Goal: Feedback & Contribution: Contribute content

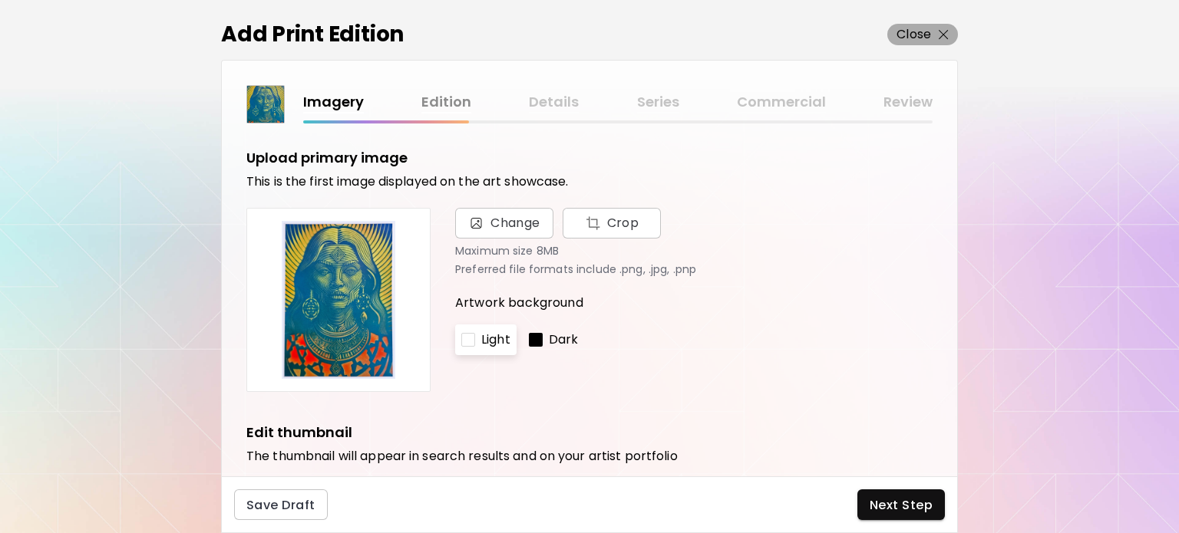
click at [929, 31] on p "Close" at bounding box center [914, 34] width 35 height 18
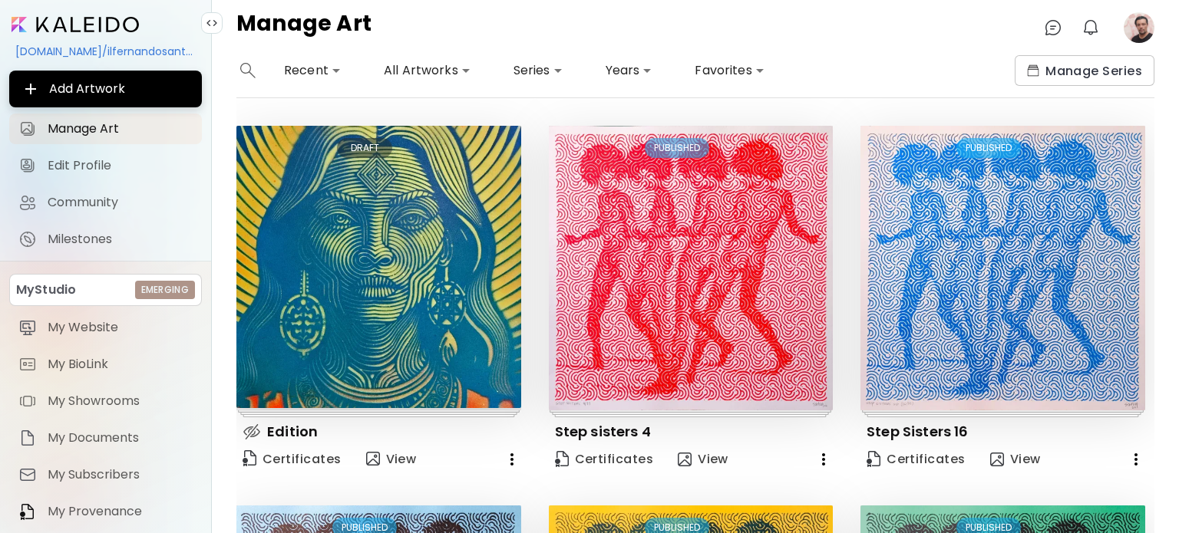
click at [504, 452] on icon "button" at bounding box center [512, 460] width 18 height 18
click at [495, 491] on li "Delete" at bounding box center [496, 488] width 97 height 28
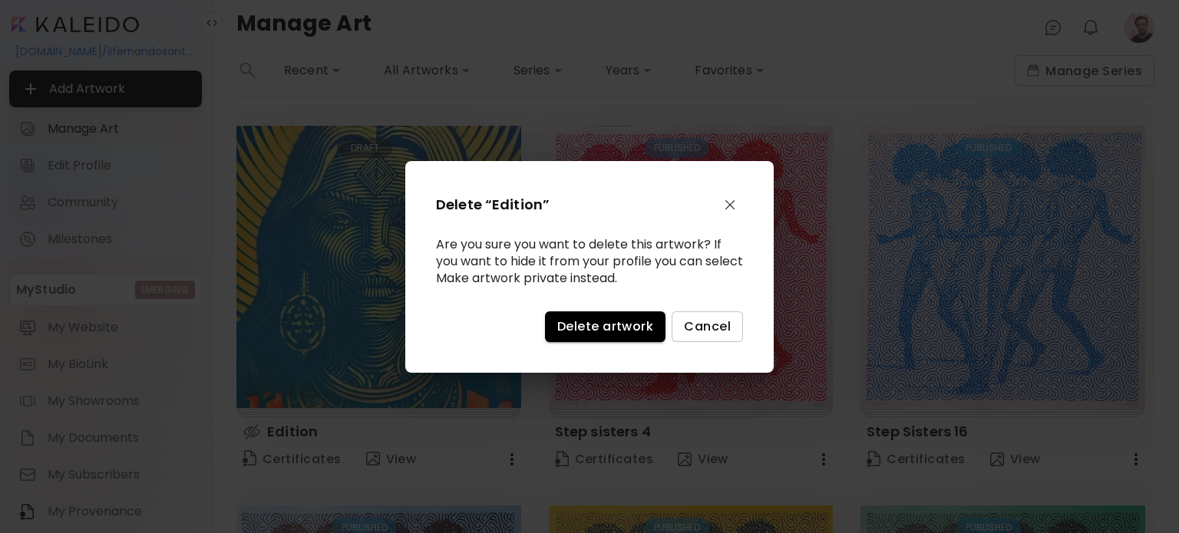
click at [582, 326] on span "Delete artwork" at bounding box center [605, 327] width 96 height 16
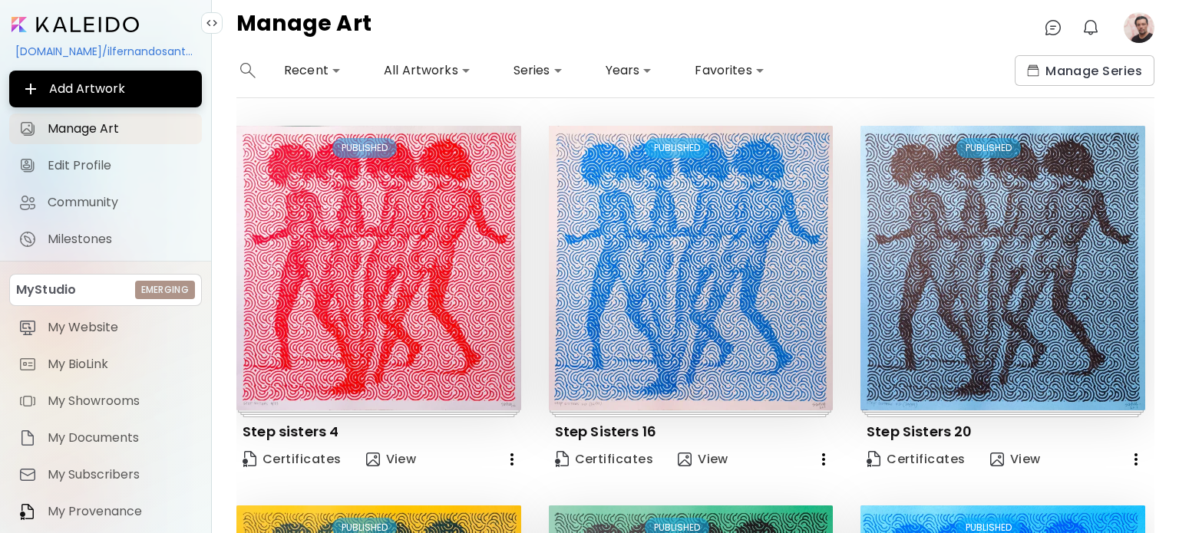
click at [1127, 31] on image at bounding box center [1139, 27] width 31 height 31
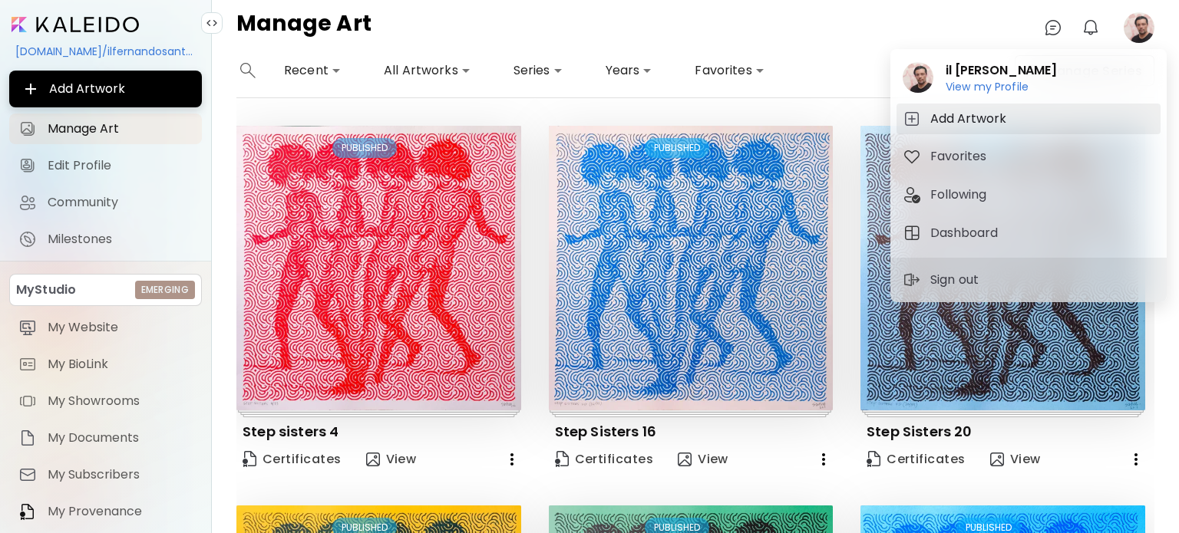
click at [986, 117] on h5 "Add Artwork" at bounding box center [970, 119] width 81 height 18
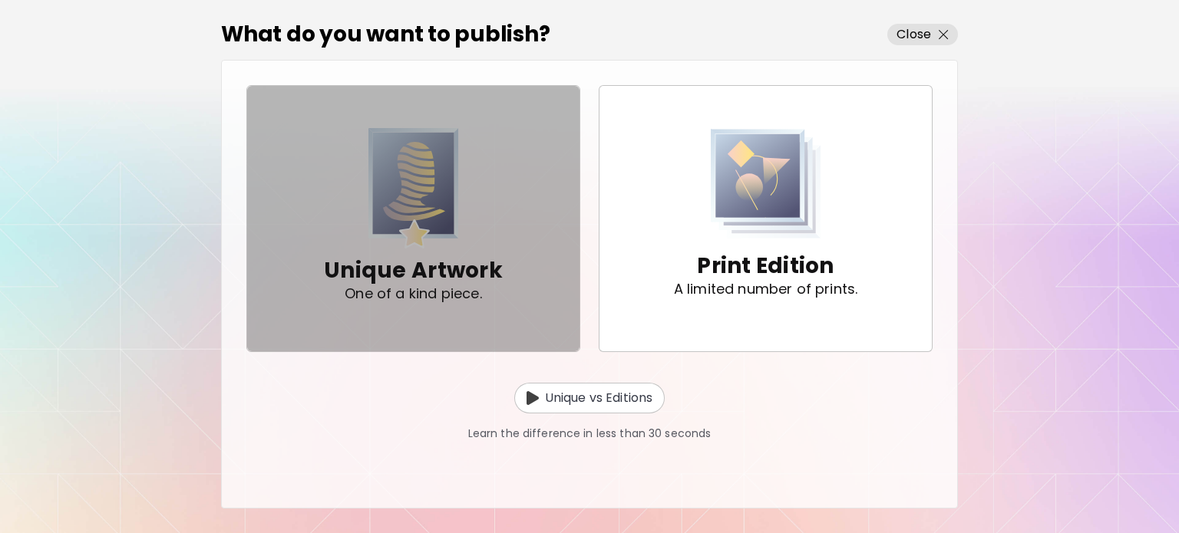
click at [394, 164] on img "button" at bounding box center [413, 188] width 91 height 121
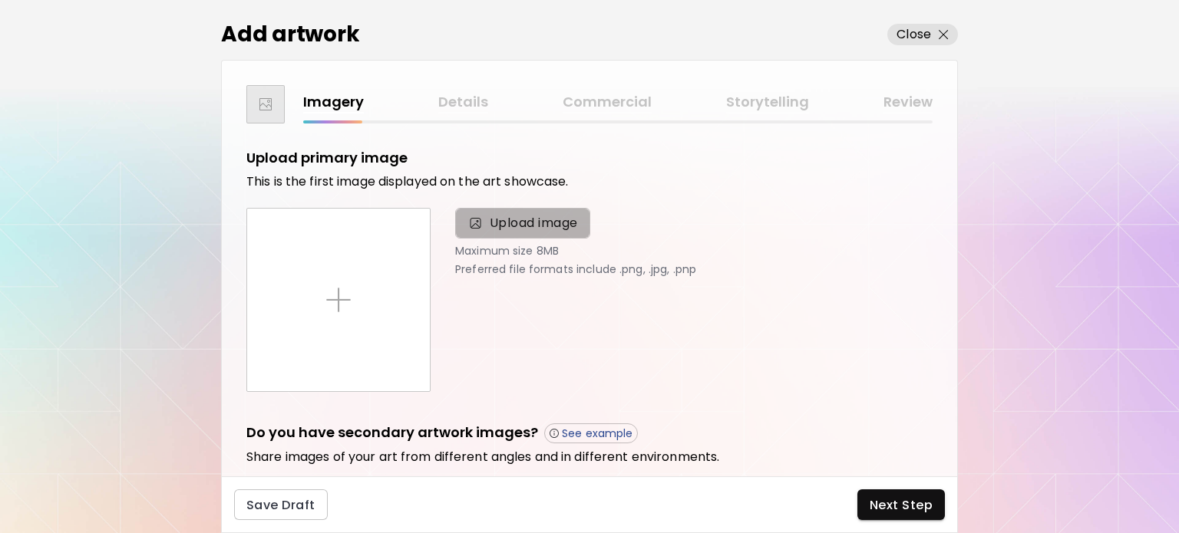
click at [510, 223] on span "Upload image" at bounding box center [534, 223] width 88 height 18
click at [0, 0] on input "Upload image" at bounding box center [0, 0] width 0 height 0
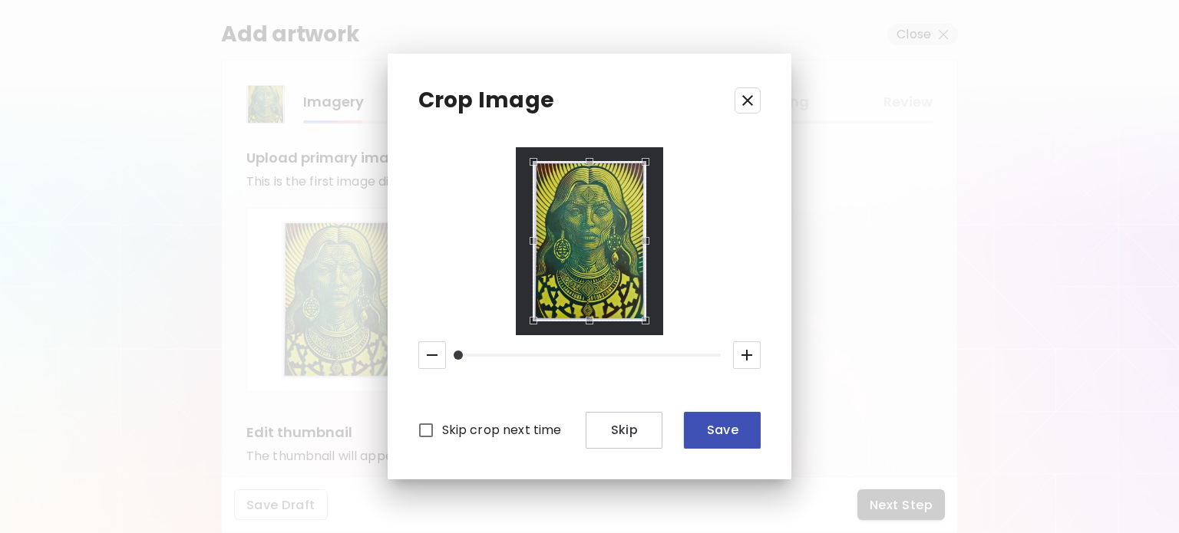
click at [729, 438] on span "Save" at bounding box center [722, 430] width 52 height 16
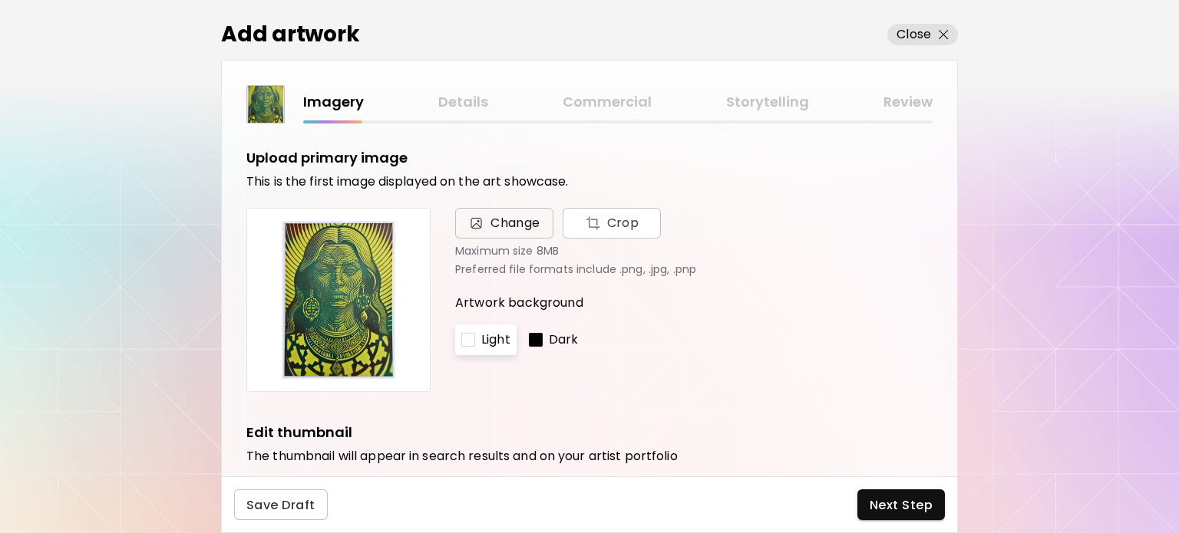
scroll to position [230, 0]
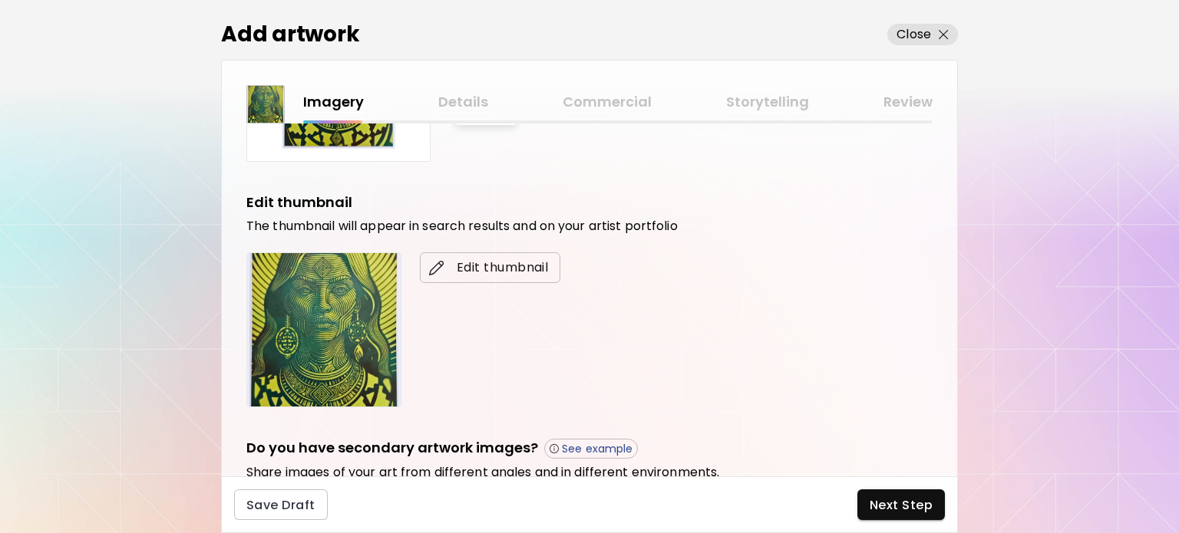
click at [471, 263] on span "Edit thumbnail" at bounding box center [490, 268] width 116 height 18
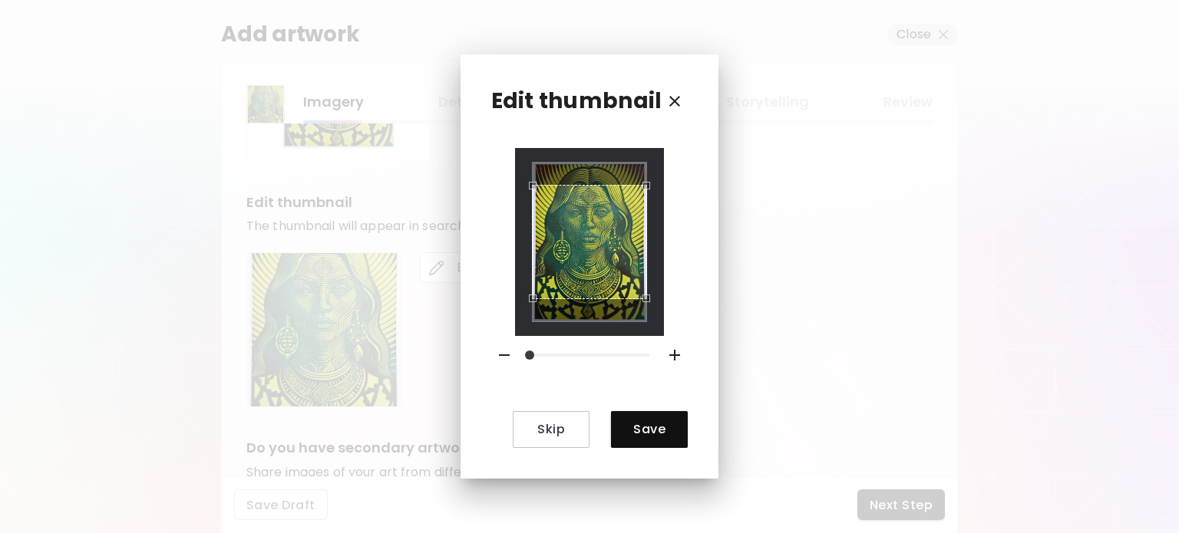
click at [669, 355] on icon "button" at bounding box center [674, 355] width 11 height 11
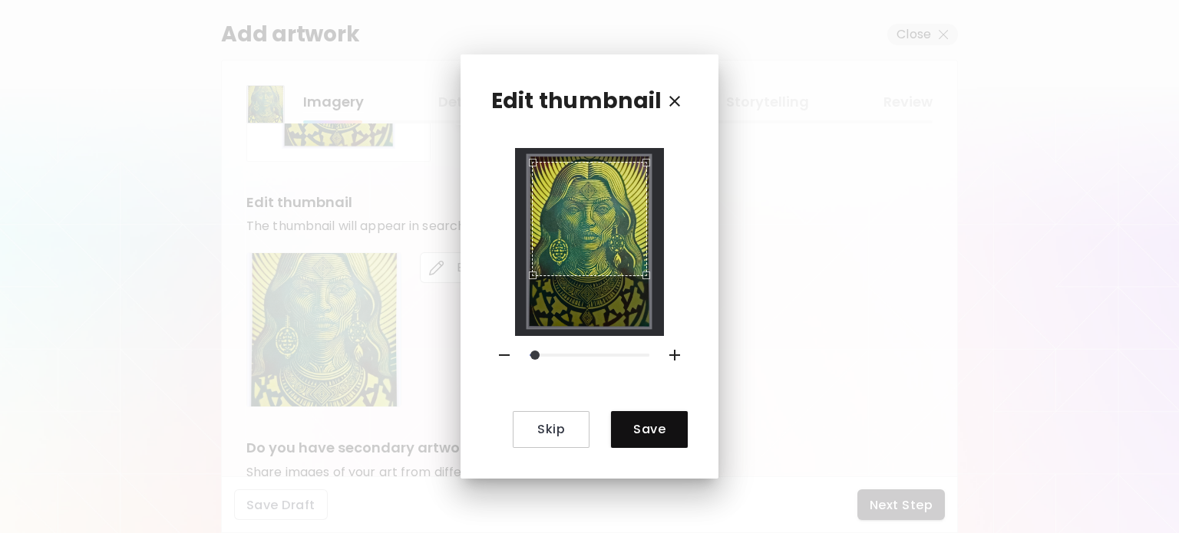
click at [616, 236] on div "Use the arrow keys to move the crop selection area" at bounding box center [589, 219] width 114 height 114
click at [654, 429] on span "Save" at bounding box center [649, 429] width 52 height 16
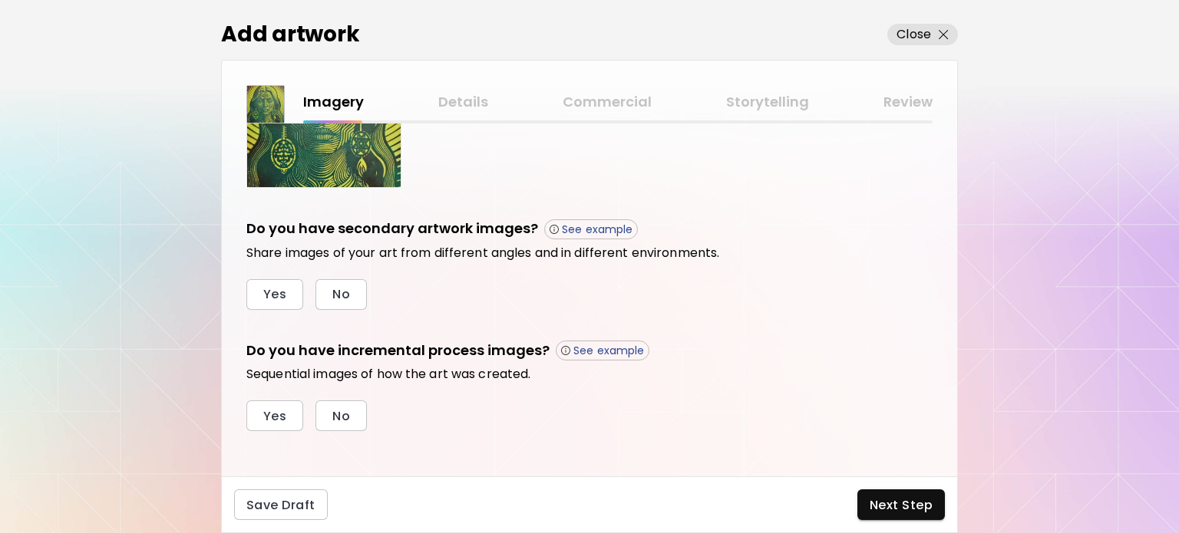
scroll to position [457, 0]
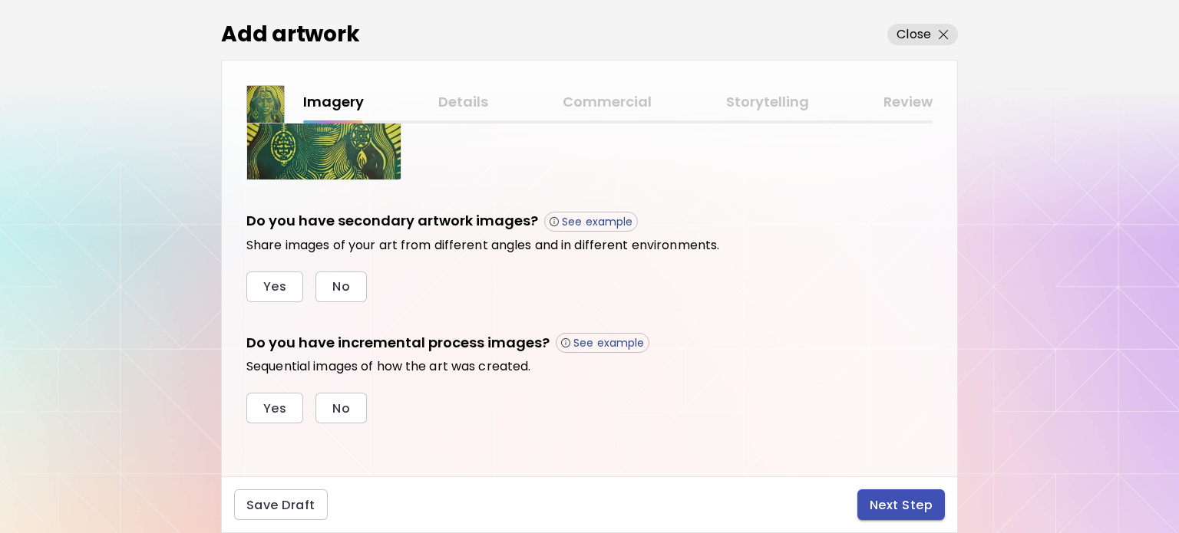
click at [912, 511] on span "Next Step" at bounding box center [901, 505] width 63 height 16
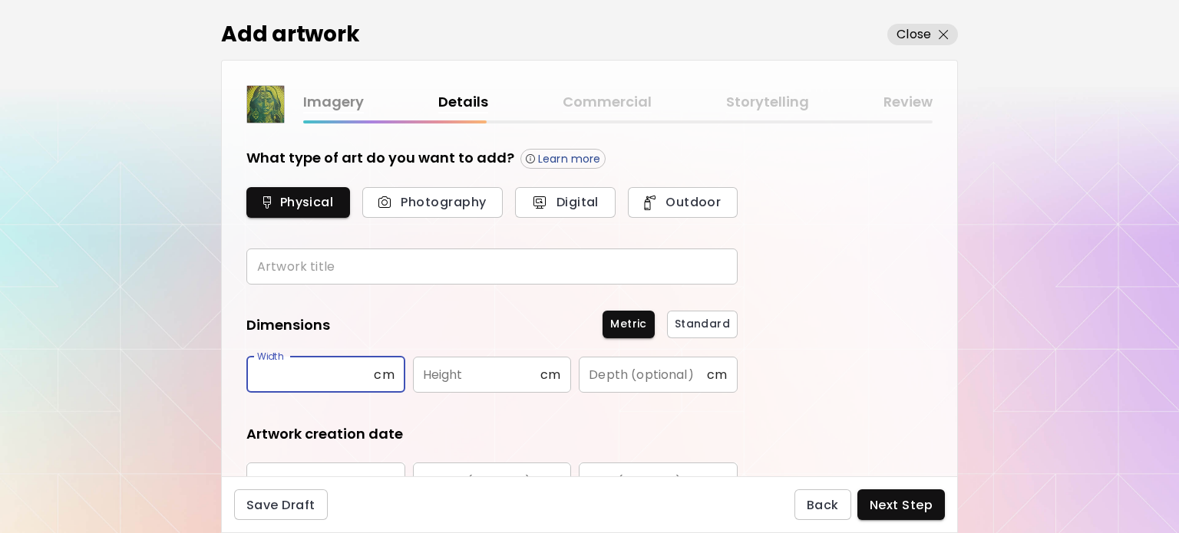
click at [321, 382] on input "text" at bounding box center [309, 375] width 127 height 36
type input "**"
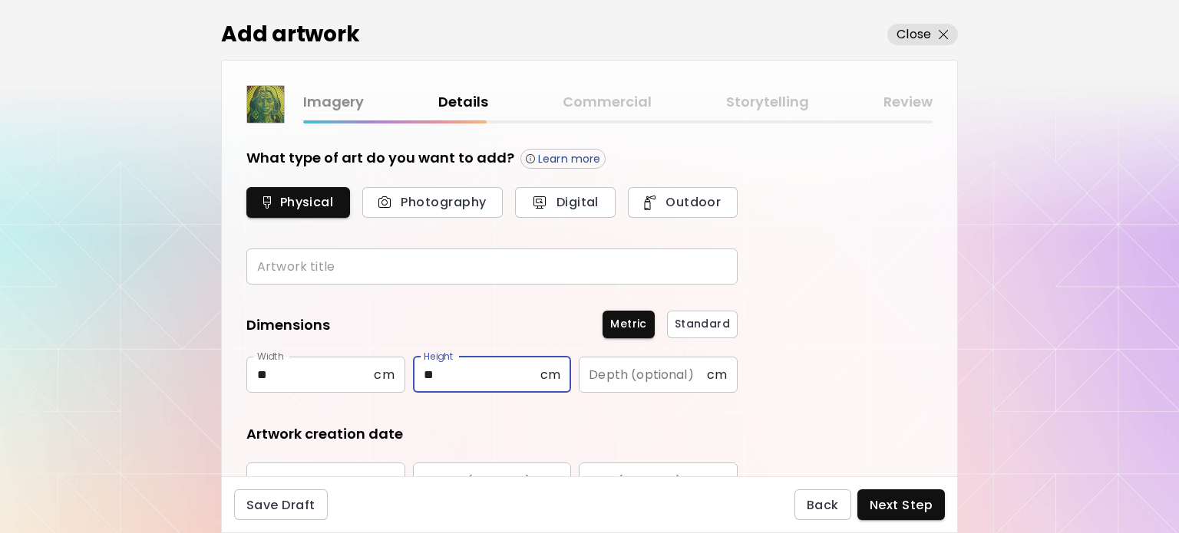
type input "**"
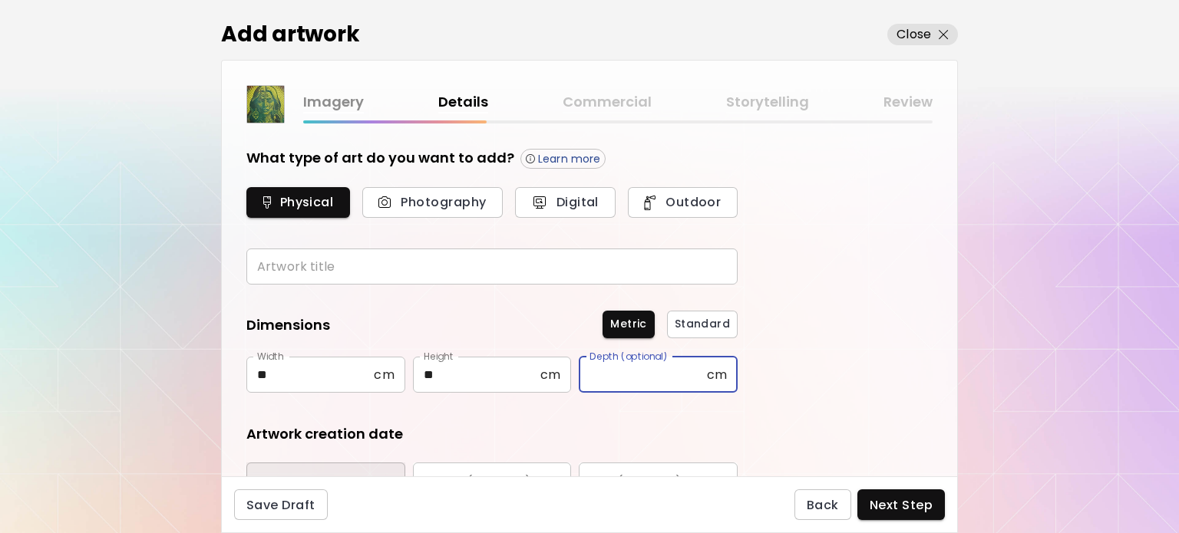
scroll to position [24, 0]
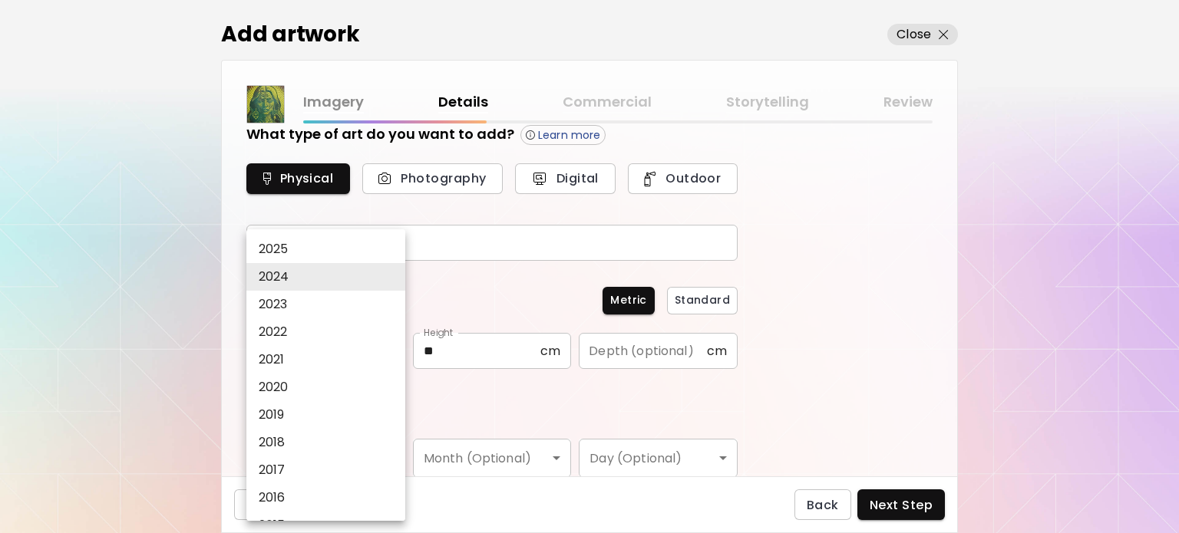
click at [295, 254] on li "2025" at bounding box center [329, 250] width 167 height 28
type input "****"
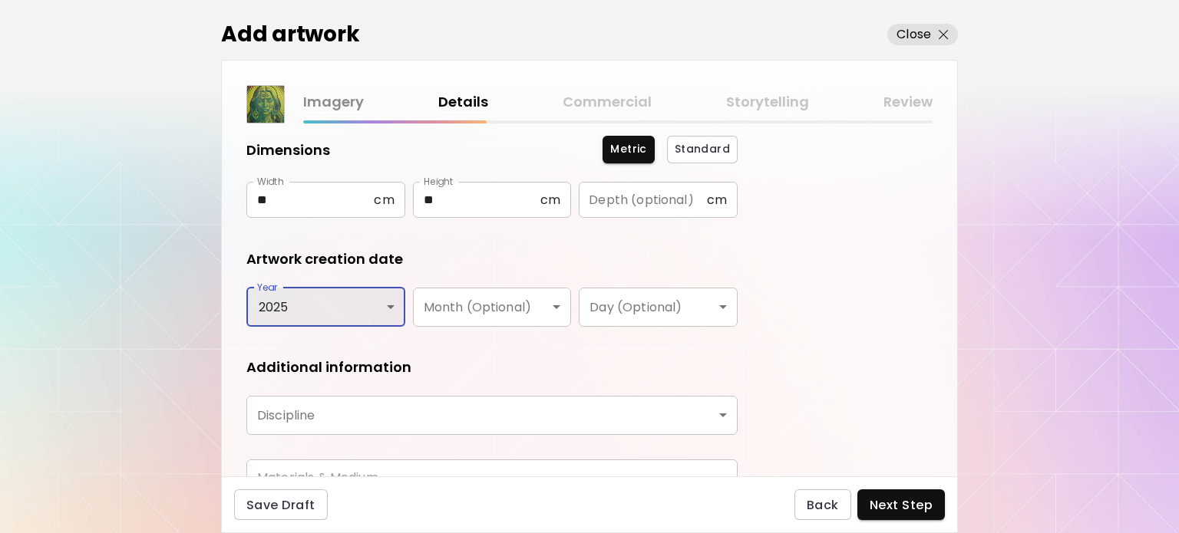
scroll to position [177, 0]
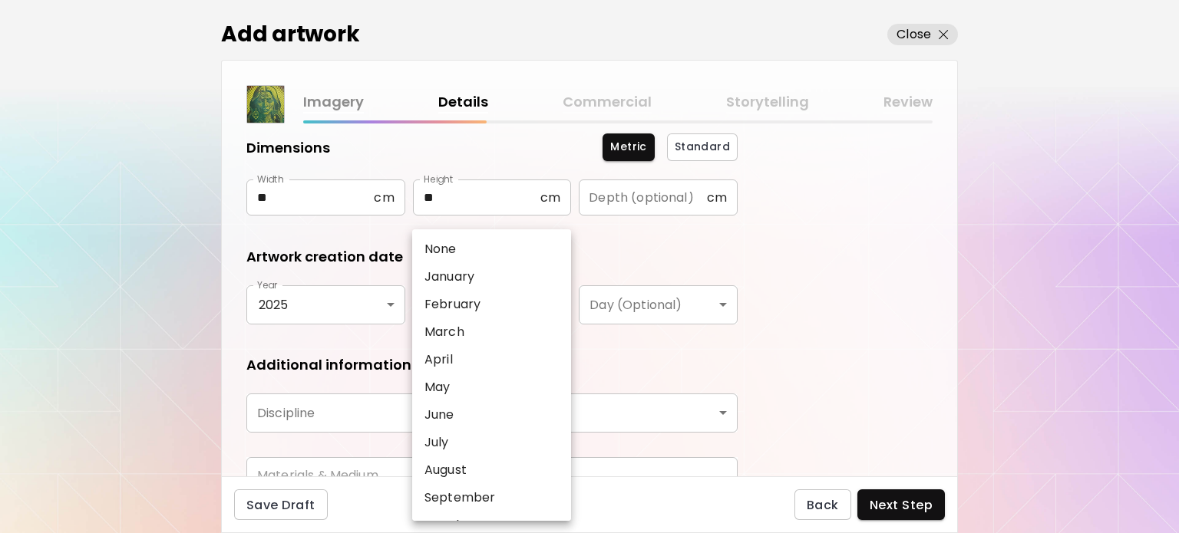
click at [534, 304] on body "kaleido.art/ilfernandosantos Add Artwork Manage Art Edit Profile Community Mile…" at bounding box center [589, 266] width 1179 height 533
click at [461, 444] on li "July" at bounding box center [495, 443] width 167 height 28
type input "****"
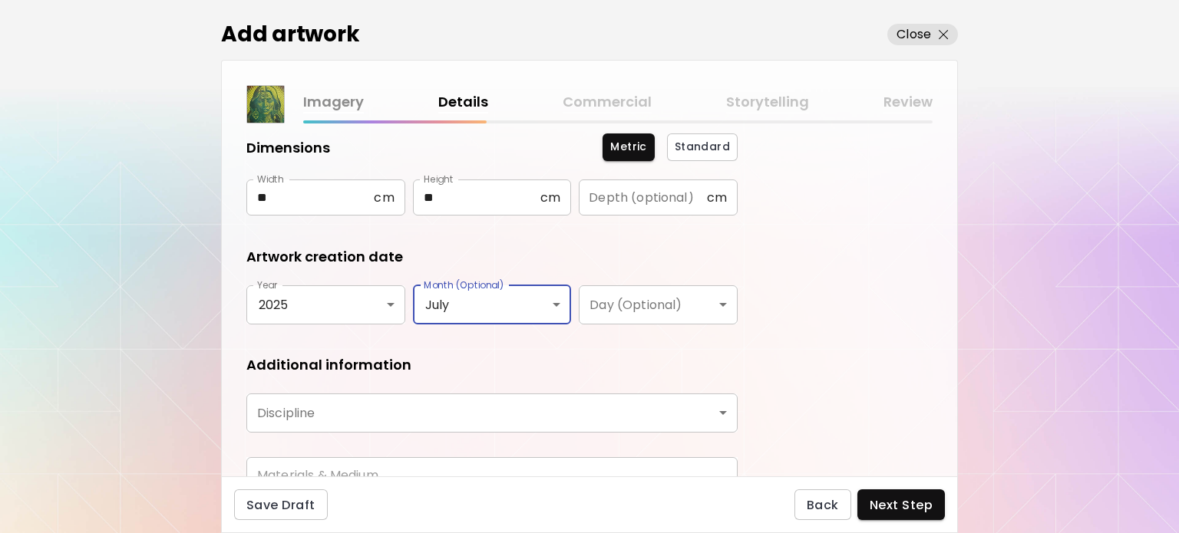
click at [477, 418] on body "kaleido.art/ilfernandosantos Add Artwork Manage Art Edit Profile Community Mile…" at bounding box center [589, 266] width 1179 height 533
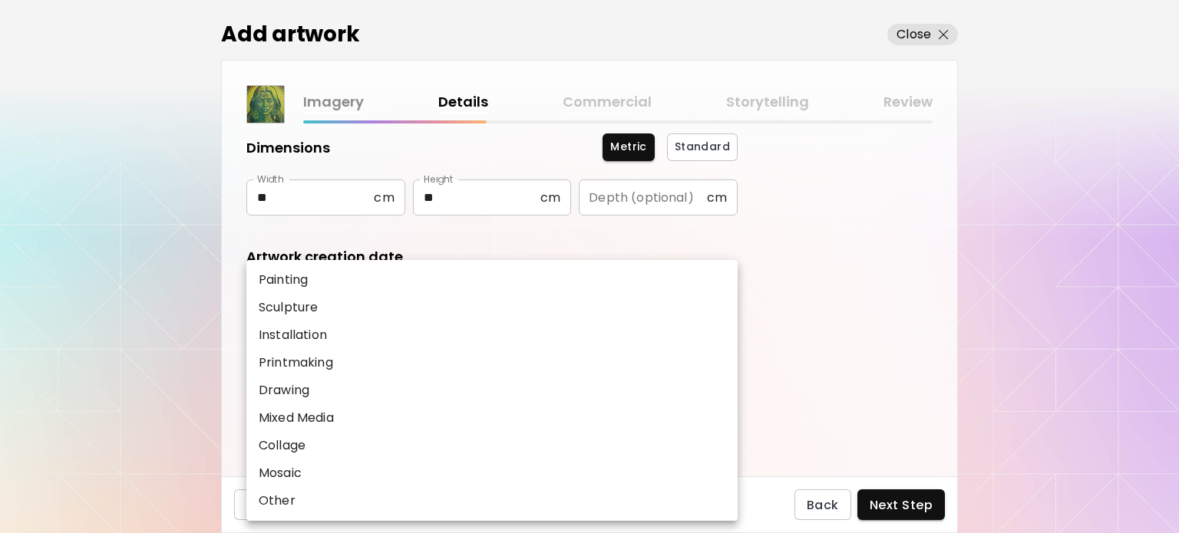
click at [344, 287] on li "Painting" at bounding box center [491, 280] width 491 height 28
type input "********"
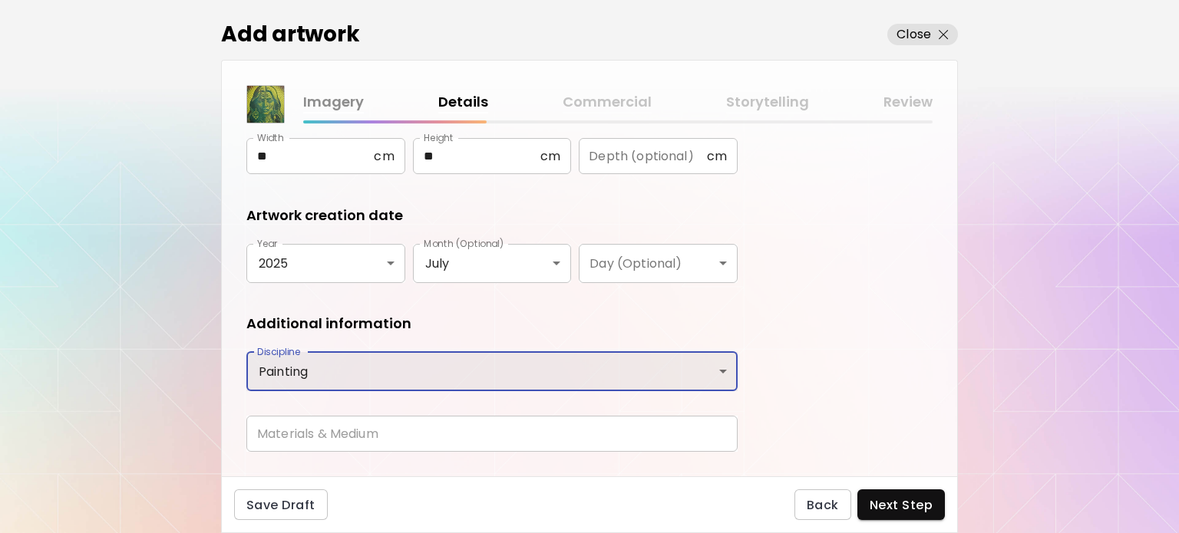
scroll to position [253, 0]
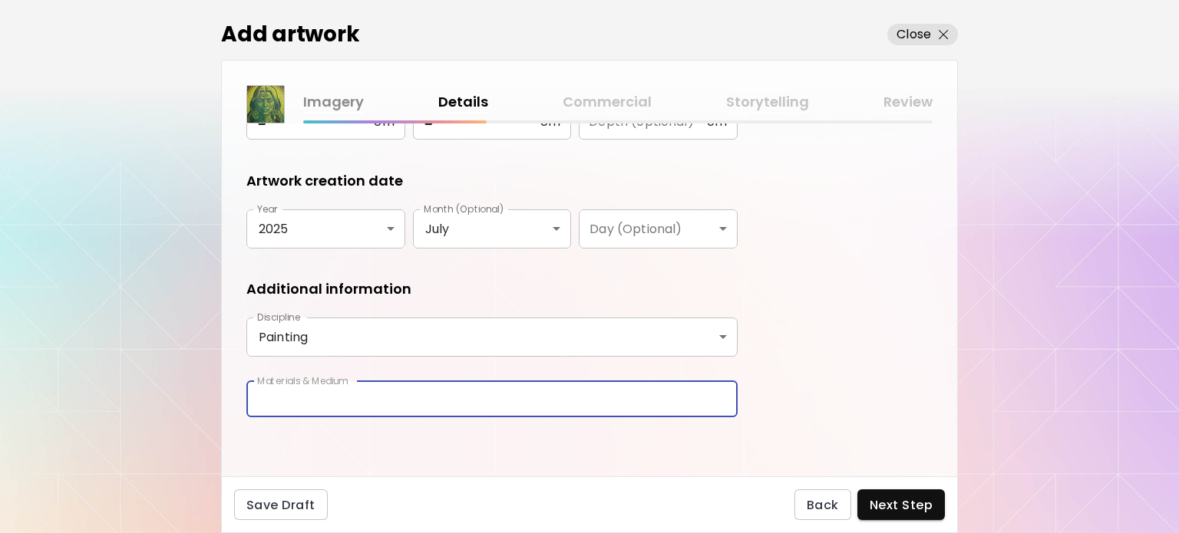
click at [400, 413] on input "text" at bounding box center [491, 400] width 491 height 36
type input "**********"
click at [906, 506] on span "Next Step" at bounding box center [901, 505] width 63 height 16
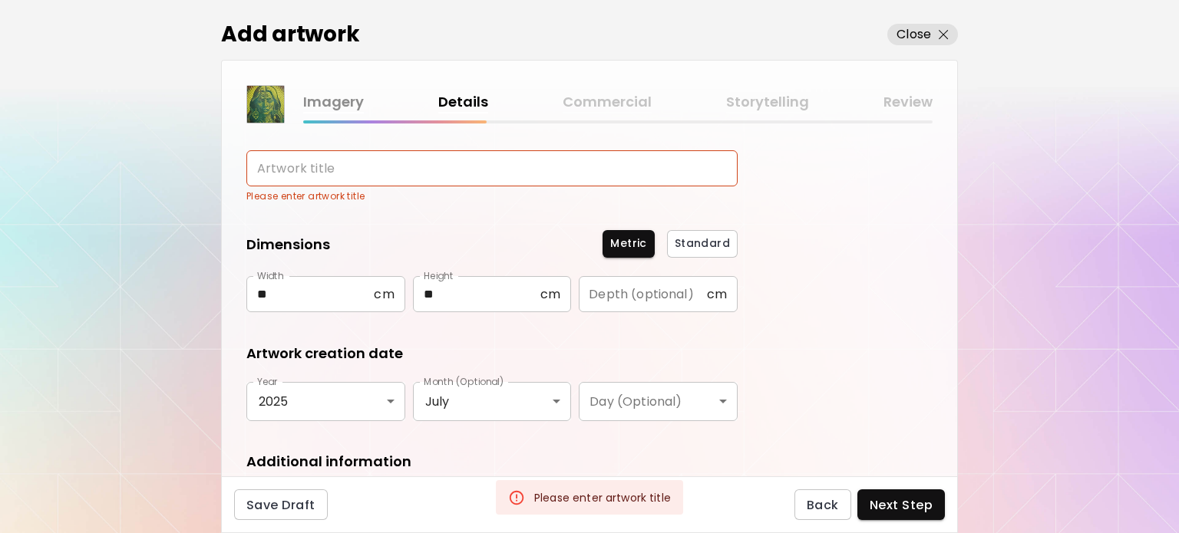
scroll to position [0, 0]
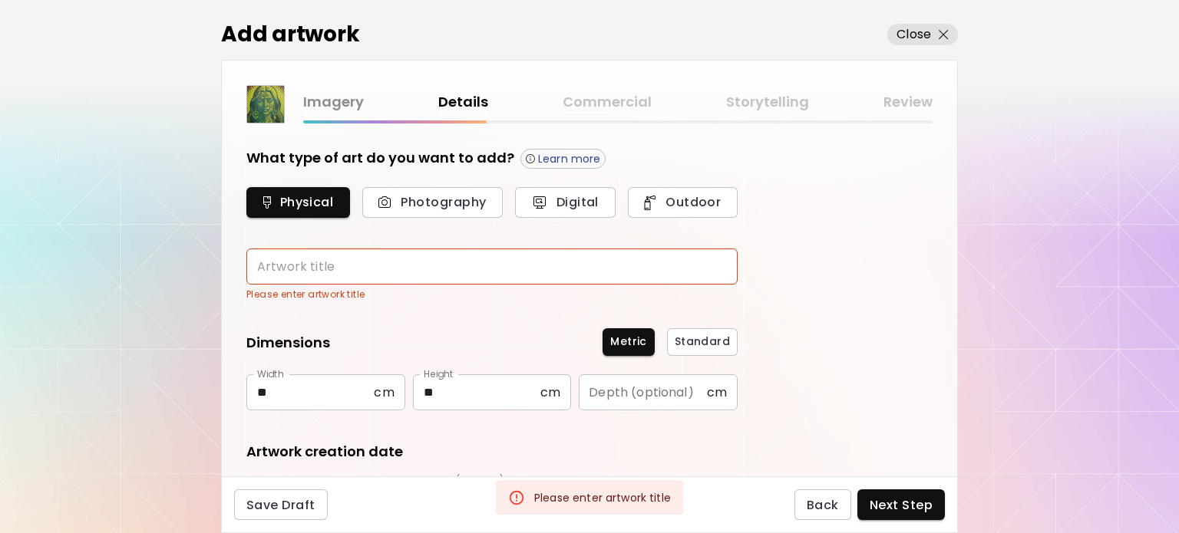
click at [402, 254] on input "text" at bounding box center [491, 267] width 491 height 36
drag, startPoint x: 301, startPoint y: 263, endPoint x: 218, endPoint y: 263, distance: 82.9
click at [218, 263] on div "**********" at bounding box center [589, 266] width 1179 height 533
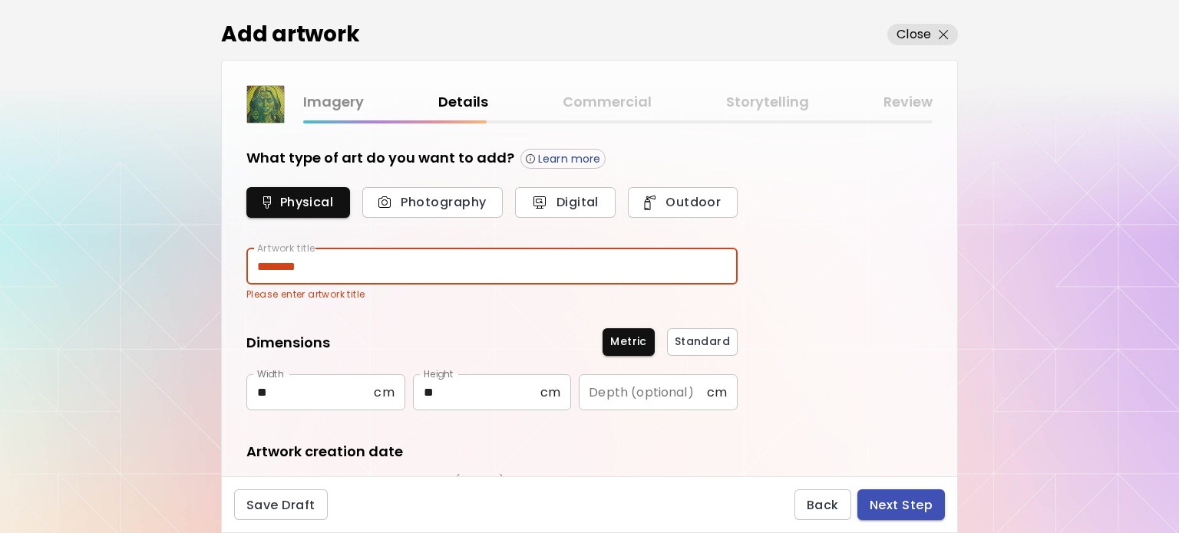
type input "********"
click at [903, 498] on span "Next Step" at bounding box center [901, 505] width 63 height 16
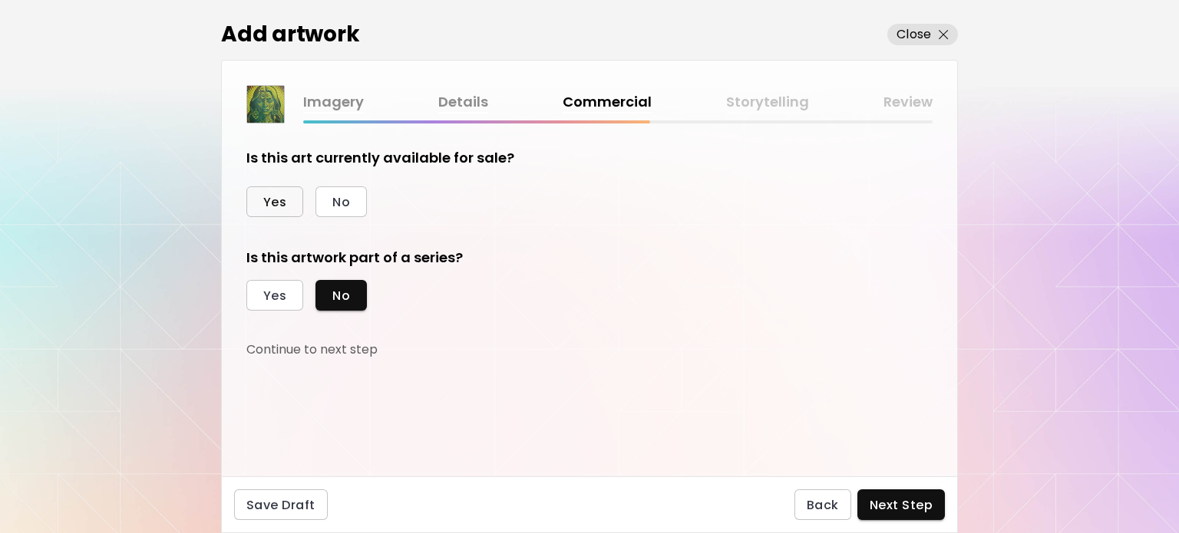
click at [286, 194] on button "Yes" at bounding box center [274, 202] width 57 height 31
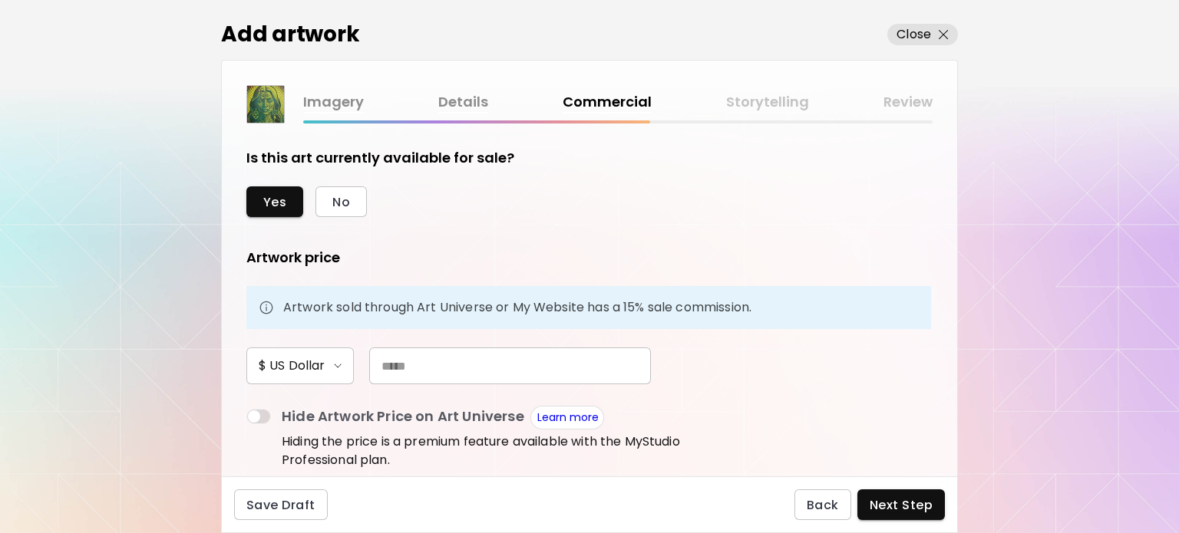
click at [417, 367] on input "text" at bounding box center [510, 366] width 282 height 37
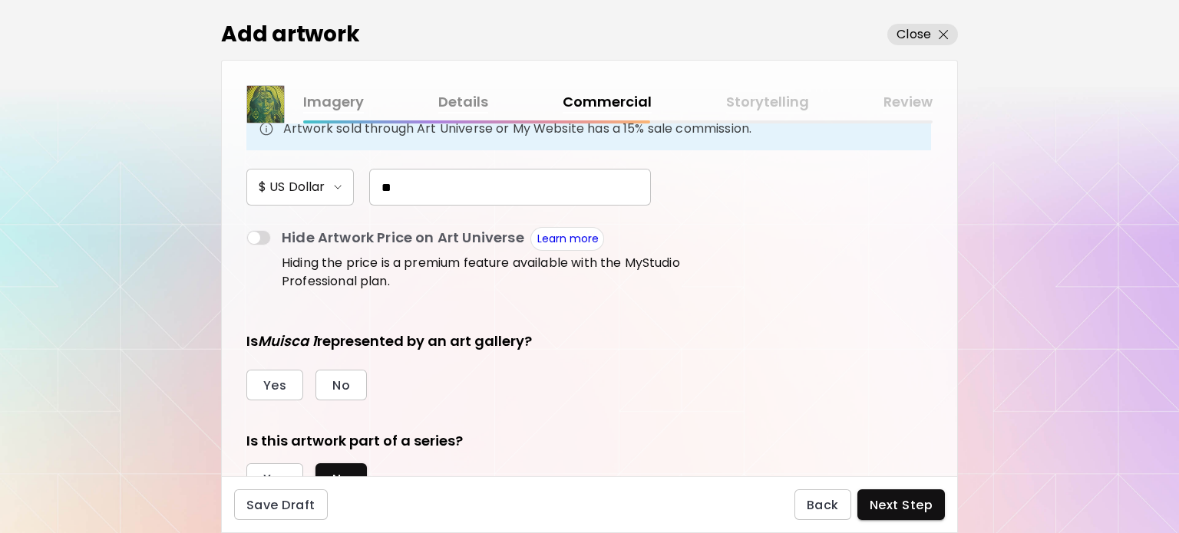
scroll to position [154, 0]
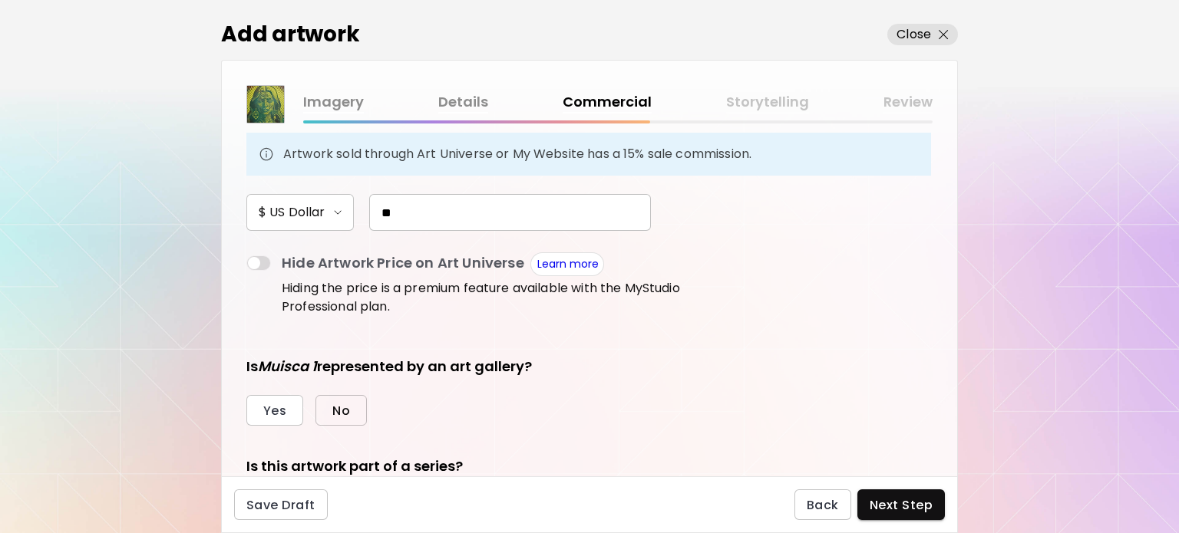
type input "**"
click at [327, 415] on button "No" at bounding box center [340, 410] width 51 height 31
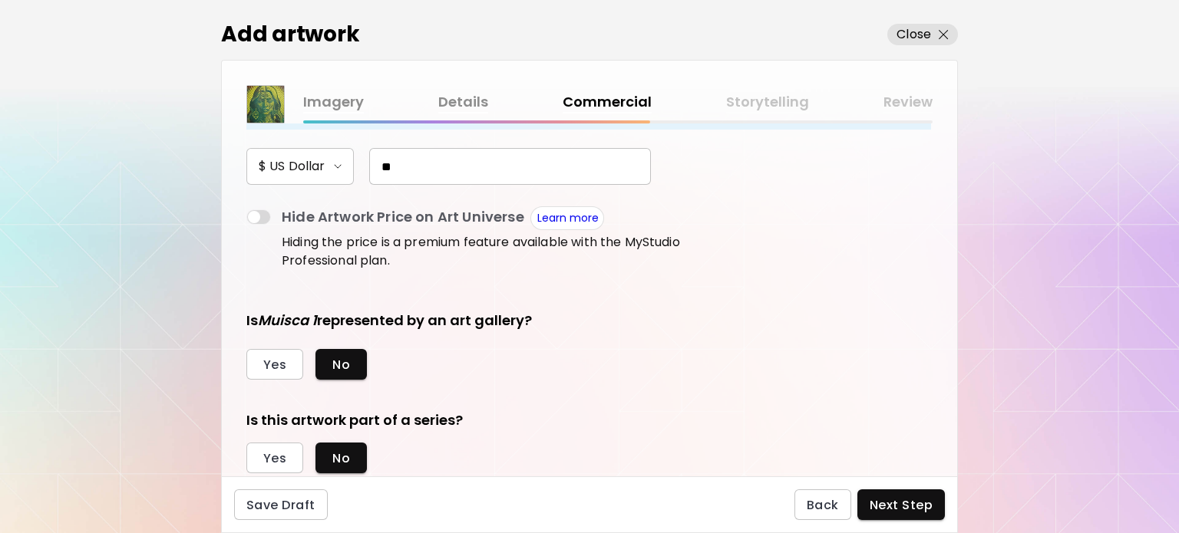
scroll to position [243, 0]
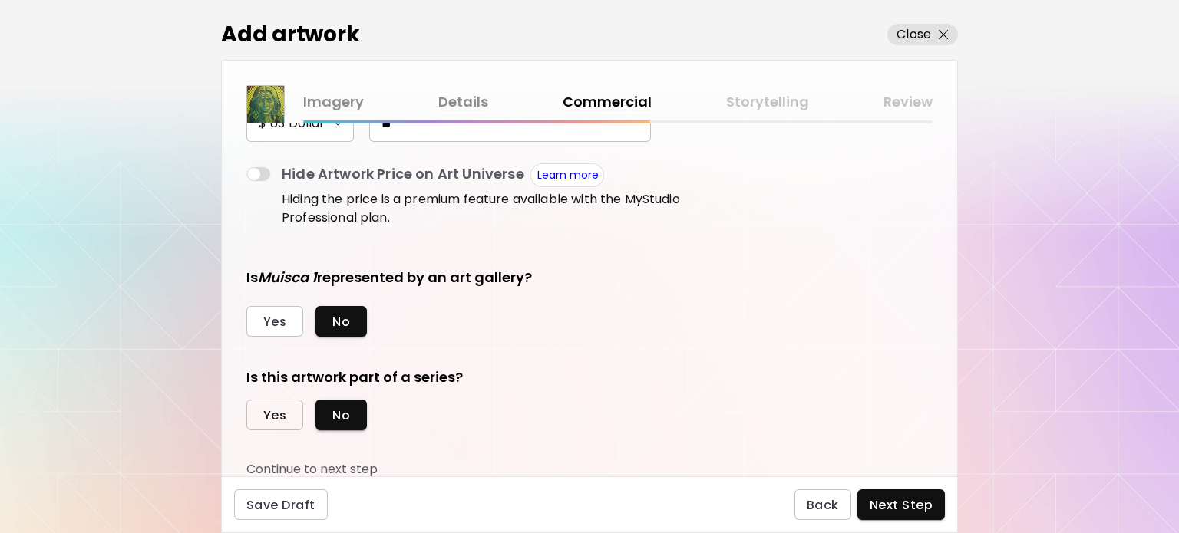
click at [282, 413] on span "Yes" at bounding box center [274, 416] width 23 height 16
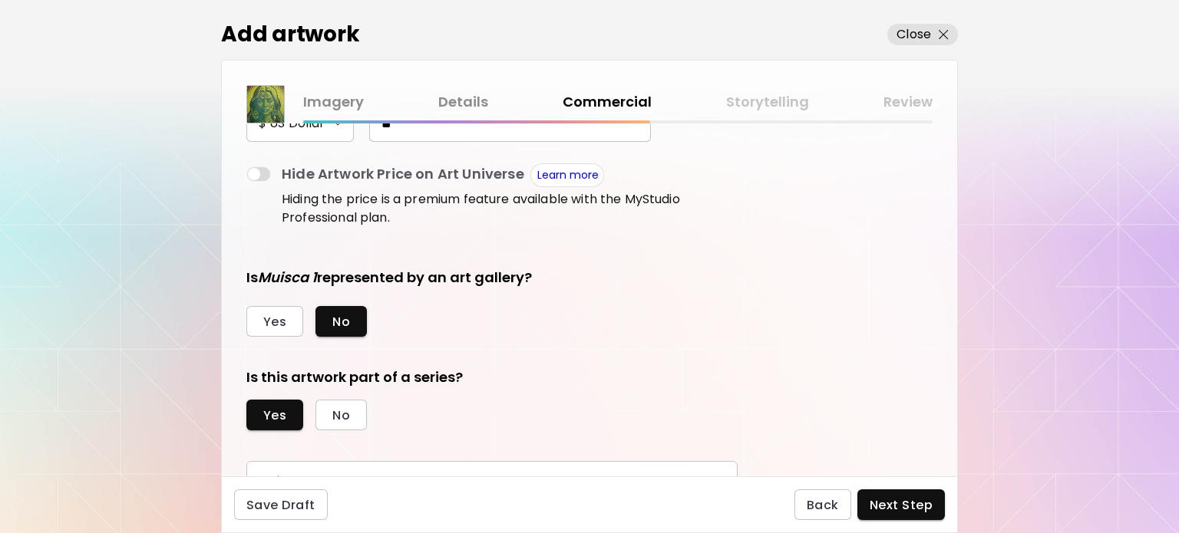
scroll to position [314, 0]
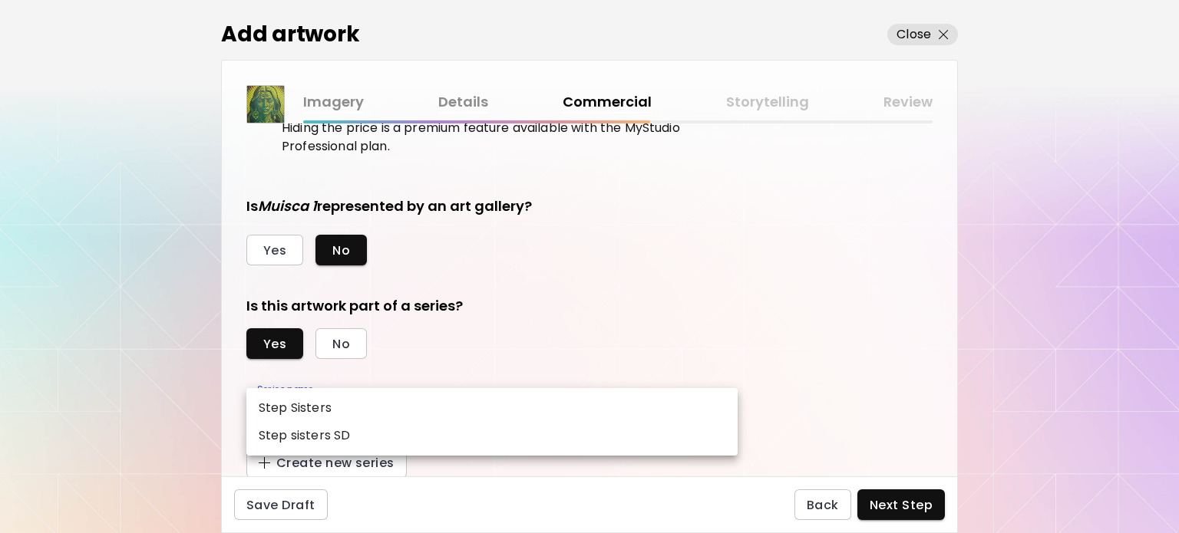
click at [385, 417] on body "kaleido.art/ilfernandosantos Add Artwork Manage Art Edit Profile Community Mile…" at bounding box center [589, 266] width 1179 height 533
click at [382, 368] on div at bounding box center [589, 266] width 1179 height 533
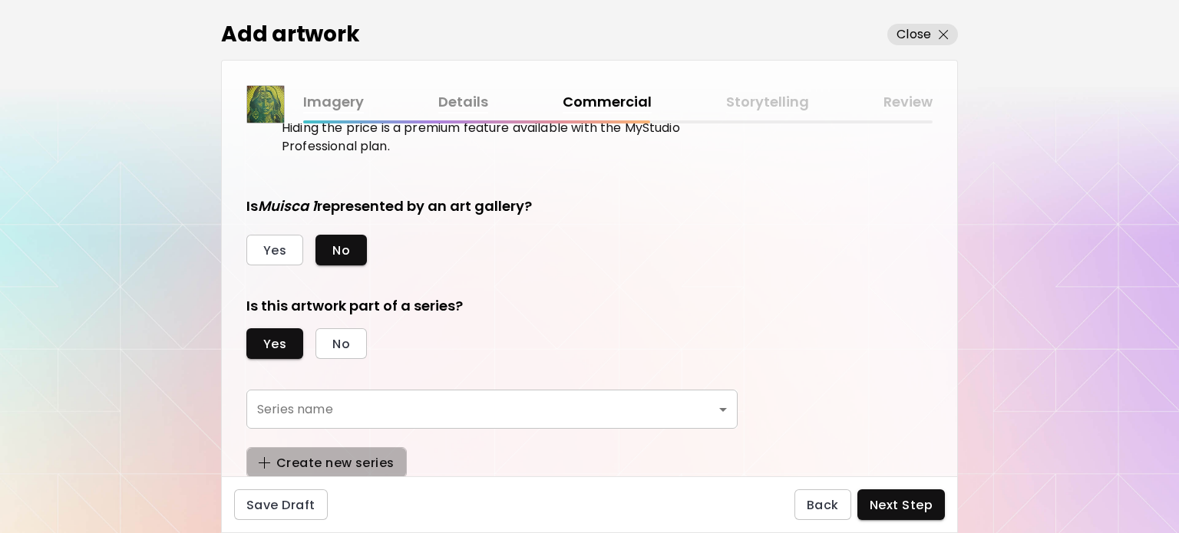
click at [371, 468] on span "Create new series" at bounding box center [327, 463] width 136 height 16
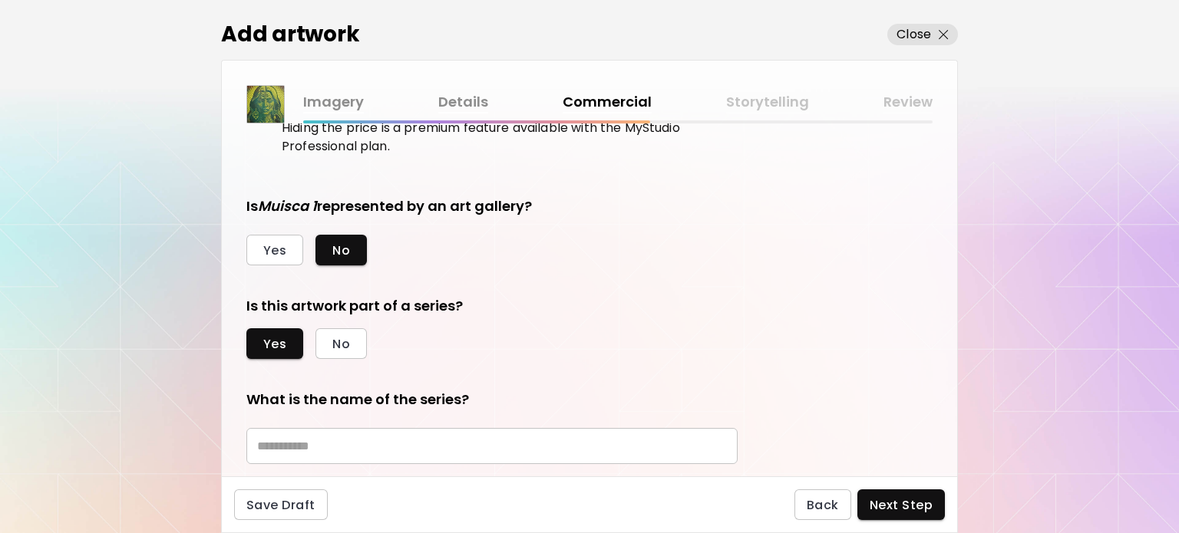
click at [370, 449] on input "text" at bounding box center [491, 446] width 491 height 36
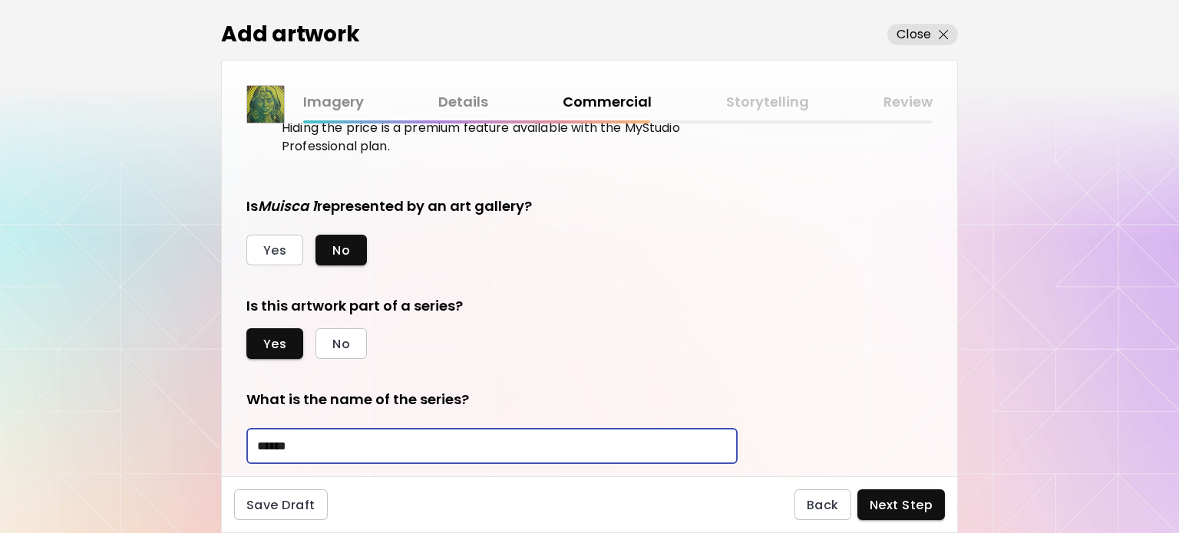
scroll to position [594, 0]
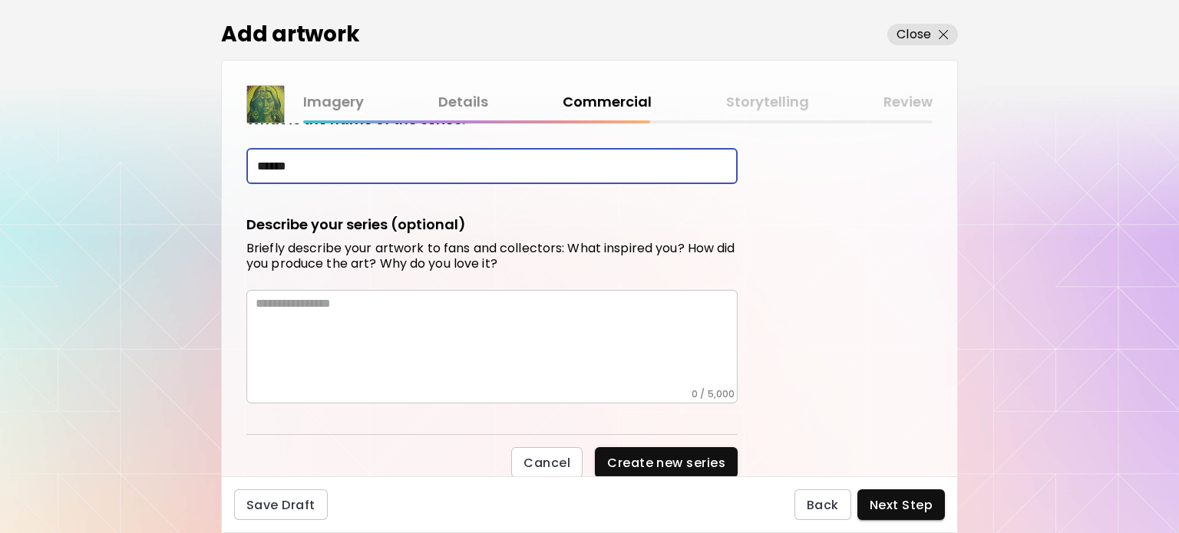
type input "******"
click at [485, 298] on textarea at bounding box center [497, 342] width 482 height 92
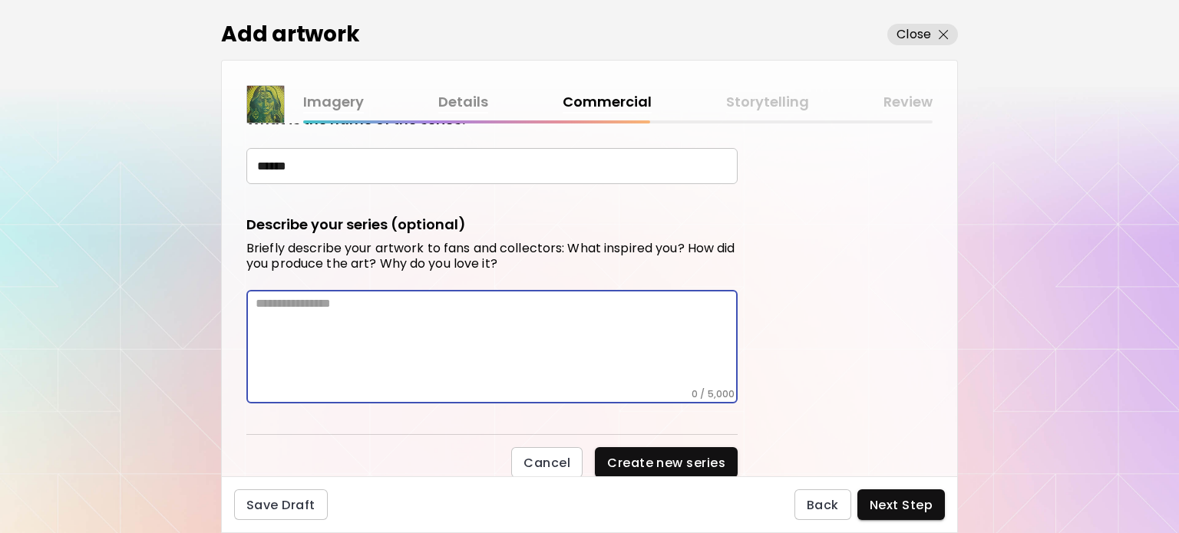
click at [374, 347] on textarea at bounding box center [497, 342] width 482 height 92
paste textarea "**********"
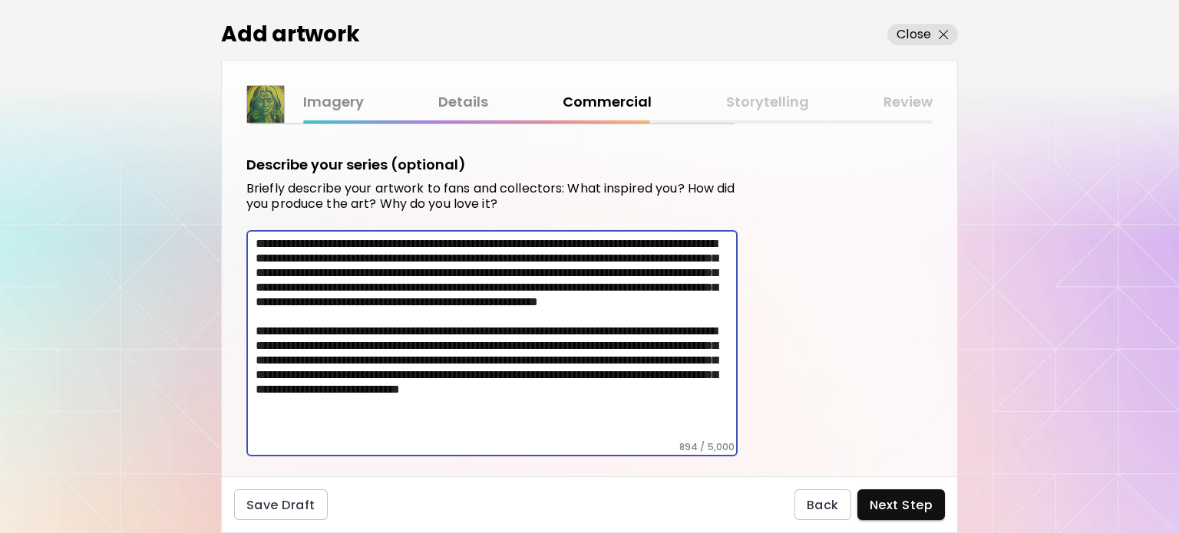
scroll to position [707, 0]
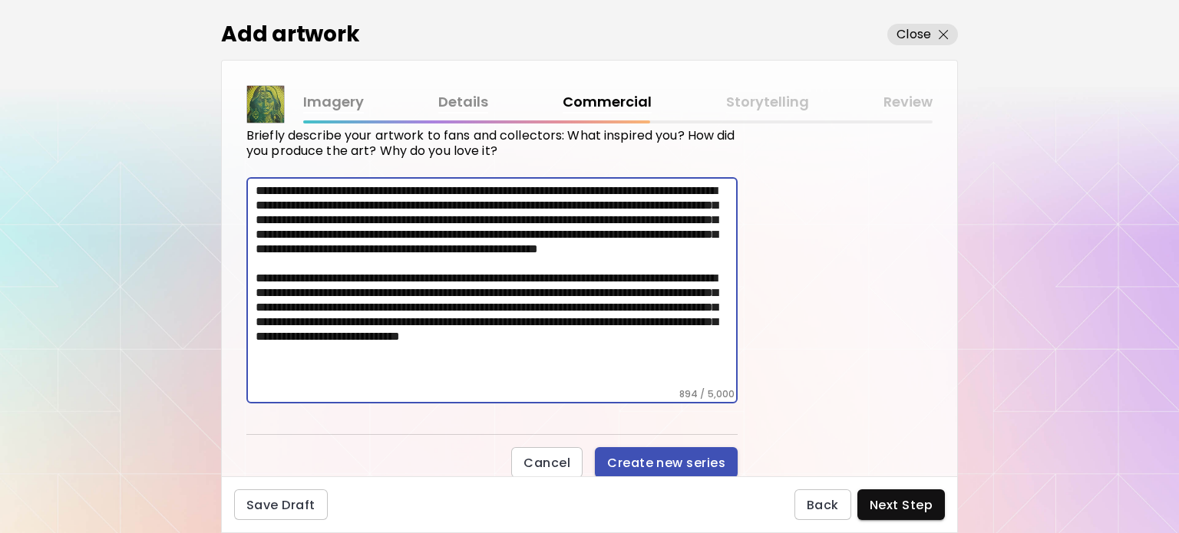
type textarea "**********"
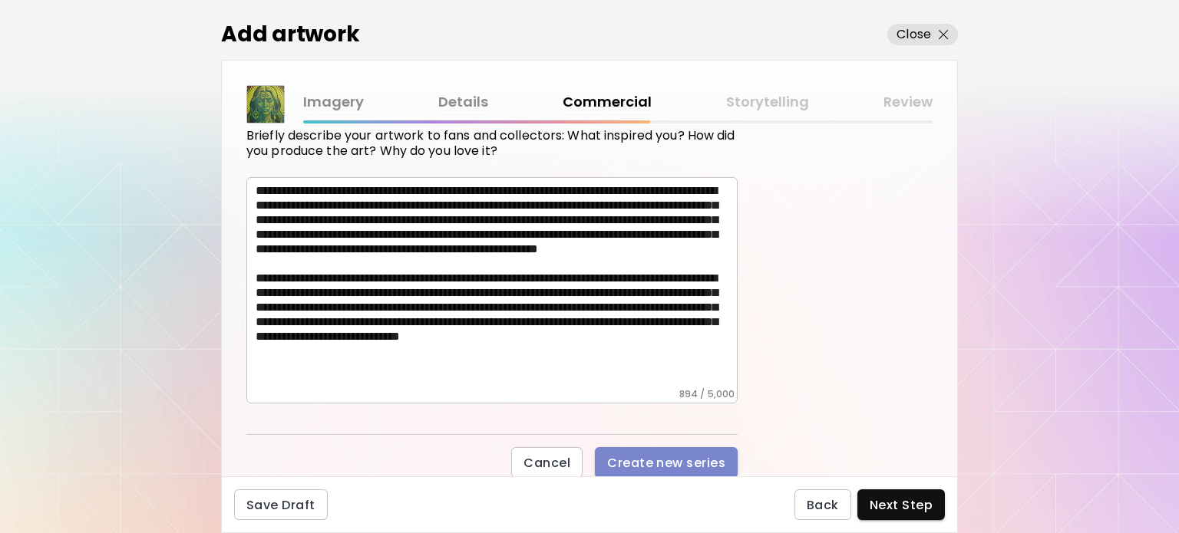
click at [712, 462] on span "Create new series" at bounding box center [666, 463] width 118 height 16
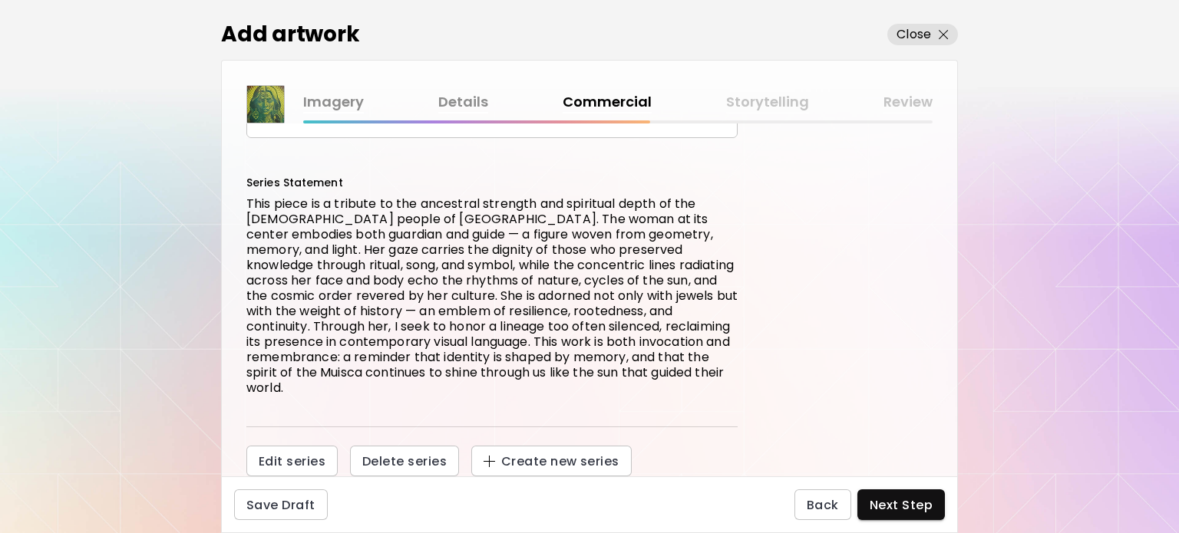
scroll to position [588, 0]
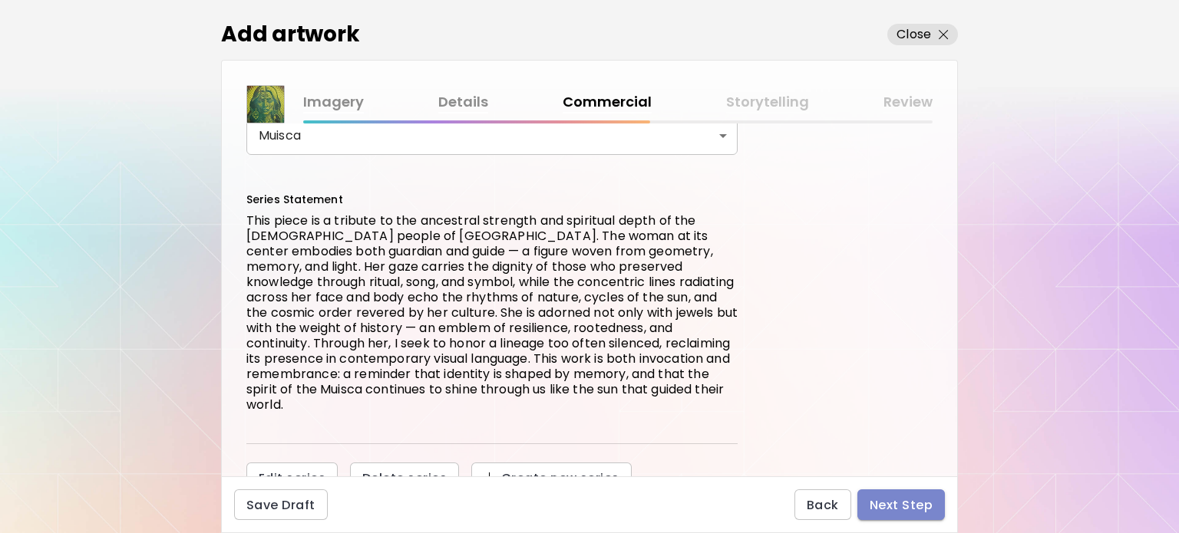
click at [913, 500] on span "Next Step" at bounding box center [901, 505] width 63 height 16
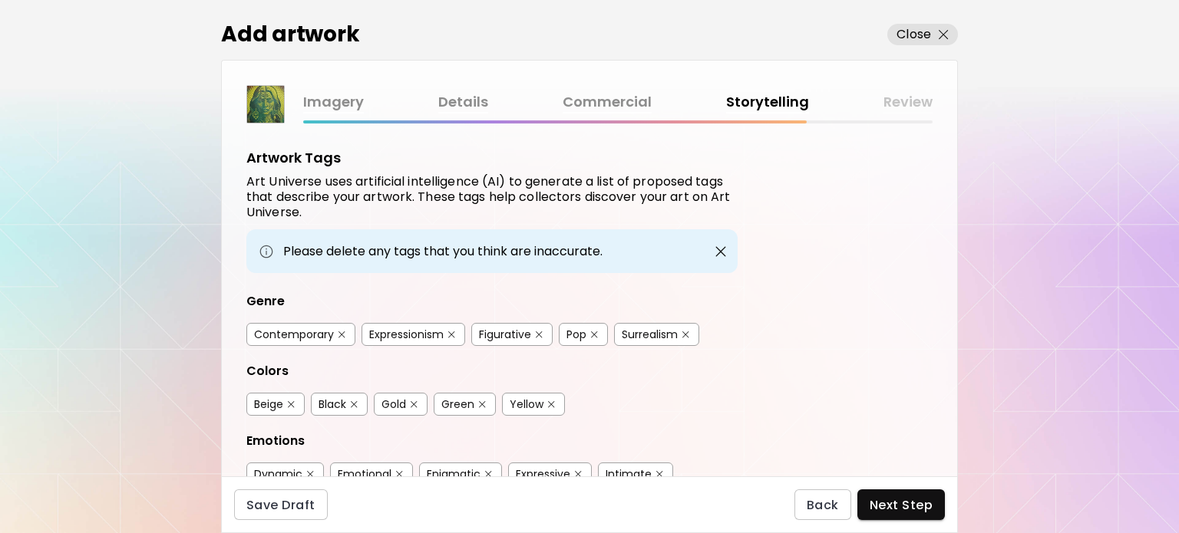
click at [312, 341] on div "Contemporary" at bounding box center [300, 334] width 109 height 23
click at [327, 335] on div "Contemporary" at bounding box center [294, 334] width 80 height 15
click at [500, 329] on div "Figurative" at bounding box center [505, 334] width 52 height 15
click at [575, 341] on div "Pop" at bounding box center [583, 334] width 49 height 23
click at [574, 331] on div "Pop" at bounding box center [576, 334] width 20 height 15
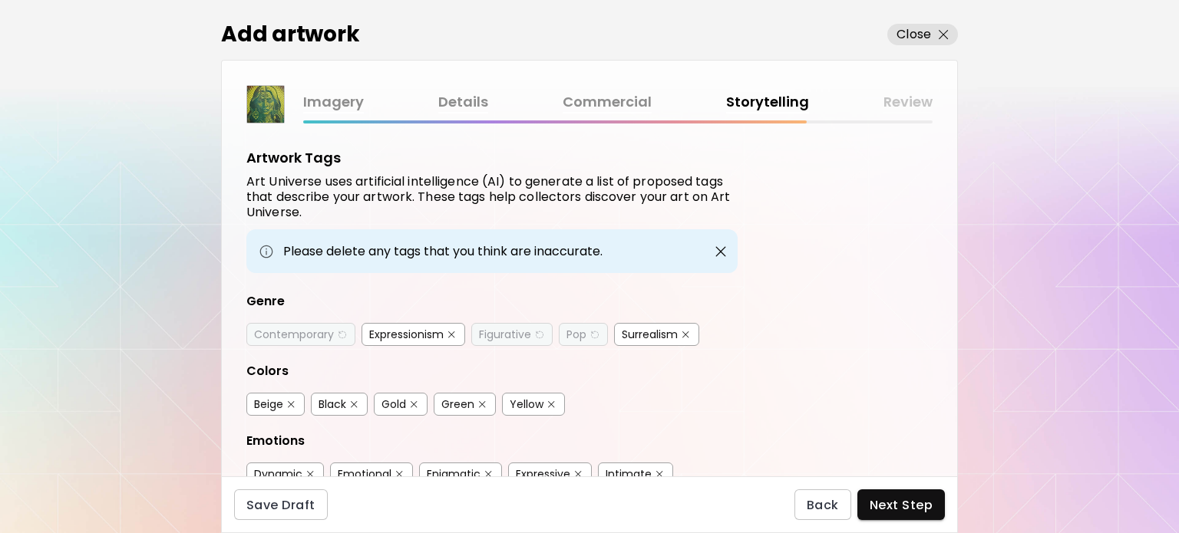
click at [519, 402] on div "Yellow" at bounding box center [527, 404] width 34 height 15
click at [457, 406] on div "Green" at bounding box center [457, 404] width 33 height 15
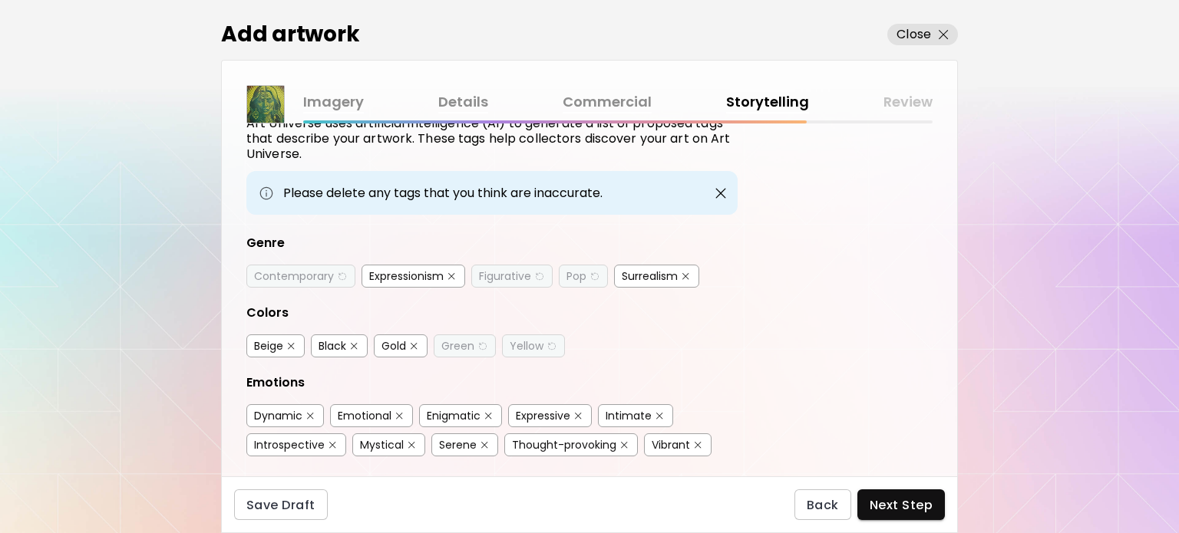
scroll to position [230, 0]
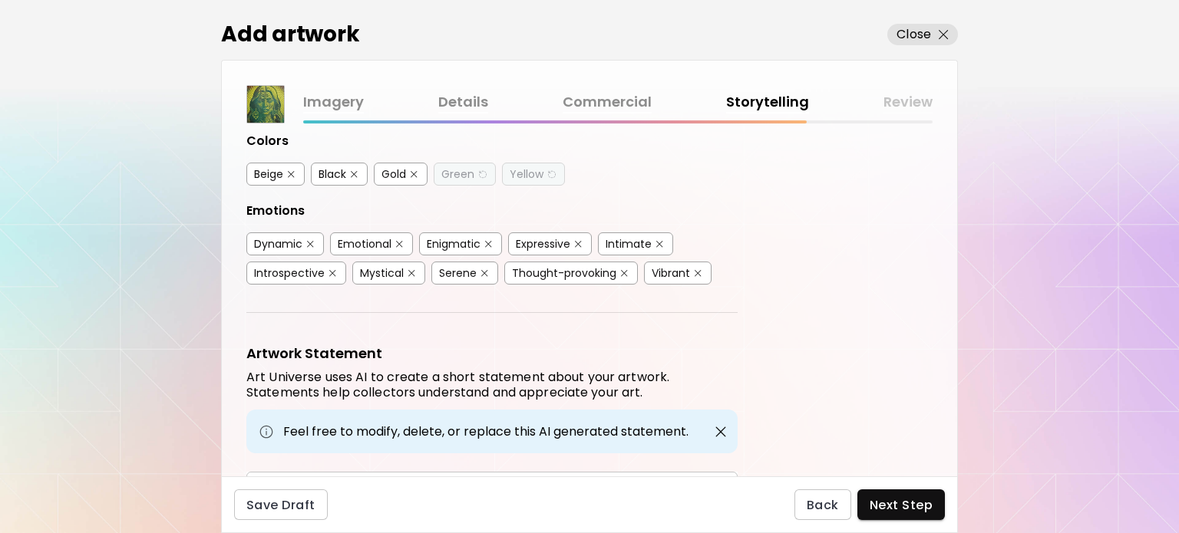
click at [276, 240] on div "Dynamic" at bounding box center [278, 243] width 48 height 15
click at [359, 248] on div "Emotional" at bounding box center [371, 244] width 83 height 23
click at [444, 242] on div "Enigmatic" at bounding box center [454, 243] width 54 height 15
click at [522, 243] on div "Expressive" at bounding box center [543, 243] width 55 height 15
click at [394, 268] on div "Mystical" at bounding box center [382, 273] width 44 height 15
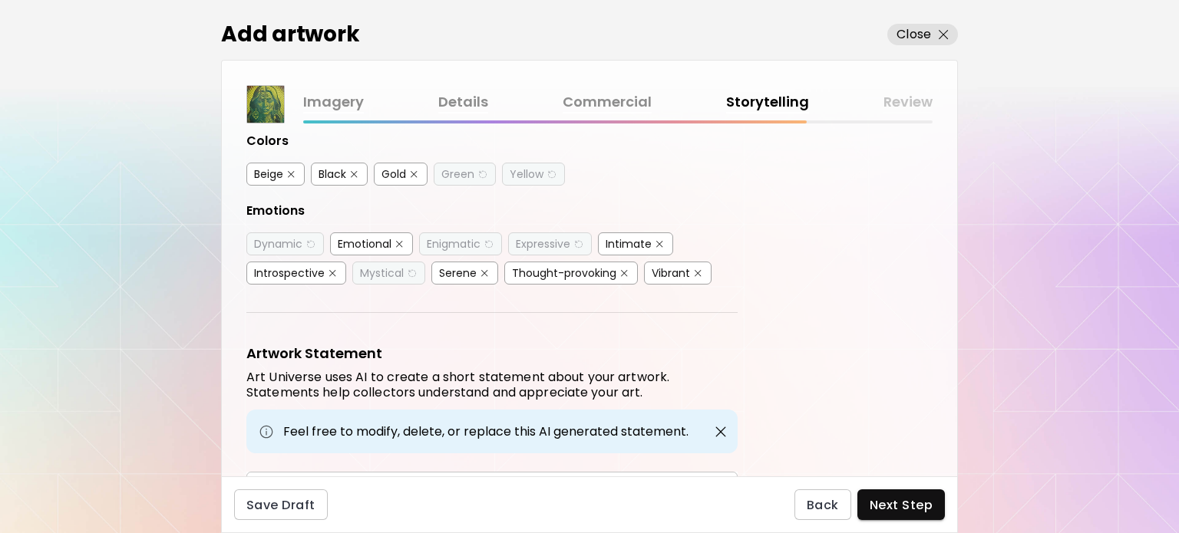
click at [675, 276] on div "Vibrant" at bounding box center [678, 273] width 68 height 23
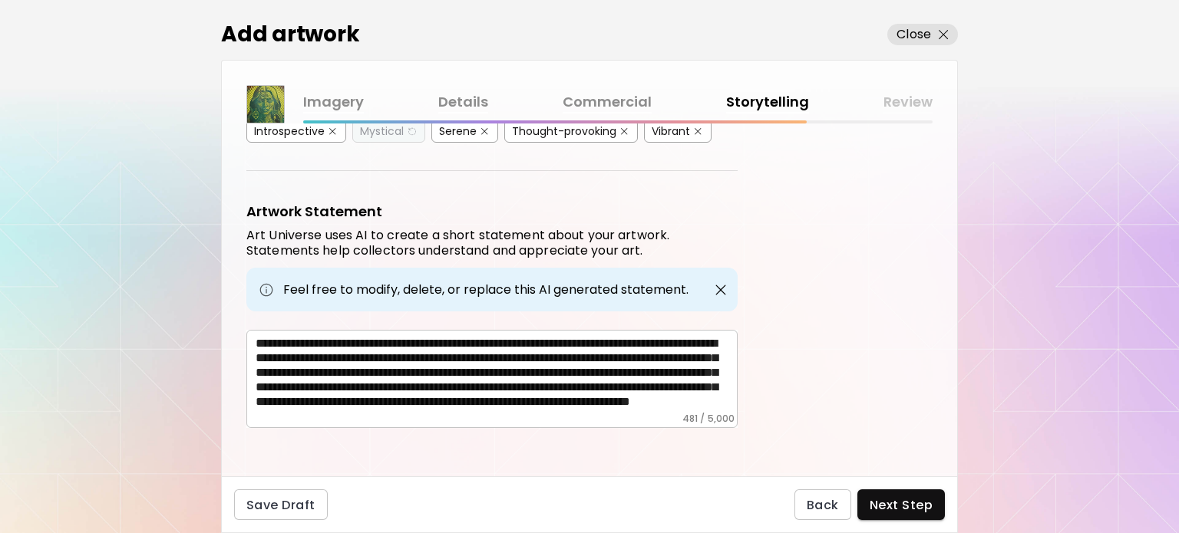
scroll to position [219, 0]
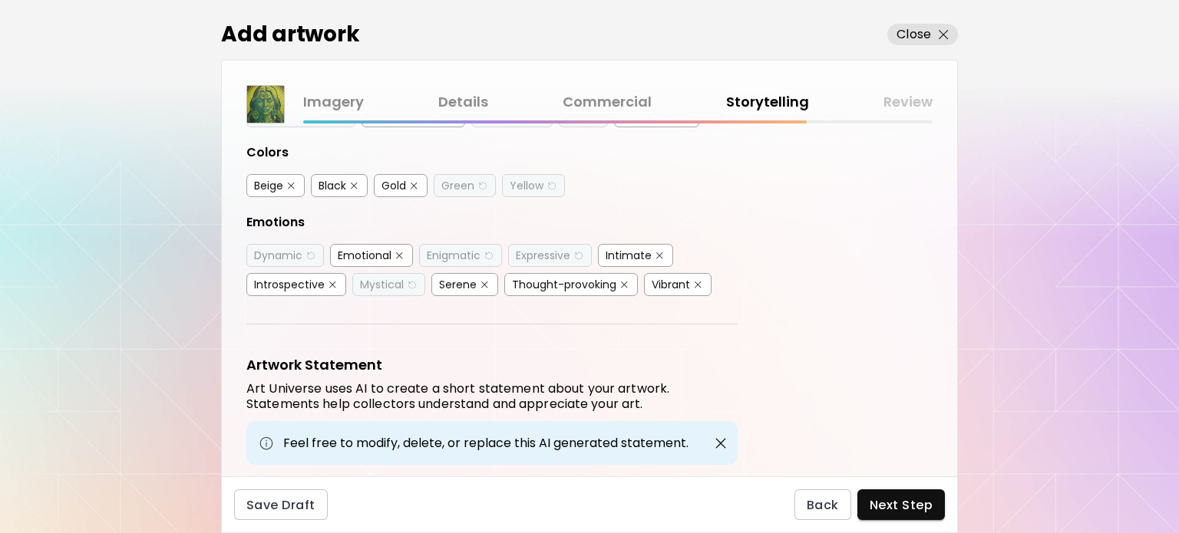
click at [672, 277] on div "Vibrant" at bounding box center [671, 284] width 38 height 15
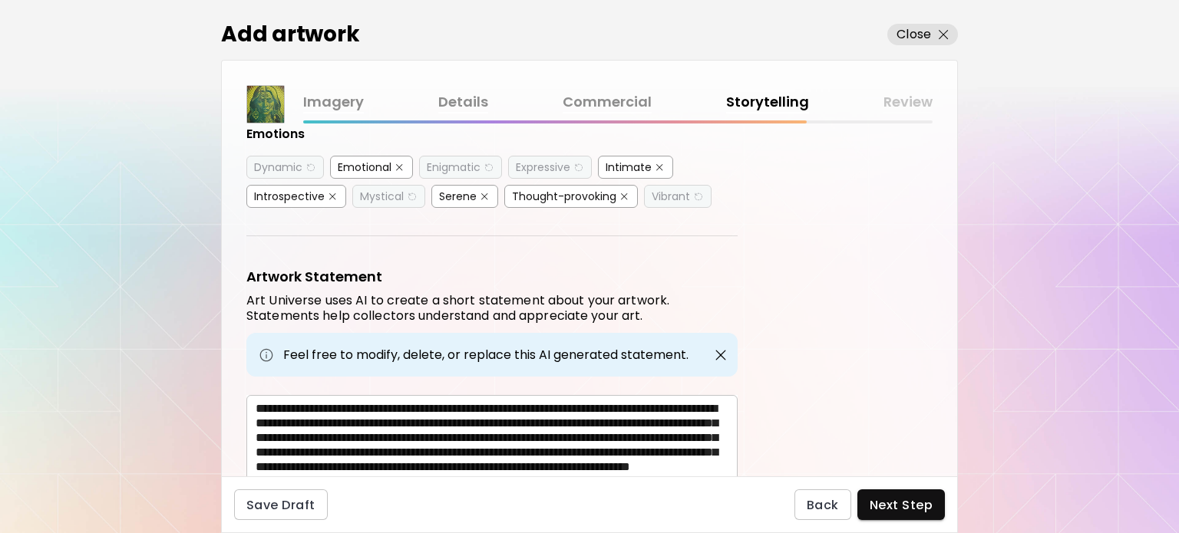
scroll to position [372, 0]
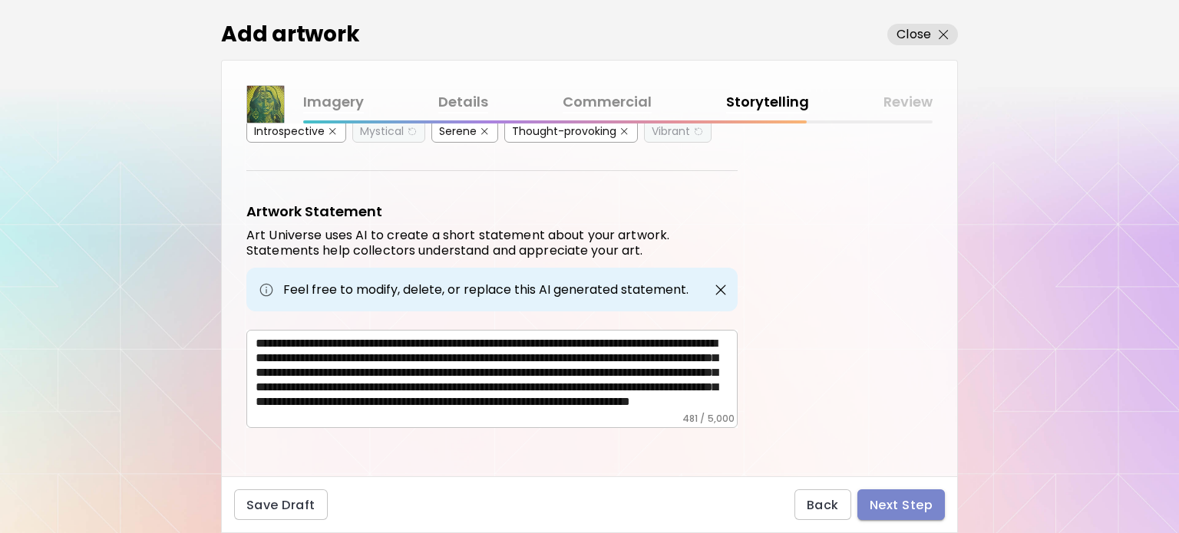
click at [885, 504] on span "Next Step" at bounding box center [901, 505] width 63 height 16
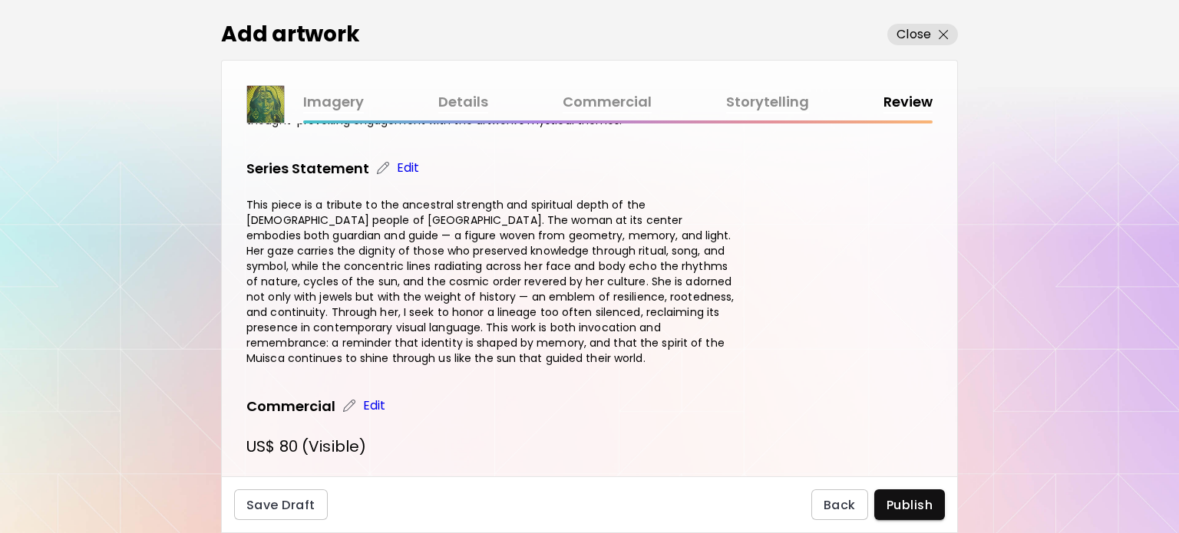
scroll to position [672, 0]
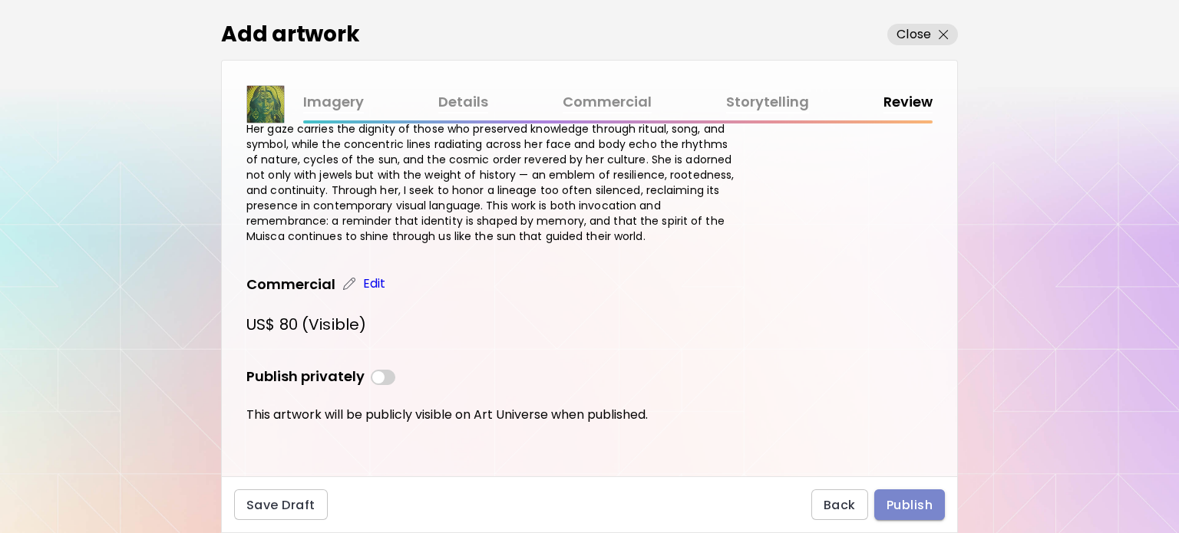
click at [903, 506] on span "Publish" at bounding box center [910, 505] width 46 height 16
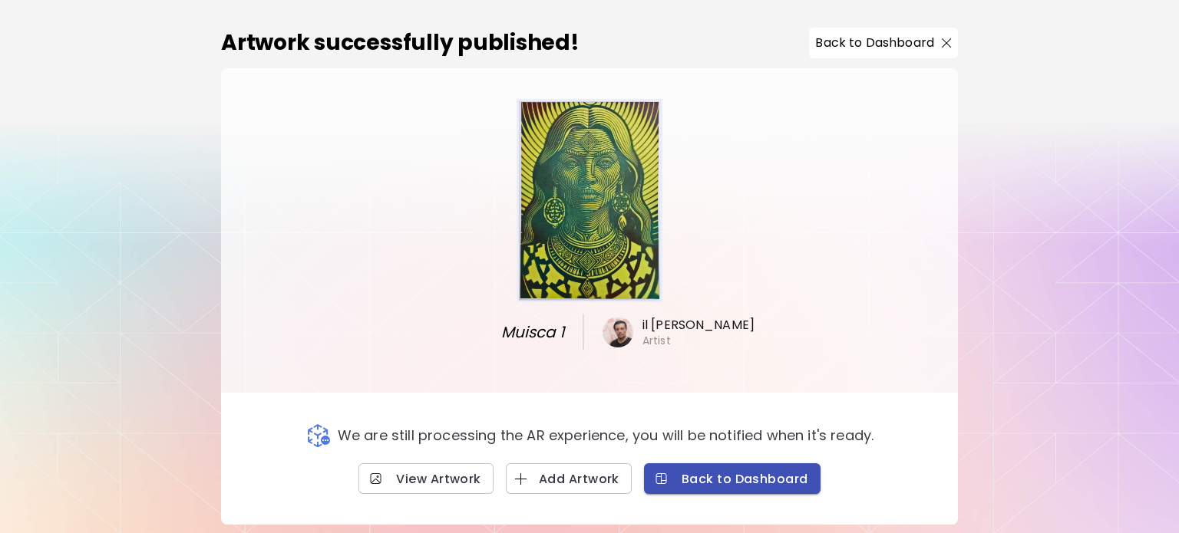
click at [699, 478] on span "Back to Dashboard" at bounding box center [732, 479] width 152 height 16
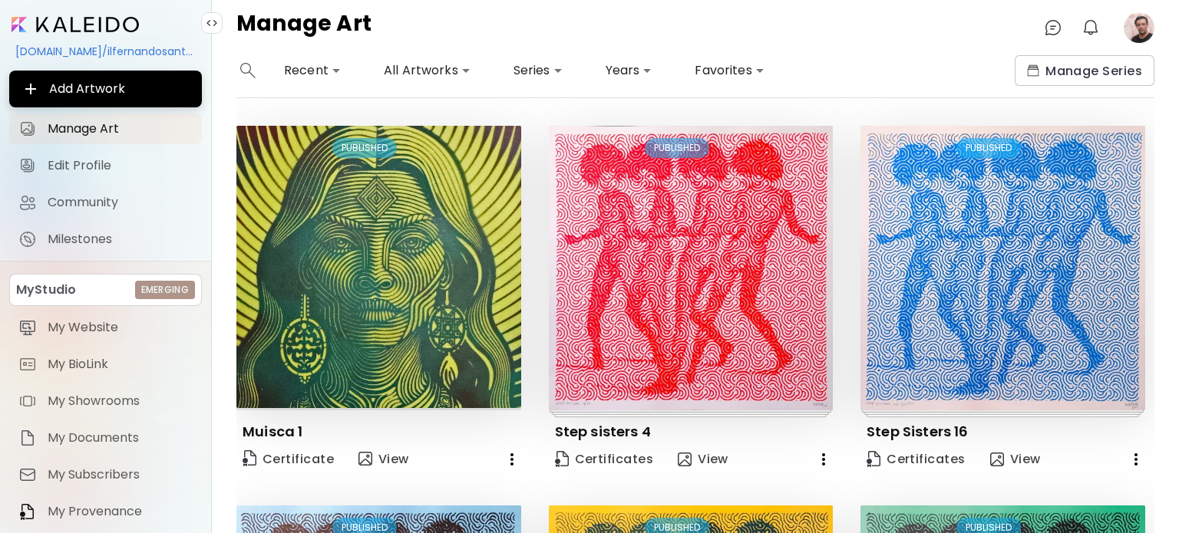
click at [1135, 39] on image at bounding box center [1139, 27] width 31 height 31
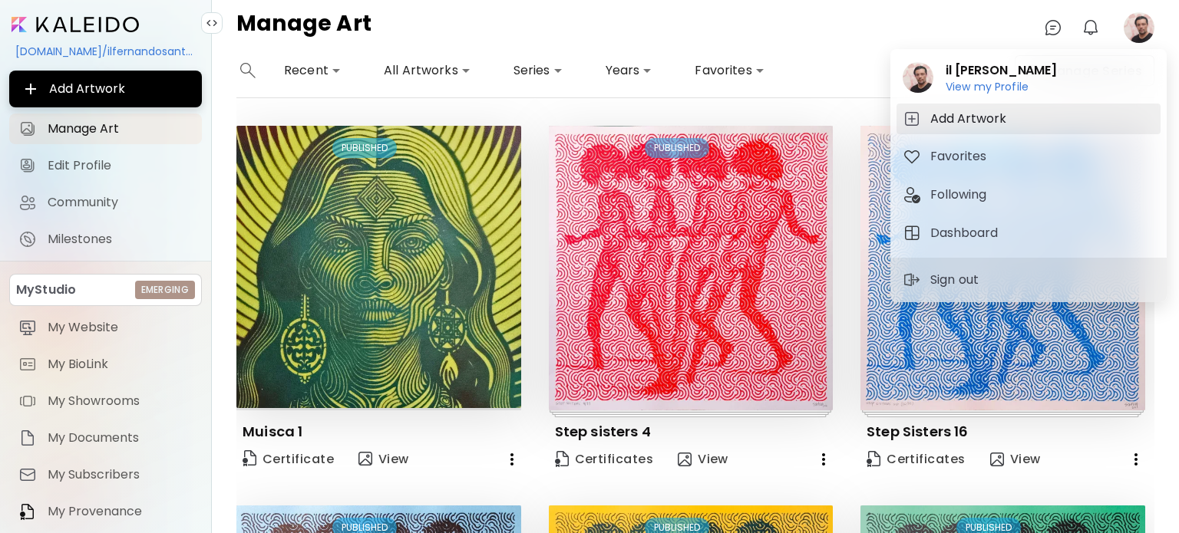
click at [971, 114] on h5 "Add Artwork" at bounding box center [970, 119] width 81 height 18
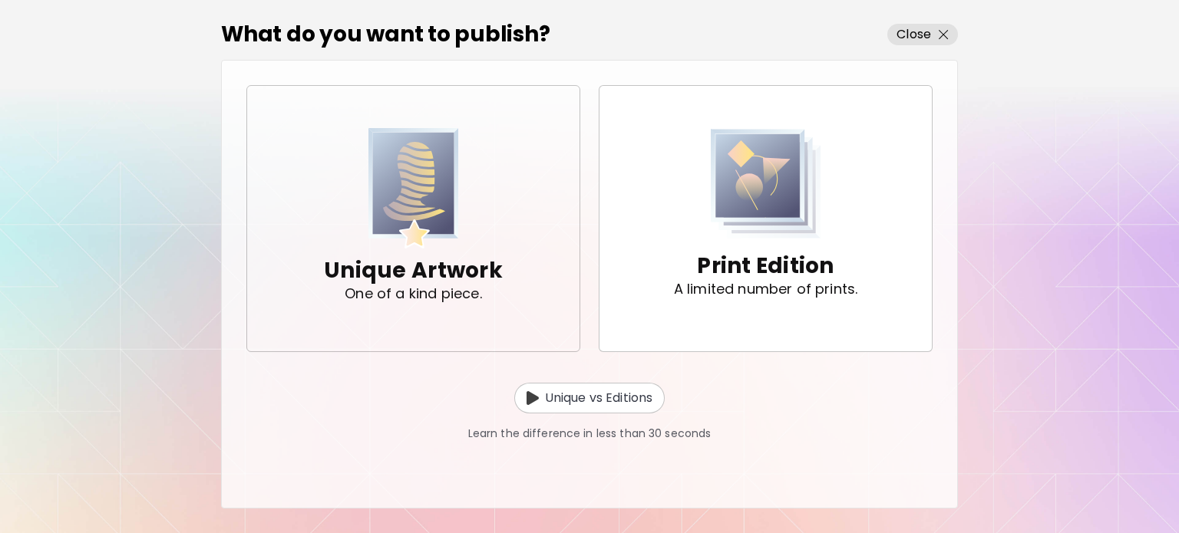
click at [442, 222] on img "button" at bounding box center [413, 188] width 91 height 121
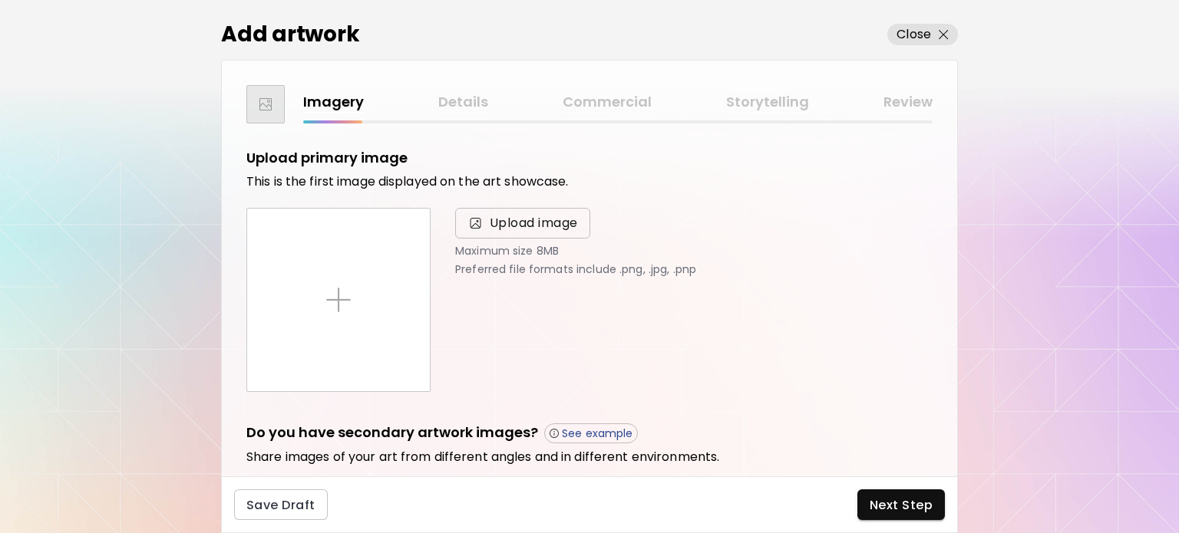
click at [525, 231] on span "Upload image" at bounding box center [534, 223] width 88 height 18
click at [0, 0] on input "Upload image" at bounding box center [0, 0] width 0 height 0
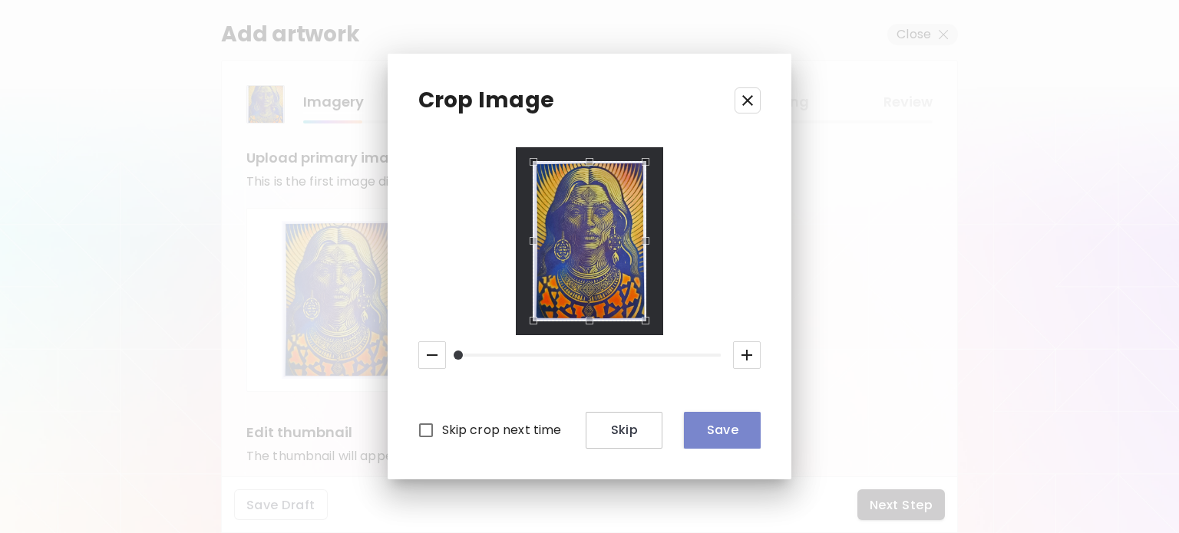
click at [718, 441] on button "Save" at bounding box center [722, 430] width 77 height 37
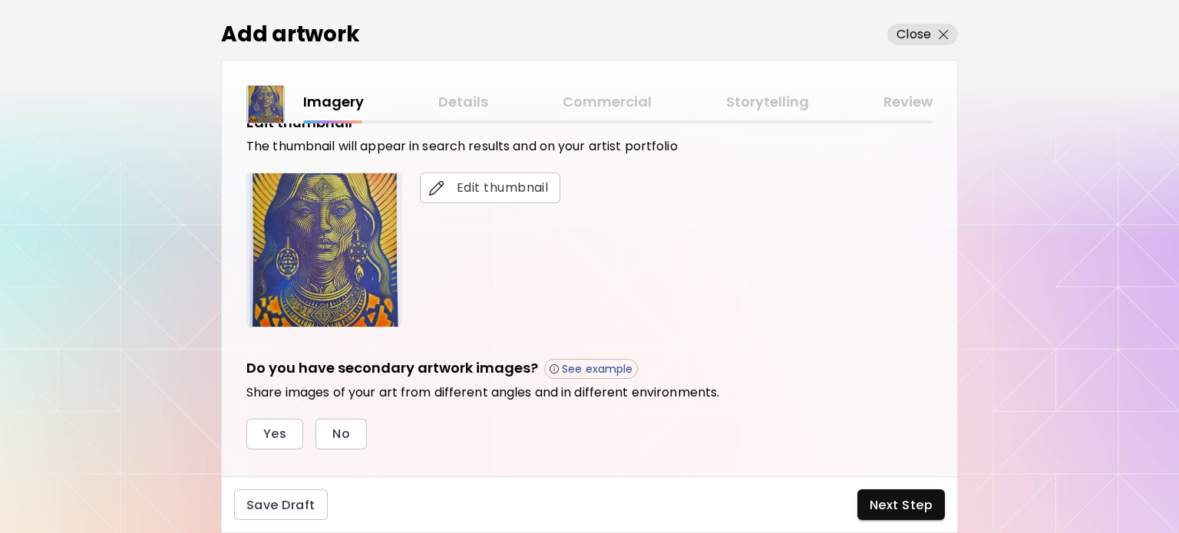
scroll to position [230, 0]
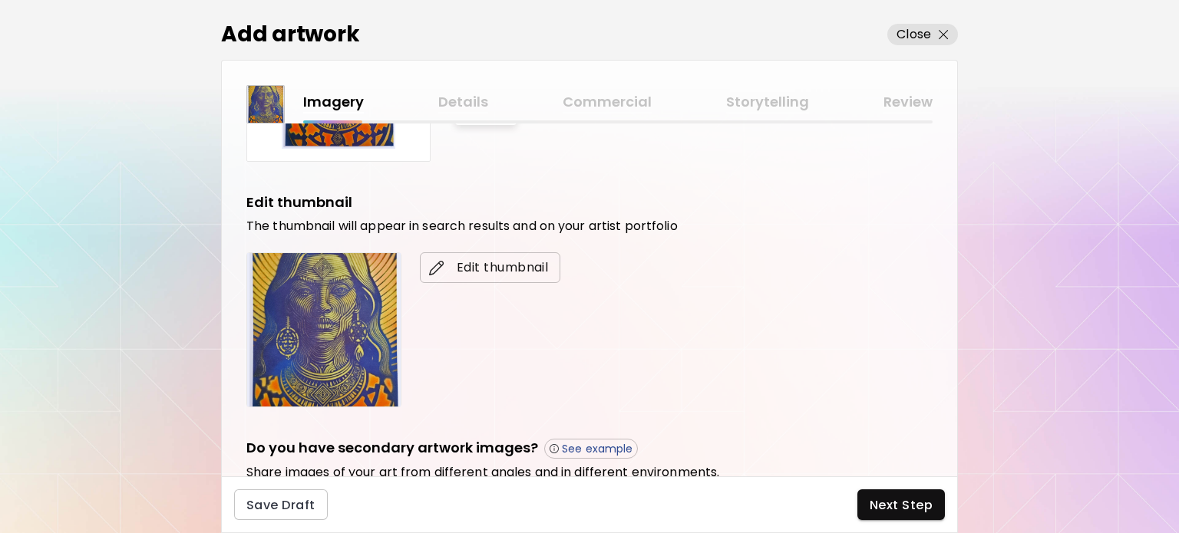
click at [481, 273] on span "Edit thumbnail" at bounding box center [490, 268] width 116 height 18
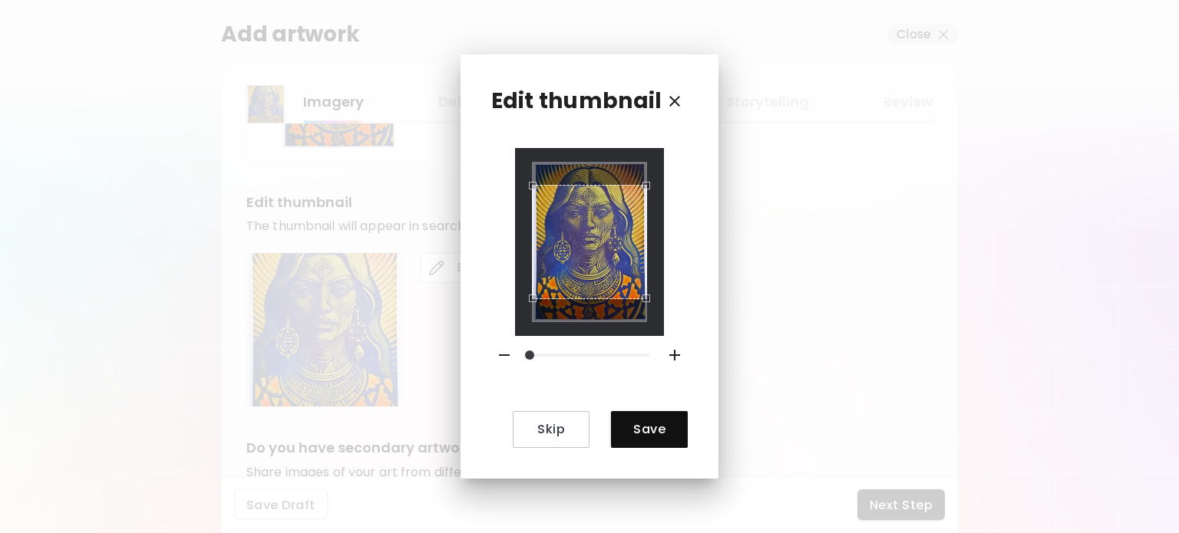
click at [673, 351] on icon "button" at bounding box center [675, 355] width 18 height 18
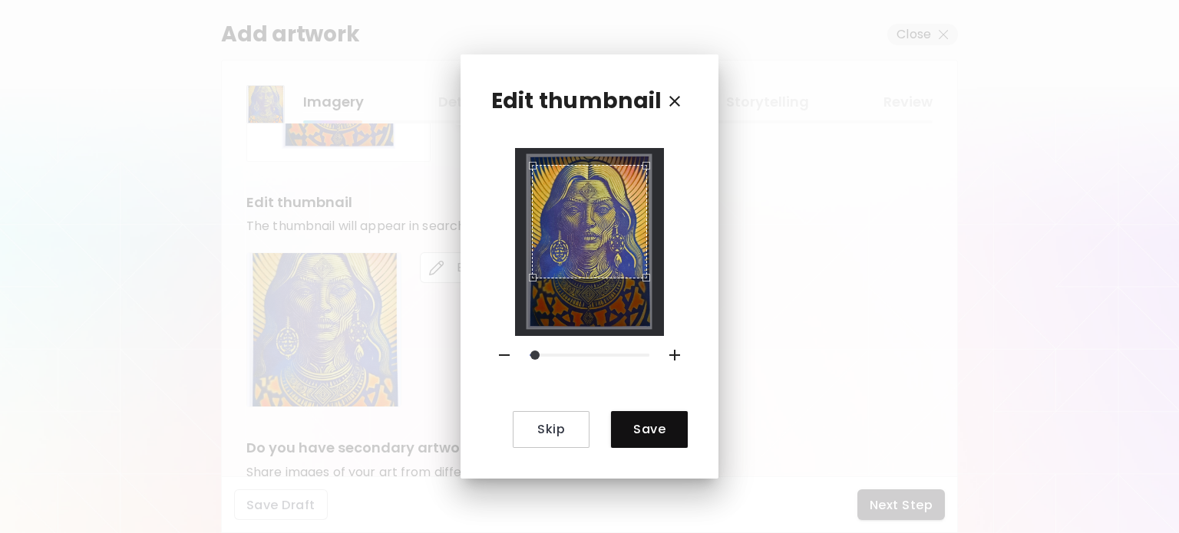
click at [586, 219] on div "Use the arrow keys to move the crop selection area" at bounding box center [589, 222] width 114 height 114
click at [650, 430] on span "Save" at bounding box center [649, 429] width 52 height 16
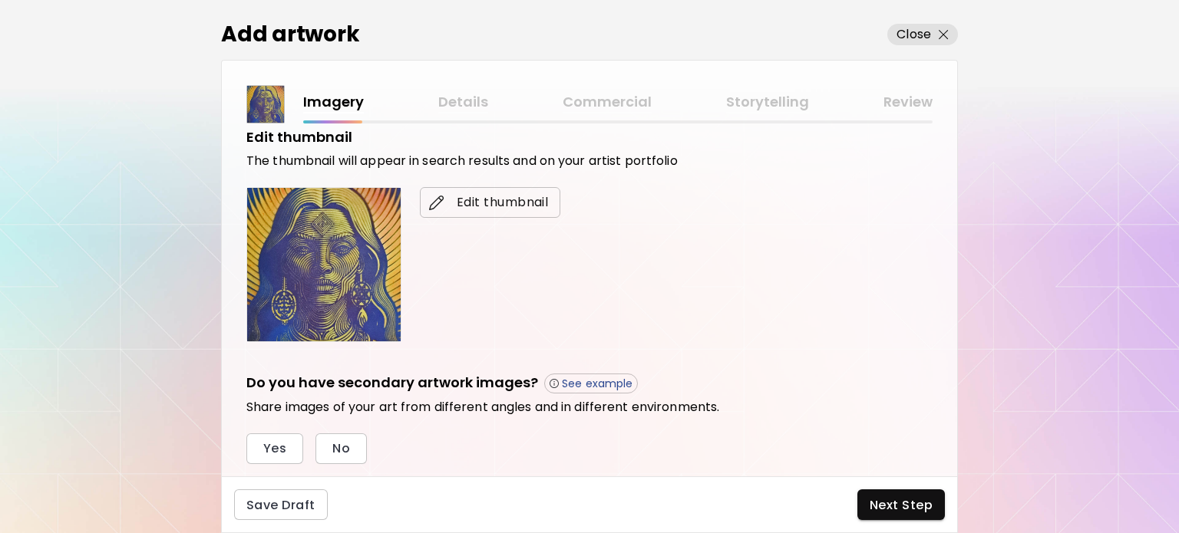
scroll to position [457, 0]
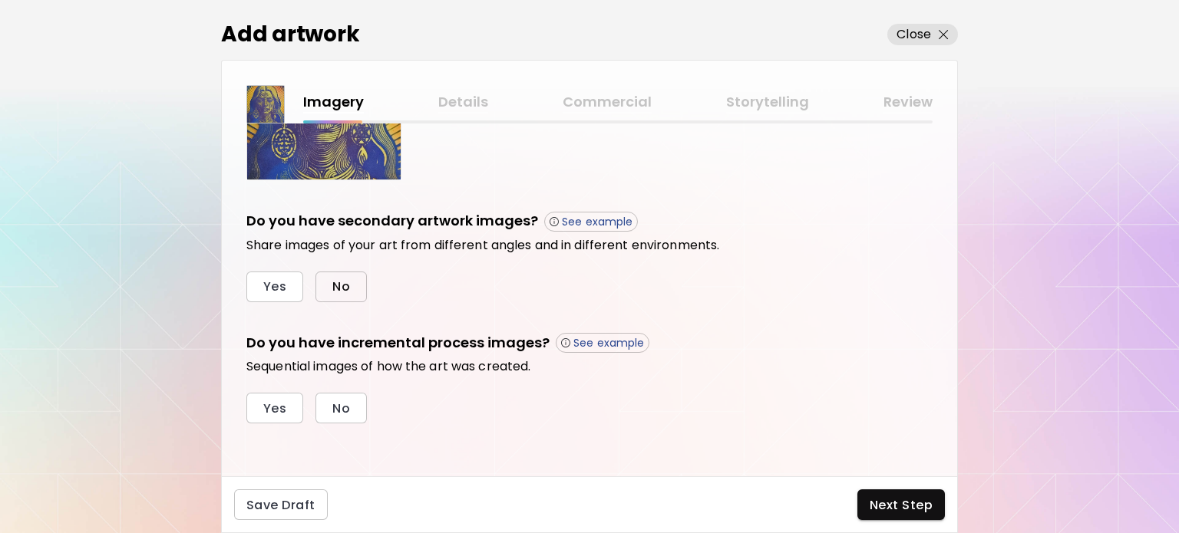
click at [332, 288] on span "No" at bounding box center [341, 287] width 18 height 16
click at [342, 421] on button "No" at bounding box center [340, 408] width 51 height 31
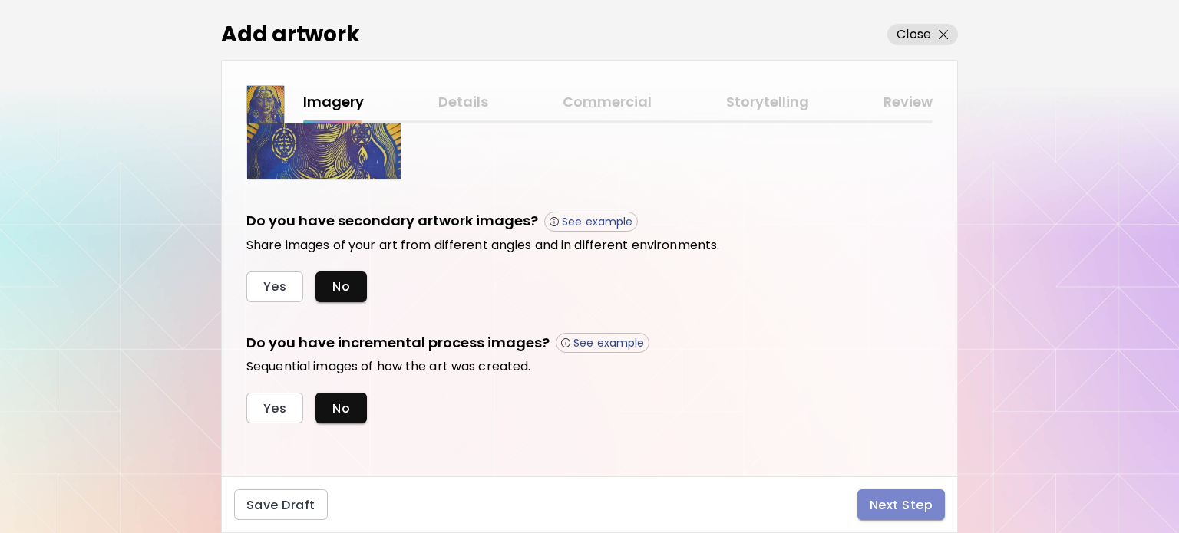
click at [877, 497] on span "Next Step" at bounding box center [901, 505] width 63 height 16
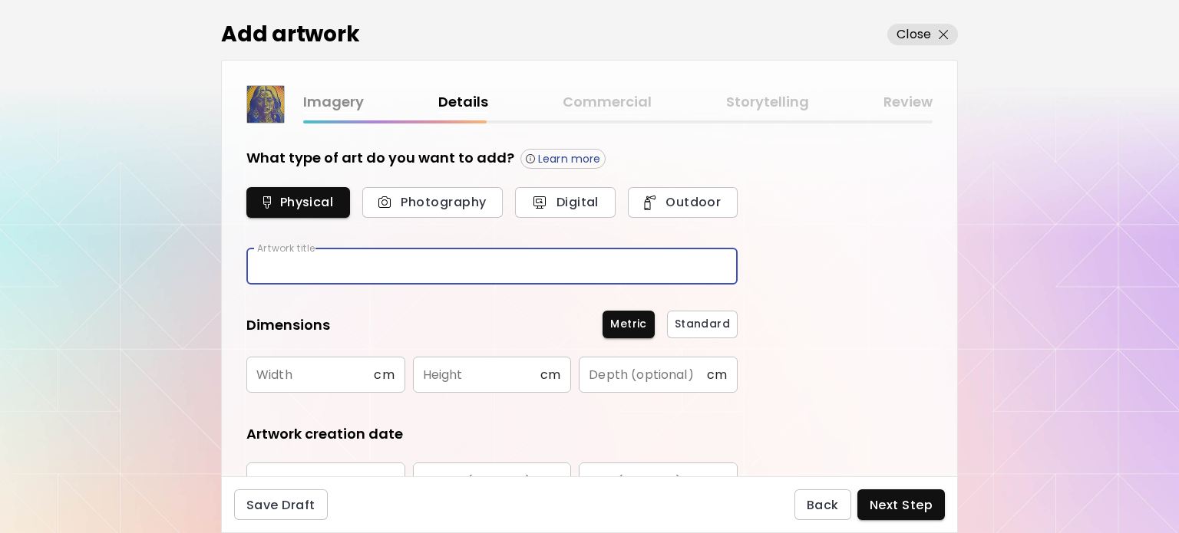
click at [357, 269] on input "text" at bounding box center [491, 267] width 491 height 36
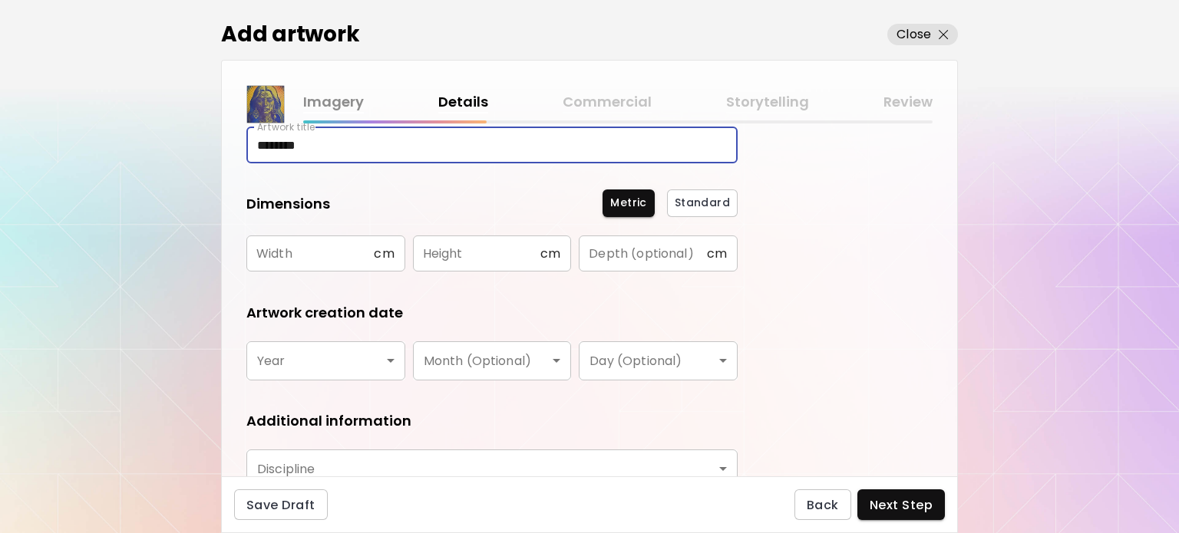
scroll to position [154, 0]
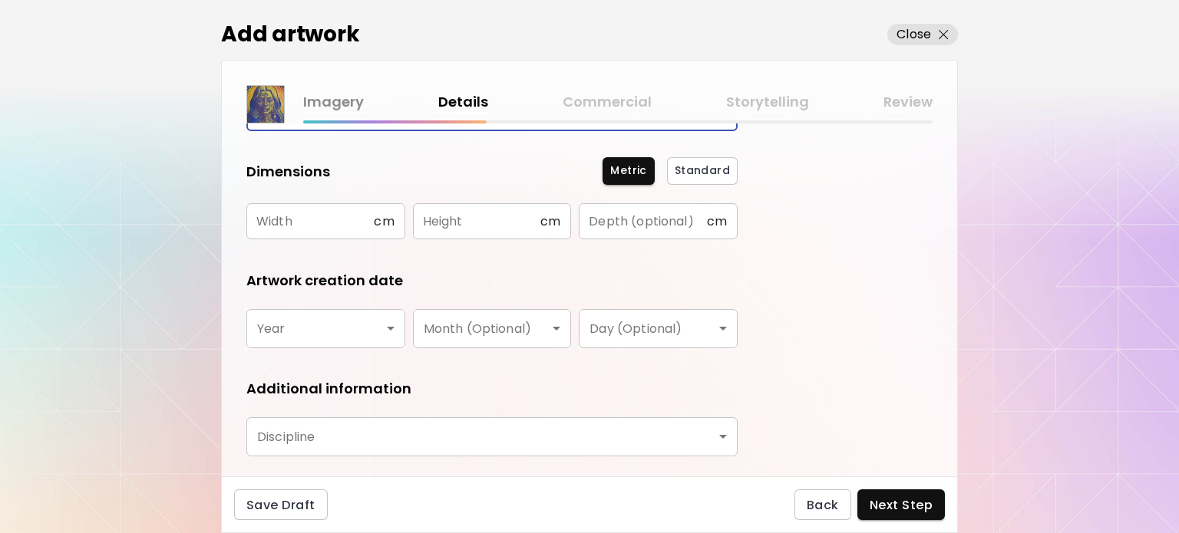
type input "********"
click at [341, 229] on input "text" at bounding box center [309, 221] width 127 height 36
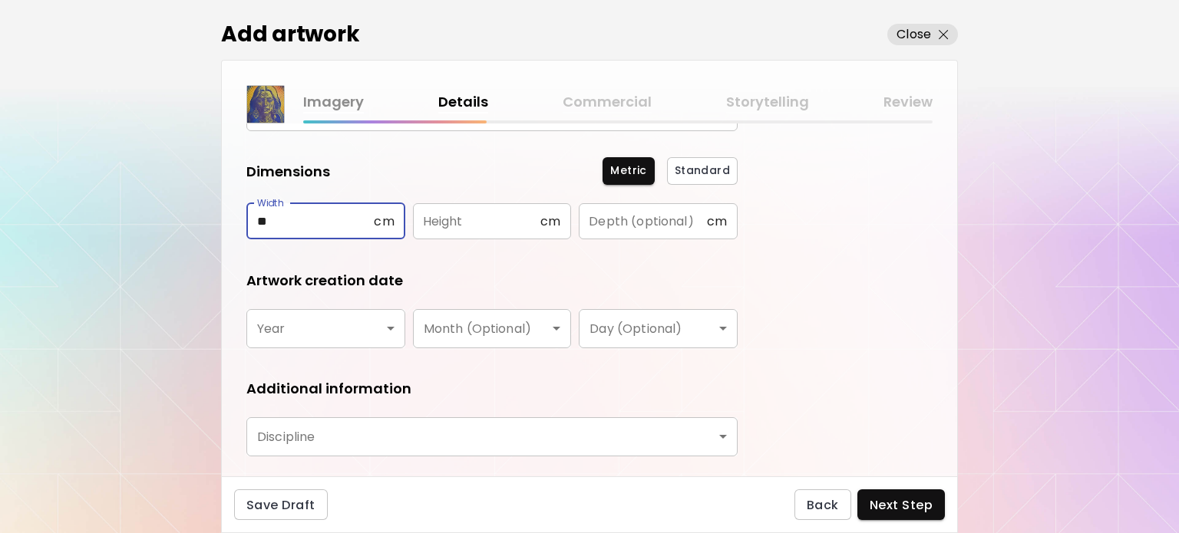
type input "**"
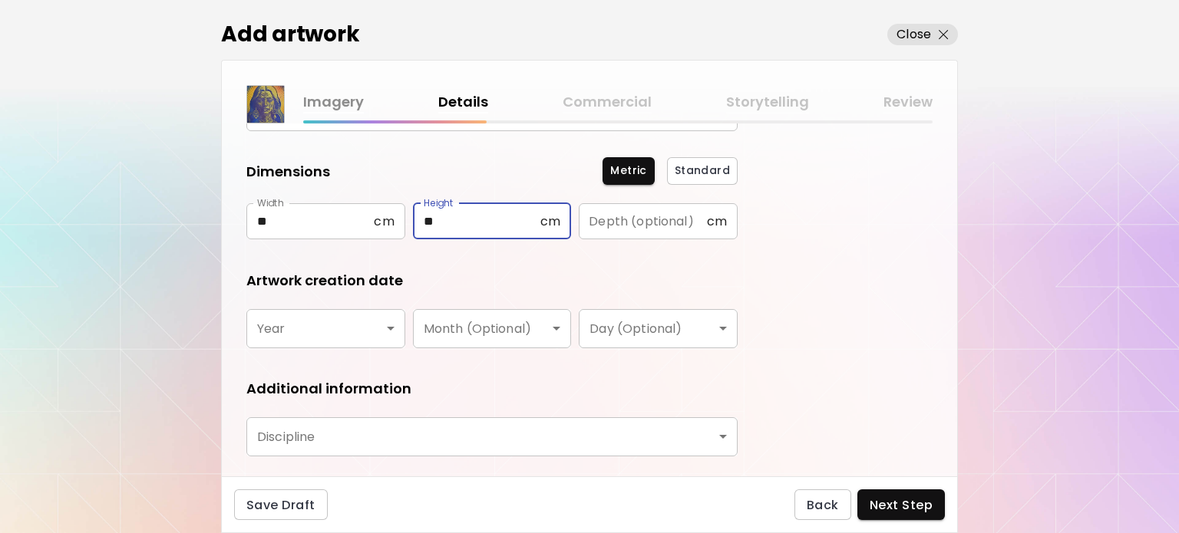
type input "**"
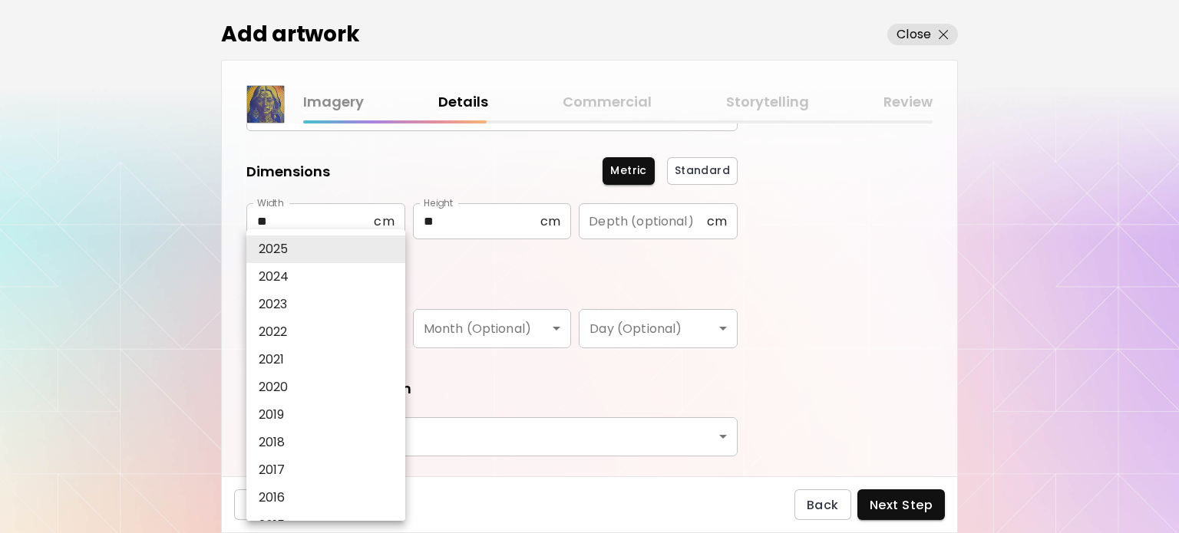
type input "****"
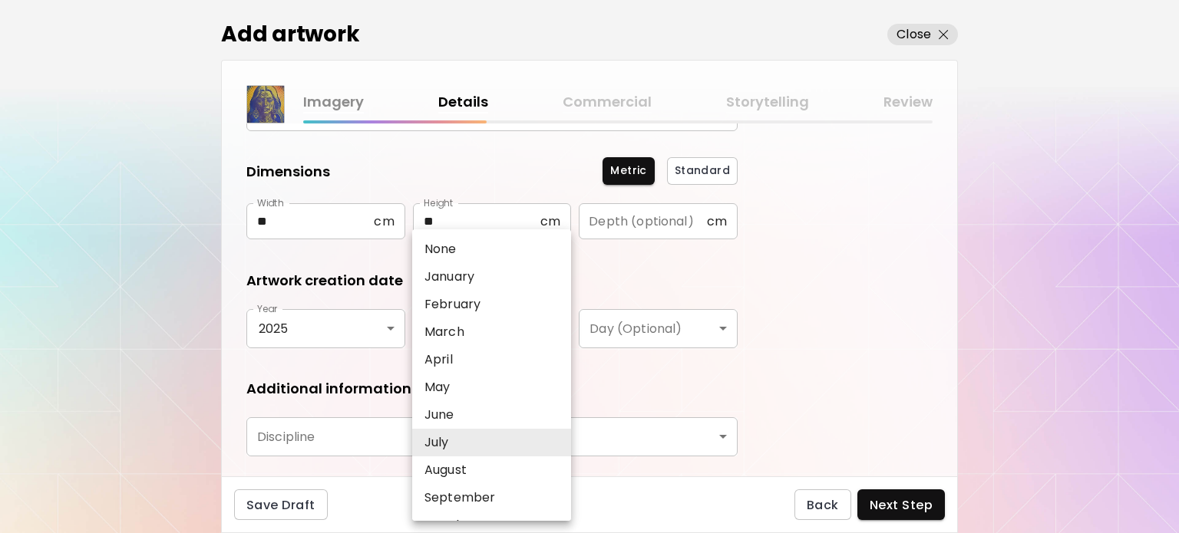
type input "****"
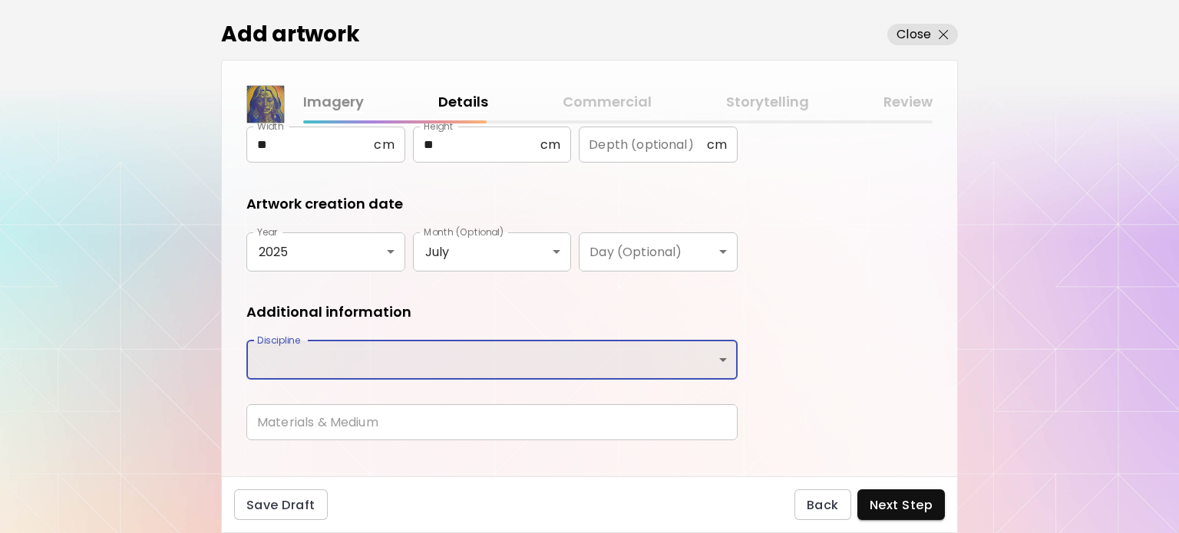
scroll to position [253, 0]
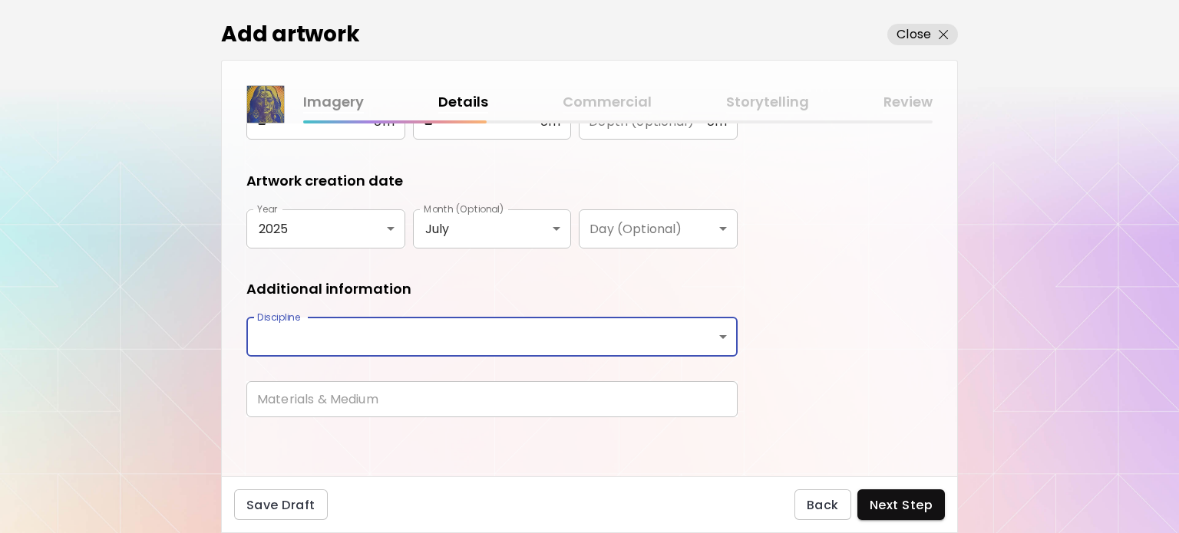
click at [307, 324] on body "kaleido.art/ilfernandosantos Add Artwork Manage Art Edit Profile Community Mile…" at bounding box center [589, 266] width 1179 height 533
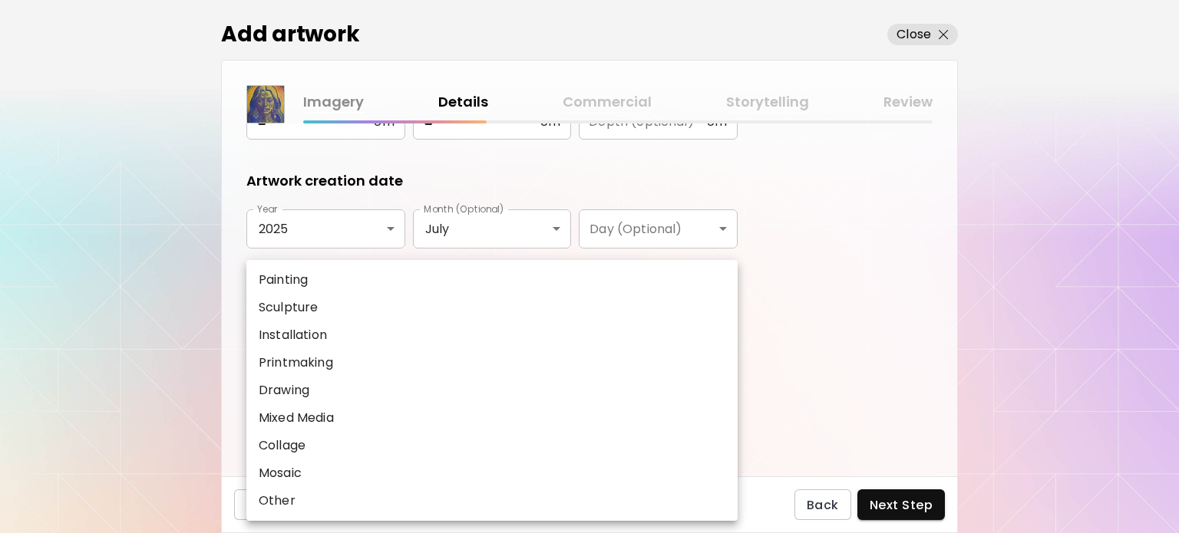
click at [179, 292] on div at bounding box center [589, 266] width 1179 height 533
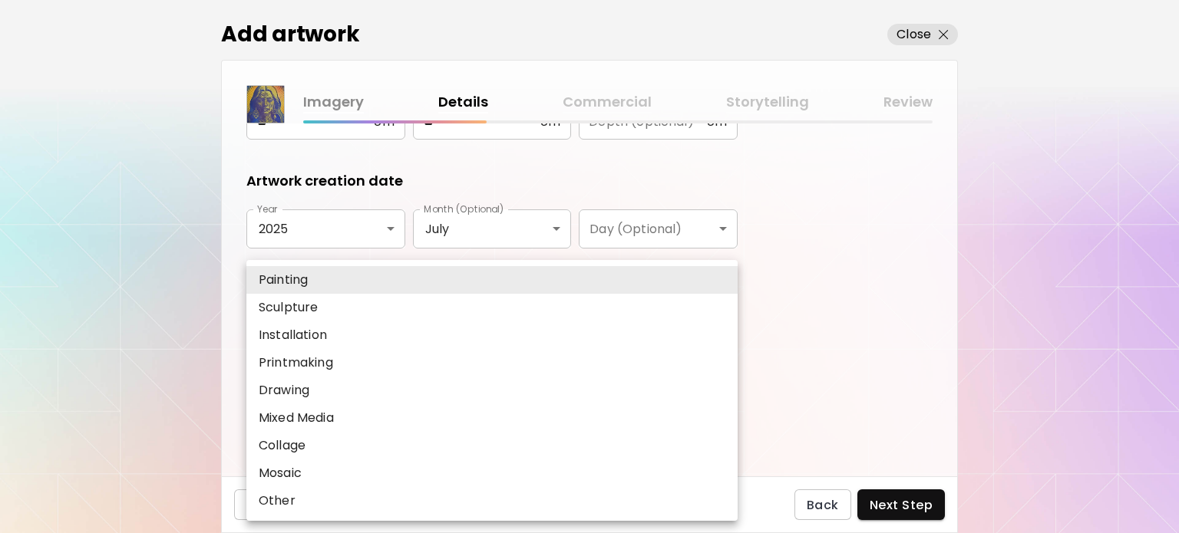
click at [322, 325] on body "kaleido.art/ilfernandosantos Add Artwork Manage Art Edit Profile Community Mile…" at bounding box center [589, 266] width 1179 height 533
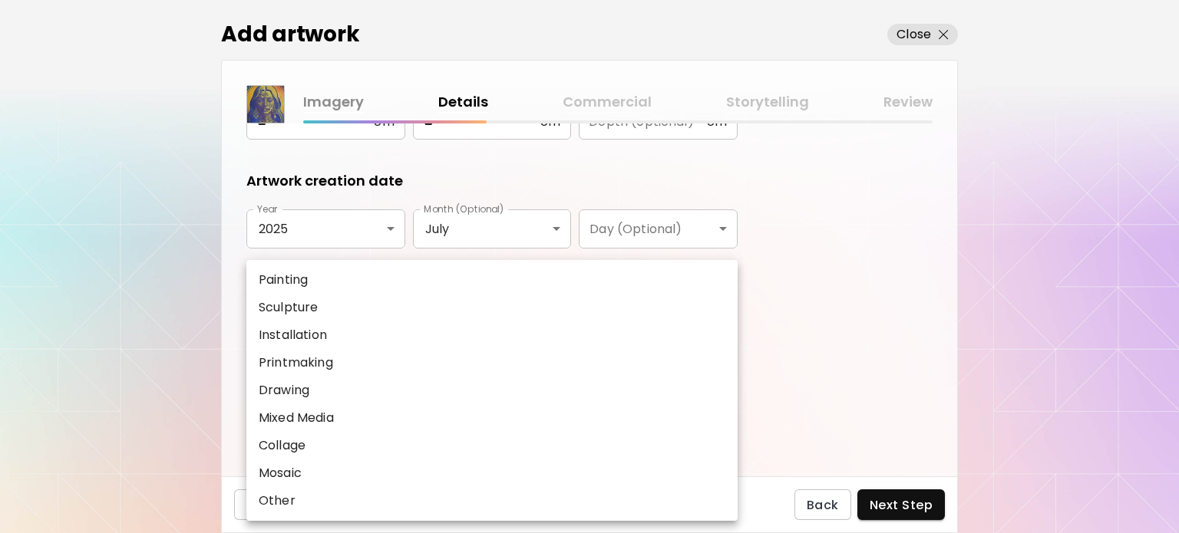
click at [291, 285] on p "Painting" at bounding box center [283, 280] width 49 height 18
type input "********"
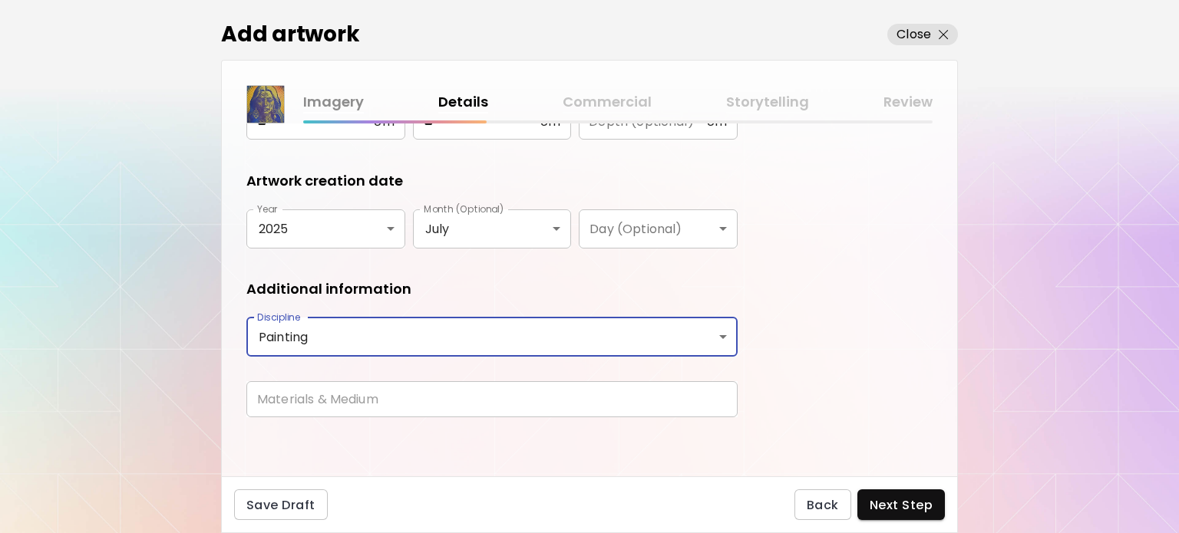
click at [278, 397] on input "text" at bounding box center [491, 400] width 491 height 36
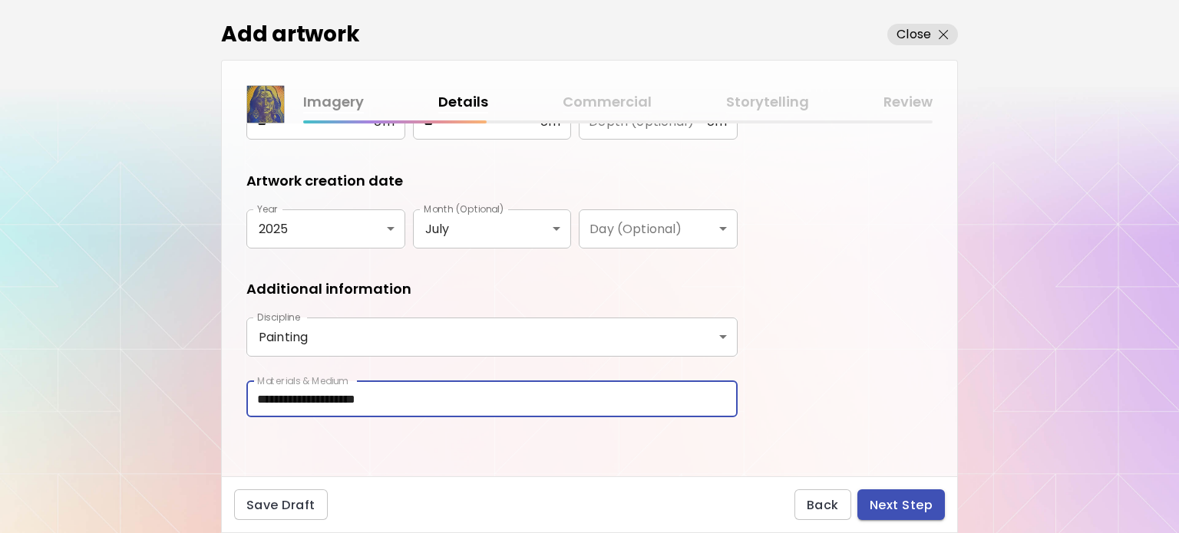
type input "**********"
click at [894, 491] on button "Next Step" at bounding box center [901, 505] width 88 height 31
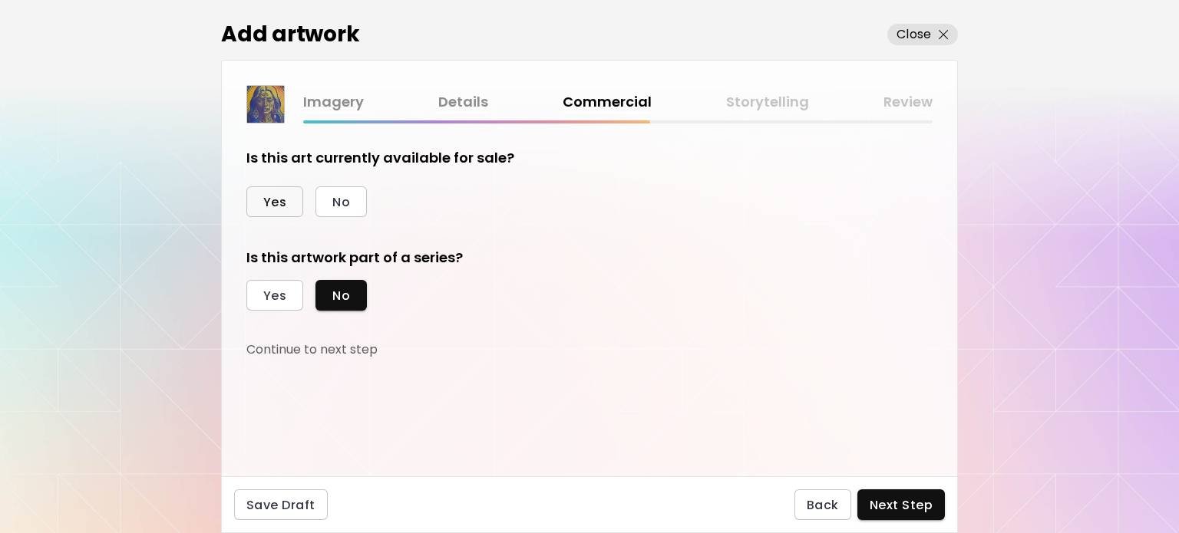
click at [285, 201] on span "Yes" at bounding box center [274, 202] width 23 height 16
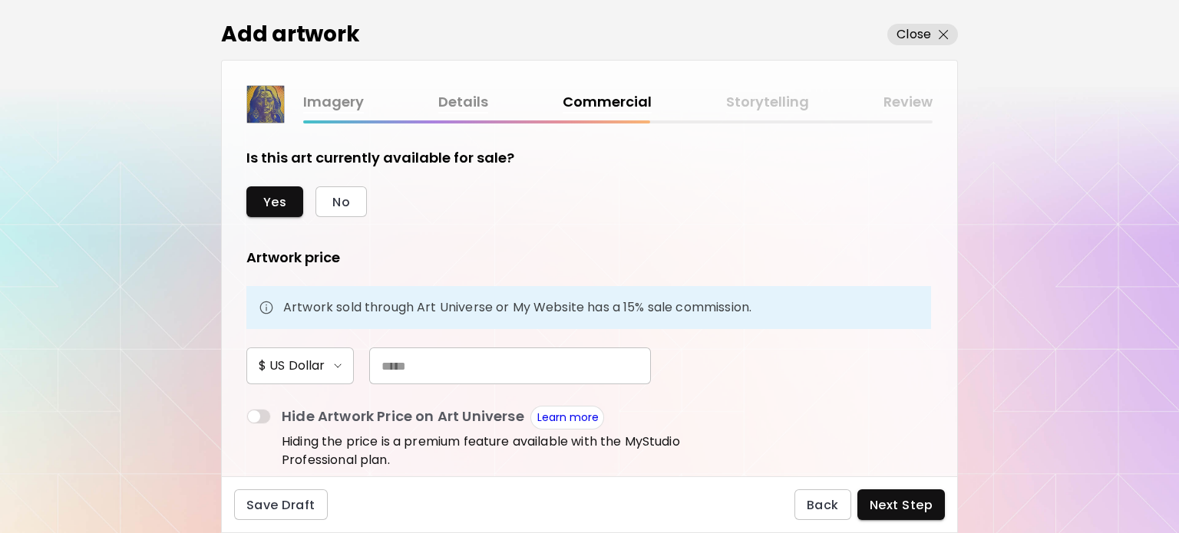
click at [428, 365] on input "text" at bounding box center [510, 366] width 282 height 37
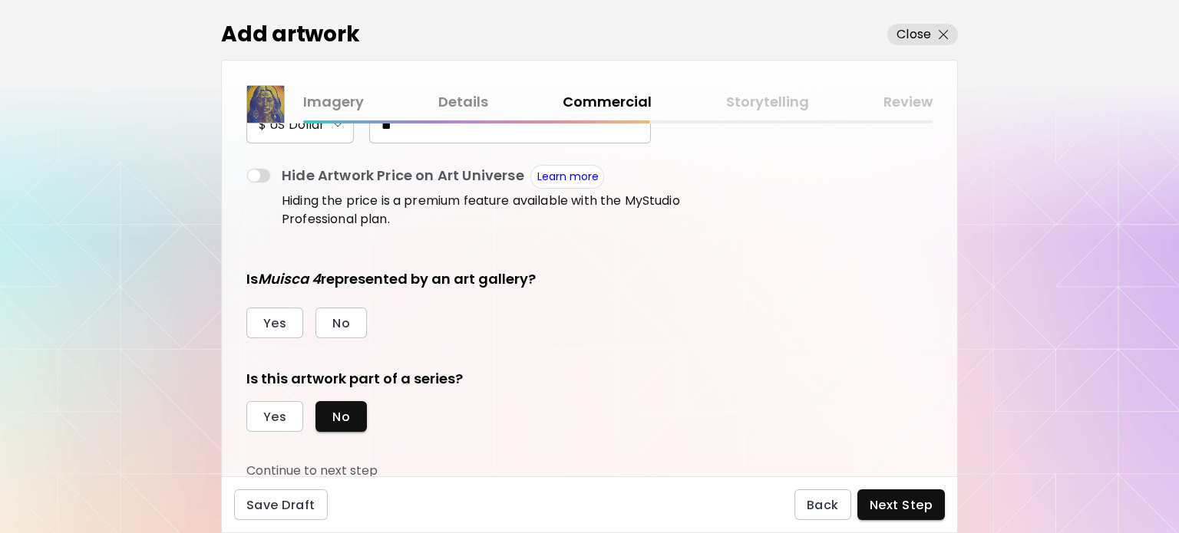
scroll to position [243, 0]
type input "**"
click at [335, 325] on span "No" at bounding box center [341, 322] width 18 height 16
click at [269, 417] on span "Yes" at bounding box center [274, 416] width 23 height 16
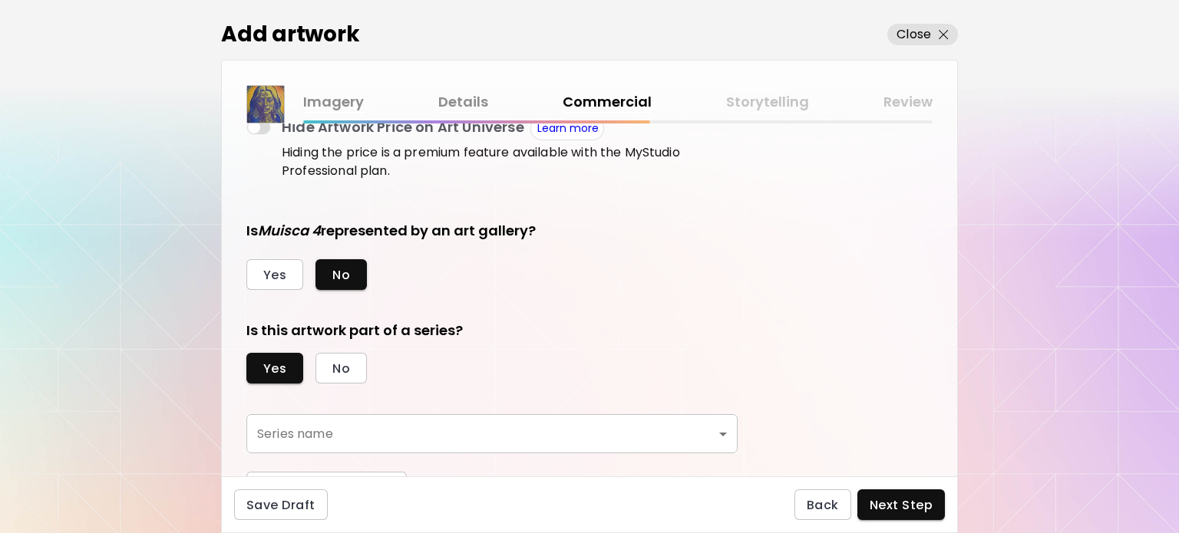
scroll to position [314, 0]
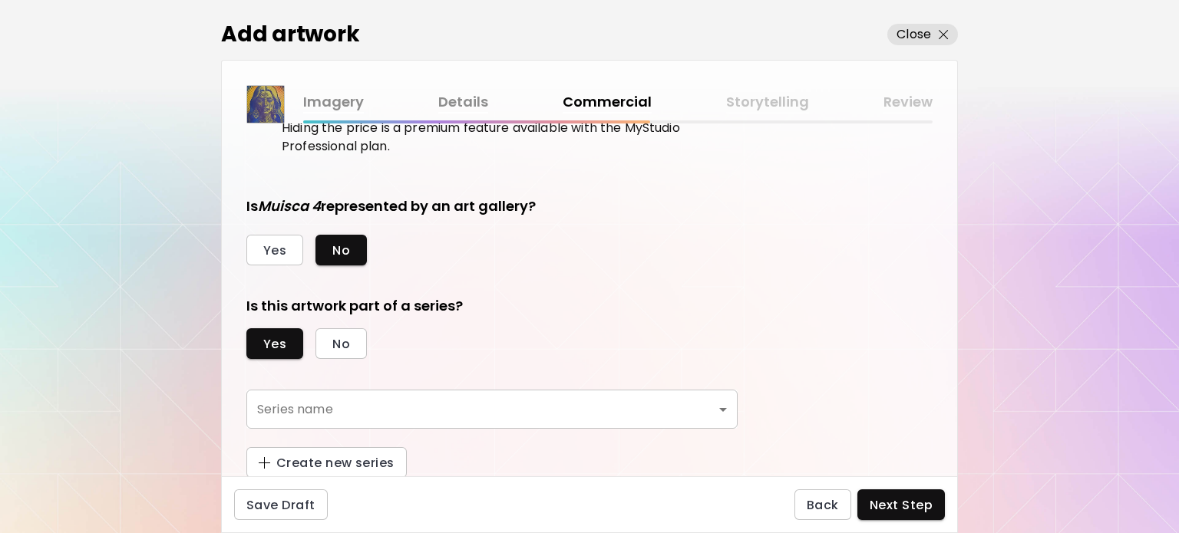
click at [414, 418] on body "kaleido.art/ilfernandosantos Add Artwork Manage Art Edit Profile Community Mile…" at bounding box center [589, 266] width 1179 height 533
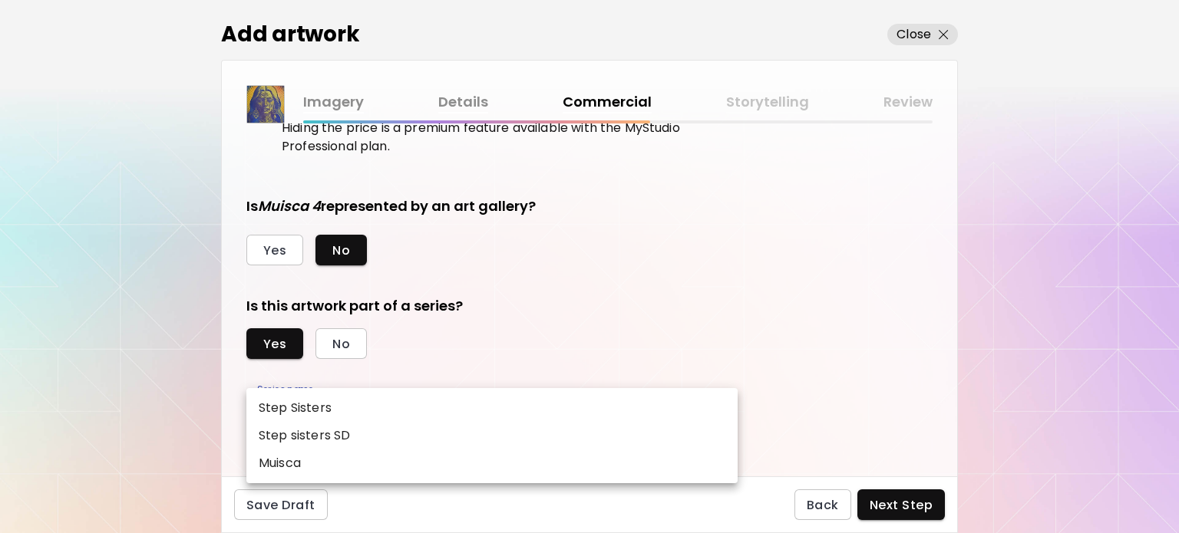
click at [346, 467] on li "Muisca" at bounding box center [491, 464] width 491 height 28
type input "******"
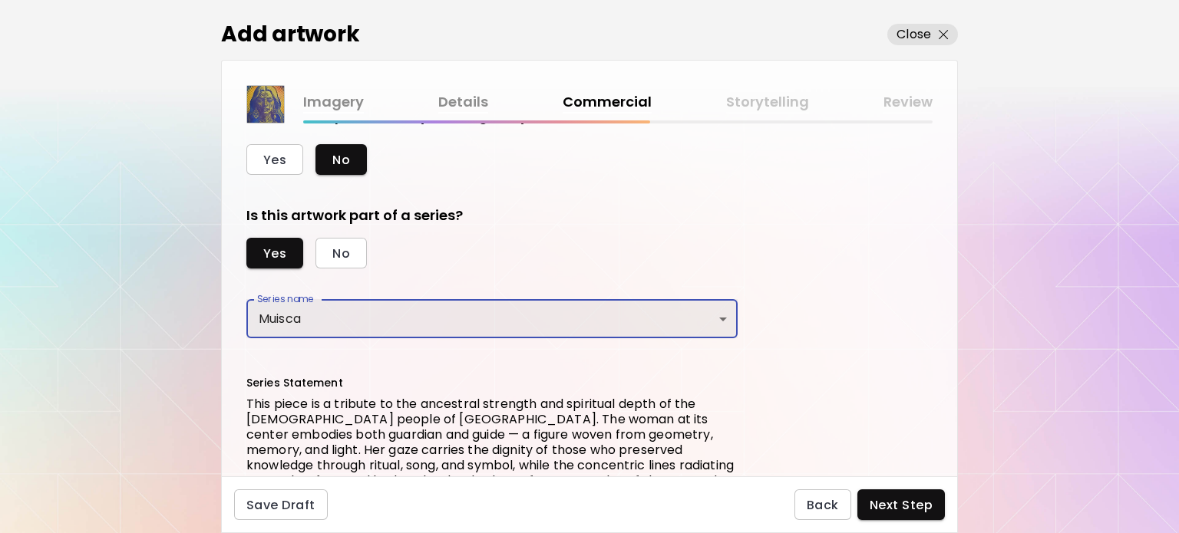
scroll to position [588, 0]
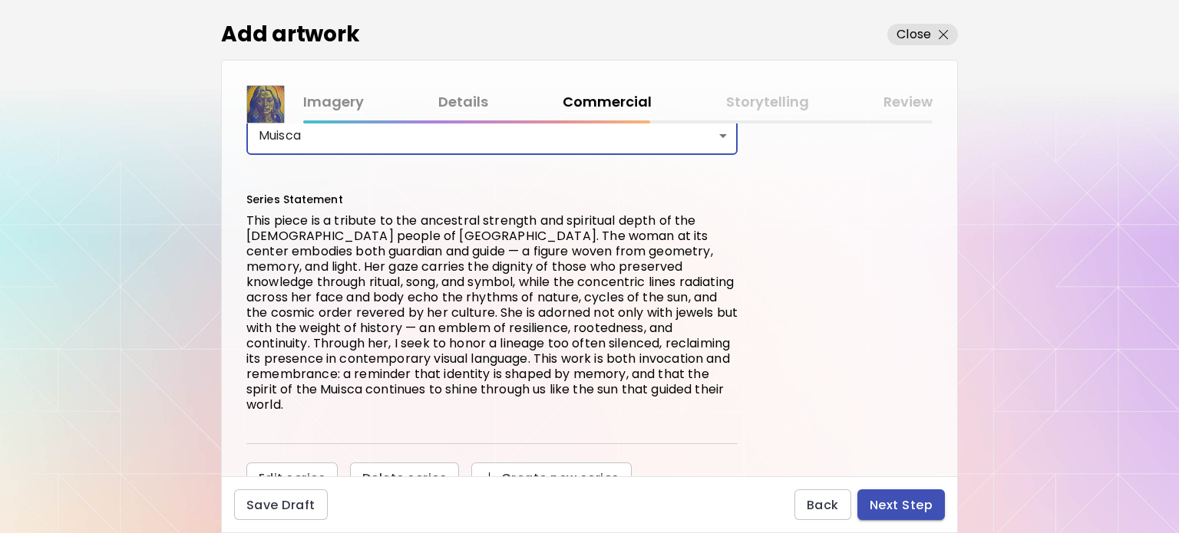
click at [903, 512] on span "Next Step" at bounding box center [901, 505] width 63 height 16
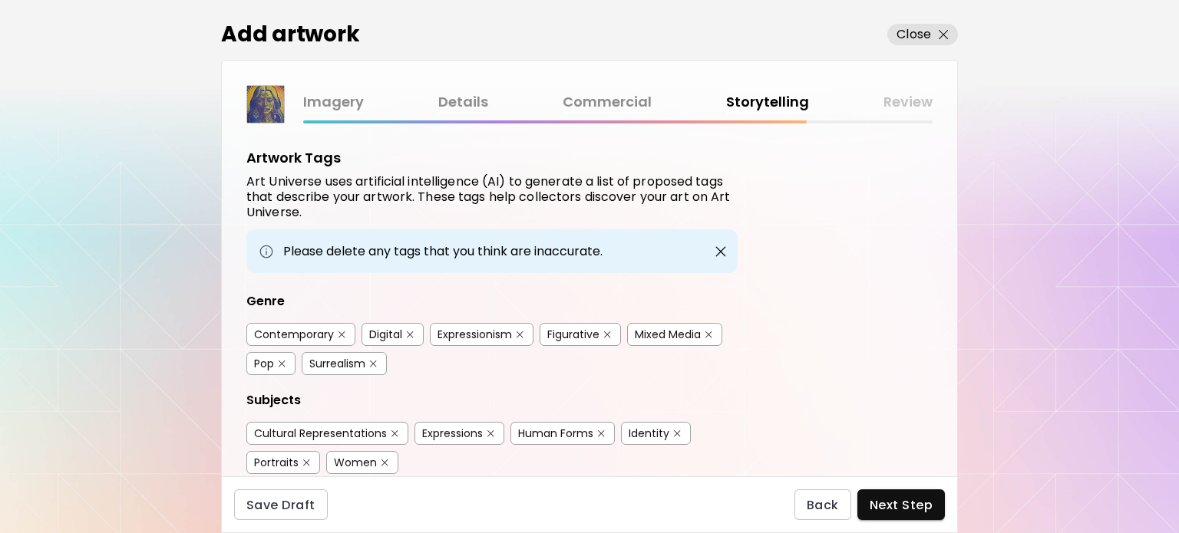
click at [322, 329] on div "Contemporary" at bounding box center [294, 334] width 80 height 15
click at [493, 331] on div "Expressionism" at bounding box center [475, 334] width 74 height 15
click at [586, 329] on div "Figurative" at bounding box center [573, 334] width 52 height 15
click at [270, 360] on div "Pop" at bounding box center [264, 363] width 20 height 15
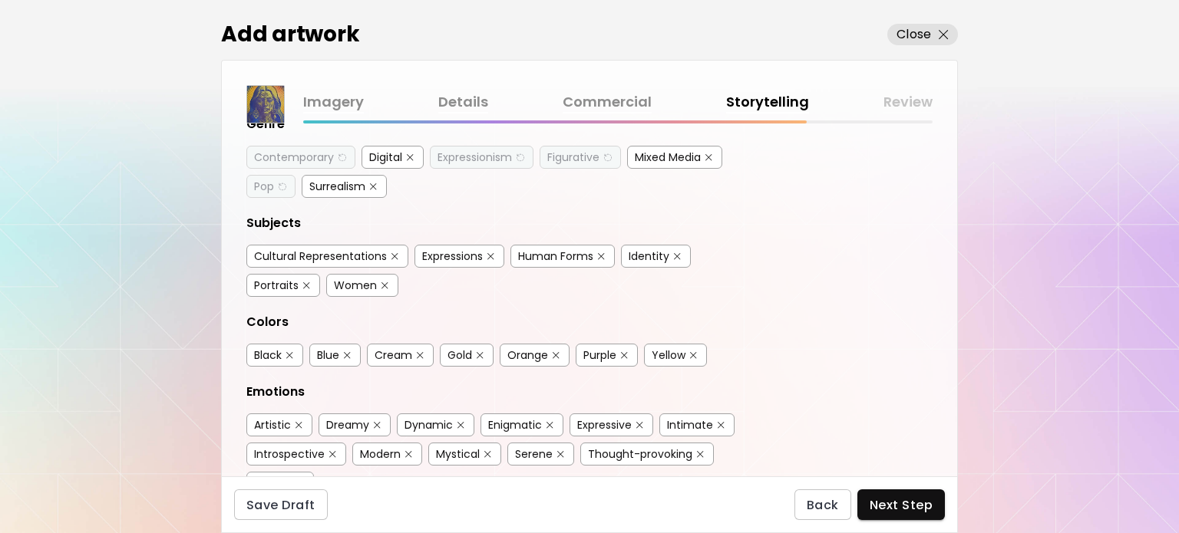
scroll to position [230, 0]
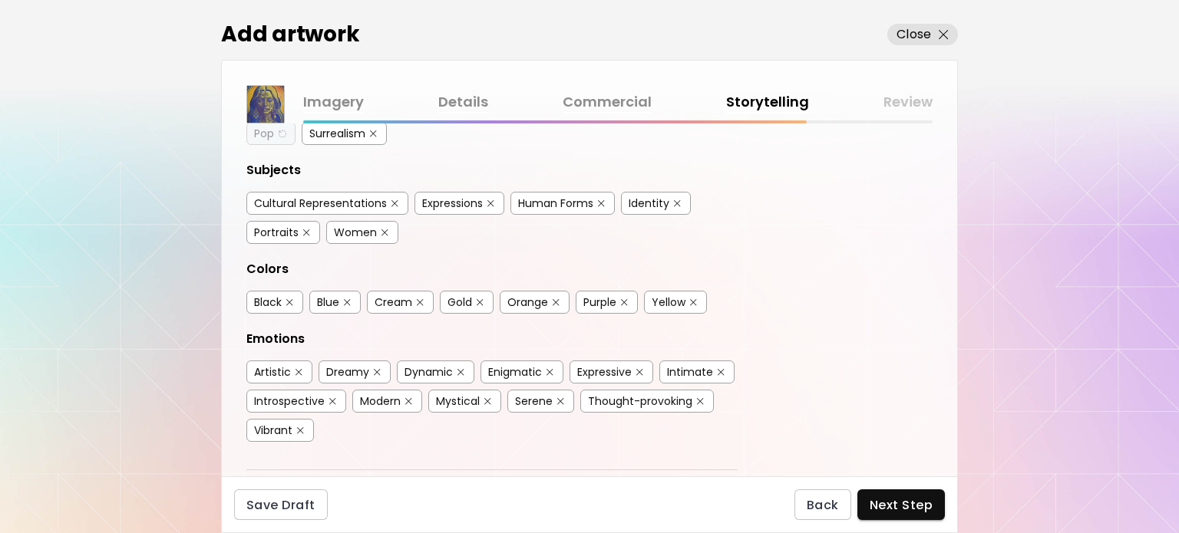
click at [347, 205] on div "Cultural Representations" at bounding box center [320, 203] width 133 height 15
click at [275, 225] on div "Portraits" at bounding box center [276, 232] width 45 height 15
click at [362, 232] on div "Women" at bounding box center [355, 232] width 43 height 15
click at [660, 302] on div "Yellow" at bounding box center [669, 302] width 34 height 15
click at [342, 299] on button "button" at bounding box center [348, 303] width 12 height 12
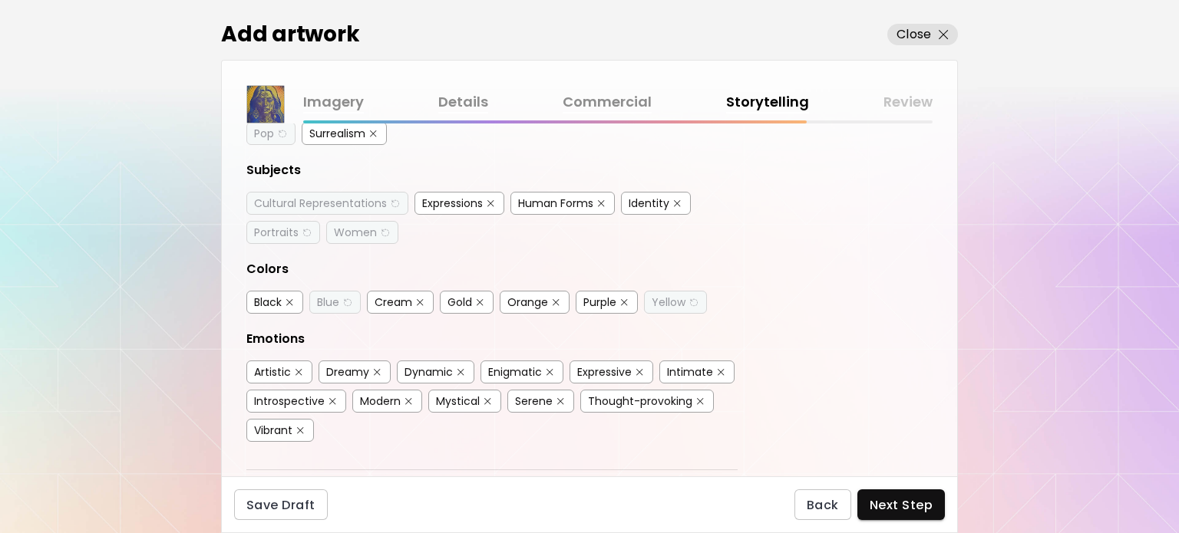
click at [586, 297] on div "Purple" at bounding box center [599, 302] width 33 height 15
click at [266, 366] on div "Artistic" at bounding box center [272, 372] width 37 height 15
click at [539, 365] on div "Enigmatic" at bounding box center [515, 372] width 54 height 15
click at [610, 369] on div "Expressive" at bounding box center [604, 372] width 55 height 15
click at [451, 397] on div "Mystical" at bounding box center [458, 401] width 44 height 15
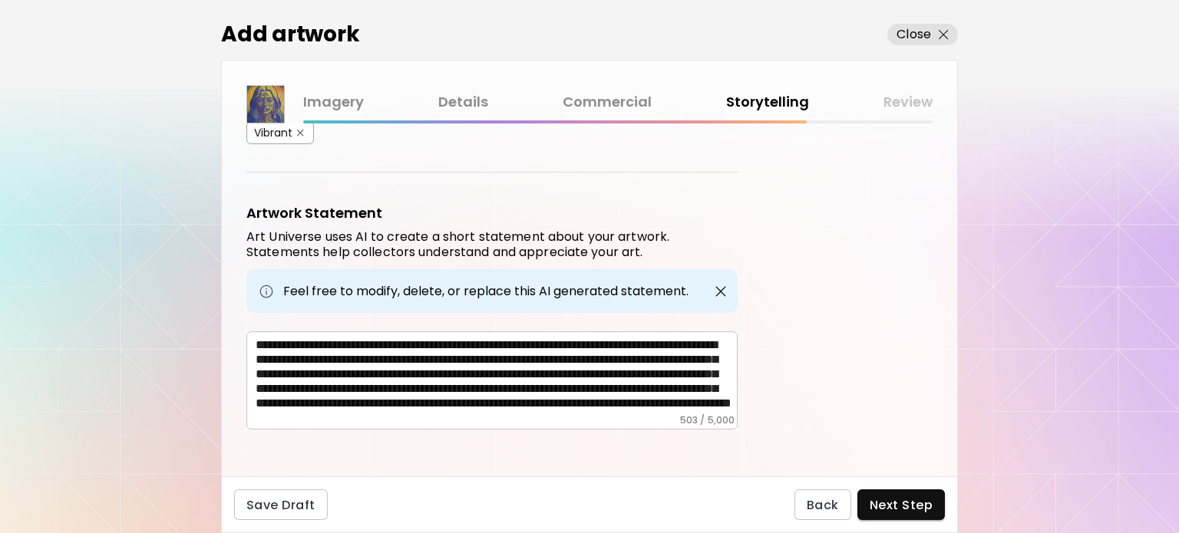
scroll to position [0, 0]
click at [898, 512] on span "Next Step" at bounding box center [901, 505] width 63 height 16
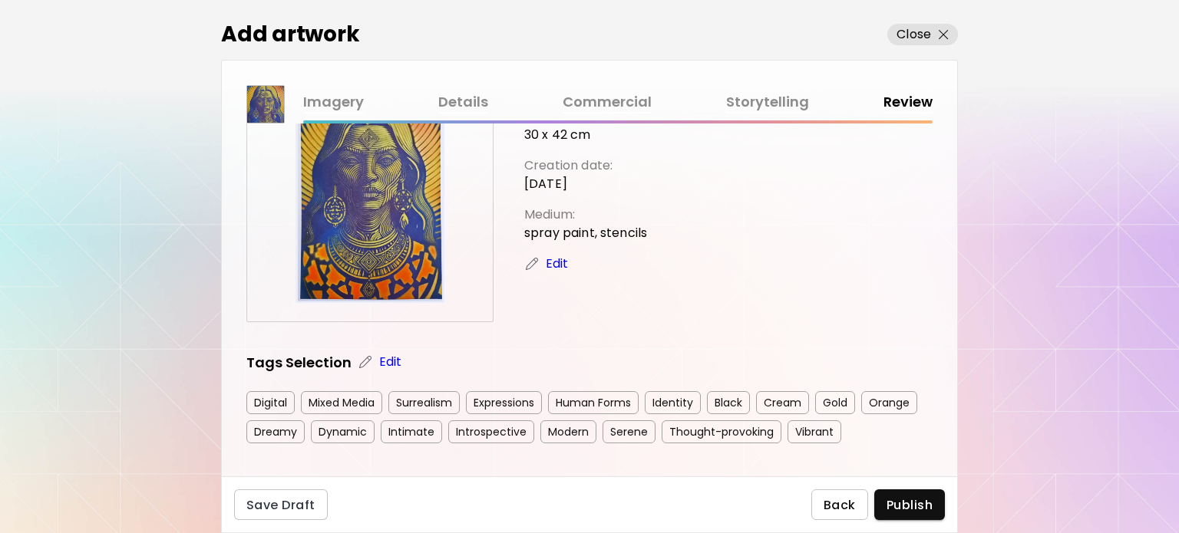
scroll to position [154, 0]
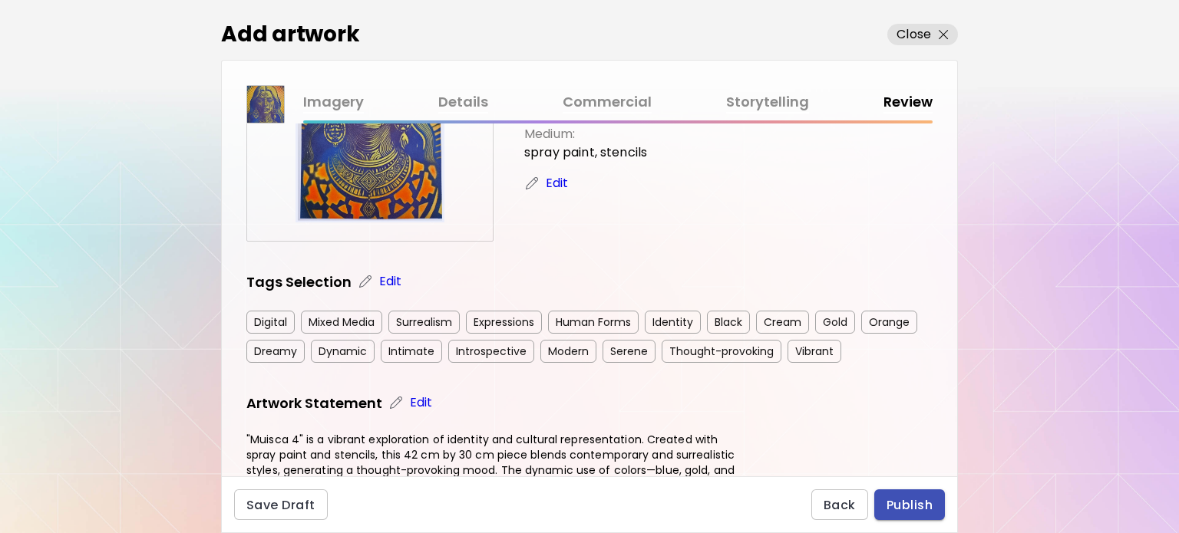
click at [923, 508] on span "Publish" at bounding box center [910, 505] width 46 height 16
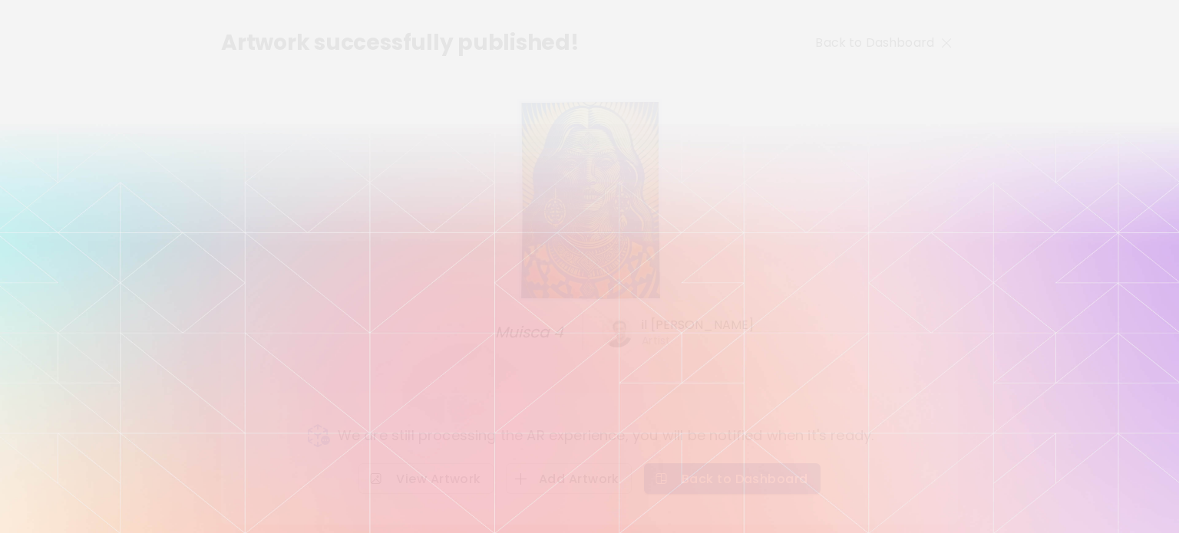
click at [703, 477] on span "Back to Dashboard" at bounding box center [732, 479] width 152 height 16
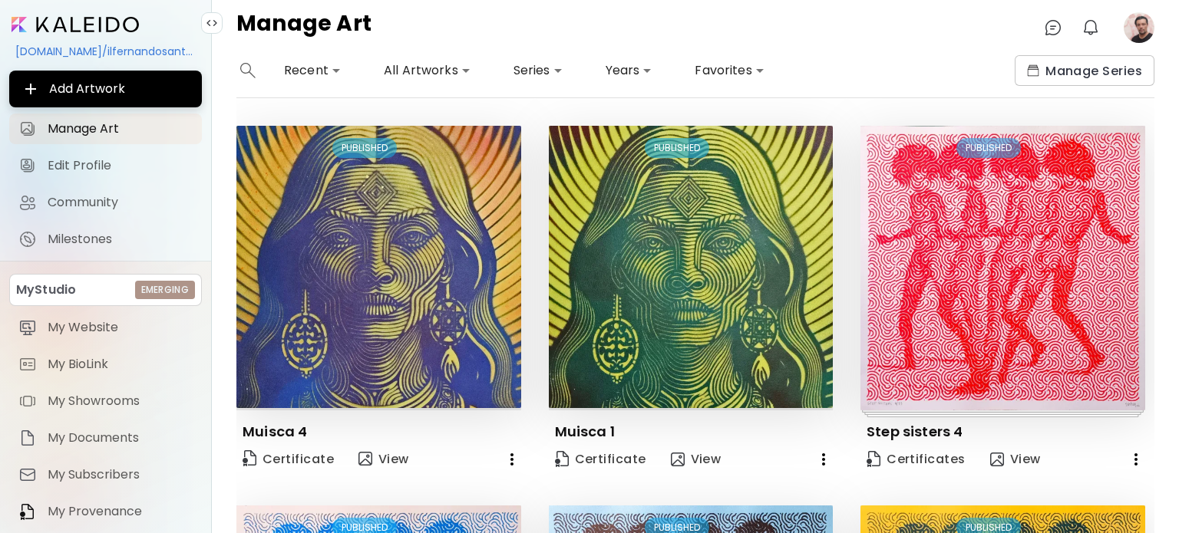
click at [1141, 25] on image at bounding box center [1139, 27] width 31 height 31
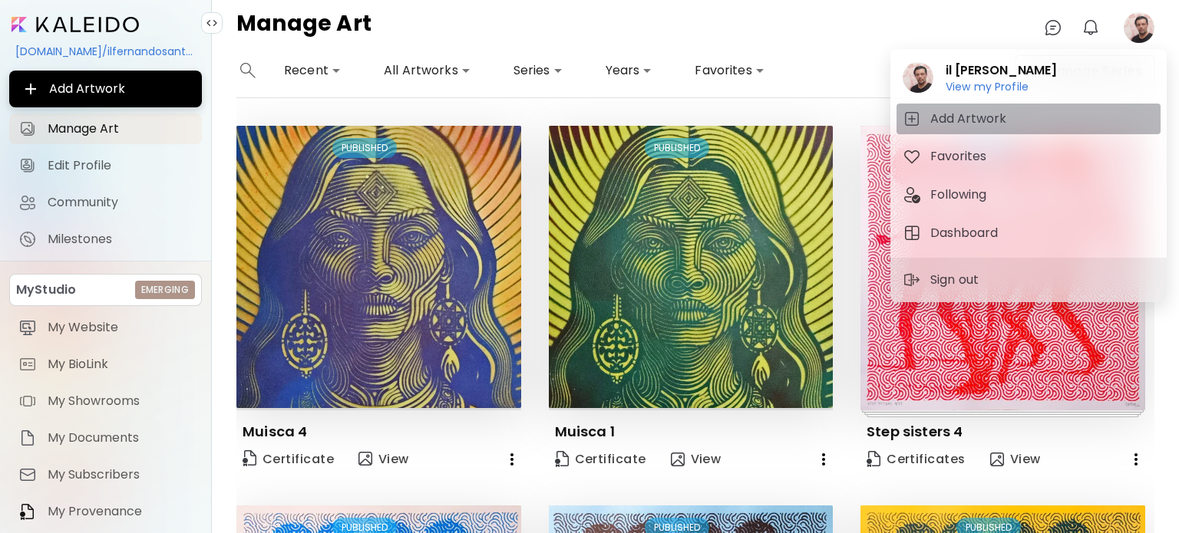
click at [1009, 110] on span "Add Artwork" at bounding box center [1029, 119] width 252 height 18
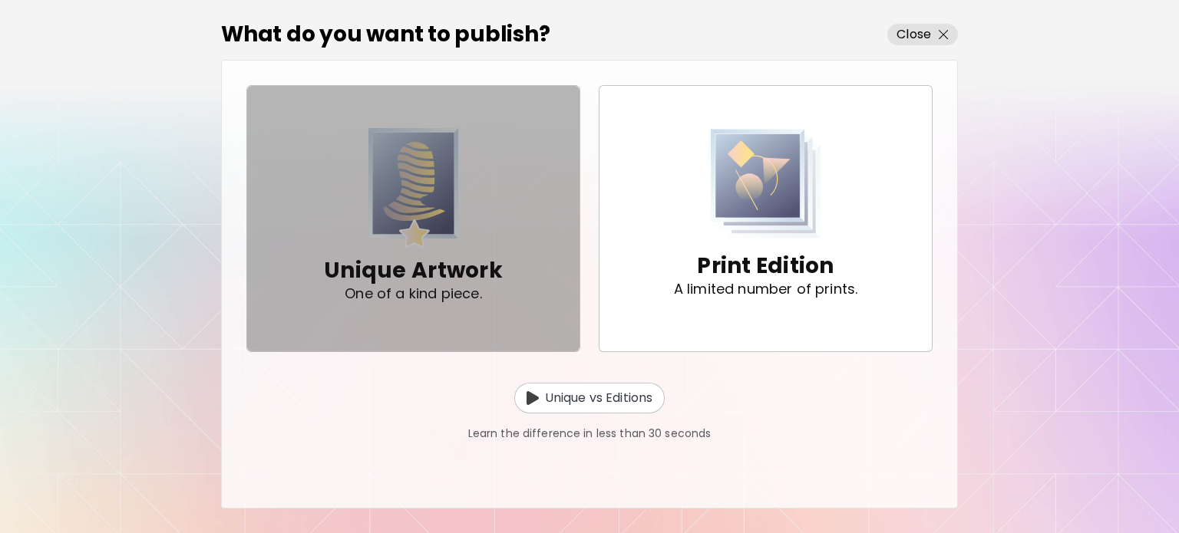
click at [363, 240] on div "Unique Artwork One of a kind piece." at bounding box center [413, 218] width 179 height 180
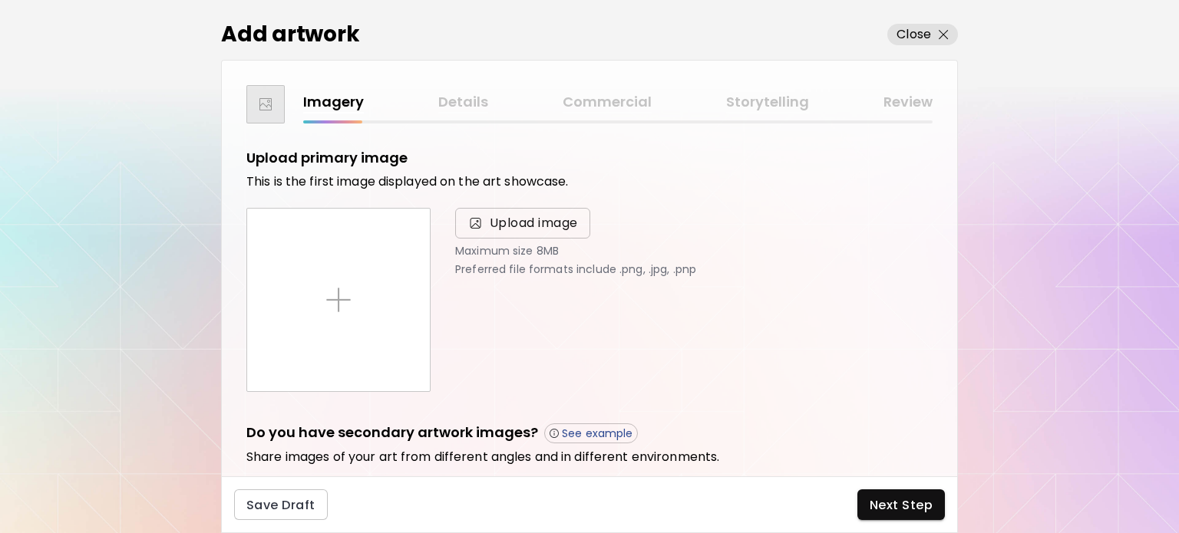
click at [537, 217] on span "Upload image" at bounding box center [534, 223] width 88 height 18
click at [0, 0] on input "Upload image" at bounding box center [0, 0] width 0 height 0
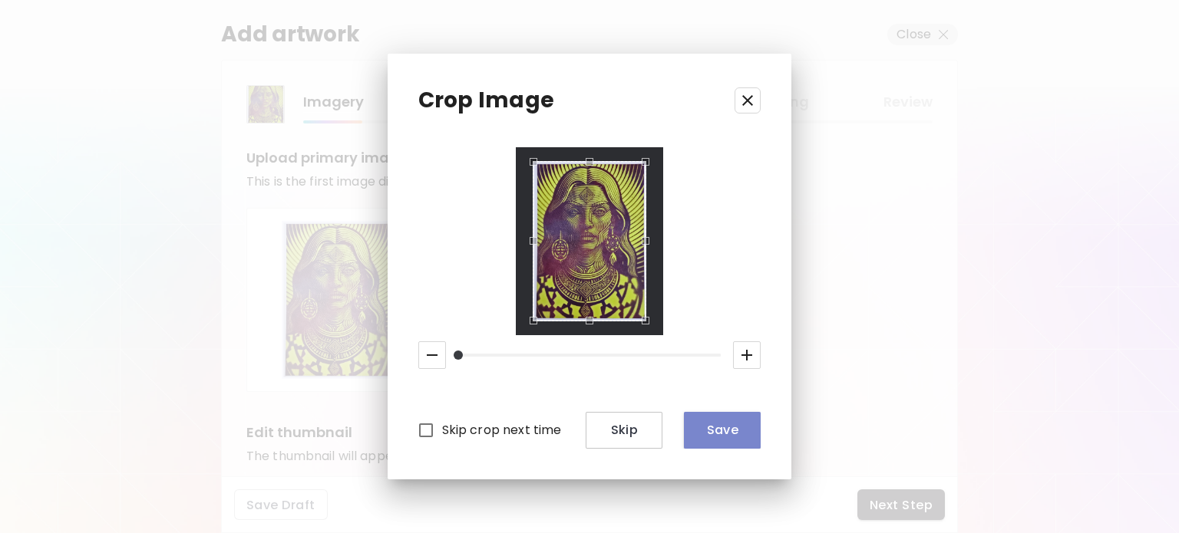
click at [730, 431] on span "Save" at bounding box center [722, 430] width 52 height 16
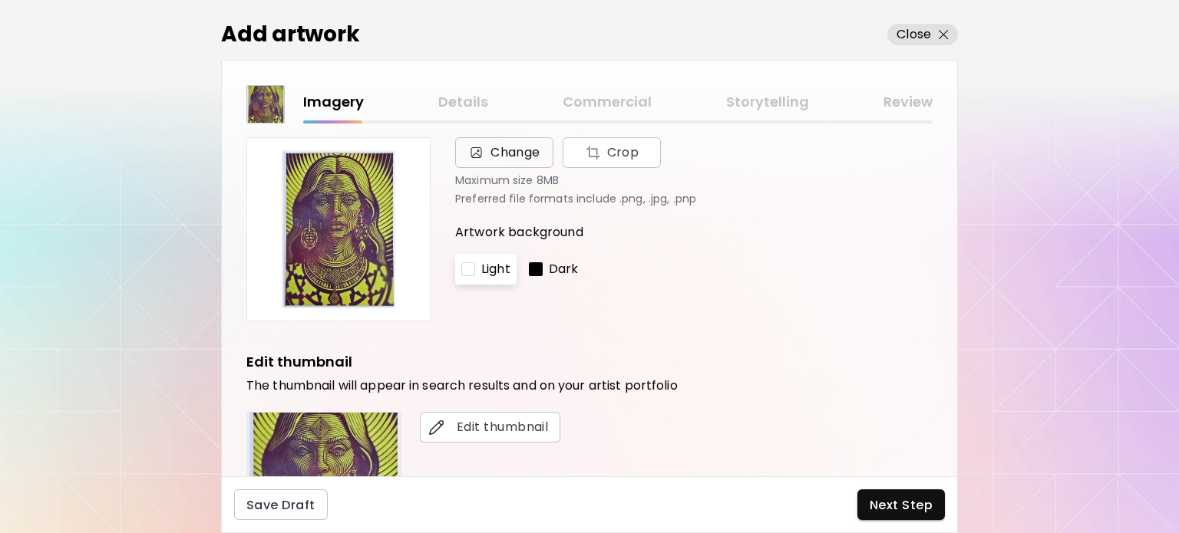
scroll to position [154, 0]
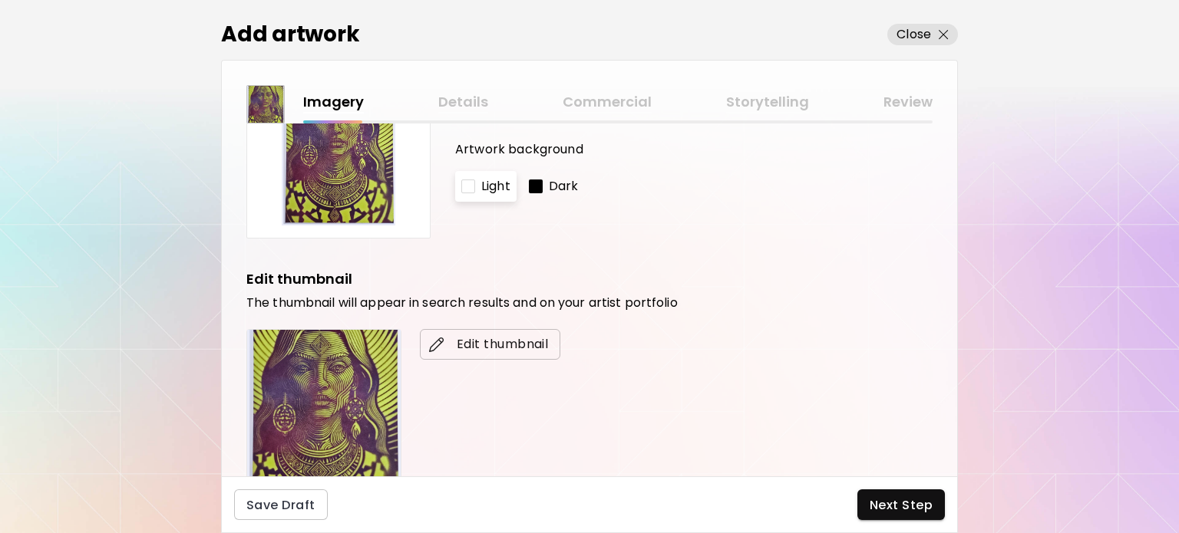
click at [487, 348] on span "Edit thumbnail" at bounding box center [490, 344] width 116 height 18
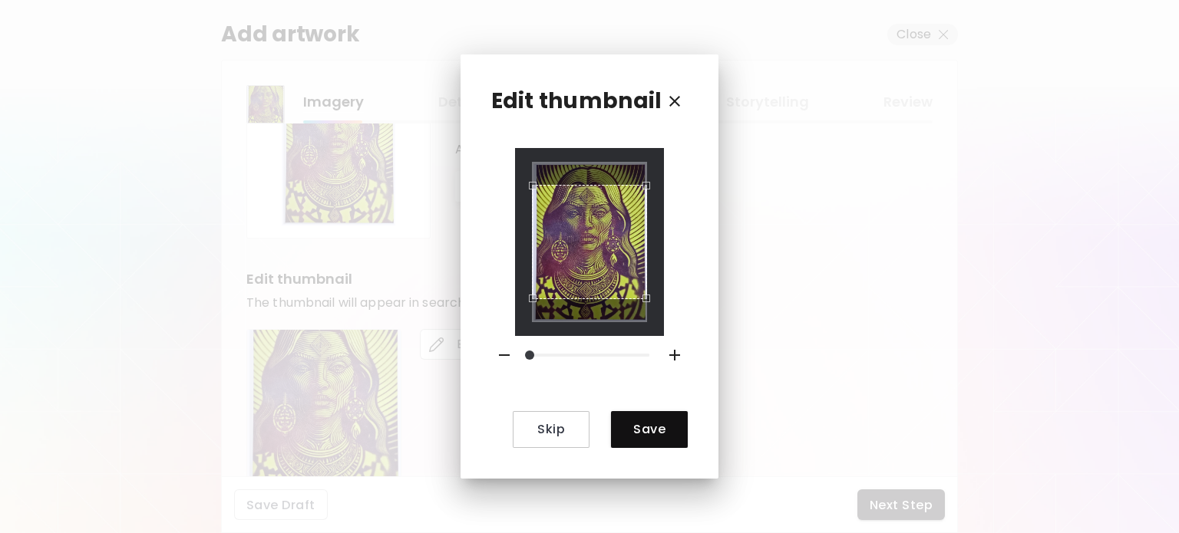
click at [666, 354] on icon "button" at bounding box center [675, 355] width 18 height 18
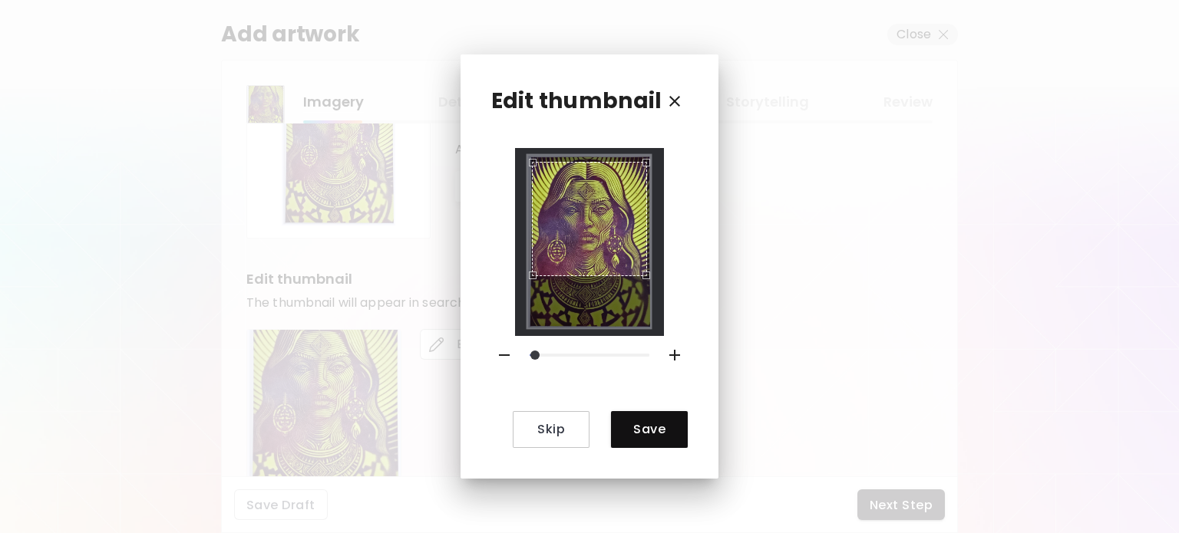
click at [611, 237] on div "Use the arrow keys to move the crop selection area" at bounding box center [589, 219] width 114 height 114
click at [649, 431] on span "Save" at bounding box center [649, 429] width 52 height 16
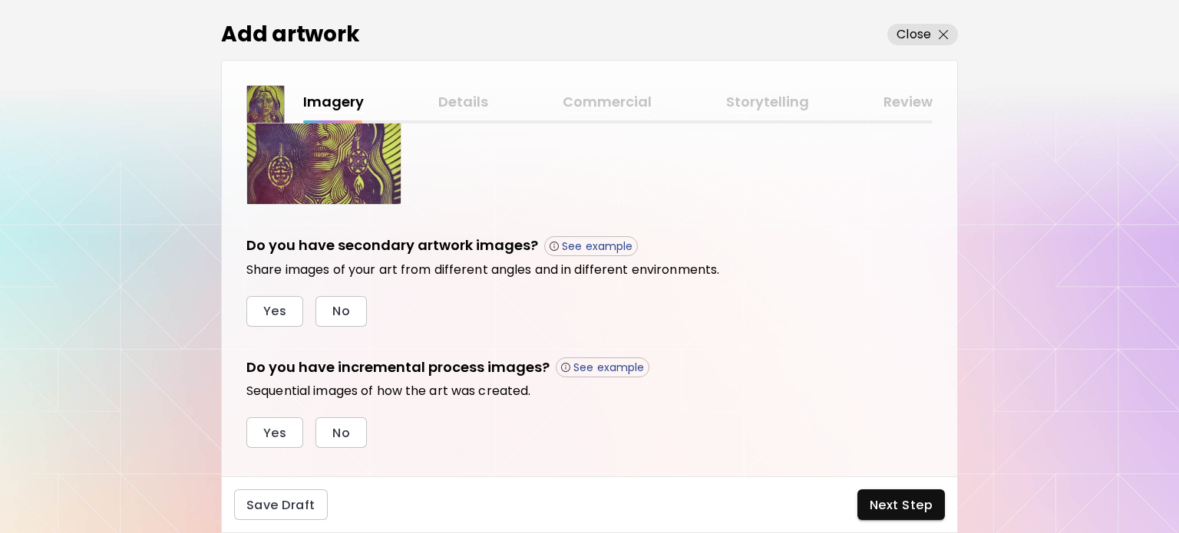
scroll to position [457, 0]
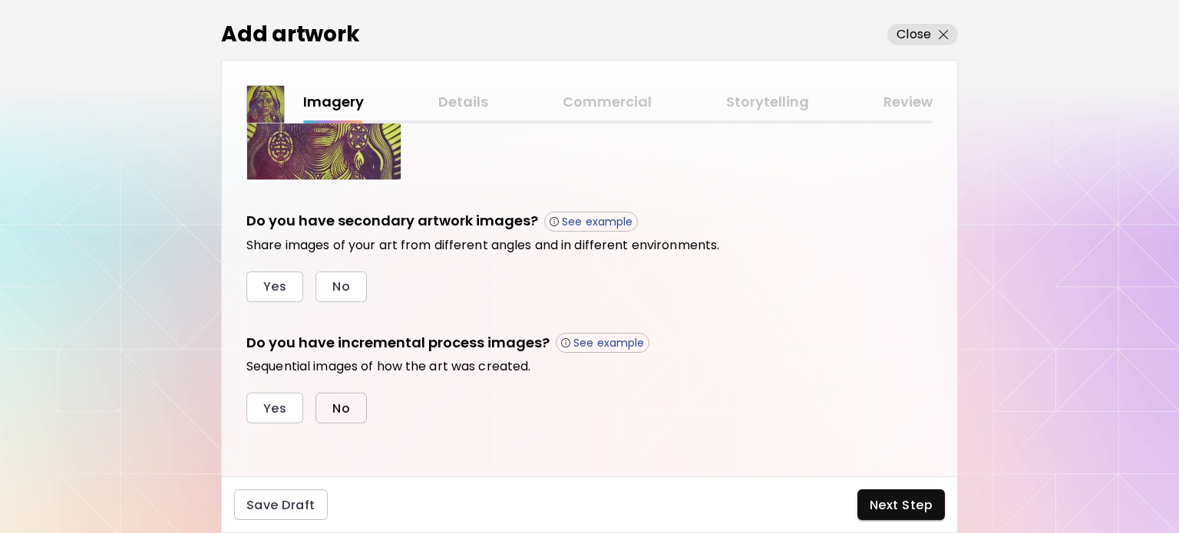
click at [332, 411] on span "No" at bounding box center [341, 409] width 18 height 16
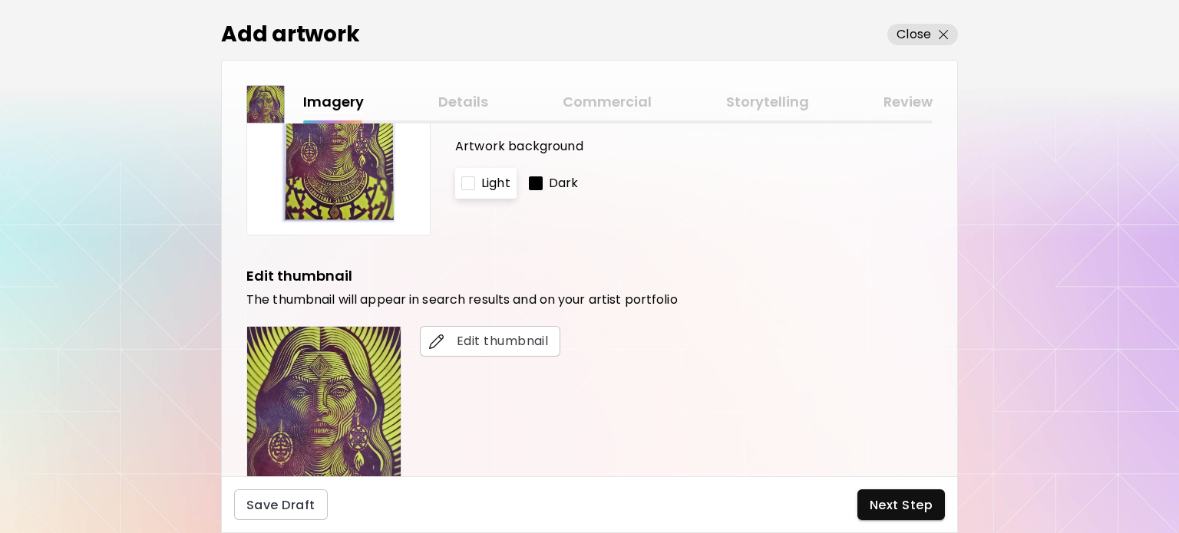
scroll to position [304, 0]
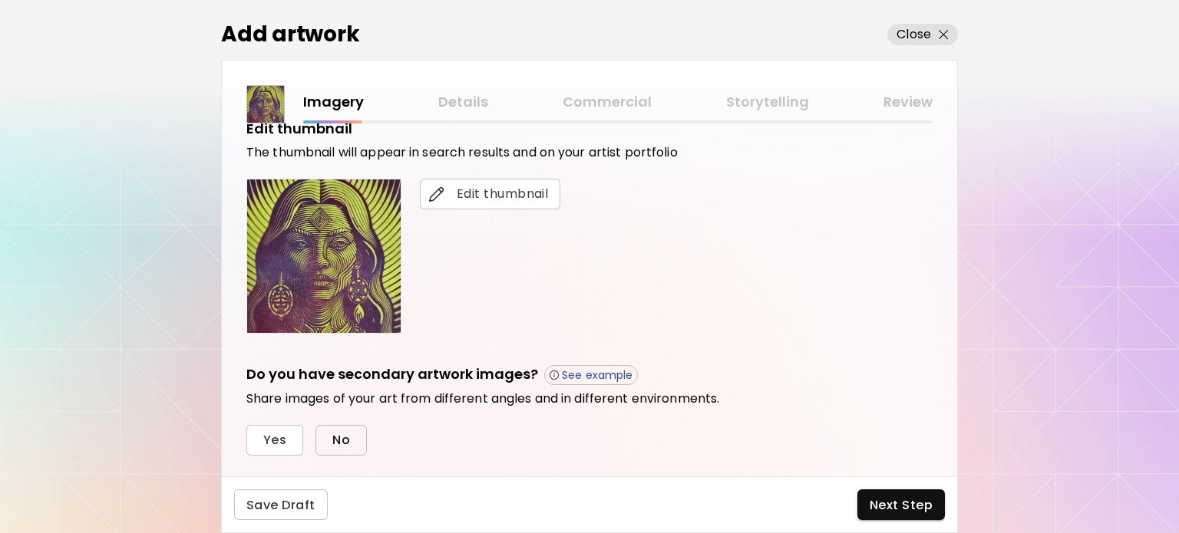
click at [342, 441] on span "No" at bounding box center [341, 440] width 18 height 16
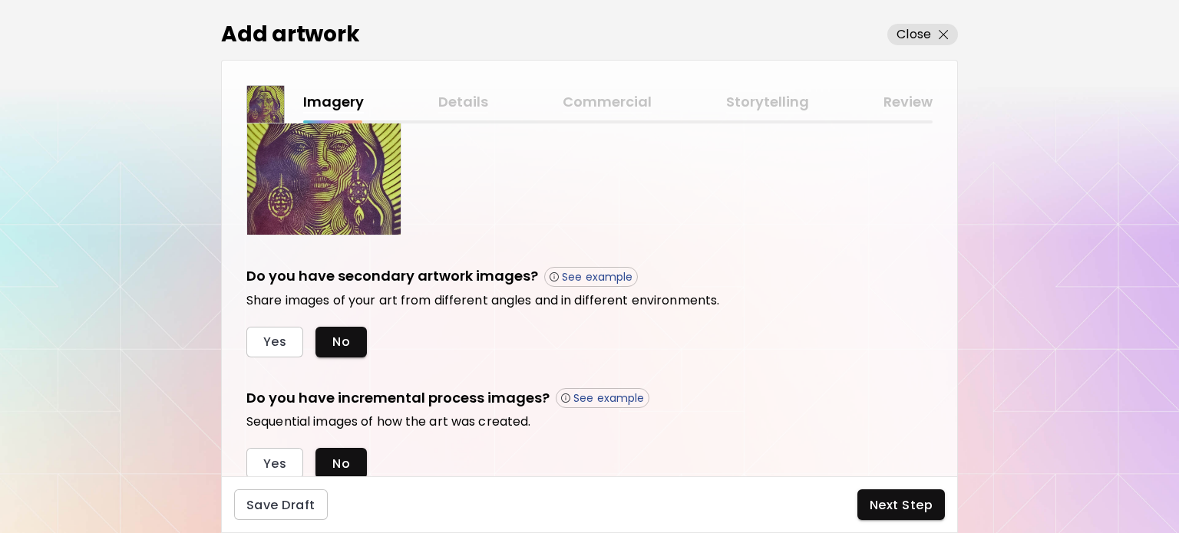
scroll to position [457, 0]
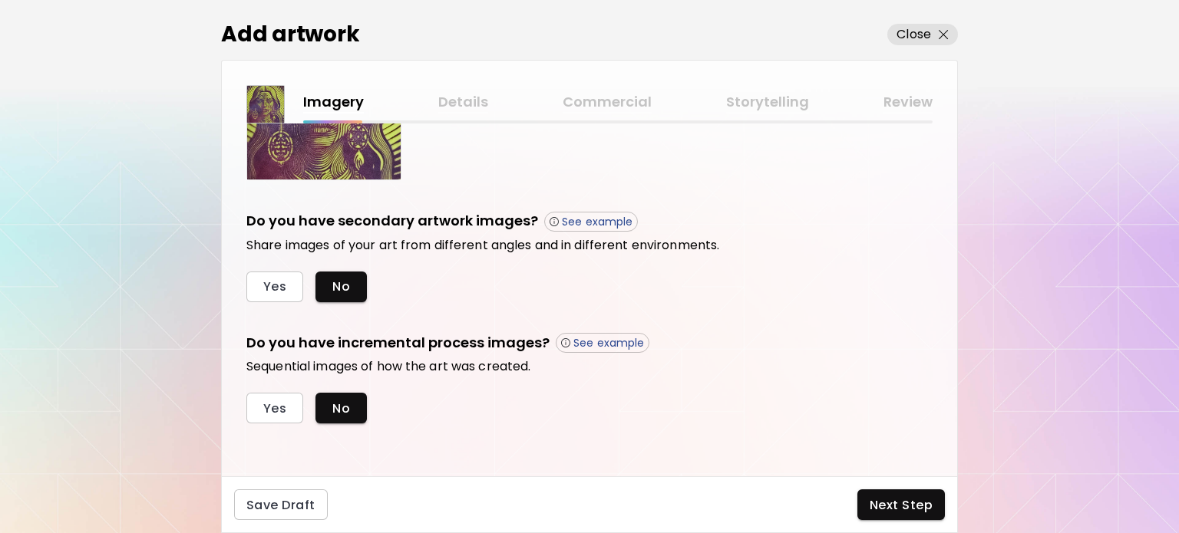
click at [882, 514] on button "Next Step" at bounding box center [901, 505] width 88 height 31
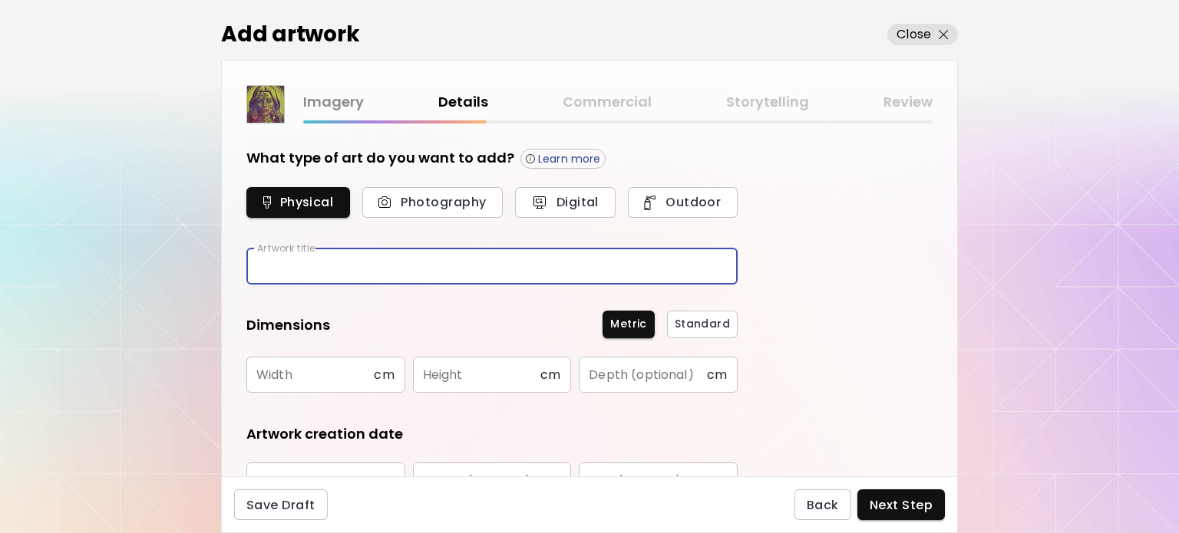
click at [385, 264] on input "text" at bounding box center [491, 267] width 491 height 36
type input "********"
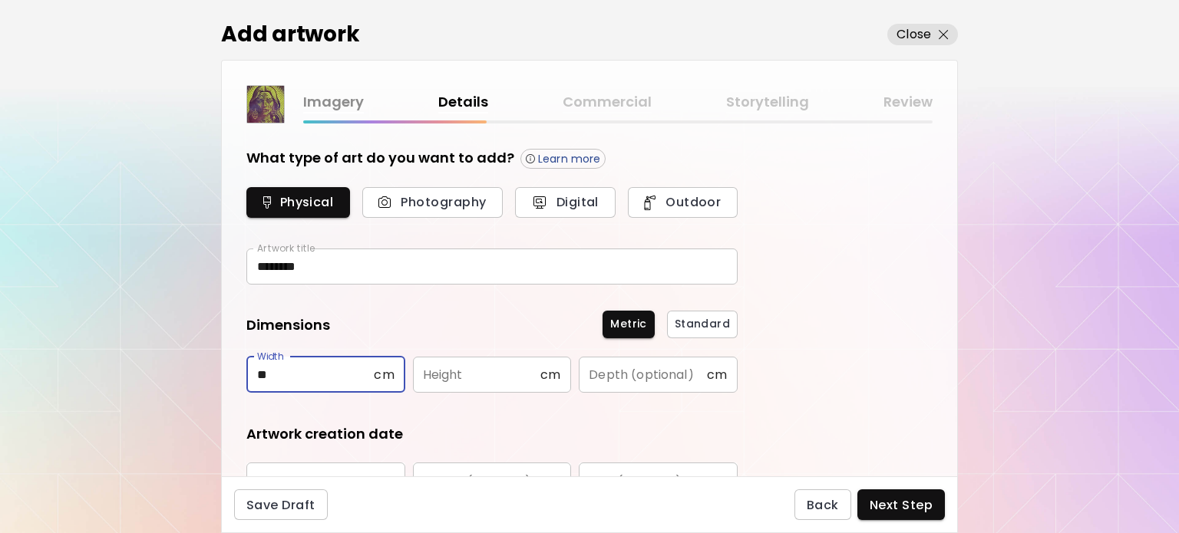
type input "**"
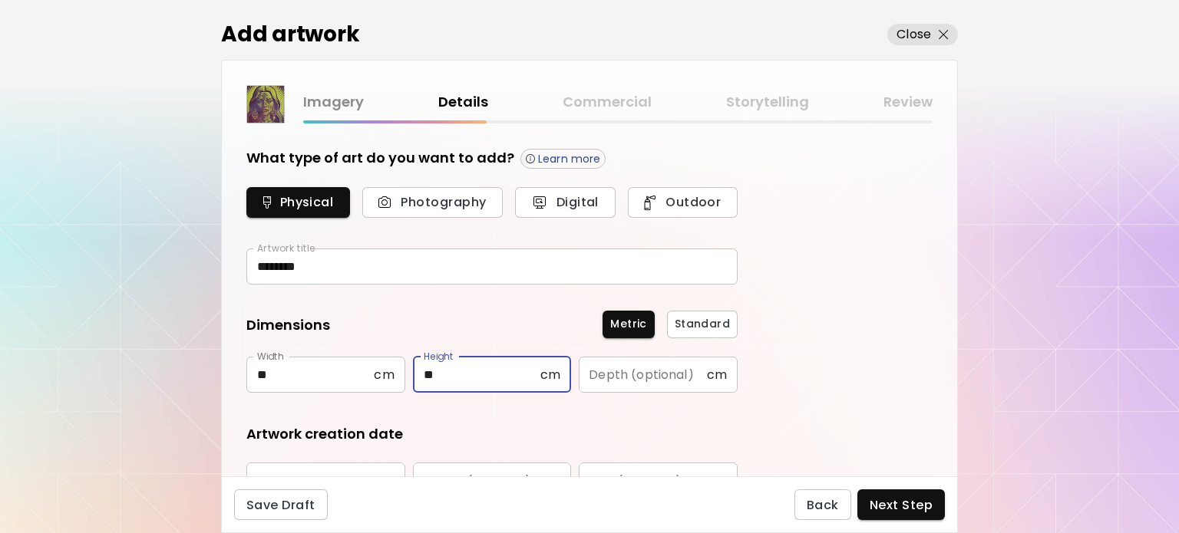
type input "**"
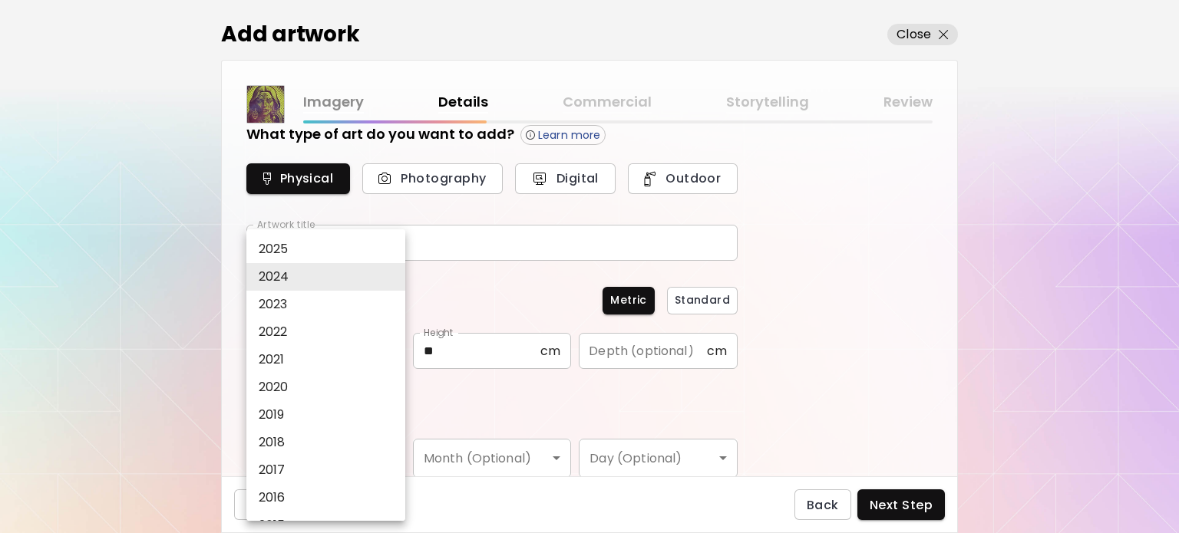
type input "****"
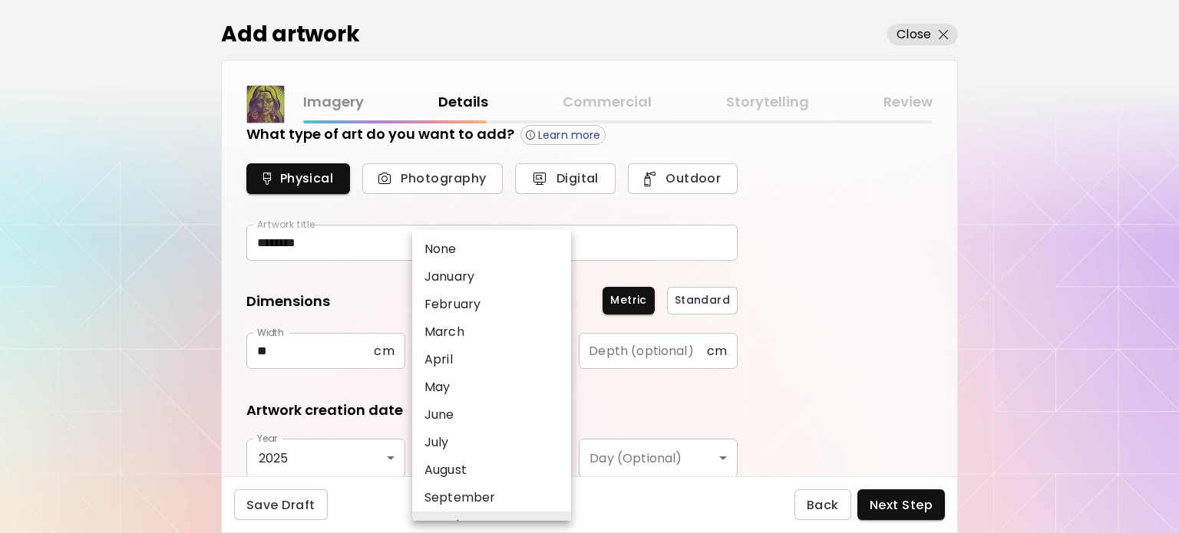
scroll to position [80, 0]
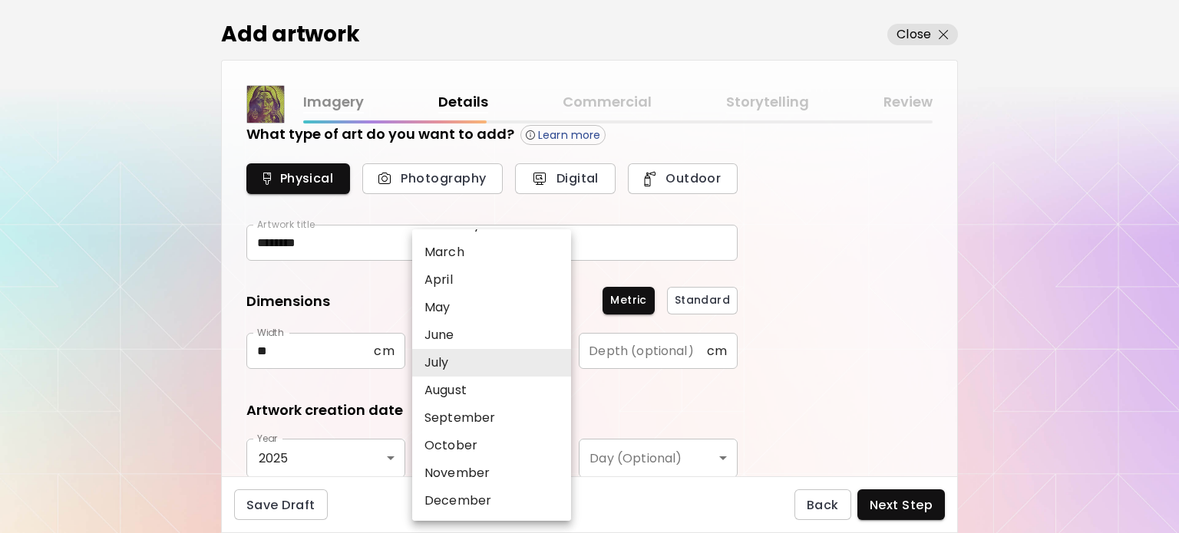
type input "****"
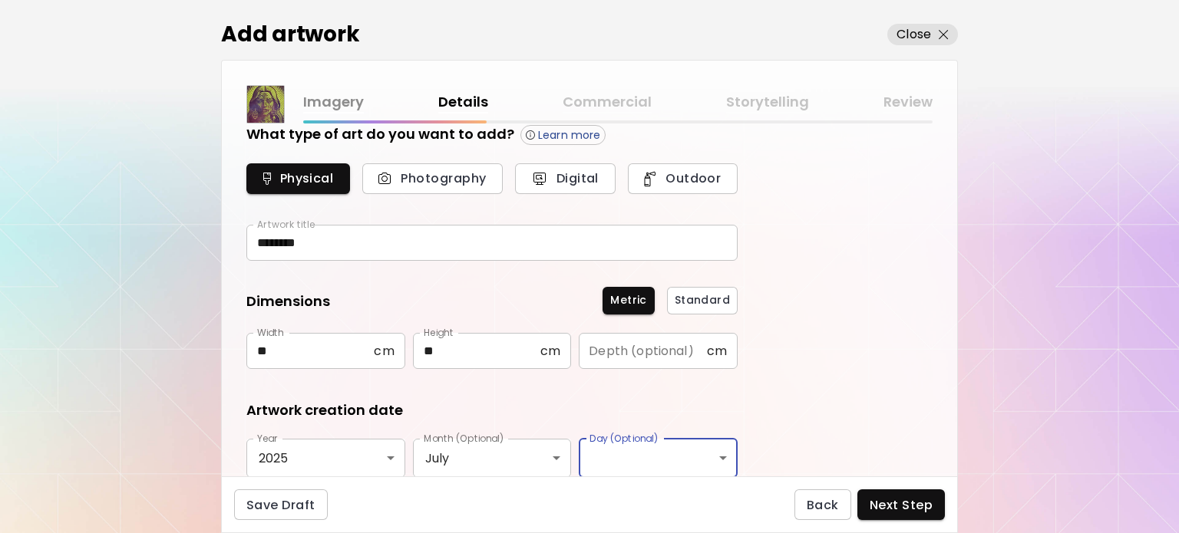
scroll to position [253, 0]
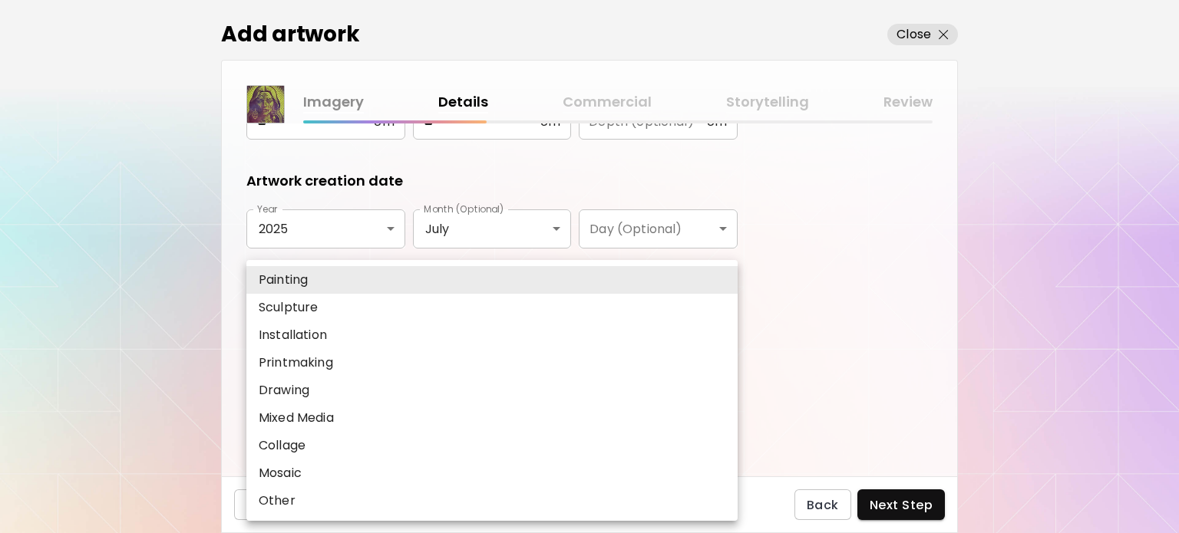
type input "********"
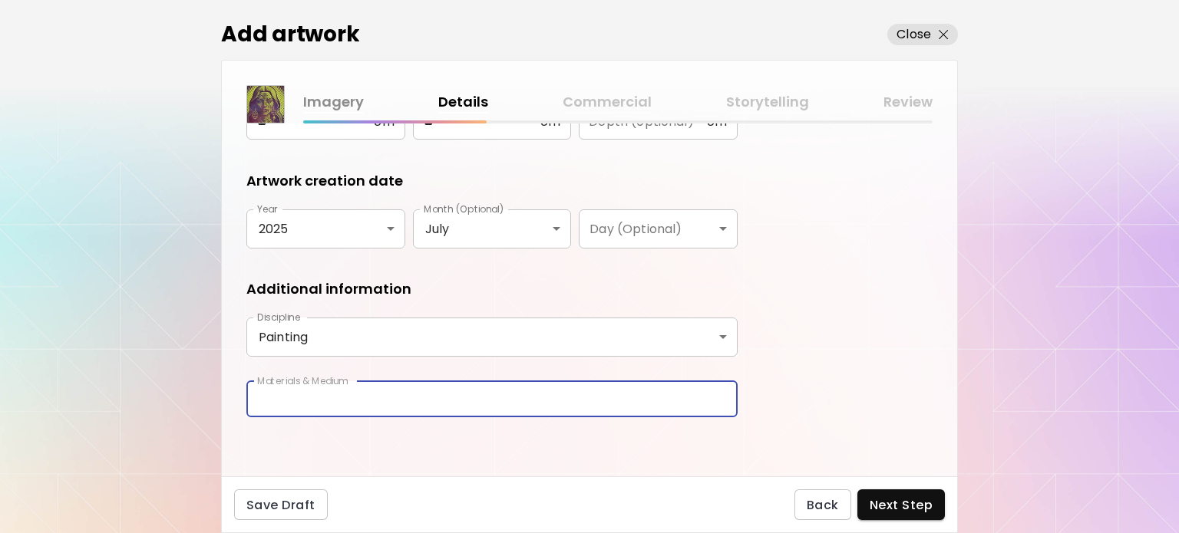
type input "*"
type input "**********"
click at [915, 511] on span "Next Step" at bounding box center [901, 505] width 63 height 16
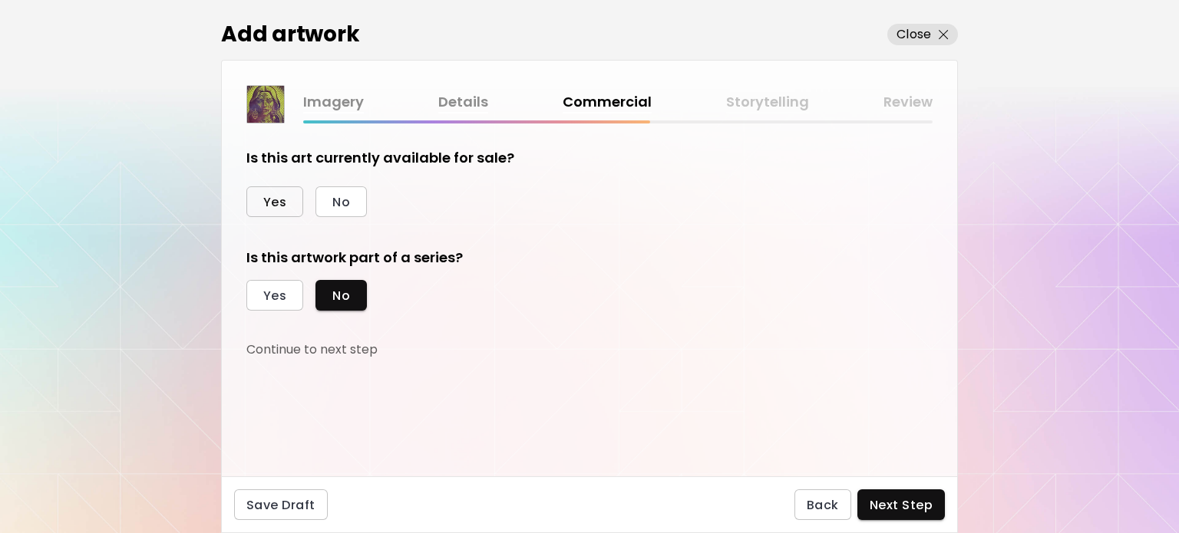
click at [282, 203] on span "Yes" at bounding box center [274, 202] width 23 height 16
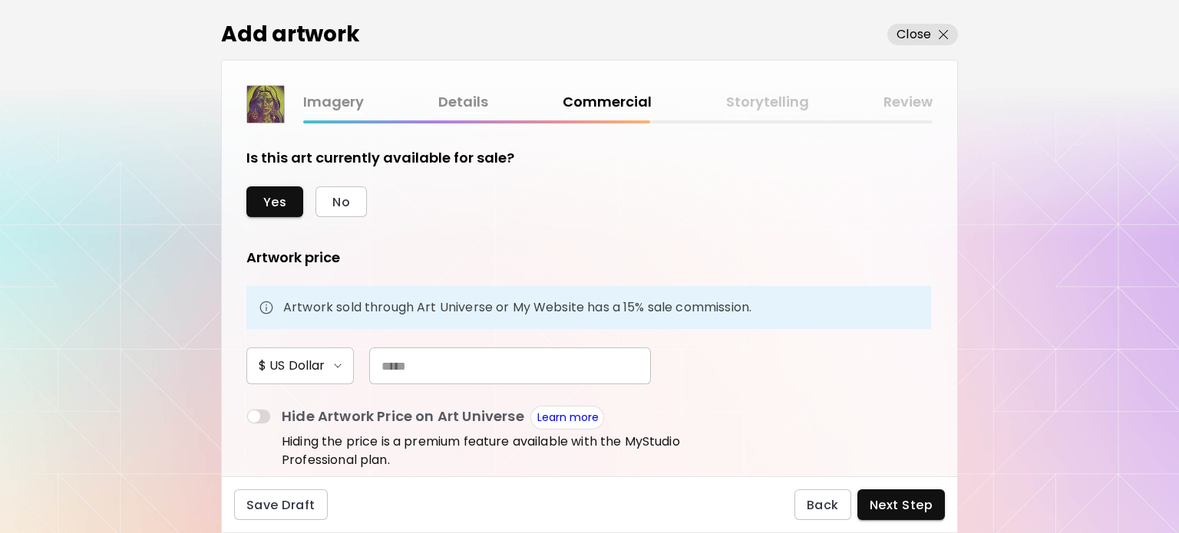
click at [491, 368] on input "text" at bounding box center [510, 366] width 282 height 37
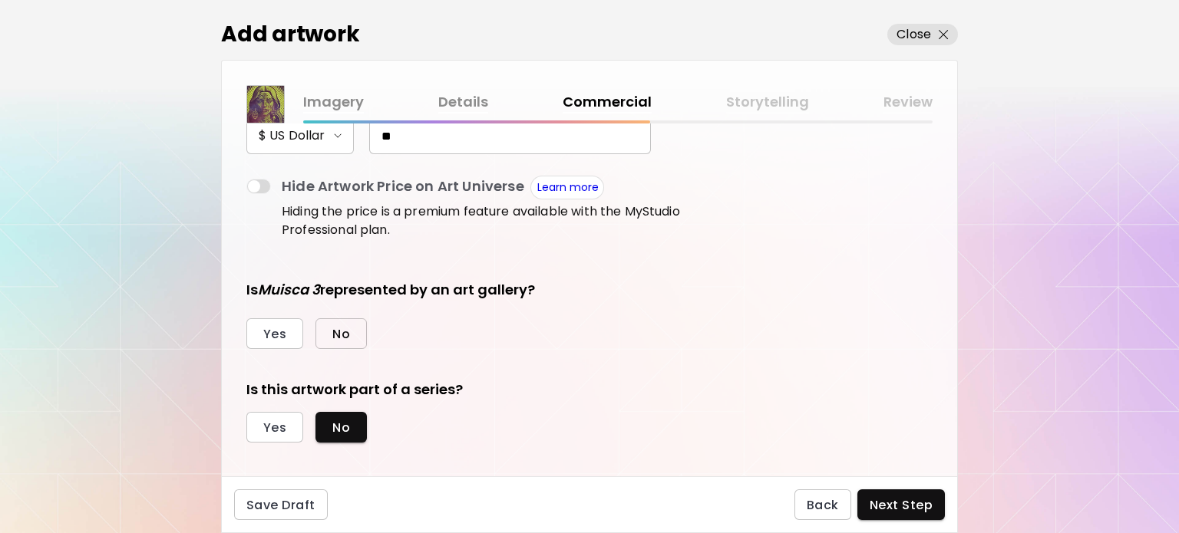
type input "**"
click at [329, 342] on button "No" at bounding box center [340, 334] width 51 height 31
click at [276, 428] on span "Yes" at bounding box center [274, 428] width 23 height 16
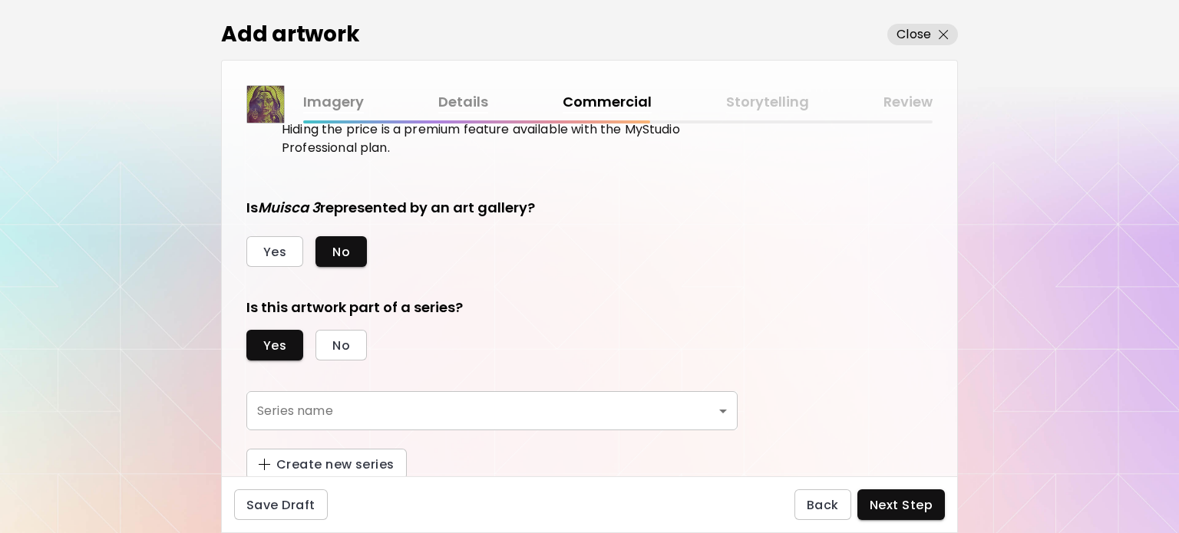
scroll to position [314, 0]
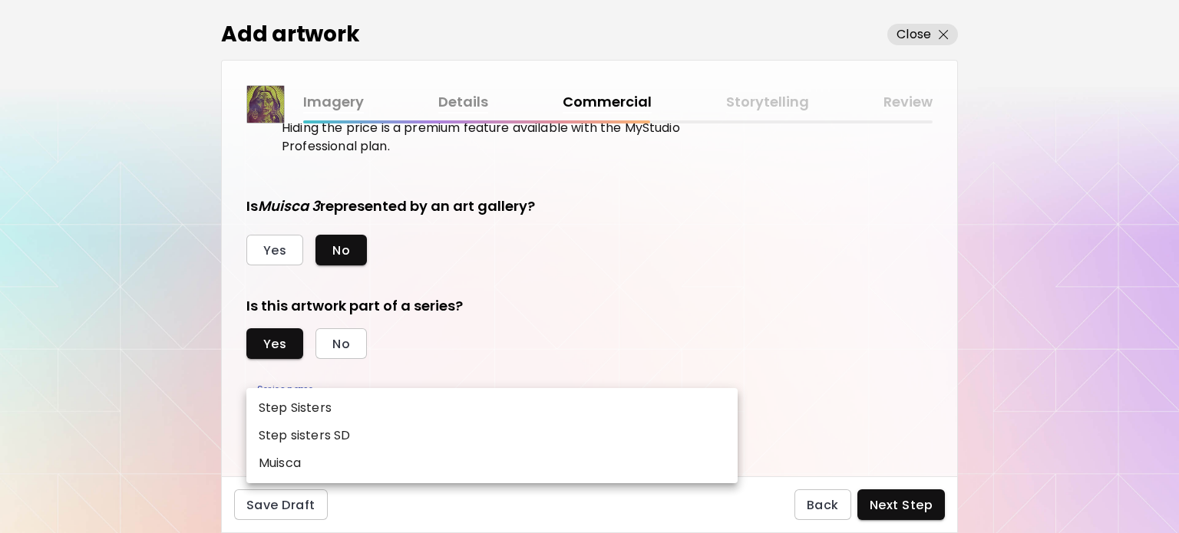
click at [402, 411] on body "kaleido.art/ilfernandosantos Add Artwork Manage Art Edit Profile Community Mile…" at bounding box center [589, 266] width 1179 height 533
click at [355, 466] on li "Muisca" at bounding box center [491, 464] width 491 height 28
type input "******"
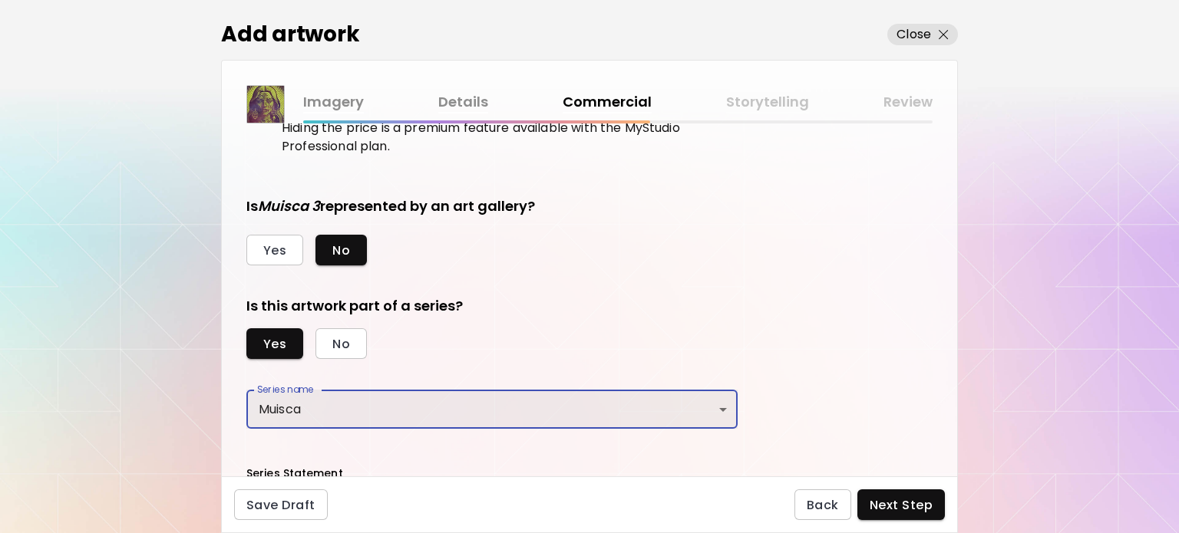
scroll to position [588, 0]
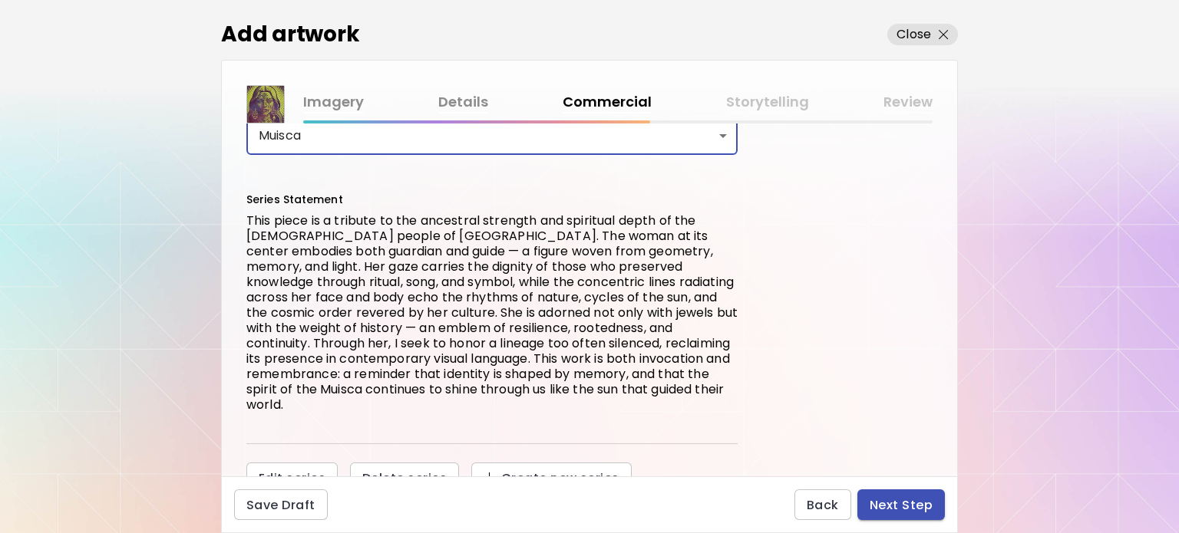
click at [894, 503] on span "Next Step" at bounding box center [901, 505] width 63 height 16
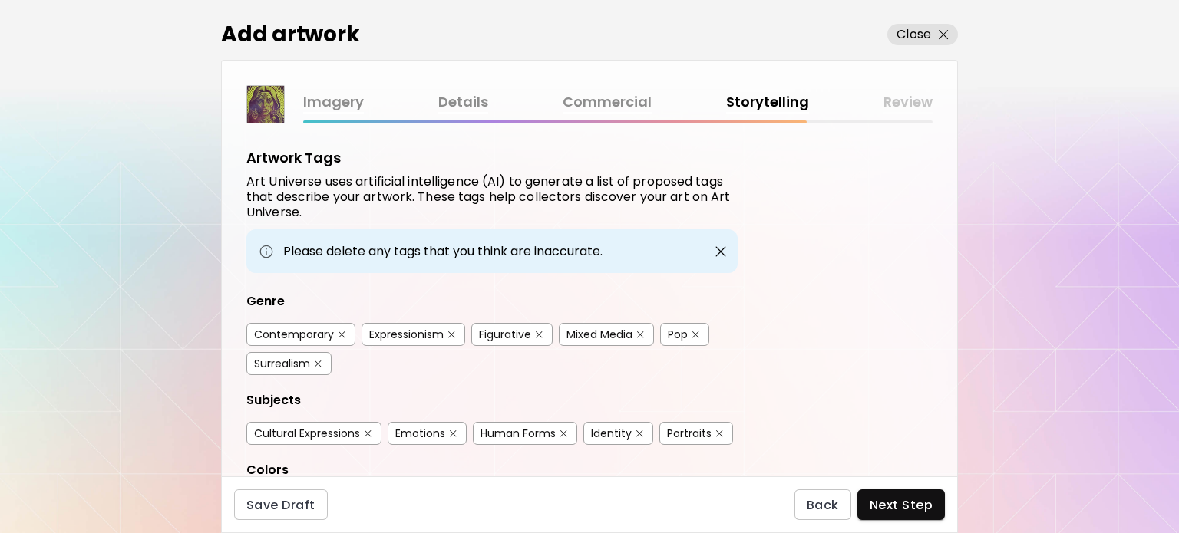
click at [288, 338] on div "Contemporary" at bounding box center [294, 334] width 80 height 15
click at [497, 329] on div "Figurative" at bounding box center [505, 334] width 52 height 15
click at [685, 332] on div "Pop" at bounding box center [678, 334] width 20 height 15
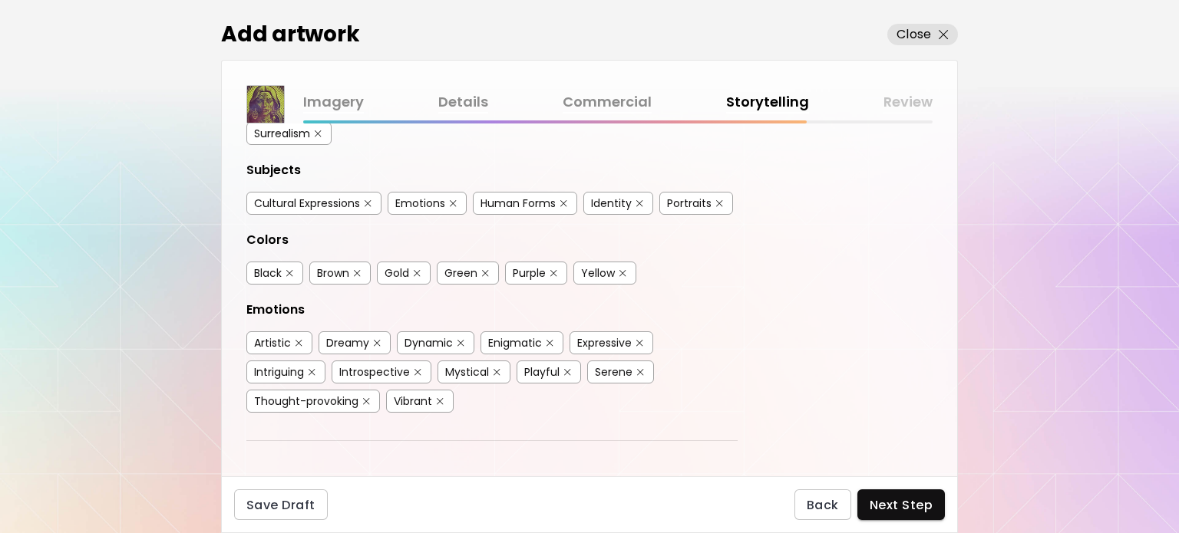
click at [299, 203] on div "Cultural Expressions" at bounding box center [307, 203] width 106 height 15
click at [513, 196] on div "Human Forms" at bounding box center [518, 203] width 75 height 15
click at [605, 203] on div "Identity" at bounding box center [611, 203] width 41 height 15
click at [689, 198] on div "Portraits" at bounding box center [689, 203] width 45 height 15
click at [467, 267] on div "Green" at bounding box center [460, 273] width 33 height 15
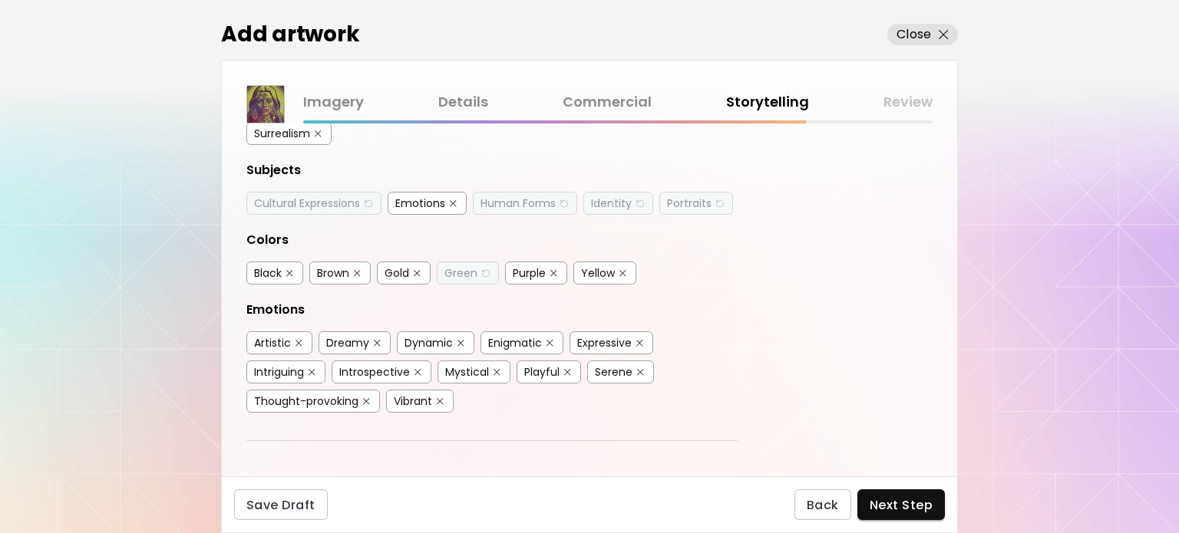
click at [599, 269] on div "Yellow" at bounding box center [598, 273] width 34 height 15
click at [534, 269] on div "Purple" at bounding box center [529, 273] width 33 height 15
click at [279, 338] on div "Artistic" at bounding box center [272, 342] width 37 height 15
click at [525, 342] on div "Enigmatic" at bounding box center [515, 342] width 54 height 15
click at [591, 342] on div "Expressive" at bounding box center [604, 342] width 55 height 15
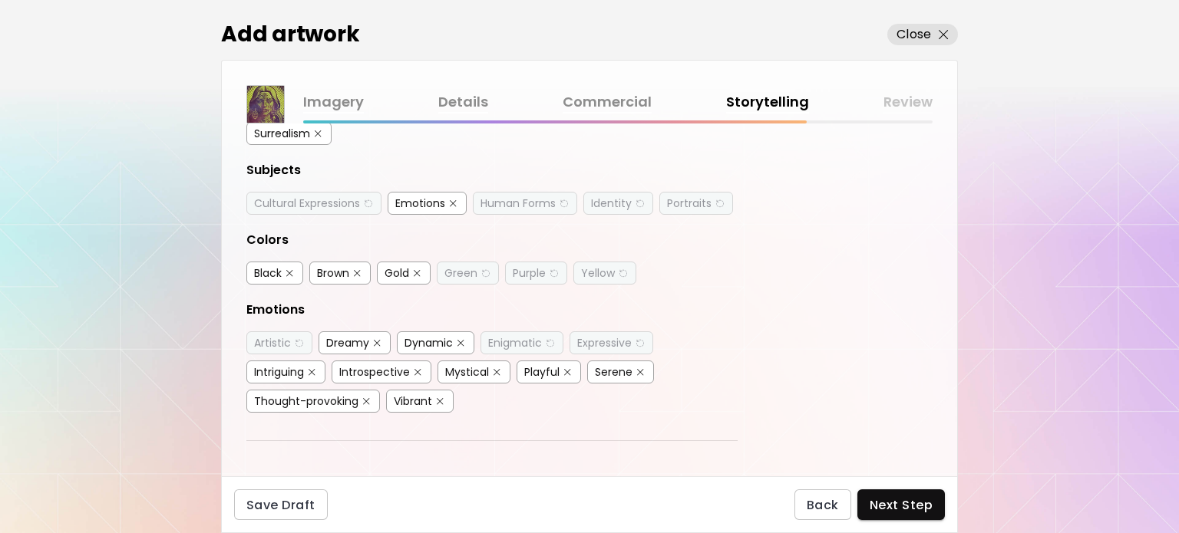
click at [445, 370] on div "Mystical" at bounding box center [467, 372] width 44 height 15
click at [394, 399] on div "Vibrant" at bounding box center [413, 401] width 38 height 15
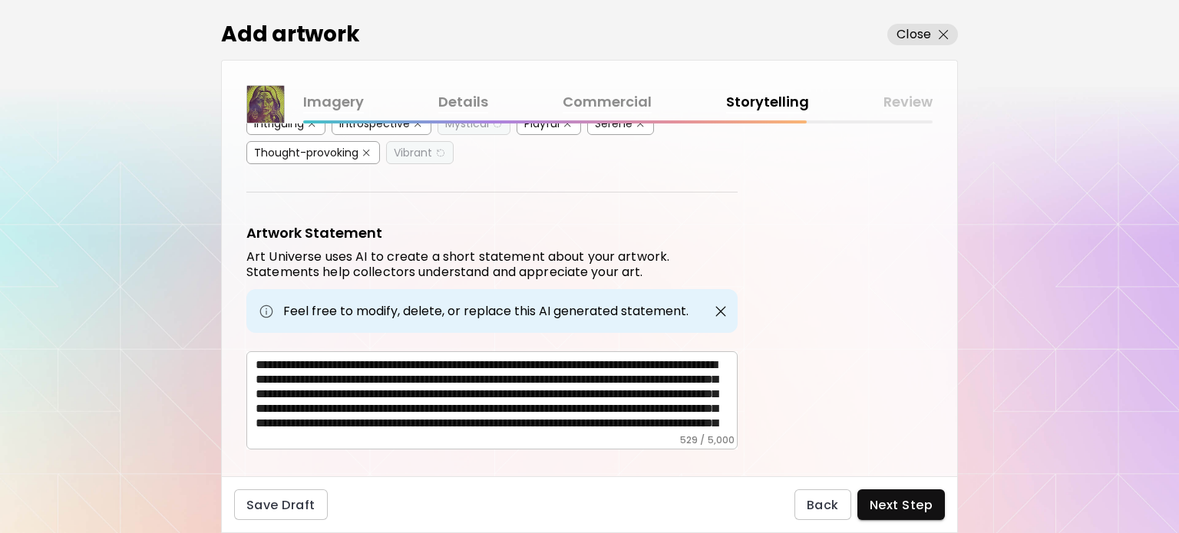
scroll to position [499, 0]
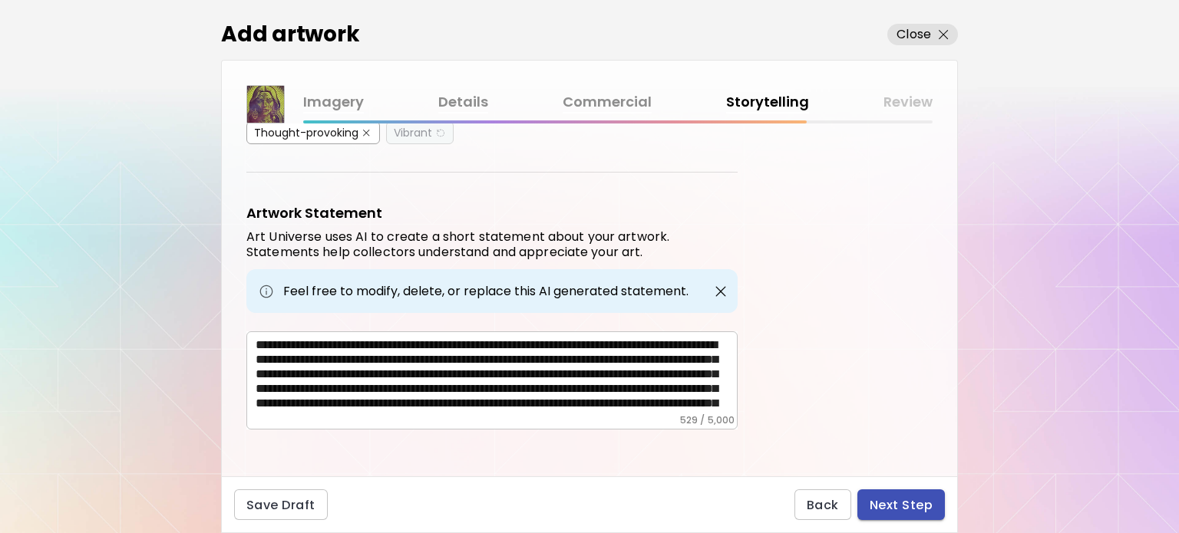
click at [900, 506] on span "Next Step" at bounding box center [901, 505] width 63 height 16
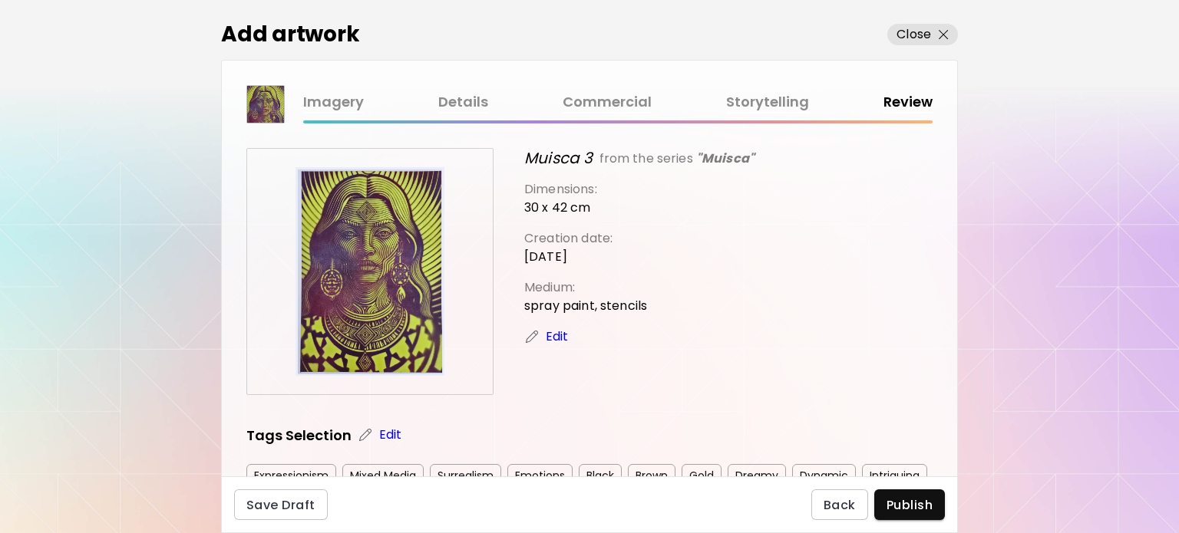
click at [904, 502] on span "Publish" at bounding box center [910, 505] width 46 height 16
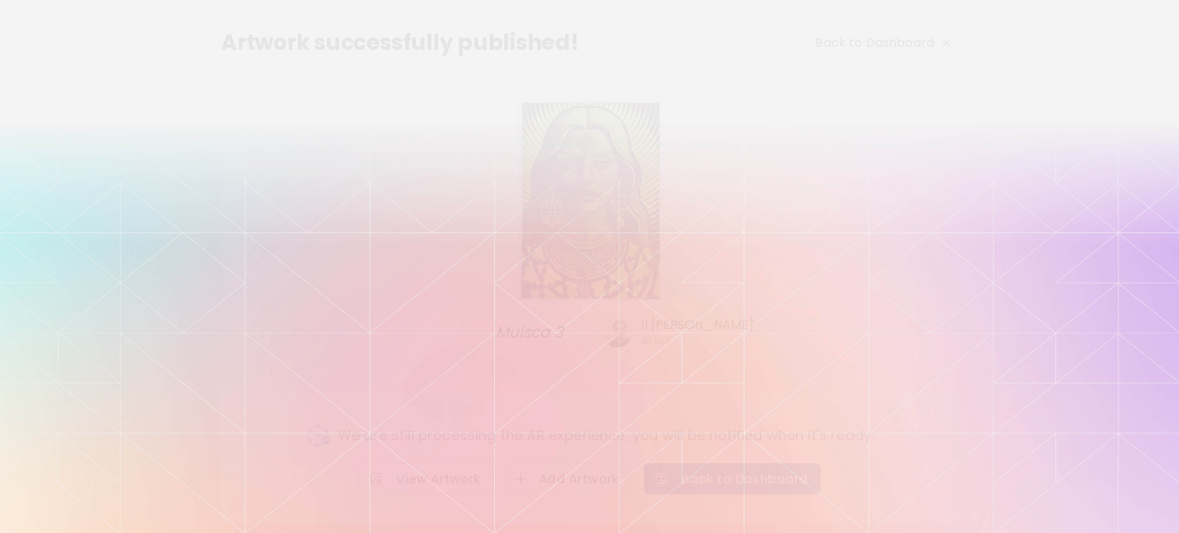
click at [726, 481] on span "Back to Dashboard" at bounding box center [732, 479] width 152 height 16
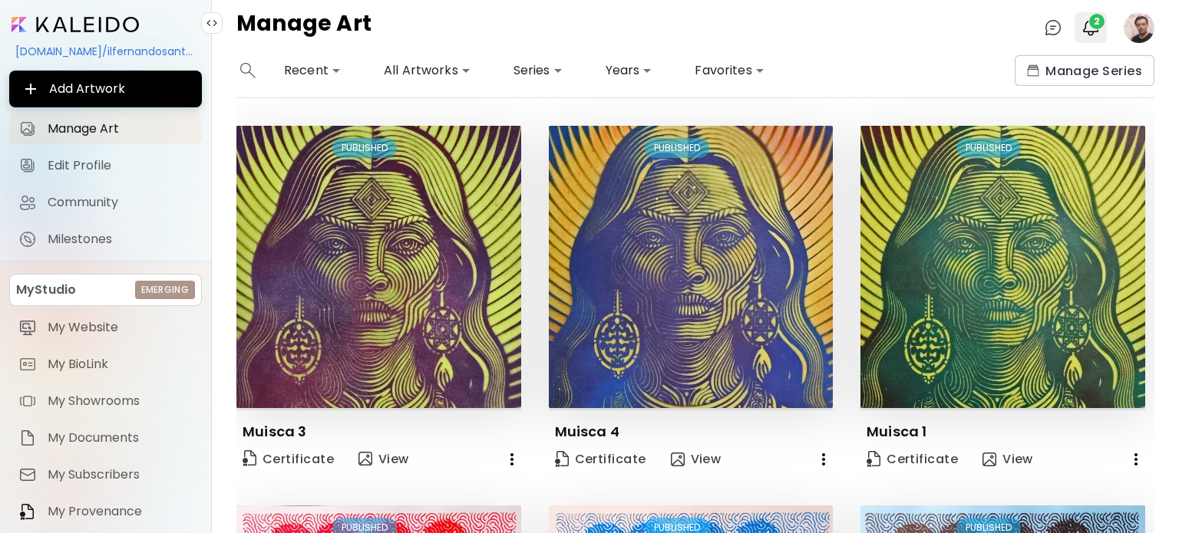
click at [1102, 21] on span "2" at bounding box center [1096, 21] width 15 height 15
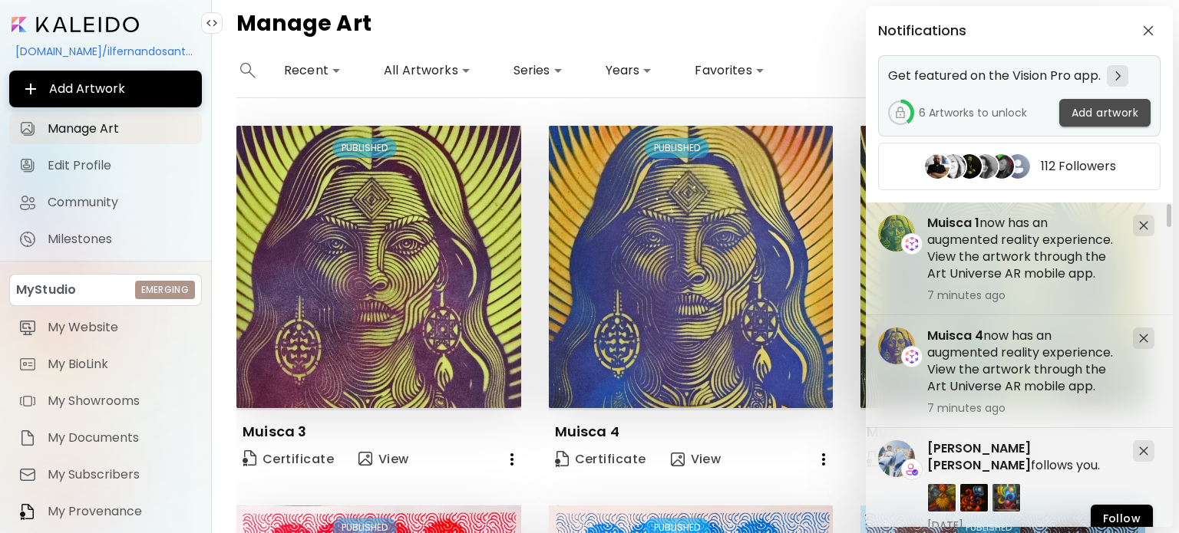
click at [1099, 110] on span "Add artwork" at bounding box center [1105, 113] width 67 height 16
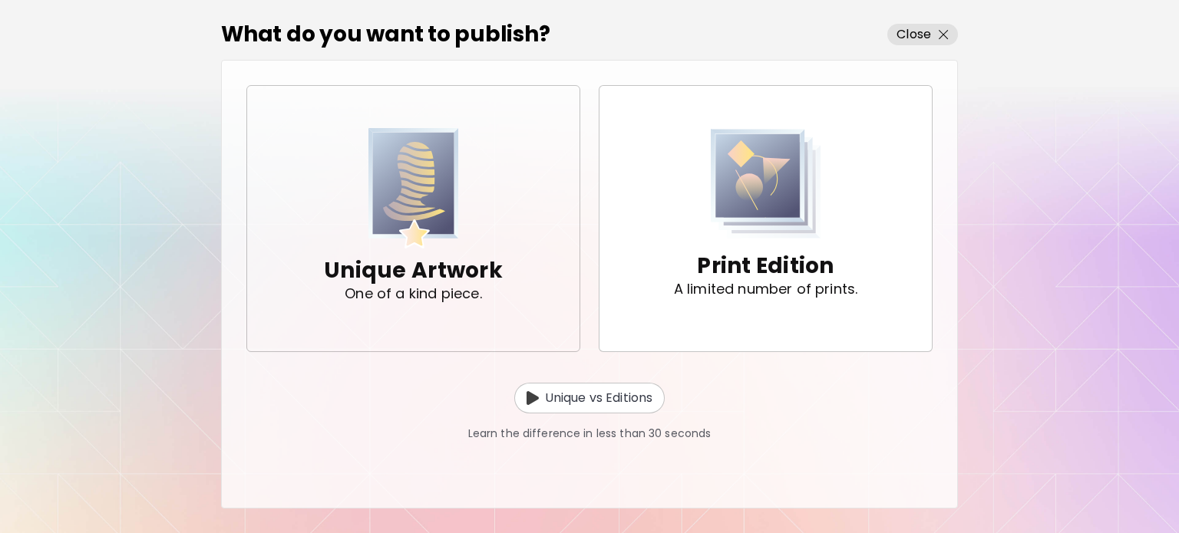
click at [446, 189] on img "button" at bounding box center [413, 188] width 91 height 121
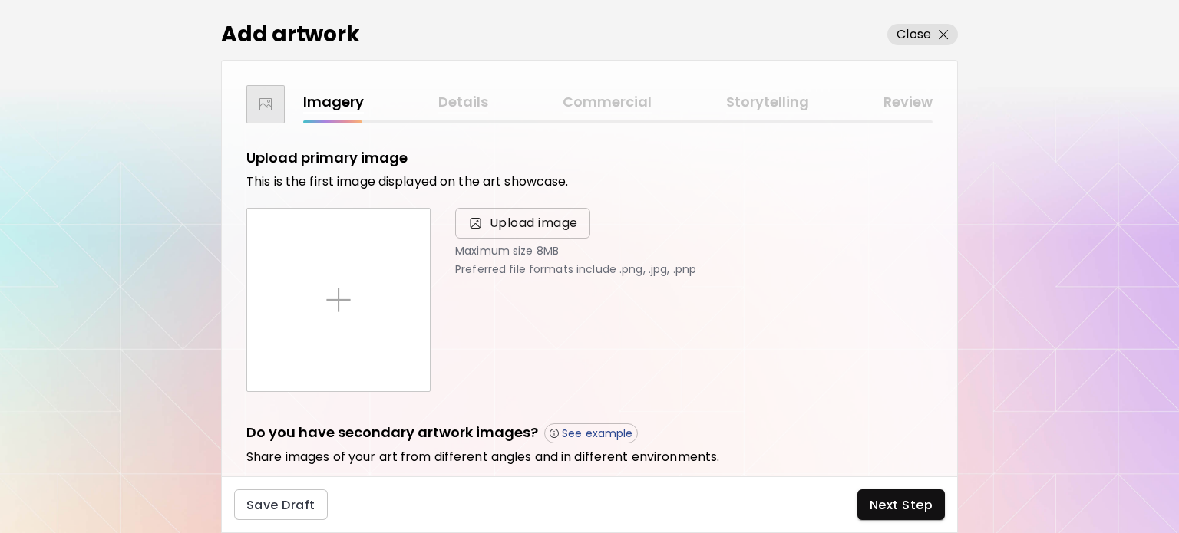
click at [513, 224] on span "Upload image" at bounding box center [534, 223] width 88 height 18
click at [0, 0] on input "Upload image" at bounding box center [0, 0] width 0 height 0
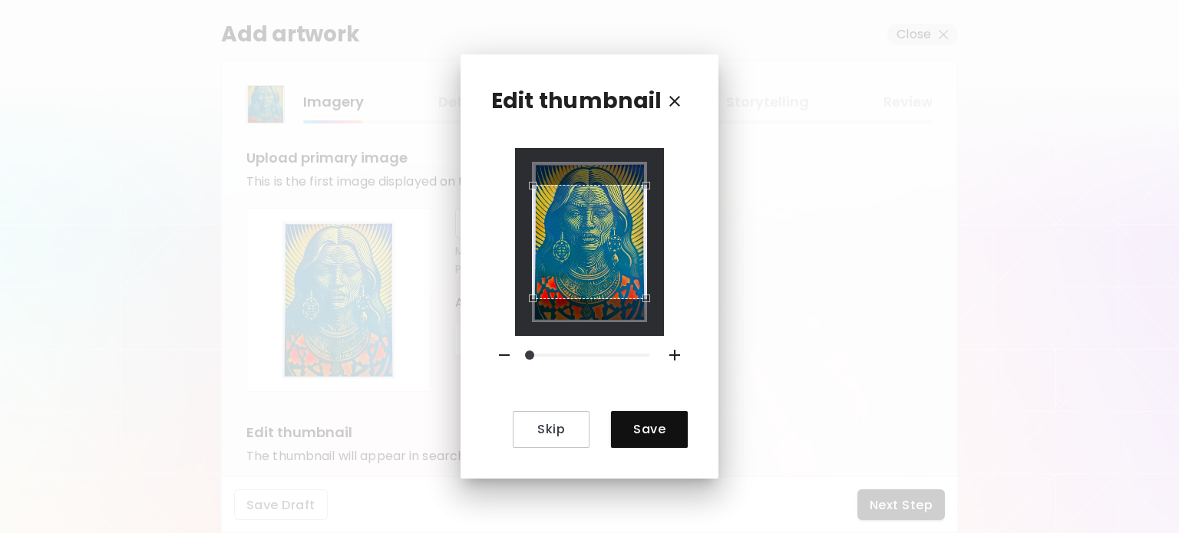
scroll to position [307, 0]
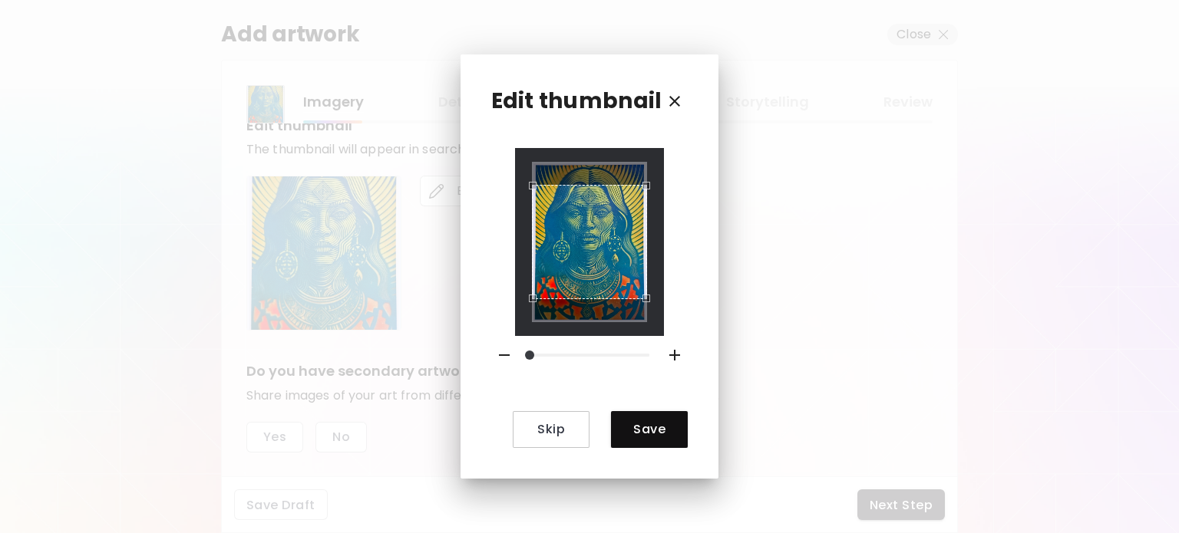
click at [675, 358] on icon "button" at bounding box center [675, 355] width 18 height 18
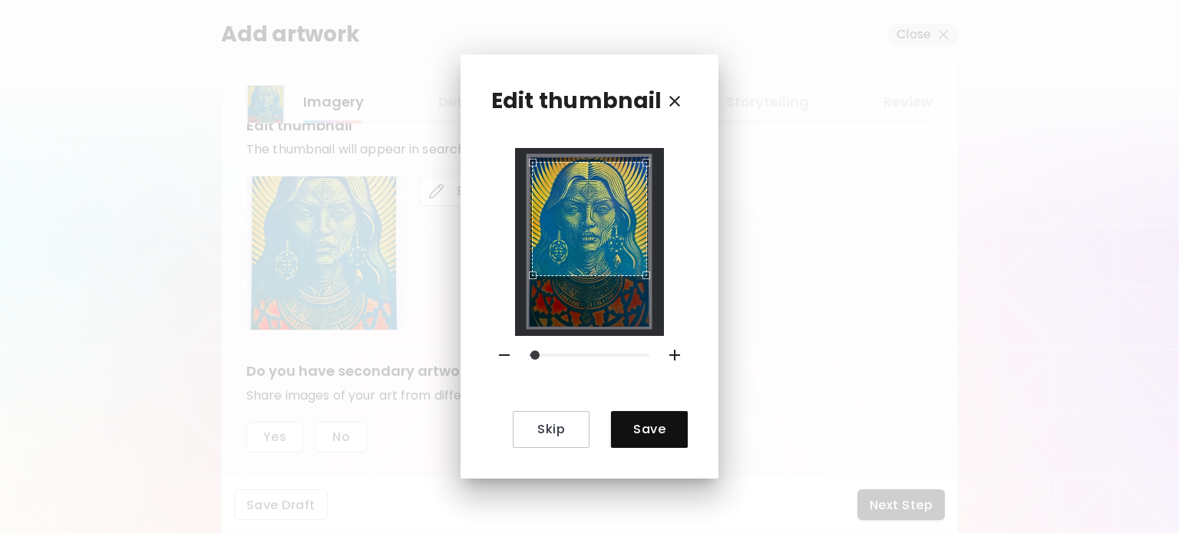
click at [618, 208] on div "Use the arrow keys to move the crop selection area" at bounding box center [589, 219] width 114 height 114
click at [662, 434] on span "Save" at bounding box center [649, 429] width 52 height 16
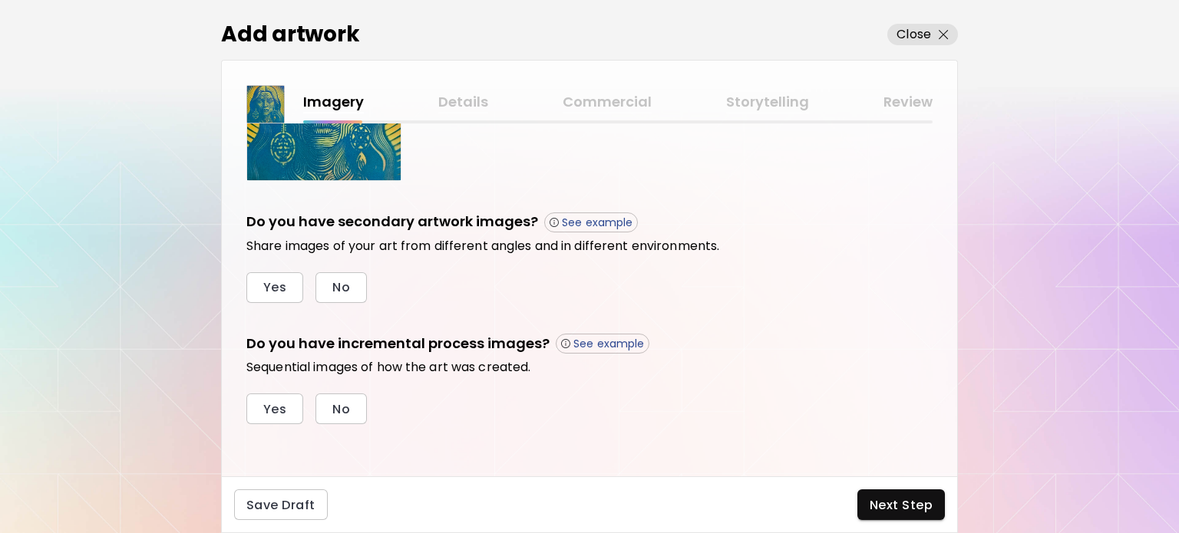
scroll to position [457, 0]
click at [339, 282] on span "No" at bounding box center [341, 287] width 18 height 16
click at [344, 410] on span "No" at bounding box center [341, 409] width 18 height 16
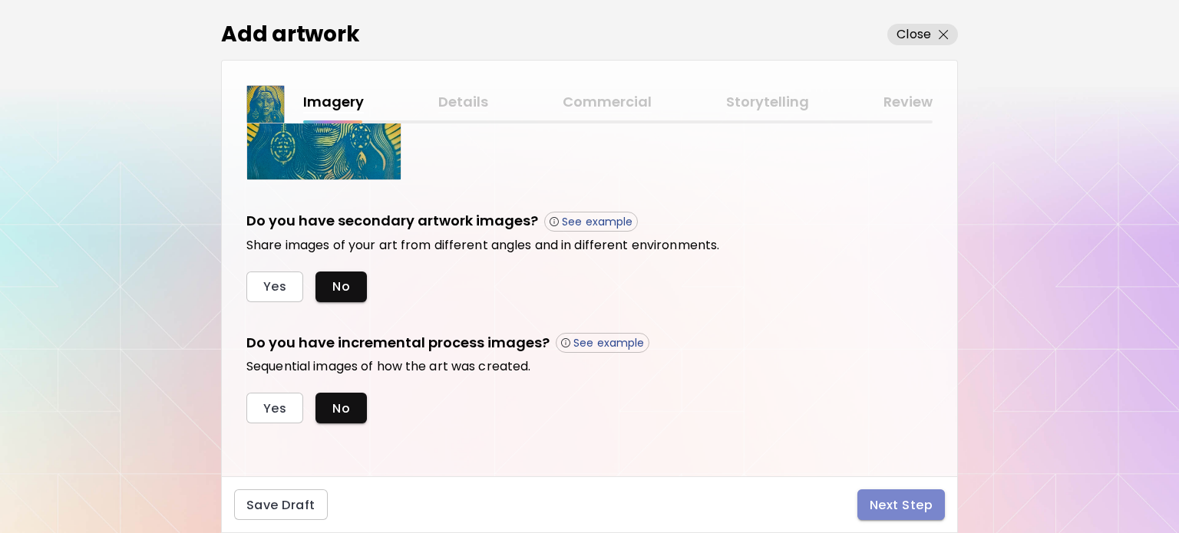
click at [929, 504] on span "Next Step" at bounding box center [901, 505] width 63 height 16
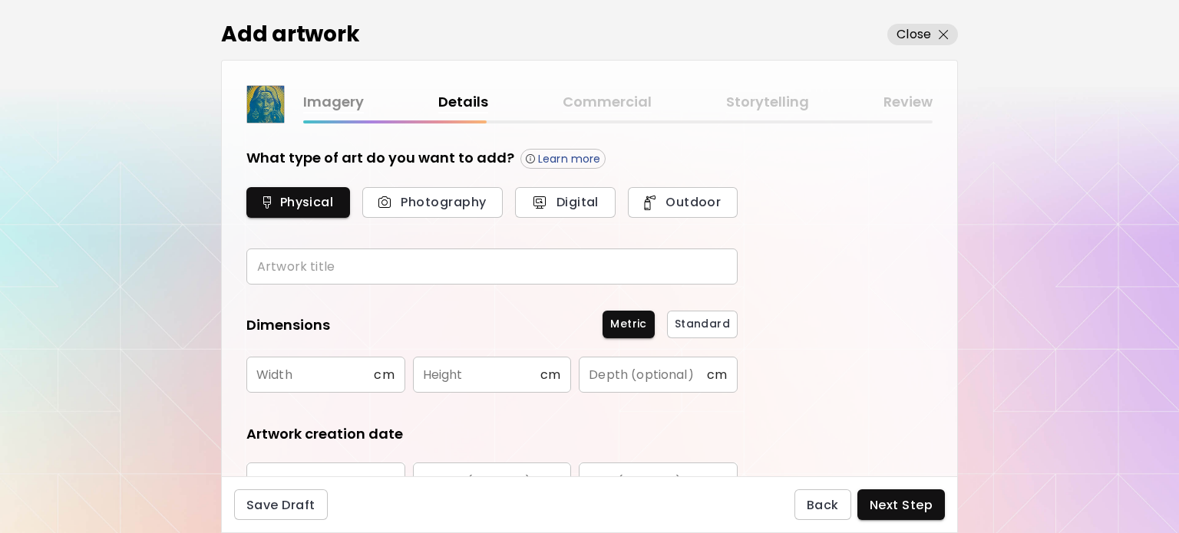
click at [315, 260] on input "text" at bounding box center [491, 267] width 491 height 36
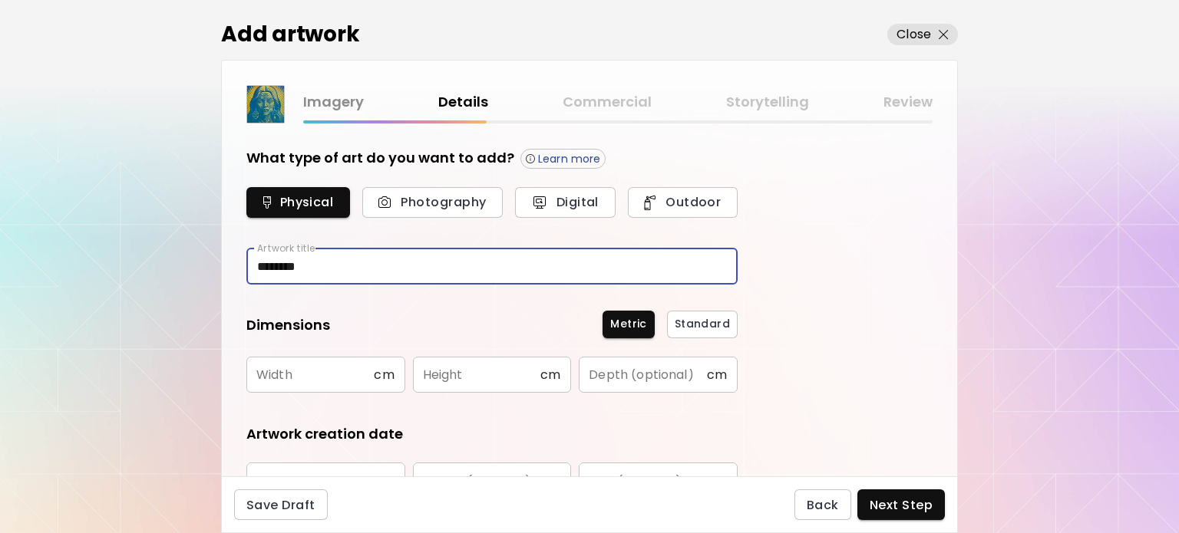
type input "********"
click at [348, 371] on input "text" at bounding box center [309, 375] width 127 height 36
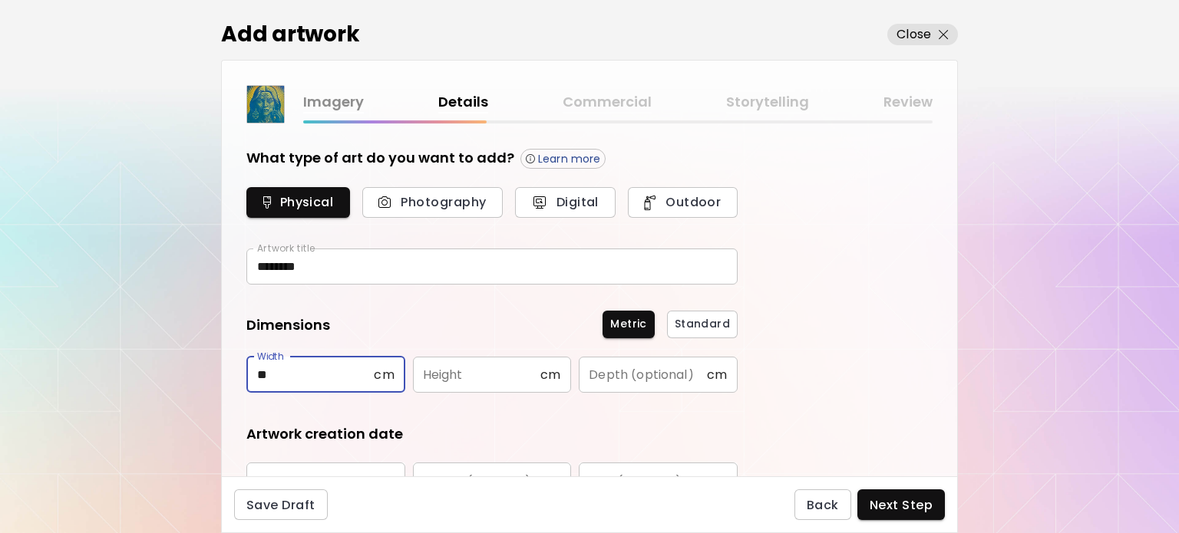
type input "**"
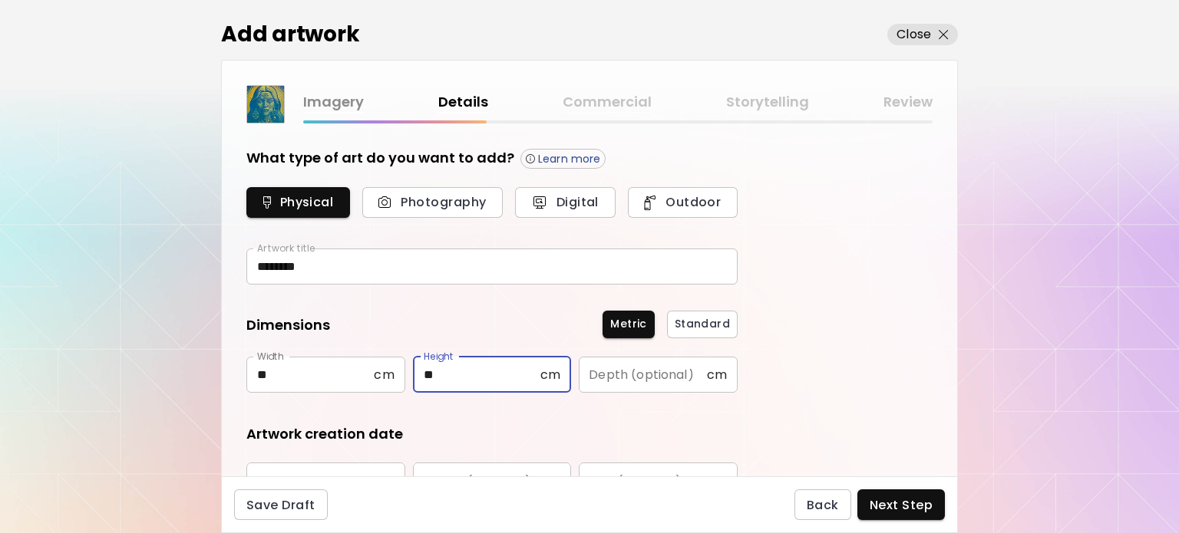
type input "**"
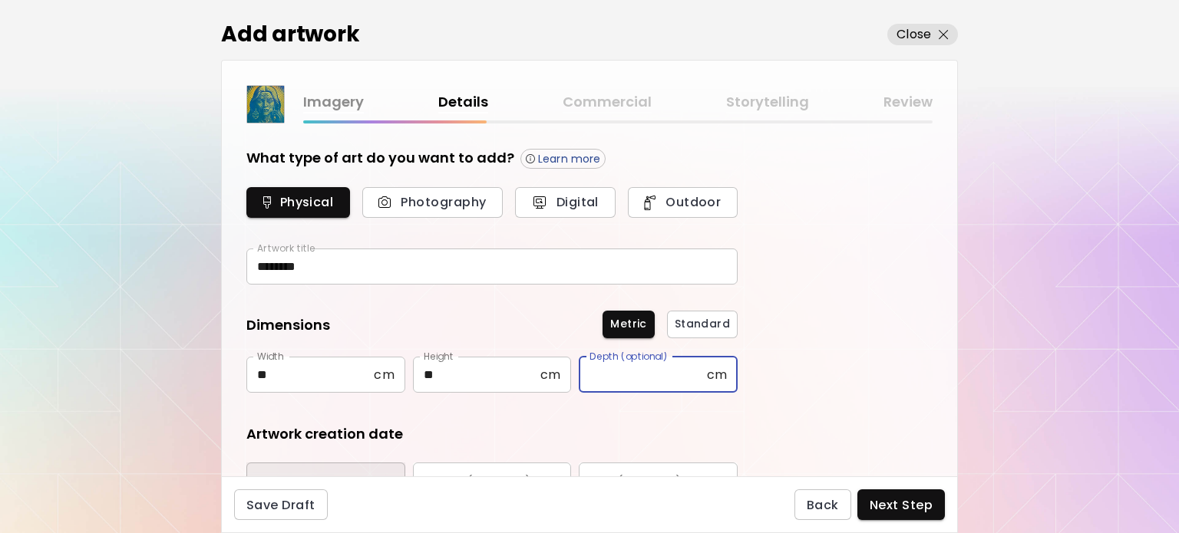
scroll to position [24, 0]
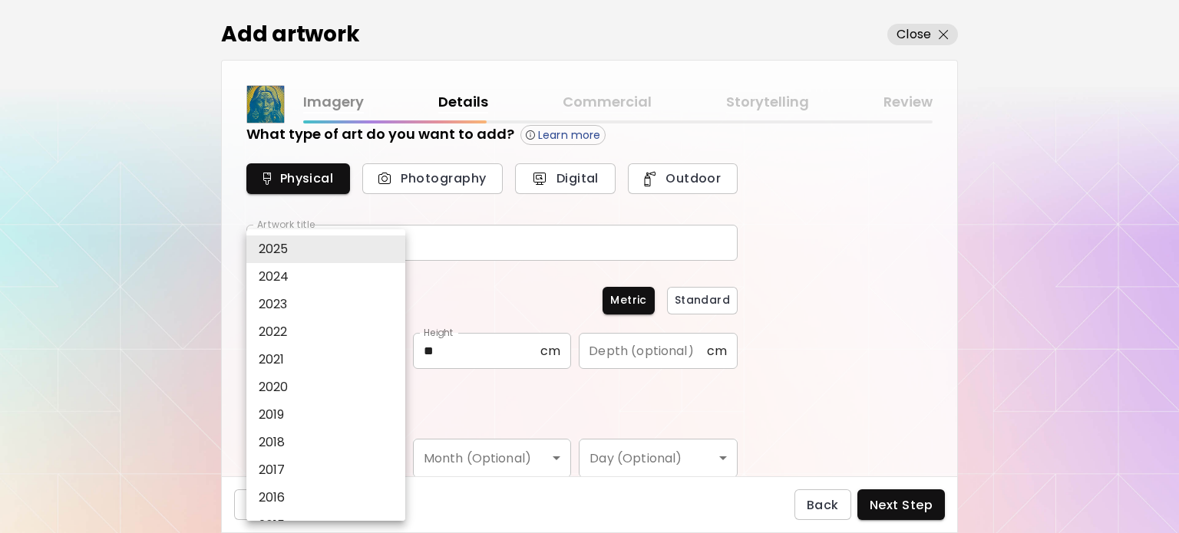
type input "****"
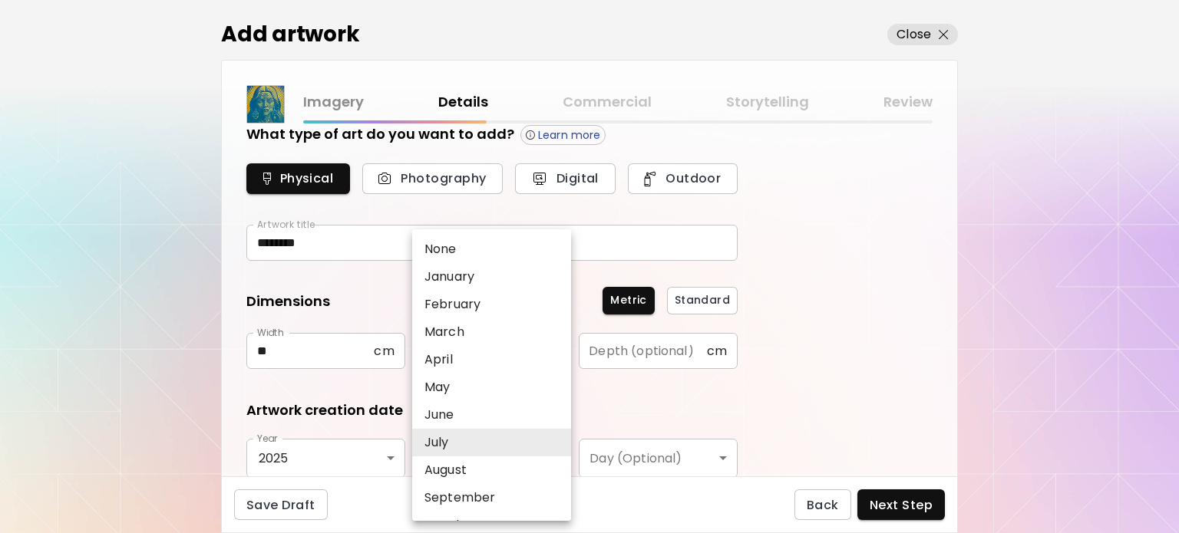
type input "****"
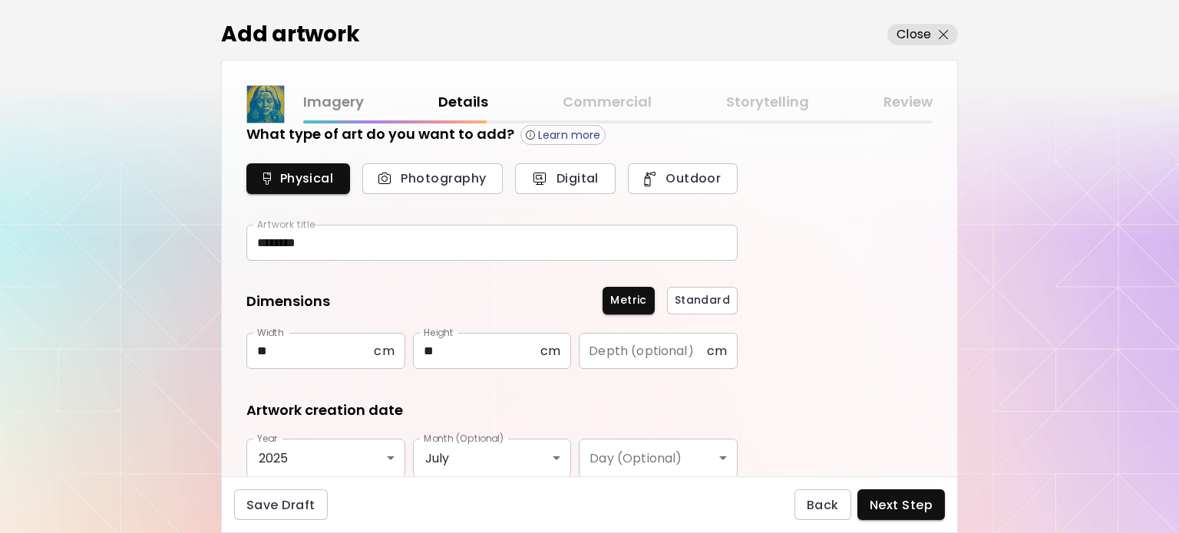
scroll to position [253, 0]
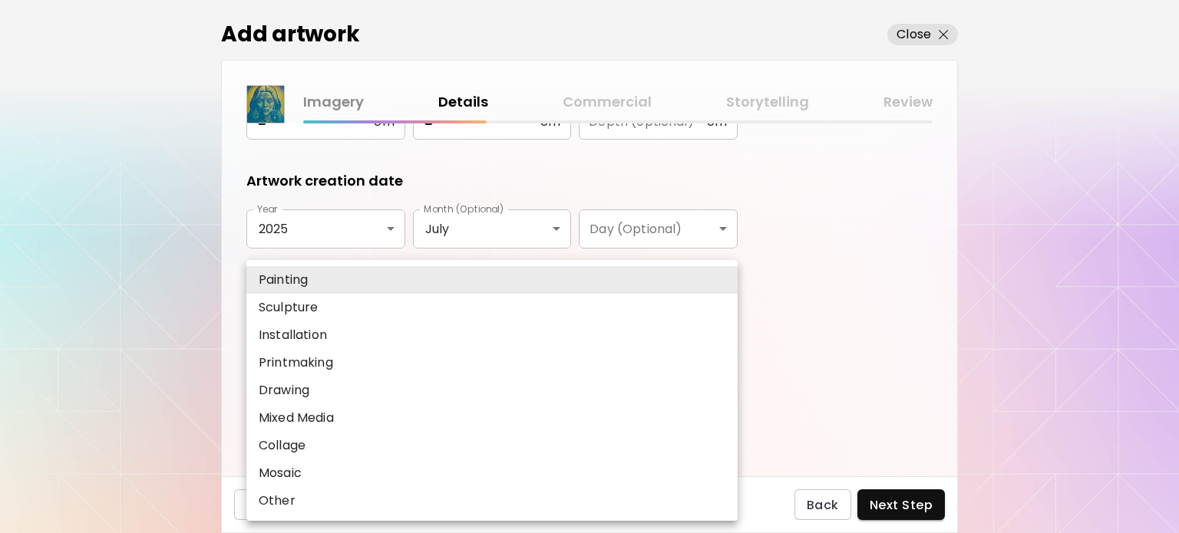
type input "********"
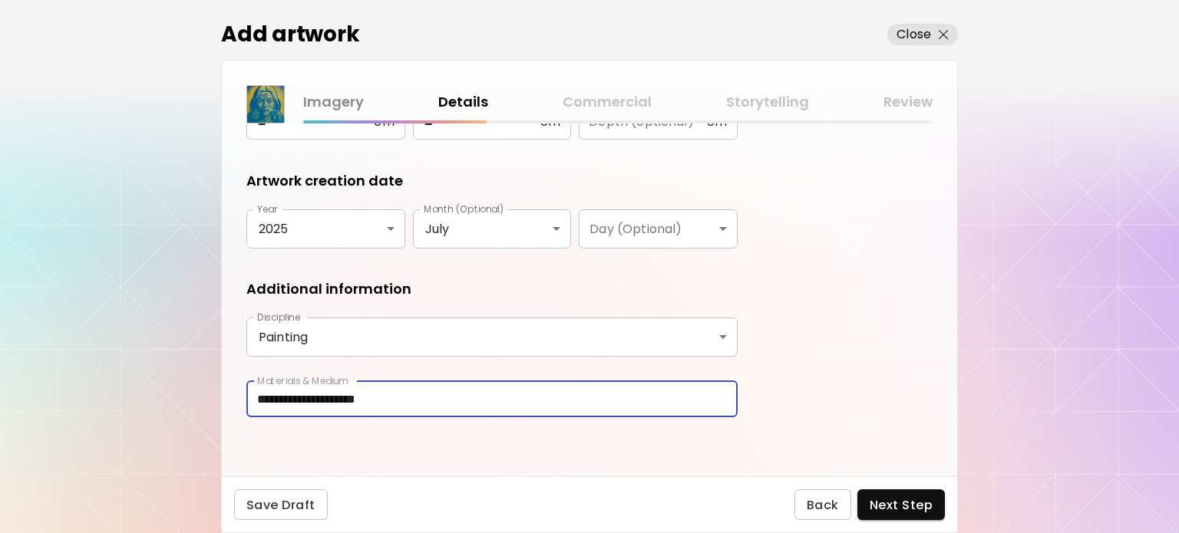
type input "**********"
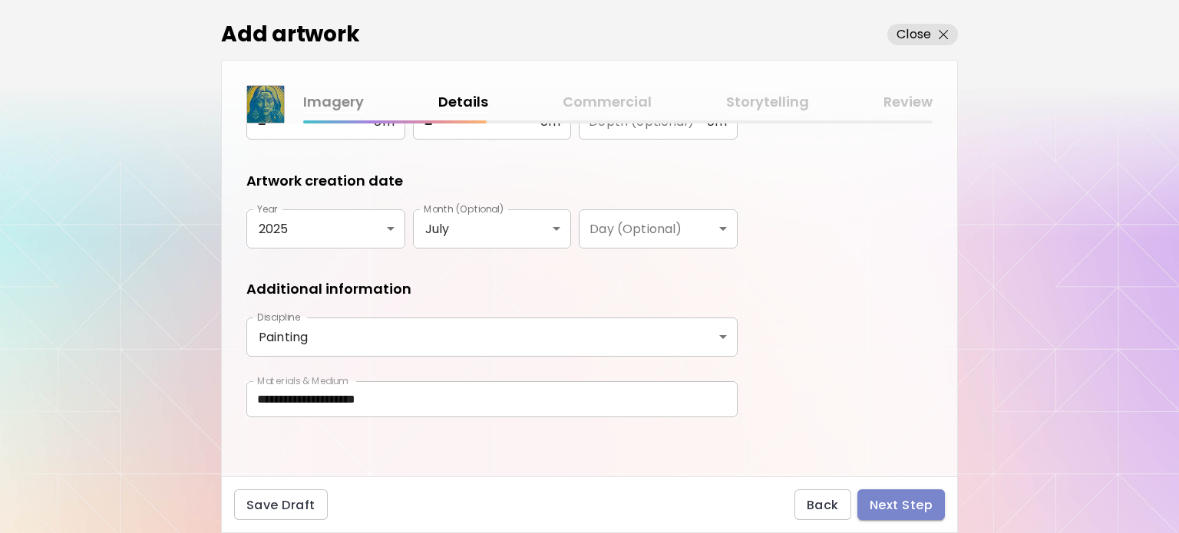
click at [894, 512] on span "Next Step" at bounding box center [901, 505] width 63 height 16
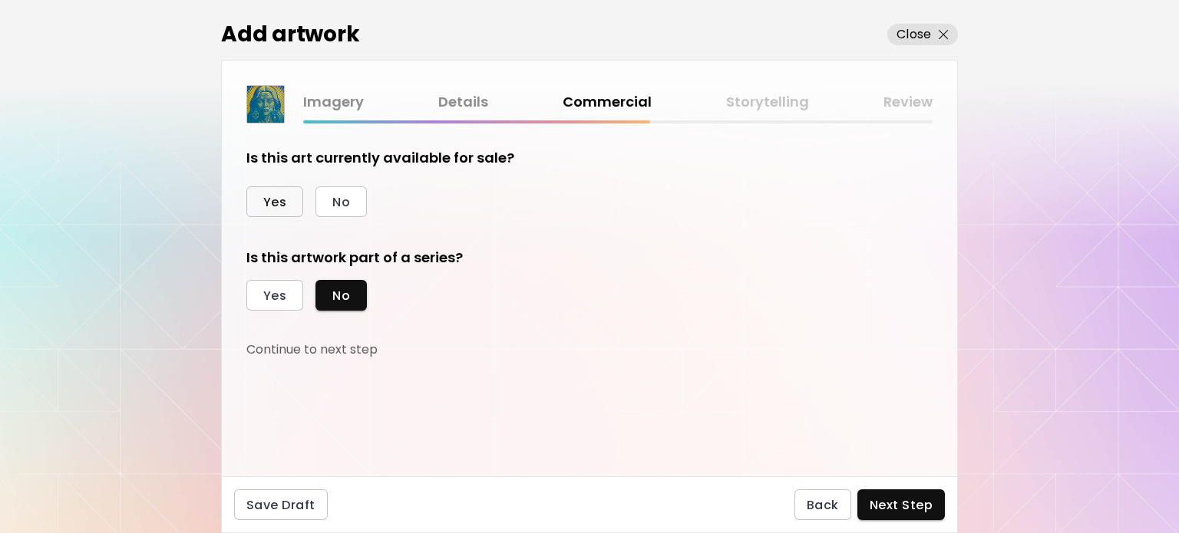
drag, startPoint x: 283, startPoint y: 200, endPoint x: 272, endPoint y: 199, distance: 11.5
click at [282, 200] on span "Yes" at bounding box center [274, 202] width 23 height 16
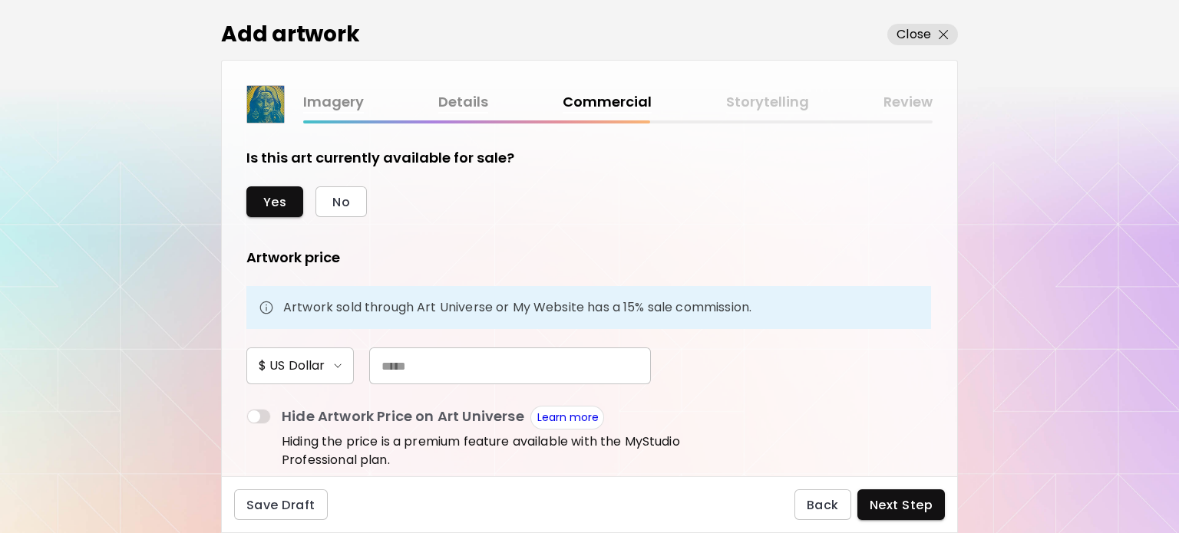
click at [399, 355] on input "text" at bounding box center [510, 366] width 282 height 37
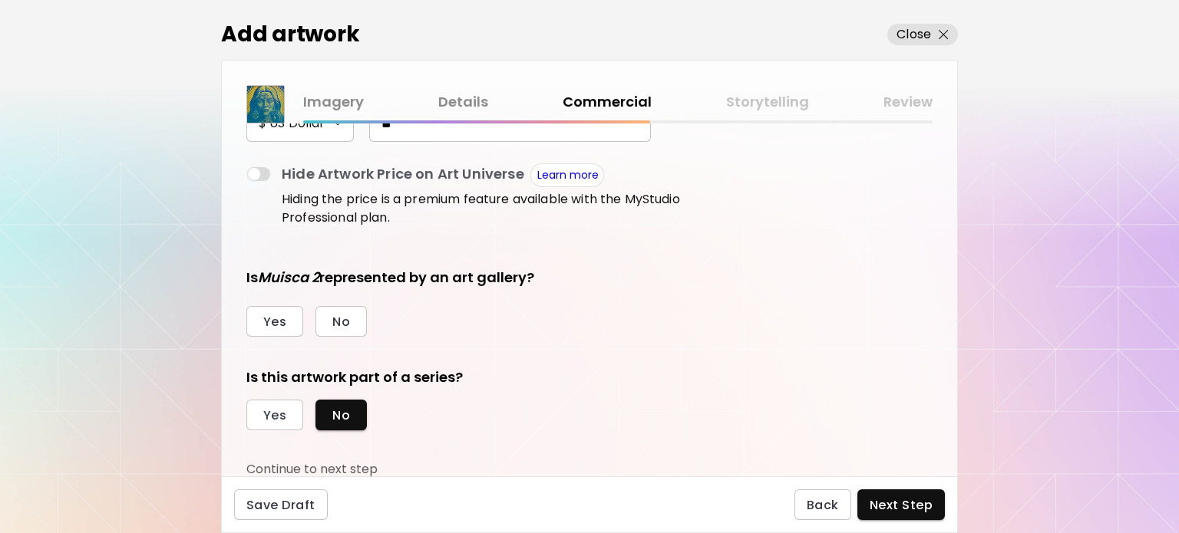
scroll to position [243, 0]
type input "**"
click at [332, 328] on span "No" at bounding box center [341, 322] width 18 height 16
click at [274, 414] on span "Yes" at bounding box center [274, 416] width 23 height 16
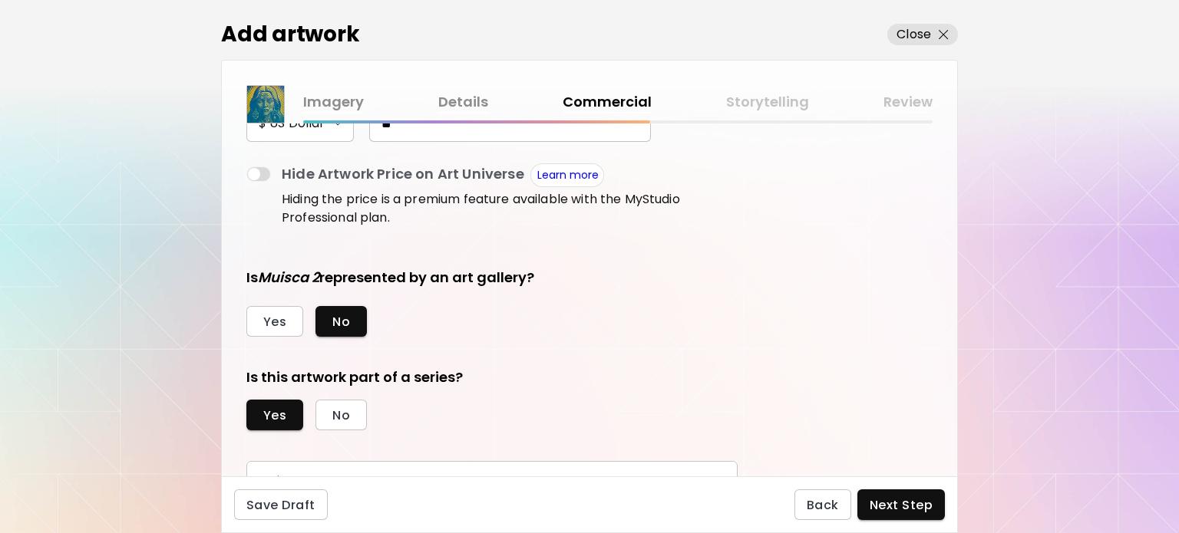
scroll to position [314, 0]
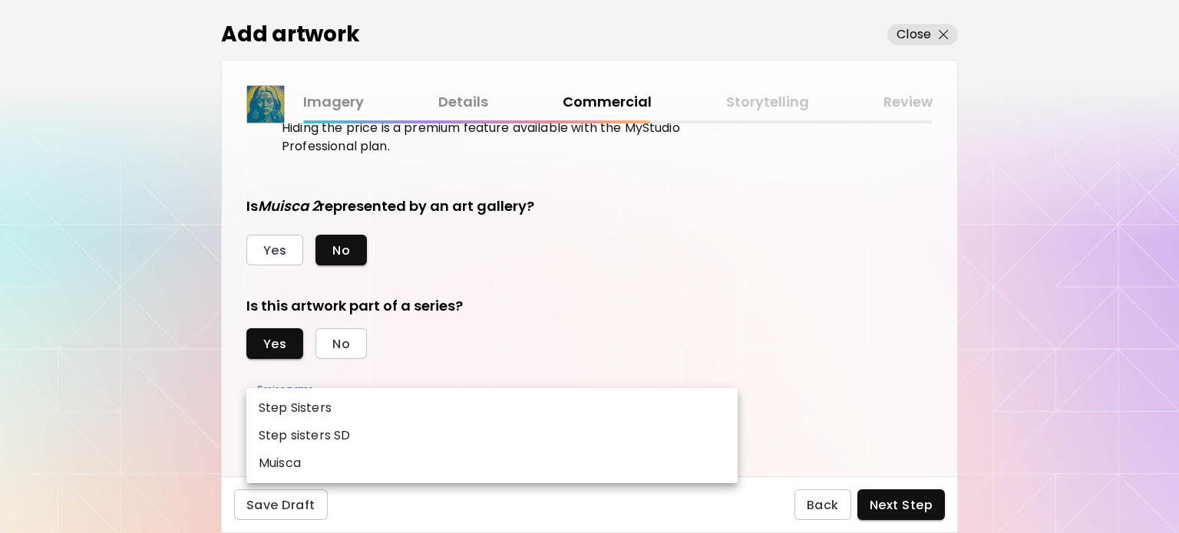
click at [494, 413] on body "kaleido.art/ilfernandosantos Add Artwork Manage Art Edit Profile Community Mile…" at bounding box center [589, 266] width 1179 height 533
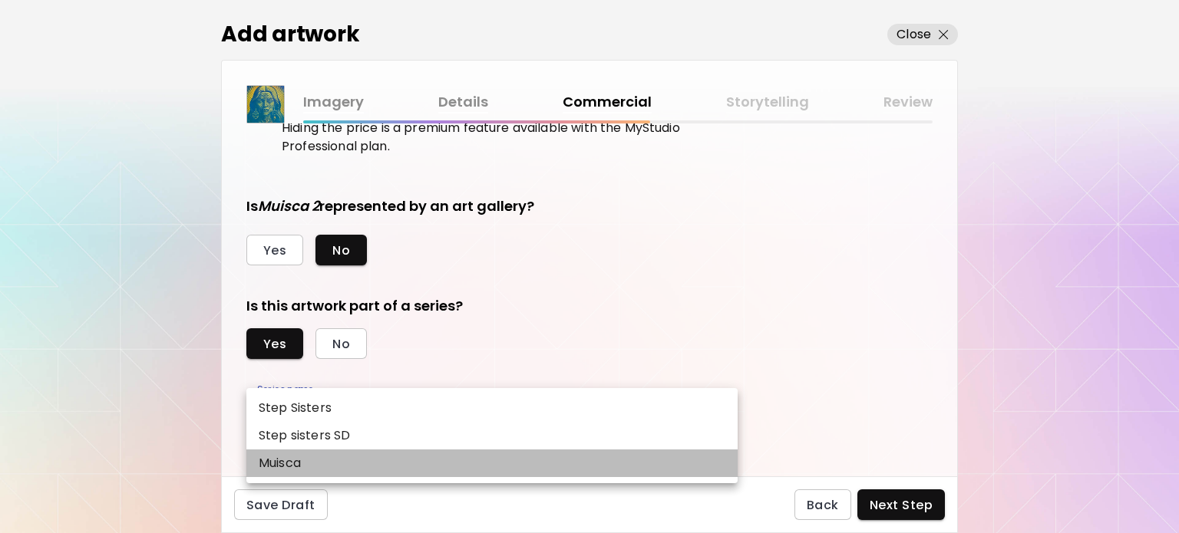
click at [438, 459] on li "Muisca" at bounding box center [491, 464] width 491 height 28
type input "******"
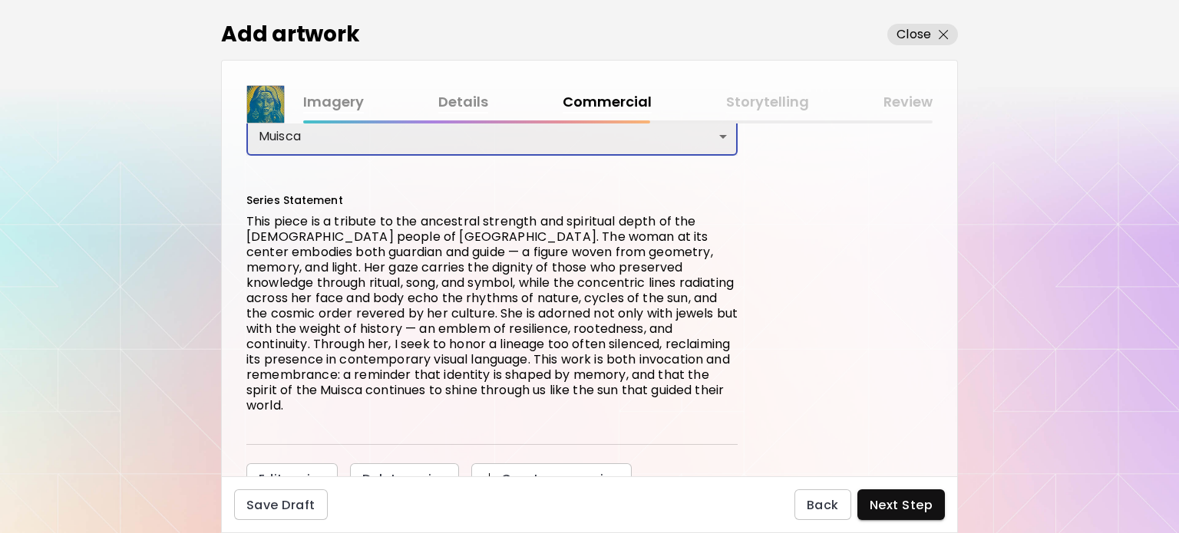
scroll to position [588, 0]
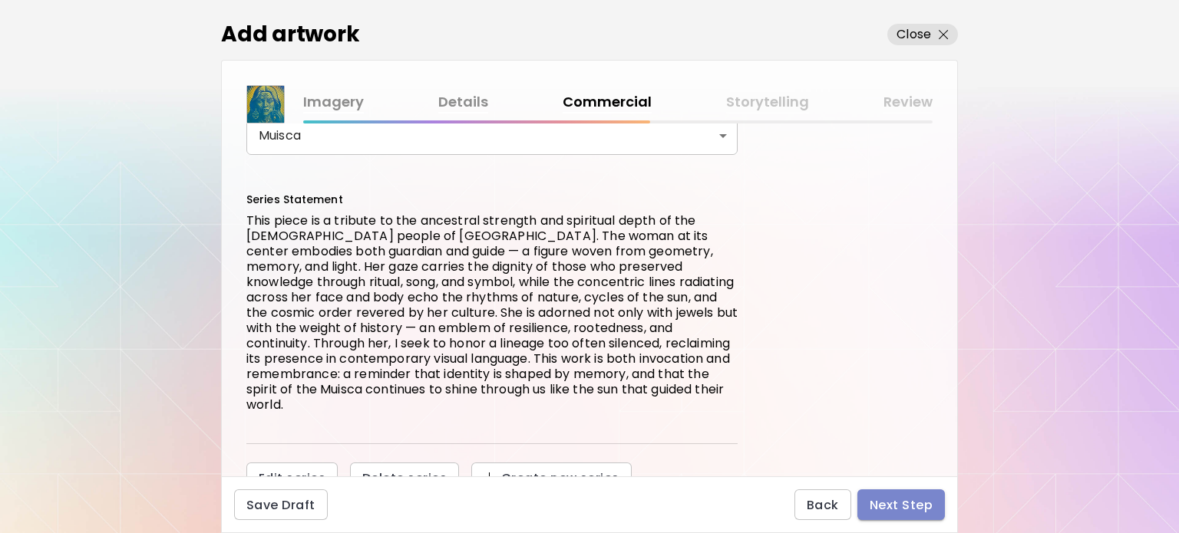
click at [890, 507] on span "Next Step" at bounding box center [901, 505] width 63 height 16
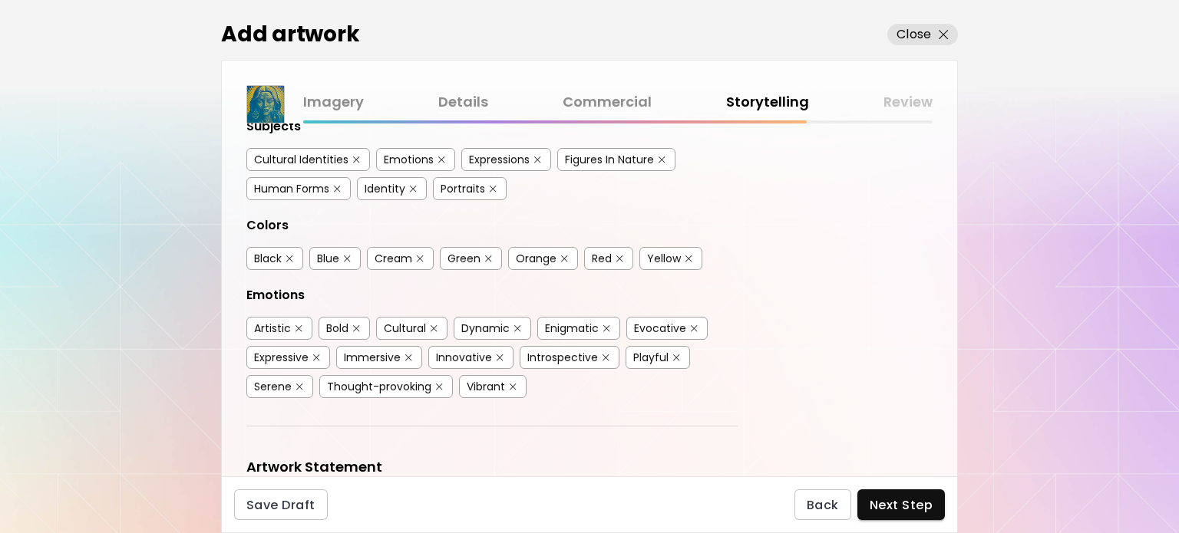
scroll to position [154, 0]
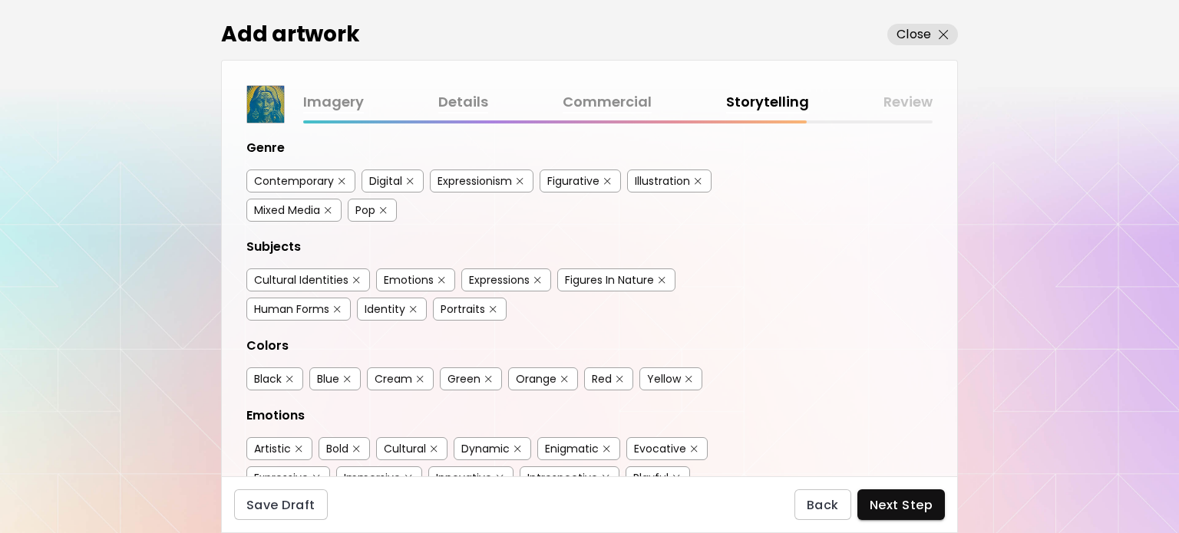
click at [319, 185] on div "Contemporary" at bounding box center [294, 180] width 80 height 15
click at [368, 211] on div "Pop" at bounding box center [365, 210] width 20 height 15
click at [593, 183] on div "Figurative" at bounding box center [573, 180] width 52 height 15
click at [336, 282] on div "Cultural Identities" at bounding box center [301, 280] width 94 height 15
click at [502, 278] on div "Expressions" at bounding box center [499, 280] width 61 height 15
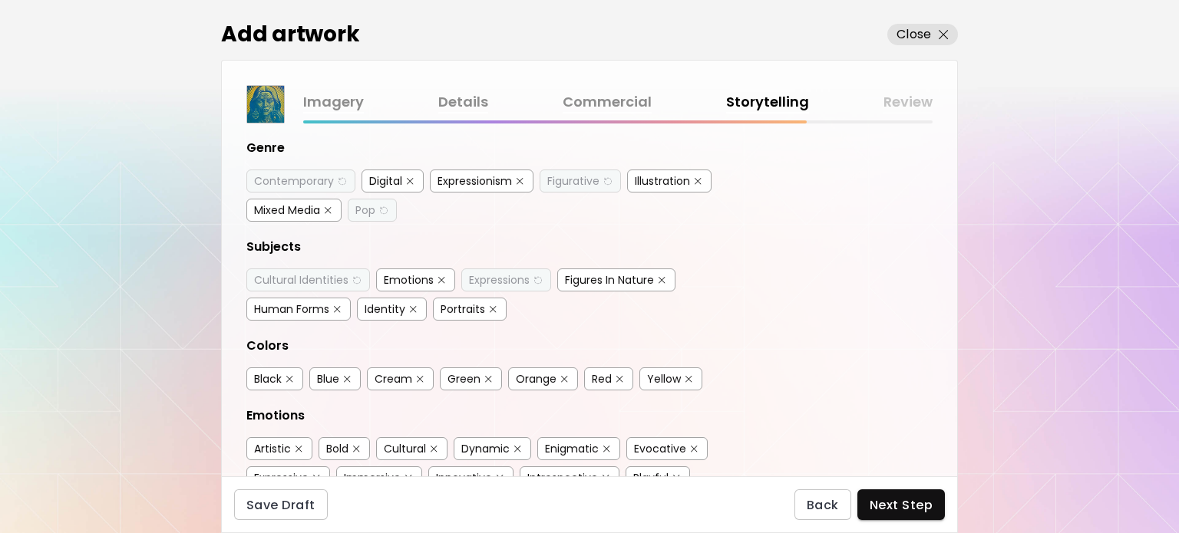
click at [375, 304] on div "Identity" at bounding box center [385, 309] width 41 height 15
click at [474, 312] on div "Portraits" at bounding box center [463, 309] width 45 height 15
click at [307, 311] on div "Human Forms" at bounding box center [291, 309] width 75 height 15
click at [463, 372] on div "Green" at bounding box center [464, 379] width 33 height 15
click at [662, 374] on div "Yellow" at bounding box center [664, 379] width 34 height 15
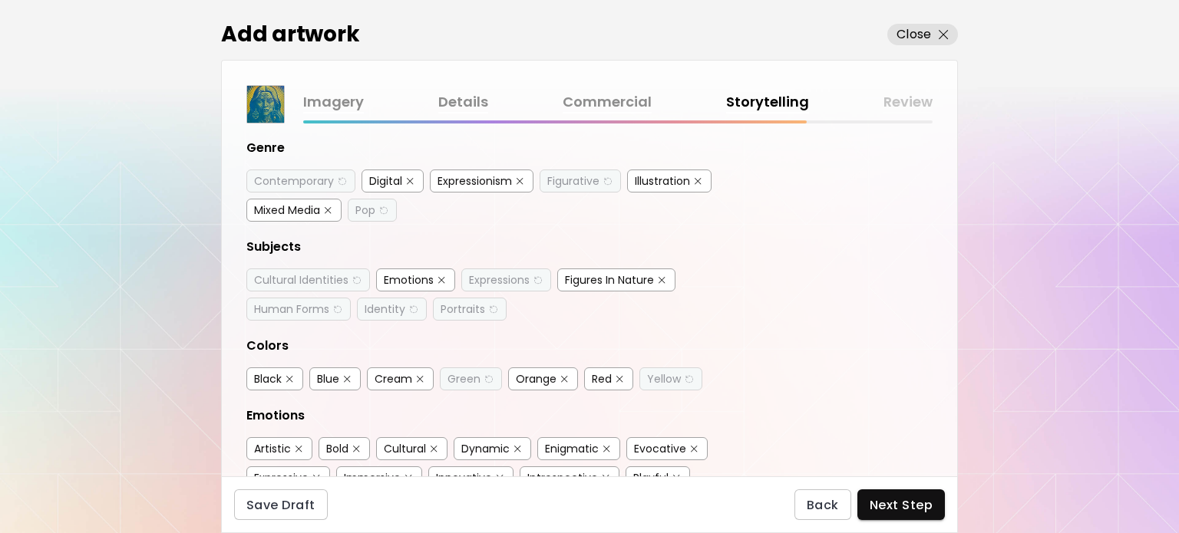
click at [594, 375] on div "Red" at bounding box center [602, 379] width 20 height 15
click at [557, 375] on div "Orange" at bounding box center [543, 379] width 70 height 23
click at [890, 507] on span "Next Step" at bounding box center [901, 505] width 63 height 16
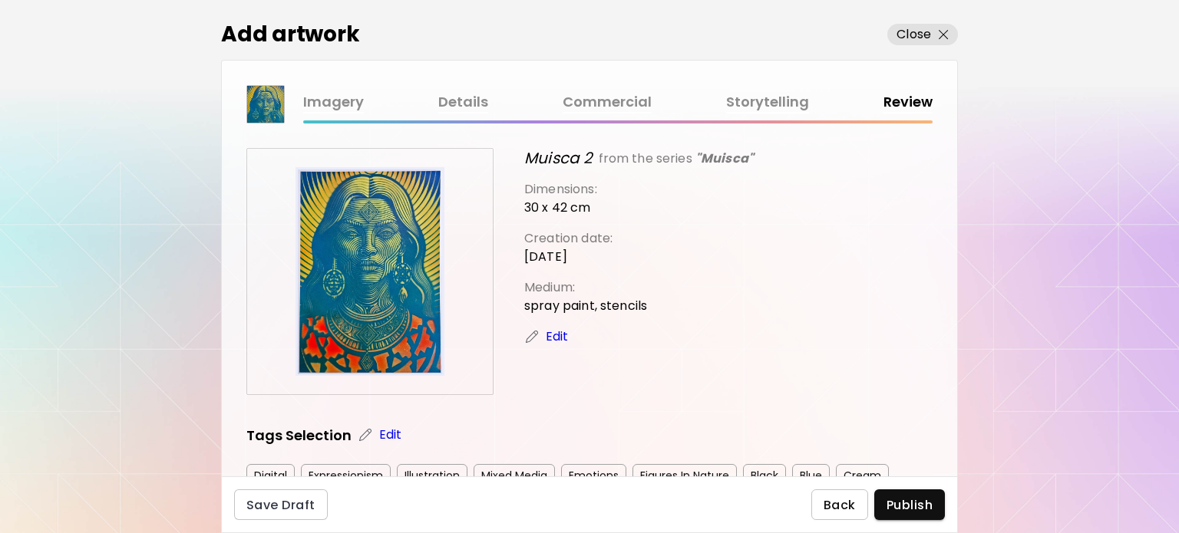
click at [837, 510] on span "Back" at bounding box center [840, 505] width 32 height 16
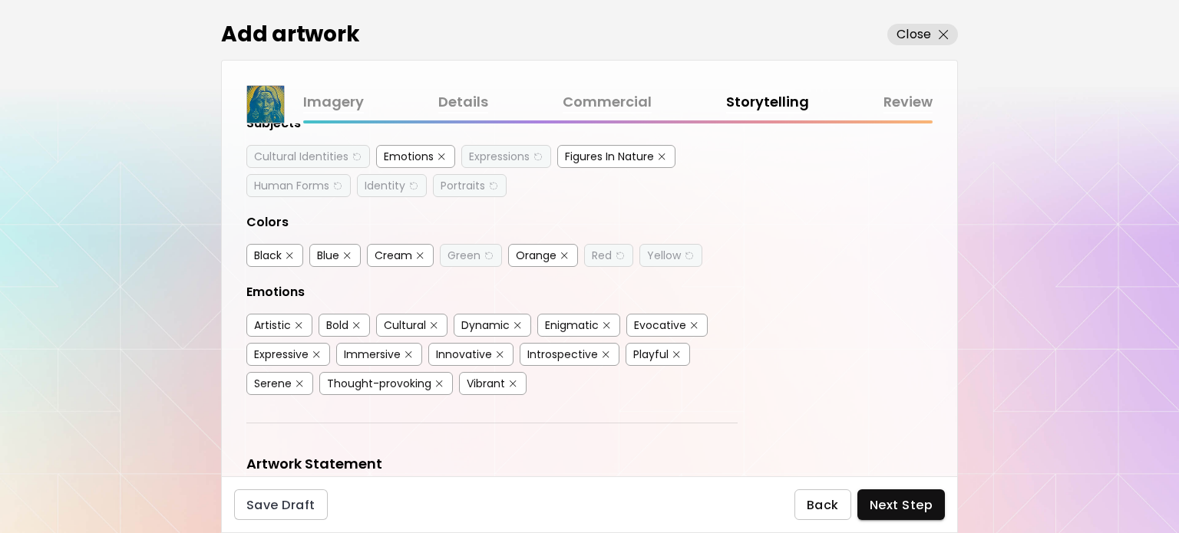
scroll to position [307, 0]
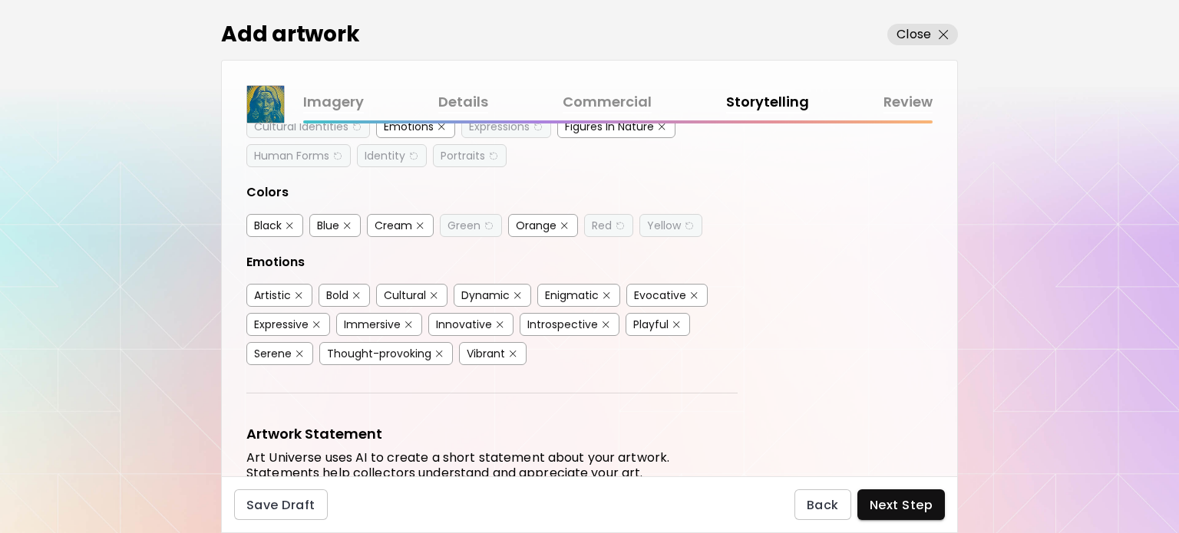
click at [269, 288] on div "Artistic" at bounding box center [272, 295] width 37 height 15
click at [391, 288] on div "Cultural" at bounding box center [405, 295] width 42 height 15
click at [584, 291] on div "Enigmatic" at bounding box center [572, 295] width 54 height 15
click at [292, 317] on div "Expressive" at bounding box center [281, 324] width 55 height 15
click at [491, 347] on div "Vibrant" at bounding box center [486, 353] width 38 height 15
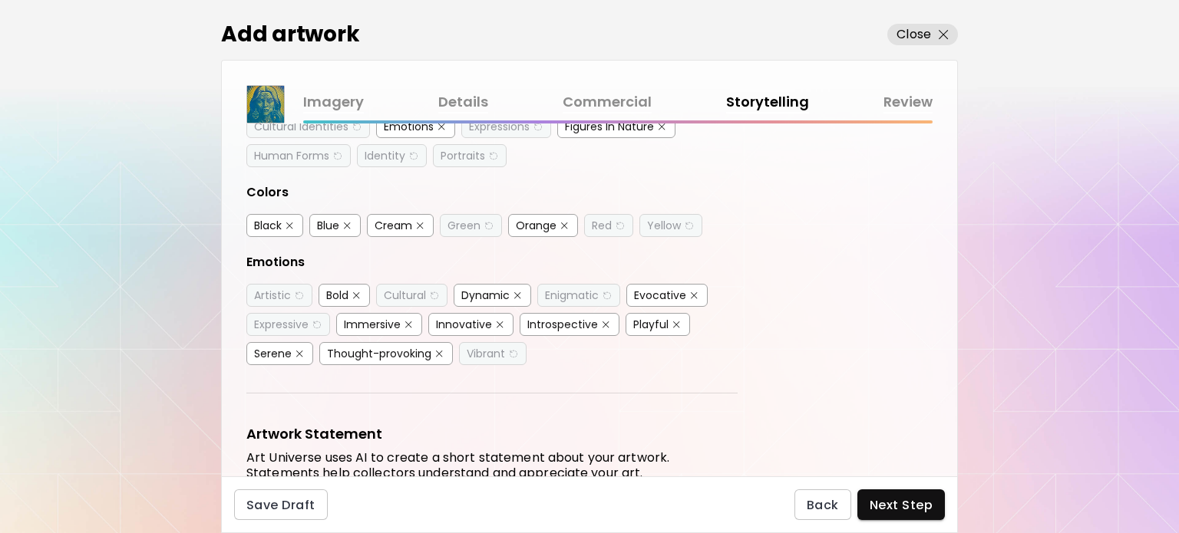
scroll to position [528, 0]
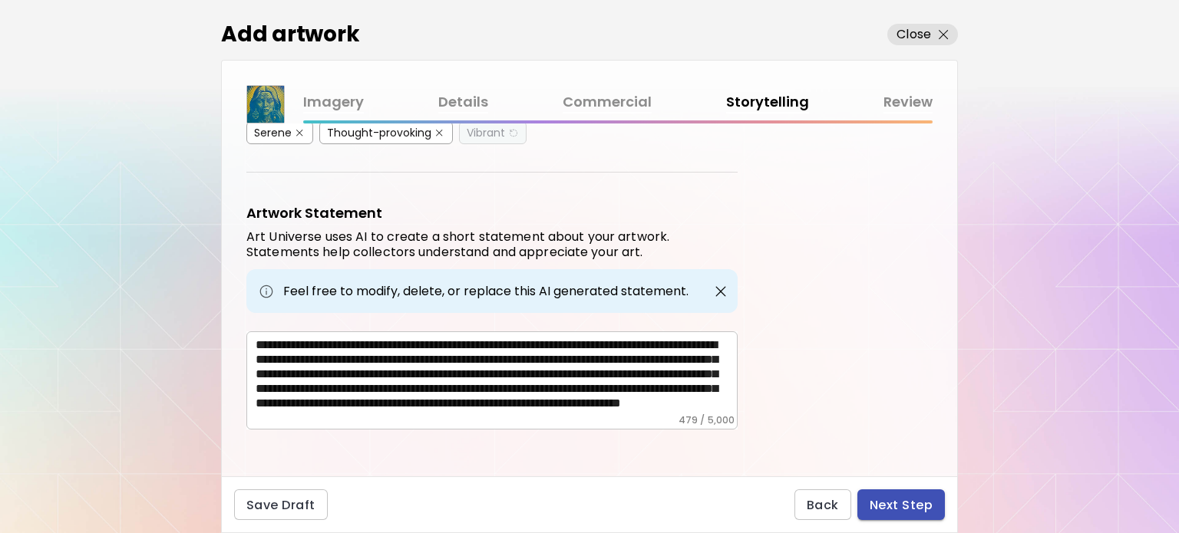
click at [909, 504] on span "Next Step" at bounding box center [901, 505] width 63 height 16
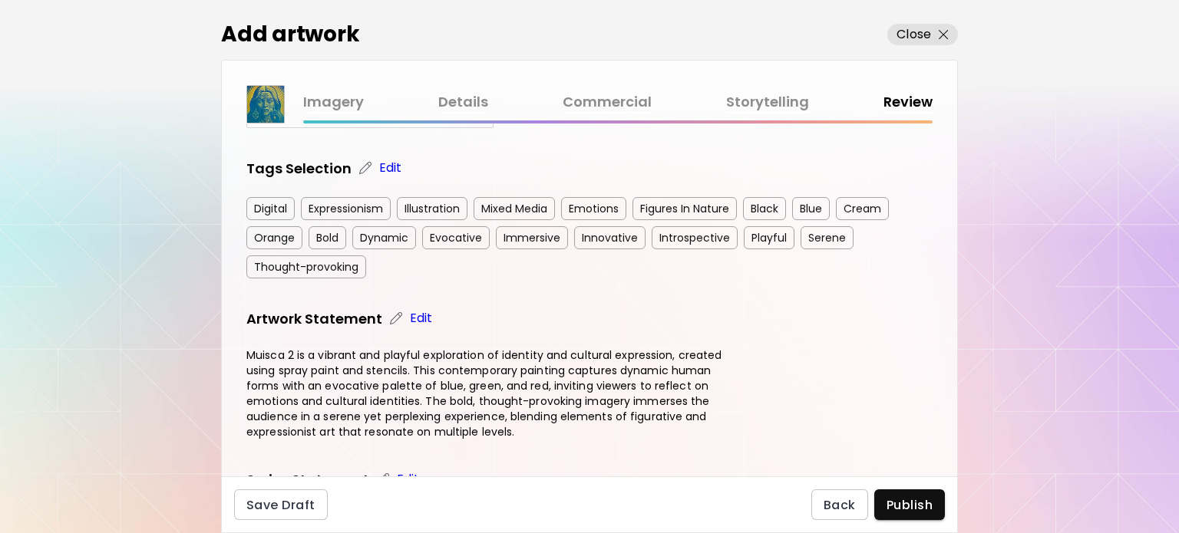
scroll to position [307, 0]
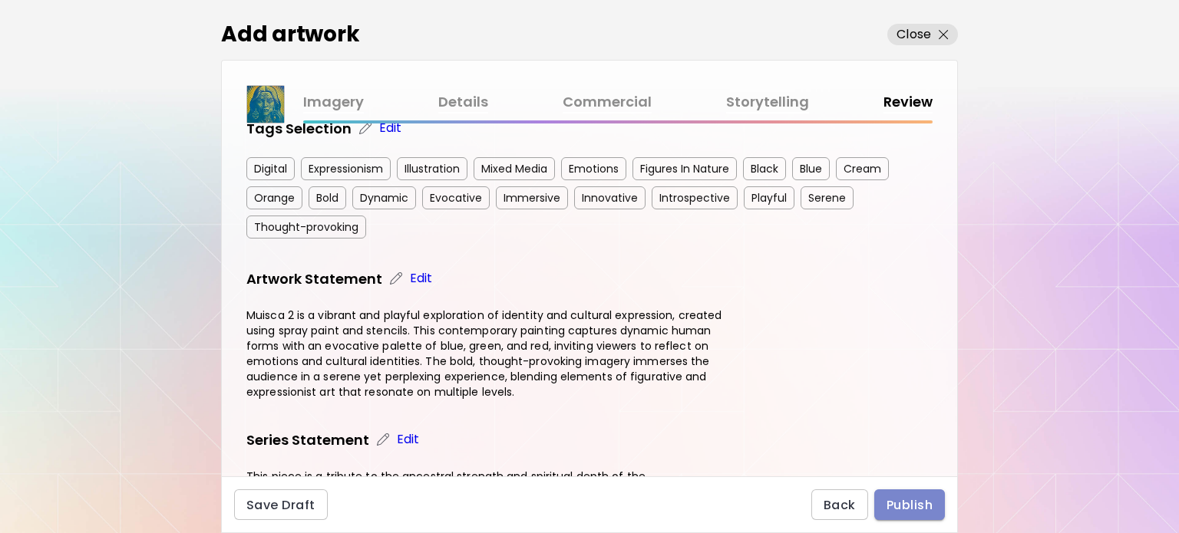
click at [913, 507] on span "Publish" at bounding box center [910, 505] width 46 height 16
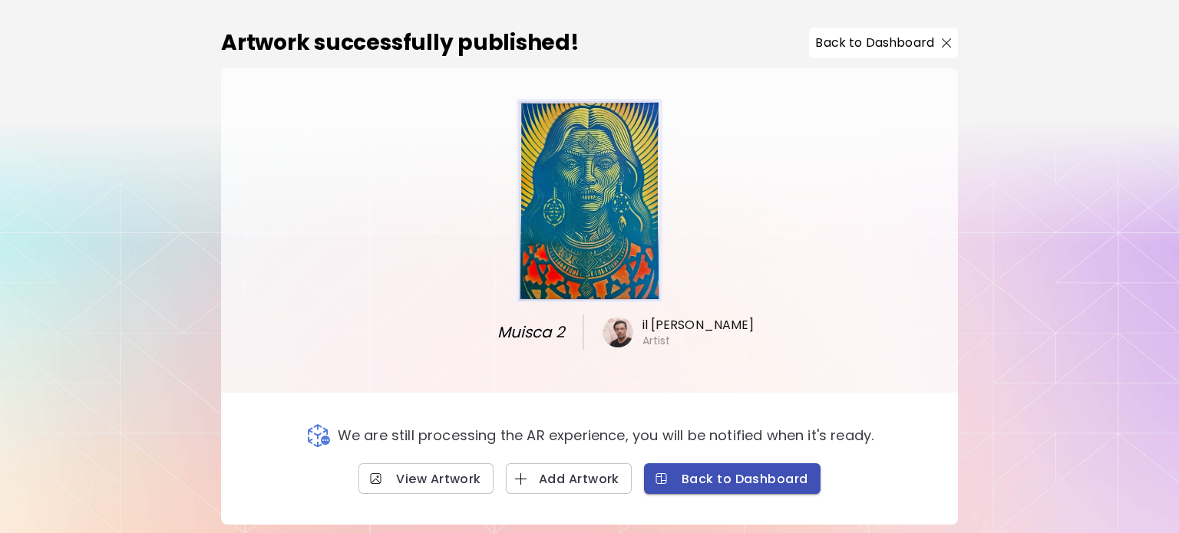
click at [765, 480] on span "Back to Dashboard" at bounding box center [732, 479] width 152 height 16
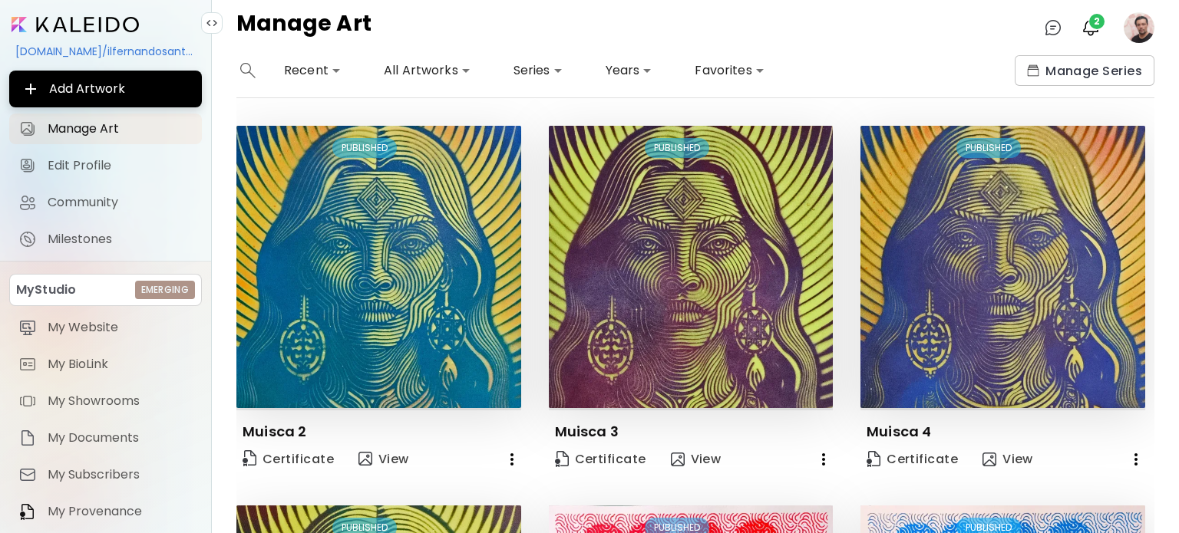
click at [1136, 28] on image at bounding box center [1139, 27] width 31 height 31
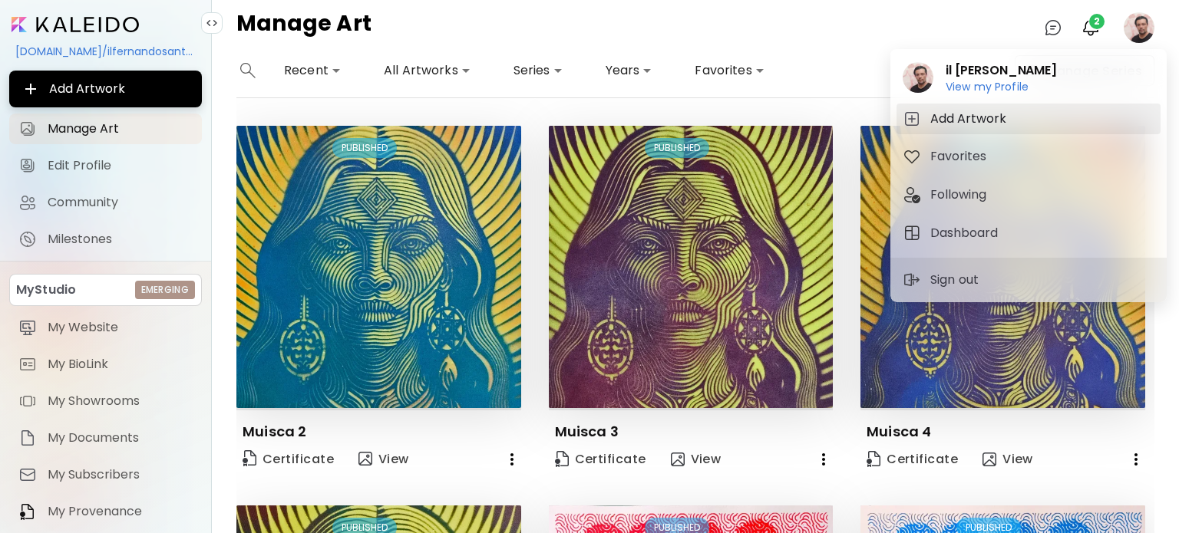
click at [973, 122] on h5 "Add Artwork" at bounding box center [970, 119] width 81 height 18
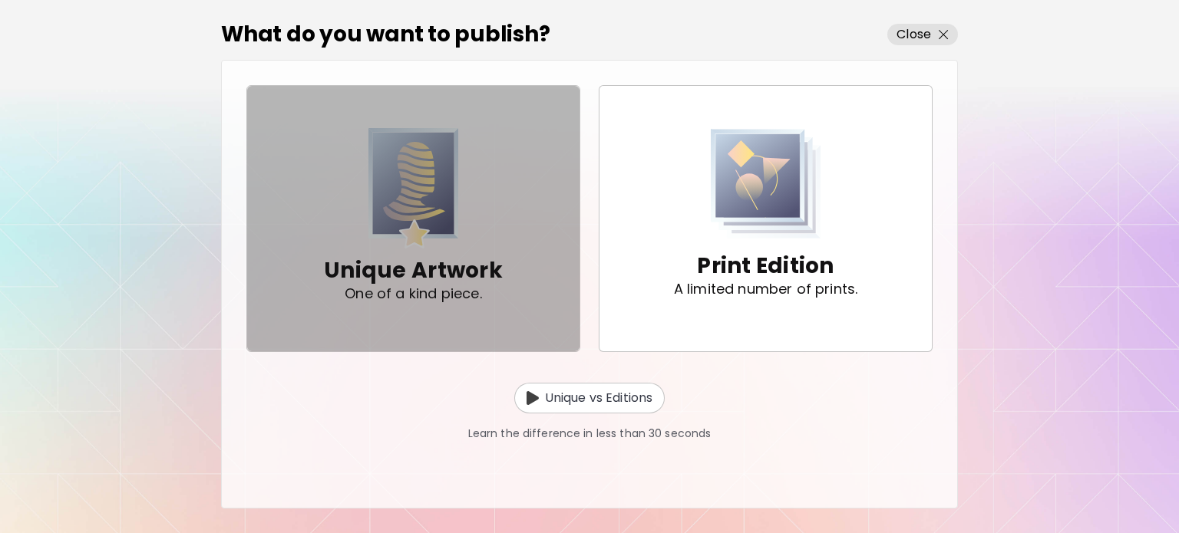
click at [476, 233] on div "Unique Artwork One of a kind piece." at bounding box center [413, 218] width 179 height 180
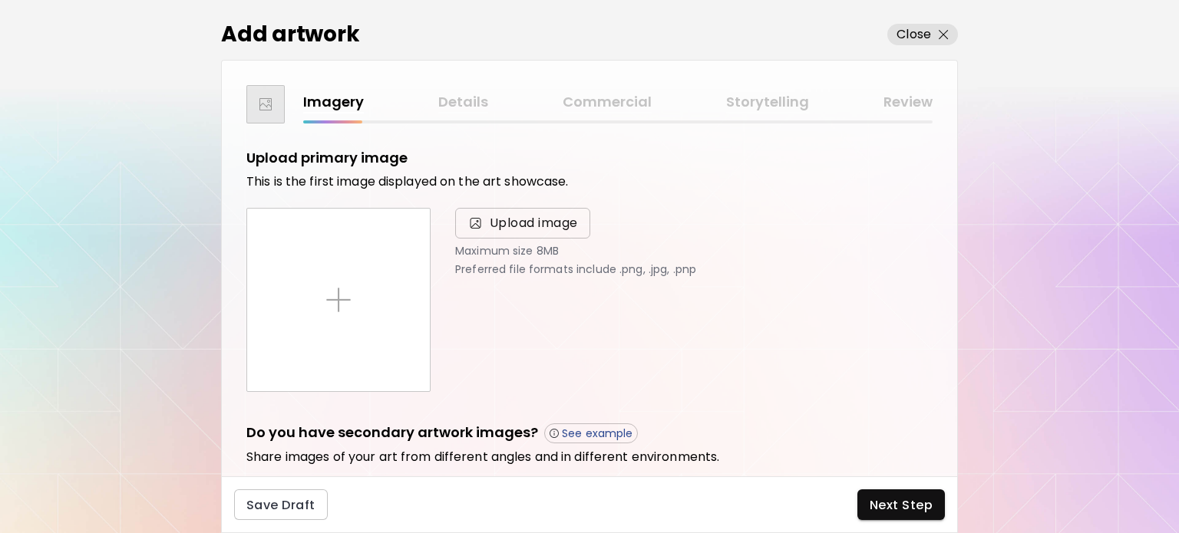
click at [531, 233] on span "Upload image" at bounding box center [522, 223] width 135 height 31
click at [0, 0] on input "Upload image" at bounding box center [0, 0] width 0 height 0
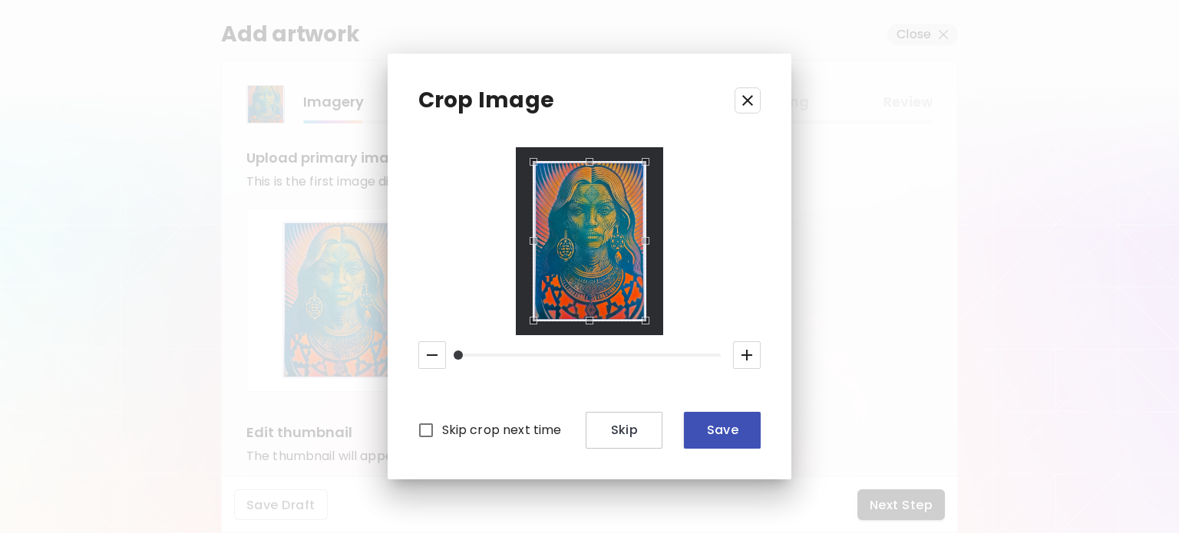
click at [743, 435] on span "Save" at bounding box center [722, 430] width 52 height 16
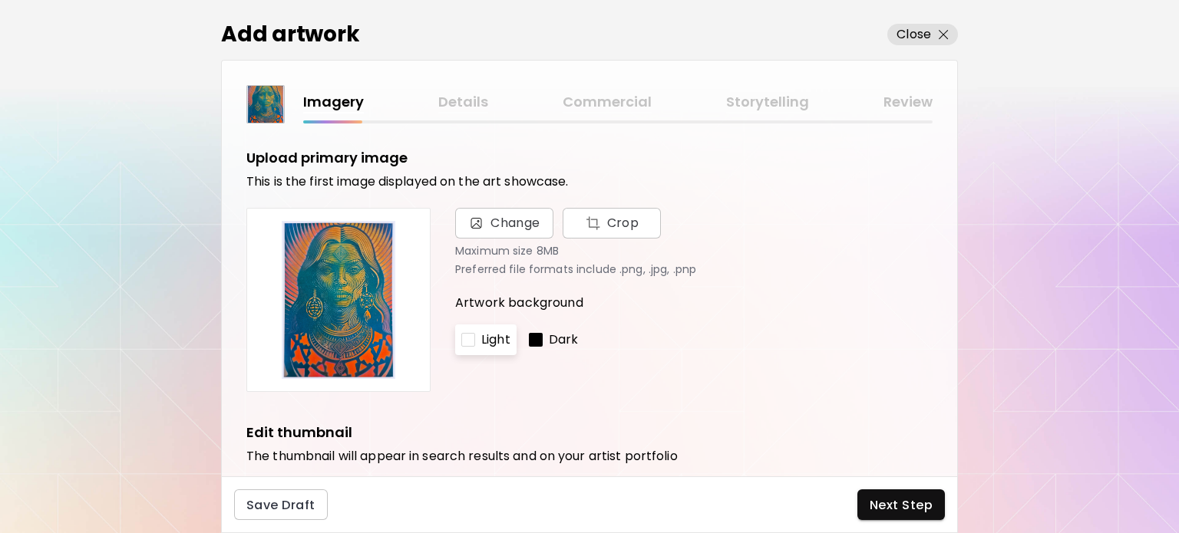
click at [550, 344] on p "Dark" at bounding box center [564, 340] width 30 height 18
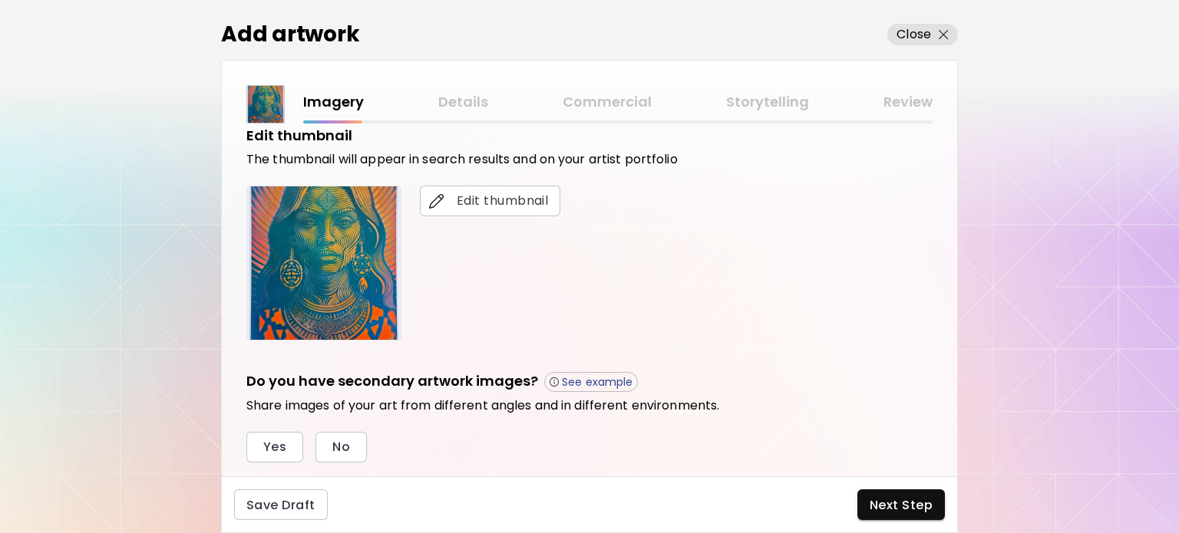
scroll to position [307, 0]
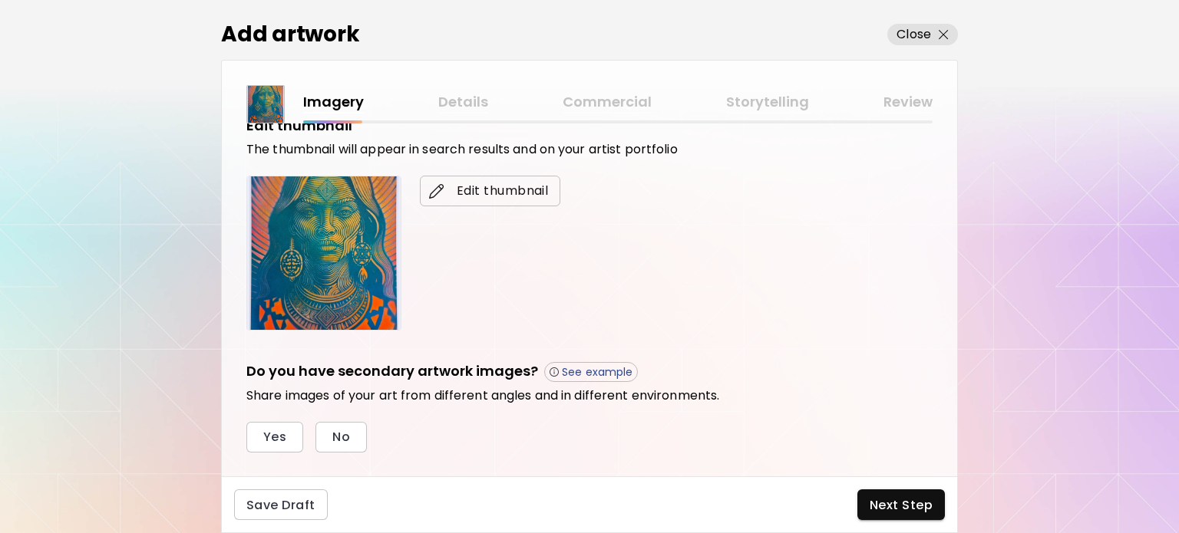
click at [511, 194] on span "Edit thumbnail" at bounding box center [490, 191] width 116 height 18
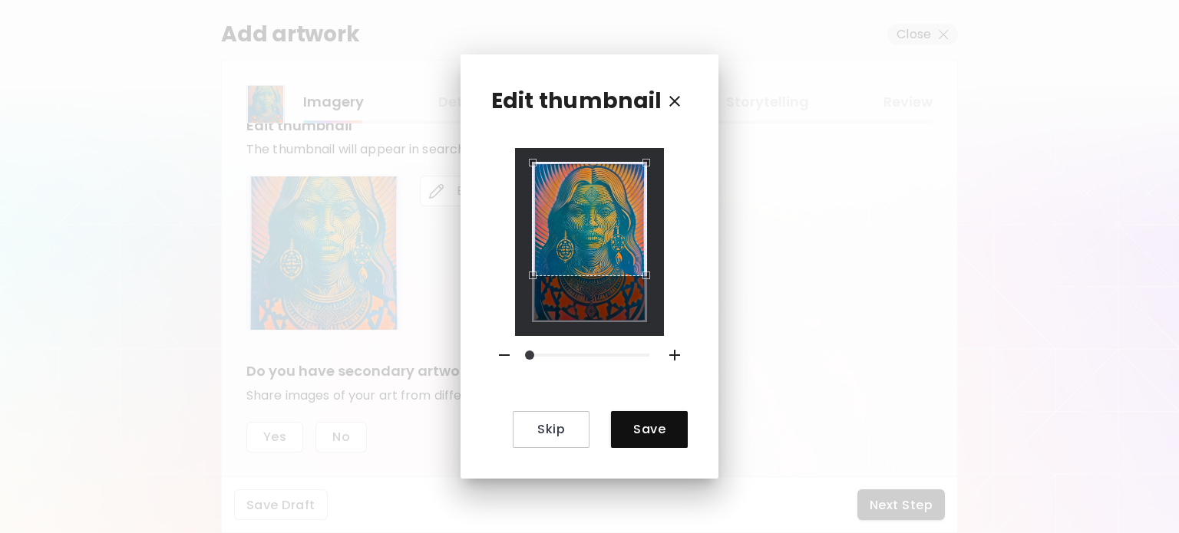
click at [570, 199] on div "Use the arrow keys to move the crop selection area" at bounding box center [589, 219] width 114 height 114
click at [666, 352] on icon "button" at bounding box center [675, 355] width 18 height 18
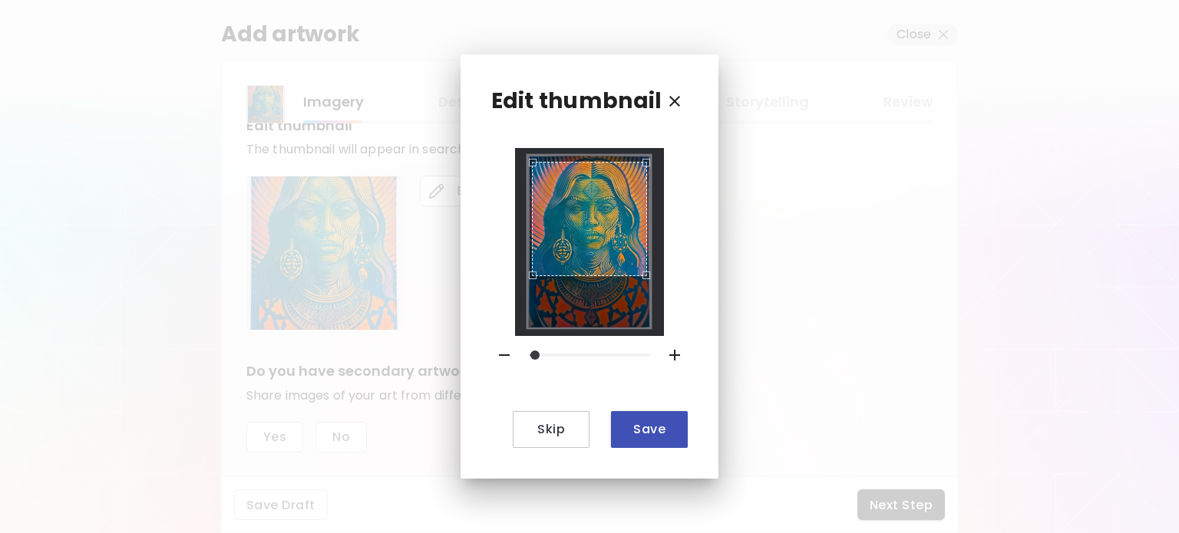
click at [656, 427] on span "Save" at bounding box center [649, 429] width 52 height 16
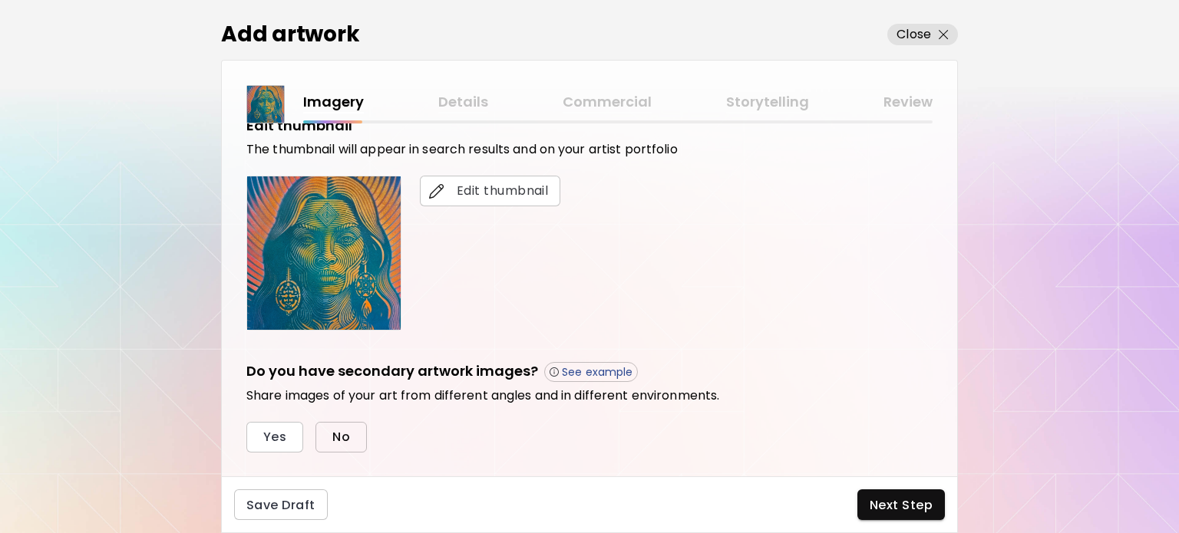
click at [346, 439] on span "No" at bounding box center [341, 437] width 18 height 16
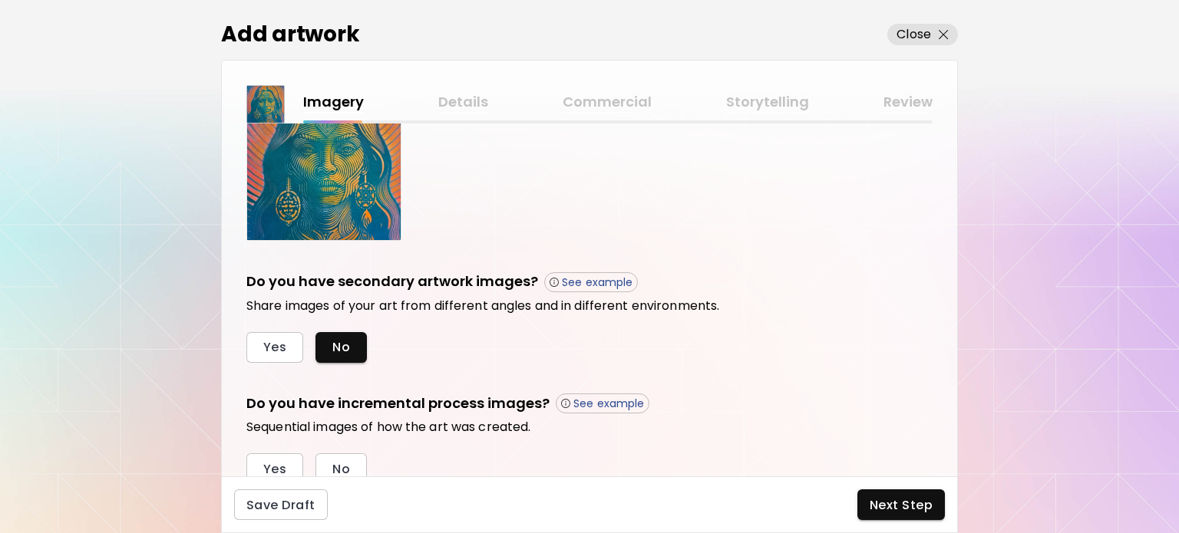
scroll to position [457, 0]
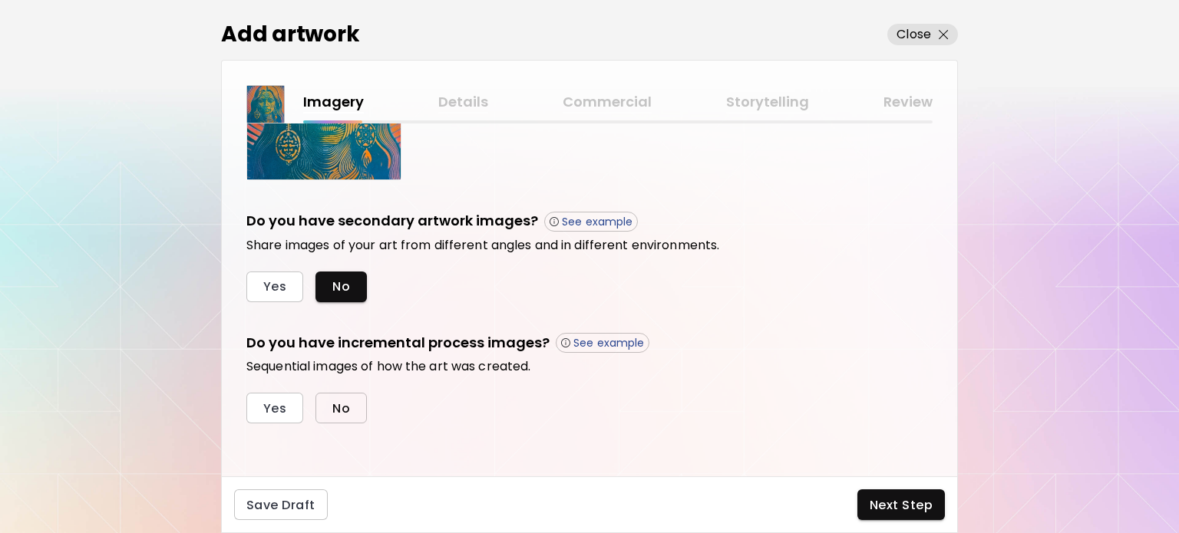
click at [344, 418] on button "No" at bounding box center [340, 408] width 51 height 31
click at [896, 514] on span "Next Step" at bounding box center [901, 505] width 63 height 16
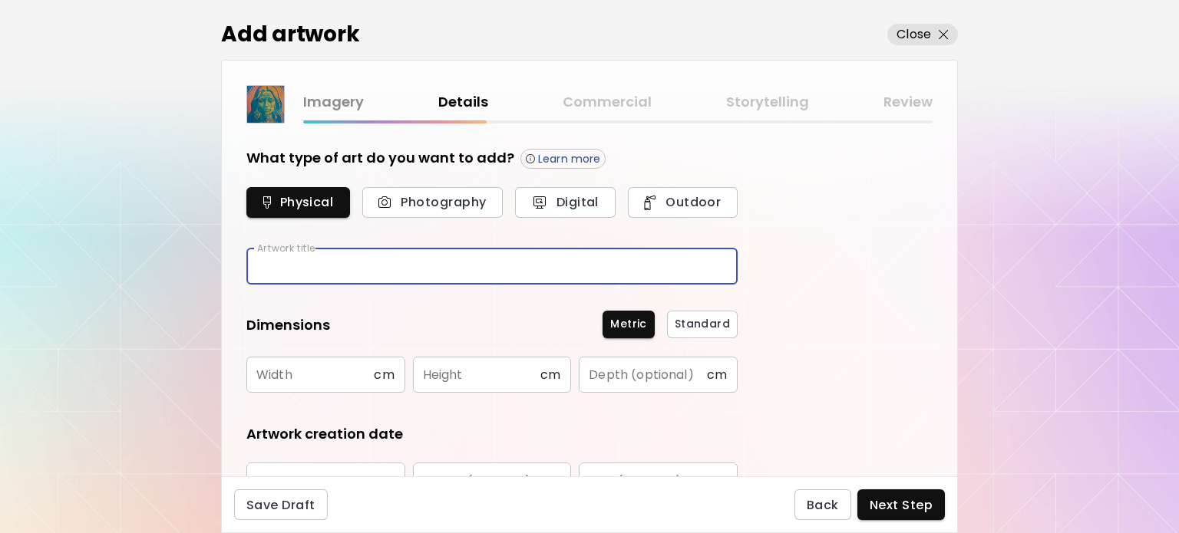
click at [332, 271] on input "text" at bounding box center [491, 267] width 491 height 36
type input "*"
type input "********"
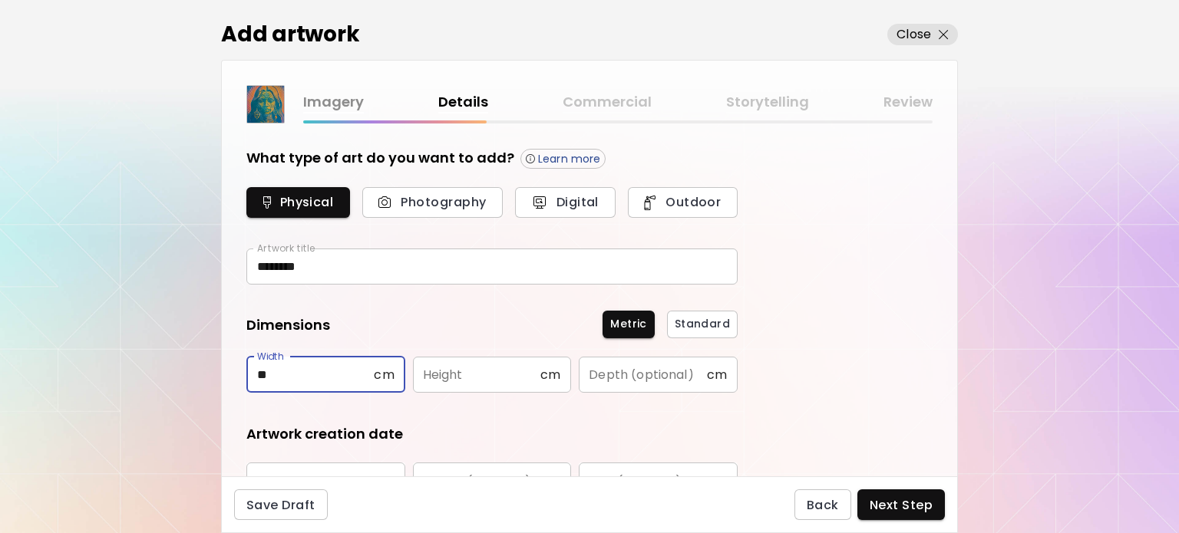
type input "**"
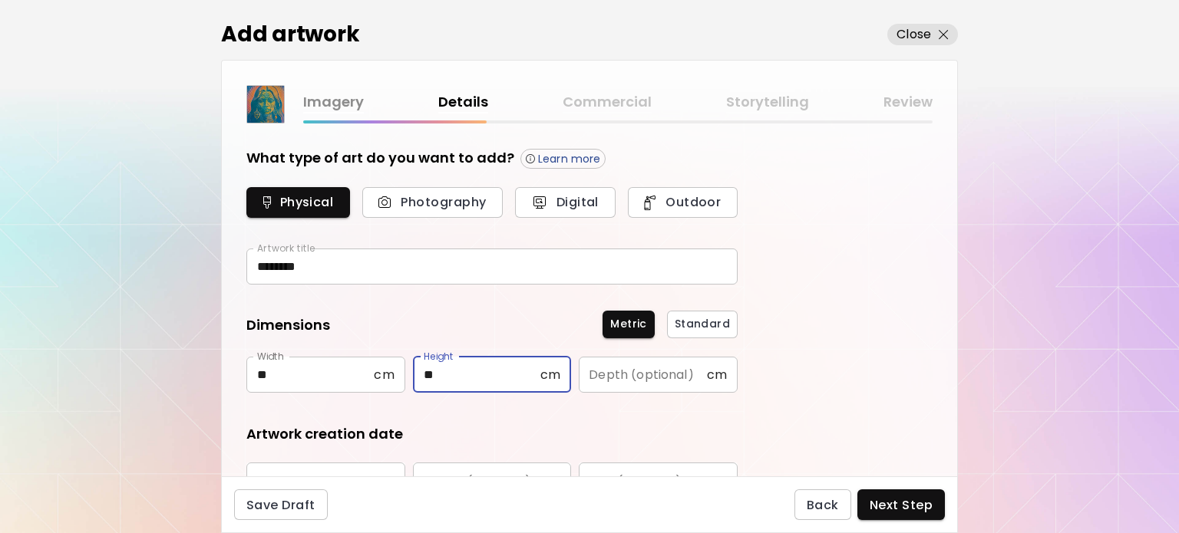
type input "**"
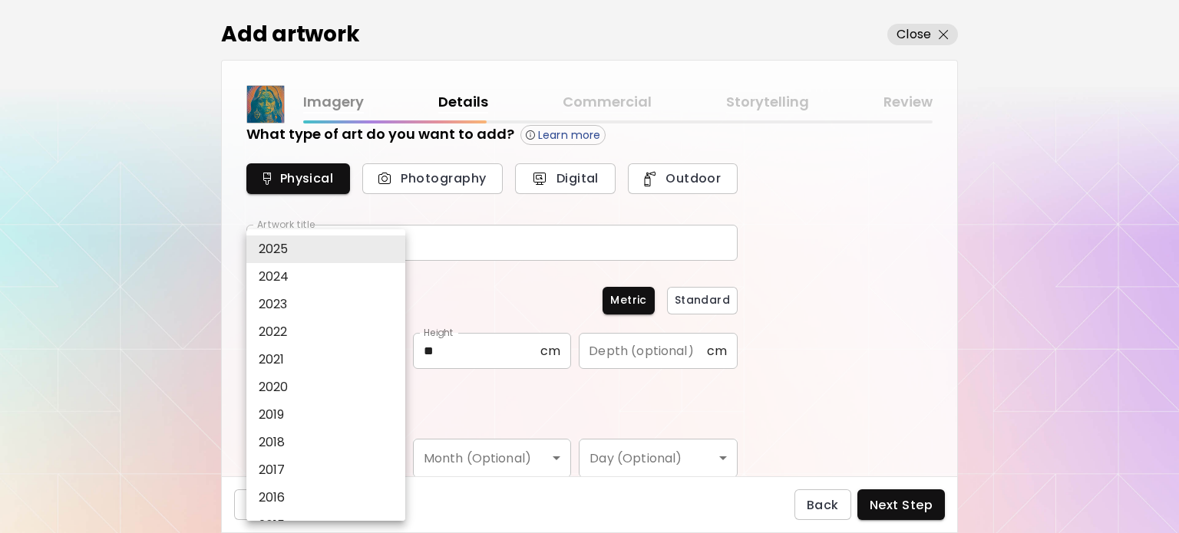
type input "****"
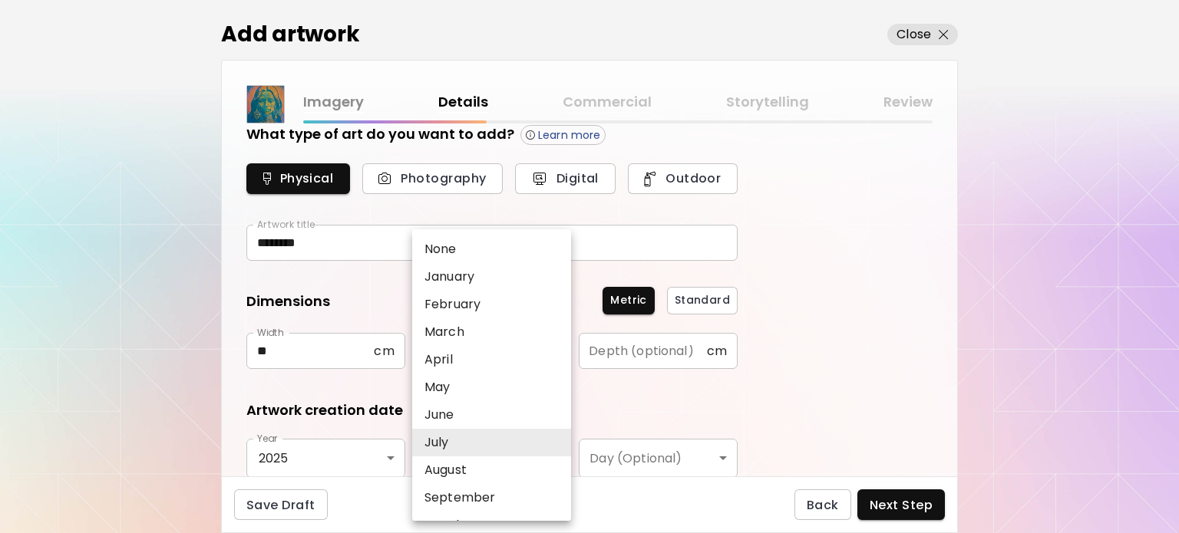
type input "****"
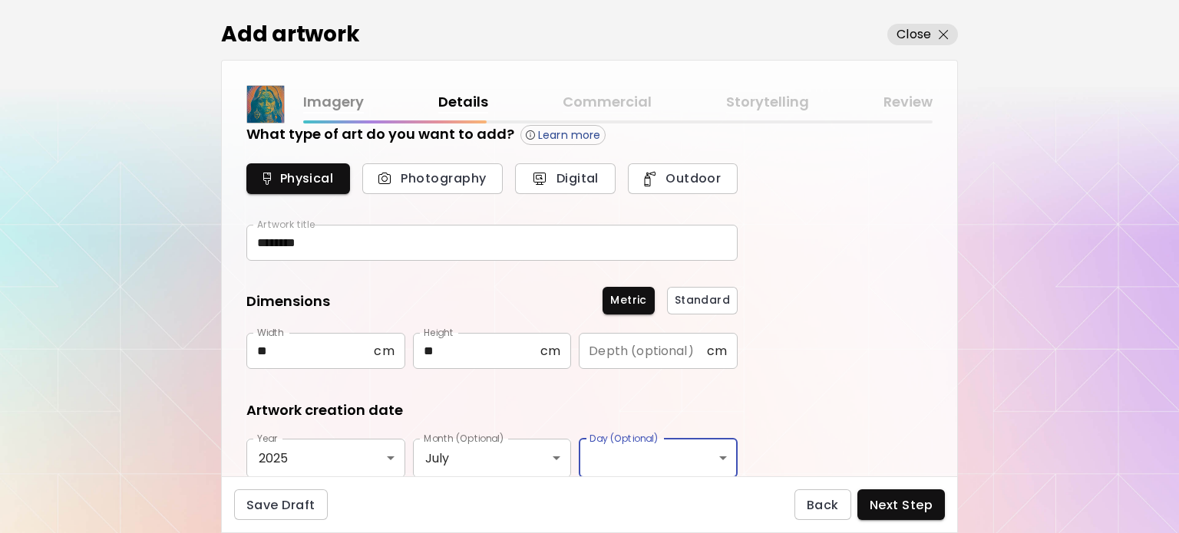
scroll to position [253, 0]
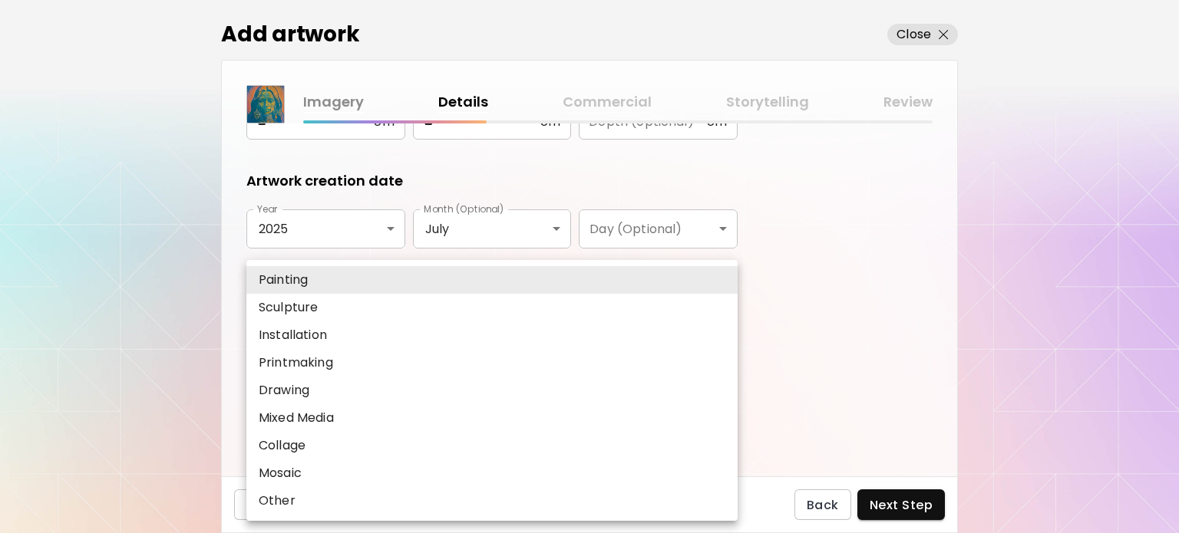
type input "********"
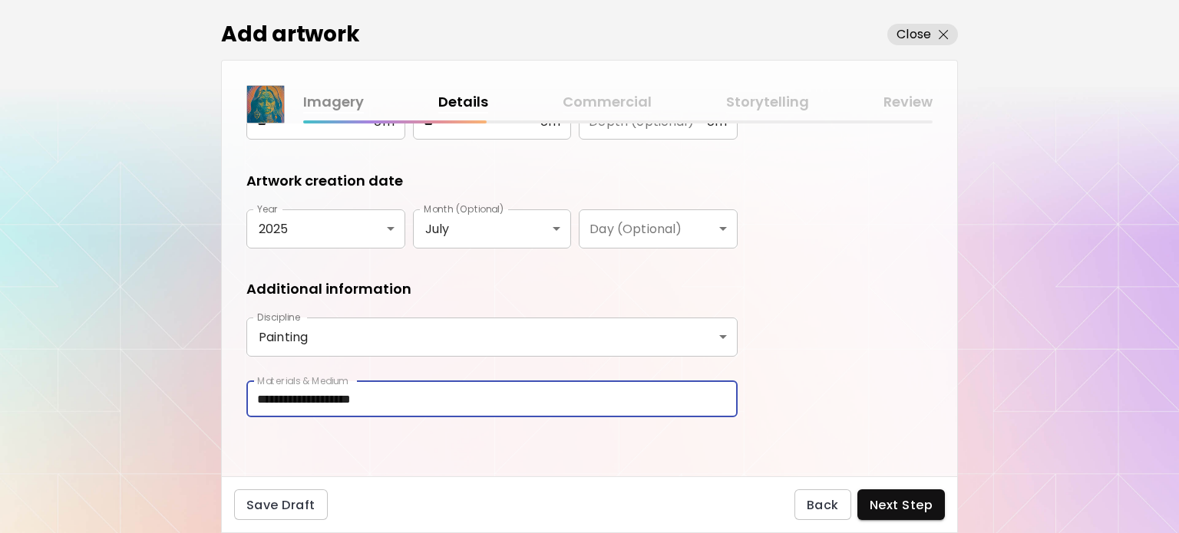
type input "**********"
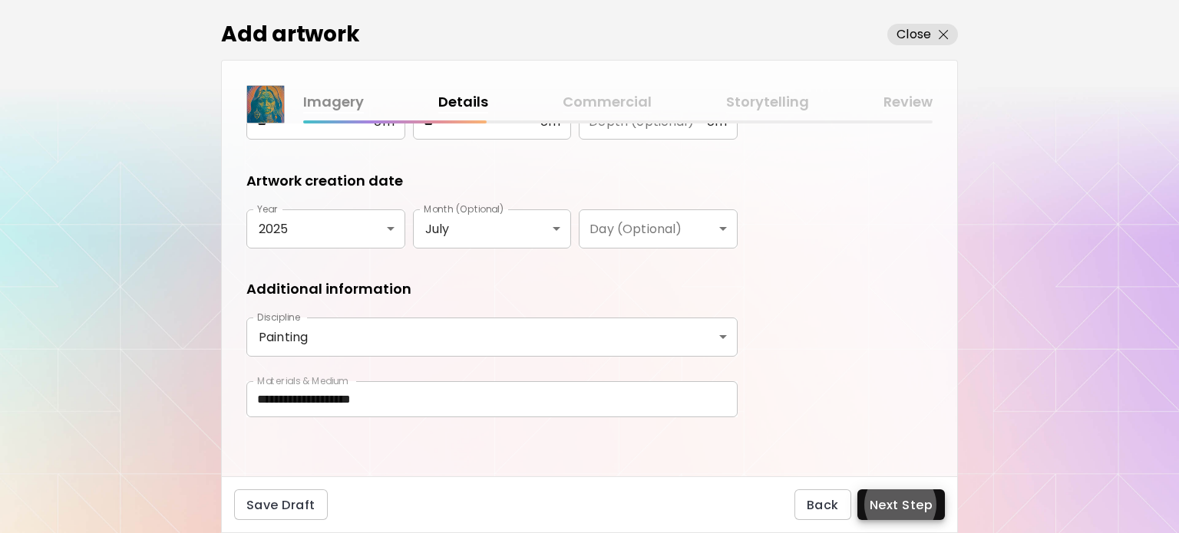
click at [857, 490] on button "Next Step" at bounding box center [901, 505] width 88 height 31
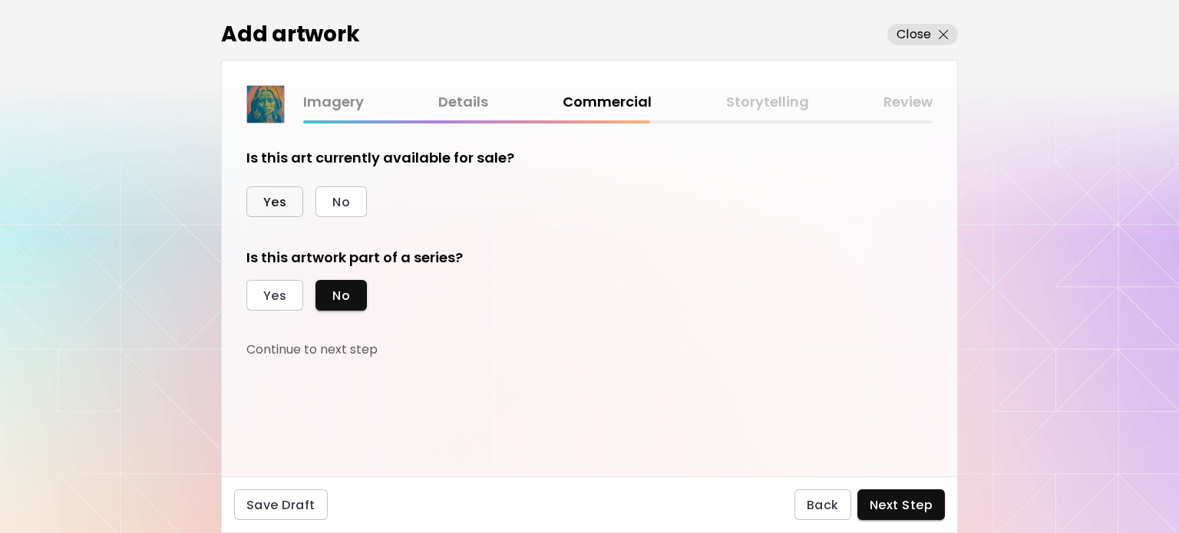
click at [285, 205] on span "Yes" at bounding box center [274, 202] width 23 height 16
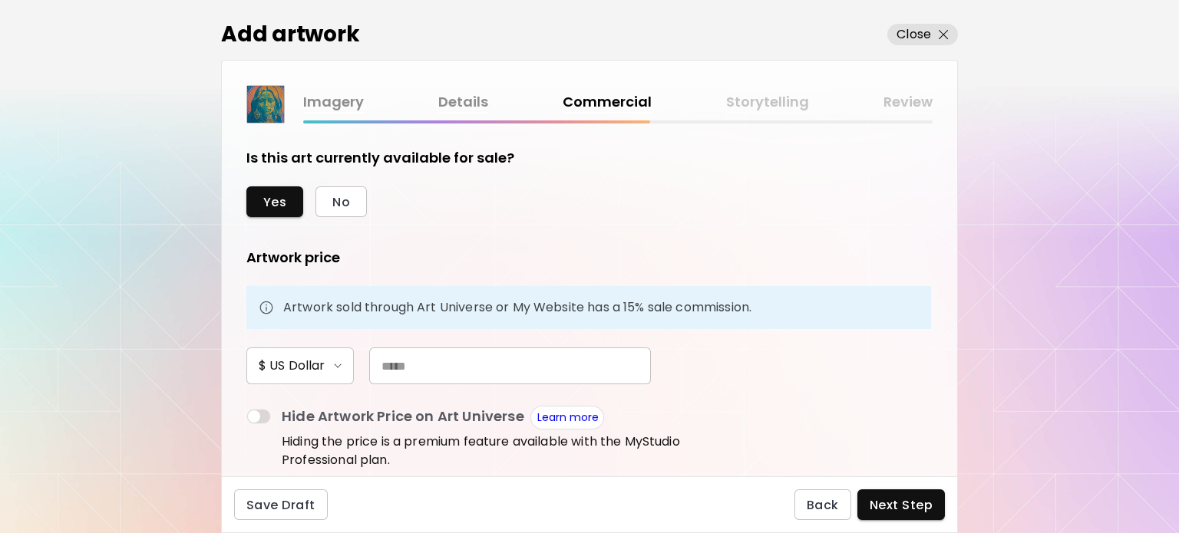
click at [466, 362] on input "text" at bounding box center [510, 366] width 282 height 37
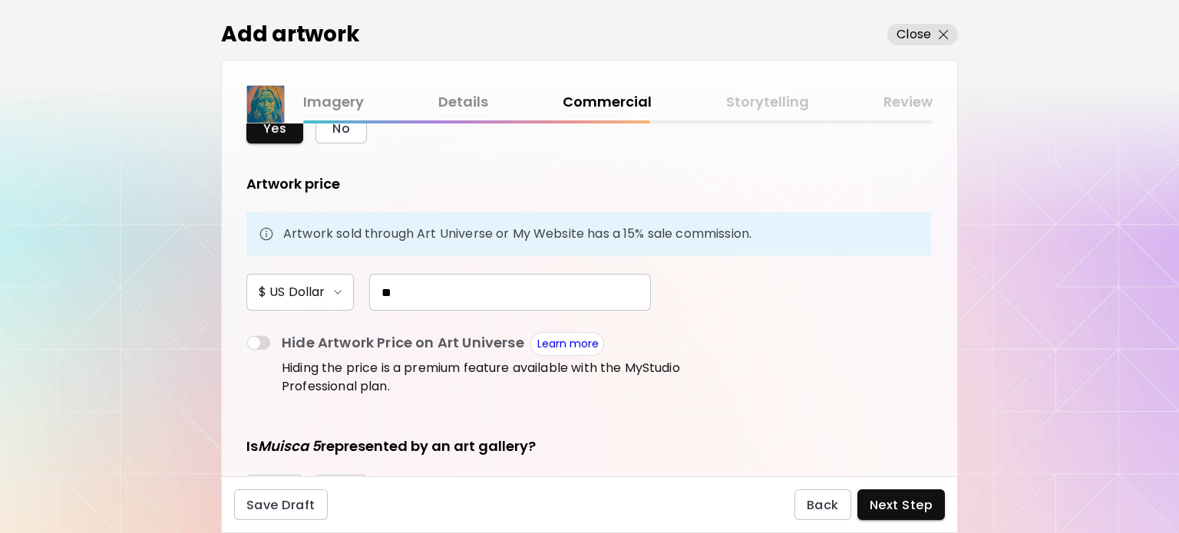
scroll to position [230, 0]
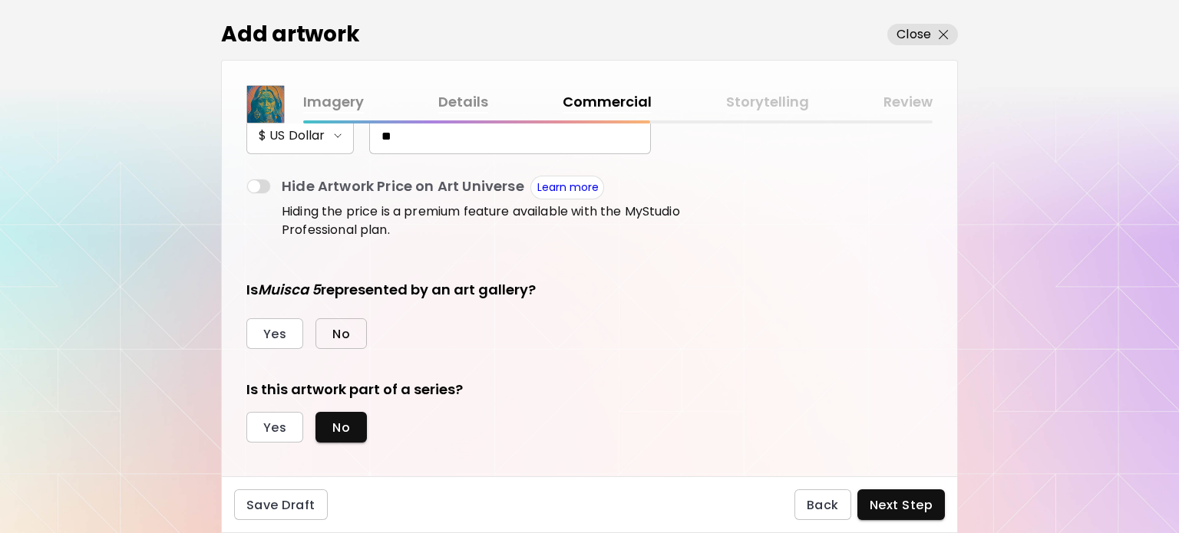
type input "**"
click at [352, 333] on button "No" at bounding box center [340, 334] width 51 height 31
click at [277, 432] on span "Yes" at bounding box center [274, 428] width 23 height 16
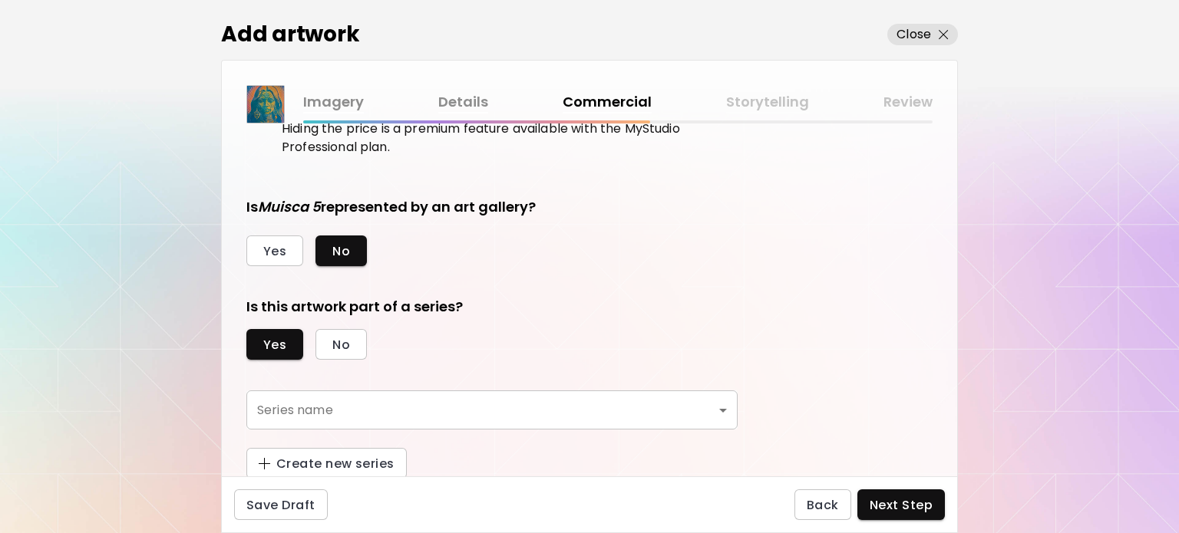
scroll to position [314, 0]
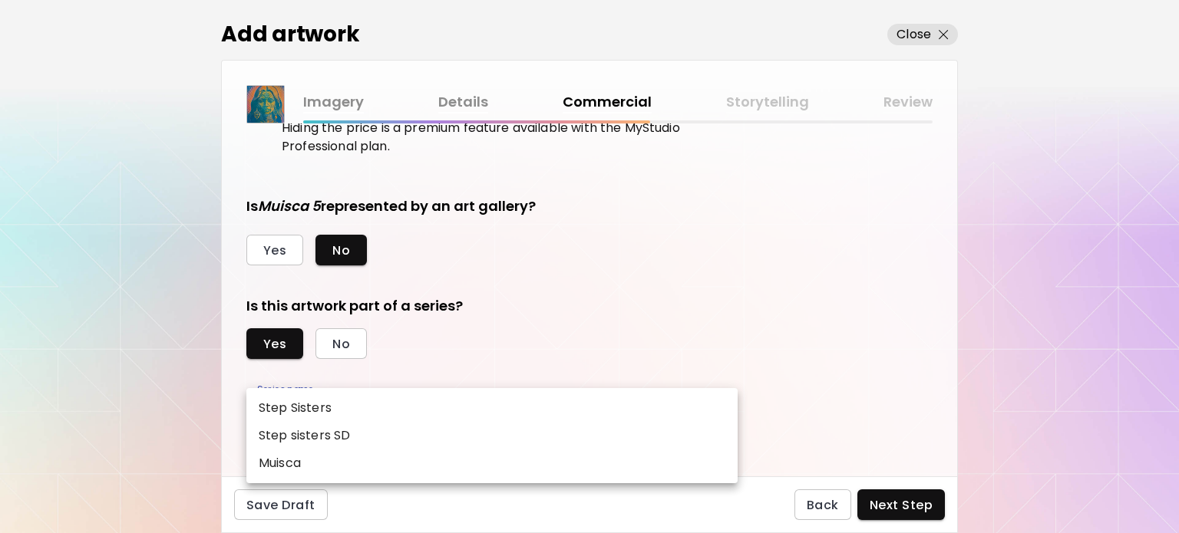
click at [368, 411] on body "kaleido.art/ilfernandosantos Add Artwork Manage Art Edit Profile Community Mile…" at bounding box center [589, 266] width 1179 height 533
click at [315, 458] on li "Muisca" at bounding box center [491, 464] width 491 height 28
type input "******"
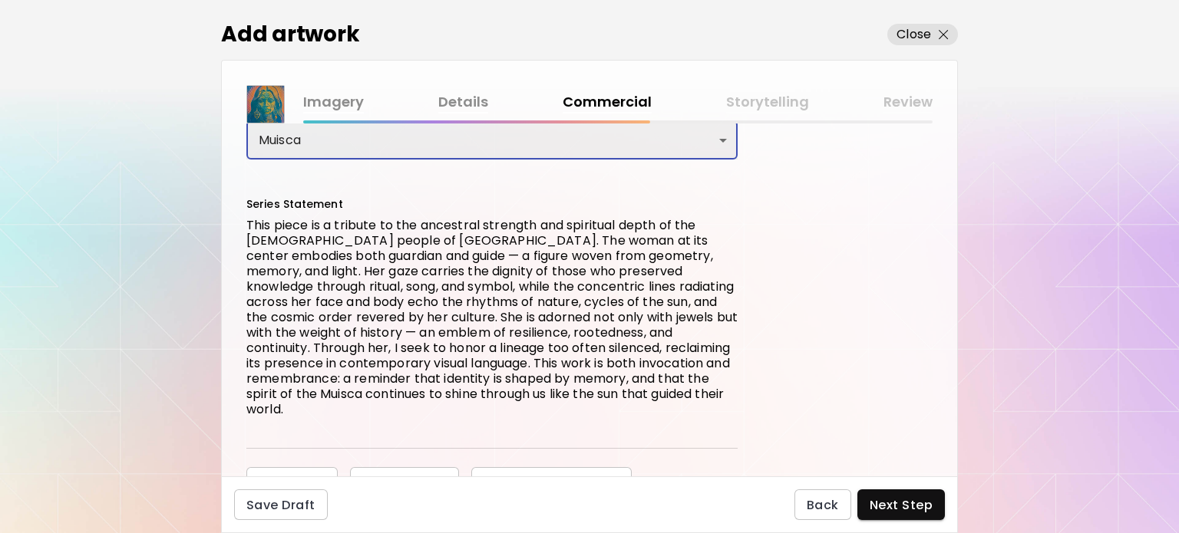
scroll to position [588, 0]
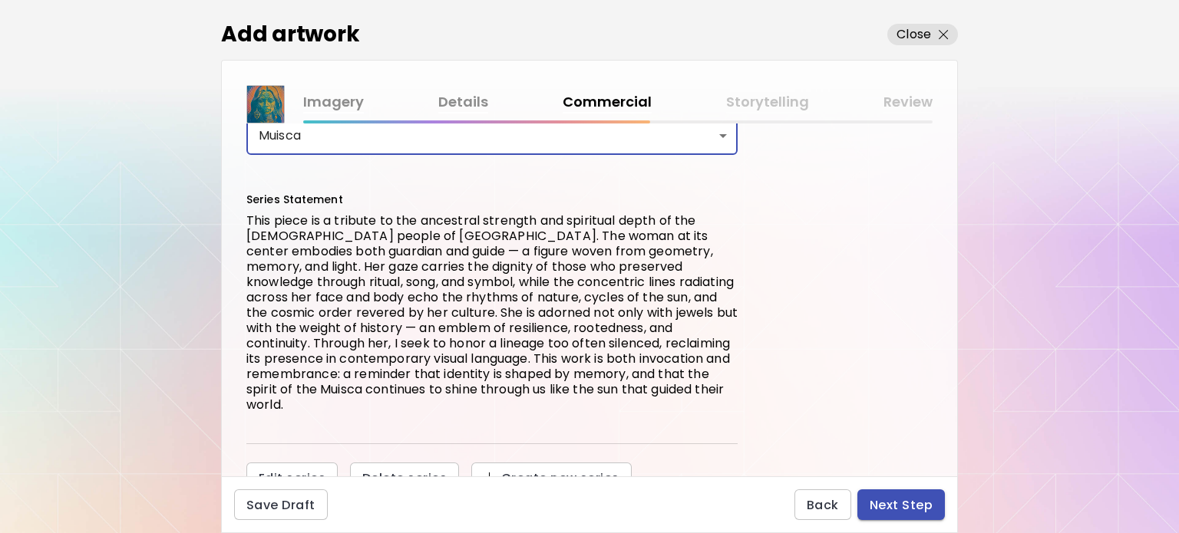
click at [886, 504] on span "Next Step" at bounding box center [901, 505] width 63 height 16
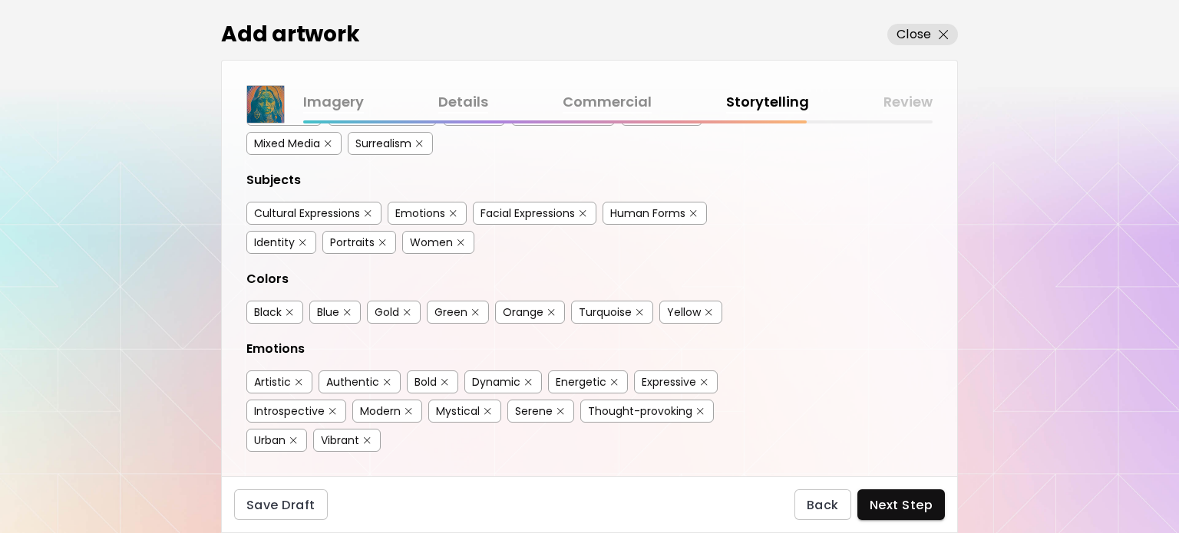
scroll to position [77, 0]
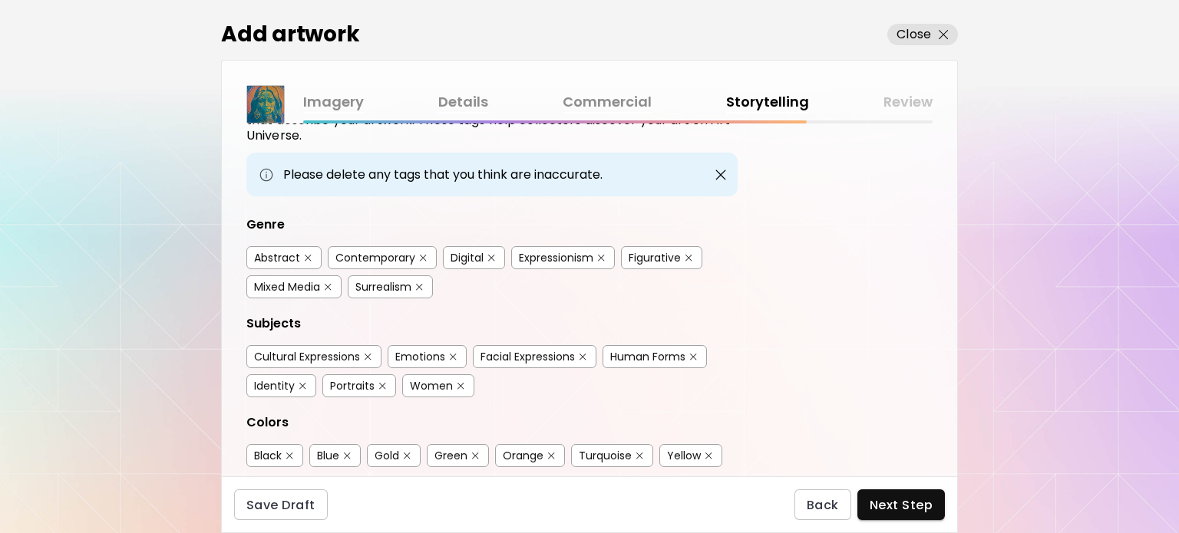
click at [364, 251] on div "Contemporary" at bounding box center [375, 257] width 80 height 15
click at [571, 260] on div "Expressionism" at bounding box center [556, 257] width 74 height 15
click at [648, 259] on div "Figurative" at bounding box center [655, 257] width 52 height 15
click at [345, 355] on div "Cultural Expressions" at bounding box center [307, 356] width 106 height 15
click at [630, 358] on div "Human Forms" at bounding box center [647, 356] width 75 height 15
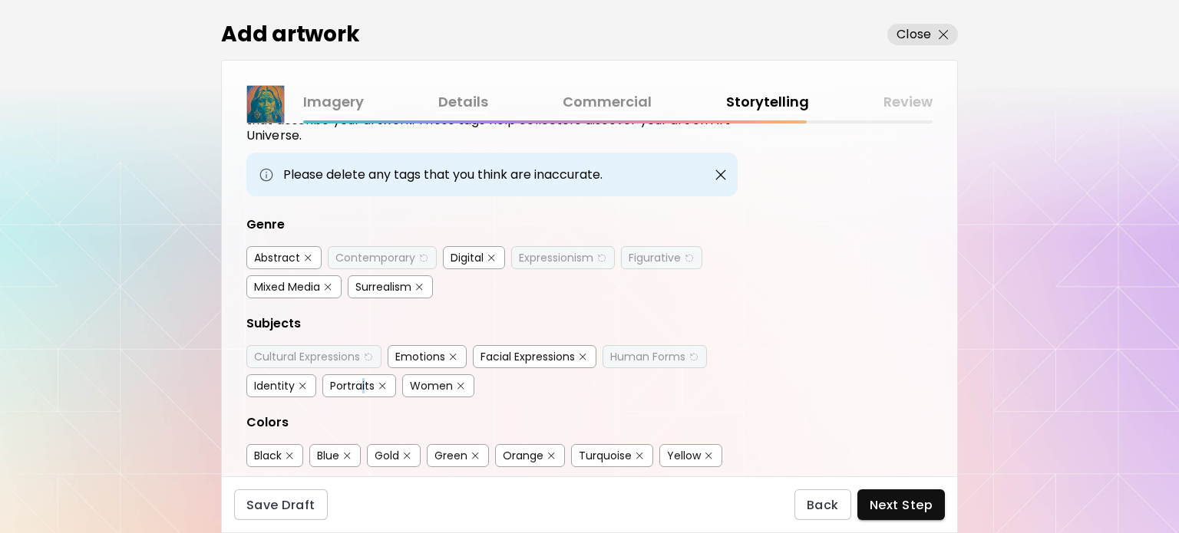
click at [361, 378] on div "Portraits" at bounding box center [352, 385] width 45 height 15
click at [433, 378] on div "Women" at bounding box center [431, 385] width 43 height 15
click at [530, 454] on div "Orange" at bounding box center [523, 455] width 41 height 15
click at [439, 451] on div "Green" at bounding box center [450, 455] width 33 height 15
click at [682, 456] on div "Yellow" at bounding box center [684, 455] width 34 height 15
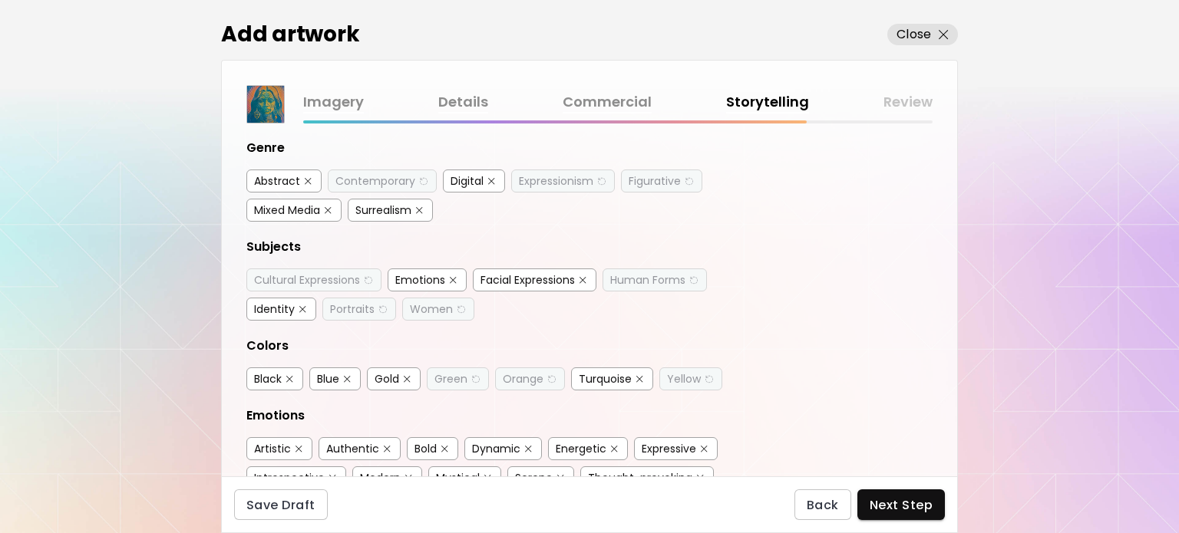
scroll to position [384, 0]
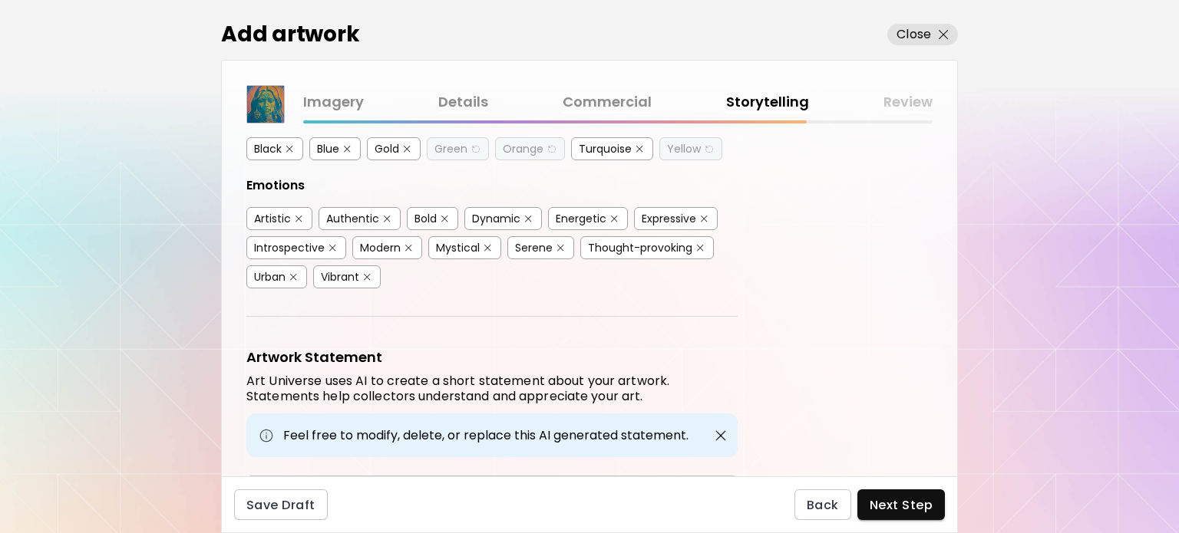
click at [276, 211] on div "Artistic" at bounding box center [272, 218] width 37 height 15
click at [660, 218] on div "Expressive" at bounding box center [669, 218] width 55 height 15
click at [465, 240] on div "Mystical" at bounding box center [458, 247] width 44 height 15
click at [345, 276] on div "Vibrant" at bounding box center [340, 276] width 38 height 15
click at [487, 213] on div "Dynamic" at bounding box center [496, 218] width 48 height 15
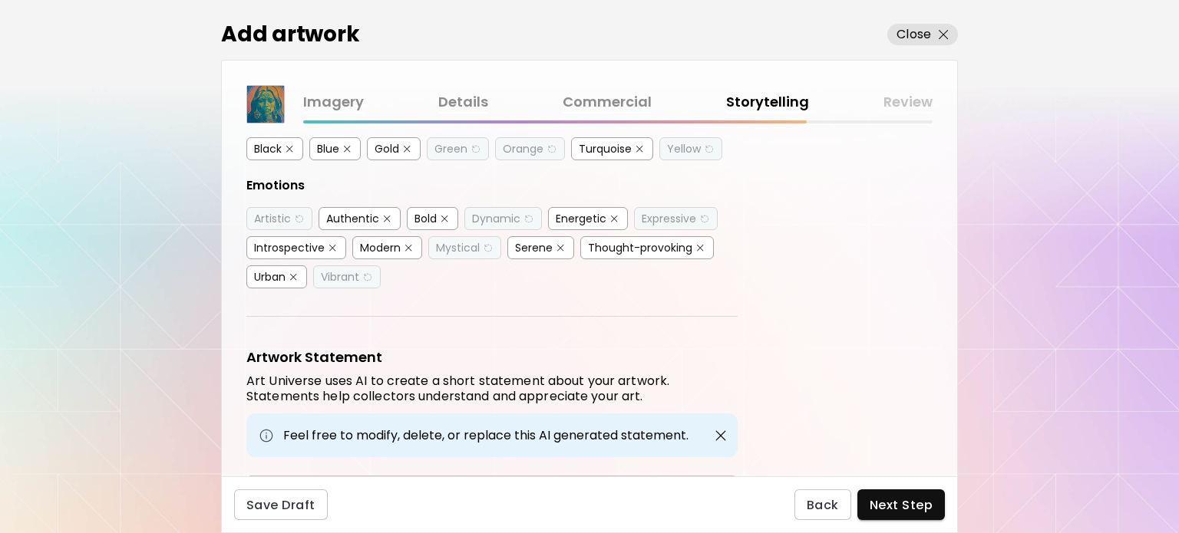
scroll to position [528, 0]
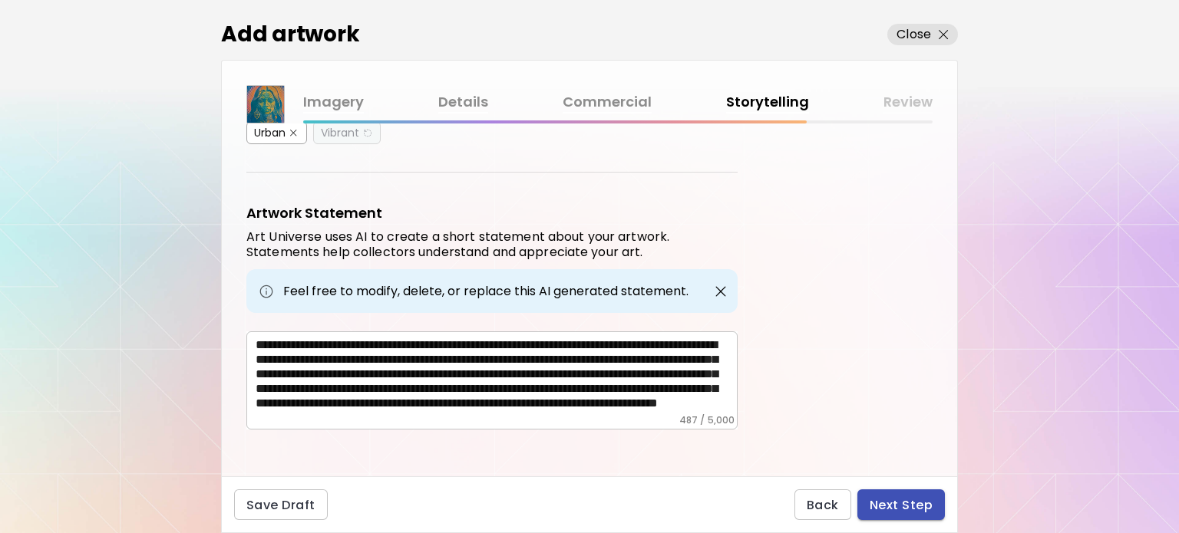
click at [890, 497] on span "Next Step" at bounding box center [901, 505] width 63 height 16
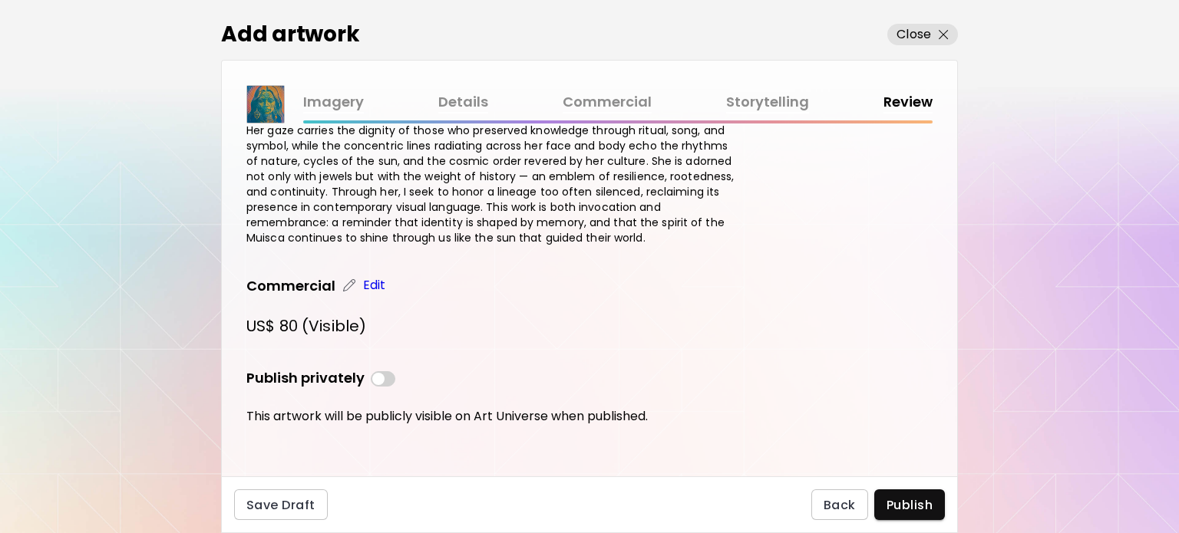
scroll to position [672, 0]
click at [918, 504] on span "Publish" at bounding box center [910, 505] width 46 height 16
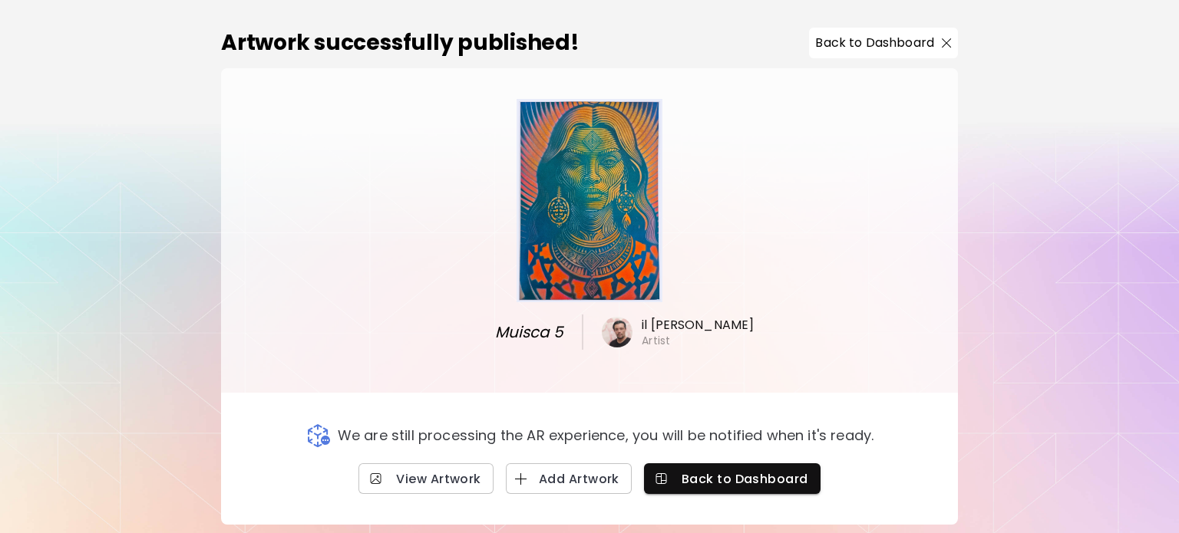
click at [920, 53] on button "Back to Dashboard" at bounding box center [883, 43] width 149 height 31
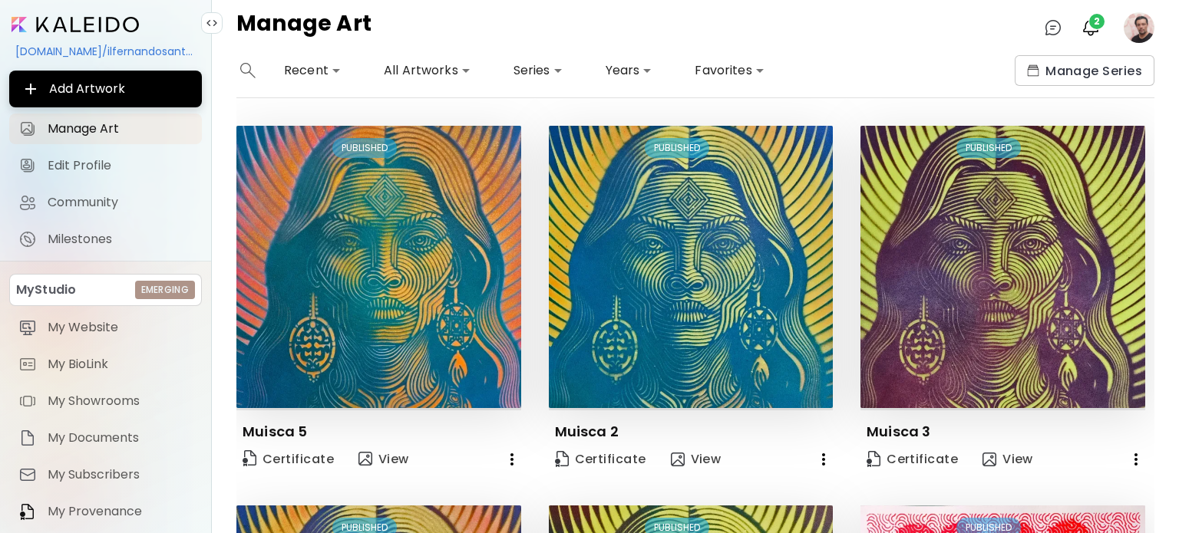
click at [1141, 17] on image at bounding box center [1139, 27] width 31 height 31
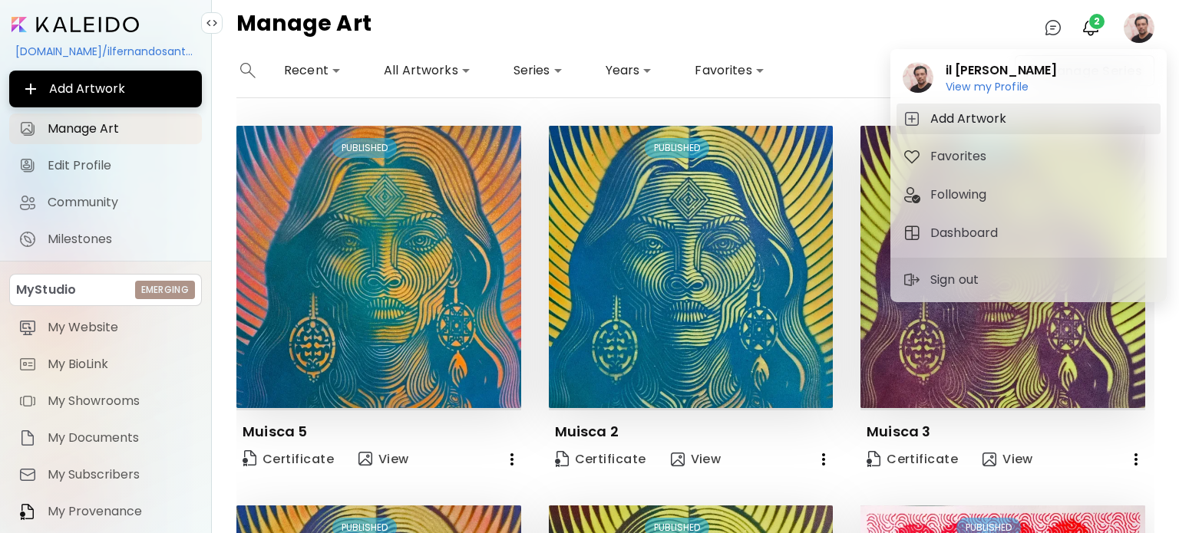
click at [987, 114] on h5 "Add Artwork" at bounding box center [970, 119] width 81 height 18
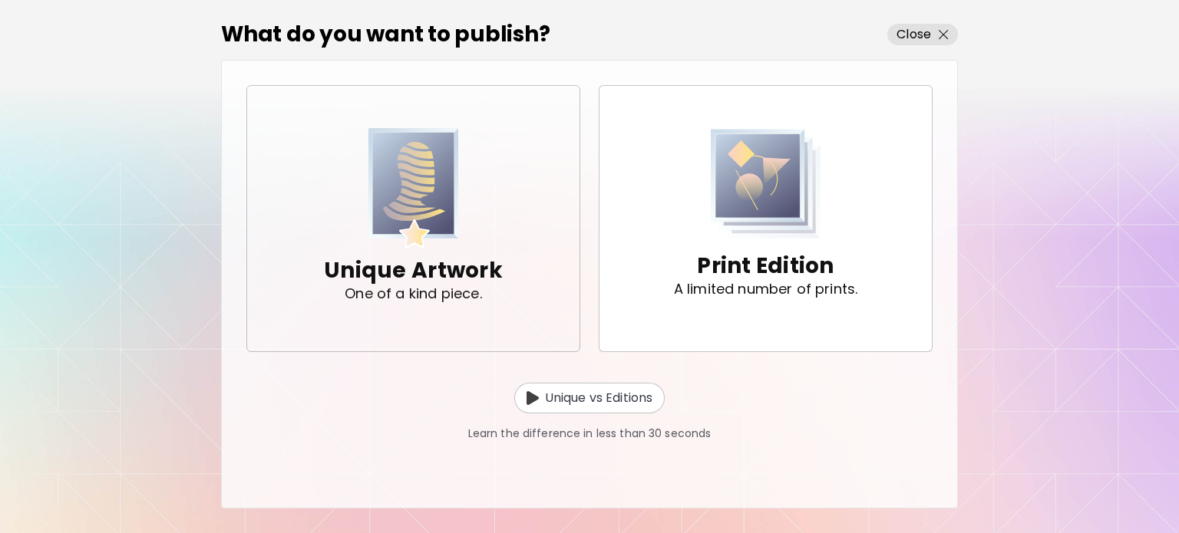
click at [494, 208] on div "Unique Artwork One of a kind piece." at bounding box center [413, 218] width 179 height 180
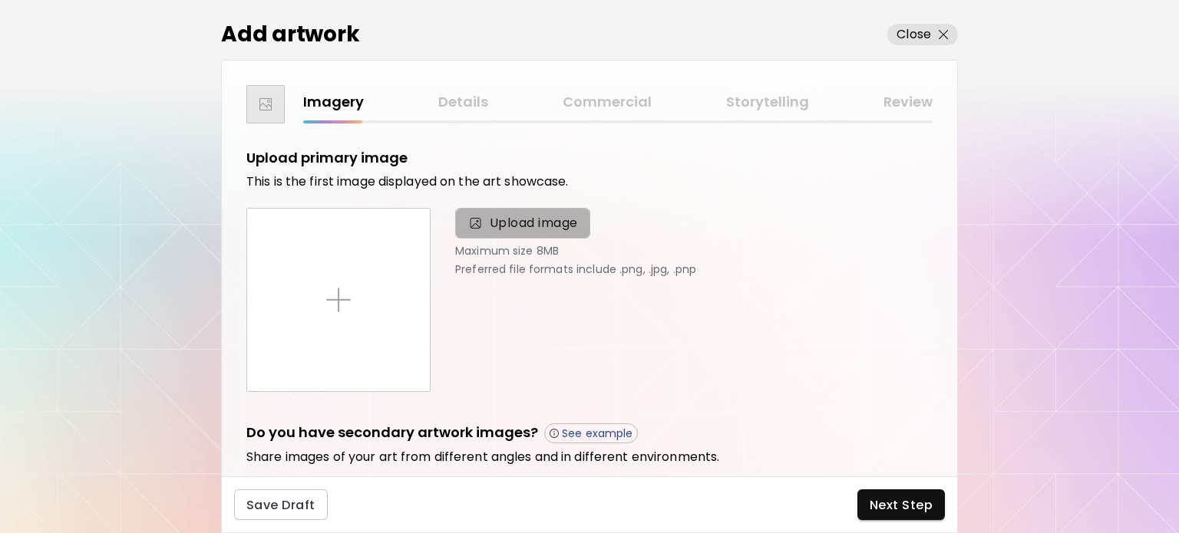
click at [491, 236] on span "Upload image" at bounding box center [522, 223] width 135 height 31
click at [0, 0] on input "Upload image" at bounding box center [0, 0] width 0 height 0
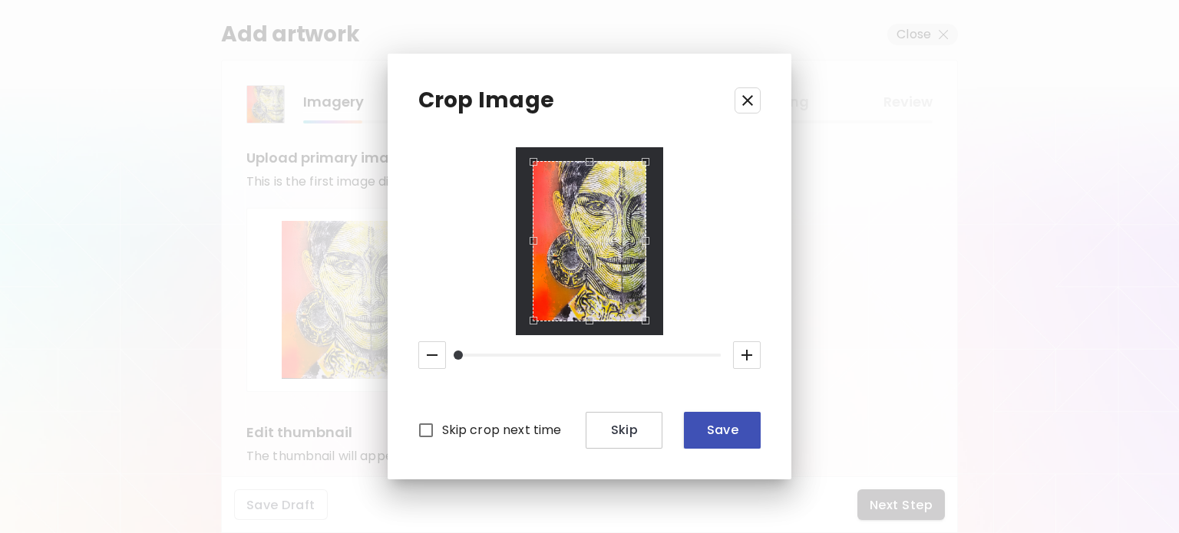
click at [726, 420] on button "Save" at bounding box center [722, 430] width 77 height 37
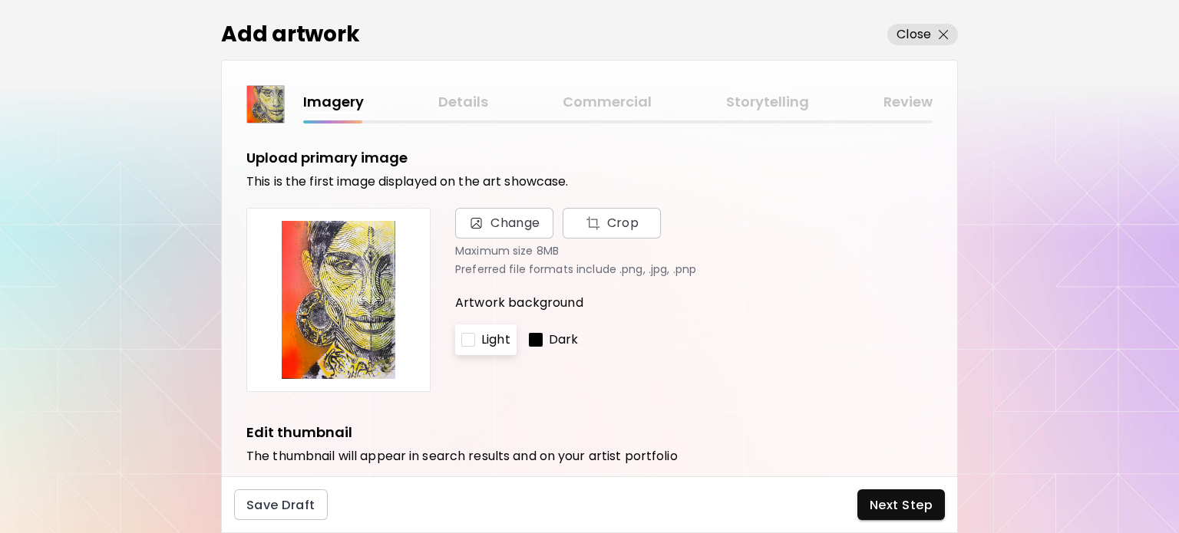
click at [553, 333] on p "Dark" at bounding box center [564, 340] width 30 height 18
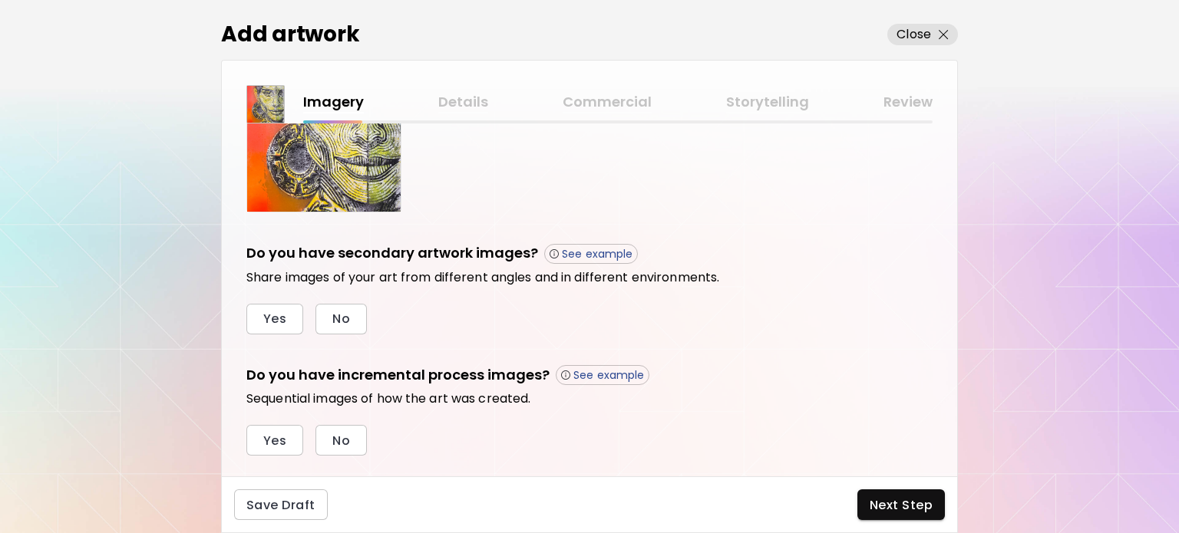
scroll to position [457, 0]
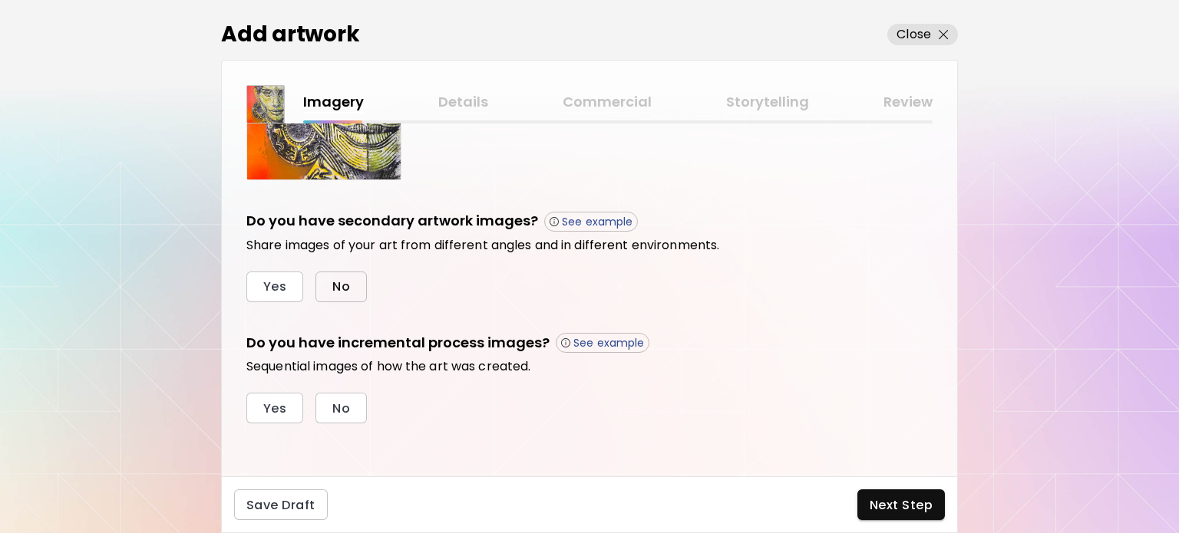
click at [329, 279] on button "No" at bounding box center [340, 287] width 51 height 31
click at [279, 267] on div "Do you have secondary artwork images? See example Share images of your art from…" at bounding box center [589, 256] width 686 height 91
click at [273, 282] on span "Yes" at bounding box center [274, 287] width 23 height 16
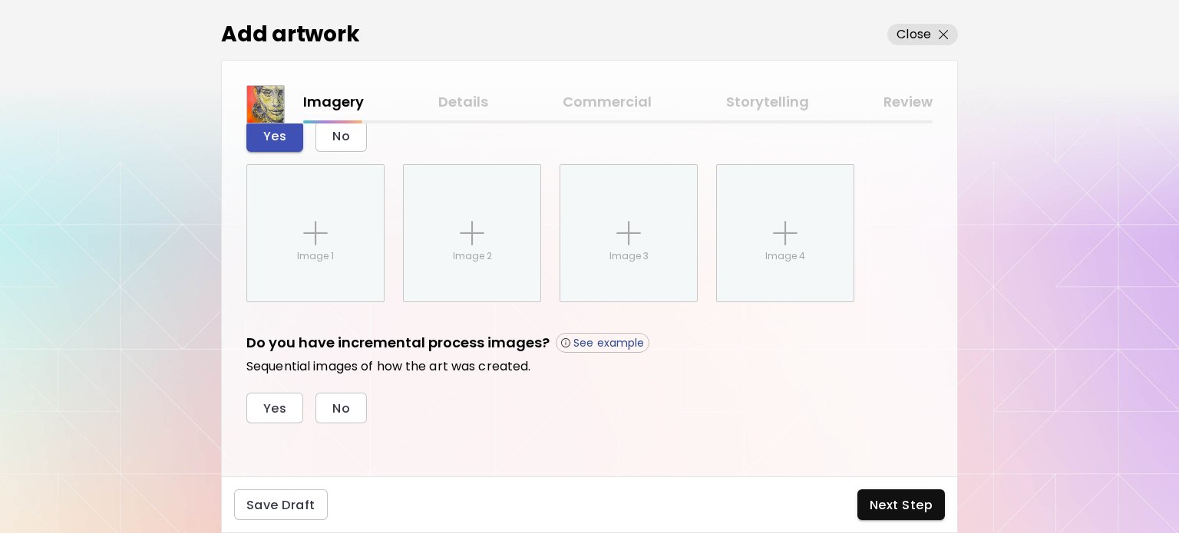
scroll to position [608, 0]
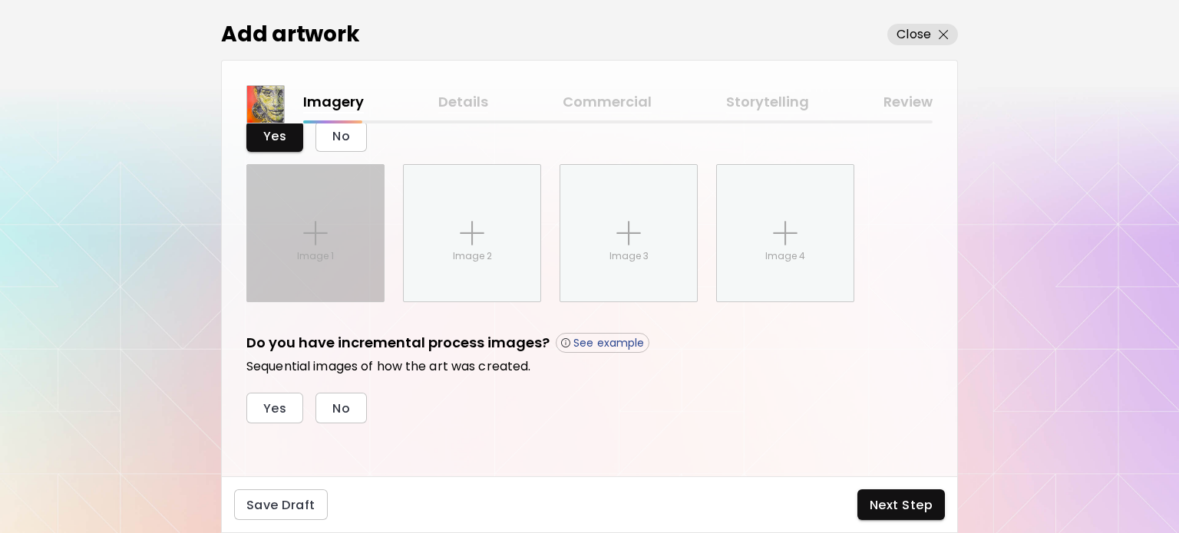
click at [321, 222] on img at bounding box center [315, 233] width 25 height 25
click at [0, 0] on input "Image 1" at bounding box center [0, 0] width 0 height 0
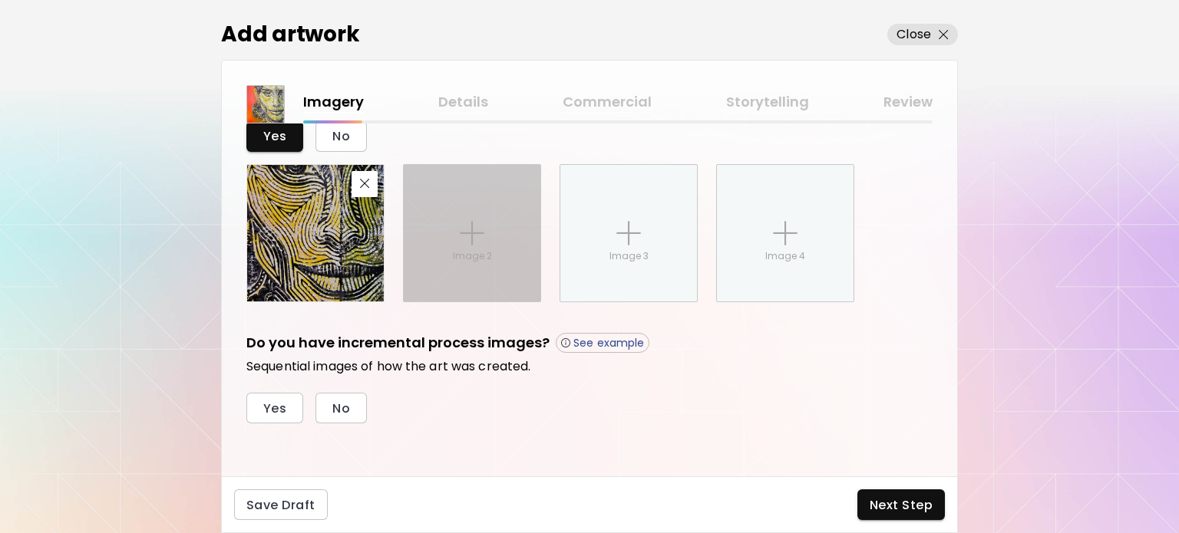
click at [471, 242] on img at bounding box center [472, 233] width 25 height 25
click at [0, 0] on input "Image 2" at bounding box center [0, 0] width 0 height 0
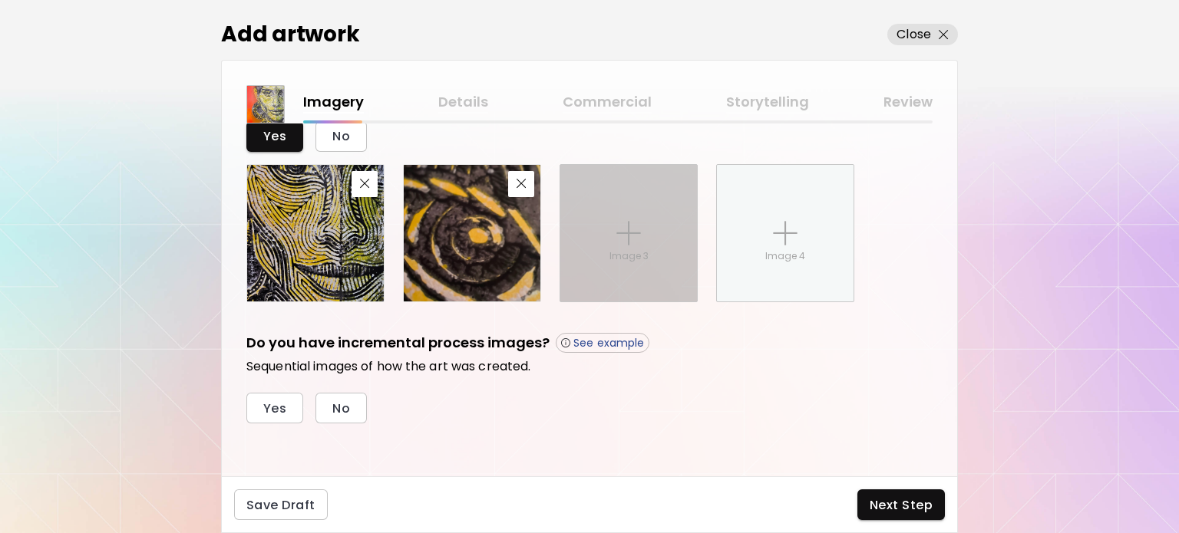
click at [636, 257] on p "Image 3" at bounding box center [628, 256] width 39 height 14
click at [0, 0] on input "Image 3" at bounding box center [0, 0] width 0 height 0
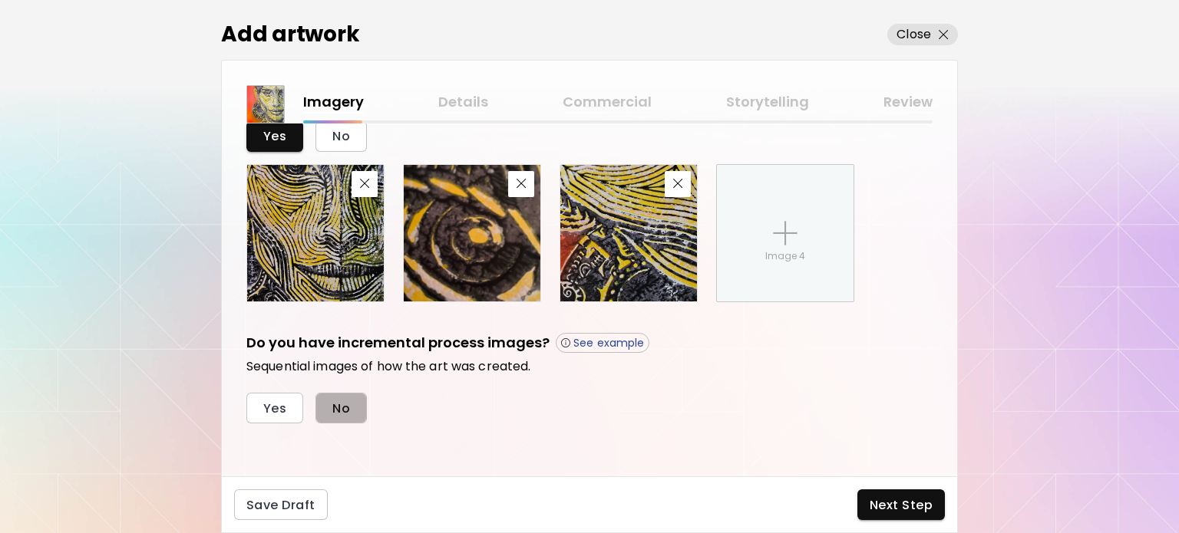
click at [356, 410] on button "No" at bounding box center [340, 408] width 51 height 31
click at [905, 512] on span "Next Step" at bounding box center [901, 505] width 63 height 16
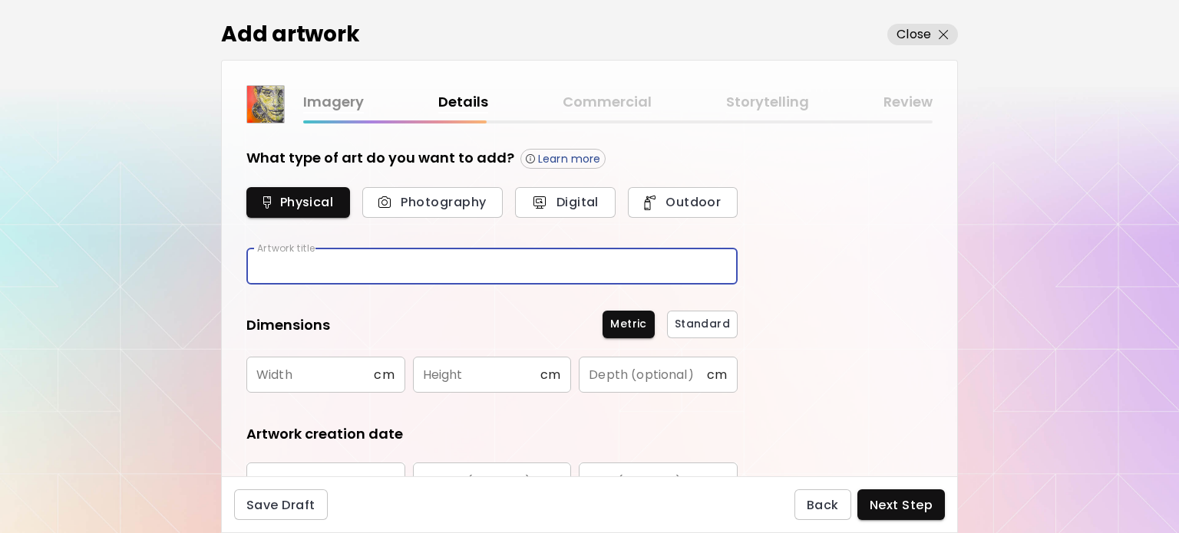
click at [415, 254] on input "text" at bounding box center [491, 267] width 491 height 36
type input "********"
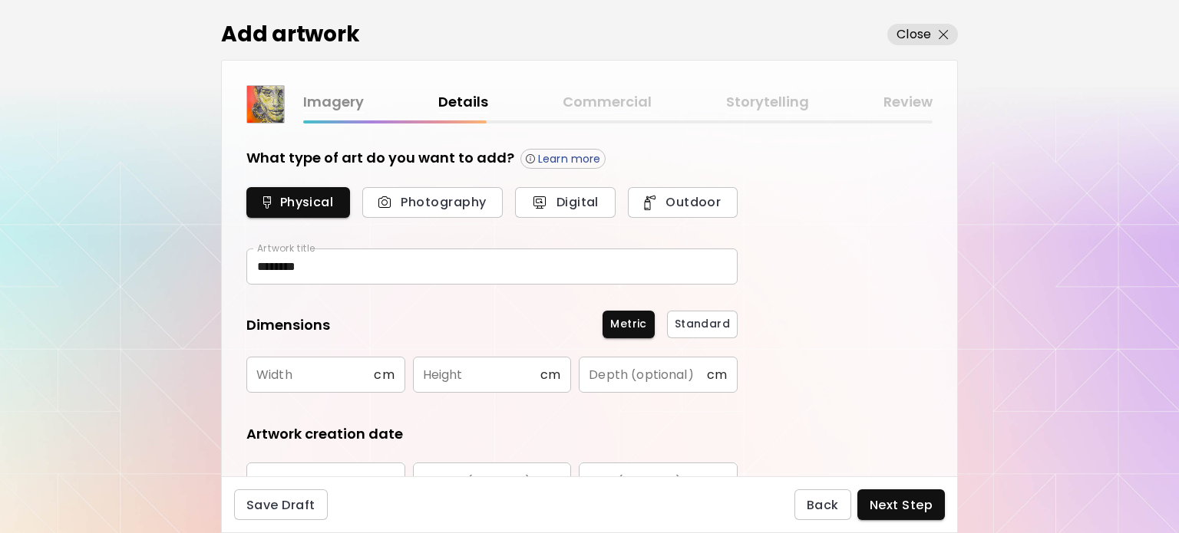
click at [291, 392] on div "Width cm Width" at bounding box center [325, 375] width 159 height 37
click at [292, 379] on input "text" at bounding box center [309, 375] width 127 height 36
type input "**"
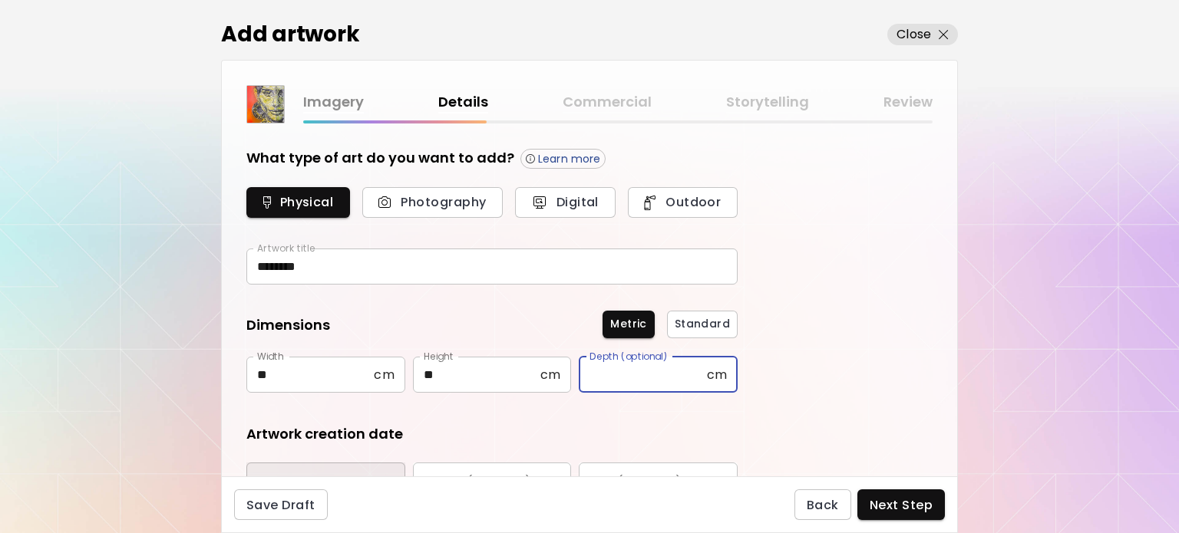
scroll to position [24, 0]
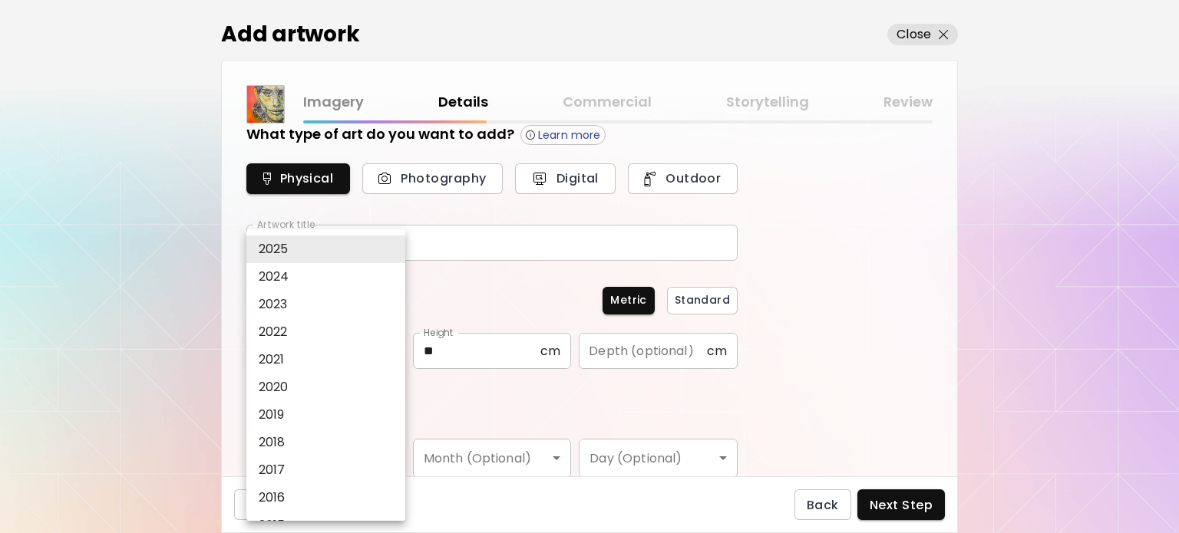
type input "****"
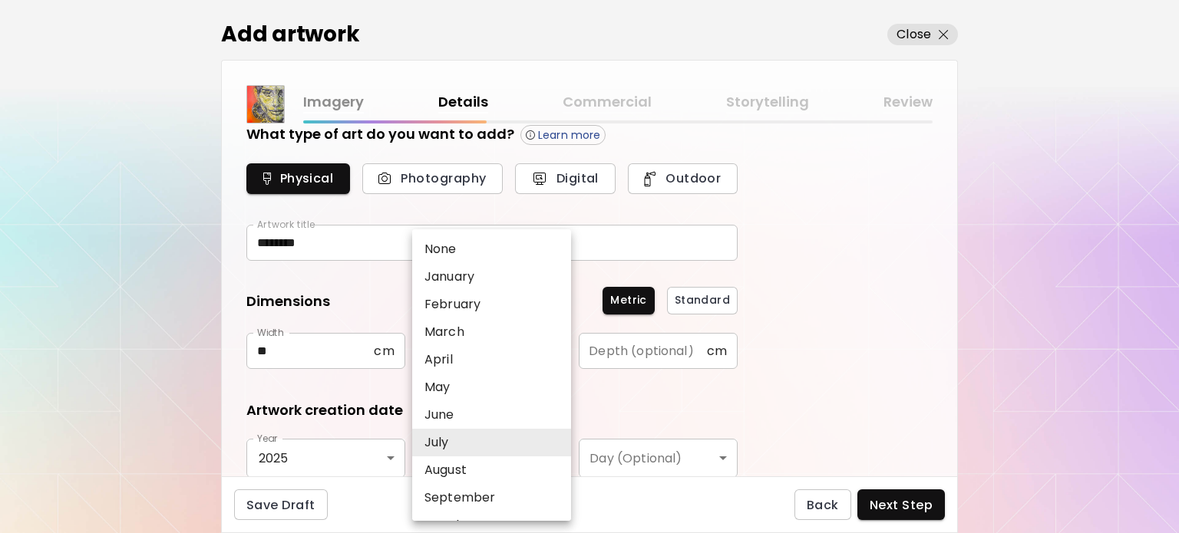
type input "****"
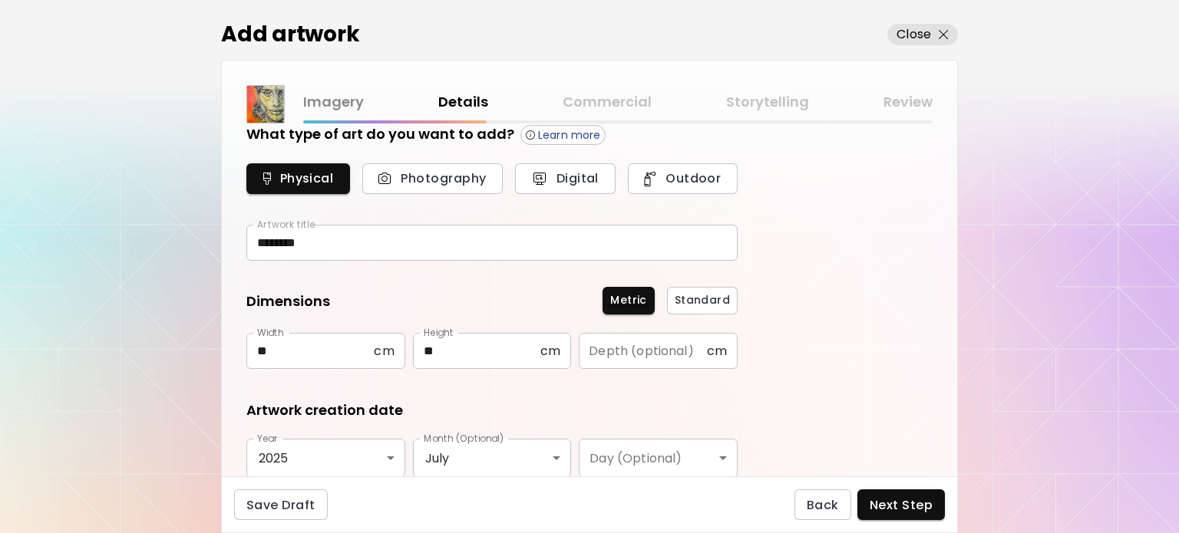
scroll to position [253, 0]
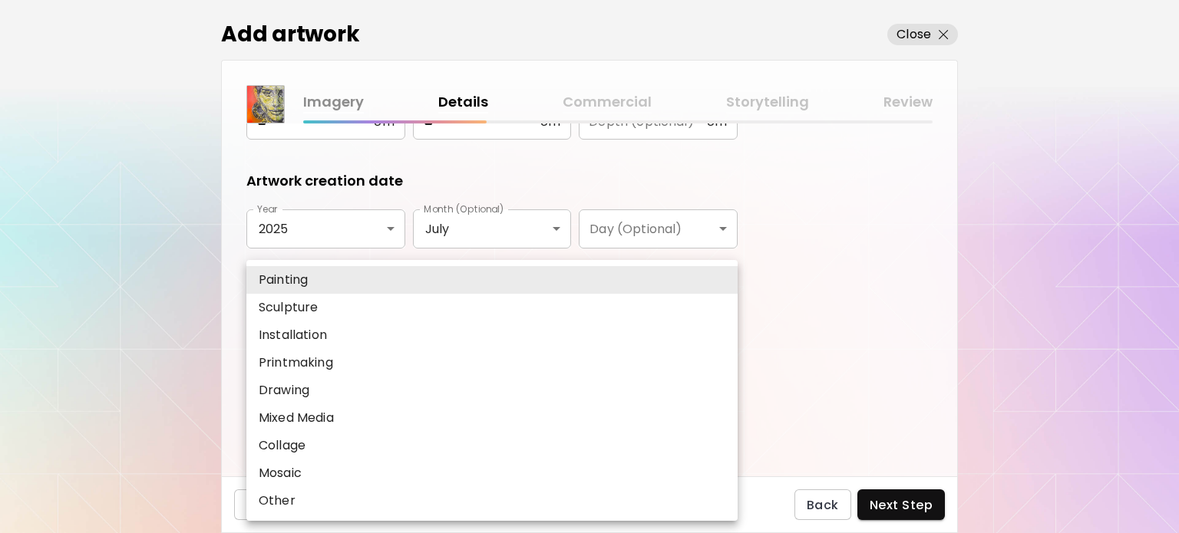
type input "********"
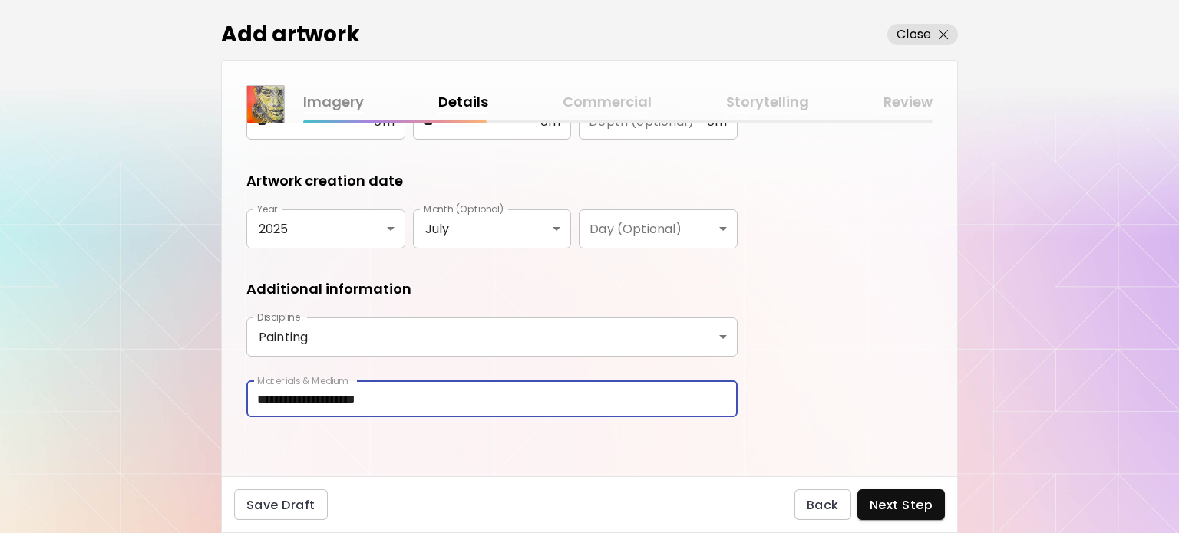
type input "**********"
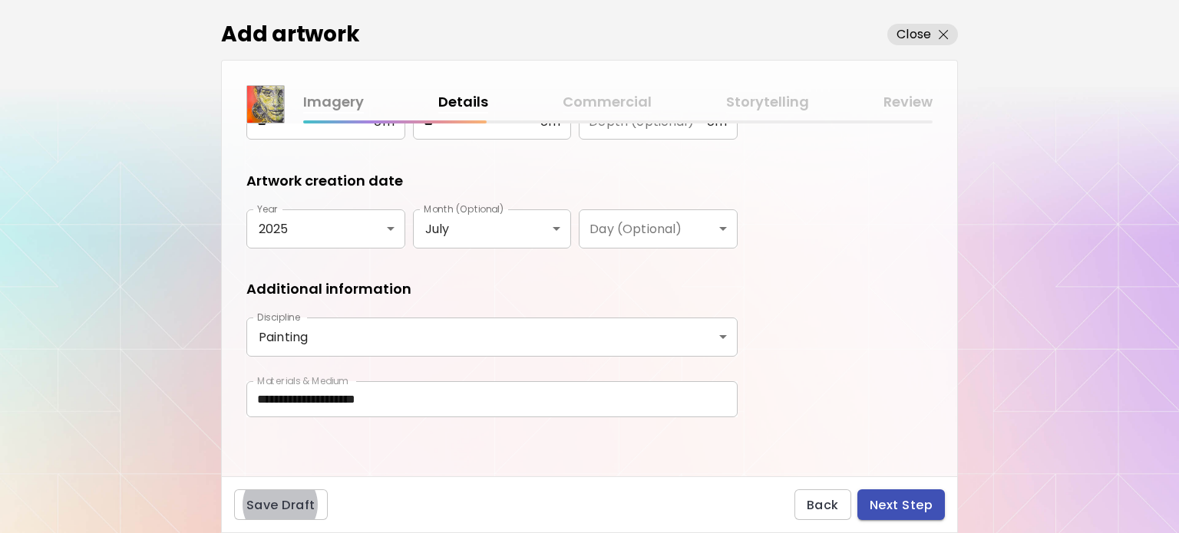
click at [936, 497] on button "Next Step" at bounding box center [901, 505] width 88 height 31
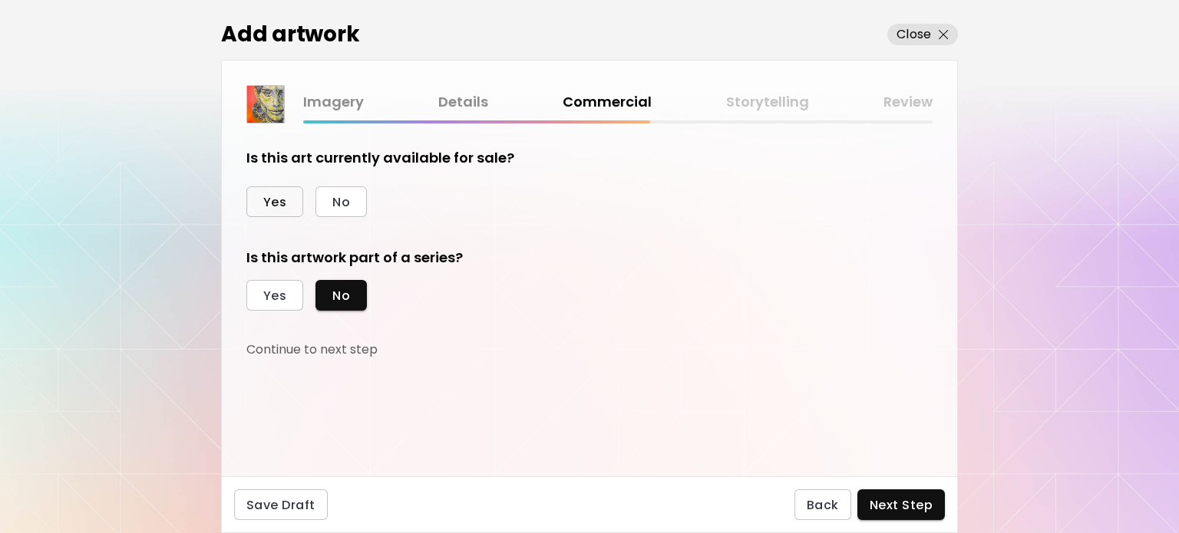
click at [276, 203] on span "Yes" at bounding box center [274, 202] width 23 height 16
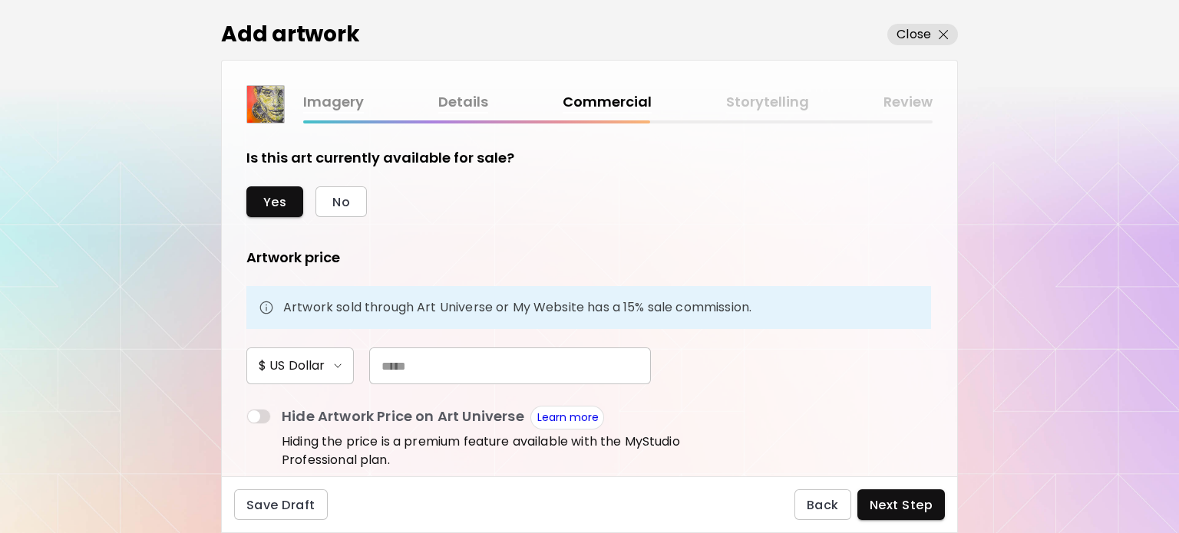
click at [426, 370] on input "text" at bounding box center [510, 366] width 282 height 37
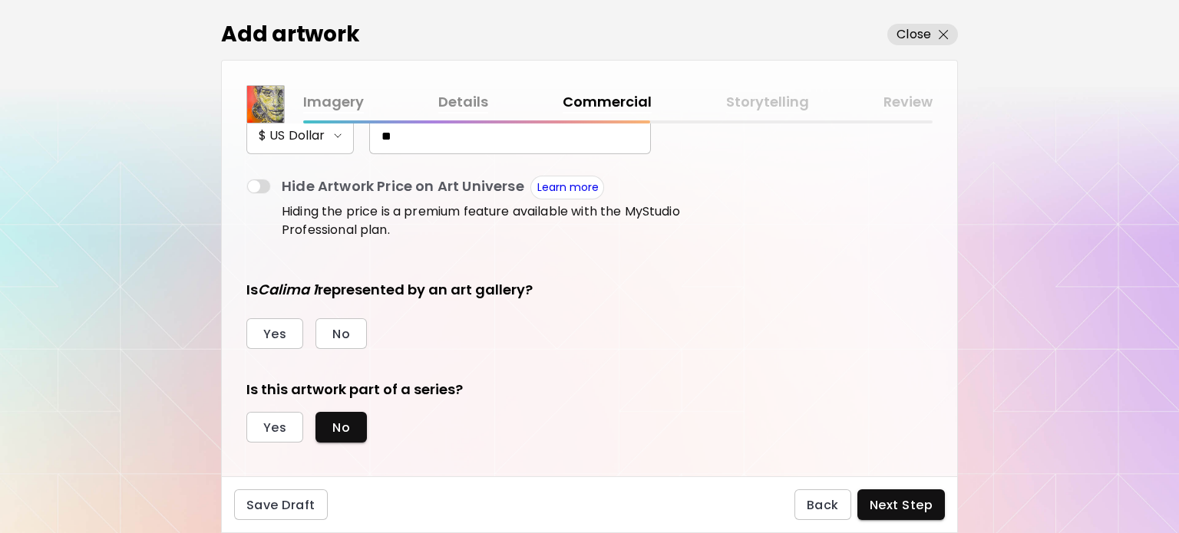
scroll to position [243, 0]
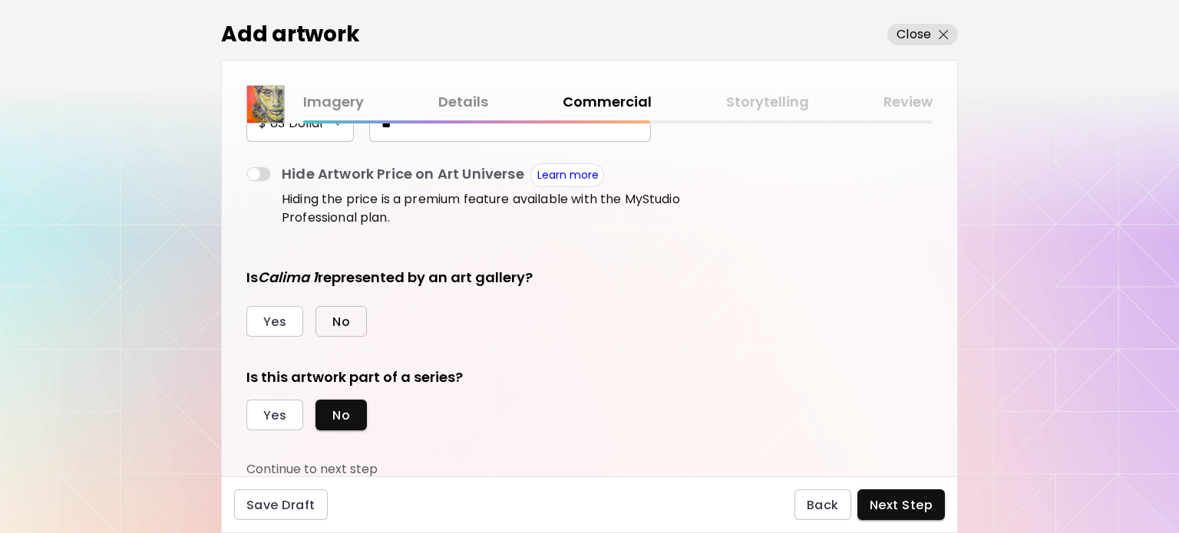
type input "**"
click at [338, 325] on span "No" at bounding box center [341, 322] width 18 height 16
click at [269, 420] on span "Yes" at bounding box center [274, 416] width 23 height 16
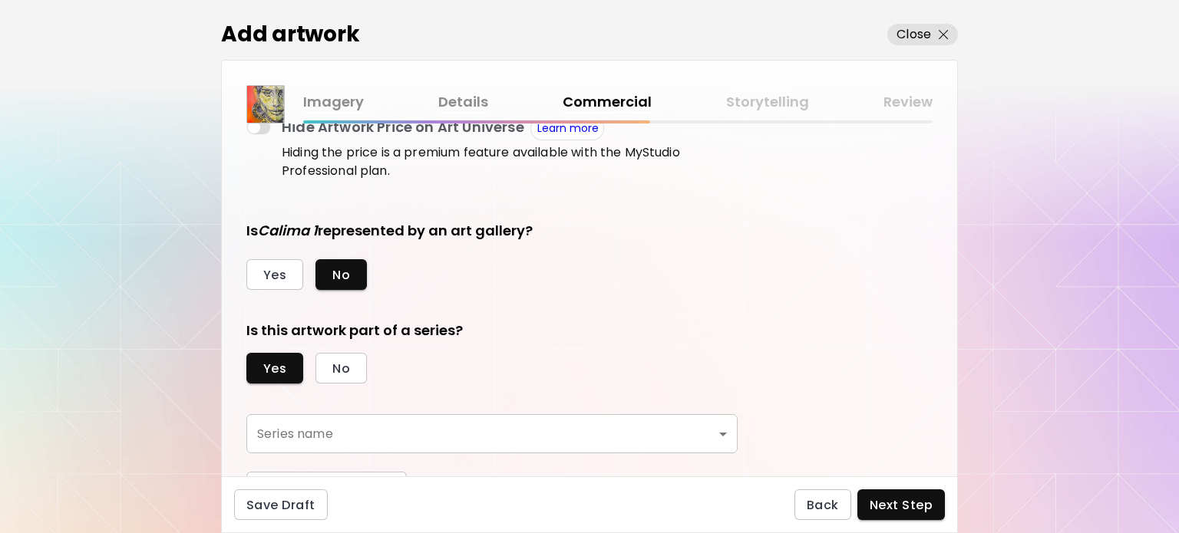
scroll to position [314, 0]
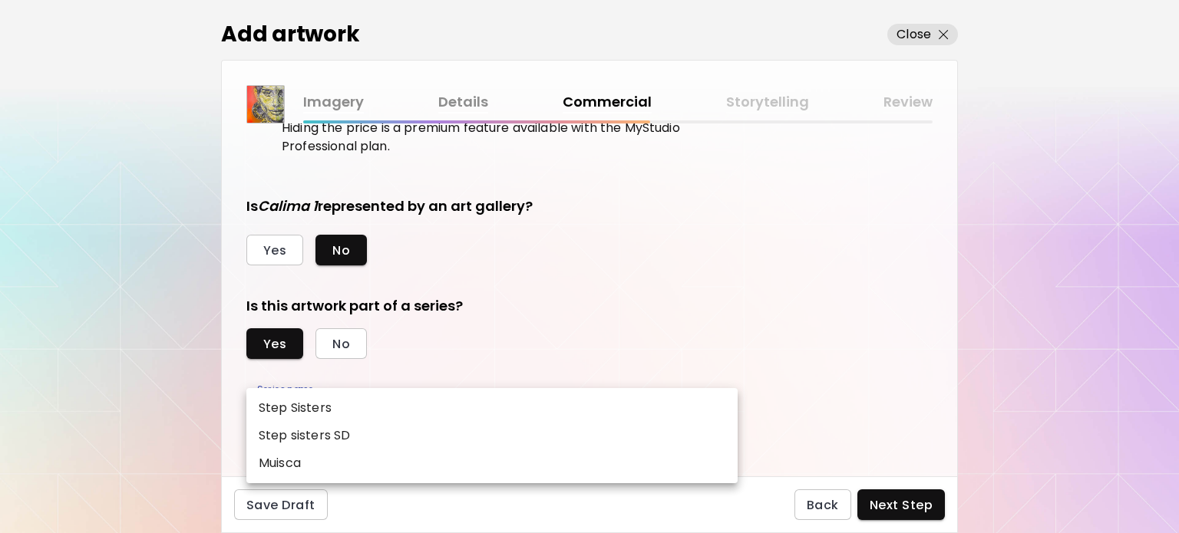
click at [596, 404] on body "kaleido.art/ilfernandosantos Add Artwork Manage Art Edit Profile Community Mile…" at bounding box center [589, 266] width 1179 height 533
click at [574, 351] on div at bounding box center [589, 266] width 1179 height 533
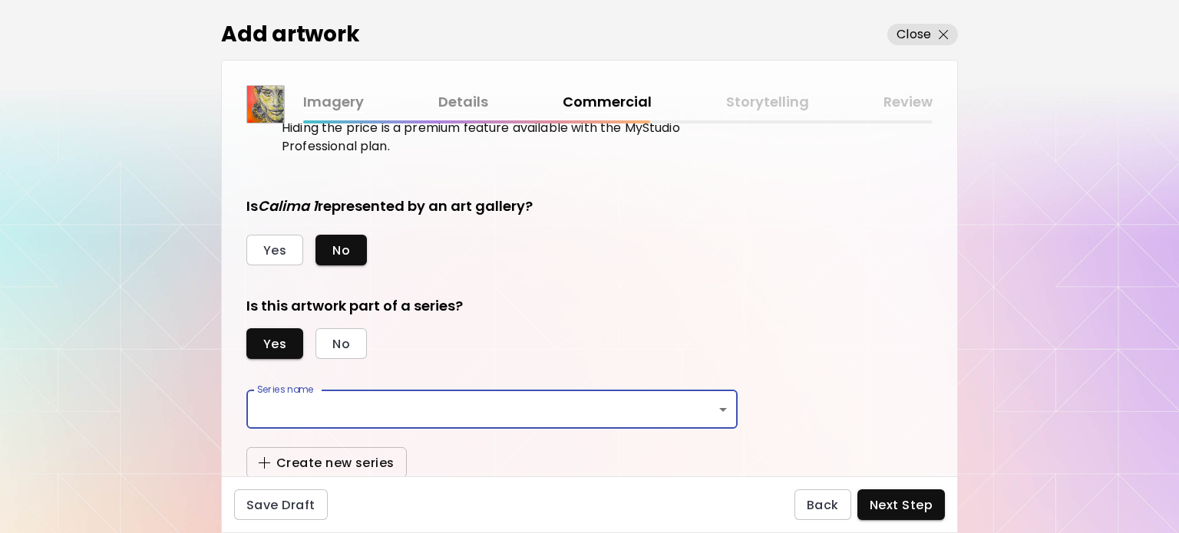
click at [345, 467] on span "Create new series" at bounding box center [327, 463] width 136 height 16
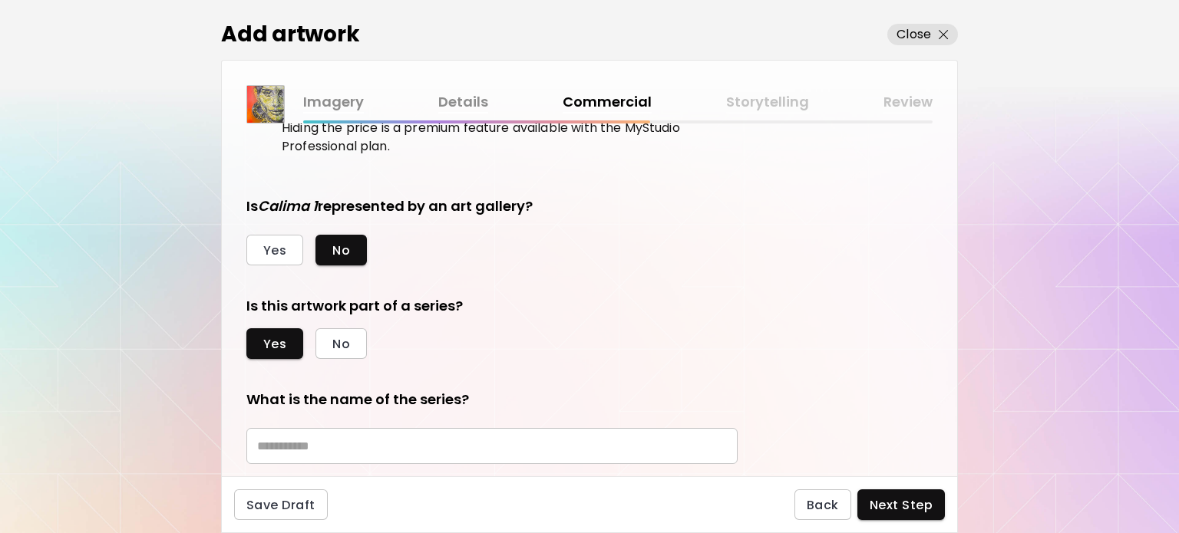
click at [353, 447] on input "text" at bounding box center [491, 446] width 491 height 36
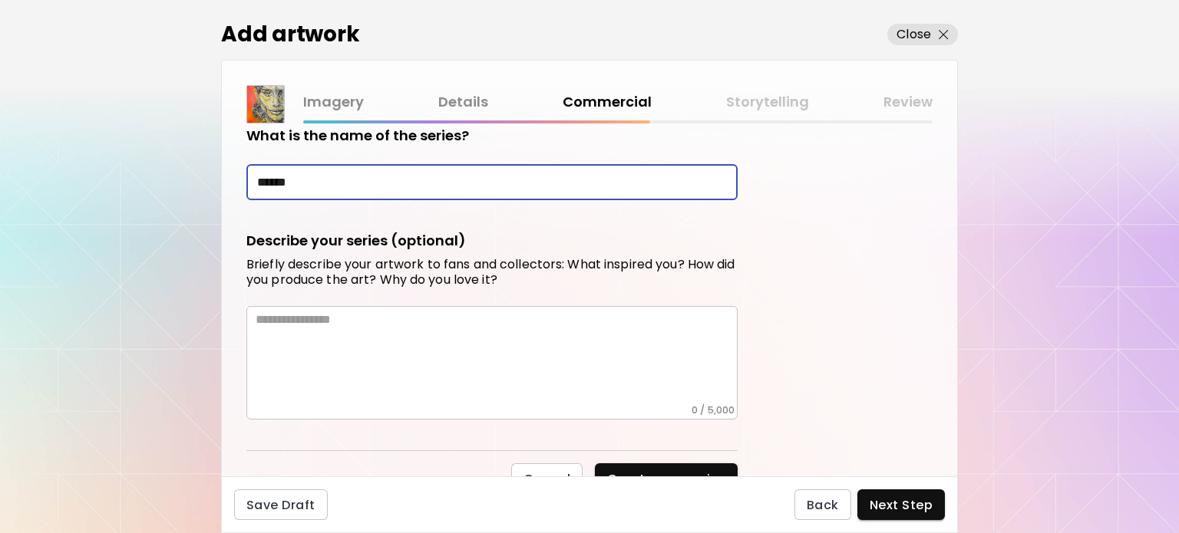
scroll to position [594, 0]
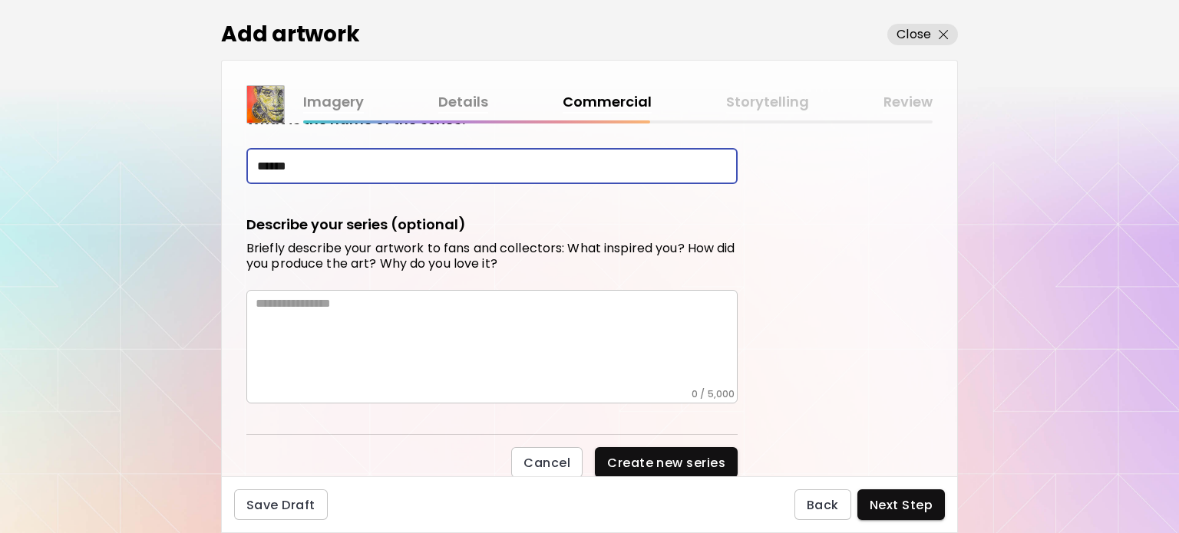
type input "******"
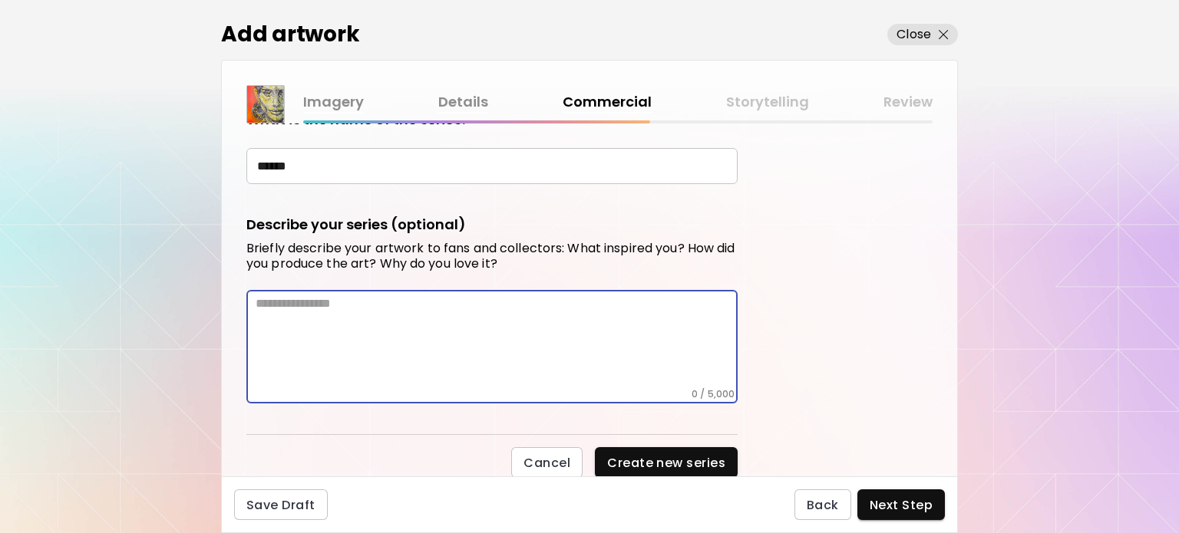
click at [393, 302] on textarea at bounding box center [497, 342] width 482 height 92
paste textarea "**********"
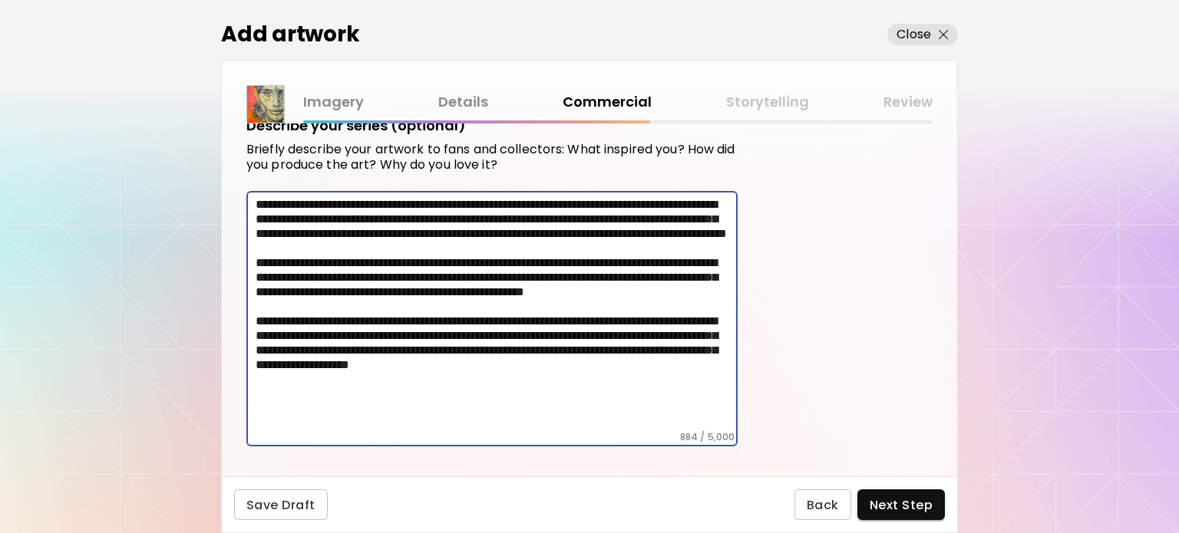
scroll to position [736, 0]
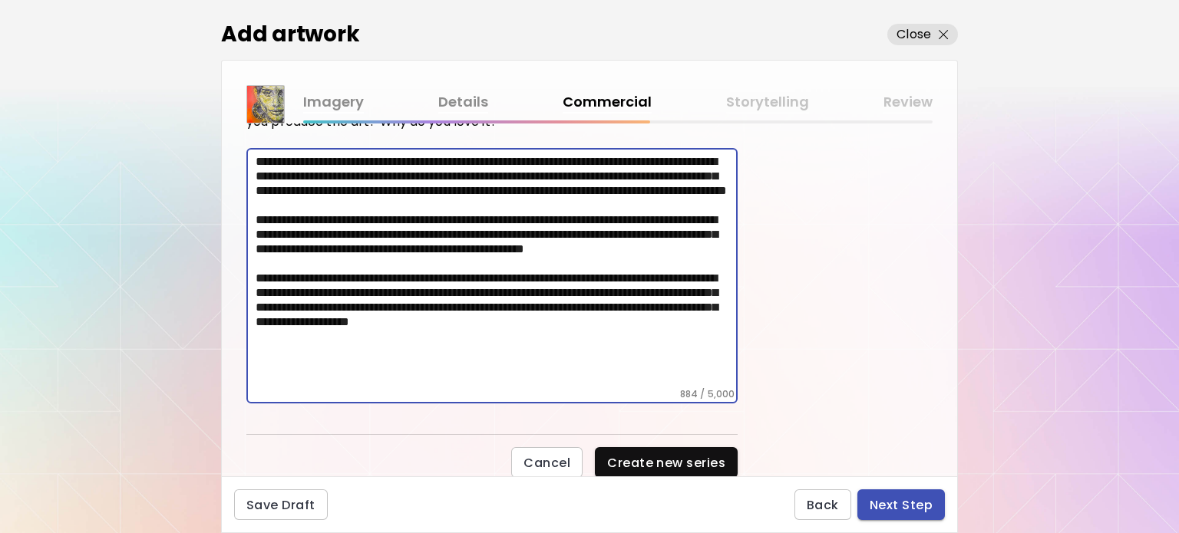
type textarea "**********"
click at [910, 498] on span "Next Step" at bounding box center [901, 505] width 63 height 16
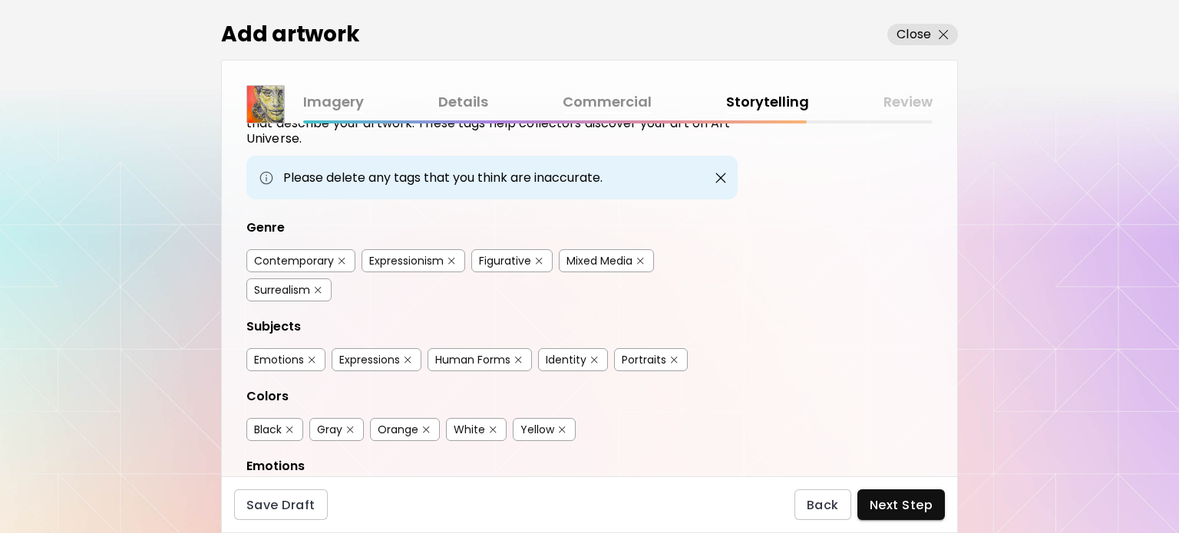
scroll to position [154, 0]
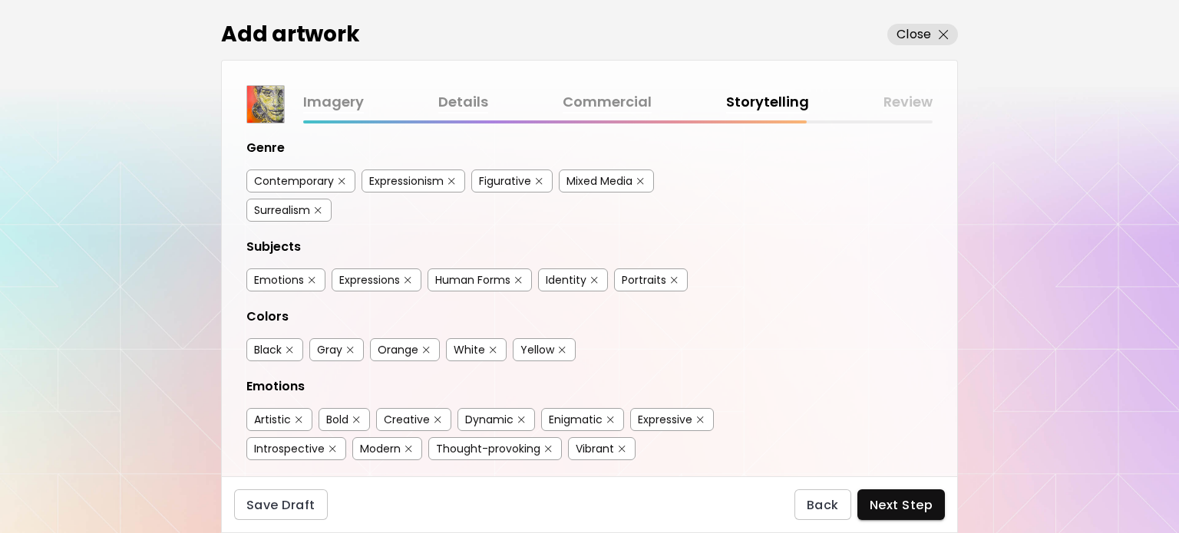
click at [286, 173] on div "Contemporary" at bounding box center [294, 180] width 80 height 15
click at [507, 180] on div "Figurative" at bounding box center [505, 180] width 52 height 15
click at [503, 277] on div "Human Forms" at bounding box center [472, 280] width 75 height 15
click at [654, 279] on div "Portraits" at bounding box center [644, 280] width 45 height 15
click at [570, 283] on div "Identity" at bounding box center [566, 280] width 41 height 15
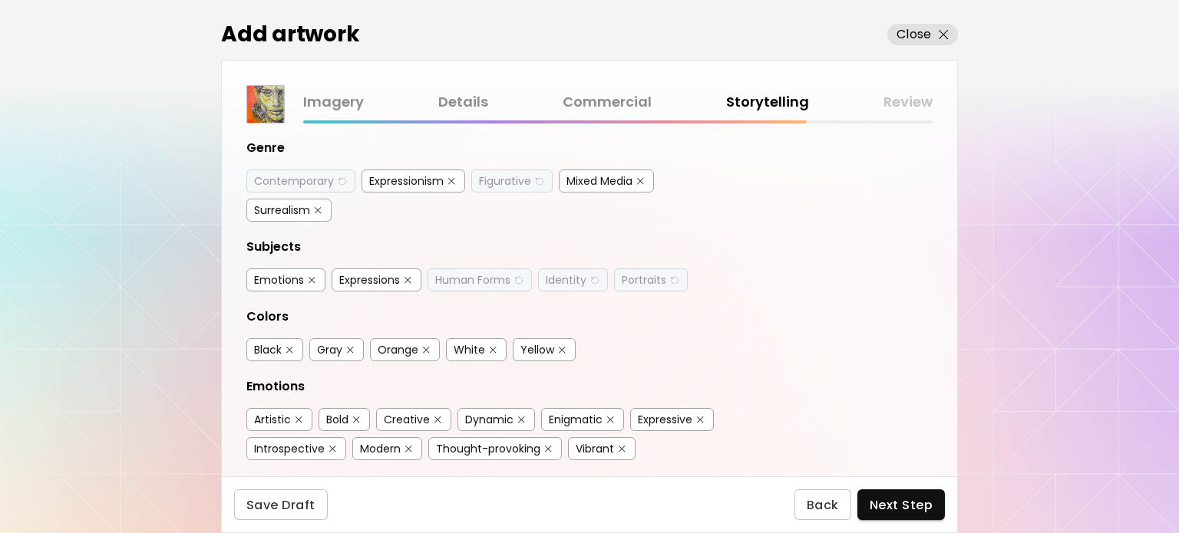
click at [283, 276] on div "Emotions" at bounding box center [279, 280] width 50 height 15
click at [282, 352] on div "Black" at bounding box center [268, 349] width 28 height 15
click at [536, 345] on div "Yellow" at bounding box center [537, 349] width 34 height 15
click at [473, 343] on div "White" at bounding box center [469, 349] width 31 height 15
click at [389, 342] on div "Orange" at bounding box center [398, 349] width 41 height 15
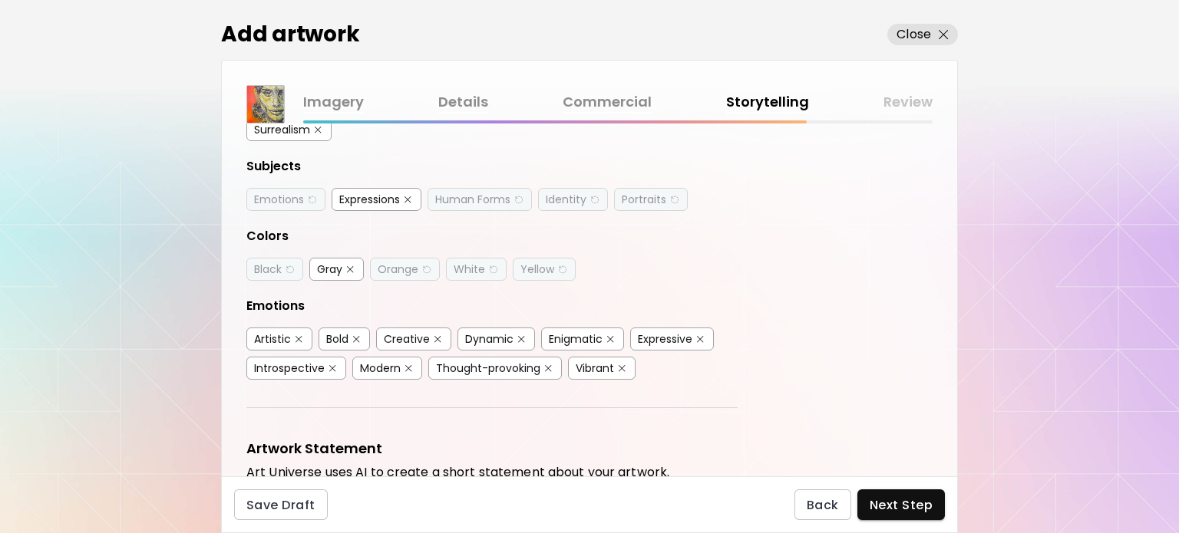
scroll to position [384, 0]
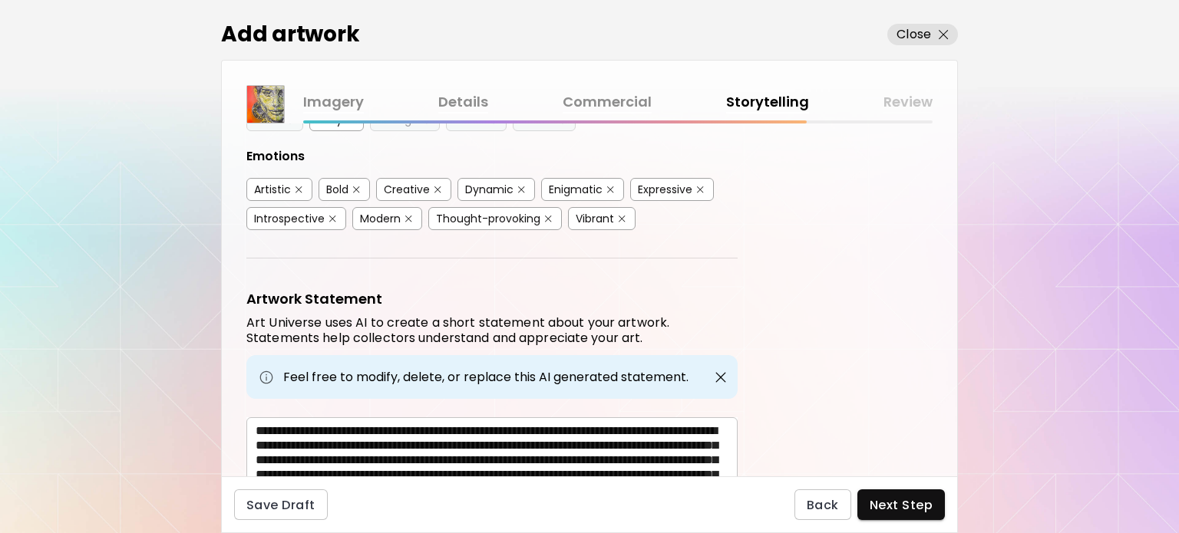
click at [411, 187] on div "Creative" at bounding box center [407, 189] width 46 height 15
click at [586, 212] on div "Vibrant" at bounding box center [595, 218] width 38 height 15
click at [662, 182] on div "Expressive" at bounding box center [665, 189] width 55 height 15
click at [567, 182] on div "Enigmatic" at bounding box center [576, 189] width 54 height 15
click at [379, 214] on div "Modern" at bounding box center [380, 218] width 41 height 15
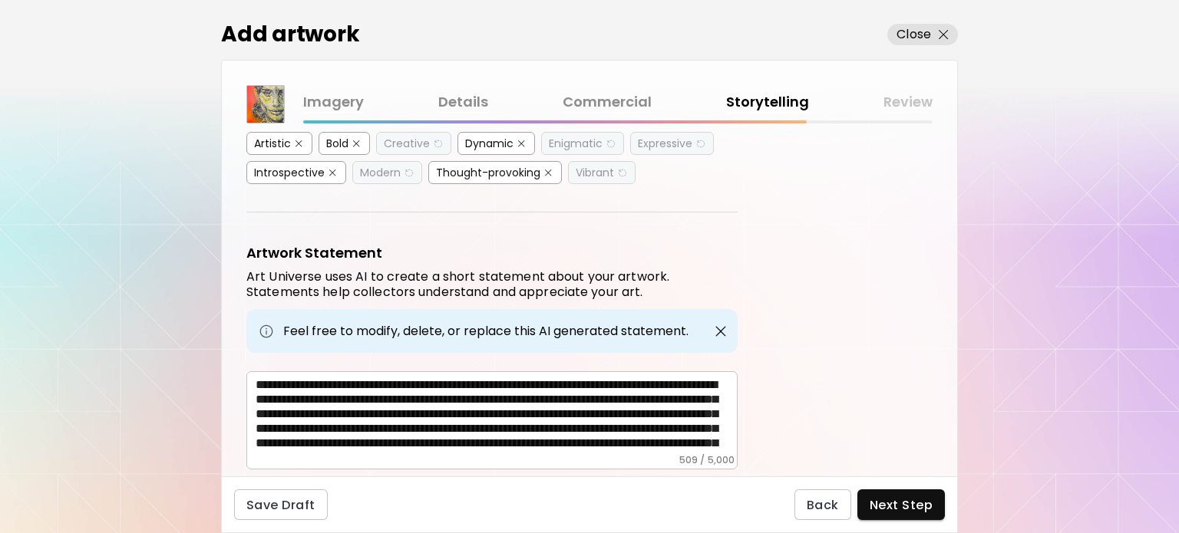
scroll to position [470, 0]
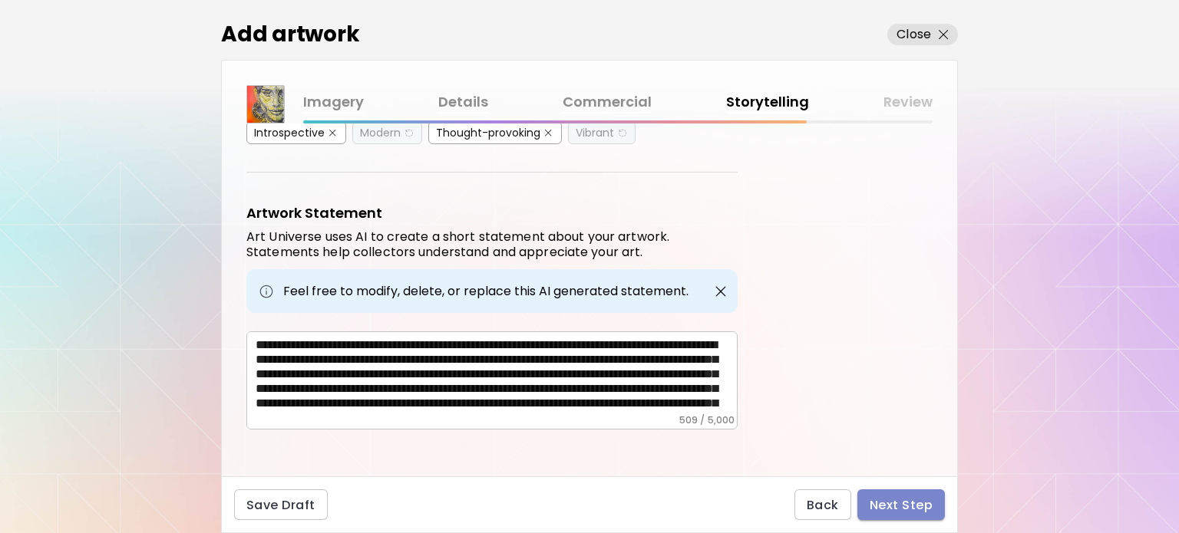
click at [903, 511] on span "Next Step" at bounding box center [901, 505] width 63 height 16
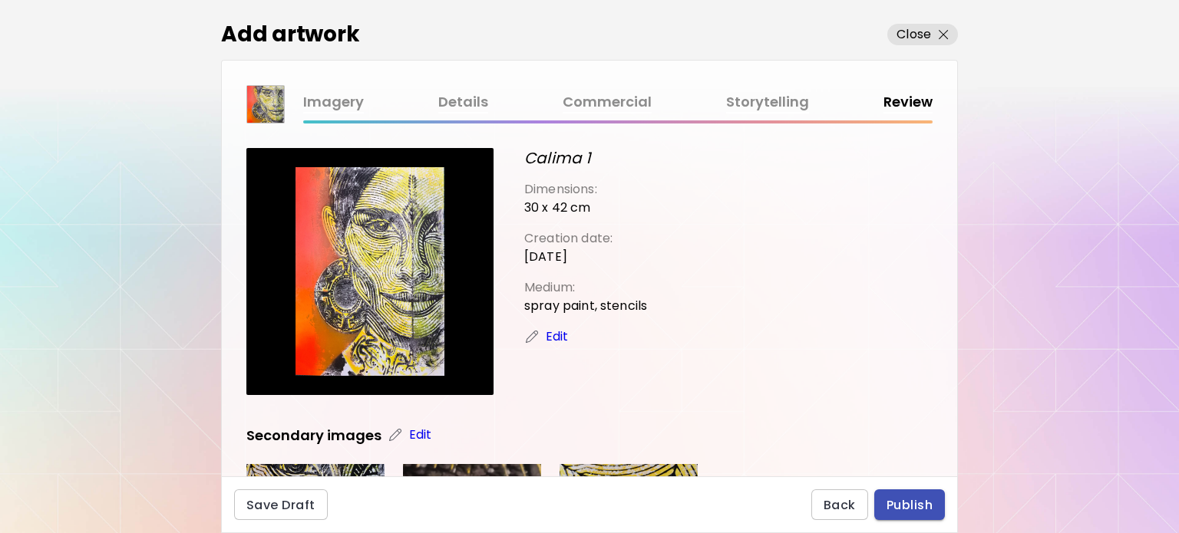
click at [918, 497] on span "Publish" at bounding box center [910, 505] width 46 height 16
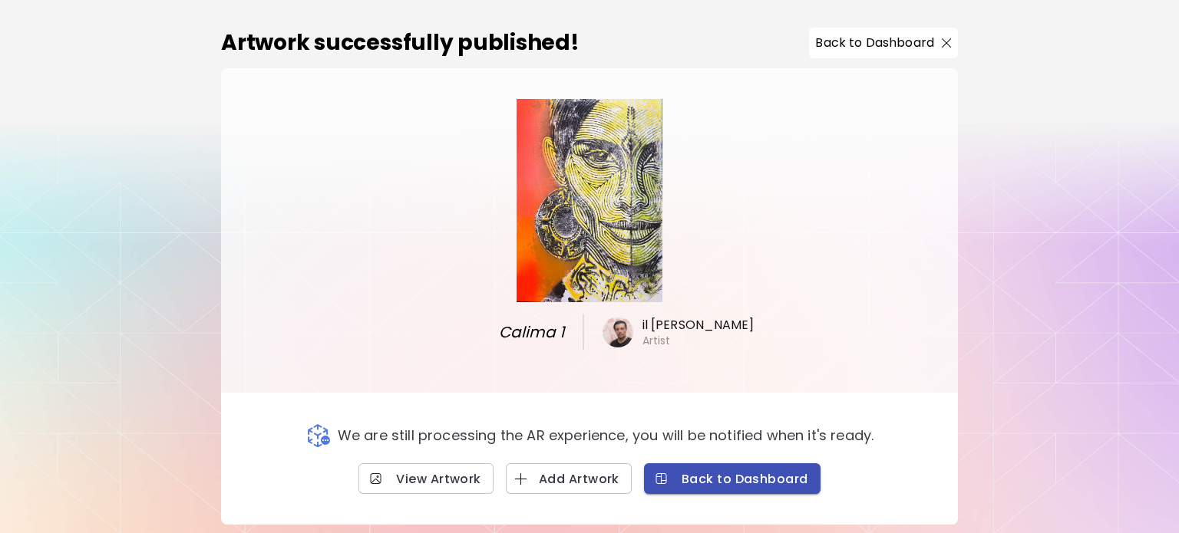
click at [761, 481] on span "Back to Dashboard" at bounding box center [732, 479] width 152 height 16
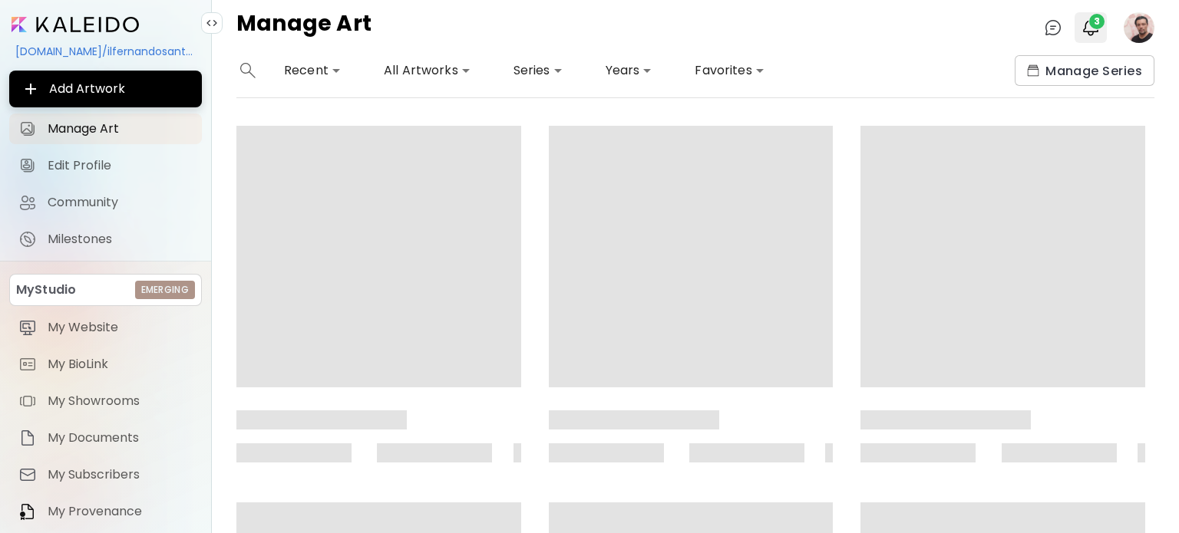
click at [1096, 34] on img "button" at bounding box center [1091, 27] width 18 height 18
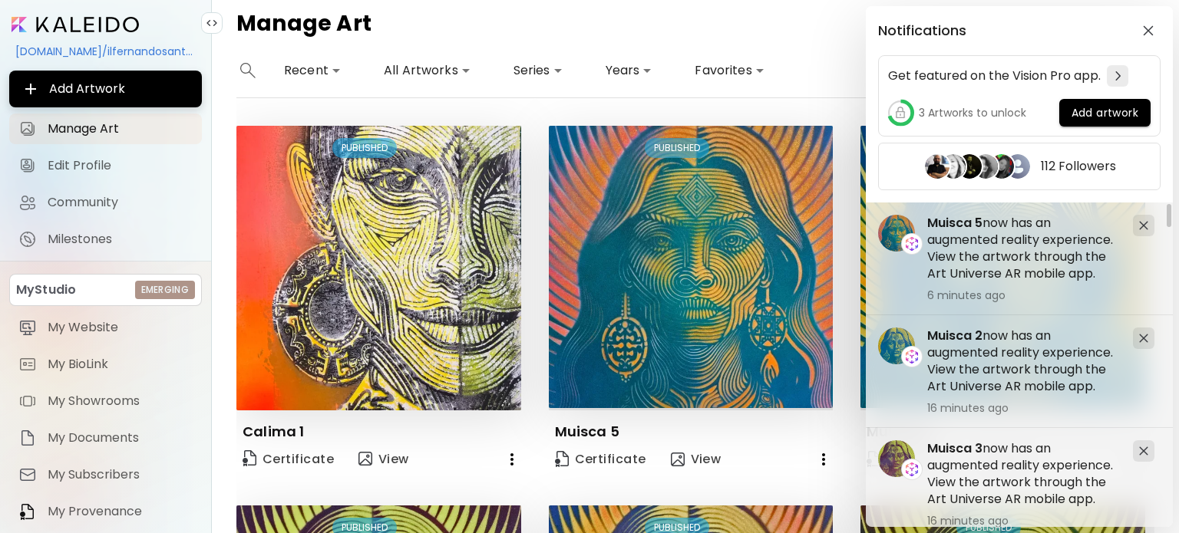
click at [824, 39] on div "Notifications Get featured on the Vision Pro app. 3 Artworks to unlock Add artw…" at bounding box center [589, 266] width 1179 height 533
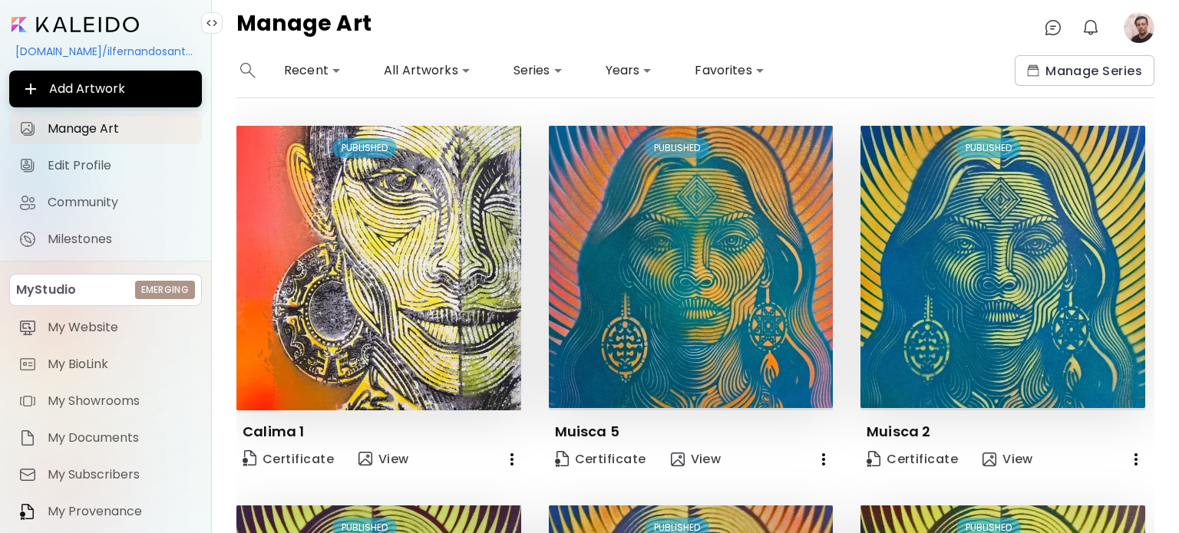
click at [1138, 27] on image at bounding box center [1139, 27] width 31 height 31
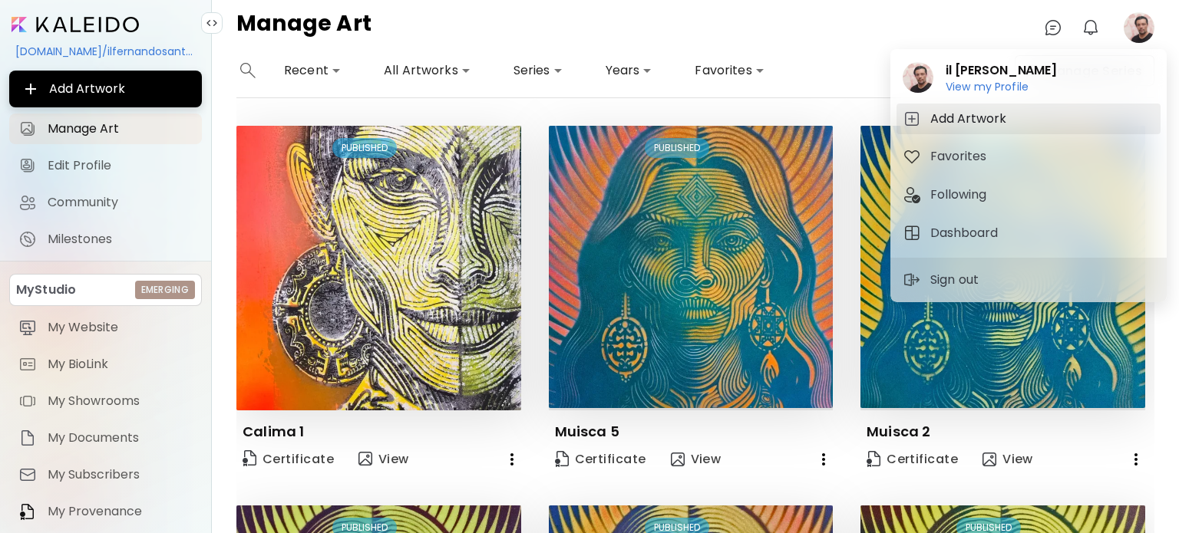
click at [979, 122] on h5 "Add Artwork" at bounding box center [970, 119] width 81 height 18
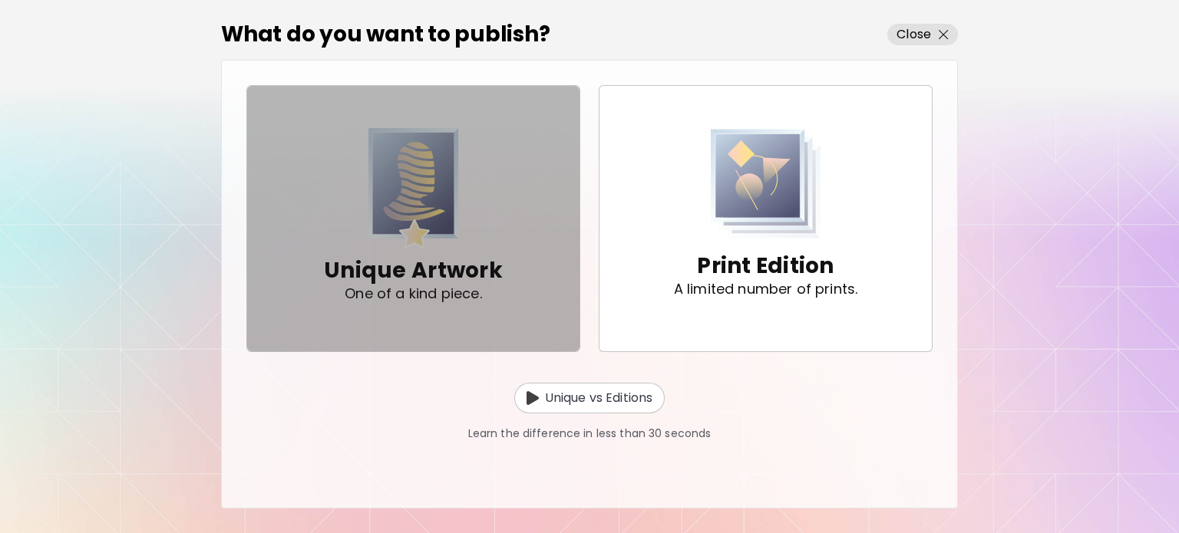
click at [431, 233] on img "button" at bounding box center [413, 188] width 91 height 121
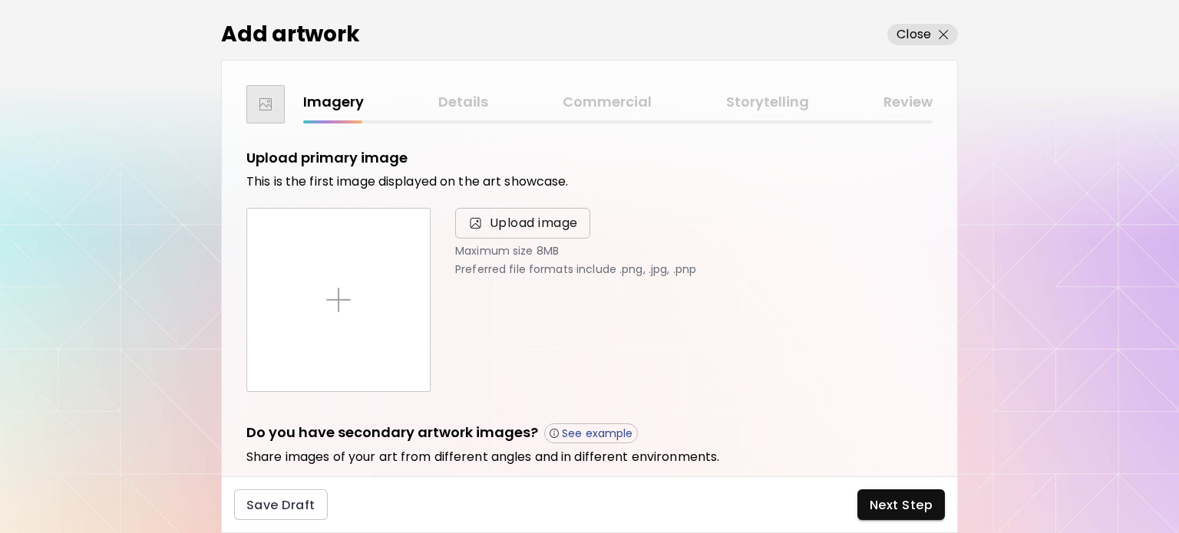
click at [517, 210] on span "Upload image" at bounding box center [522, 223] width 135 height 31
click at [0, 0] on input "Upload image" at bounding box center [0, 0] width 0 height 0
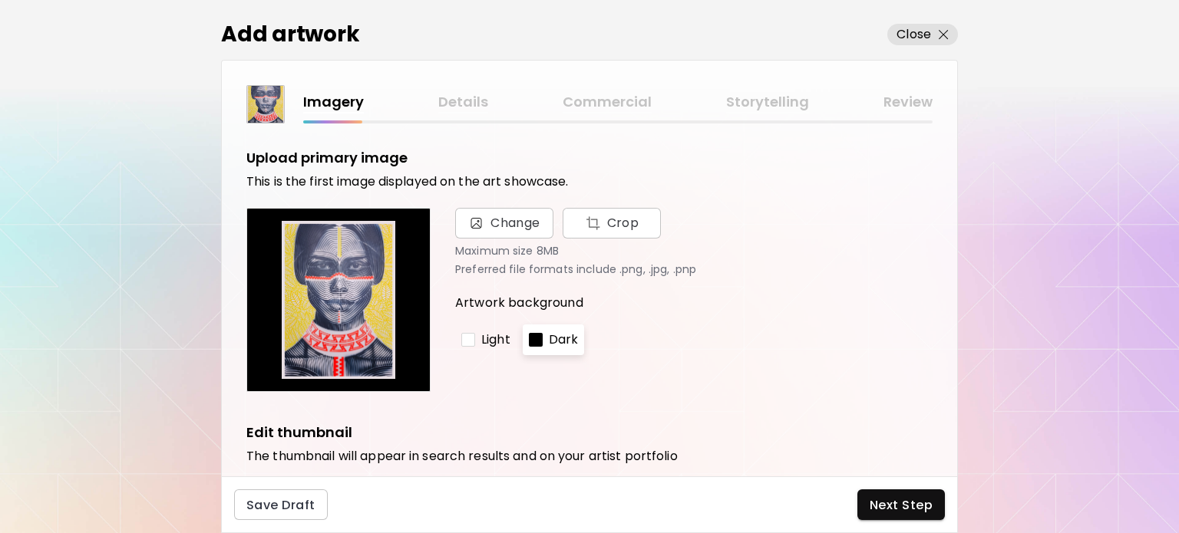
scroll to position [457, 0]
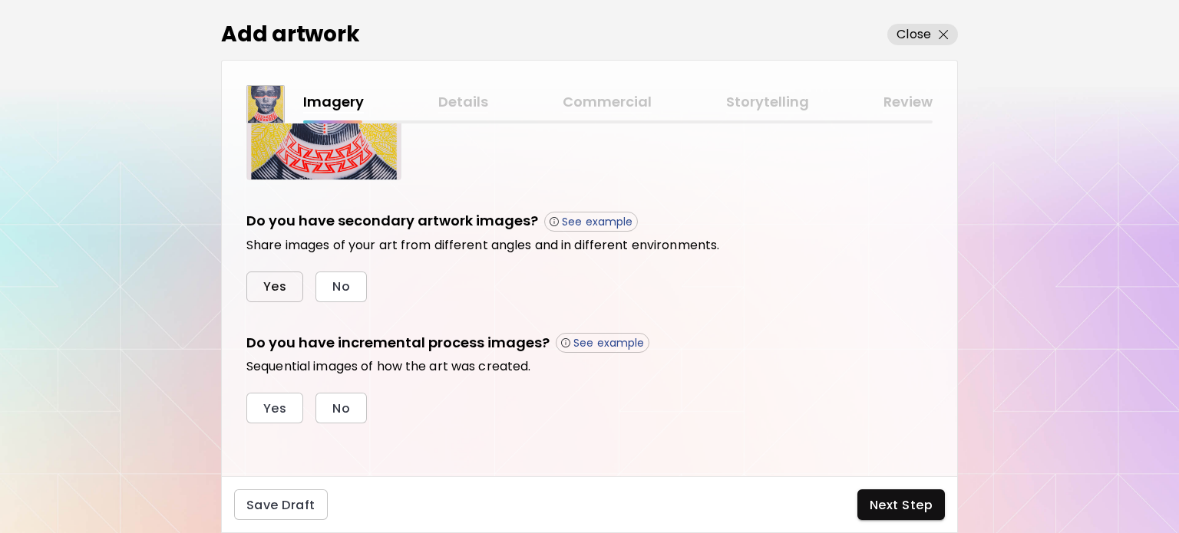
click at [273, 290] on span "Yes" at bounding box center [274, 287] width 23 height 16
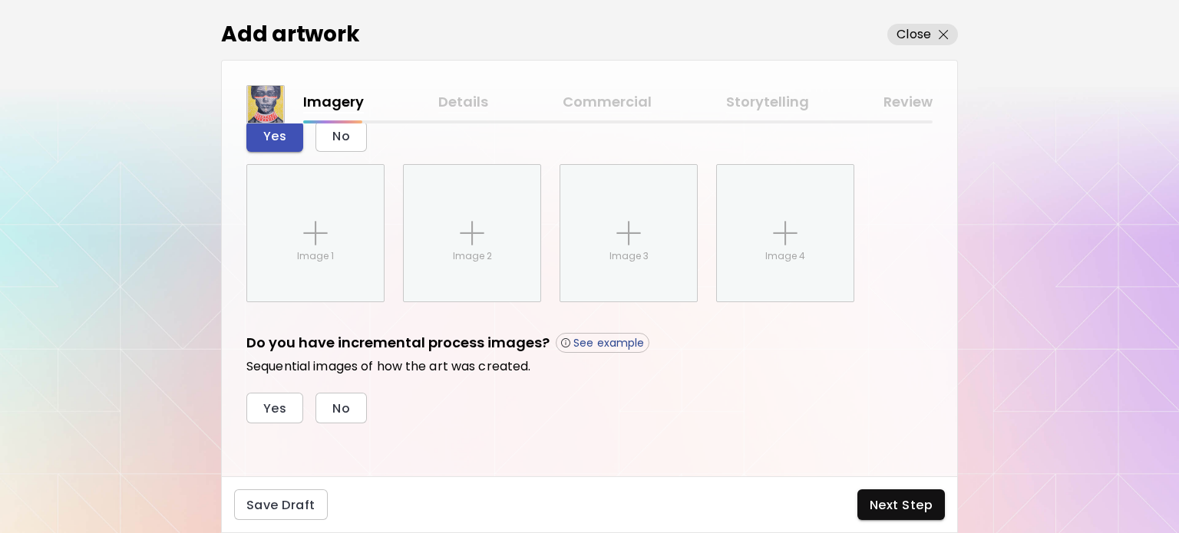
scroll to position [608, 0]
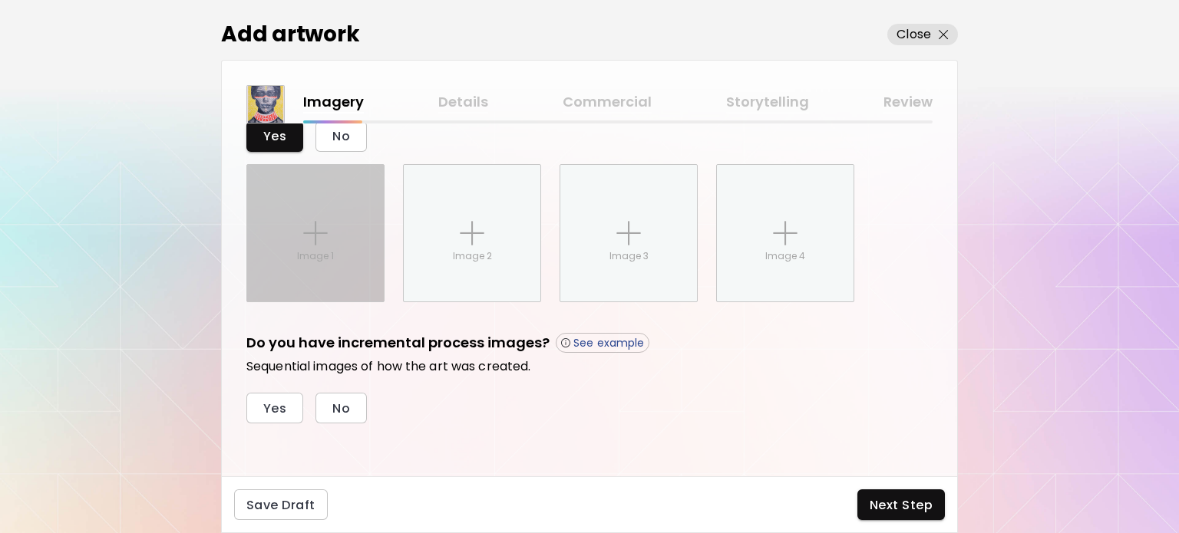
click at [330, 252] on p "Image 1" at bounding box center [315, 256] width 37 height 14
click at [0, 0] on input "Image 1" at bounding box center [0, 0] width 0 height 0
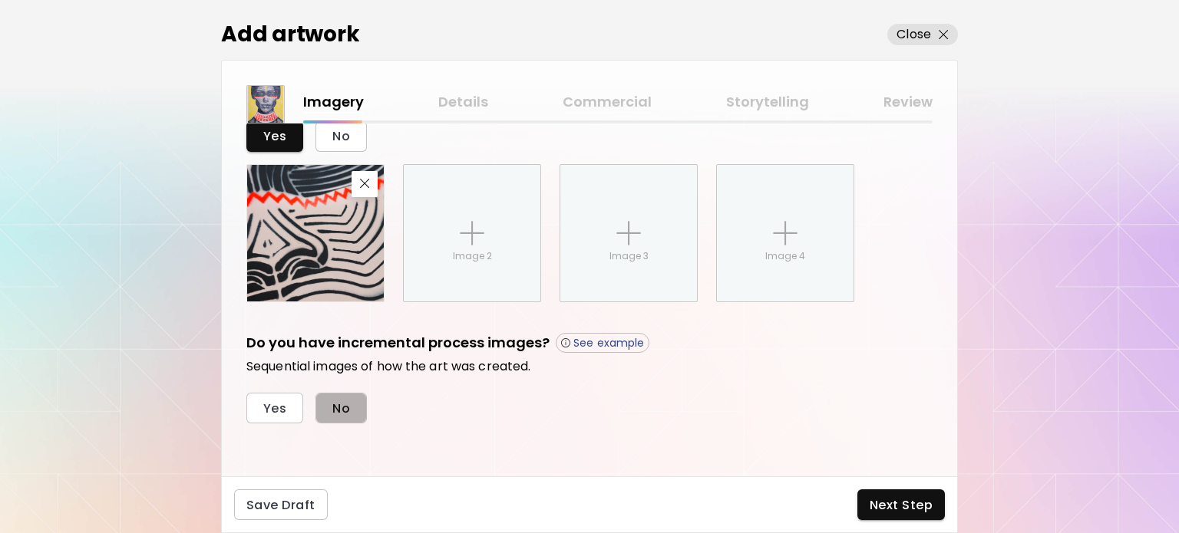
click at [344, 405] on span "No" at bounding box center [341, 409] width 18 height 16
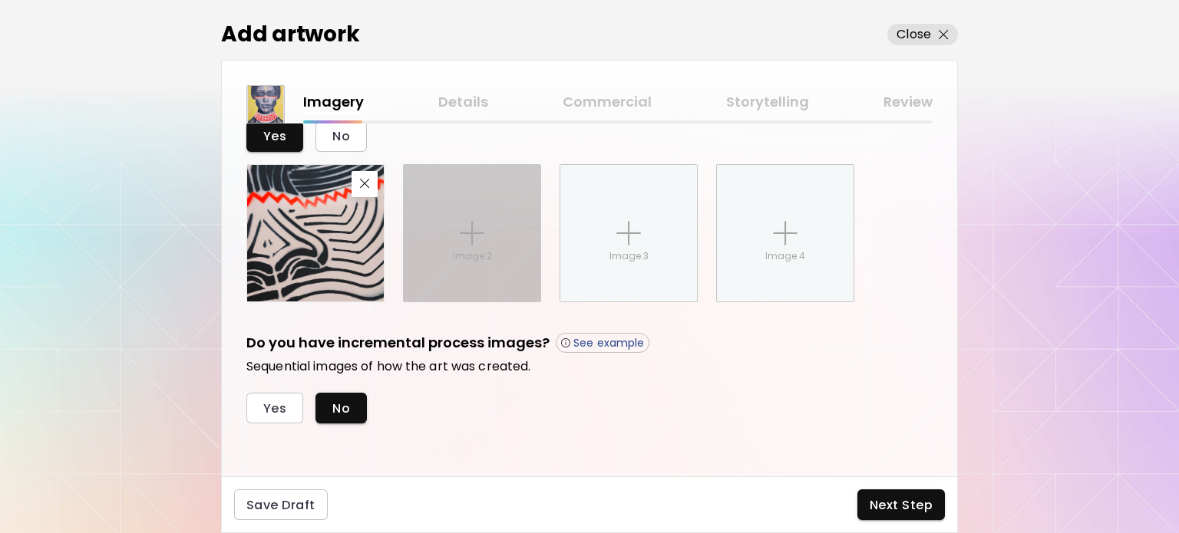
click at [446, 257] on div "Image 2" at bounding box center [472, 233] width 137 height 137
click at [0, 0] on input "Image 2" at bounding box center [0, 0] width 0 height 0
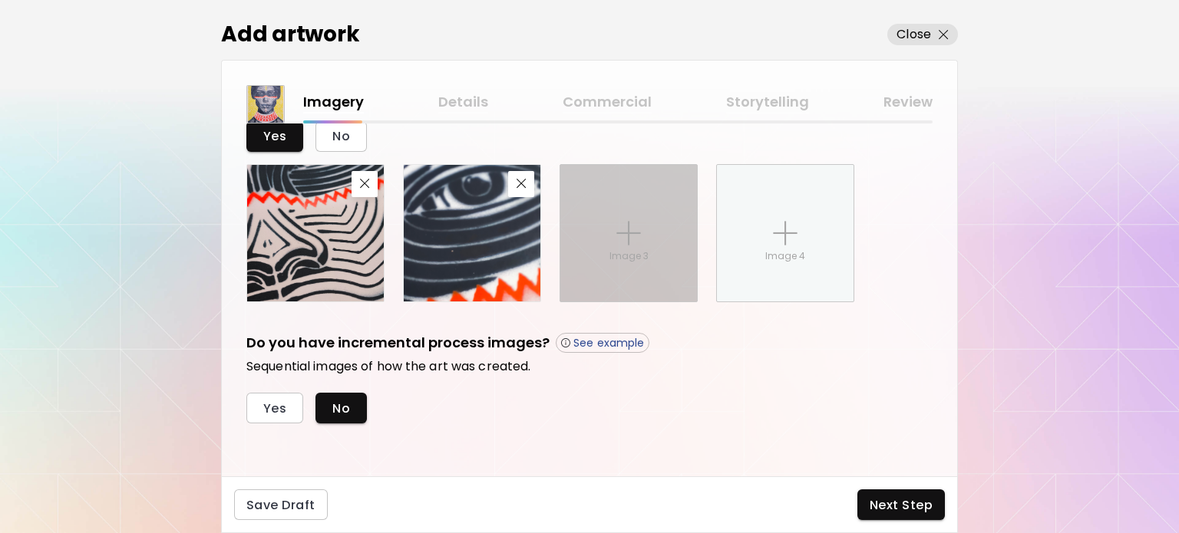
click at [618, 226] on img at bounding box center [628, 233] width 25 height 25
click at [0, 0] on input "Image 3" at bounding box center [0, 0] width 0 height 0
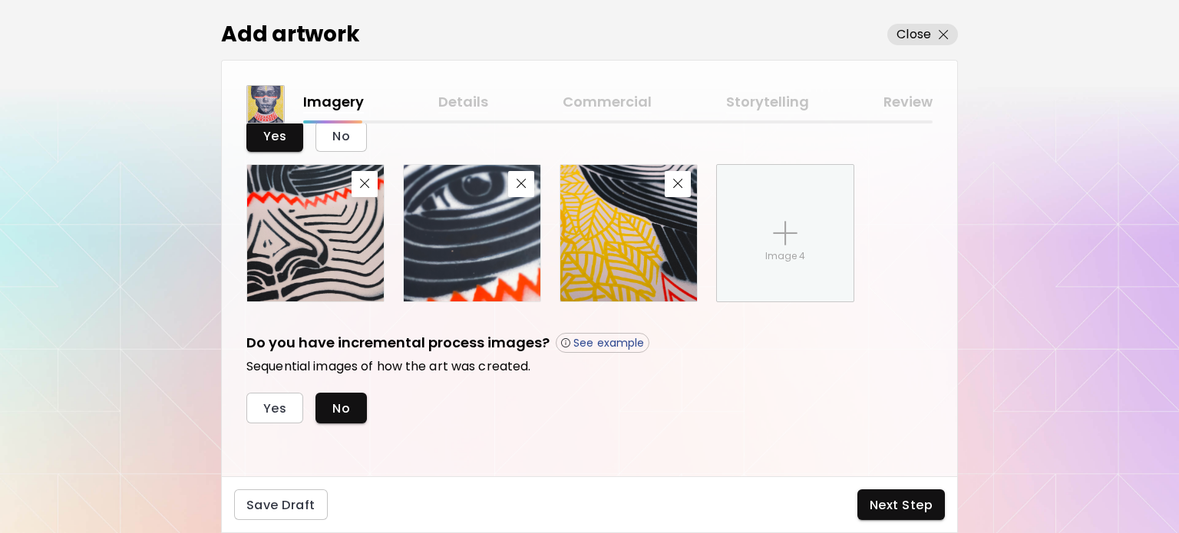
click at [889, 499] on span "Next Step" at bounding box center [901, 505] width 63 height 16
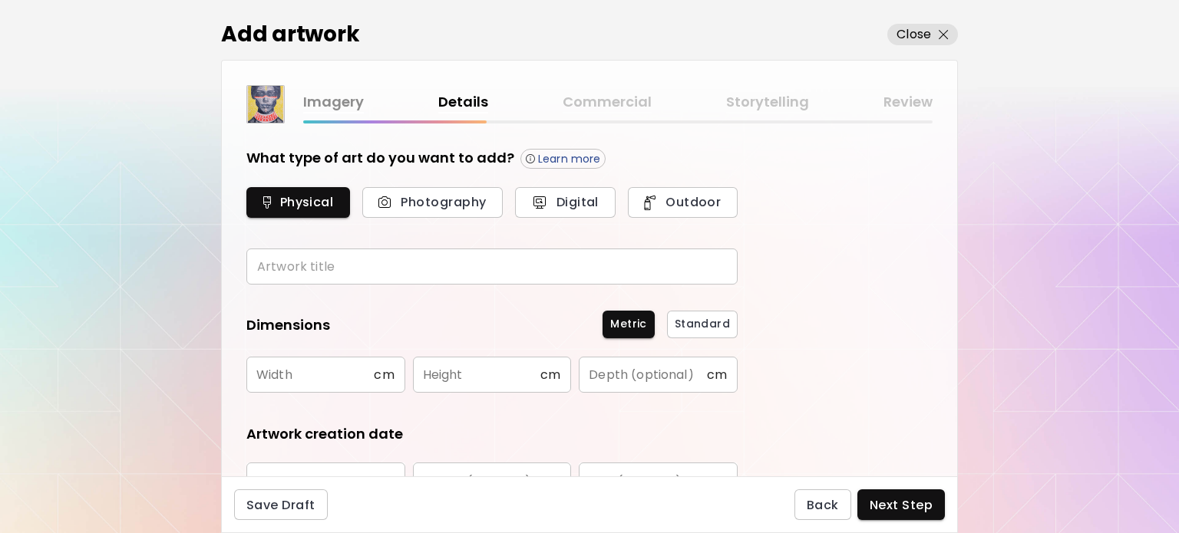
click at [378, 269] on input "text" at bounding box center [491, 267] width 491 height 36
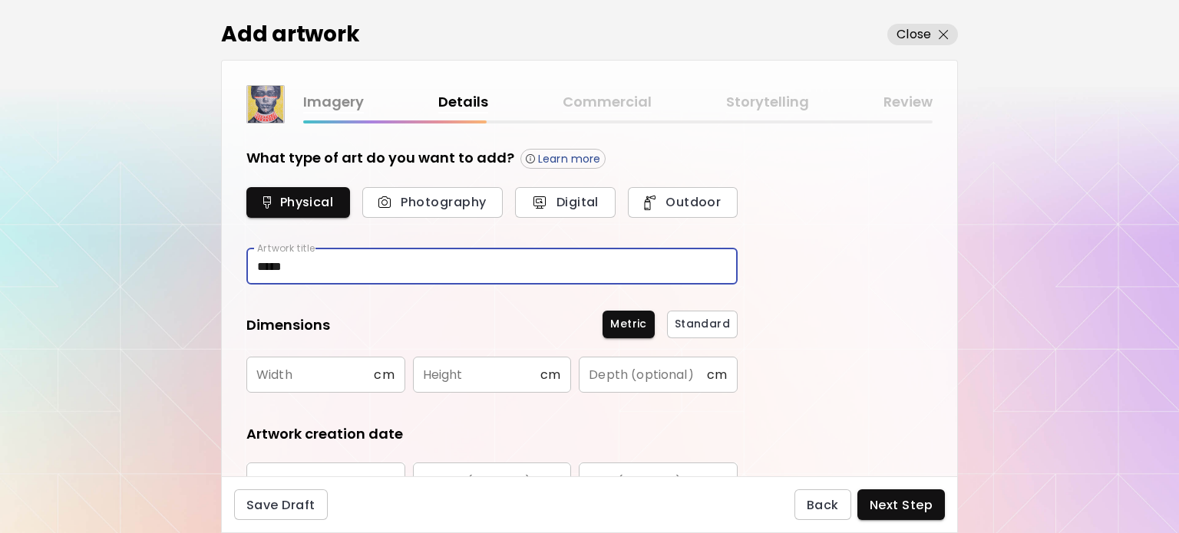
type input "*****"
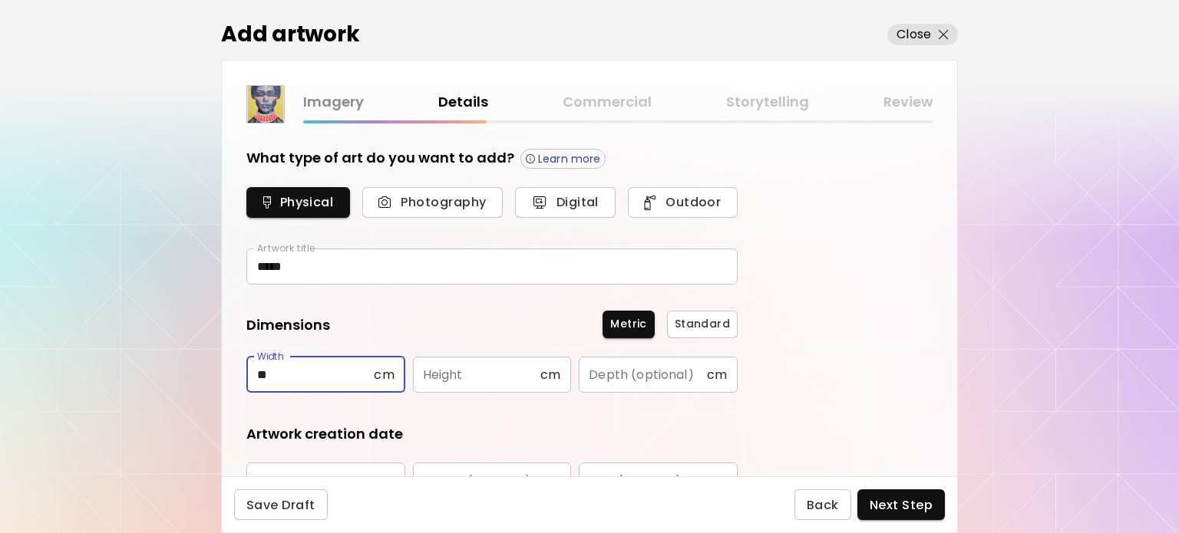
type input "**"
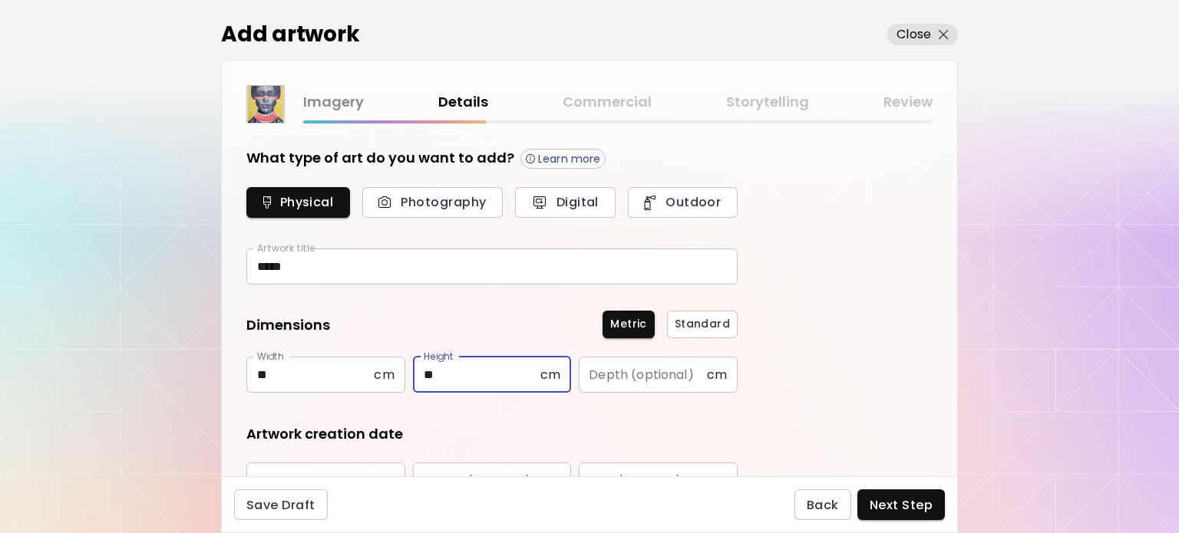
type input "**"
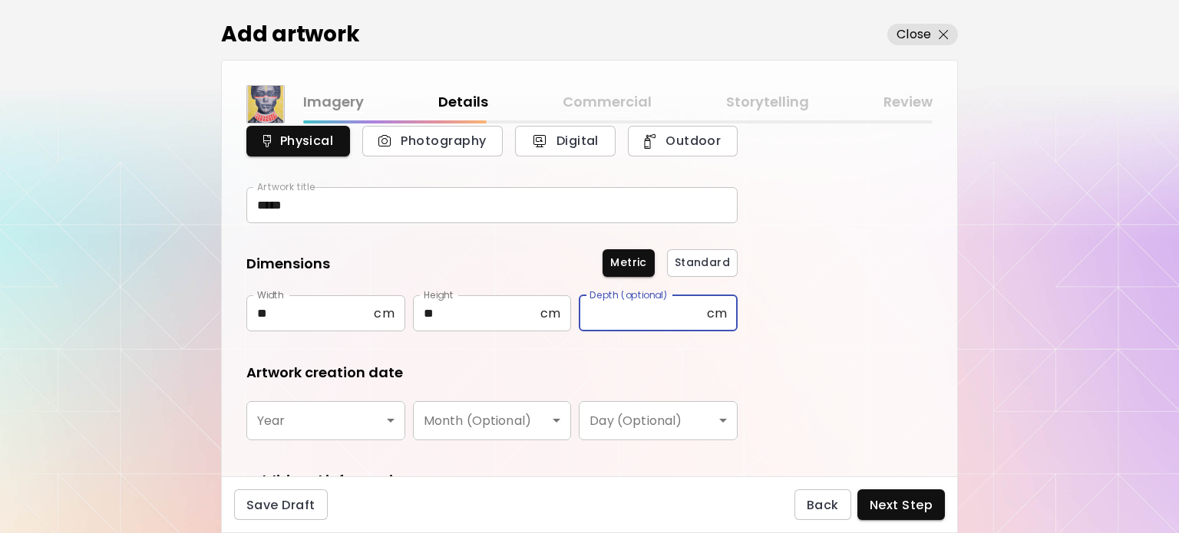
scroll to position [154, 0]
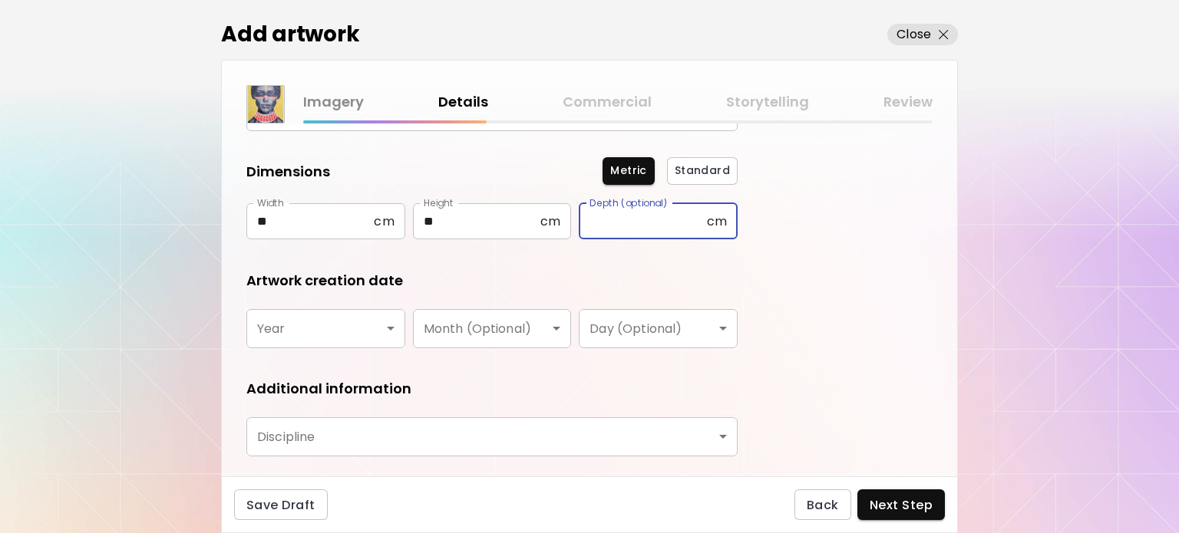
click at [335, 325] on body "kaleido.art/ilfernandosantos Add Artwork Manage Art Edit Profile Community Mile…" at bounding box center [589, 266] width 1179 height 533
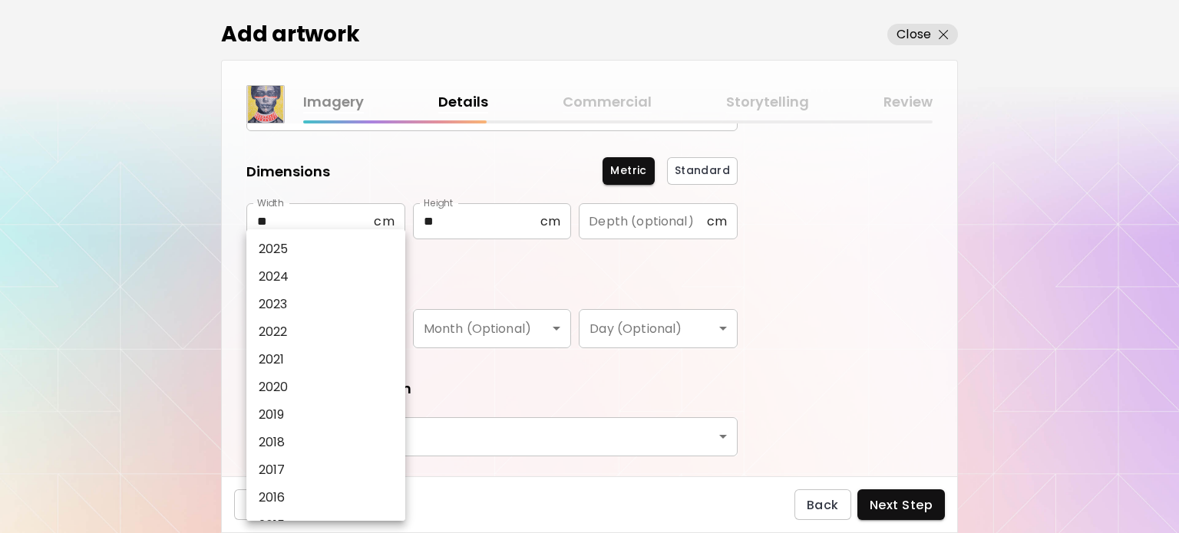
click at [289, 250] on li "2025" at bounding box center [329, 250] width 167 height 28
type input "****"
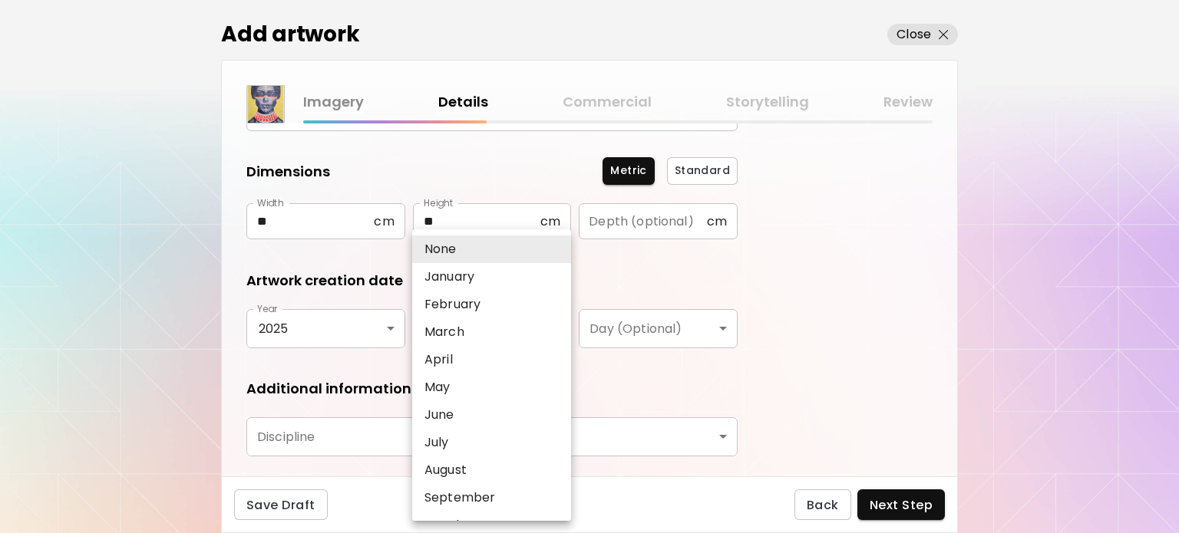
click at [464, 336] on body "kaleido.art/ilfernandosantos Add Artwork Manage Art Edit Profile Community Mile…" at bounding box center [589, 266] width 1179 height 533
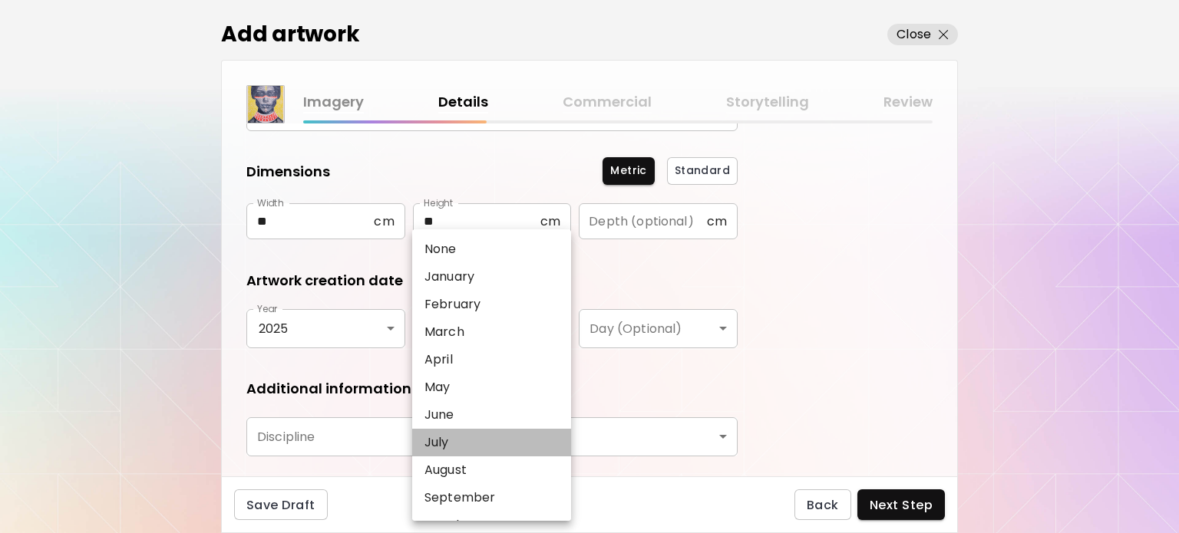
click at [442, 446] on p "July" at bounding box center [436, 443] width 25 height 18
type input "****"
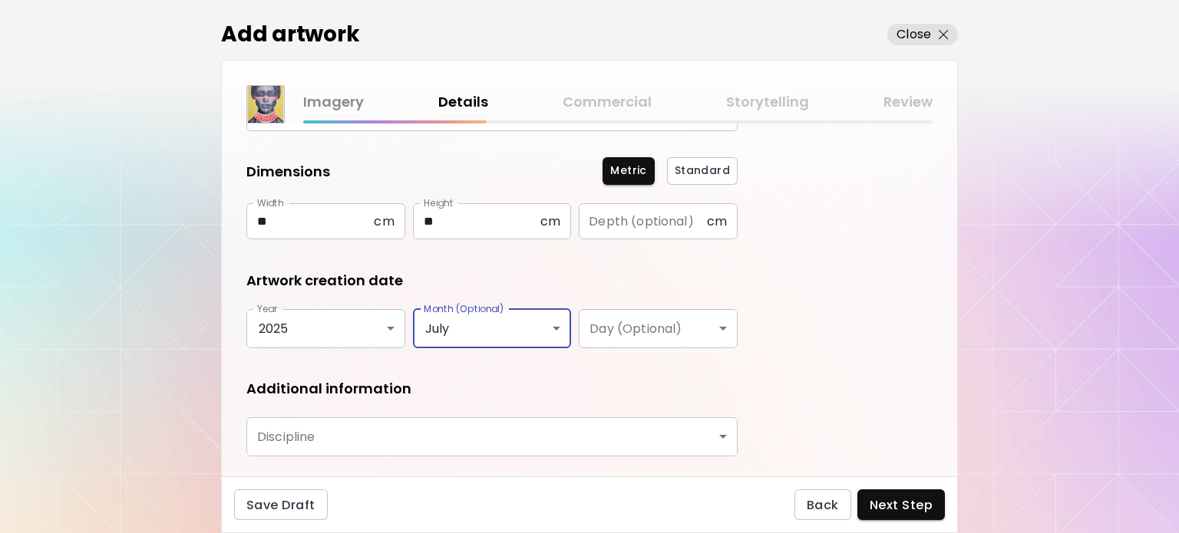
click at [329, 428] on body "kaleido.art/ilfernandosantos Add Artwork Manage Art Edit Profile Community Mile…" at bounding box center [589, 266] width 1179 height 533
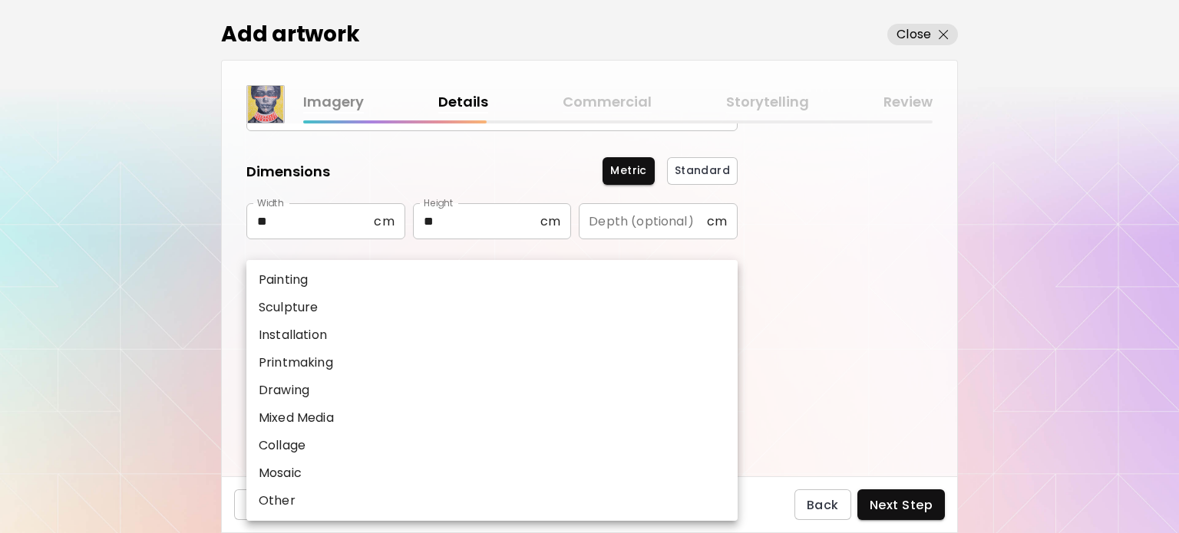
click at [279, 272] on p "Painting" at bounding box center [283, 280] width 49 height 18
type input "********"
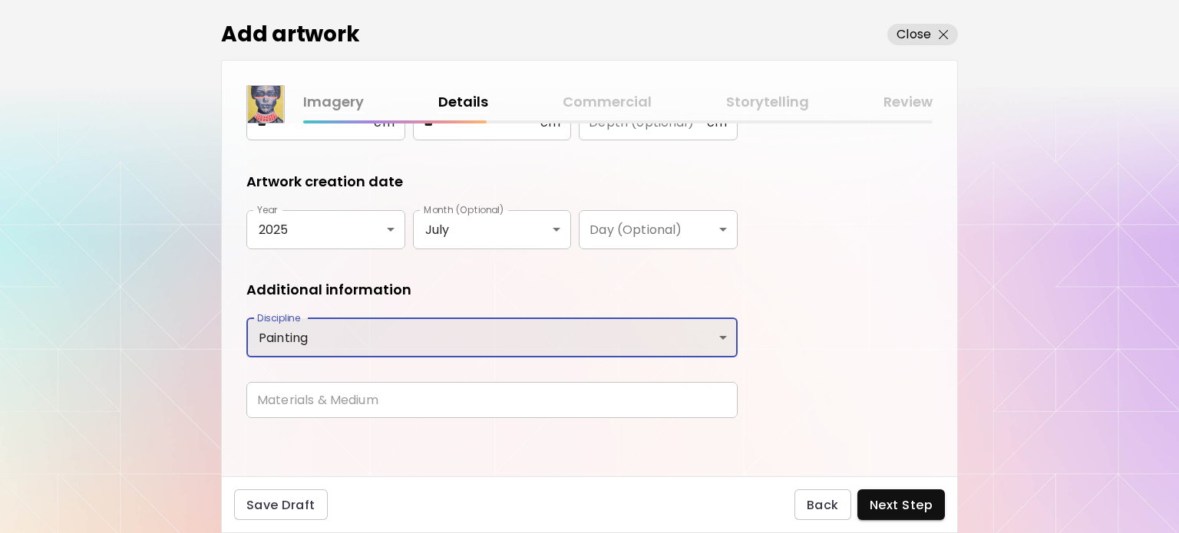
scroll to position [253, 0]
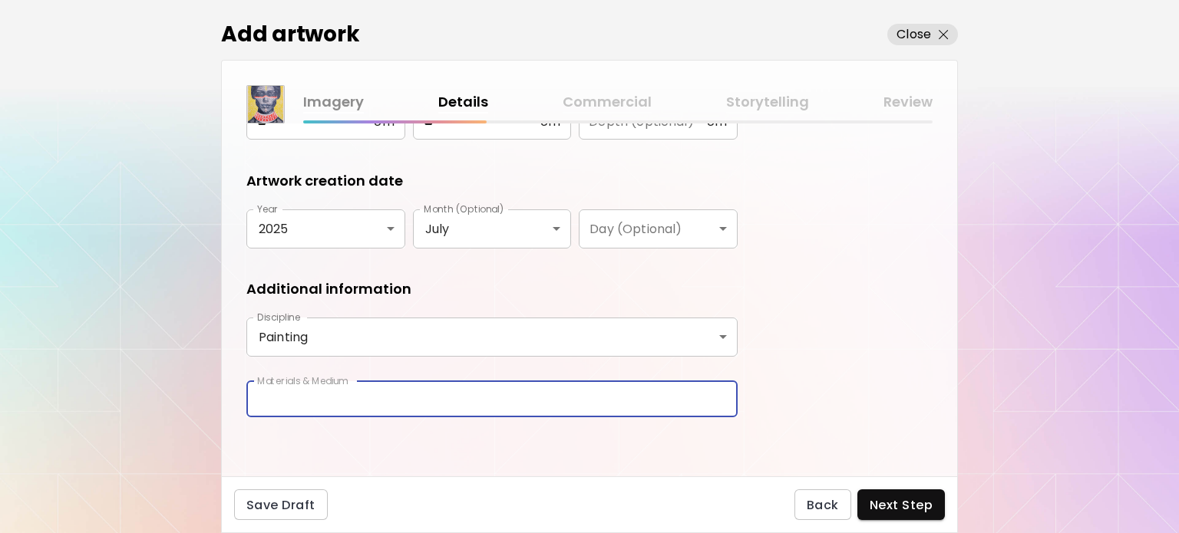
click at [266, 406] on input "text" at bounding box center [491, 400] width 491 height 36
type input "**********"
click at [900, 500] on span "Next Step" at bounding box center [901, 505] width 63 height 16
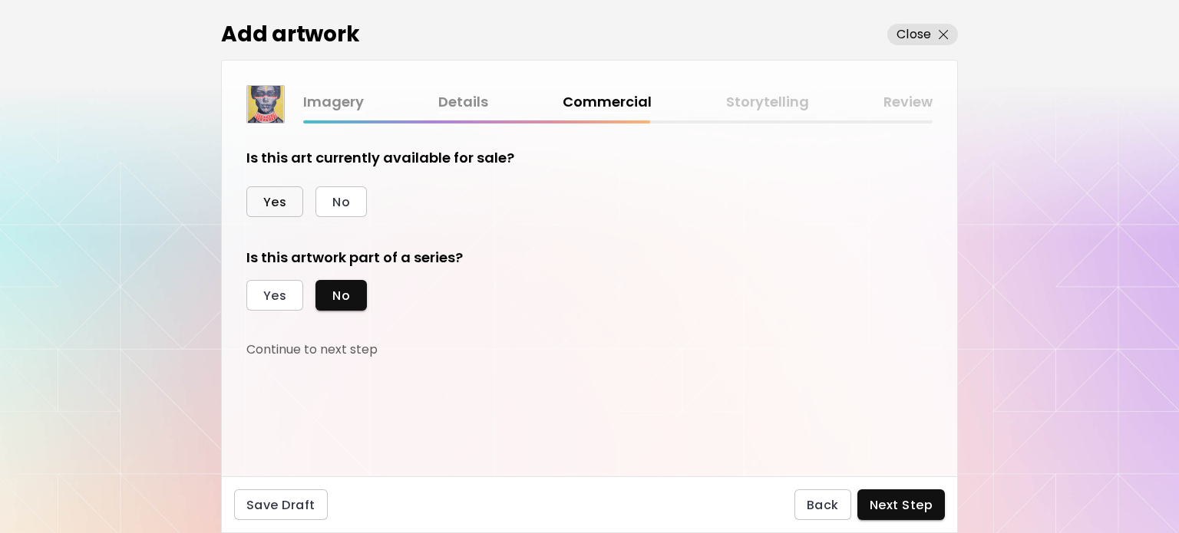
click at [276, 206] on span "Yes" at bounding box center [274, 202] width 23 height 16
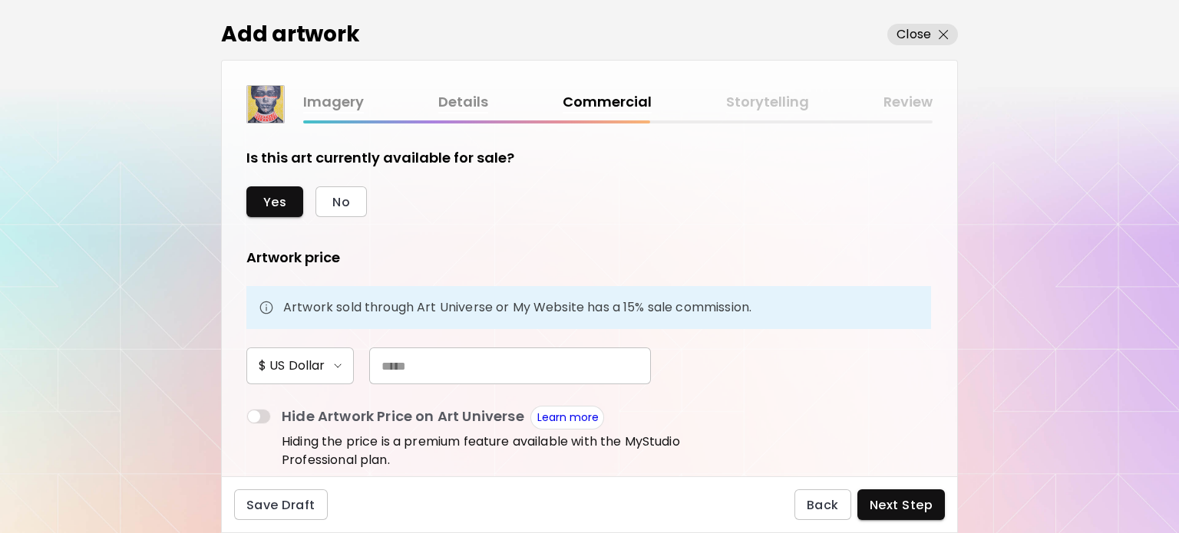
click at [467, 357] on input "text" at bounding box center [510, 366] width 282 height 37
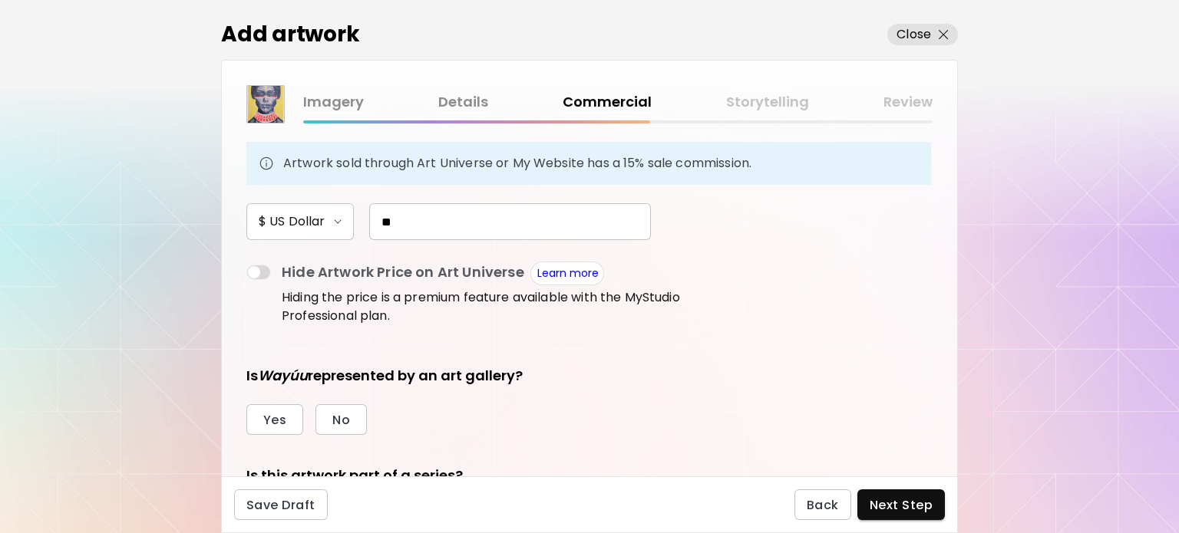
scroll to position [154, 0]
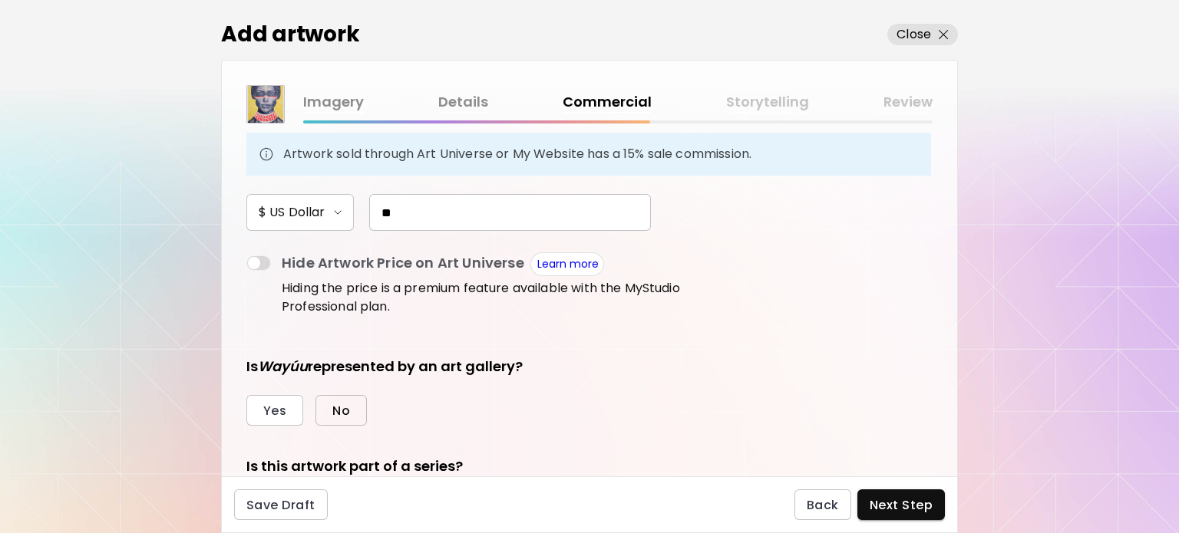
type input "**"
click at [335, 418] on span "No" at bounding box center [341, 411] width 18 height 16
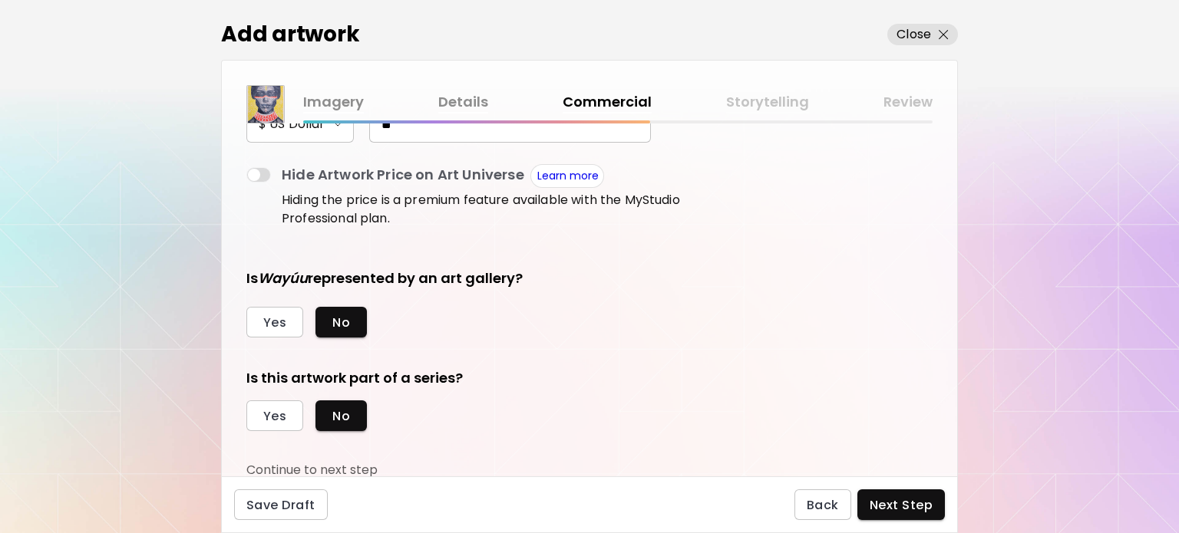
scroll to position [243, 0]
click at [273, 420] on span "Yes" at bounding box center [274, 416] width 23 height 16
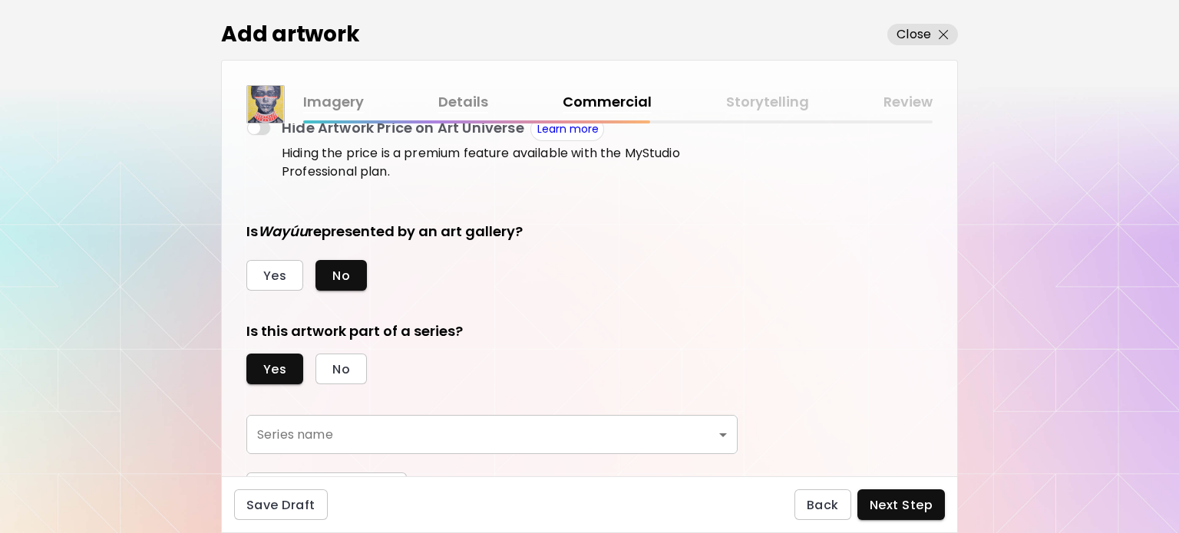
scroll to position [314, 0]
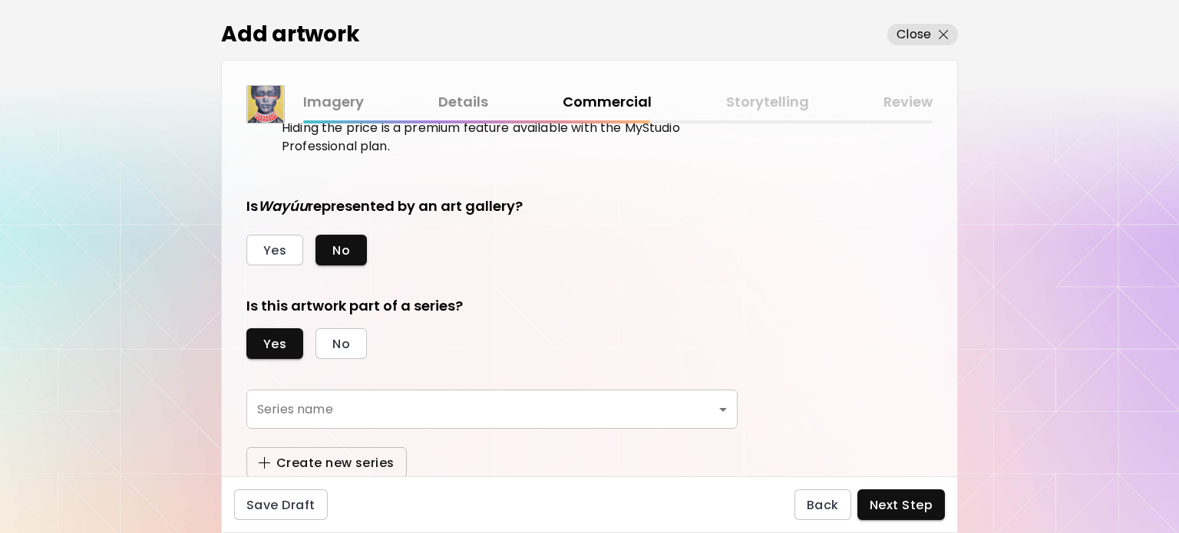
click at [325, 475] on button "Create new series" at bounding box center [326, 463] width 160 height 31
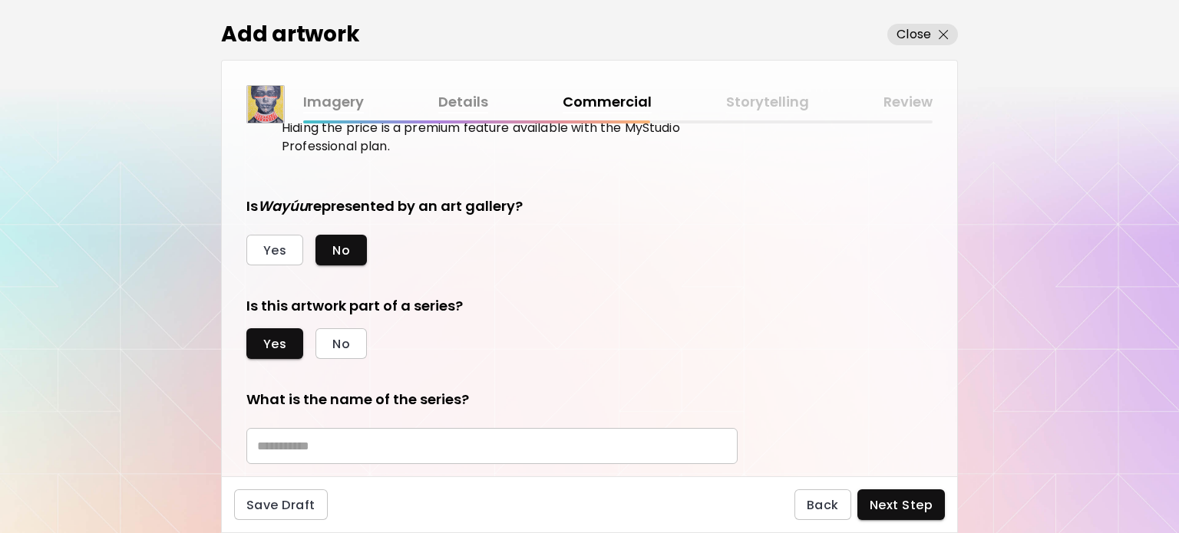
click at [276, 436] on input "text" at bounding box center [491, 446] width 491 height 36
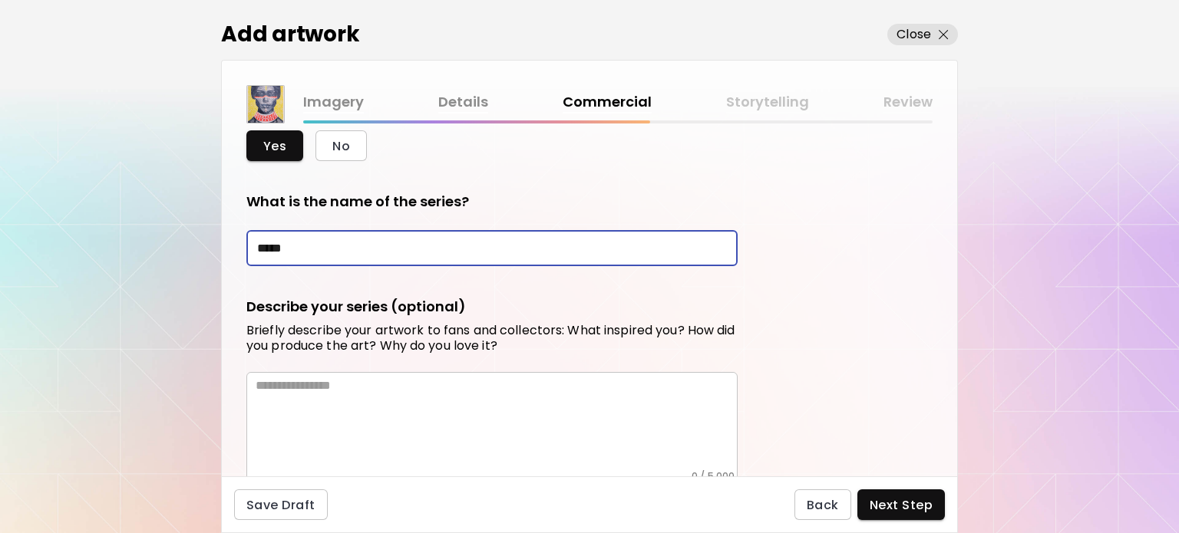
scroll to position [594, 0]
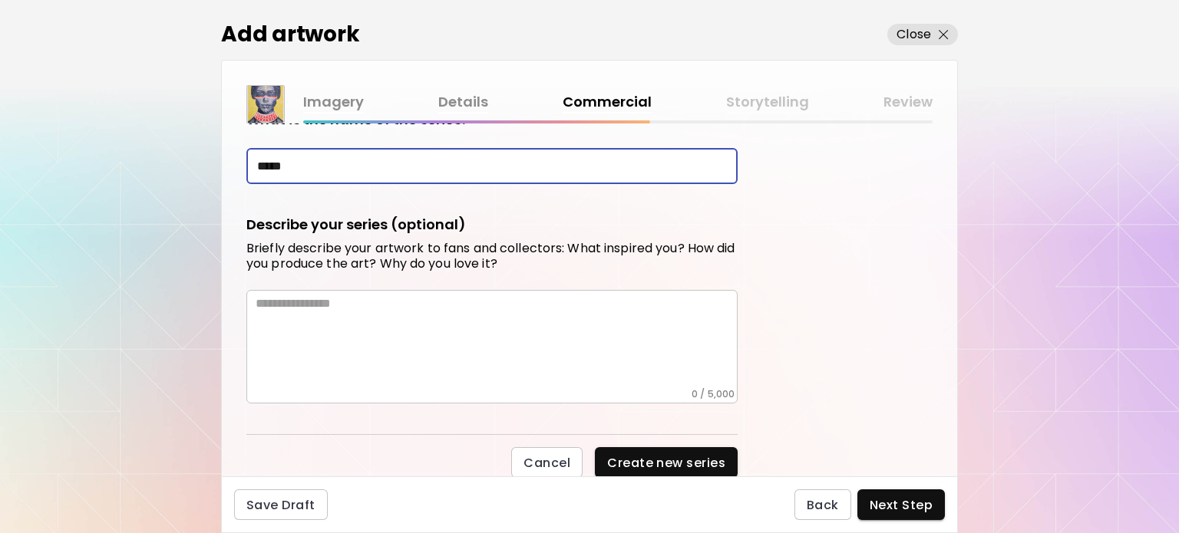
type input "*****"
click at [286, 322] on textarea at bounding box center [497, 342] width 482 height 92
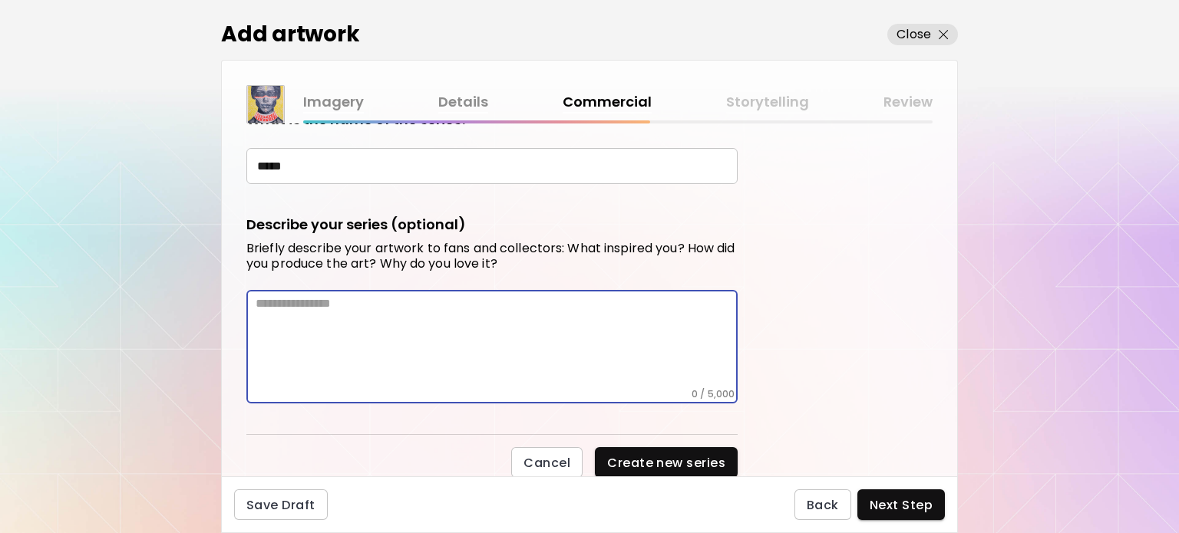
paste textarea "**********"
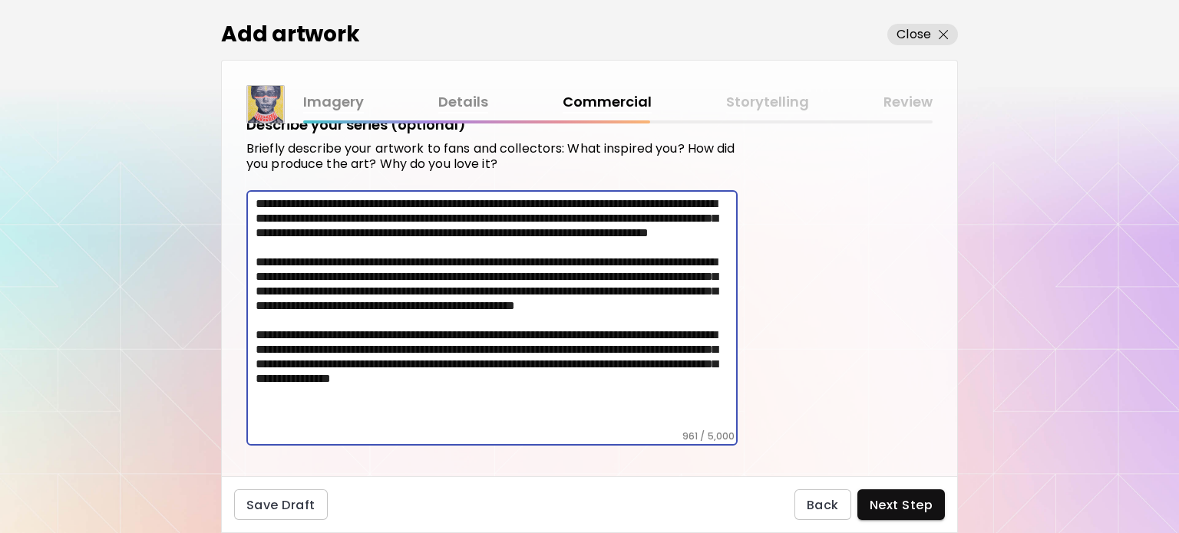
scroll to position [736, 0]
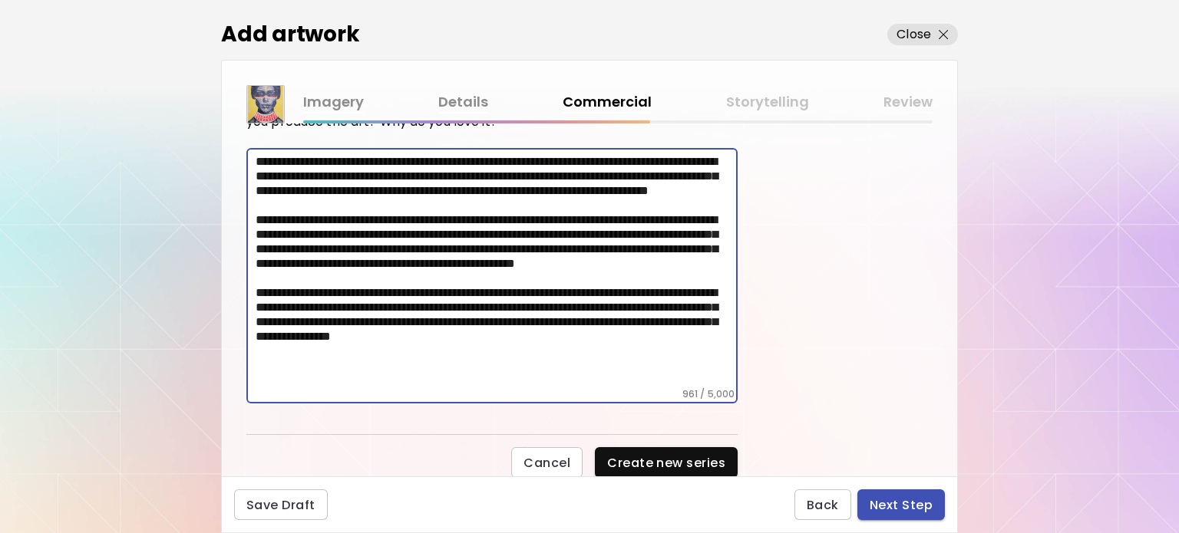
type textarea "**********"
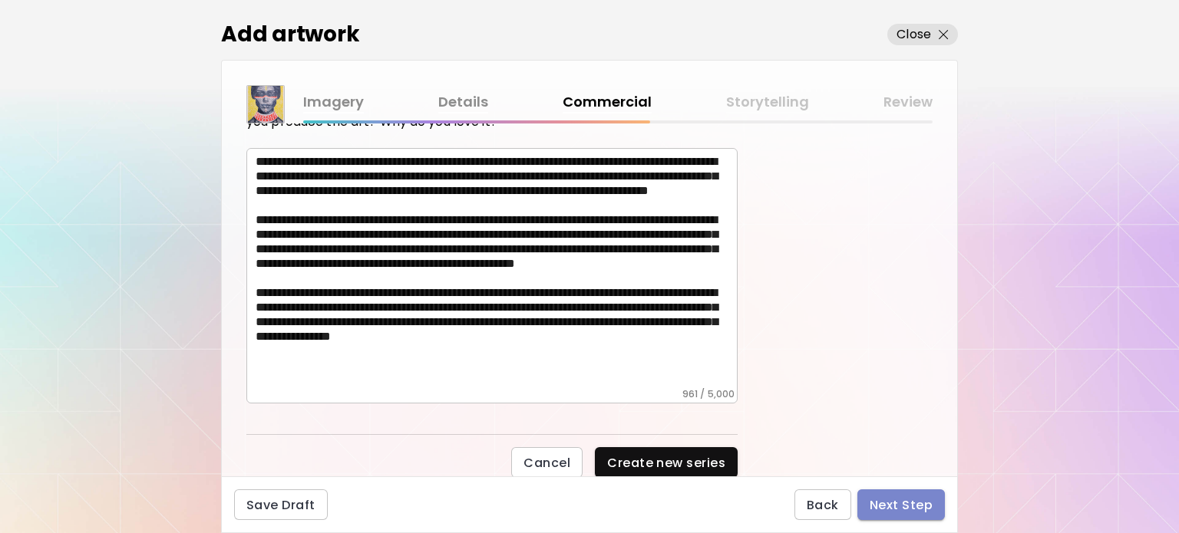
click at [922, 502] on span "Next Step" at bounding box center [901, 505] width 63 height 16
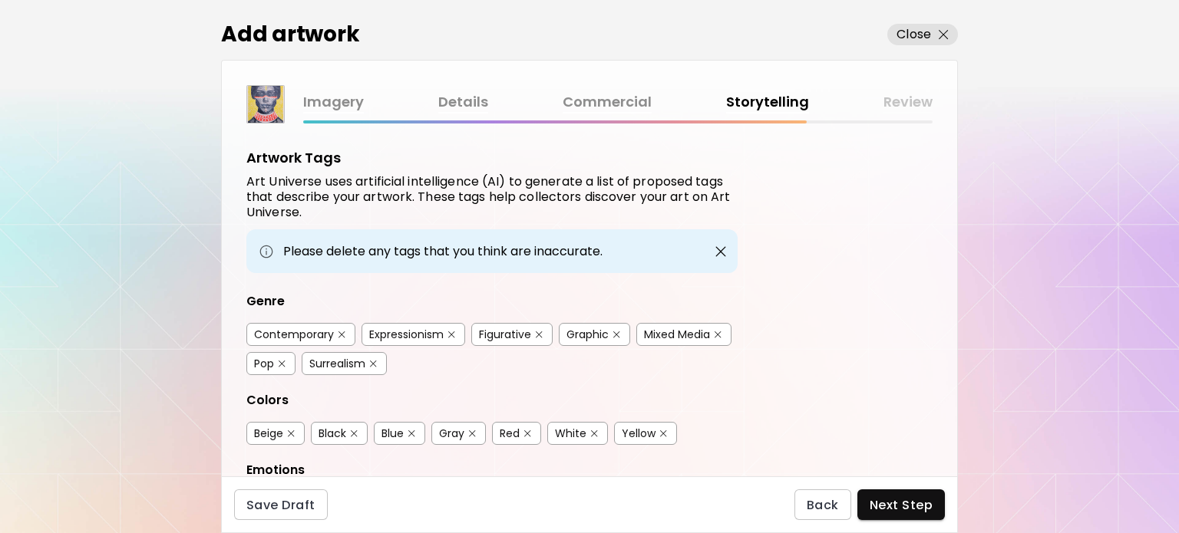
click at [273, 328] on div "Contemporary" at bounding box center [294, 334] width 80 height 15
click at [499, 323] on div "Figurative" at bounding box center [511, 334] width 81 height 23
click at [519, 331] on div "Figurative" at bounding box center [505, 334] width 52 height 15
click at [261, 367] on div "Pop" at bounding box center [264, 363] width 20 height 15
click at [646, 432] on div "Yellow" at bounding box center [639, 433] width 34 height 15
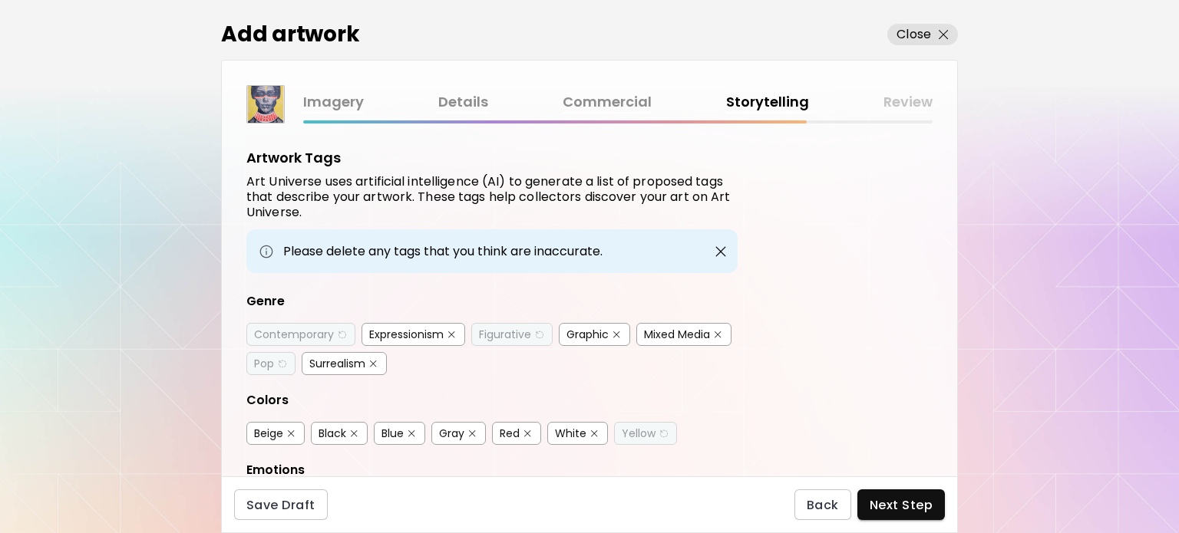
click at [392, 436] on div "Blue" at bounding box center [393, 433] width 22 height 15
click at [520, 434] on div "Red" at bounding box center [510, 433] width 20 height 15
click at [565, 426] on div "White" at bounding box center [570, 433] width 31 height 15
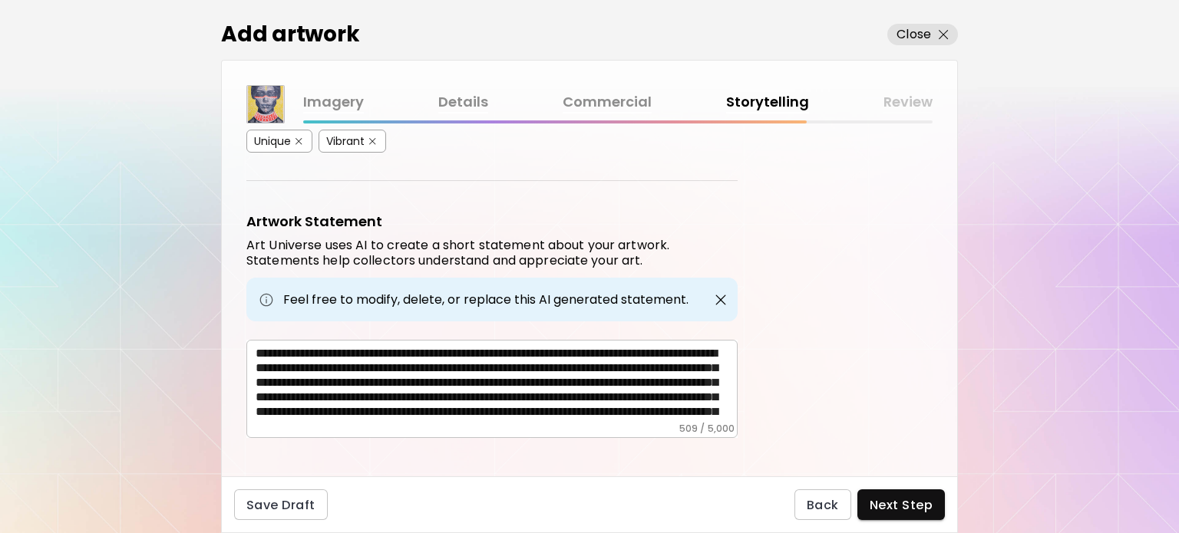
scroll to position [430, 0]
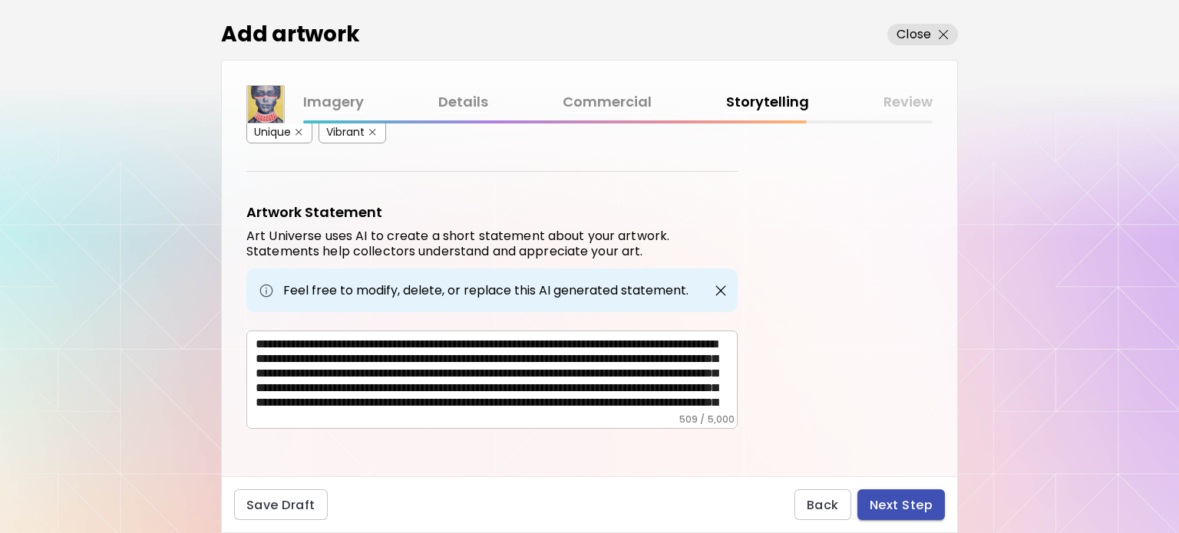
click at [890, 497] on span "Next Step" at bounding box center [901, 505] width 63 height 16
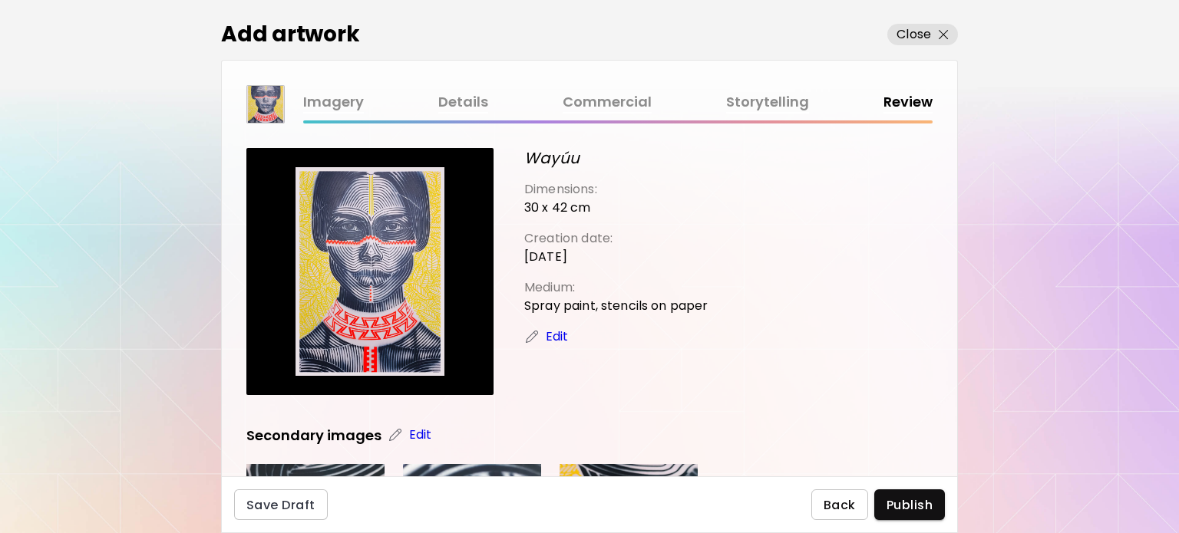
click at [847, 507] on span "Back" at bounding box center [840, 505] width 32 height 16
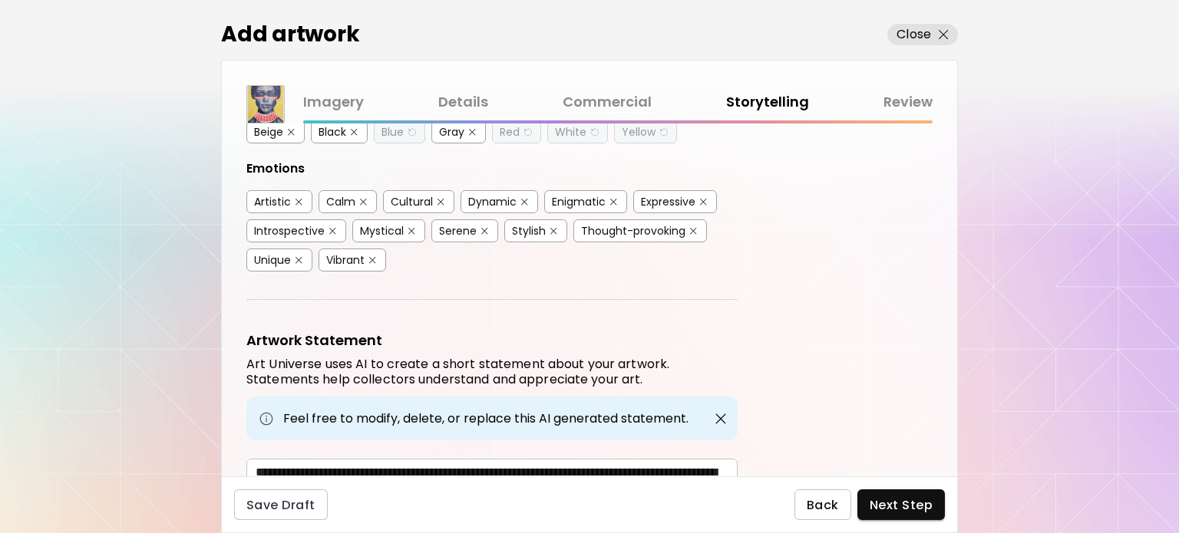
scroll to position [307, 0]
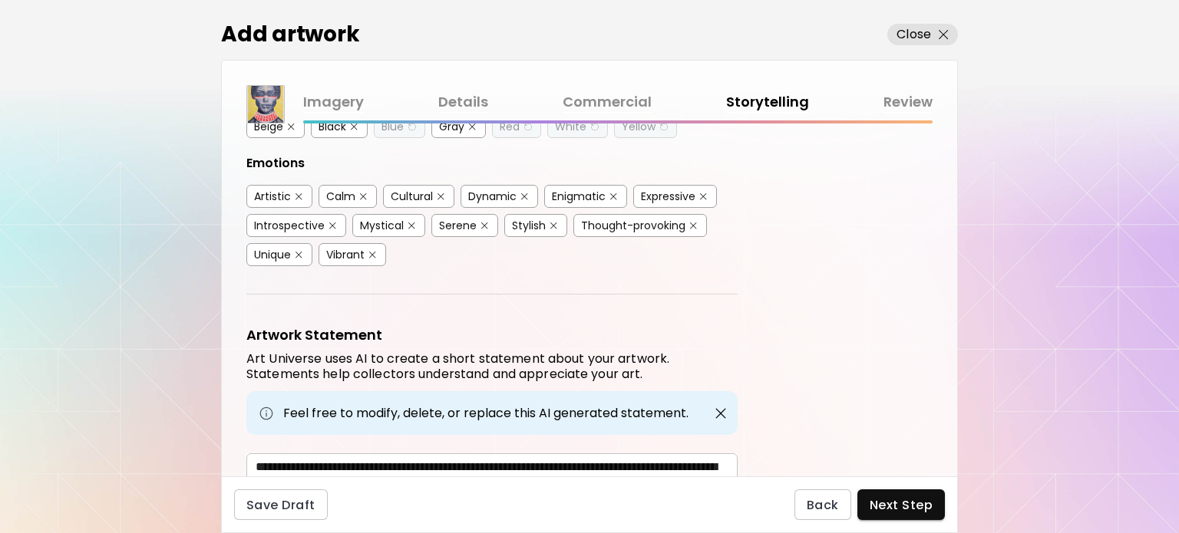
click at [279, 192] on div "Artistic" at bounding box center [272, 196] width 37 height 15
click at [389, 227] on div "Mystical" at bounding box center [382, 225] width 44 height 15
click at [347, 251] on div "Vibrant" at bounding box center [345, 254] width 38 height 15
click at [576, 189] on div "Enigmatic" at bounding box center [579, 196] width 54 height 15
click at [426, 189] on div "Cultural" at bounding box center [412, 196] width 42 height 15
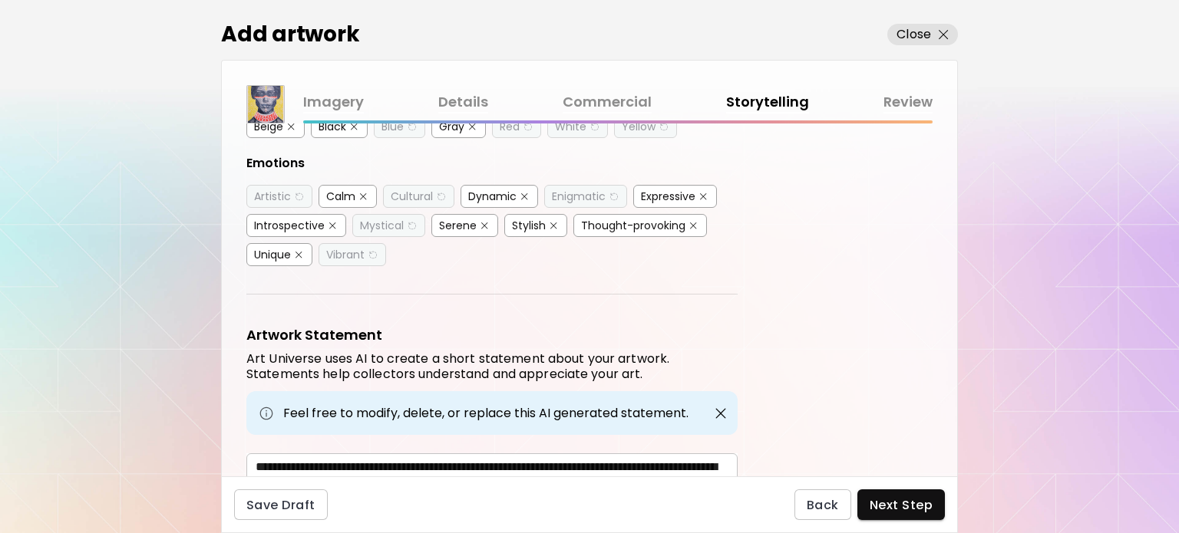
click at [680, 193] on div "Expressive" at bounding box center [668, 196] width 55 height 15
click at [902, 508] on span "Next Step" at bounding box center [901, 505] width 63 height 16
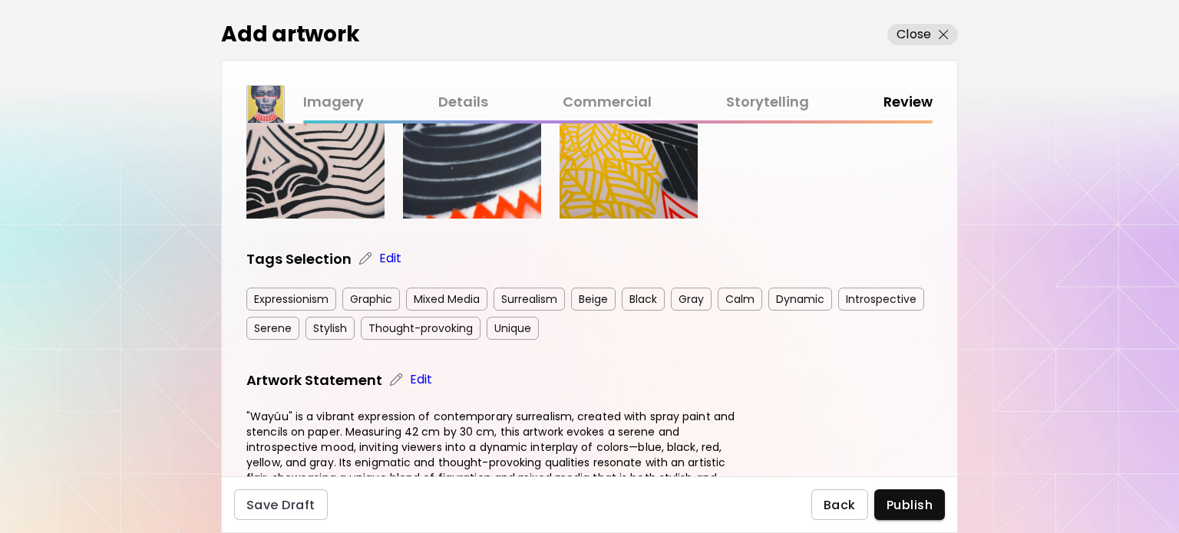
scroll to position [641, 0]
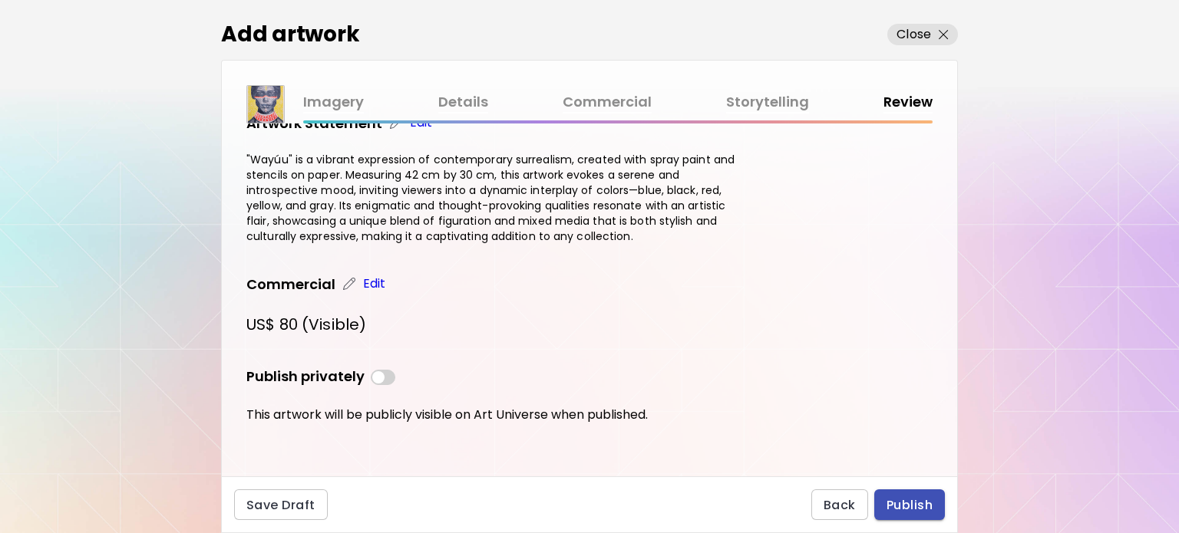
click at [911, 509] on span "Publish" at bounding box center [910, 505] width 46 height 16
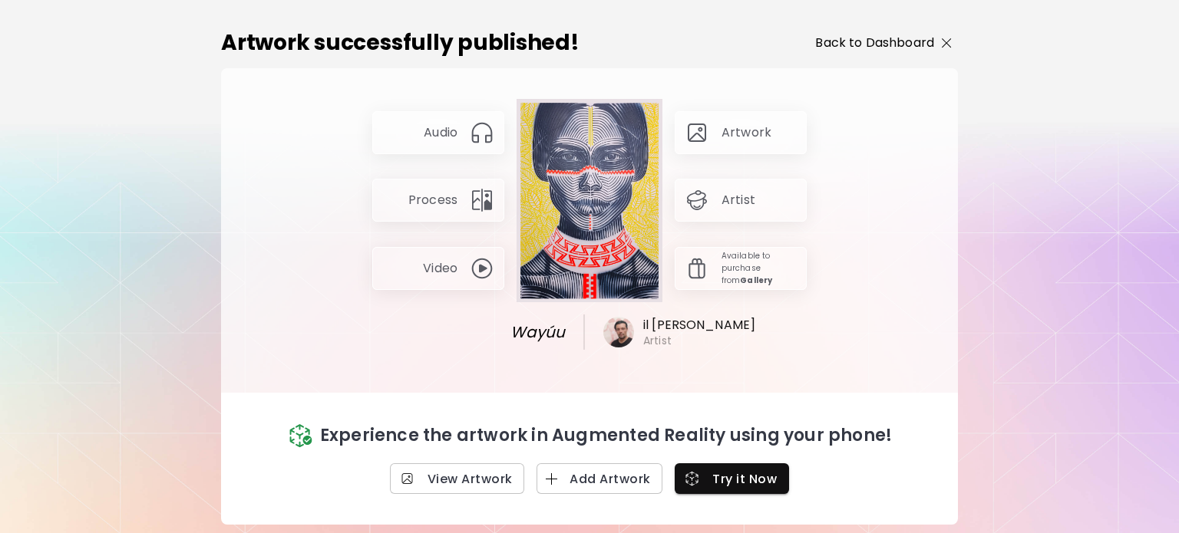
click at [871, 49] on p "Back to Dashboard" at bounding box center [874, 43] width 119 height 18
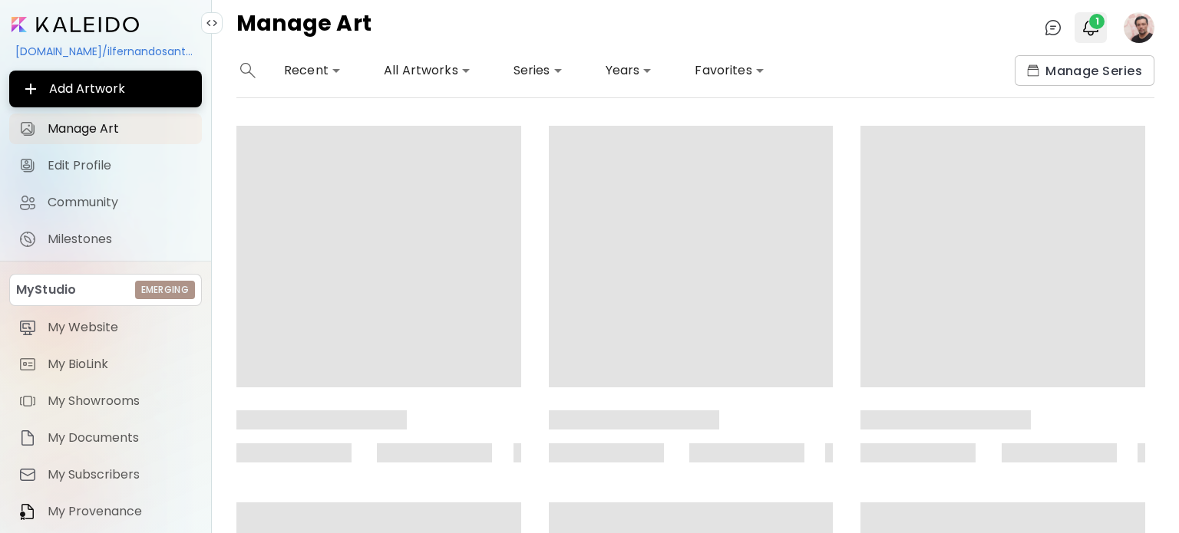
click at [1096, 30] on img "button" at bounding box center [1091, 27] width 18 height 18
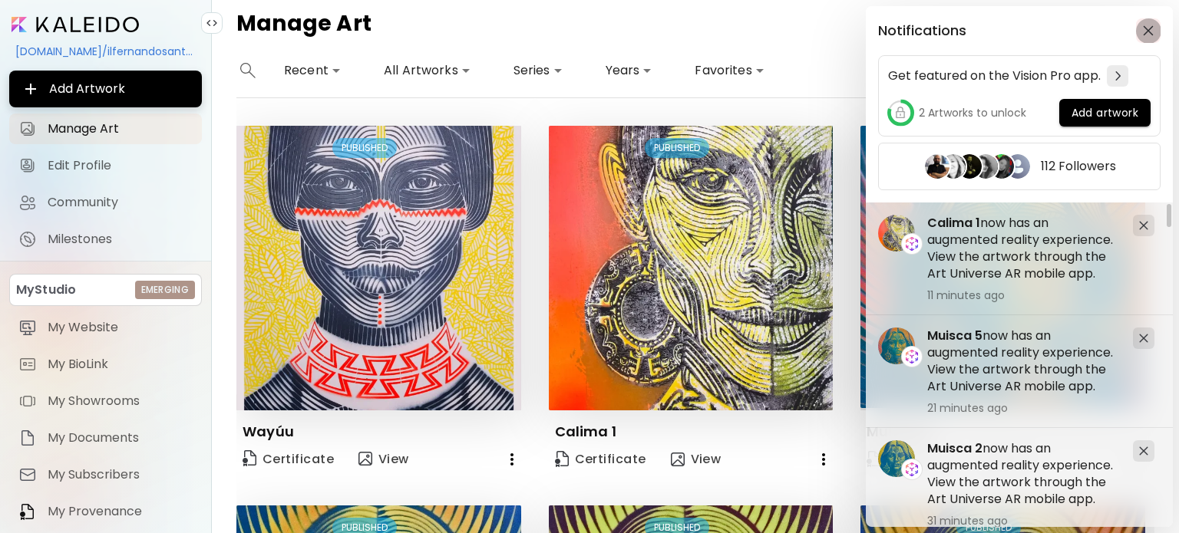
click at [1152, 35] on img "button" at bounding box center [1148, 30] width 11 height 11
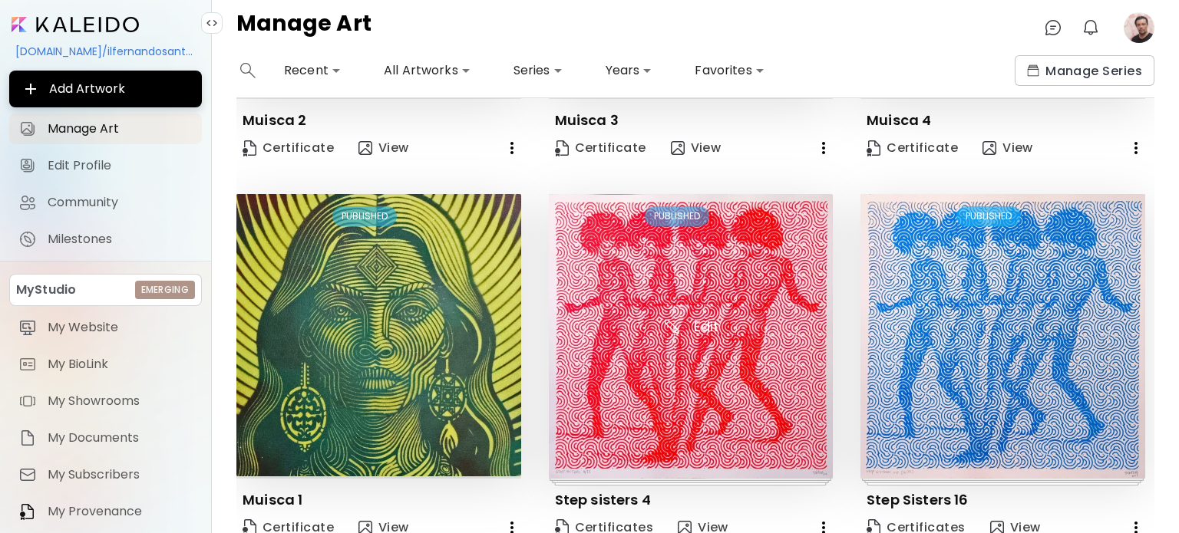
scroll to position [1137, 0]
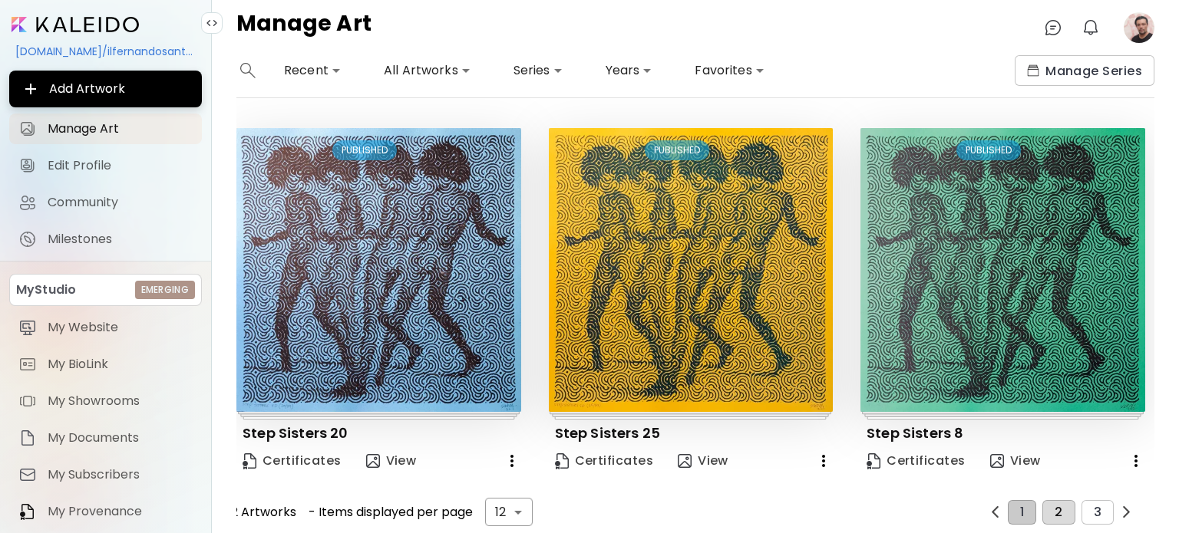
click at [1055, 506] on span "2" at bounding box center [1059, 513] width 8 height 14
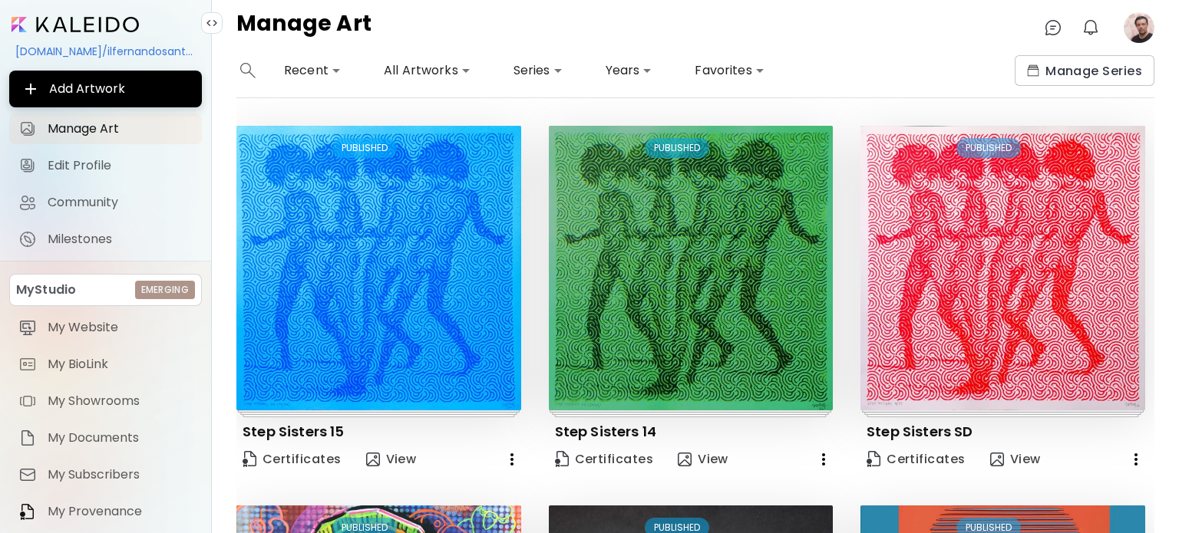
scroll to position [537, 0]
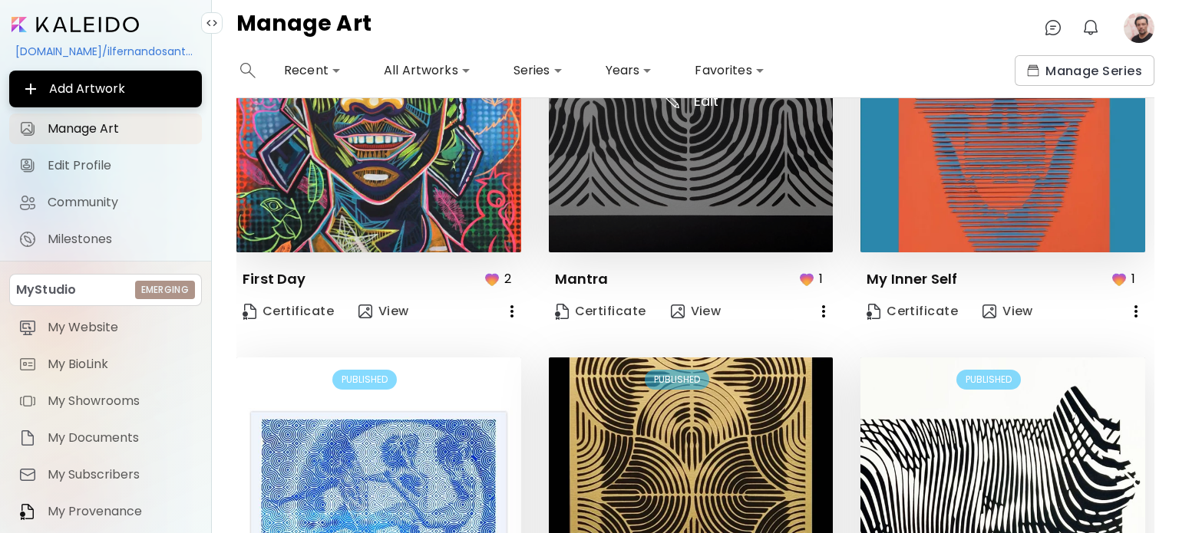
click at [676, 204] on img at bounding box center [691, 111] width 285 height 285
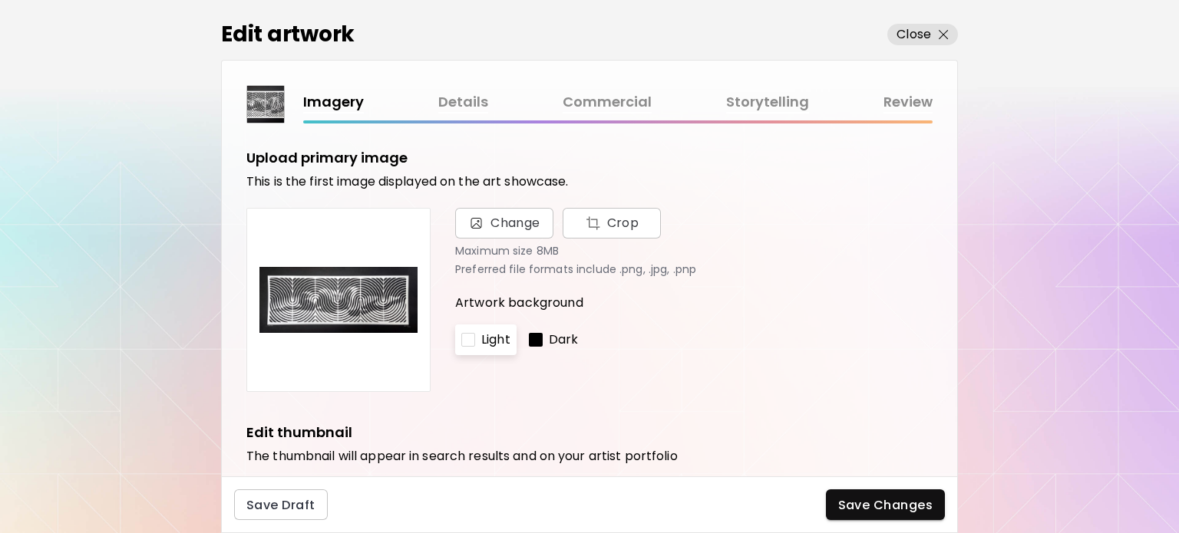
click at [547, 343] on div "Dark" at bounding box center [554, 340] width 62 height 31
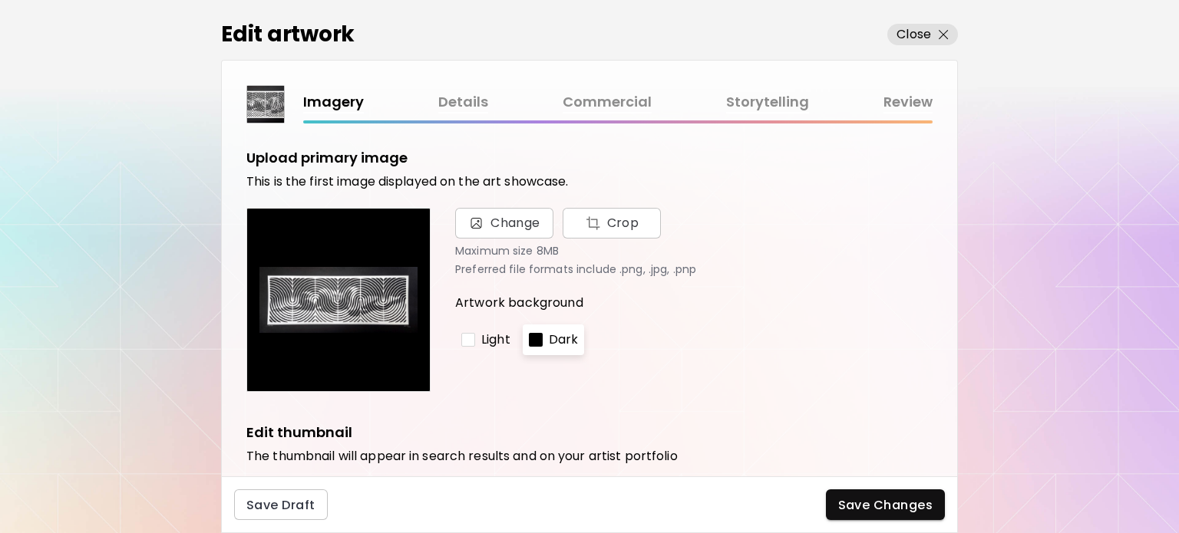
click at [510, 340] on div "Light" at bounding box center [485, 340] width 61 height 31
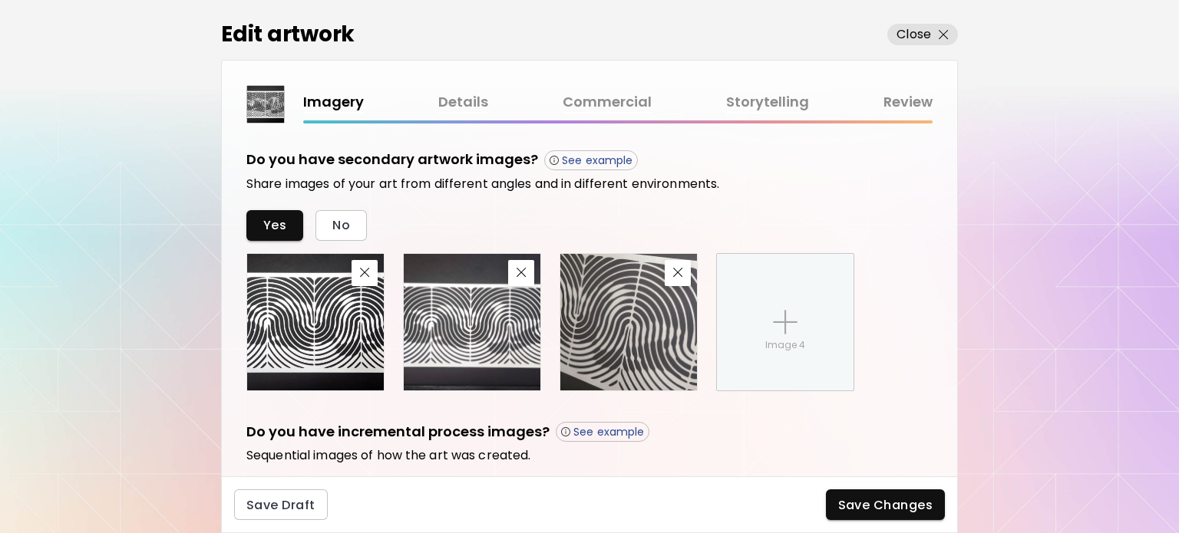
scroll to position [608, 0]
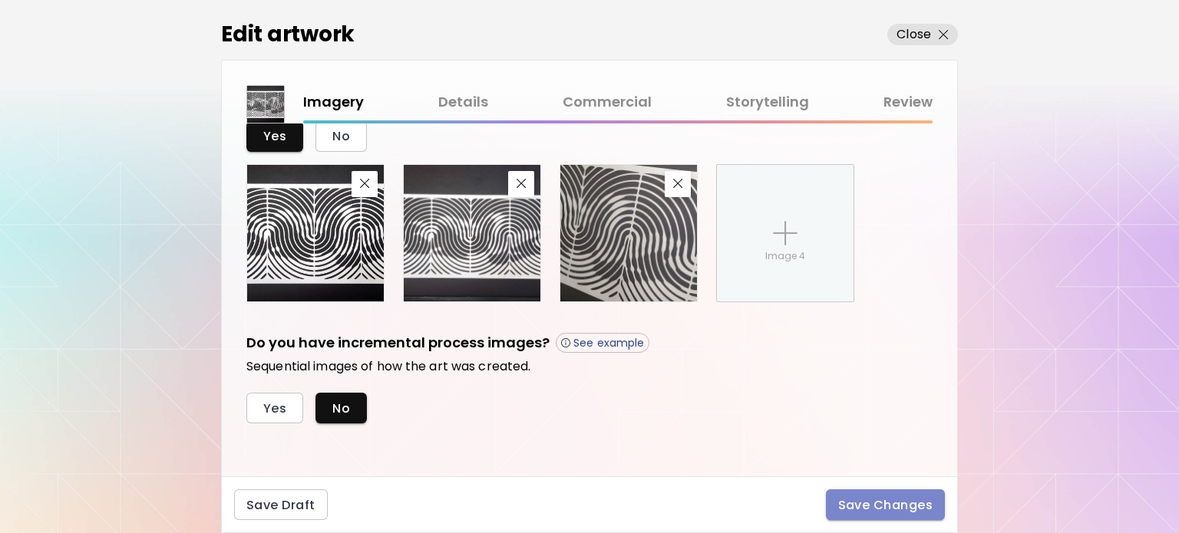
click at [851, 504] on span "Save Changes" at bounding box center [885, 505] width 95 height 16
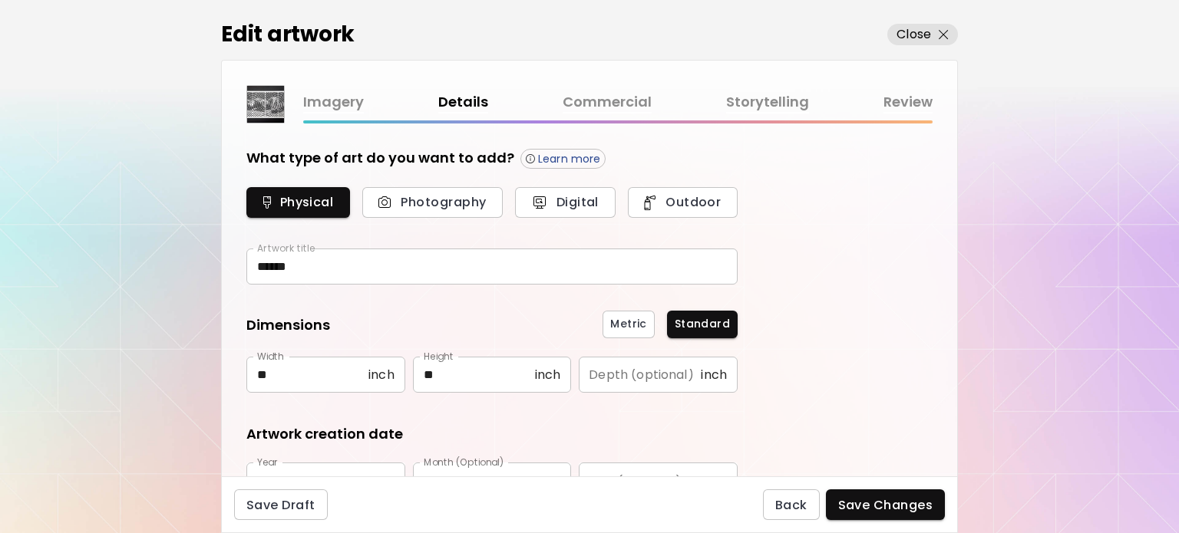
click at [373, 376] on span "inch" at bounding box center [381, 375] width 26 height 15
click at [633, 324] on span "Metric" at bounding box center [628, 324] width 36 height 16
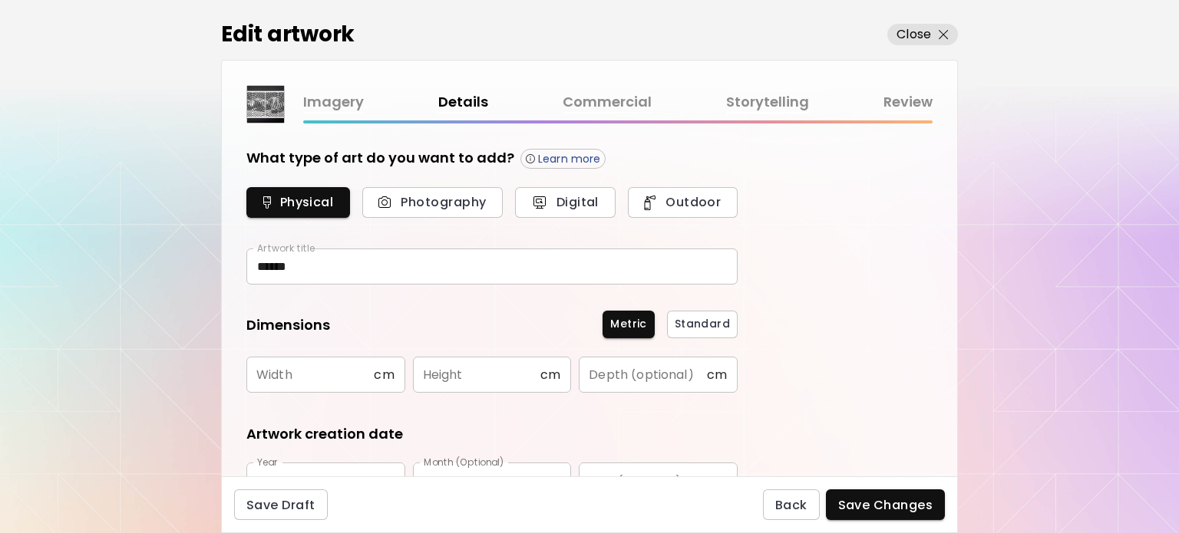
click at [265, 377] on input "text" at bounding box center [309, 375] width 127 height 36
type input "**"
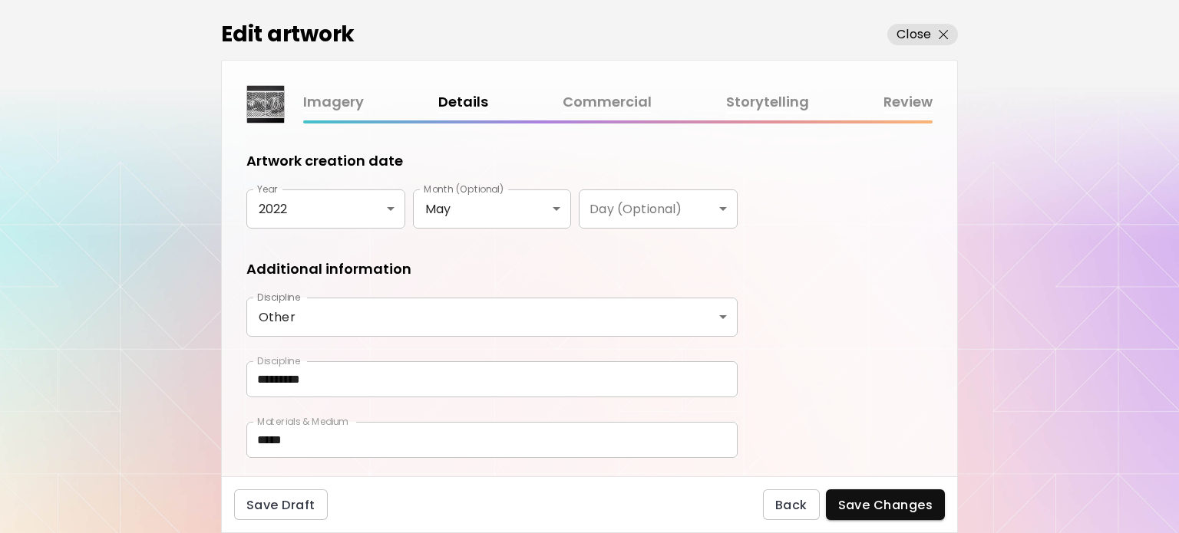
scroll to position [314, 0]
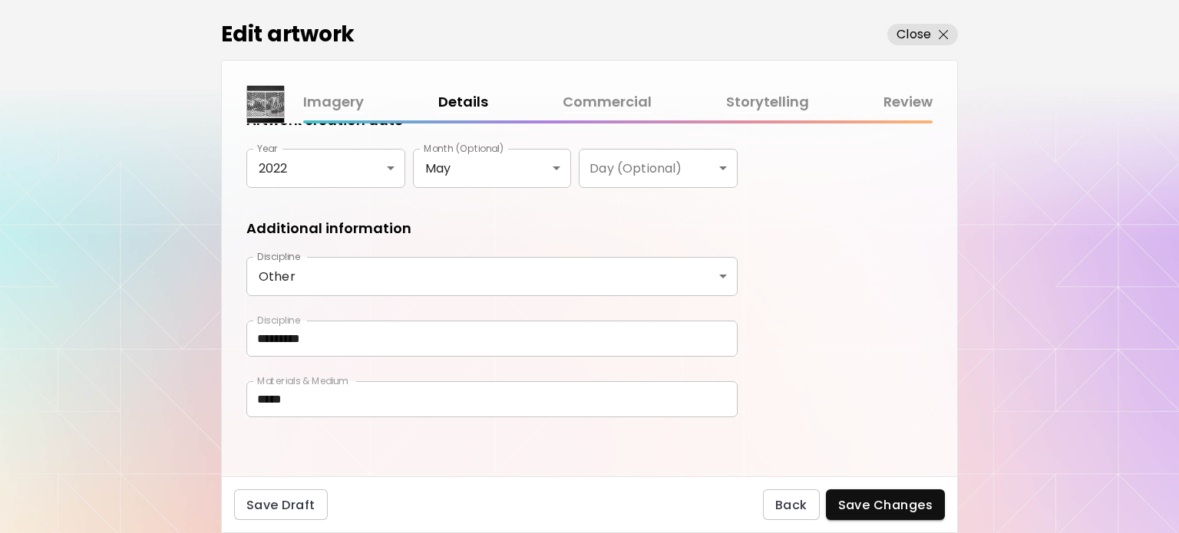
type input "**"
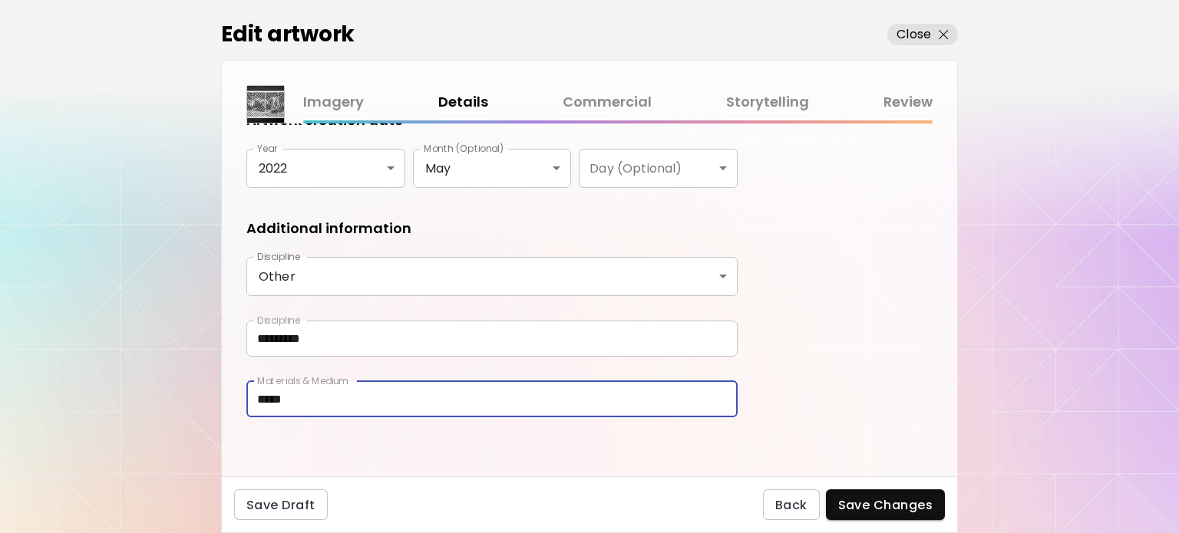
click at [306, 399] on input "*****" at bounding box center [491, 400] width 491 height 36
click at [303, 398] on input "**********" at bounding box center [491, 400] width 491 height 36
type input "**********"
click at [864, 506] on span "Save Changes" at bounding box center [885, 505] width 95 height 16
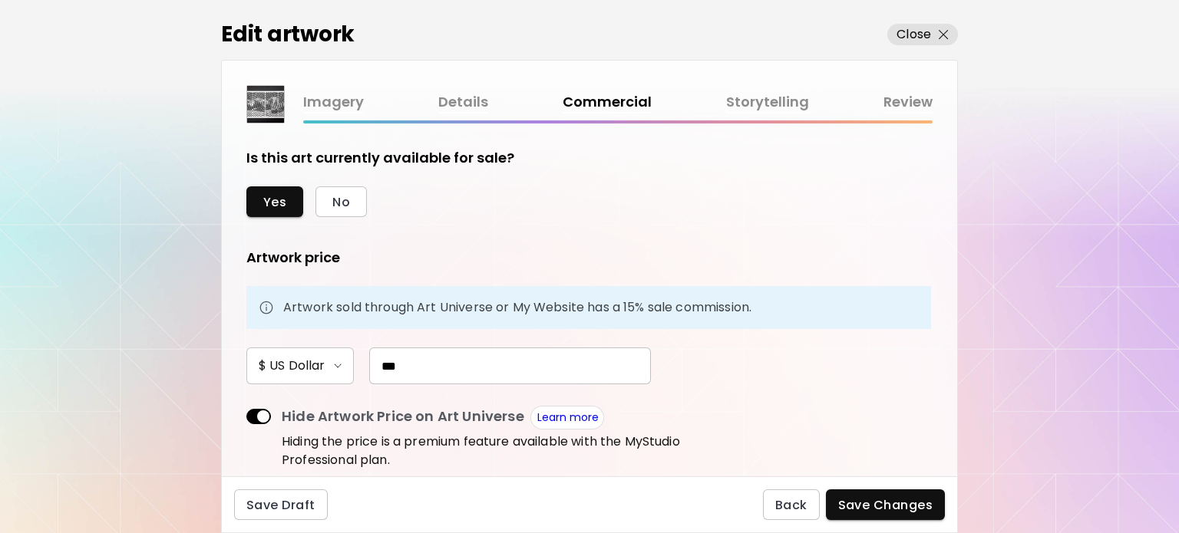
click at [441, 365] on input "***" at bounding box center [510, 366] width 282 height 37
drag, startPoint x: 465, startPoint y: 365, endPoint x: 313, endPoint y: 362, distance: 152.0
click at [313, 362] on div "$ US Dollar ***" at bounding box center [491, 366] width 491 height 37
click at [390, 362] on input "***" at bounding box center [510, 366] width 282 height 37
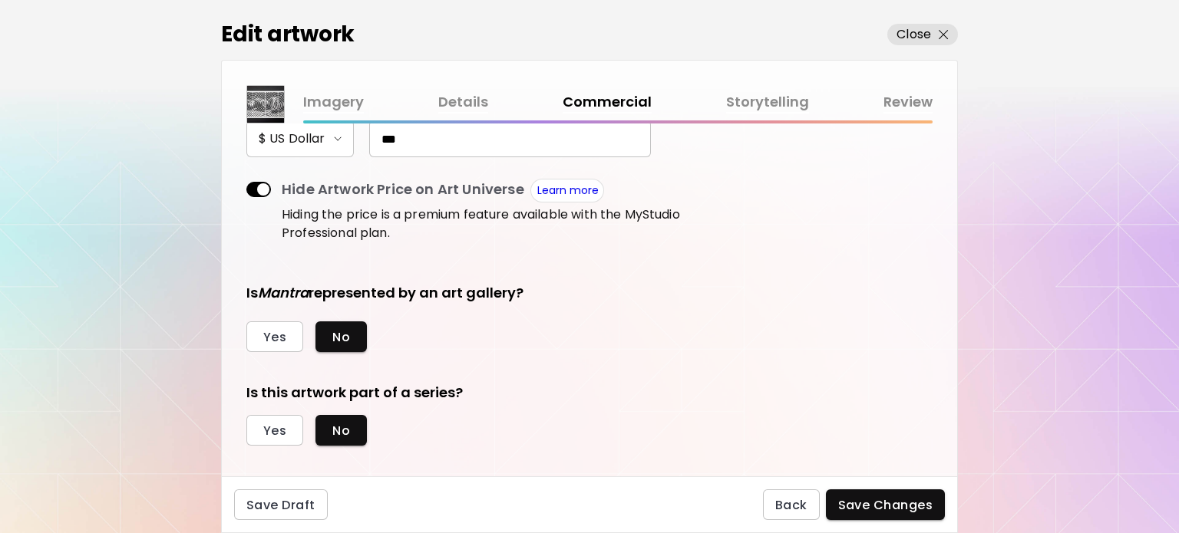
scroll to position [243, 0]
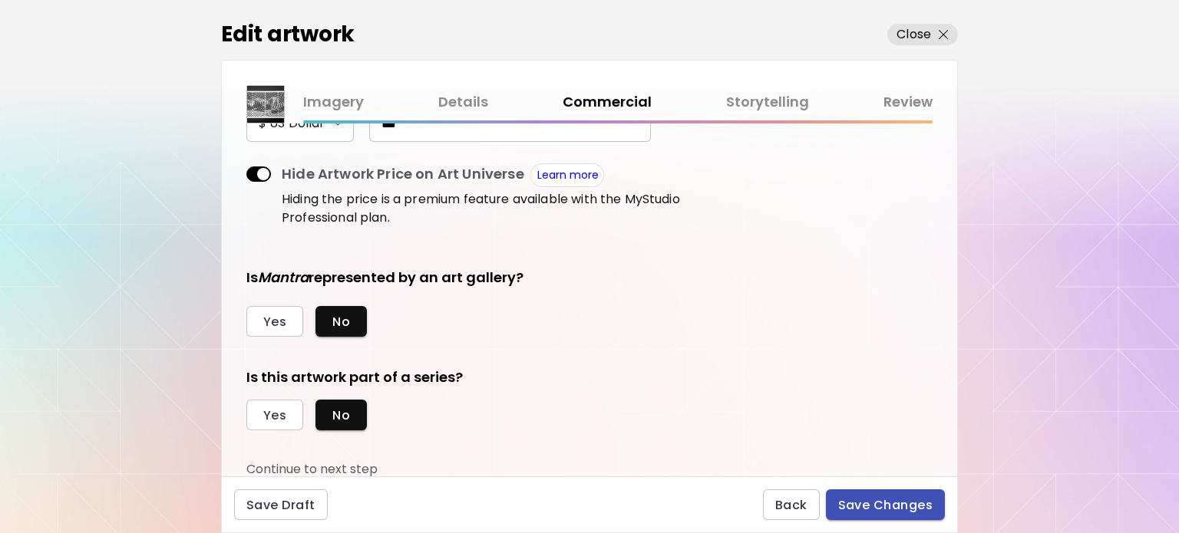
type input "***"
click at [893, 509] on span "Save Changes" at bounding box center [885, 505] width 95 height 16
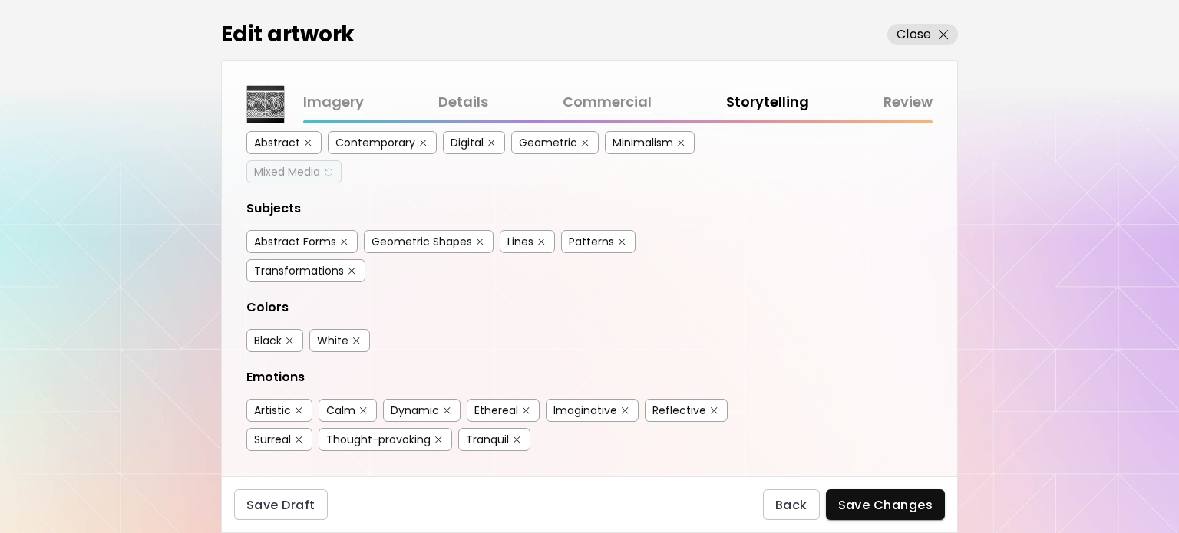
scroll to position [38, 0]
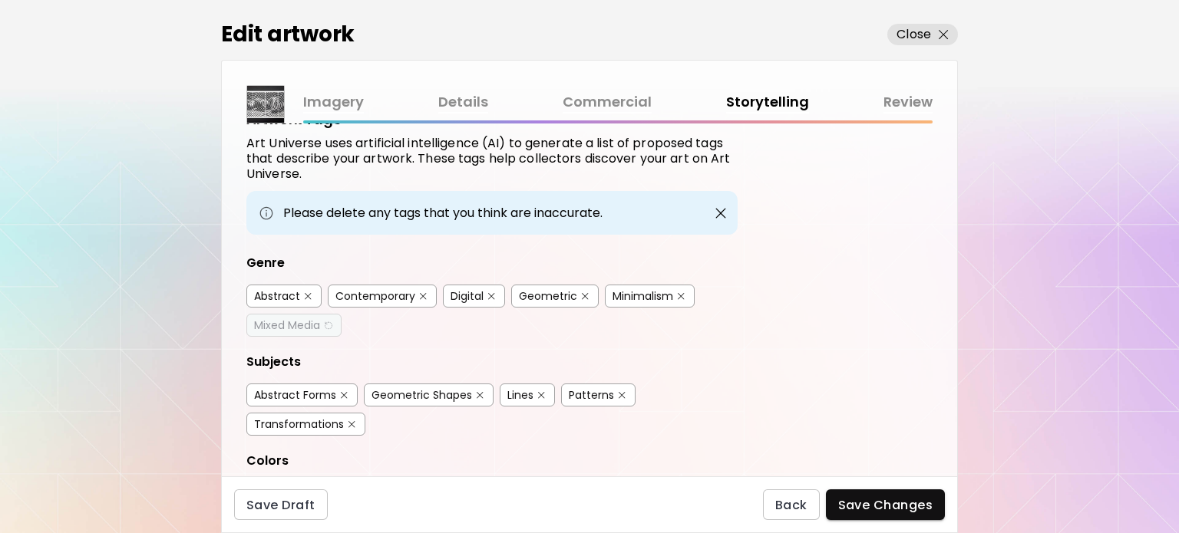
click at [399, 292] on div "Contemporary" at bounding box center [375, 296] width 80 height 15
click at [566, 292] on div "Geometric" at bounding box center [548, 296] width 58 height 15
click at [636, 295] on div "Minimalism" at bounding box center [643, 296] width 61 height 15
click at [577, 388] on div "Patterns" at bounding box center [591, 395] width 45 height 15
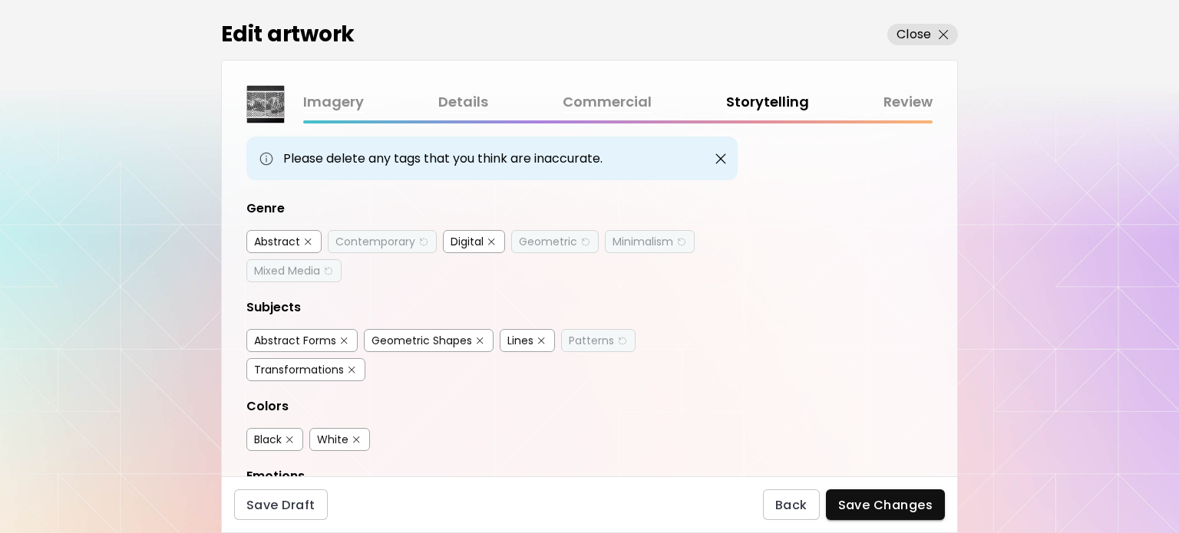
scroll to position [345, 0]
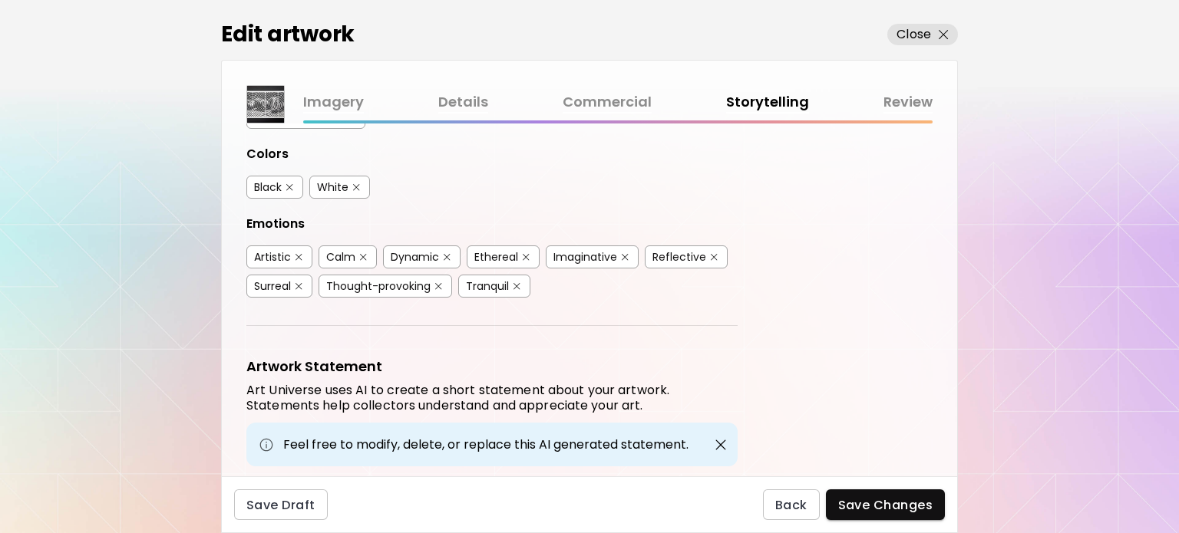
click at [270, 249] on div "Artistic" at bounding box center [272, 256] width 37 height 15
click at [348, 249] on div "Calm" at bounding box center [340, 256] width 29 height 15
click at [509, 253] on div "Ethereal" at bounding box center [496, 256] width 44 height 15
click at [500, 279] on div "Tranquil" at bounding box center [487, 286] width 43 height 15
click at [890, 504] on span "Save Changes" at bounding box center [885, 505] width 95 height 16
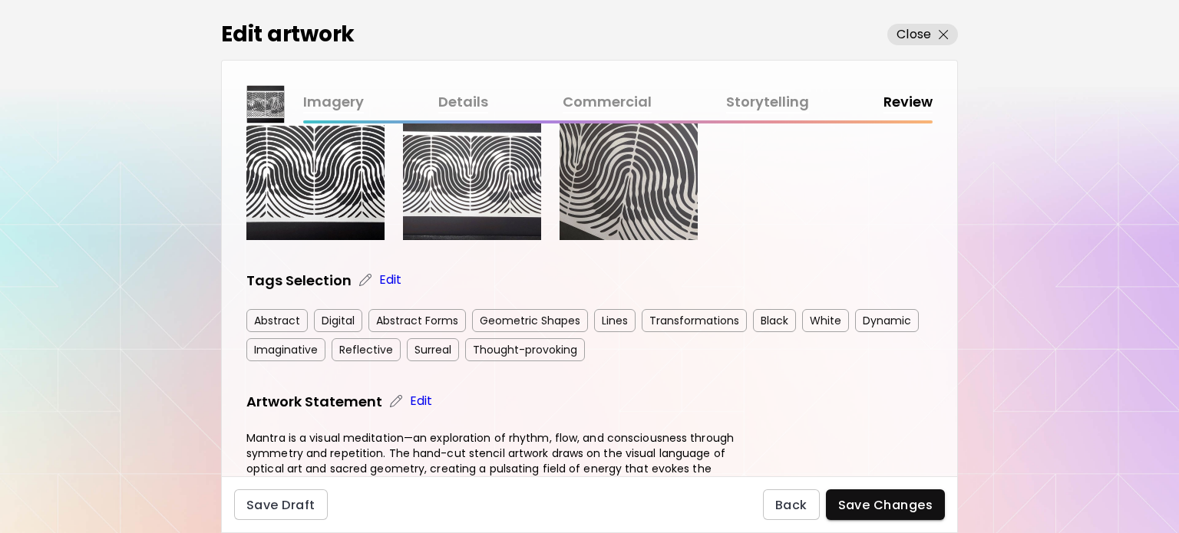
scroll to position [384, 0]
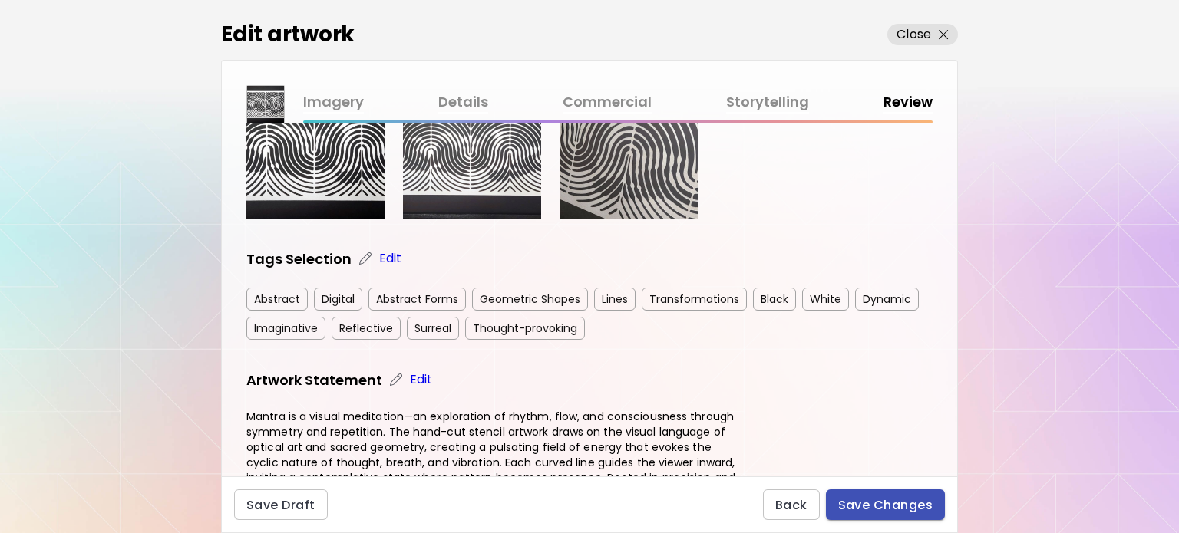
click at [864, 504] on span "Save Changes" at bounding box center [885, 505] width 95 height 16
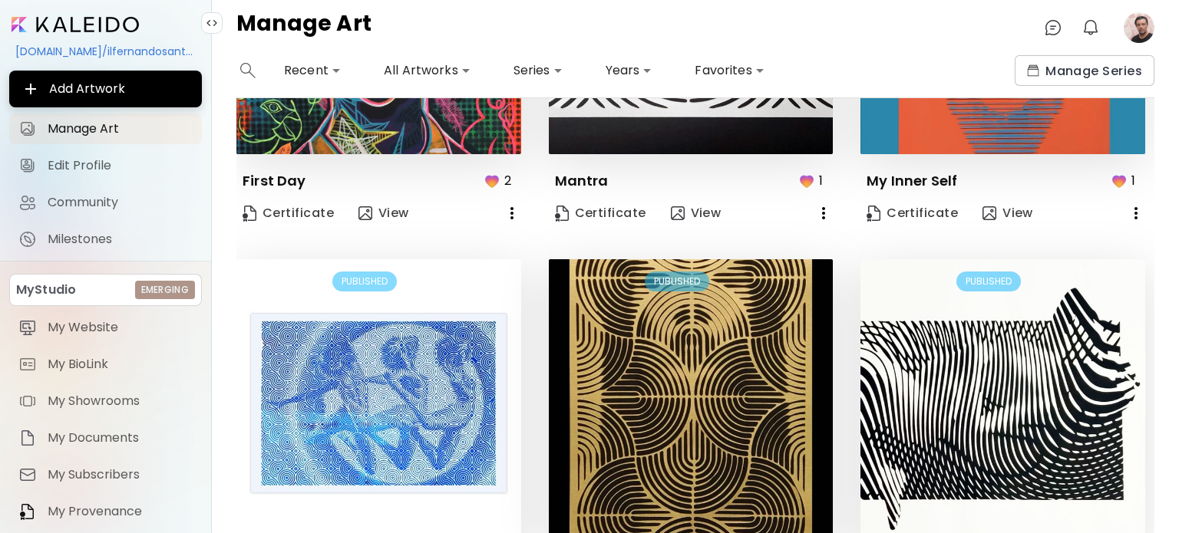
scroll to position [461, 0]
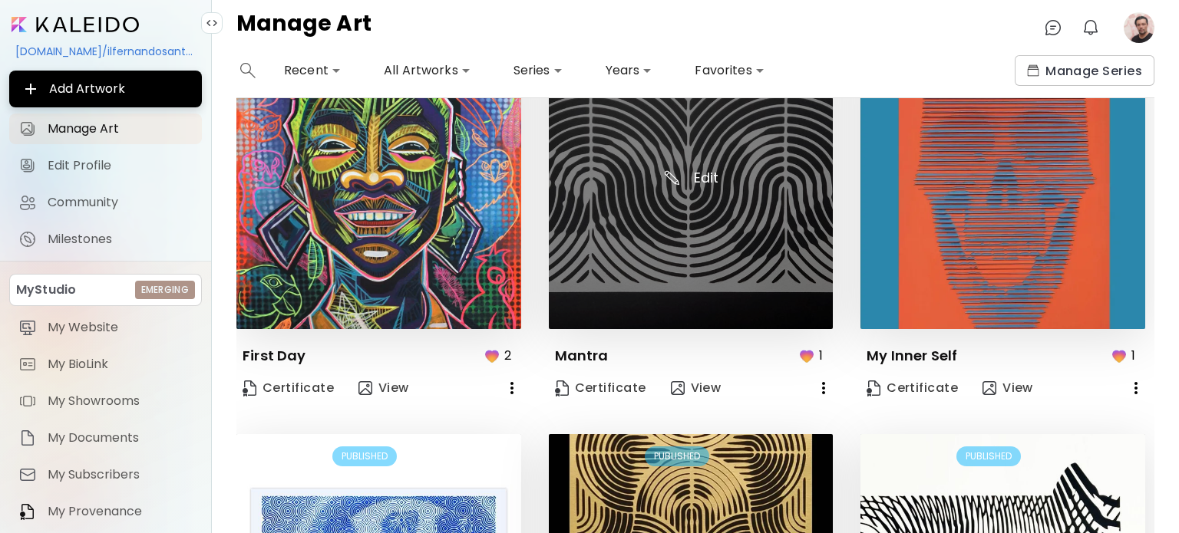
click at [620, 235] on img at bounding box center [691, 187] width 285 height 285
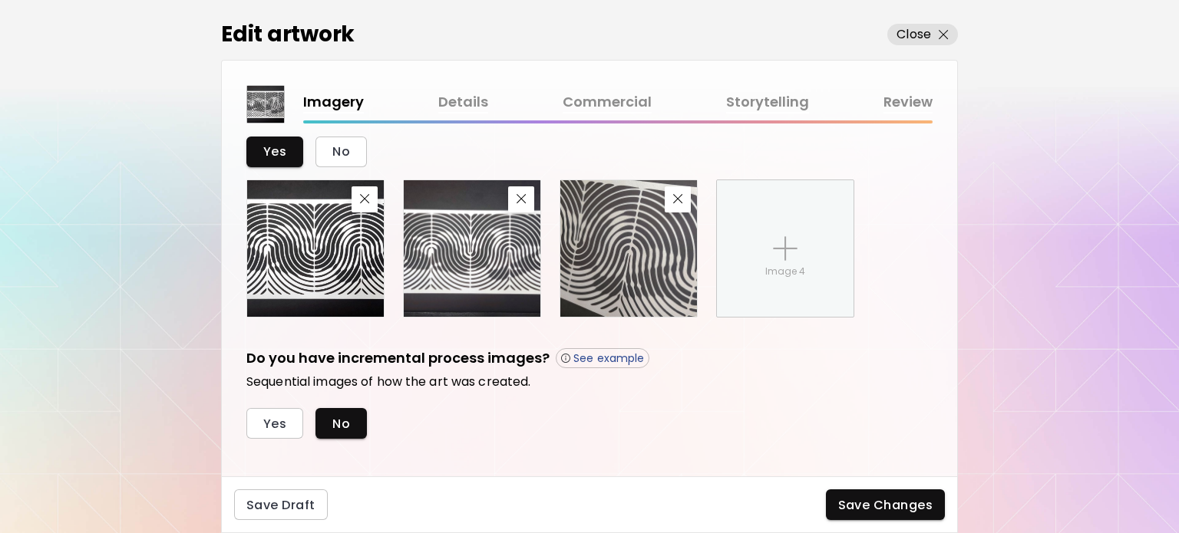
scroll to position [608, 0]
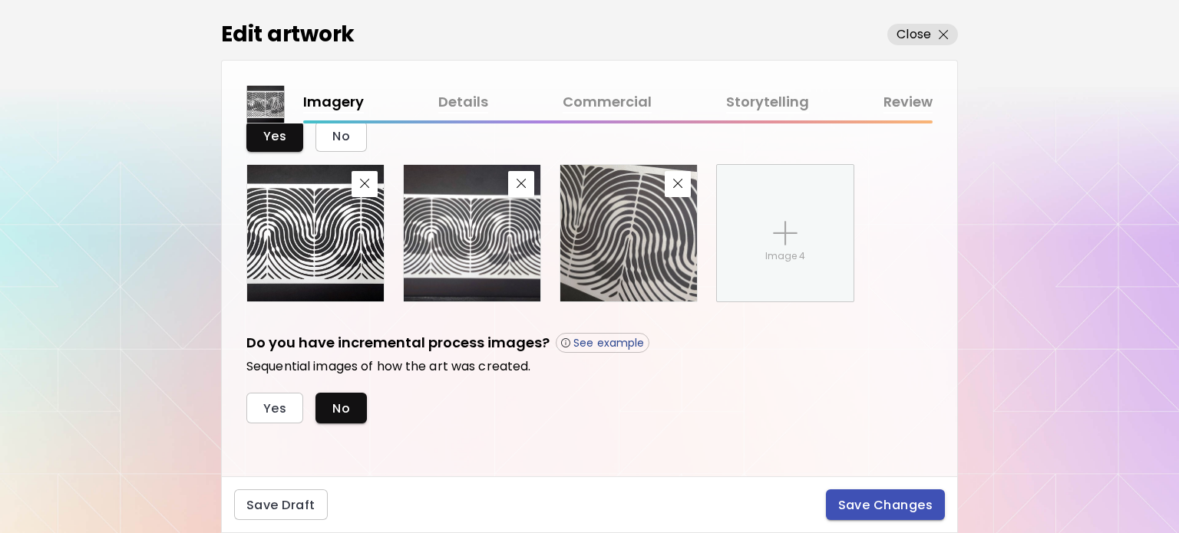
click at [858, 511] on span "Save Changes" at bounding box center [885, 505] width 95 height 16
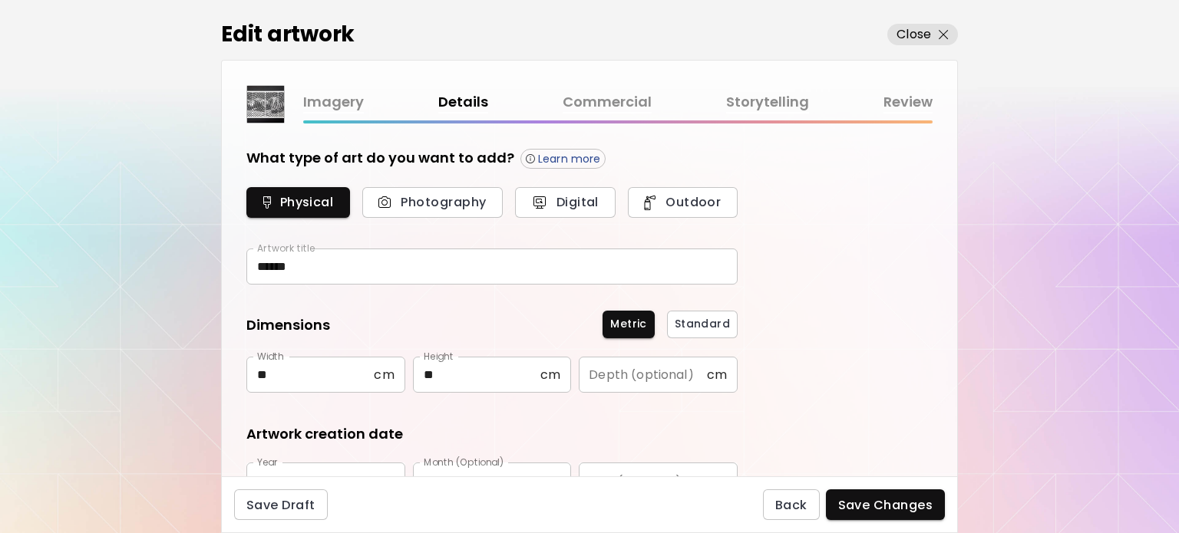
type input "*****"
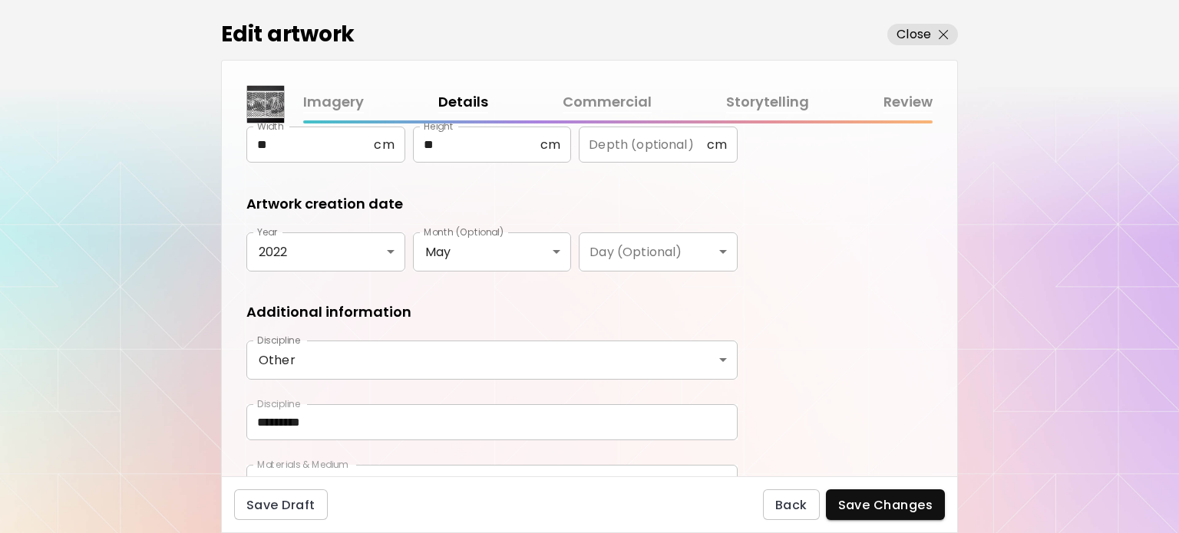
scroll to position [314, 0]
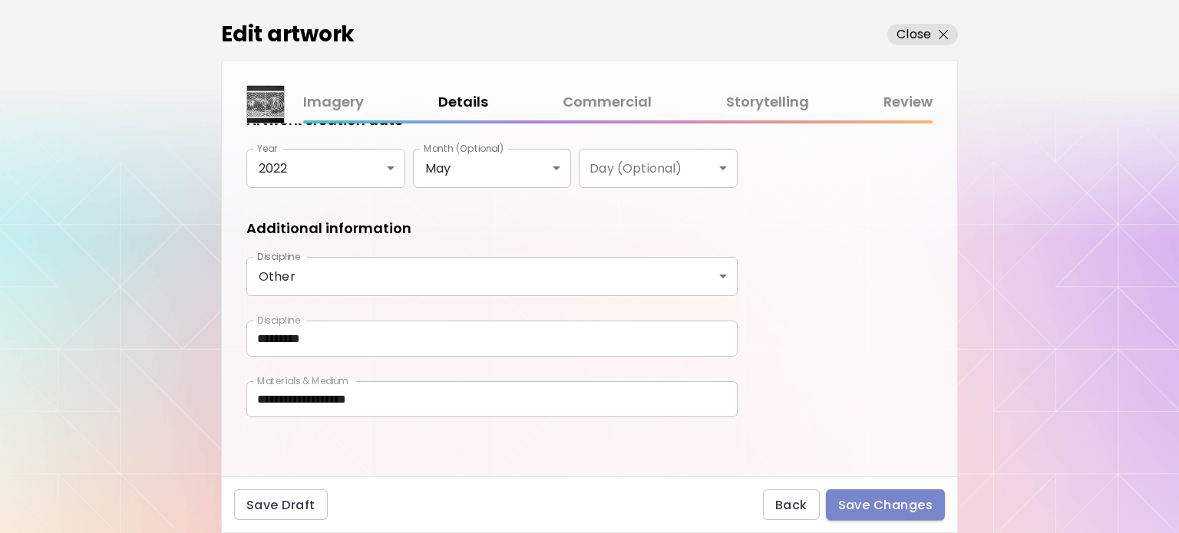
click at [870, 504] on span "Save Changes" at bounding box center [885, 505] width 95 height 16
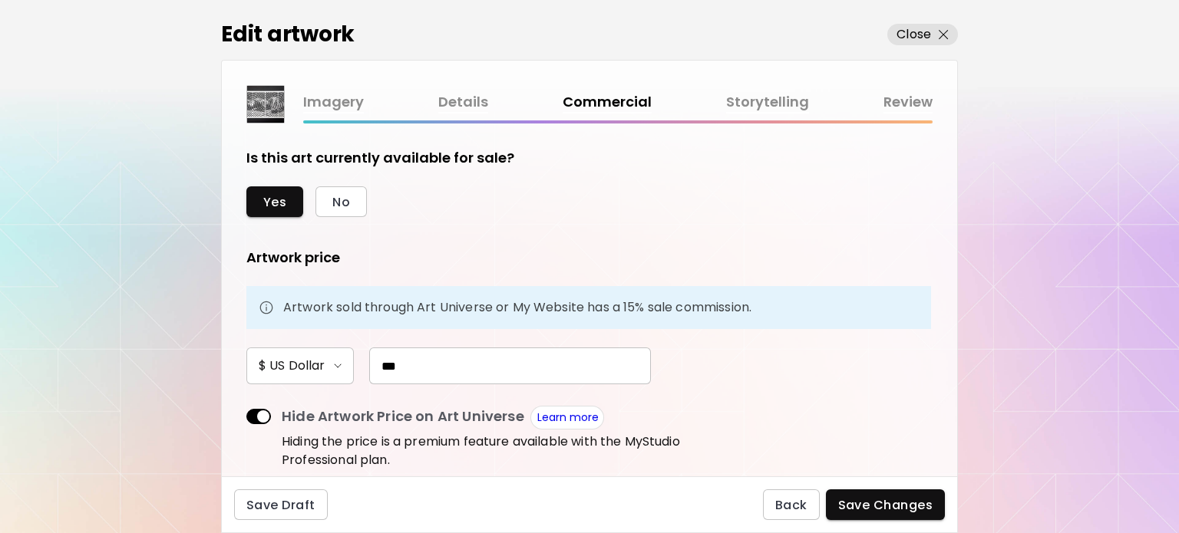
click at [270, 414] on span at bounding box center [258, 416] width 25 height 15
click at [256, 420] on span at bounding box center [258, 416] width 25 height 15
click at [259, 413] on span at bounding box center [258, 416] width 25 height 15
drag, startPoint x: 240, startPoint y: 415, endPoint x: 229, endPoint y: 413, distance: 11.6
click at [229, 413] on div "Is this art currently available for sale? Yes No Artwork price Artwork sold thr…" at bounding box center [589, 300] width 735 height 353
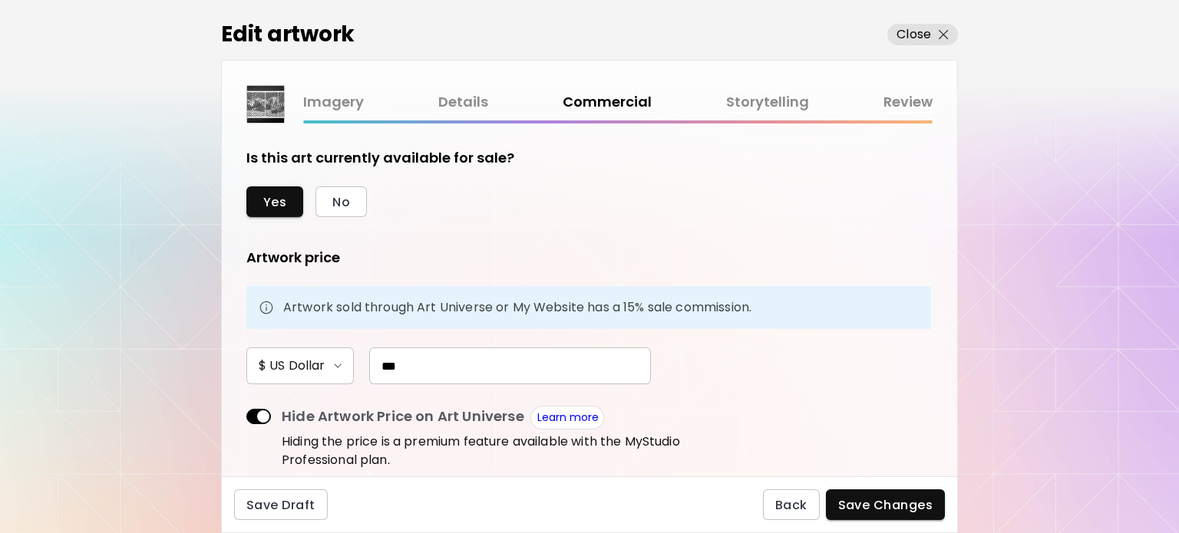
drag, startPoint x: 264, startPoint y: 414, endPoint x: 239, endPoint y: 415, distance: 24.6
click at [239, 415] on div "Is this art currently available for sale? Yes No Artwork price Artwork sold thr…" at bounding box center [589, 300] width 735 height 353
click at [165, 293] on div "Edit artwork Close Imagery Details Commercial Storytelling Review Is this art c…" at bounding box center [589, 266] width 1179 height 533
click at [261, 417] on span at bounding box center [258, 416] width 25 height 15
click at [542, 420] on link "Learn more" at bounding box center [567, 417] width 61 height 15
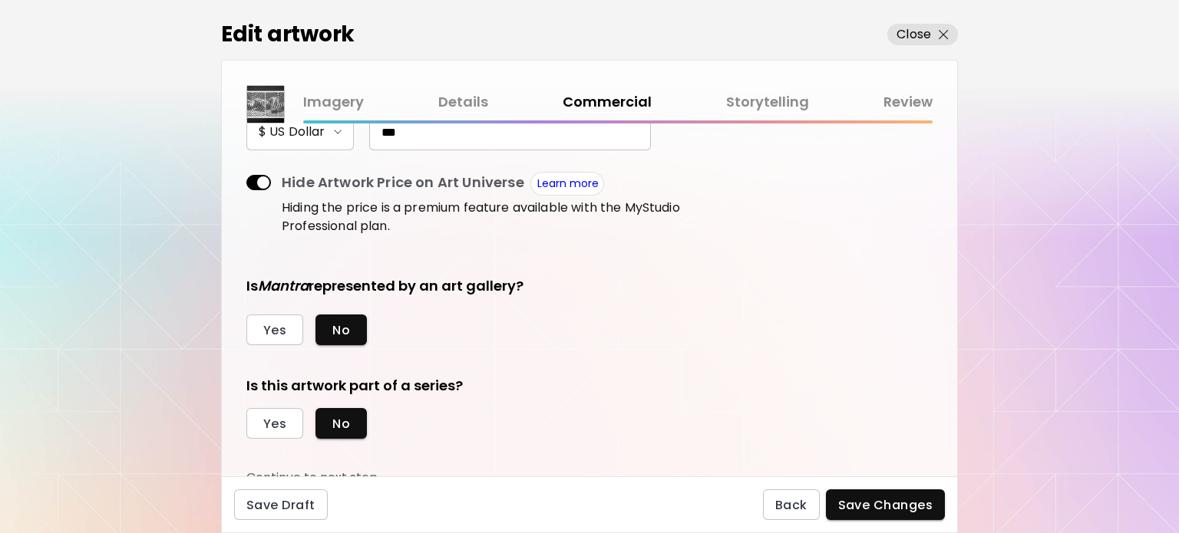
scroll to position [243, 0]
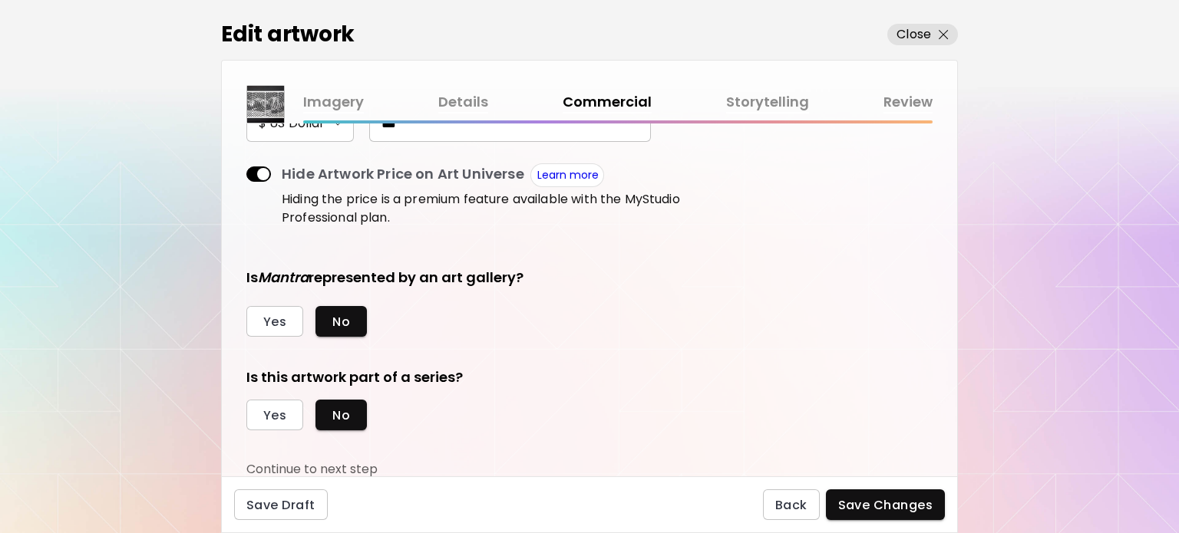
drag, startPoint x: 264, startPoint y: 176, endPoint x: 239, endPoint y: 173, distance: 24.8
click at [239, 174] on div "Is this art currently available for sale? Yes No Artwork price Artwork sold thr…" at bounding box center [589, 300] width 735 height 353
click at [250, 174] on span at bounding box center [258, 174] width 25 height 15
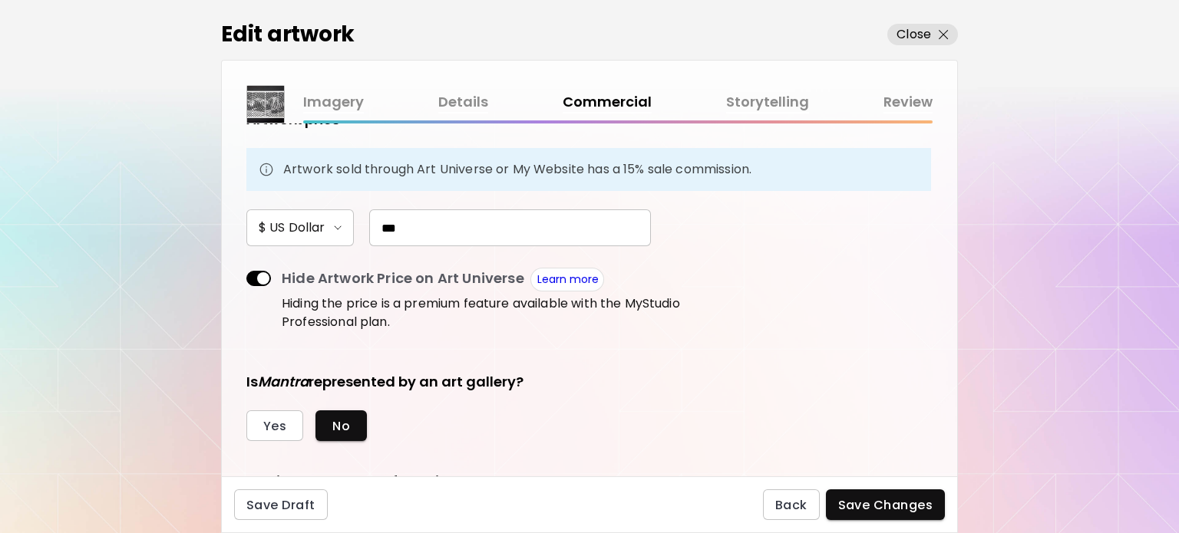
scroll to position [230, 0]
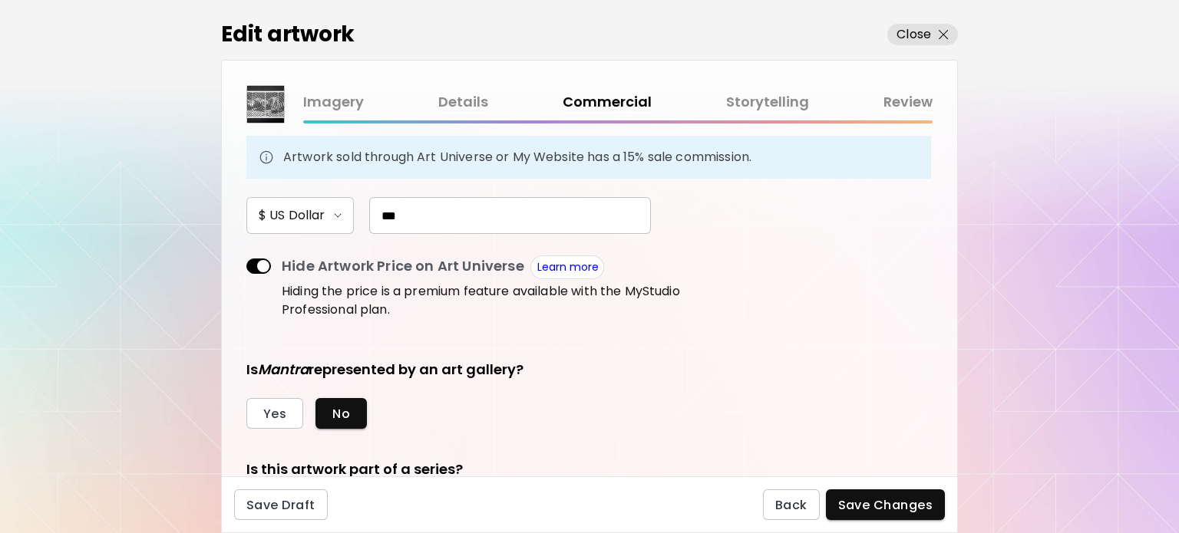
click at [252, 262] on span at bounding box center [258, 266] width 25 height 15
click at [254, 267] on span at bounding box center [258, 266] width 25 height 15
click at [254, 268] on span at bounding box center [258, 266] width 25 height 15
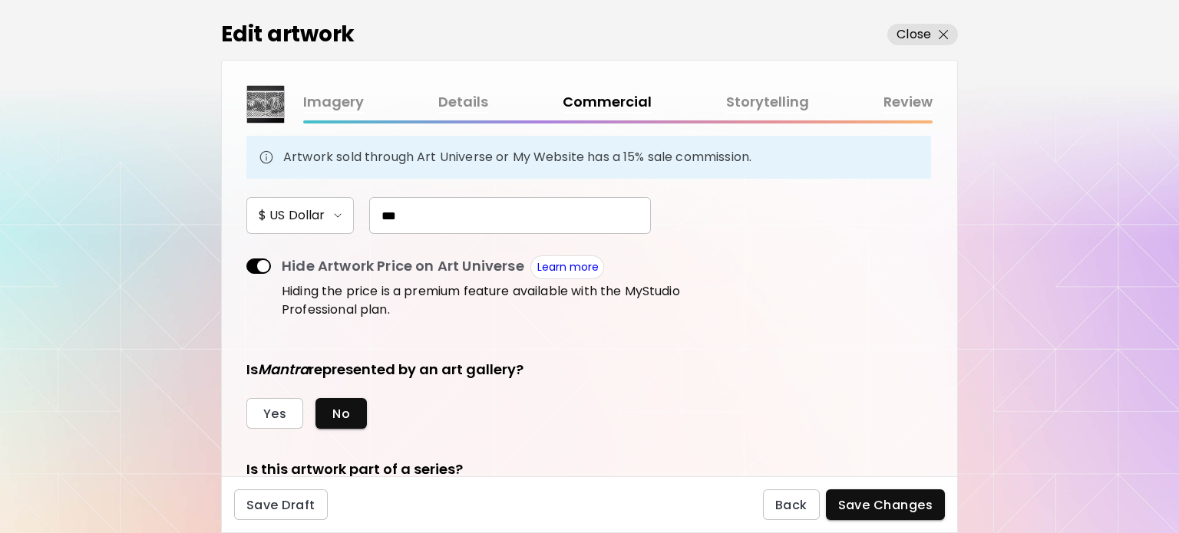
click at [254, 268] on span at bounding box center [258, 266] width 25 height 15
click at [260, 411] on button "Yes" at bounding box center [274, 413] width 57 height 31
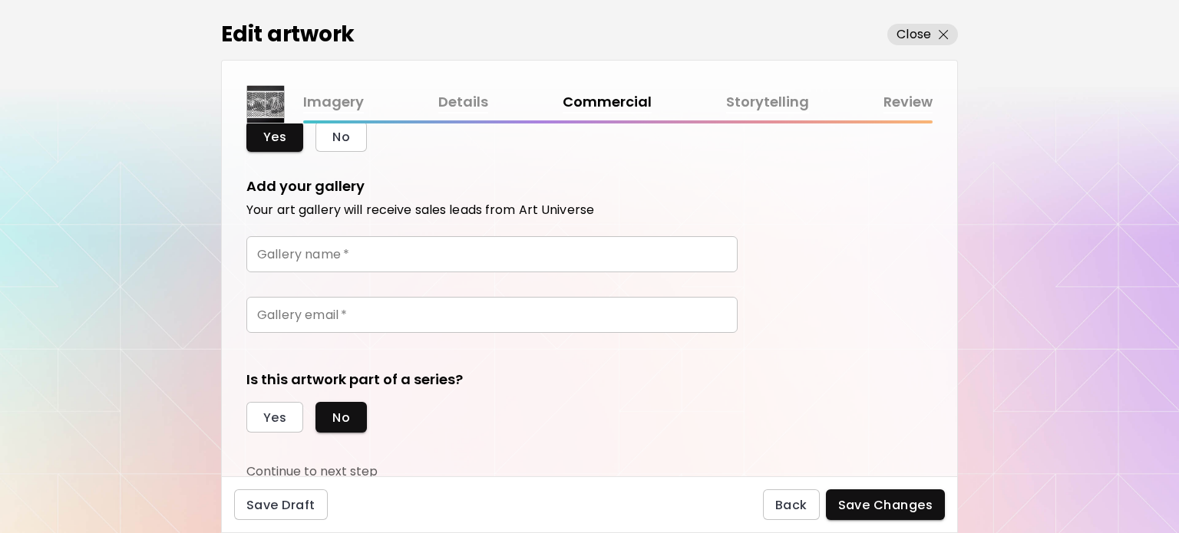
scroll to position [510, 0]
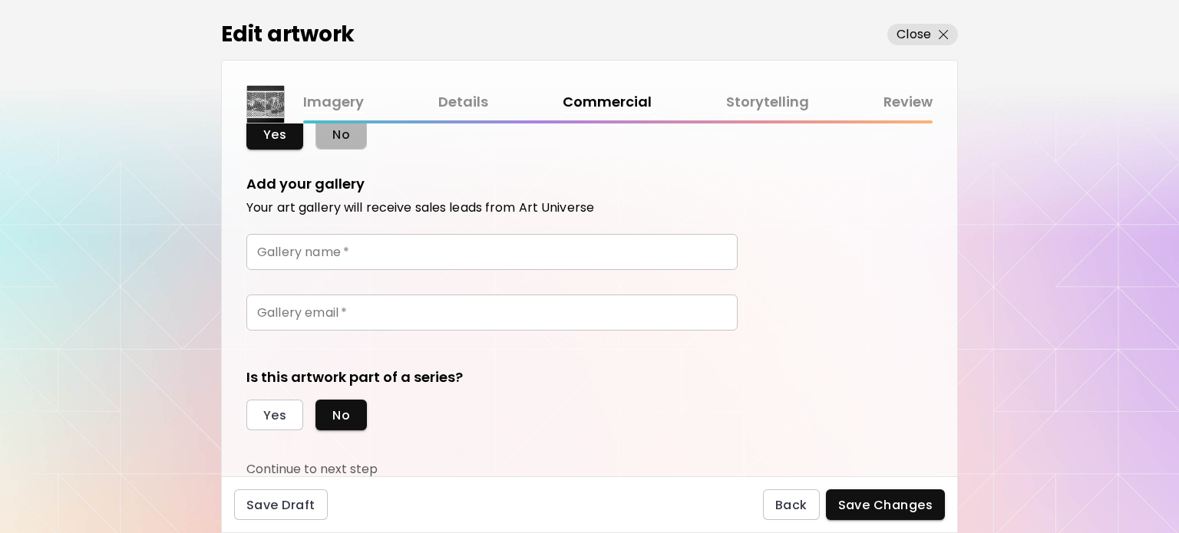
click at [335, 128] on span "No" at bounding box center [341, 135] width 18 height 16
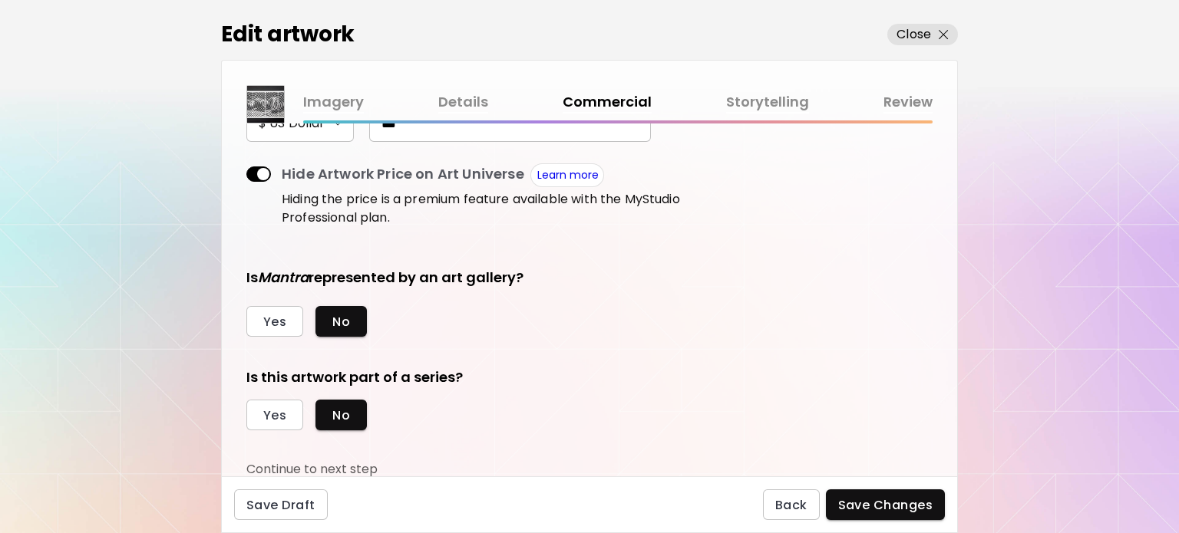
scroll to position [92, 0]
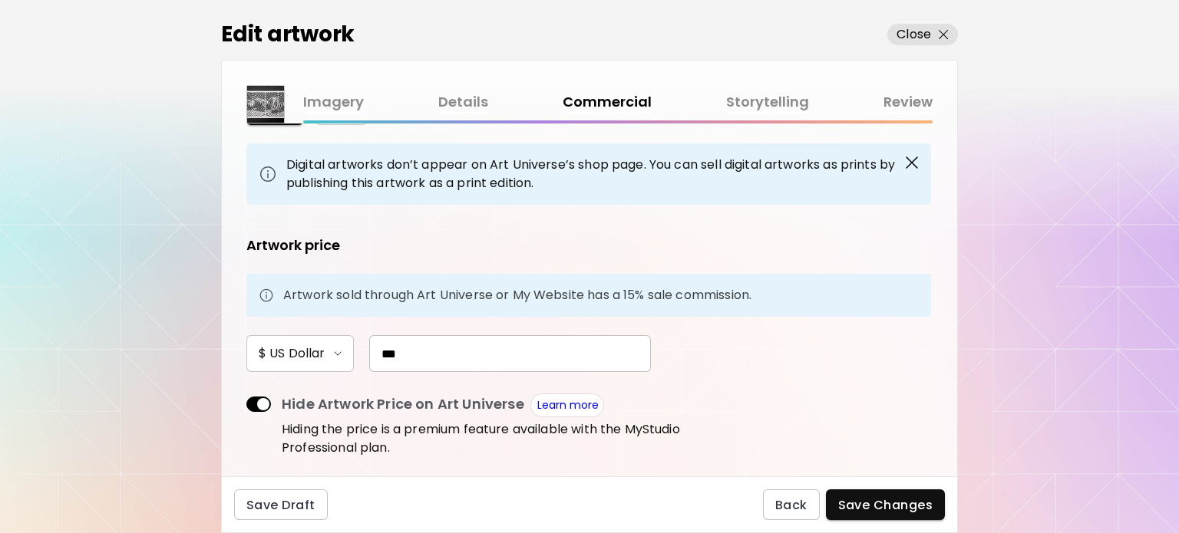
click at [336, 349] on span "$ US Dollar" at bounding box center [300, 354] width 83 height 18
click at [309, 349] on h6 "$ US Dollar" at bounding box center [288, 355] width 61 height 12
click at [422, 358] on input "***" at bounding box center [510, 353] width 282 height 37
click at [259, 405] on span at bounding box center [258, 404] width 25 height 15
click at [258, 406] on span at bounding box center [258, 404] width 25 height 15
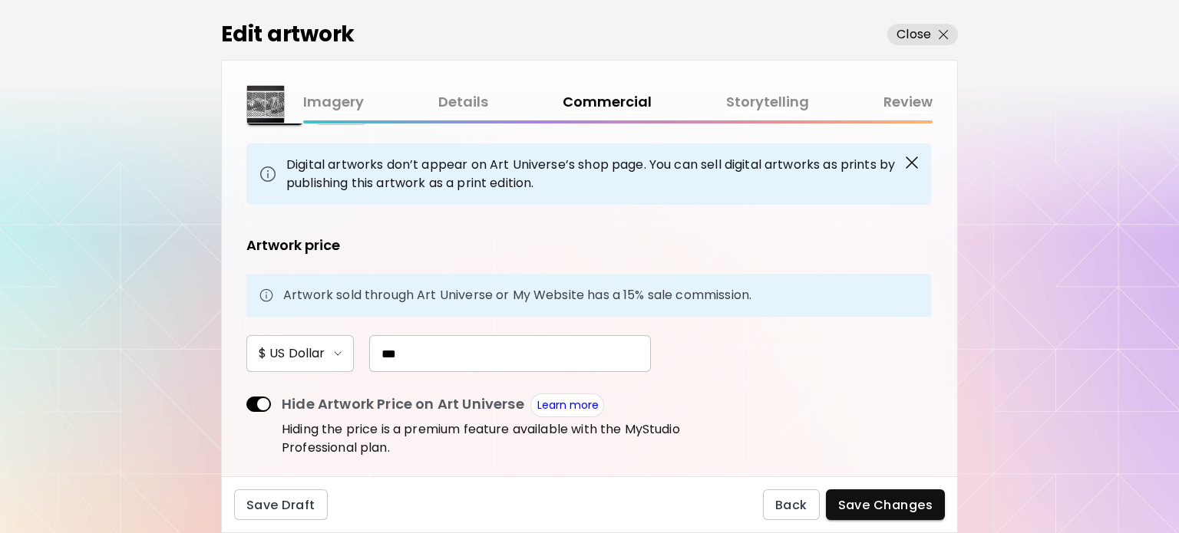
click at [258, 406] on span at bounding box center [258, 404] width 25 height 15
click at [257, 405] on span at bounding box center [258, 404] width 25 height 15
click at [249, 403] on span at bounding box center [258, 404] width 25 height 15
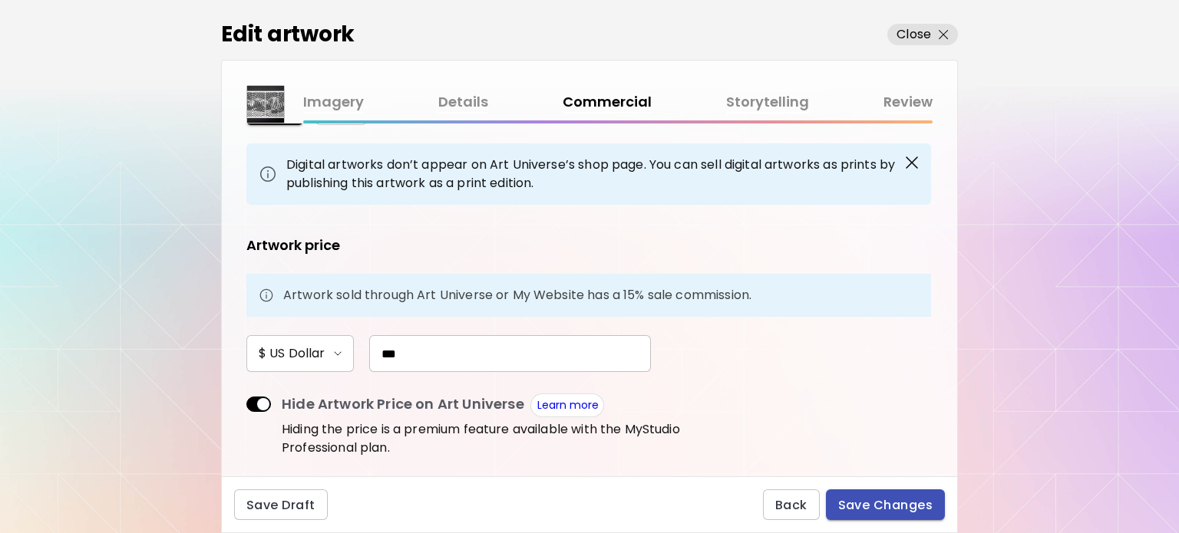
click at [866, 503] on span "Save Changes" at bounding box center [885, 505] width 95 height 16
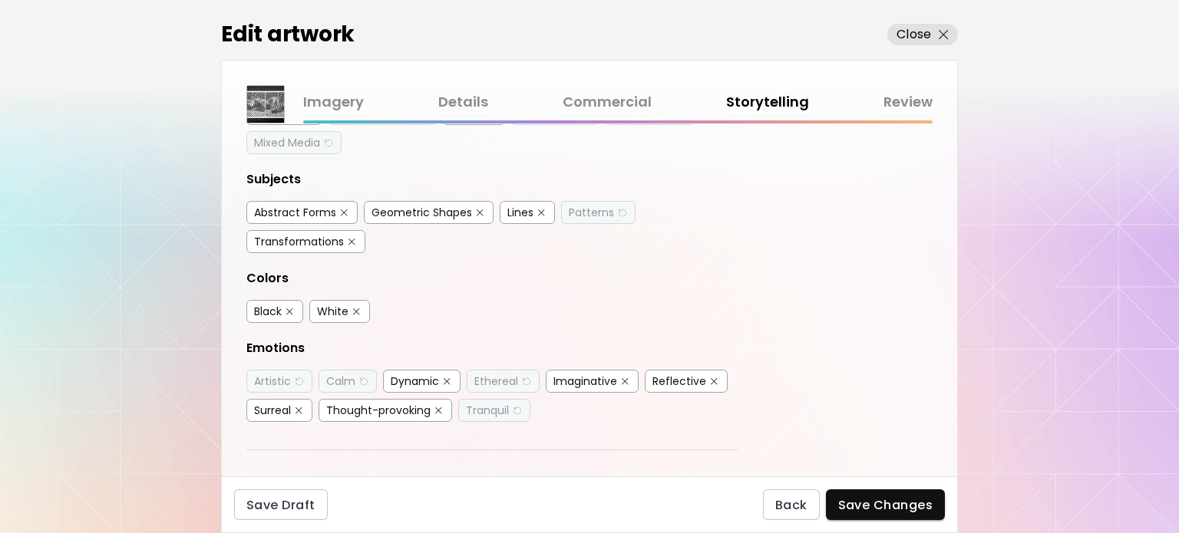
scroll to position [230, 0]
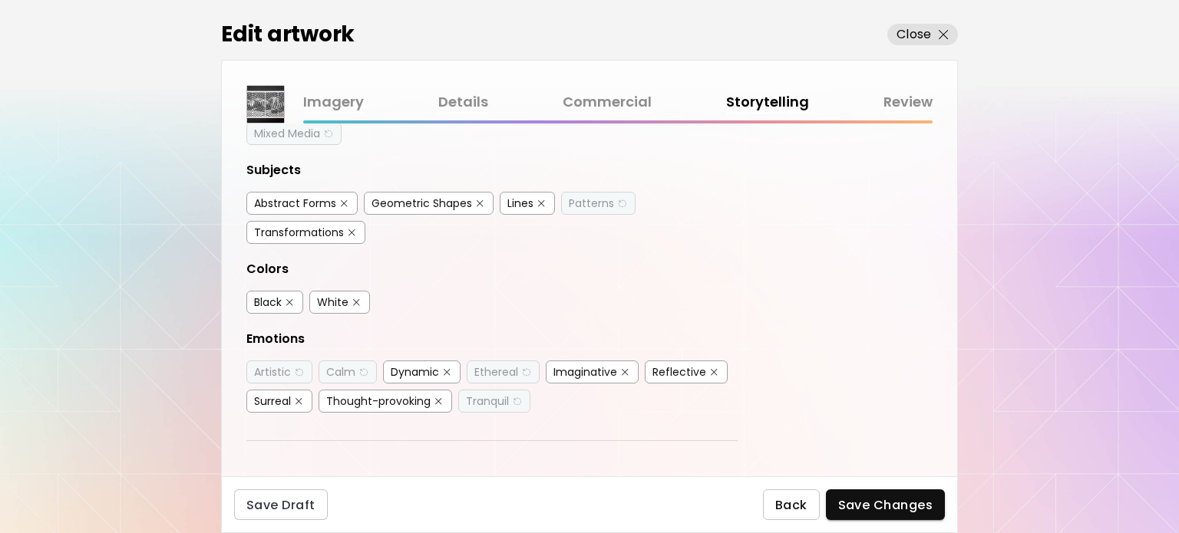
click at [780, 494] on button "Back" at bounding box center [791, 505] width 57 height 31
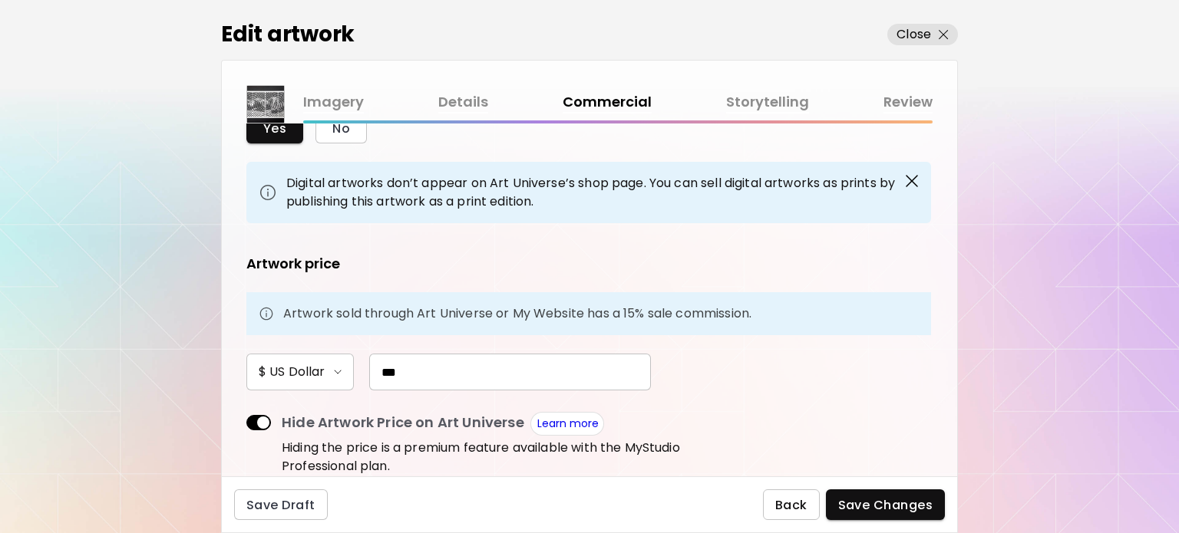
scroll to position [154, 0]
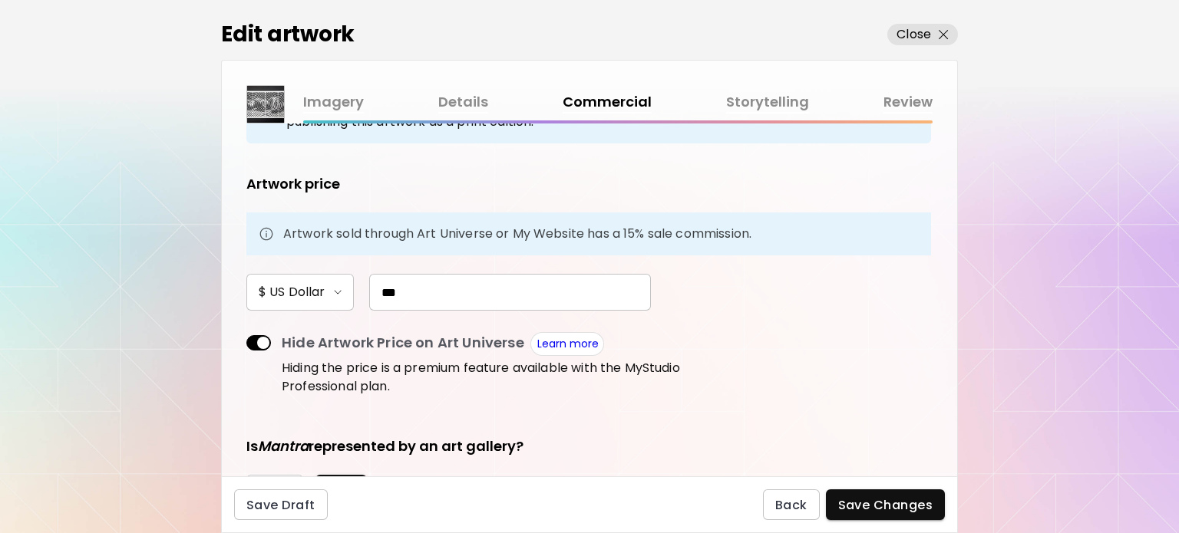
click at [258, 340] on span at bounding box center [258, 342] width 25 height 15
click at [257, 339] on span at bounding box center [258, 342] width 25 height 15
click at [899, 504] on span "Save Changes" at bounding box center [885, 505] width 95 height 16
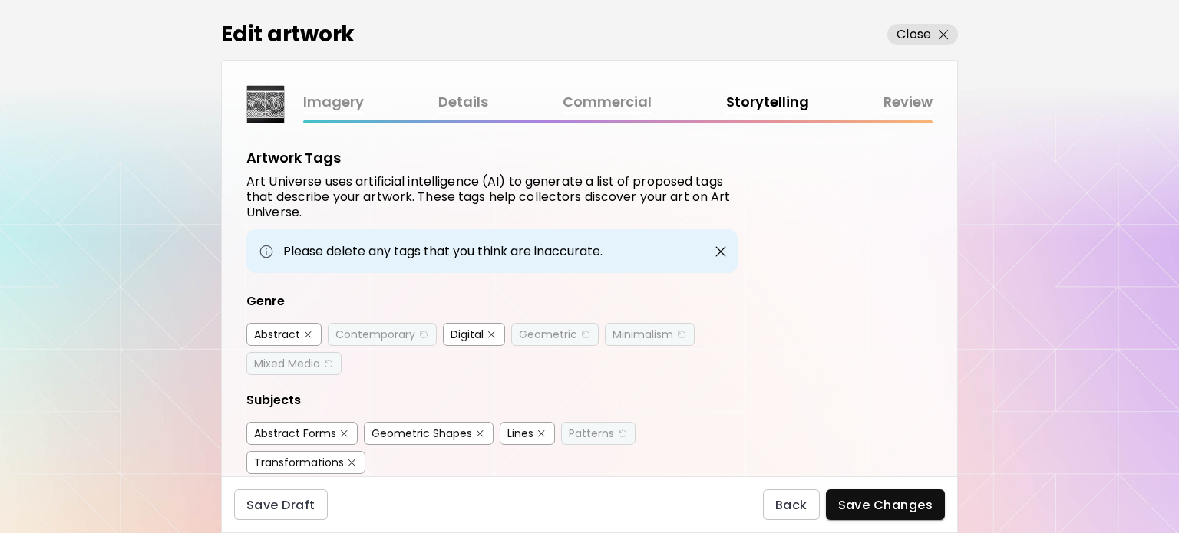
click at [884, 515] on button "Save Changes" at bounding box center [886, 505] width 120 height 31
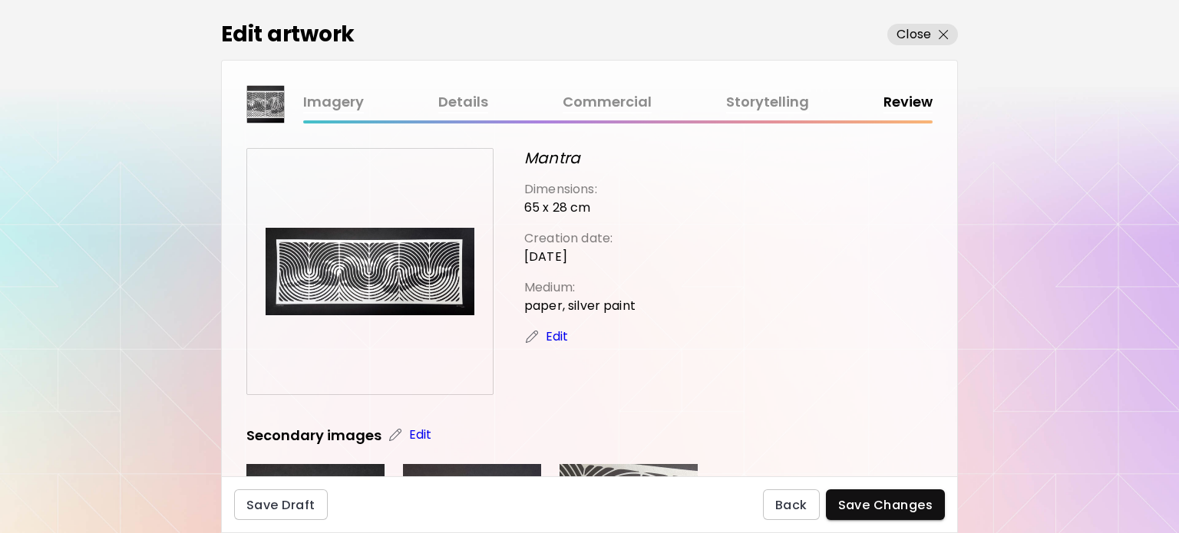
click at [94, 383] on div "Edit artwork Close Imagery Details Commercial Storytelling Review Mantra Dimens…" at bounding box center [589, 266] width 1179 height 533
click at [917, 509] on span "Save Changes" at bounding box center [885, 505] width 95 height 16
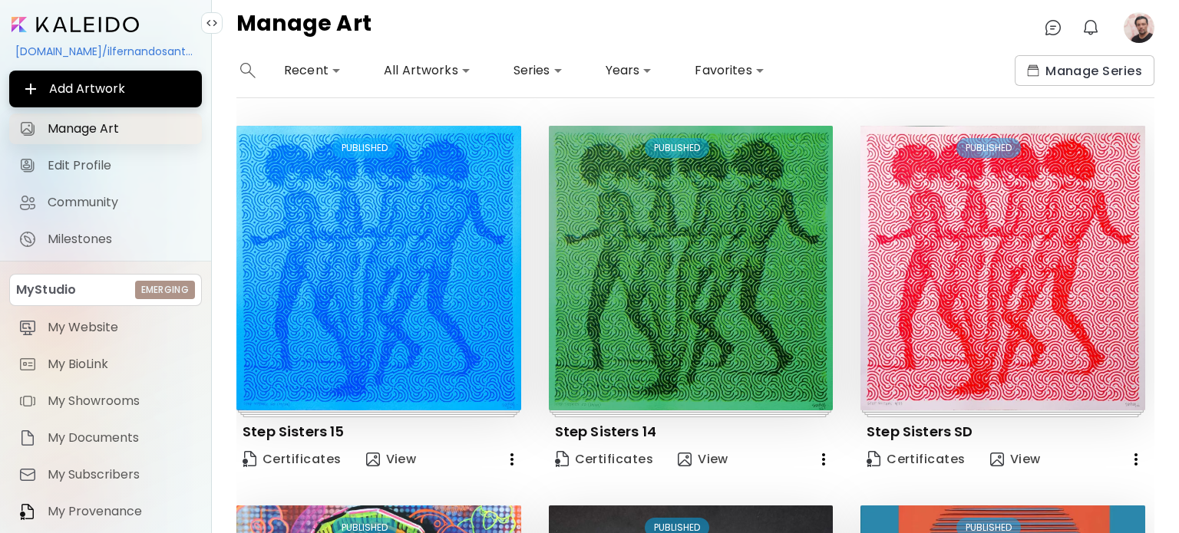
click at [85, 128] on span "Manage Art" at bounding box center [120, 128] width 145 height 15
click at [92, 33] on div "[DOMAIN_NAME]/ilfernandosantos Add Artwork Manage Art Edit Profile Community Mi…" at bounding box center [105, 309] width 193 height 595
click at [92, 21] on input "image" at bounding box center [75, 24] width 127 height 15
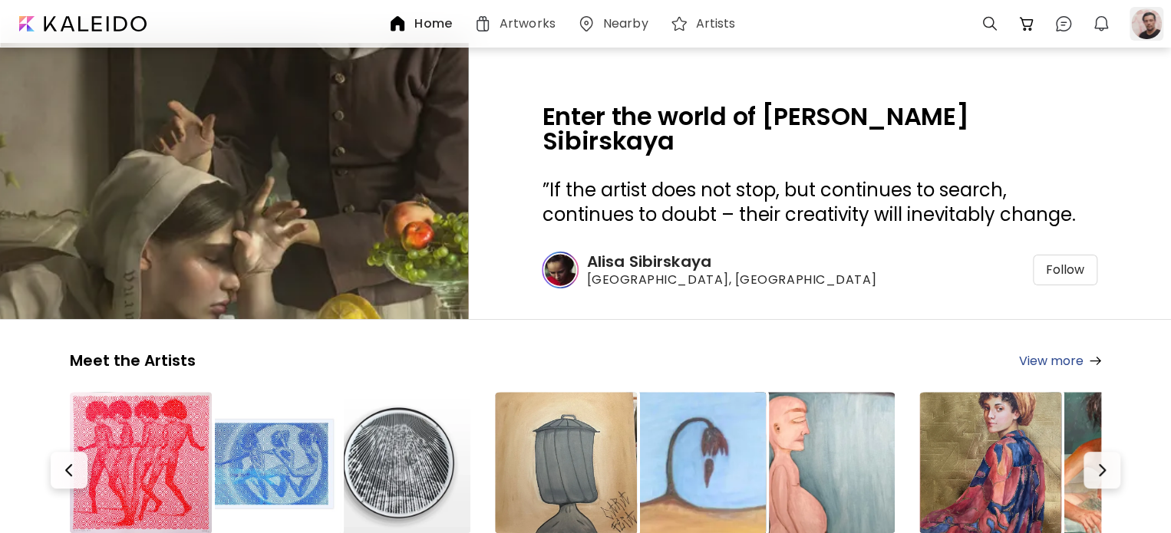
click at [1146, 27] on div at bounding box center [1147, 24] width 34 height 34
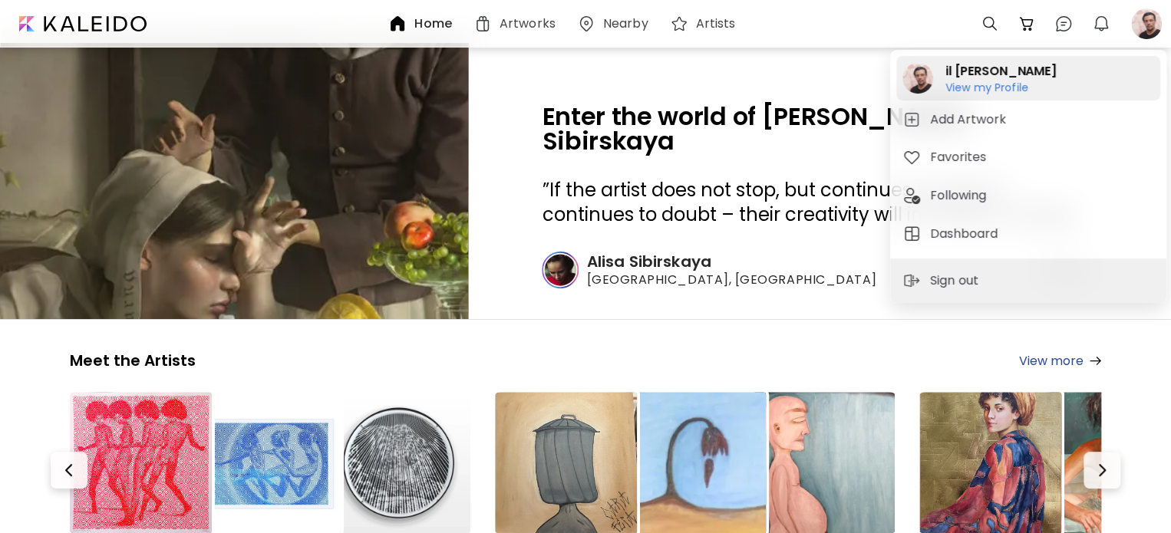
click at [986, 73] on h2 "il [PERSON_NAME]" at bounding box center [1001, 71] width 111 height 18
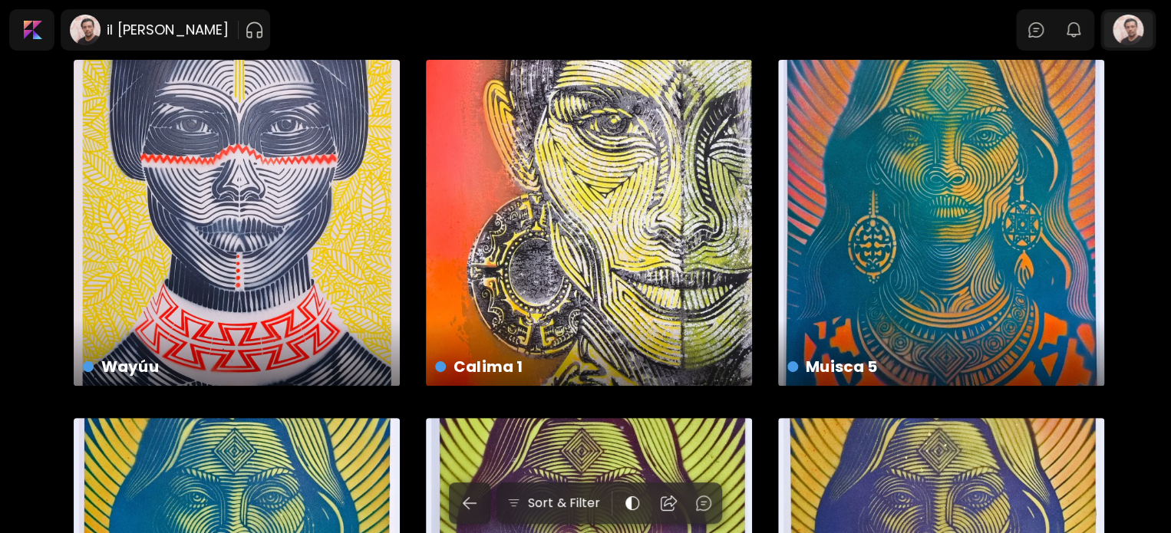
click at [1139, 34] on div at bounding box center [1128, 29] width 49 height 35
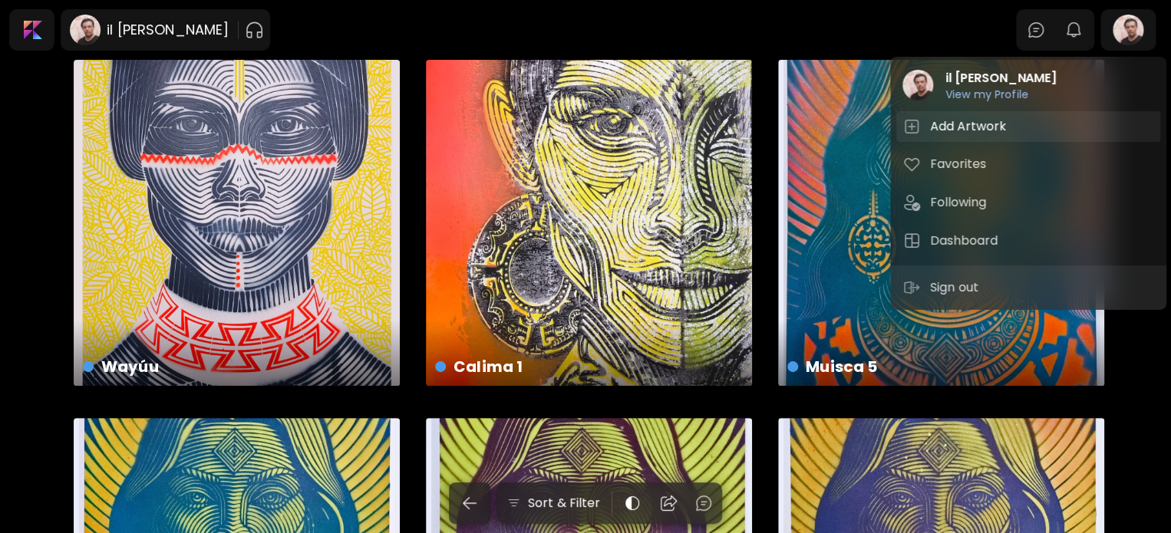
click at [973, 124] on h5 "Add Artwork" at bounding box center [970, 126] width 81 height 18
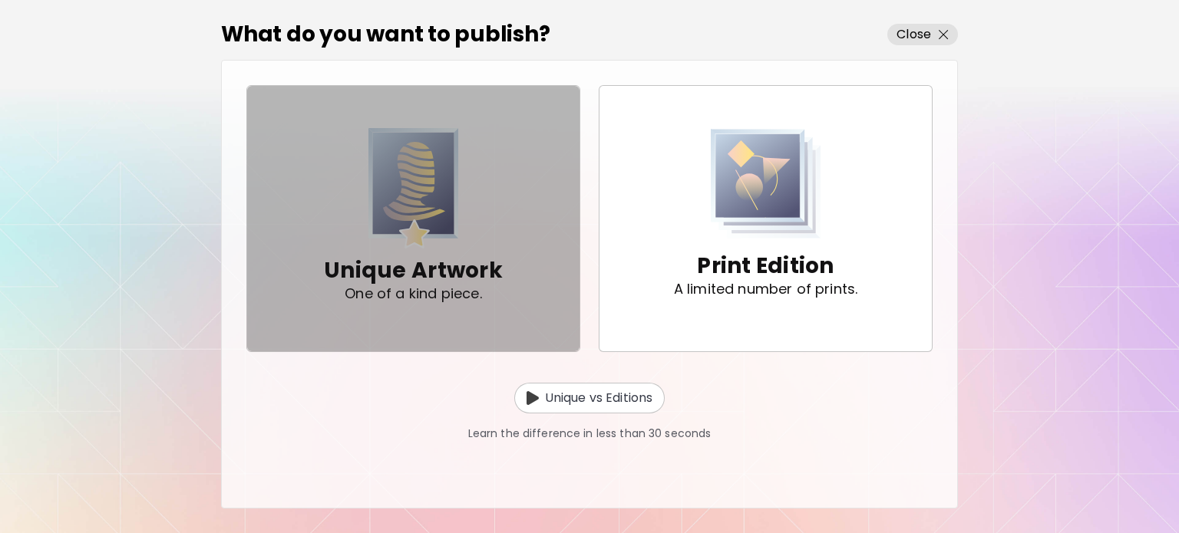
click at [461, 233] on div "Unique Artwork One of a kind piece." at bounding box center [413, 218] width 179 height 180
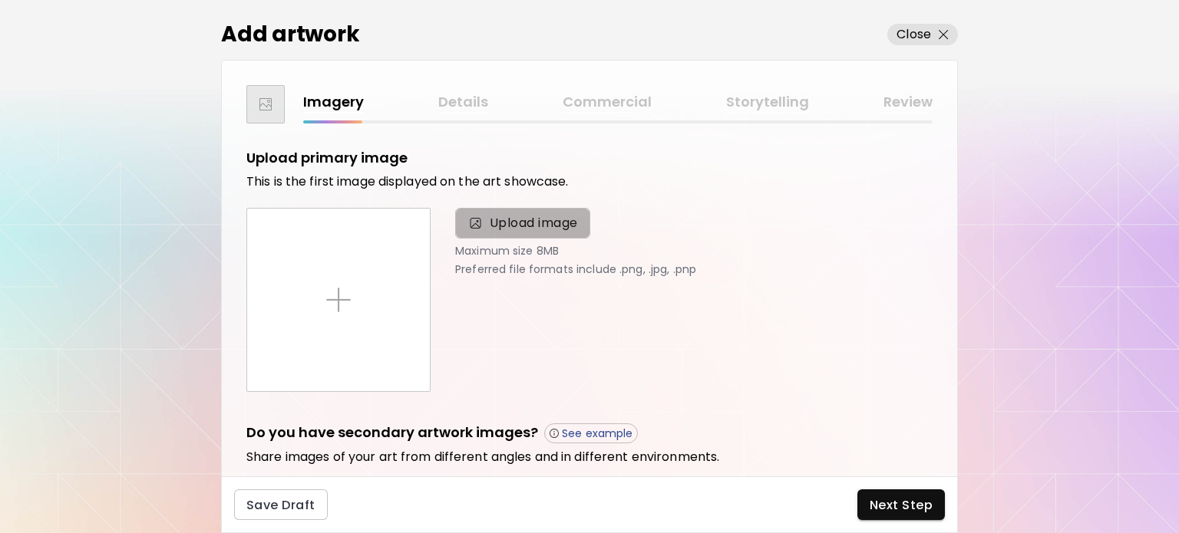
click at [510, 218] on span "Upload image" at bounding box center [534, 223] width 88 height 18
click at [0, 0] on input "Upload image" at bounding box center [0, 0] width 0 height 0
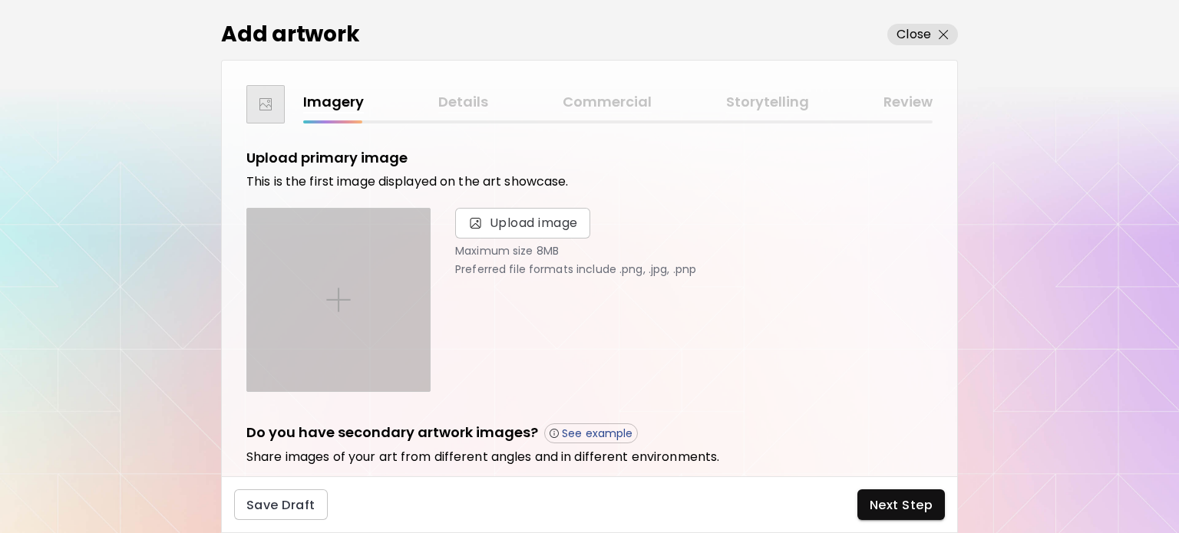
click at [353, 300] on div at bounding box center [338, 300] width 183 height 183
click at [0, 0] on input "file" at bounding box center [0, 0] width 0 height 0
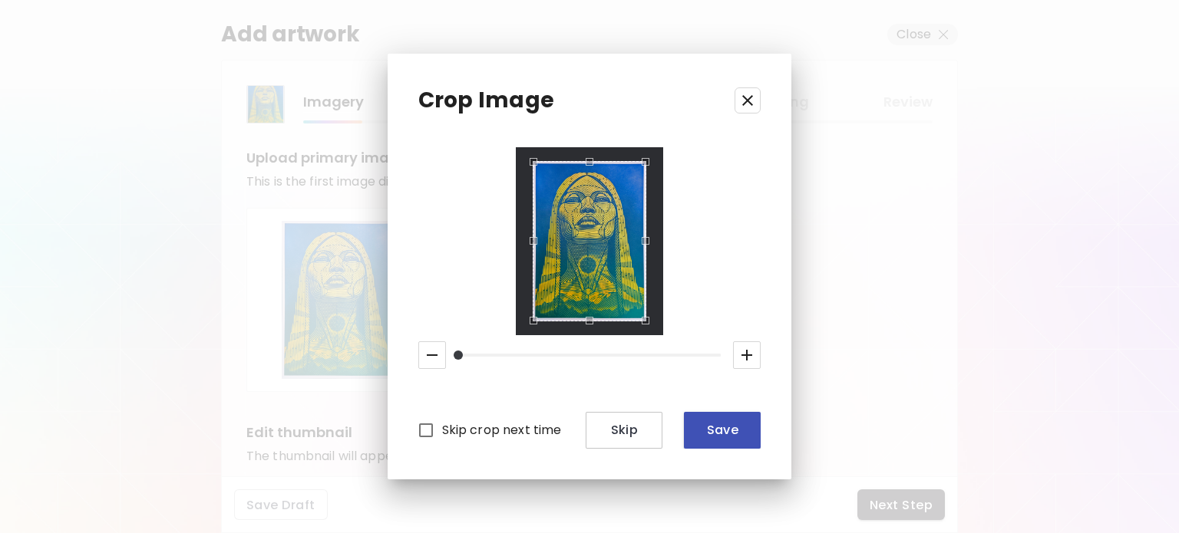
click at [732, 435] on span "Save" at bounding box center [722, 430] width 52 height 16
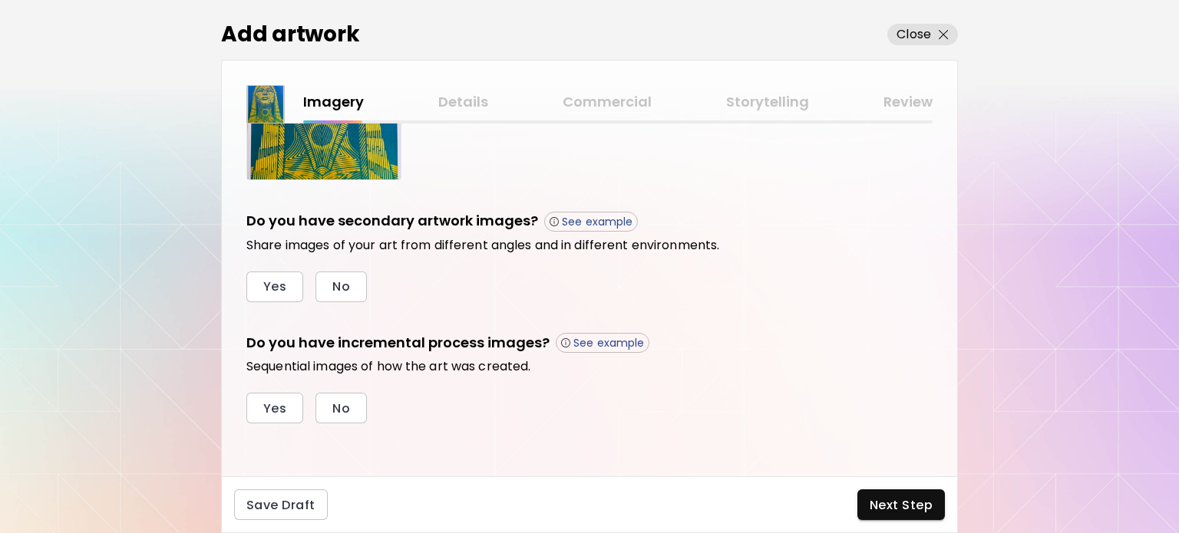
scroll to position [150, 0]
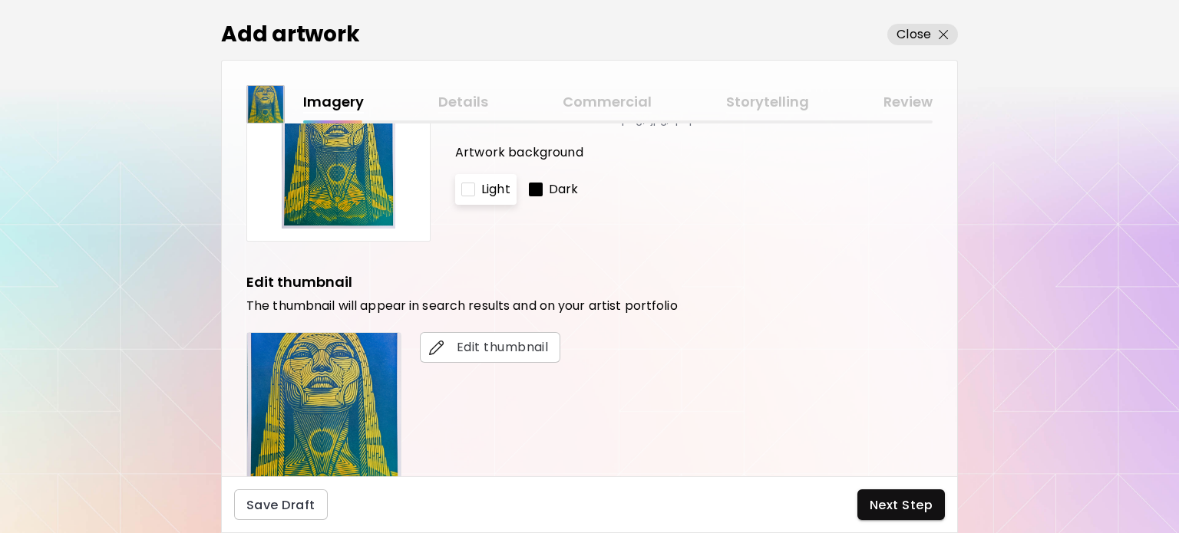
click at [547, 168] on div "Artwork background Light Dark" at bounding box center [693, 174] width 477 height 61
click at [563, 188] on p "Dark" at bounding box center [564, 189] width 30 height 18
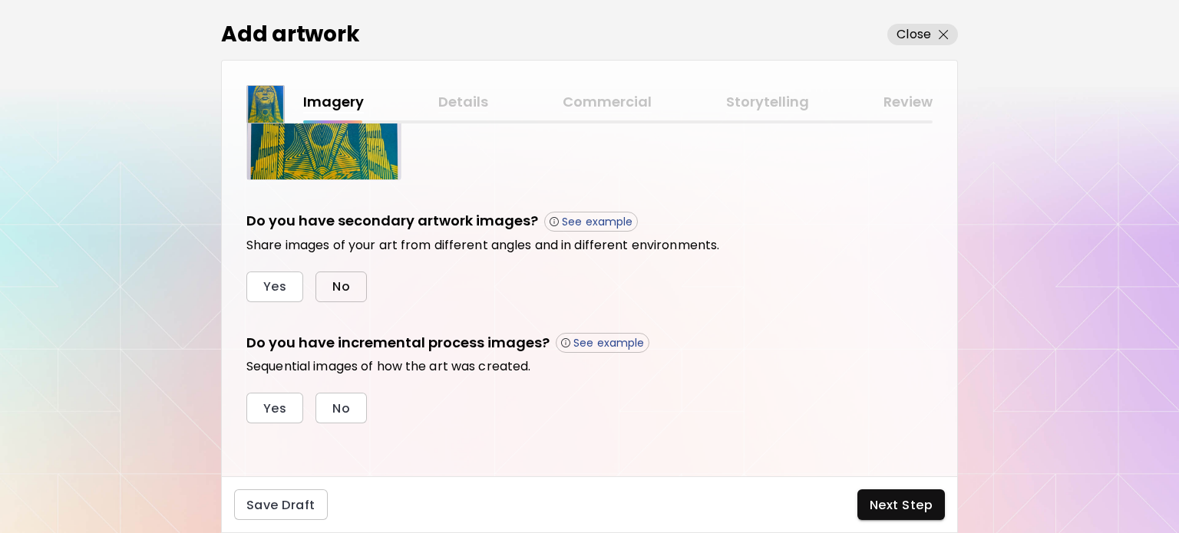
scroll to position [304, 0]
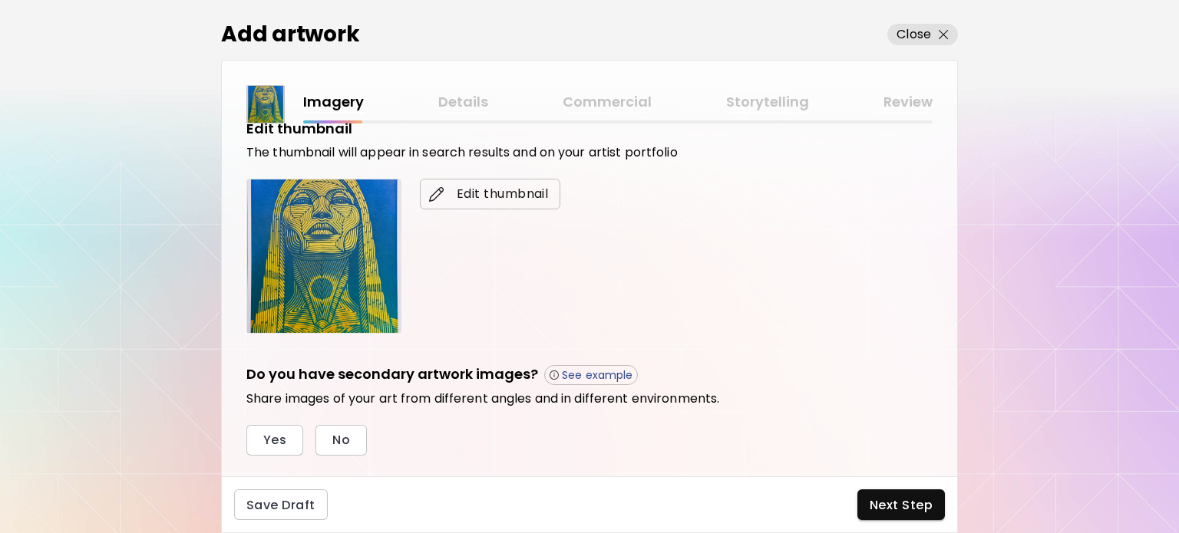
click at [507, 190] on span "Edit thumbnail" at bounding box center [490, 194] width 116 height 18
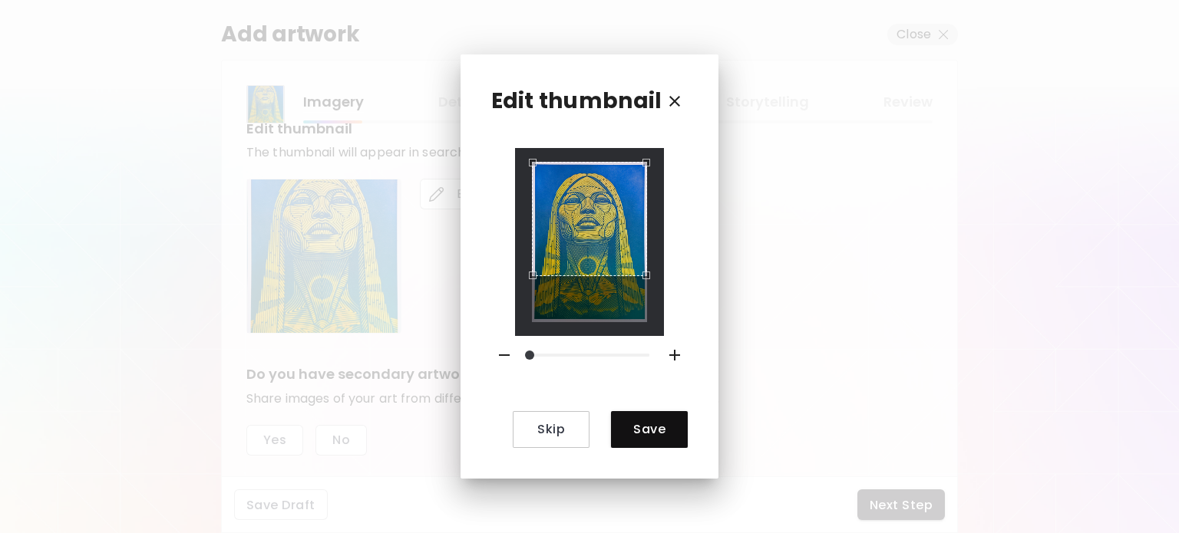
click at [608, 172] on div "Use the arrow keys to move the crop selection area" at bounding box center [589, 219] width 114 height 114
click at [676, 355] on icon "button" at bounding box center [674, 355] width 11 height 11
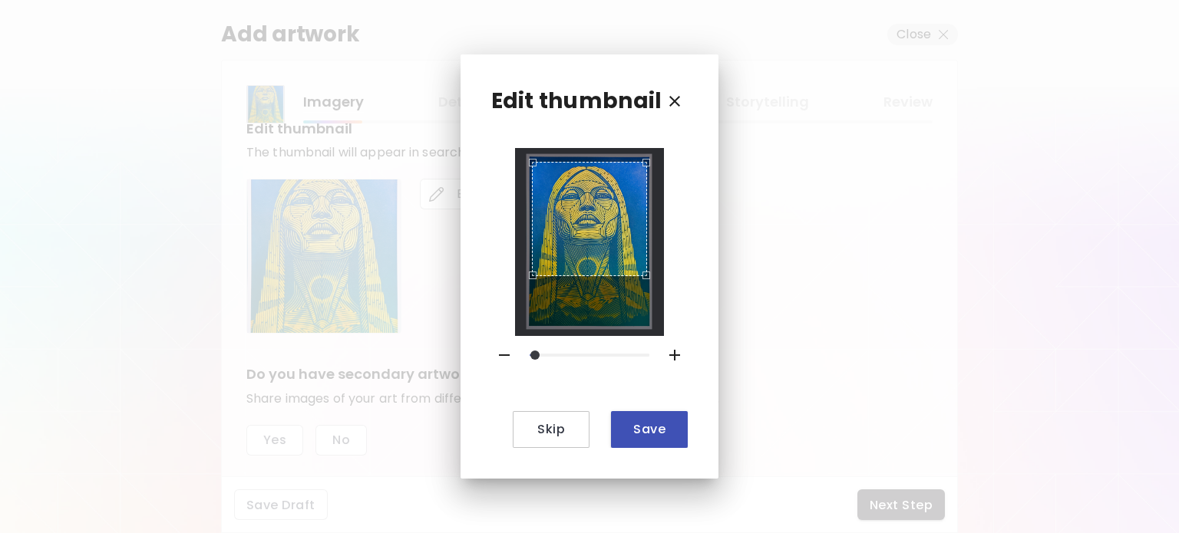
click at [651, 432] on span "Save" at bounding box center [649, 429] width 52 height 16
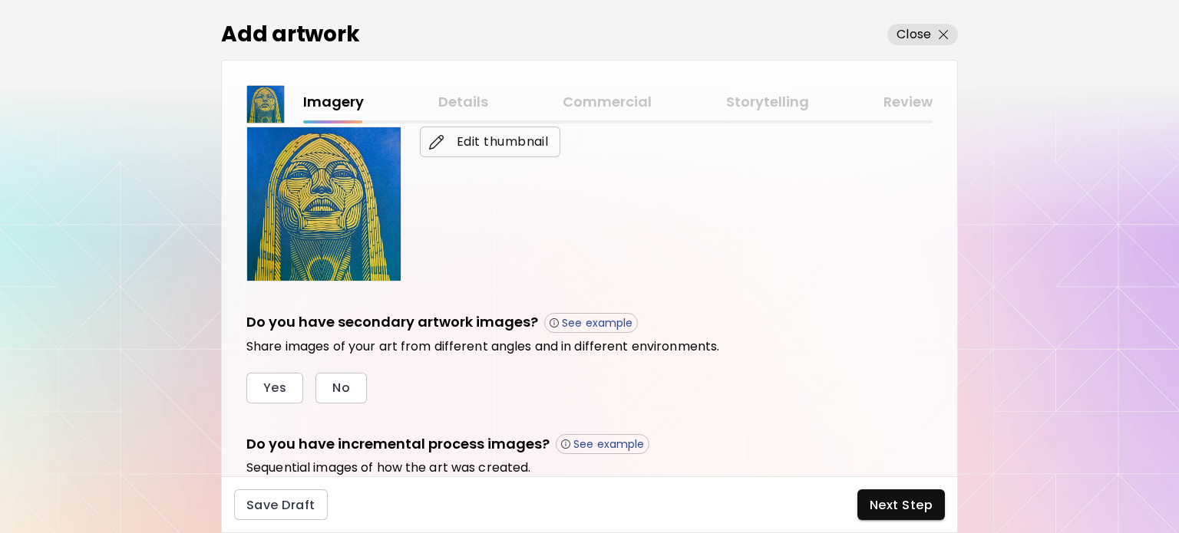
scroll to position [381, 0]
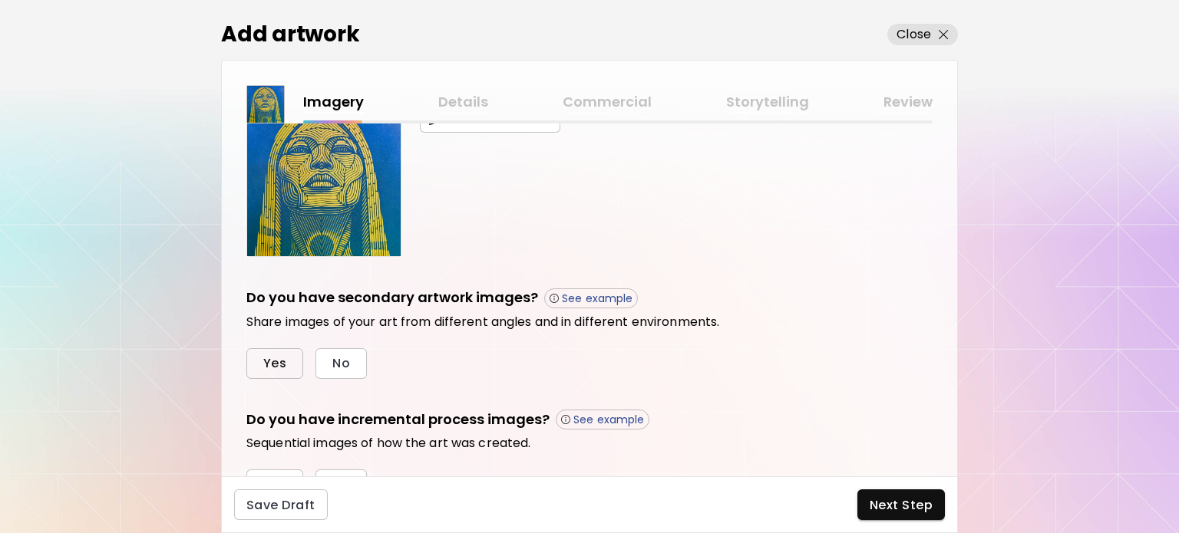
click at [275, 374] on button "Yes" at bounding box center [274, 363] width 57 height 31
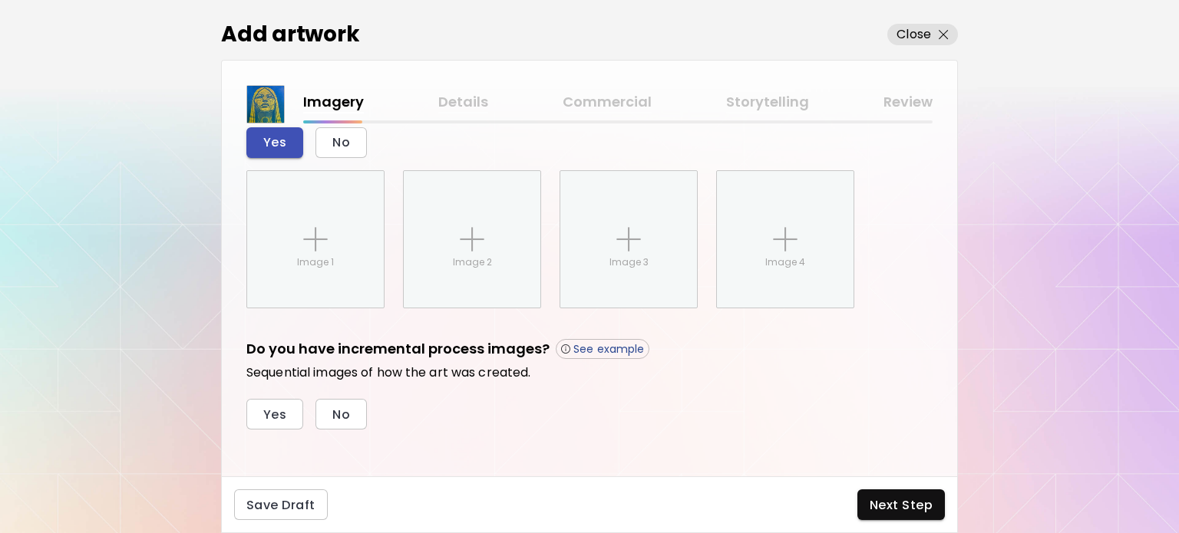
scroll to position [608, 0]
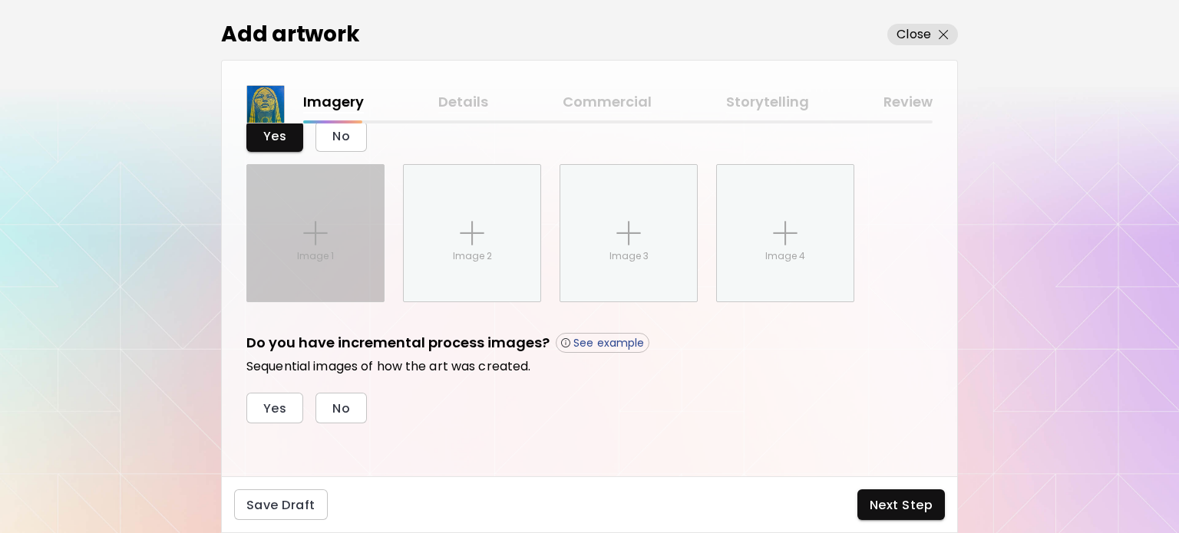
click at [323, 233] on img at bounding box center [315, 233] width 25 height 25
click at [0, 0] on input "Image 1" at bounding box center [0, 0] width 0 height 0
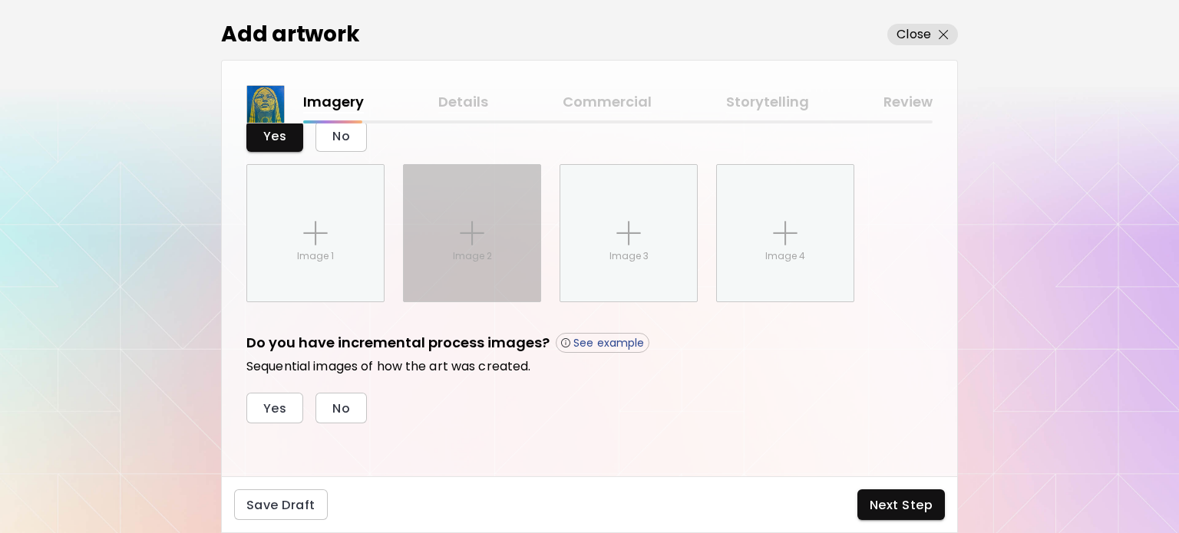
click at [362, 47] on div "Add artwork" at bounding box center [486, 34] width 530 height 32
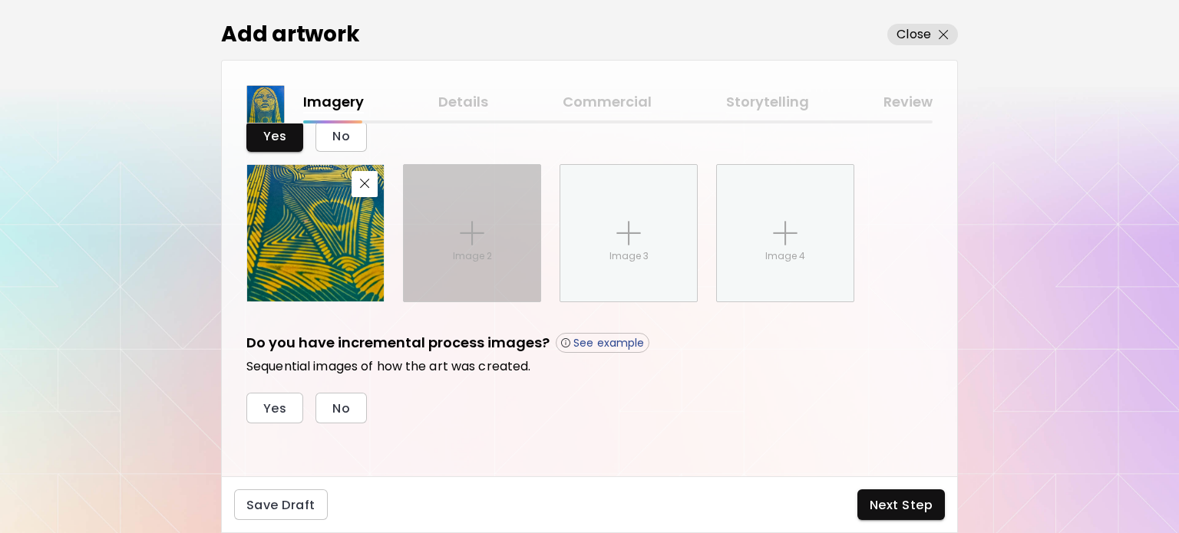
click at [473, 254] on p "Image 2" at bounding box center [472, 256] width 39 height 14
click at [0, 0] on input "Image 2" at bounding box center [0, 0] width 0 height 0
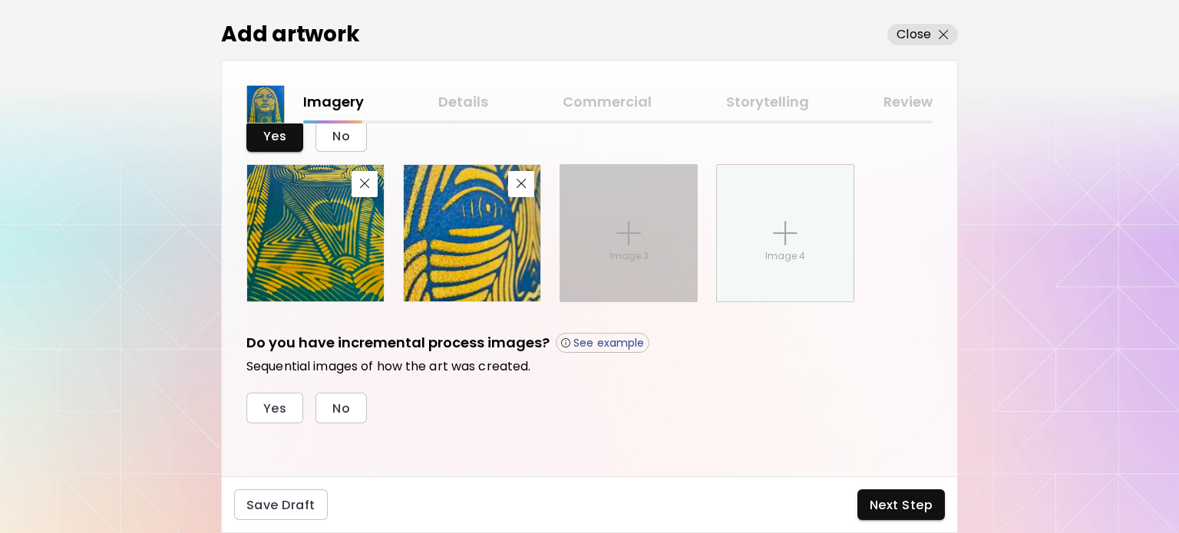
click at [609, 242] on div "Image 3" at bounding box center [628, 233] width 137 height 137
click at [0, 0] on input "Image 3" at bounding box center [0, 0] width 0 height 0
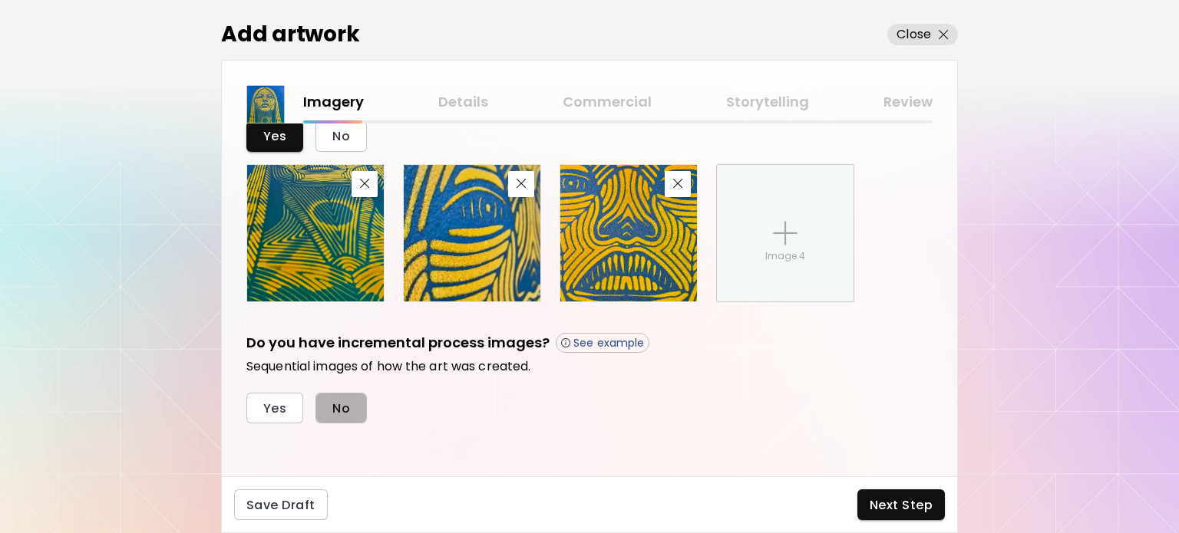
click at [337, 419] on button "No" at bounding box center [340, 408] width 51 height 31
click at [888, 504] on span "Next Step" at bounding box center [901, 505] width 63 height 16
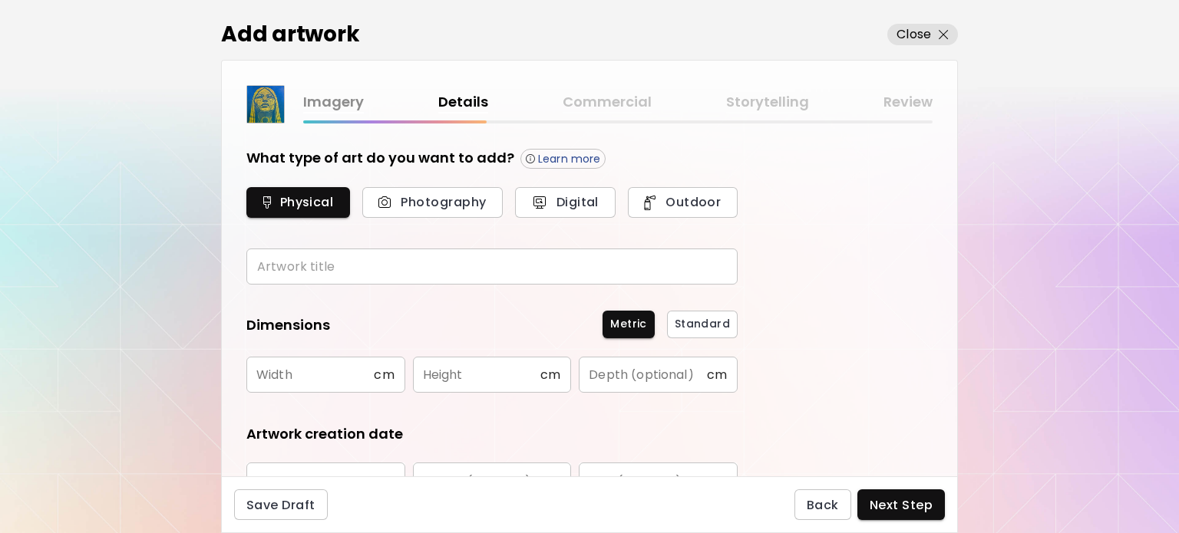
click at [411, 267] on input "text" at bounding box center [491, 267] width 491 height 36
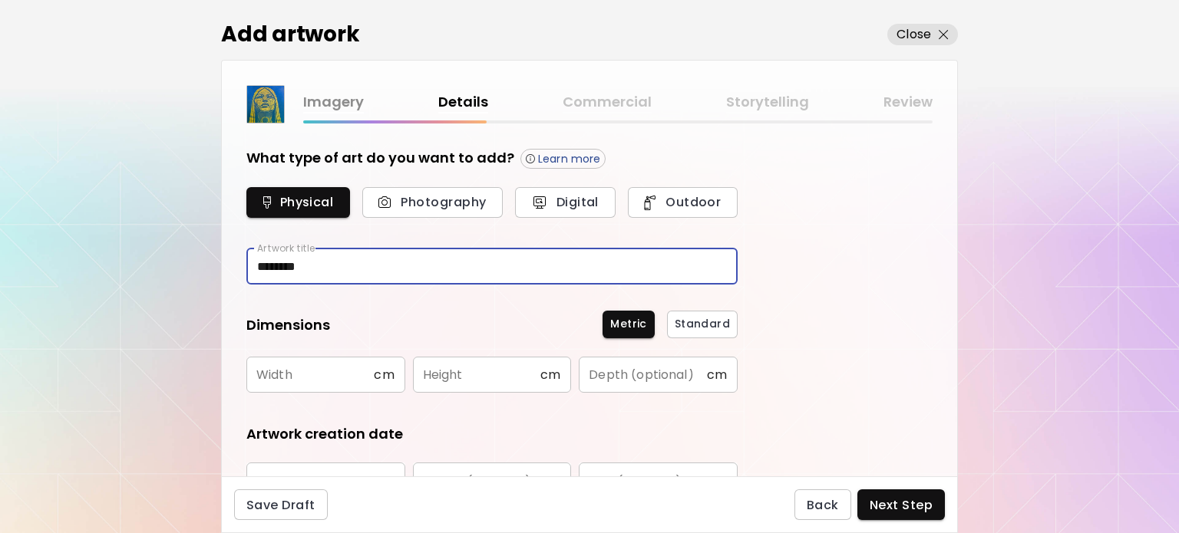
type input "********"
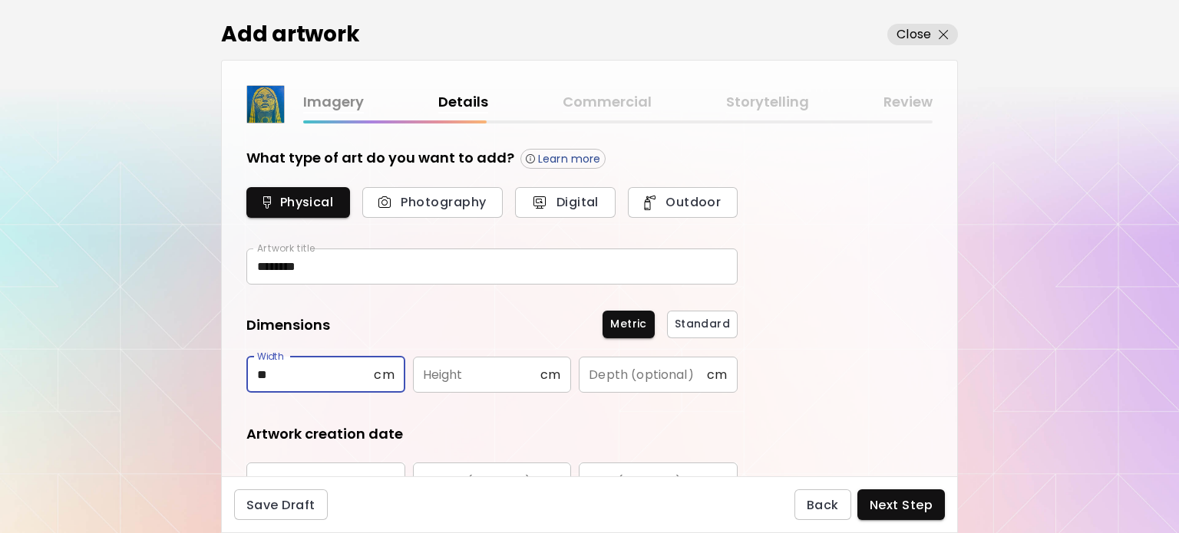
type input "**"
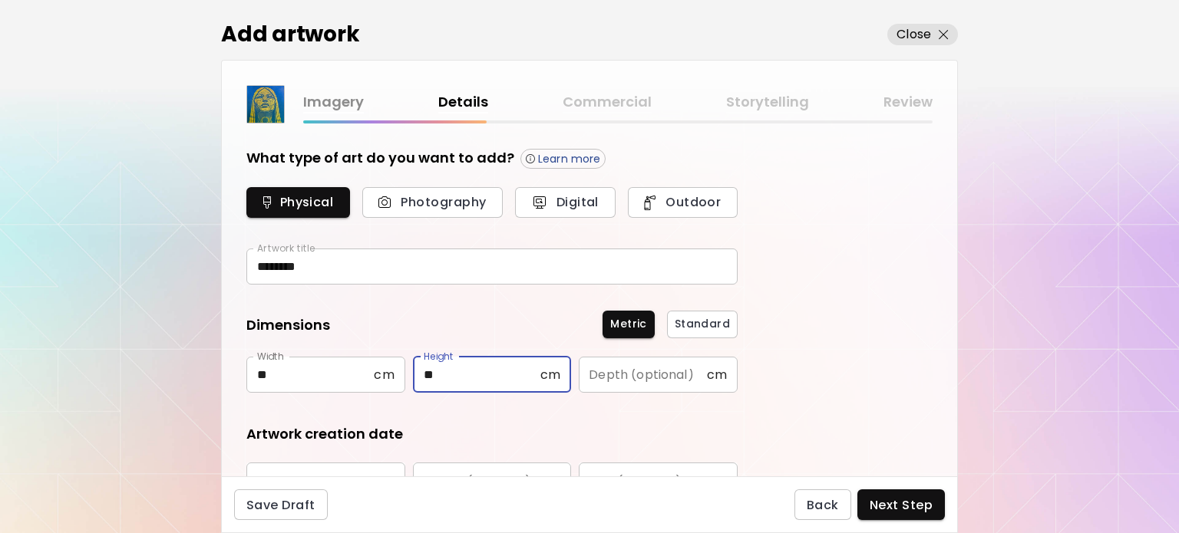
type input "**"
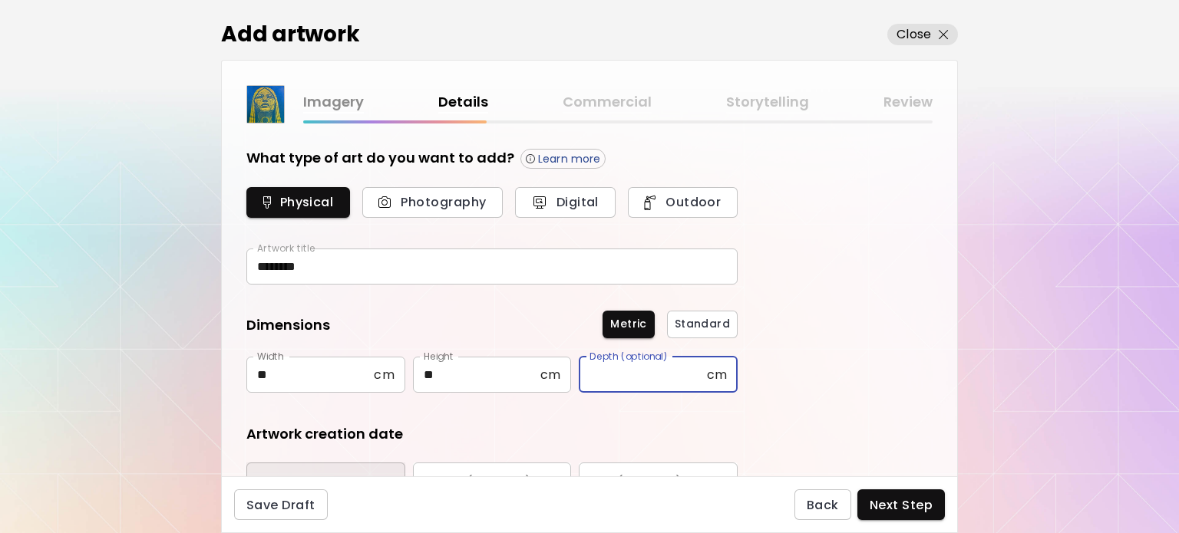
scroll to position [24, 0]
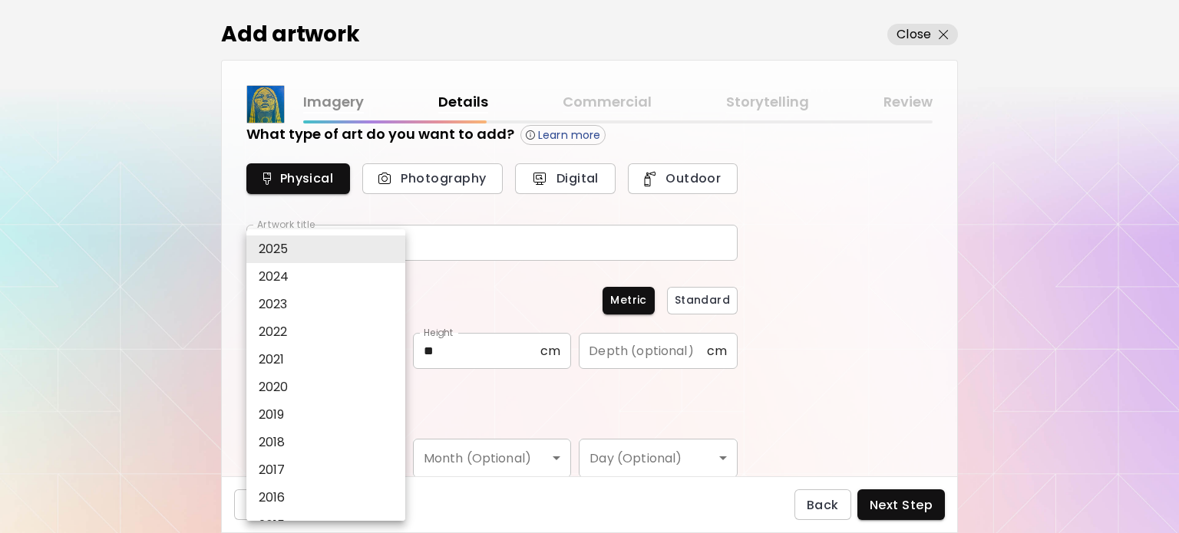
type input "****"
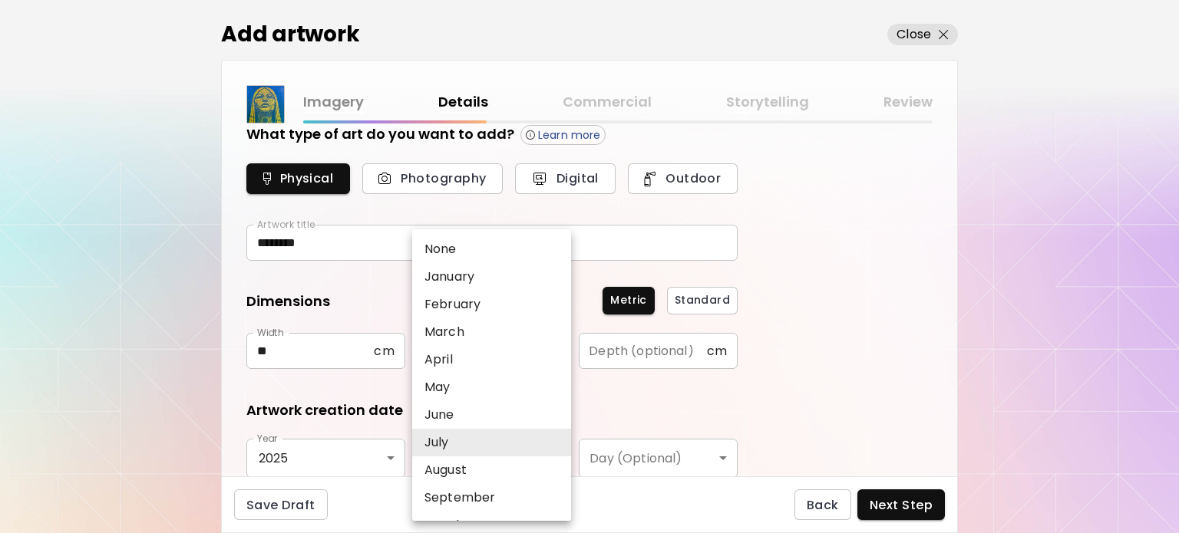
type input "****"
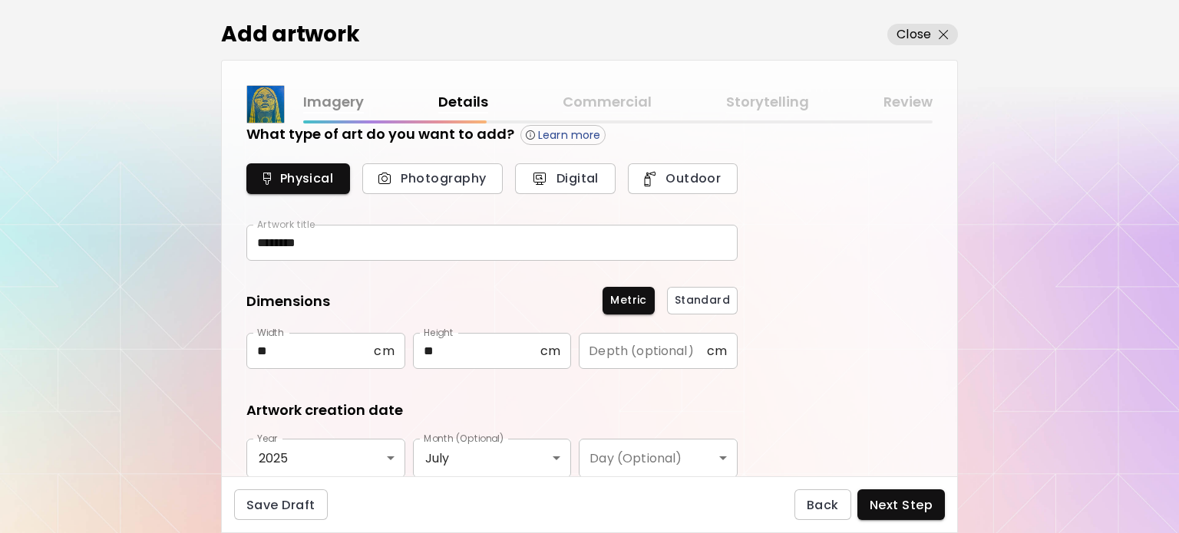
scroll to position [253, 0]
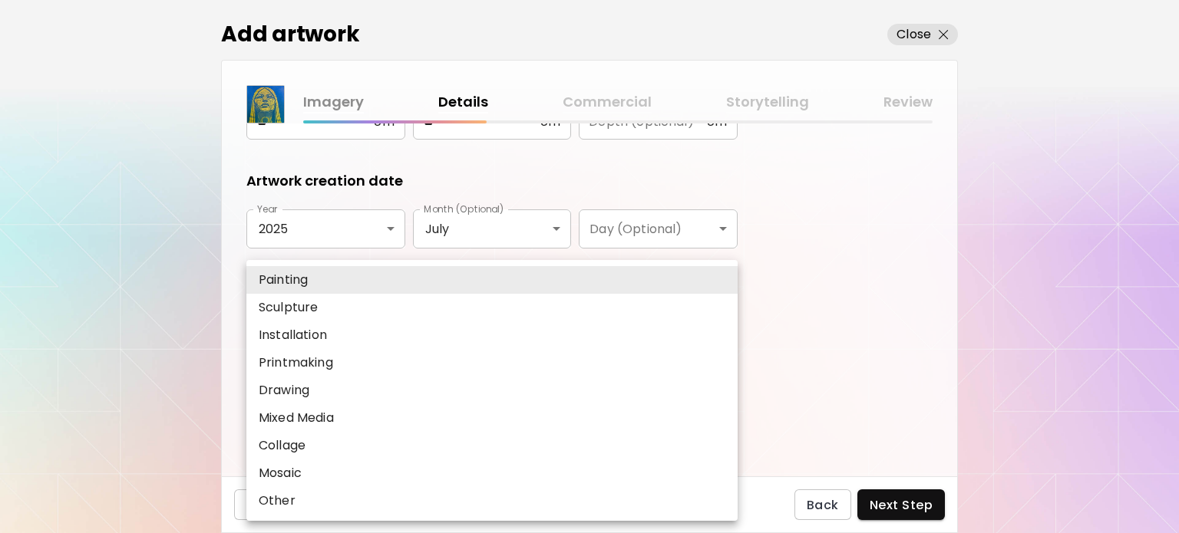
type input "********"
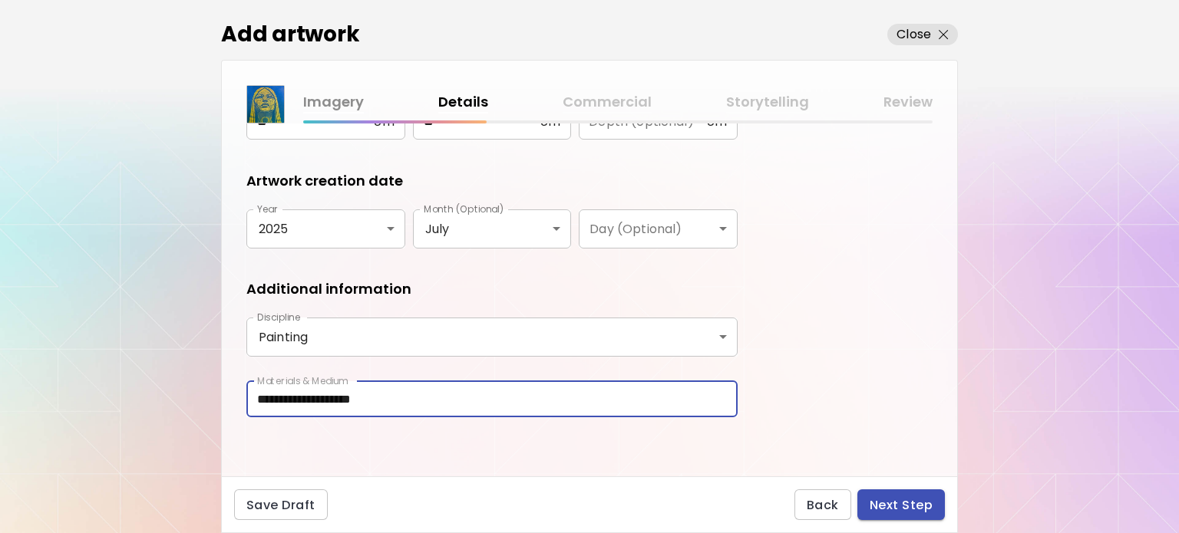
type input "**********"
click at [921, 502] on span "Next Step" at bounding box center [901, 505] width 63 height 16
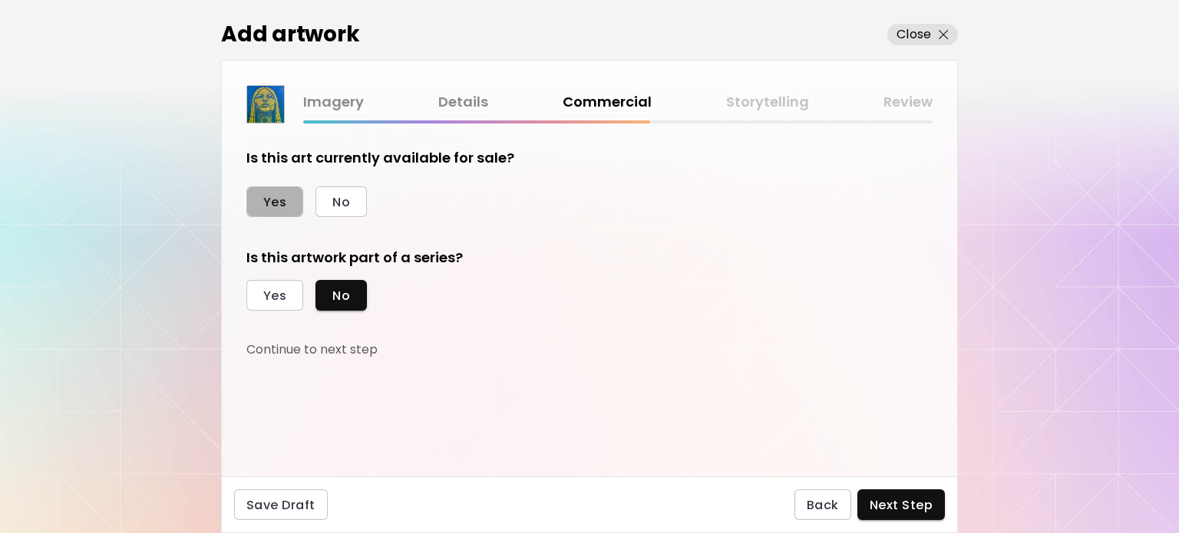
click at [260, 190] on button "Yes" at bounding box center [274, 202] width 57 height 31
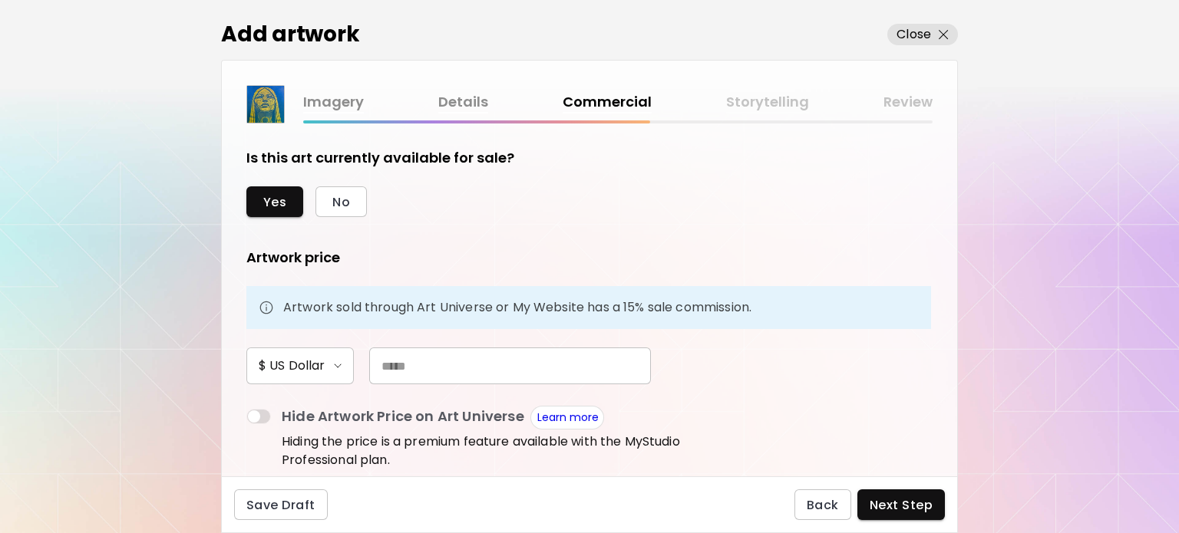
click at [445, 376] on input "text" at bounding box center [510, 366] width 282 height 37
type input "*"
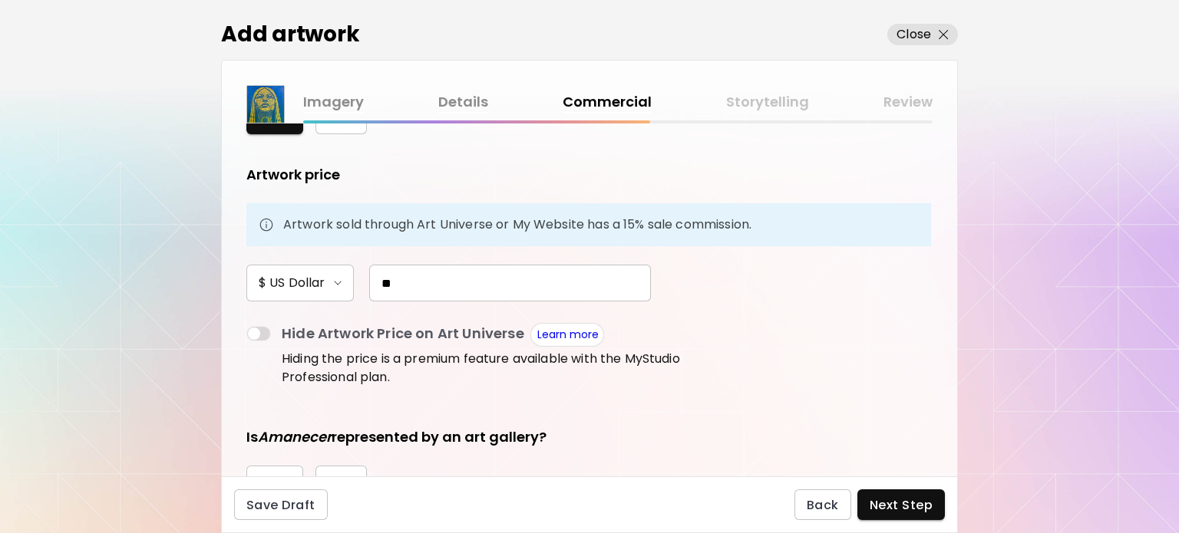
scroll to position [230, 0]
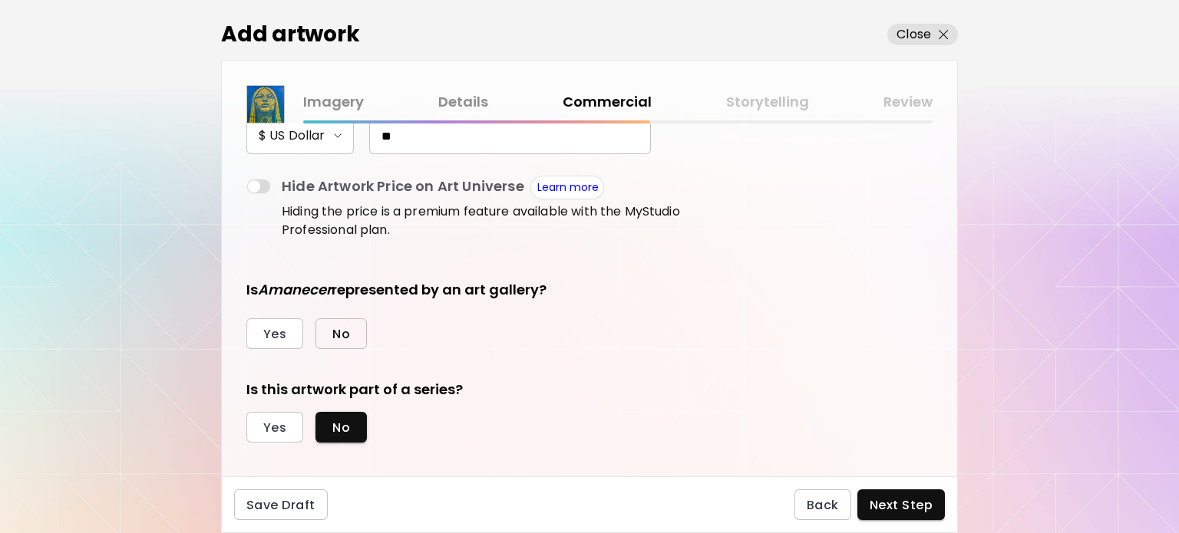
type input "**"
click at [338, 323] on button "No" at bounding box center [340, 334] width 51 height 31
click at [283, 428] on span "Yes" at bounding box center [274, 428] width 23 height 16
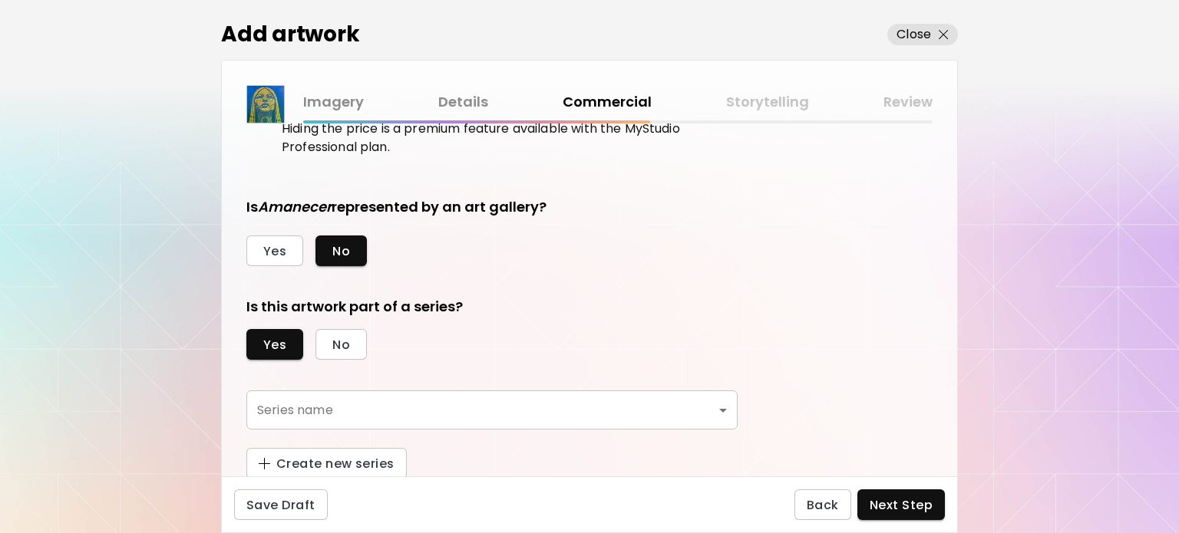
scroll to position [314, 0]
click at [315, 463] on span "Create new series" at bounding box center [327, 463] width 136 height 16
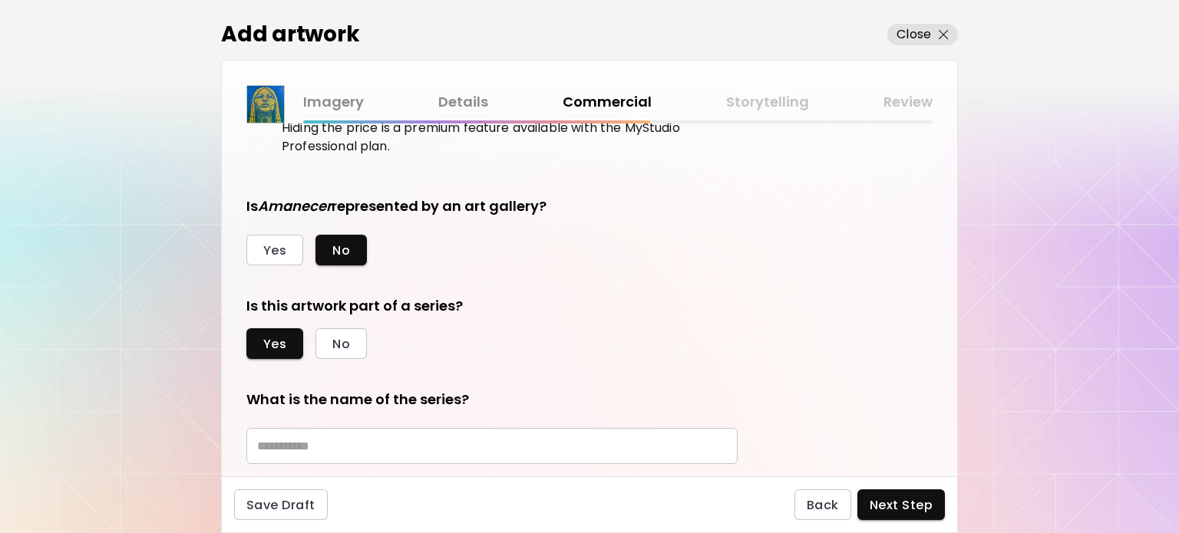
click at [295, 422] on div "What is the name of the series? ​" at bounding box center [491, 427] width 491 height 74
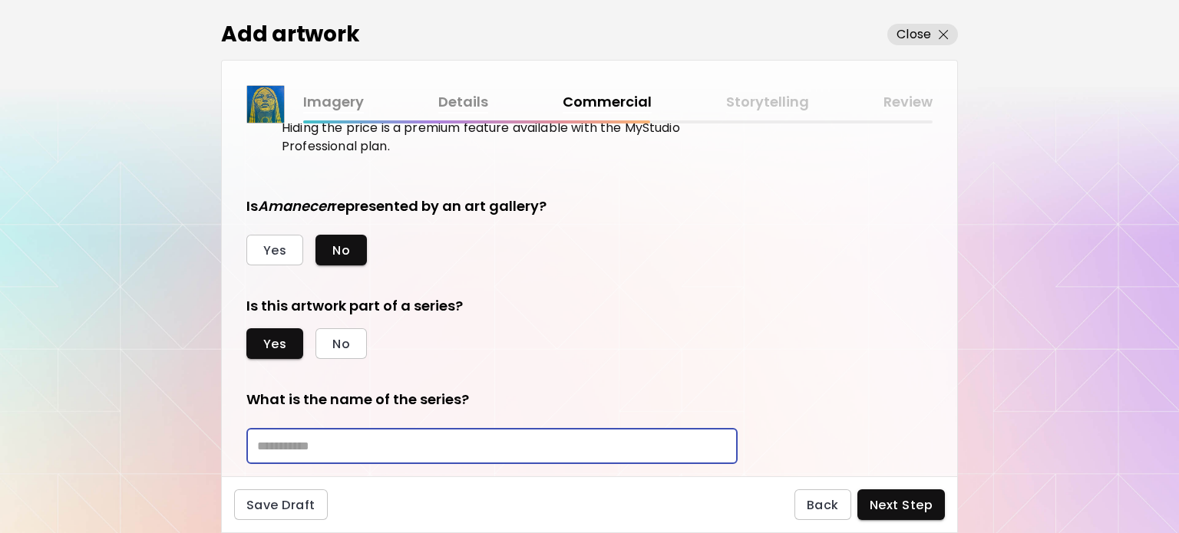
click at [301, 441] on input "text" at bounding box center [491, 446] width 491 height 36
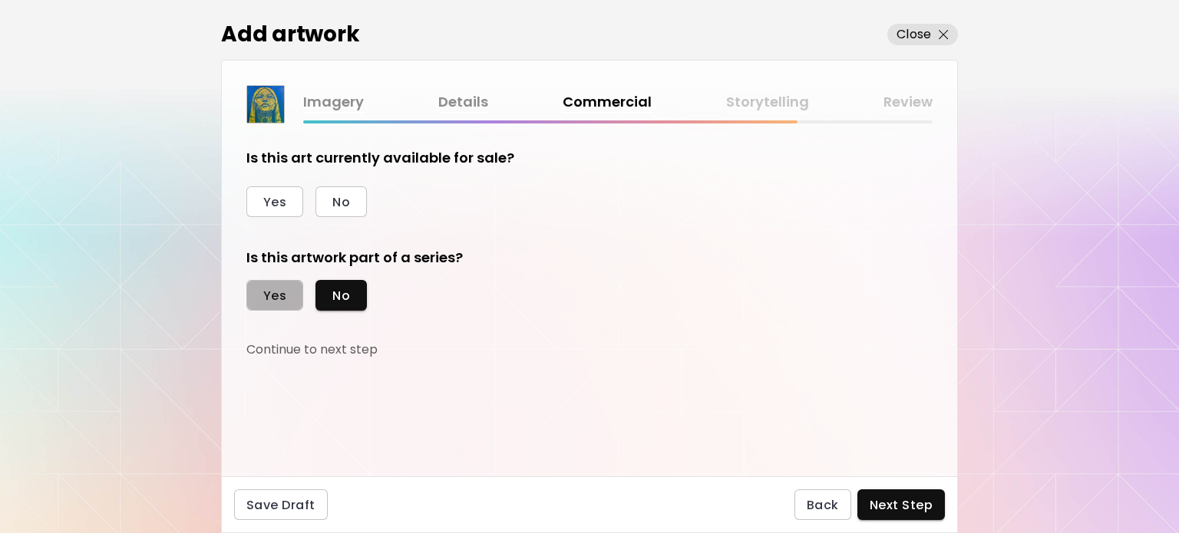
click at [283, 294] on span "Yes" at bounding box center [274, 296] width 23 height 16
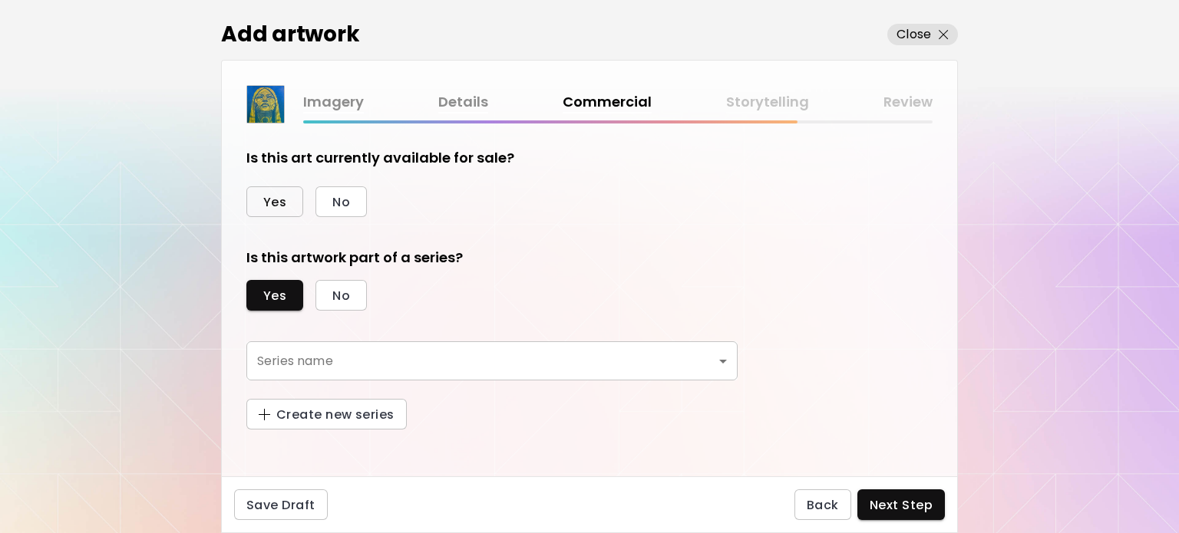
click at [264, 203] on span "Yes" at bounding box center [274, 202] width 23 height 16
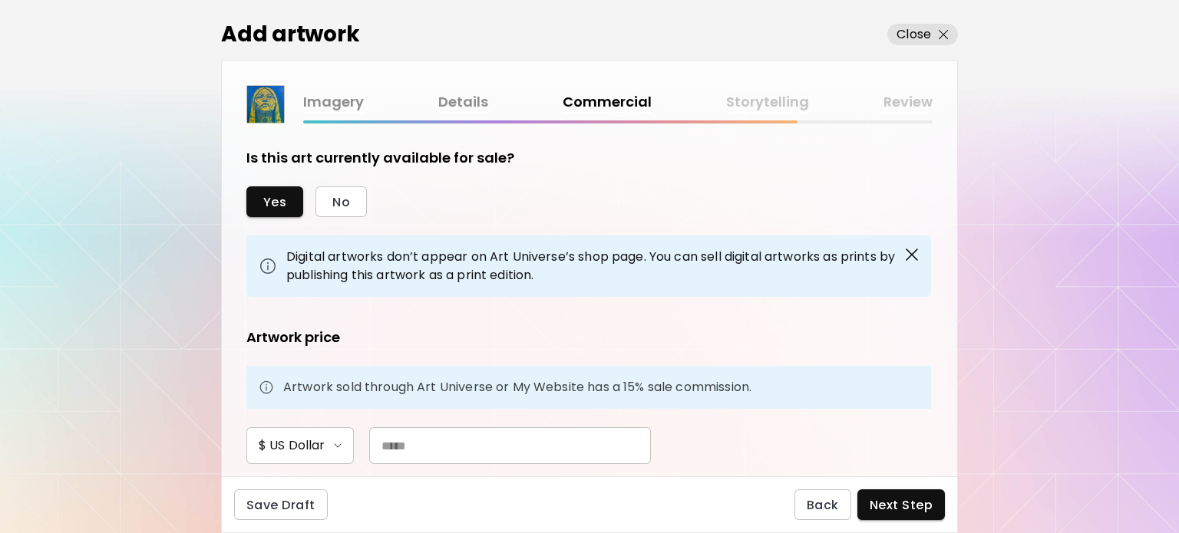
click at [465, 92] on link "Details" at bounding box center [463, 102] width 50 height 22
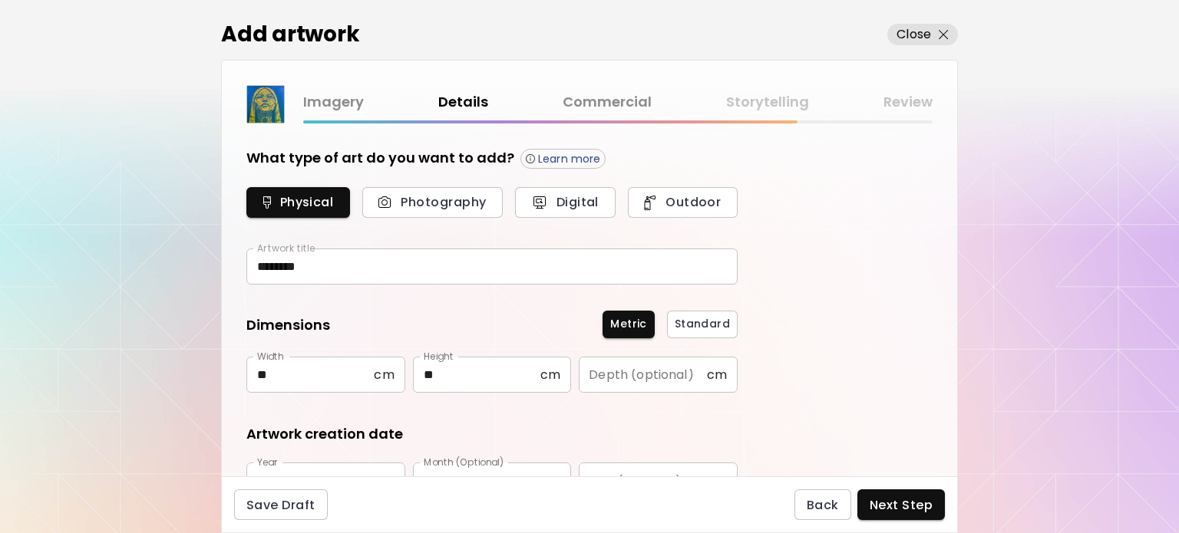
type input "********"
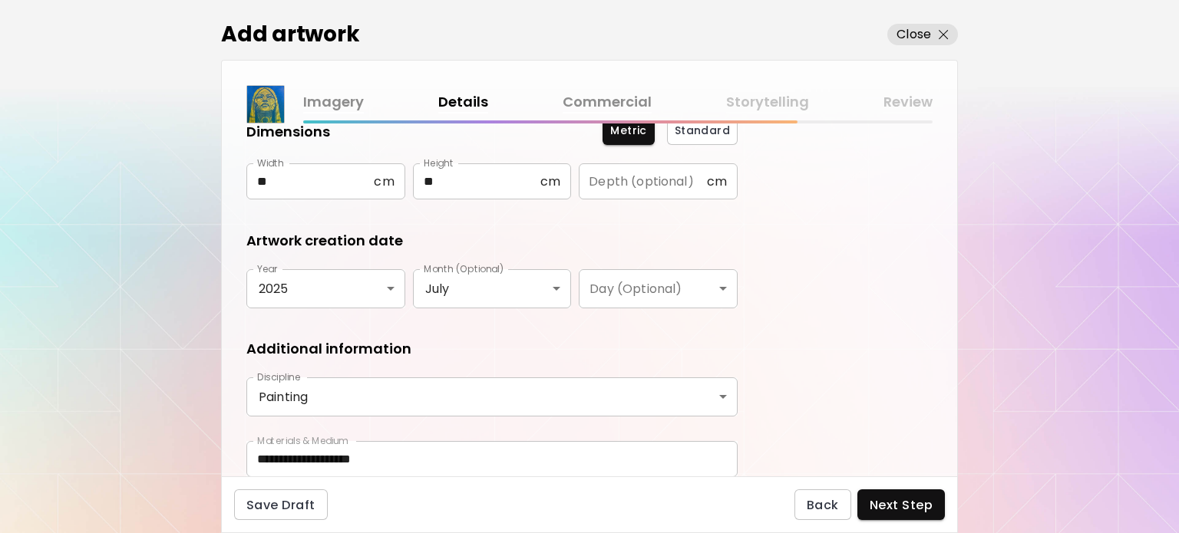
scroll to position [253, 0]
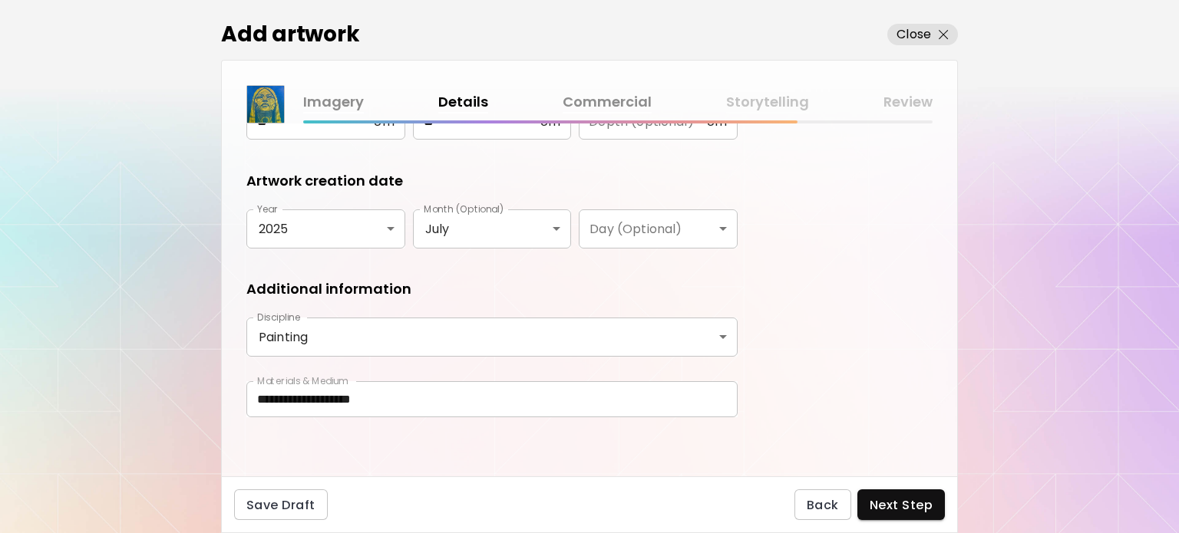
click at [909, 509] on span "Next Step" at bounding box center [901, 505] width 63 height 16
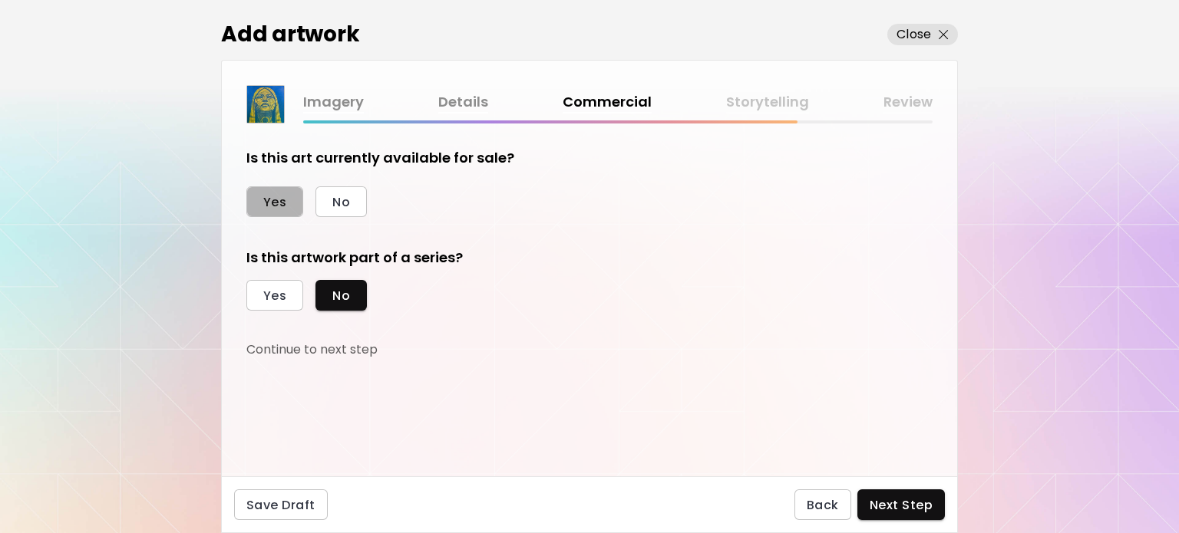
click at [279, 203] on span "Yes" at bounding box center [274, 202] width 23 height 16
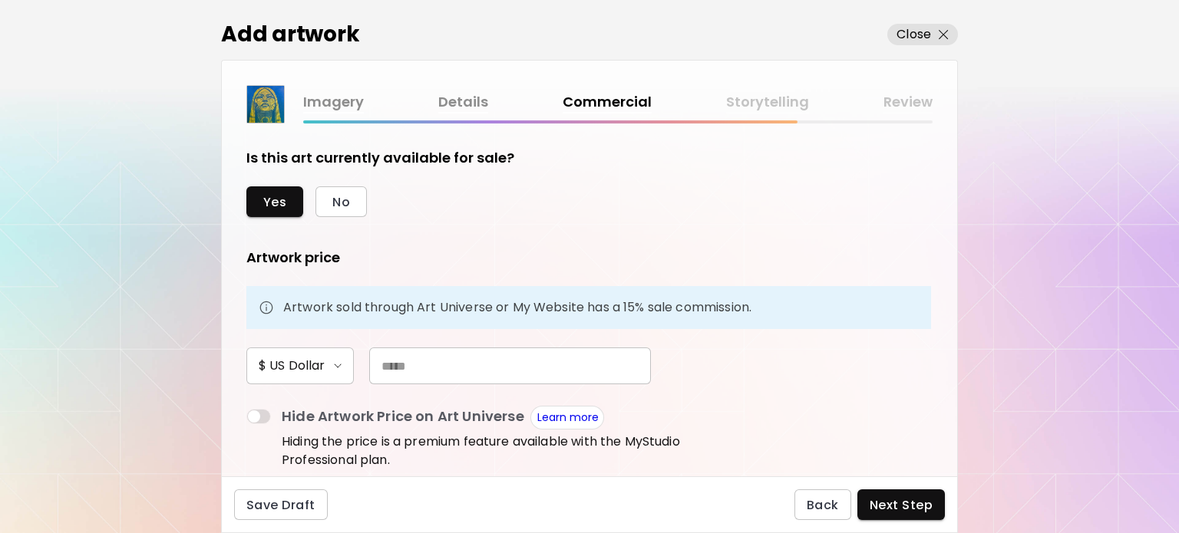
click at [391, 372] on input "text" at bounding box center [510, 366] width 282 height 37
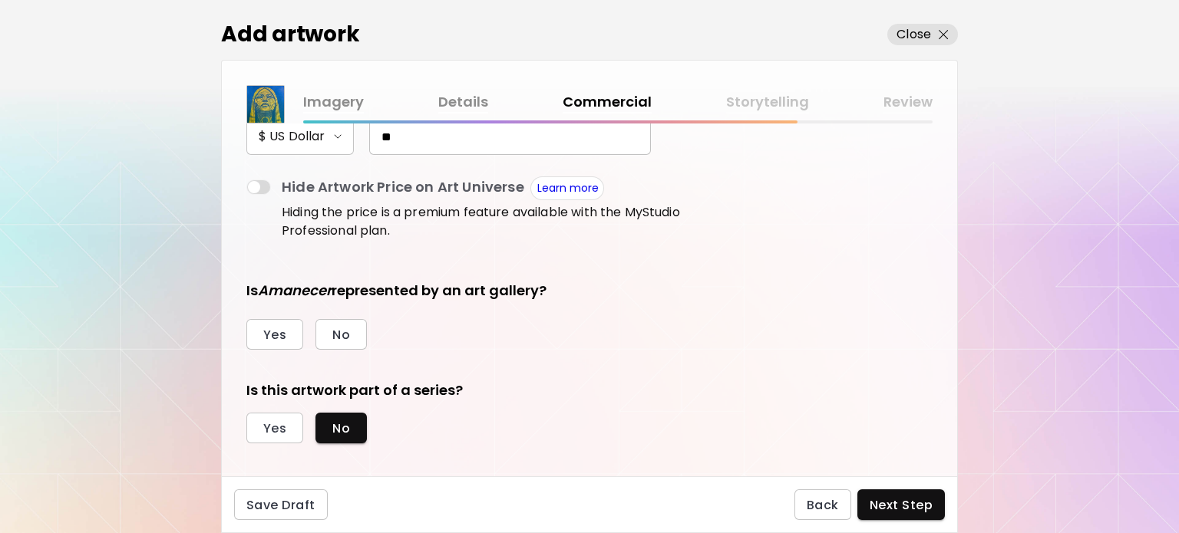
scroll to position [230, 0]
type input "**"
click at [340, 340] on span "No" at bounding box center [341, 334] width 18 height 16
click at [264, 420] on span "Yes" at bounding box center [274, 428] width 23 height 16
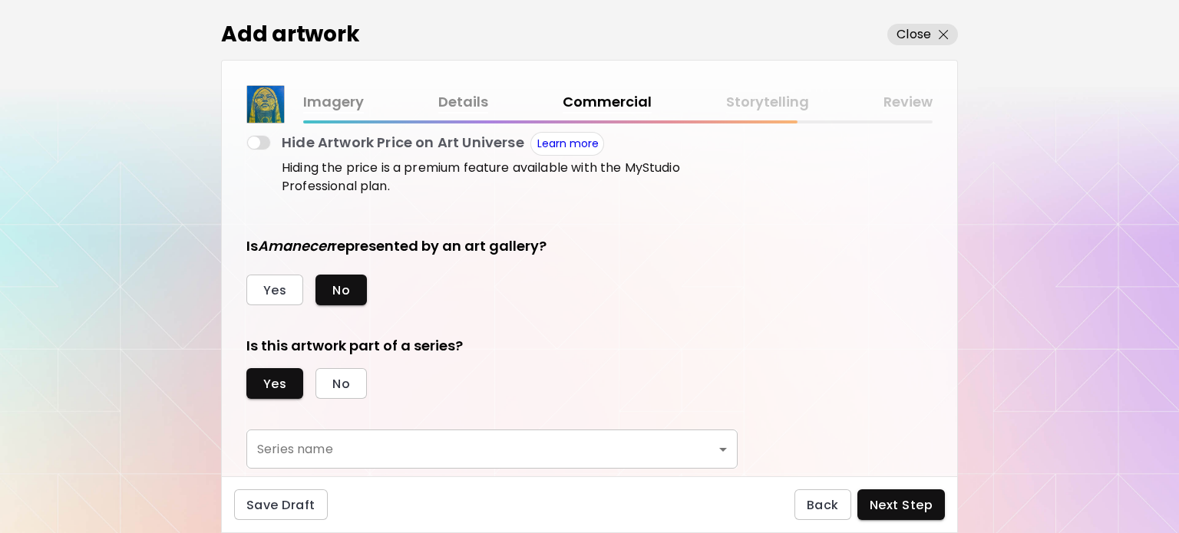
scroll to position [314, 0]
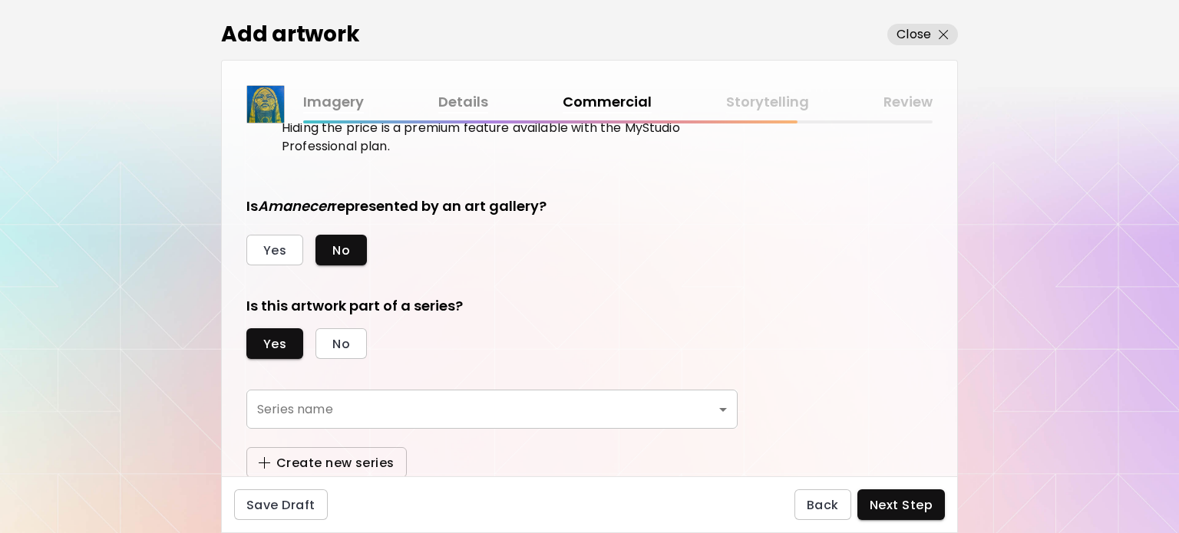
click at [321, 463] on span "Create new series" at bounding box center [327, 463] width 136 height 16
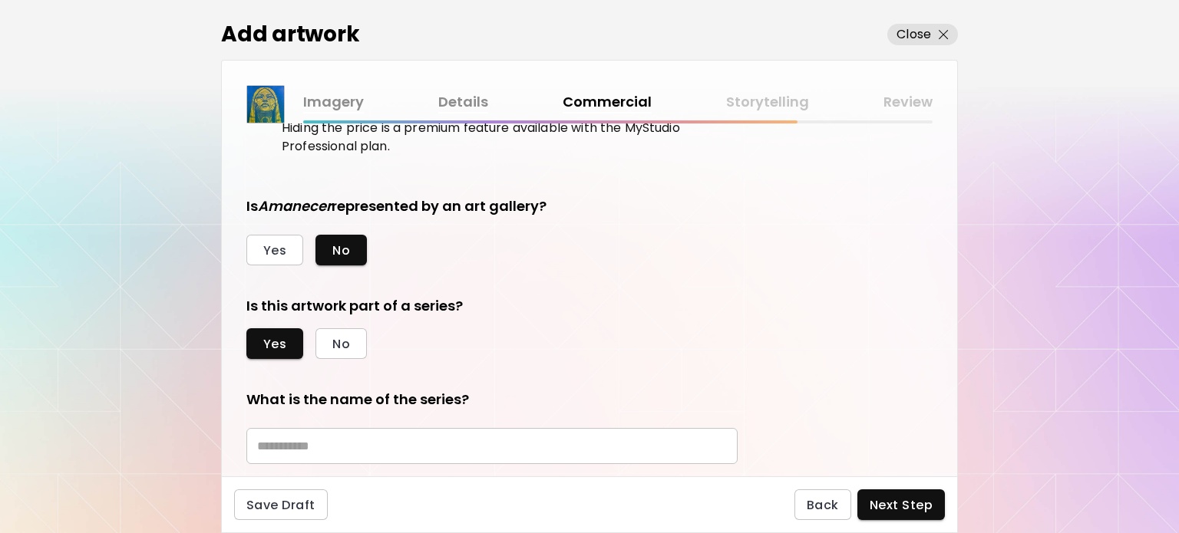
click at [315, 438] on input "text" at bounding box center [491, 446] width 491 height 36
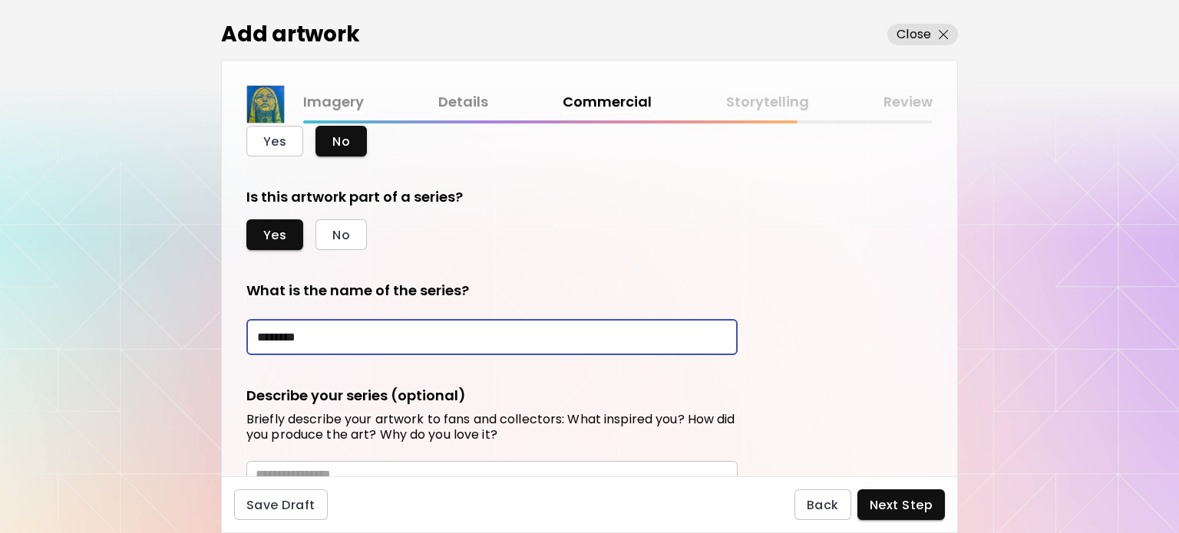
scroll to position [594, 0]
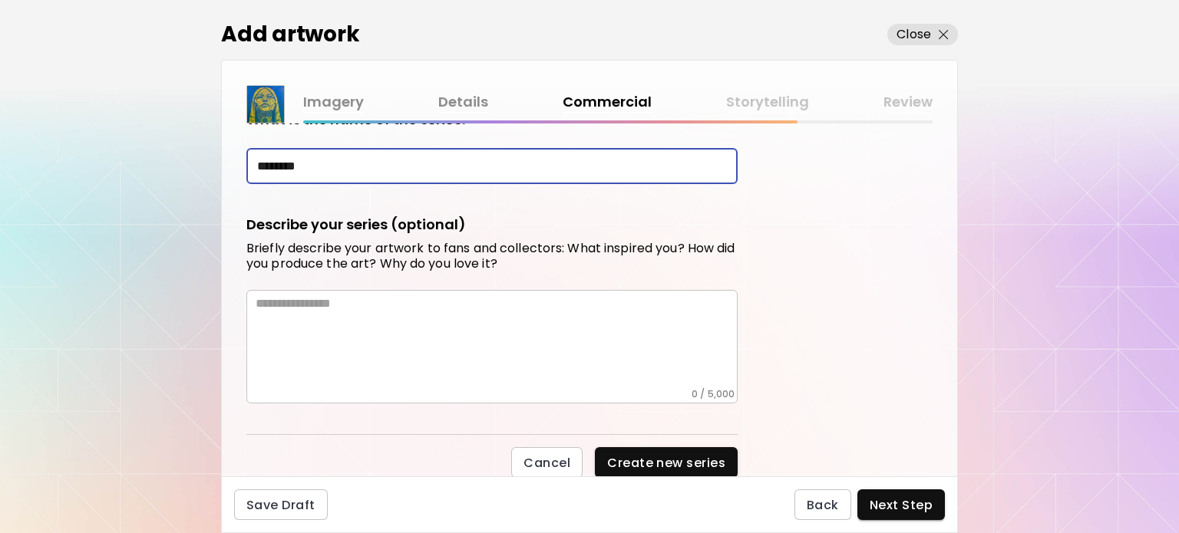
type input "********"
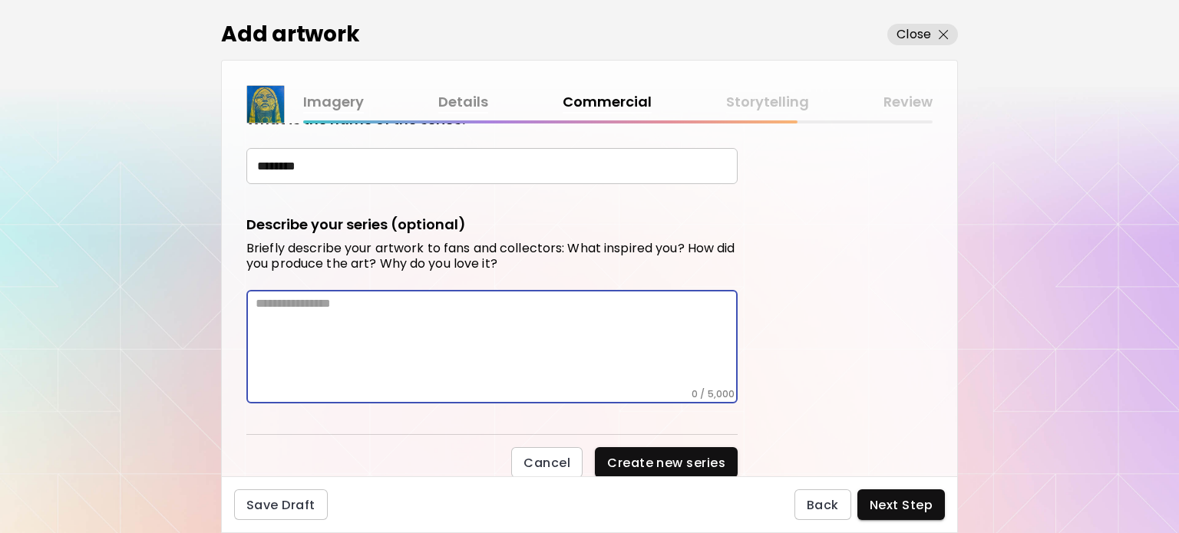
click at [445, 309] on textarea at bounding box center [497, 342] width 482 height 92
click at [338, 319] on textarea at bounding box center [497, 342] width 482 height 92
paste textarea "**********"
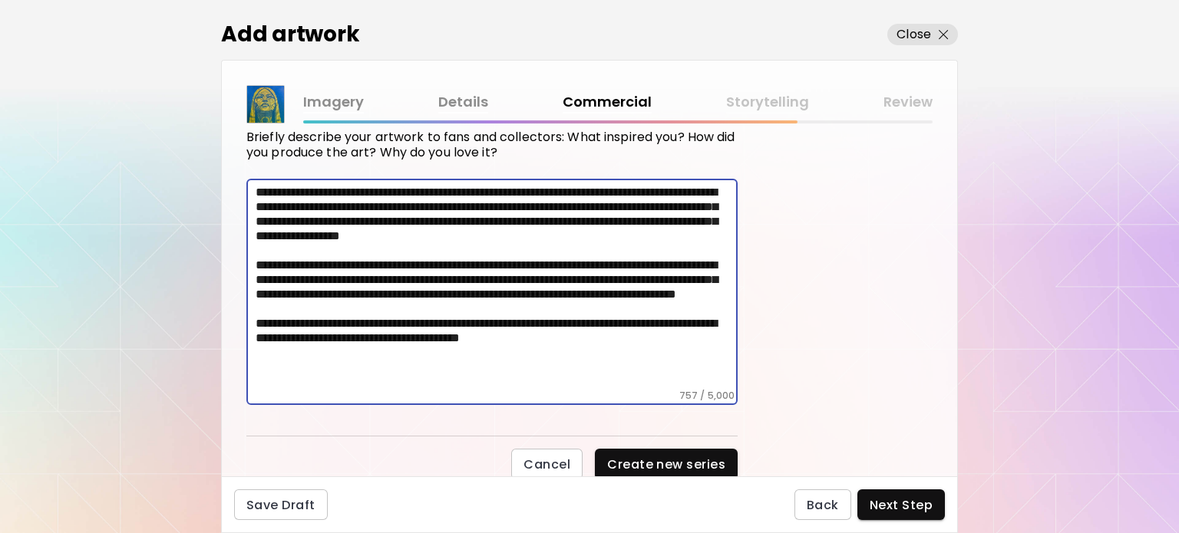
scroll to position [707, 0]
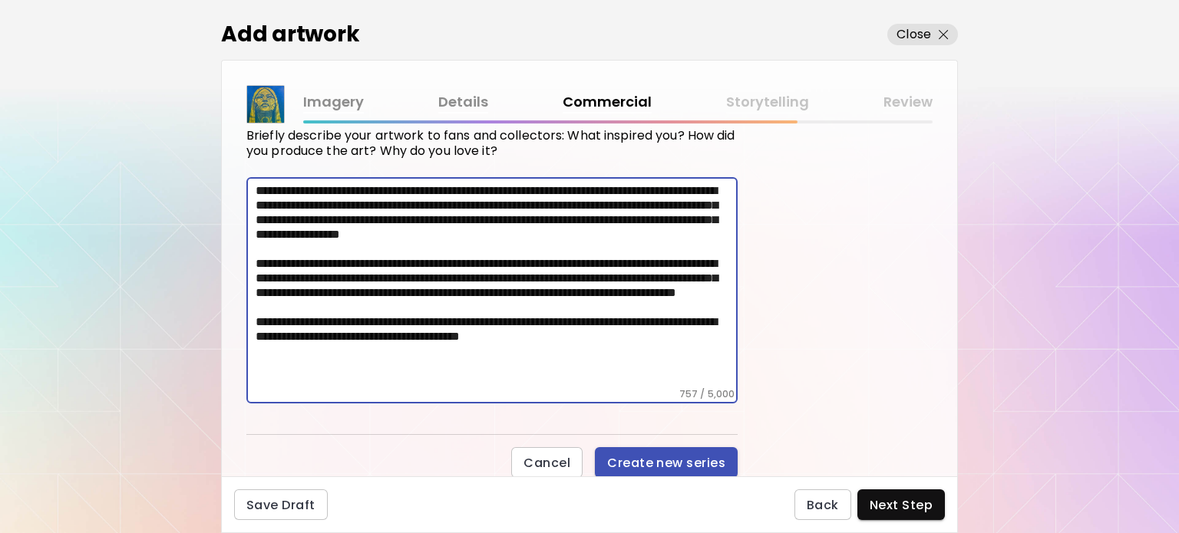
type textarea "**********"
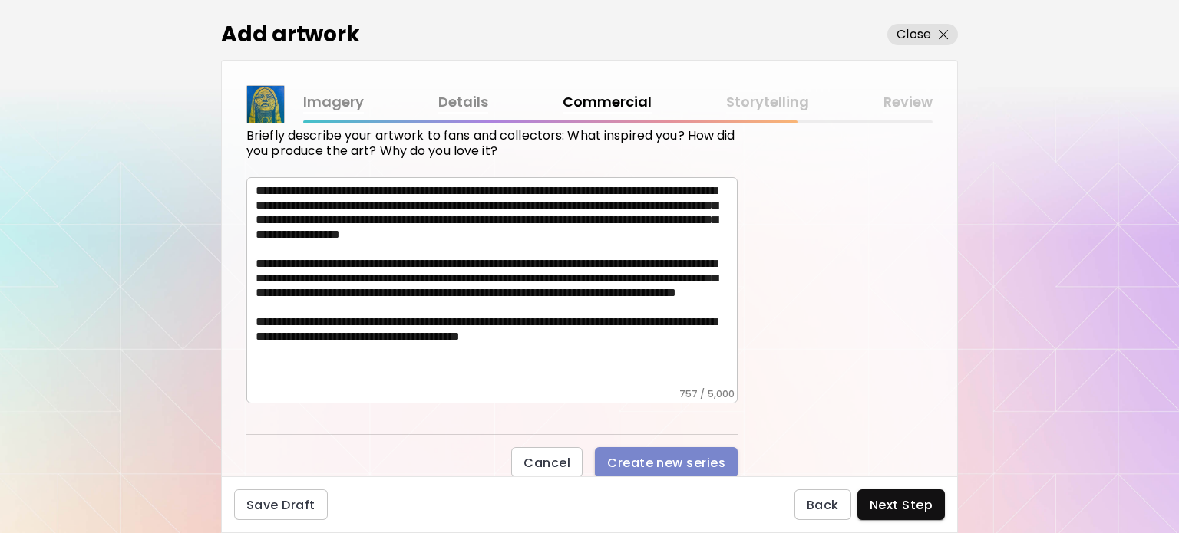
click at [660, 463] on span "Create new series" at bounding box center [666, 463] width 118 height 16
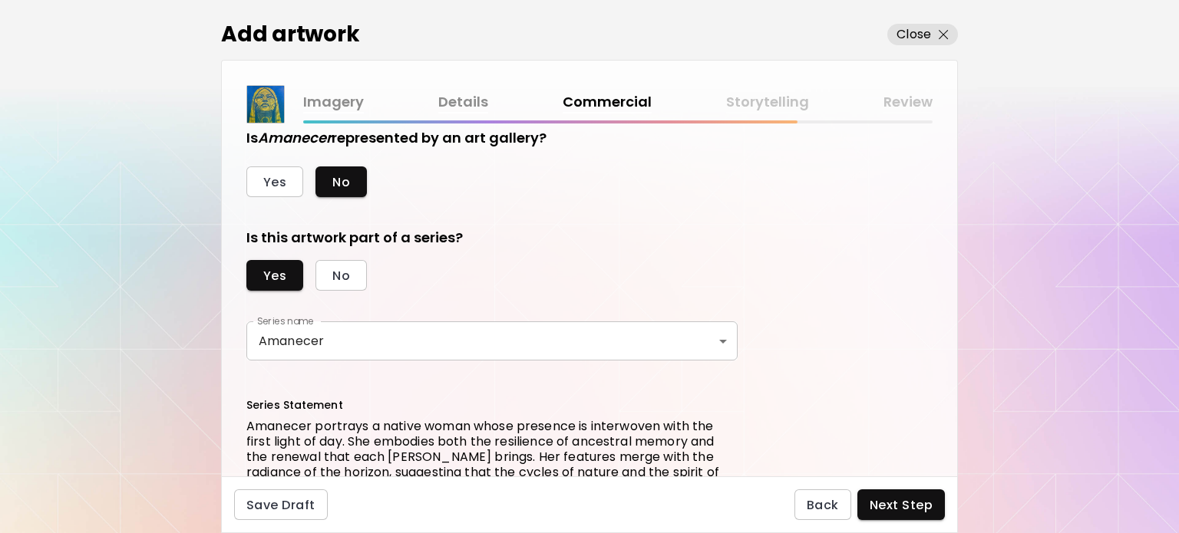
scroll to position [573, 0]
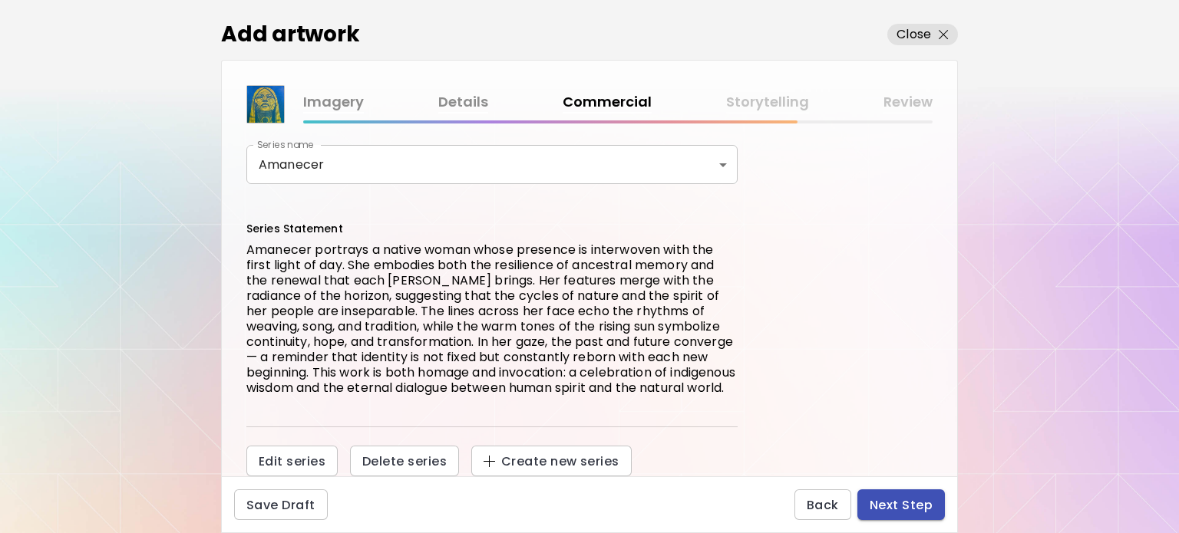
click at [894, 509] on span "Next Step" at bounding box center [901, 505] width 63 height 16
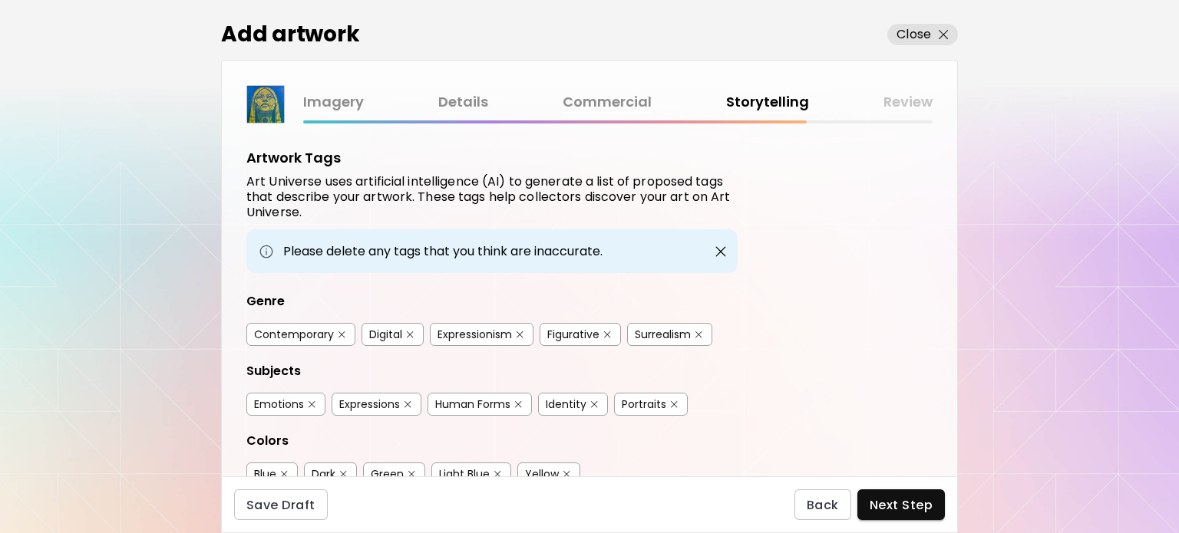
scroll to position [154, 0]
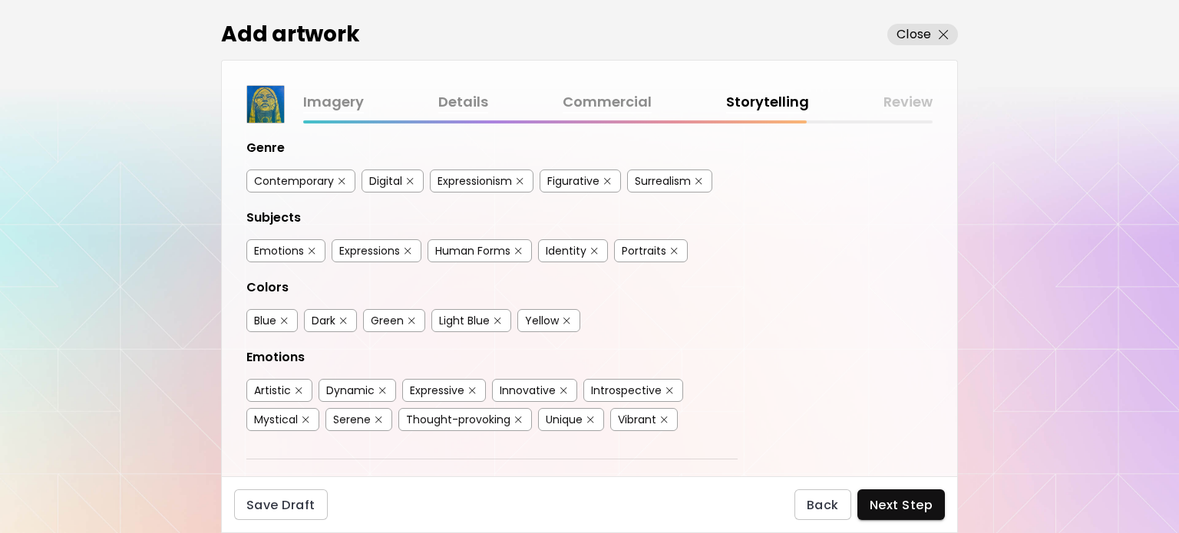
click at [304, 177] on div "Contemporary" at bounding box center [294, 180] width 80 height 15
click at [586, 183] on div "Figurative" at bounding box center [573, 180] width 52 height 15
click at [366, 249] on div "Expressions" at bounding box center [369, 250] width 61 height 15
click at [467, 253] on div "Human Forms" at bounding box center [472, 250] width 75 height 15
click at [580, 252] on div "Identity" at bounding box center [566, 250] width 41 height 15
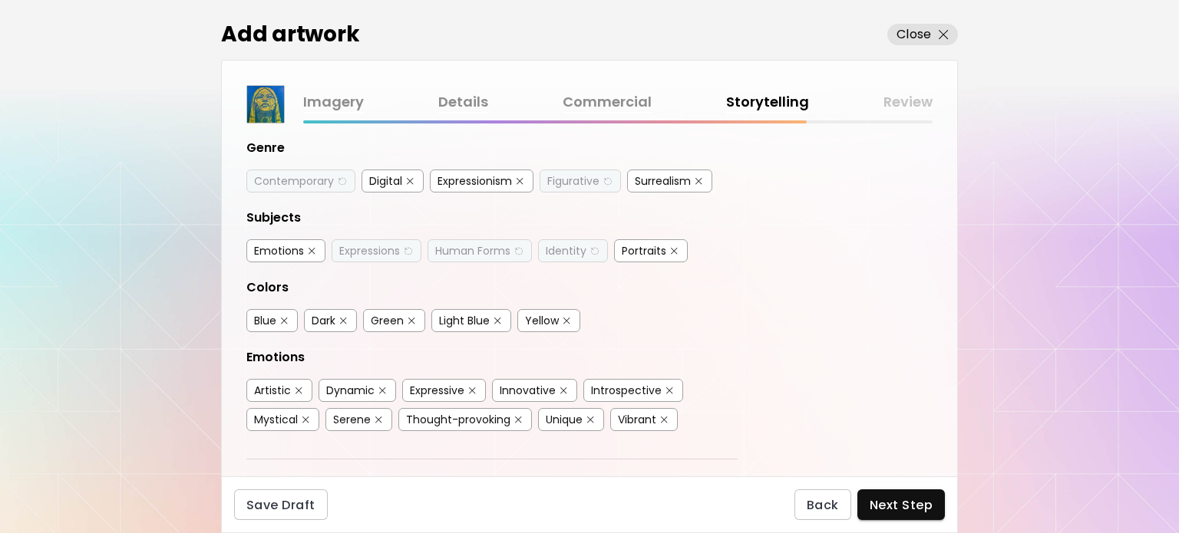
click at [646, 247] on div "Portraits" at bounding box center [644, 250] width 45 height 15
click at [270, 319] on div "Blue" at bounding box center [265, 320] width 22 height 15
drag, startPoint x: 476, startPoint y: 320, endPoint x: 527, endPoint y: 323, distance: 51.5
click at [477, 320] on div "Light Blue" at bounding box center [464, 320] width 51 height 15
click at [563, 318] on img "button" at bounding box center [566, 321] width 7 height 7
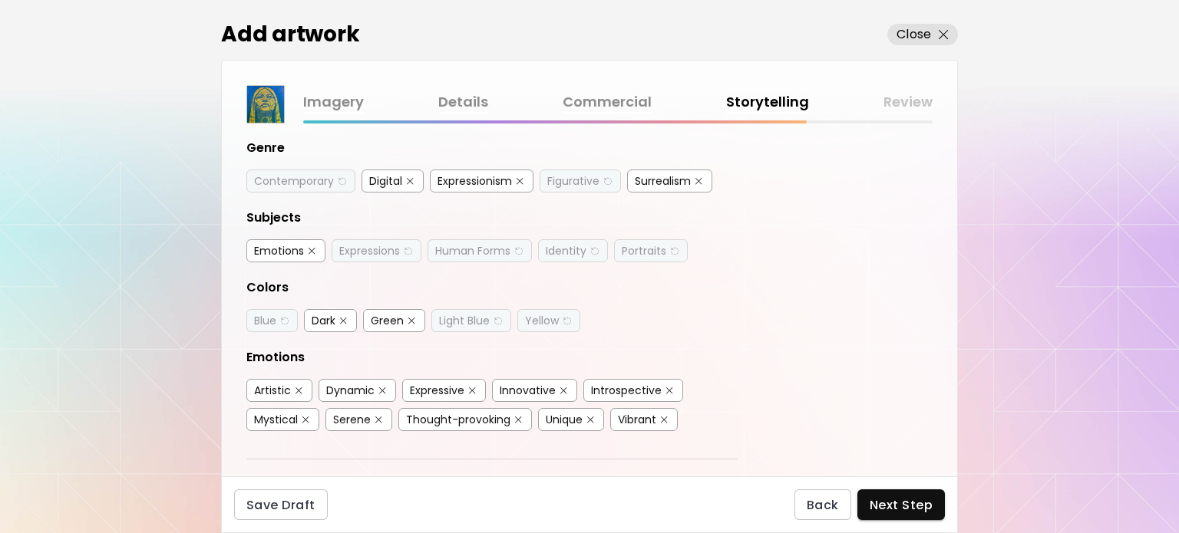
click at [403, 321] on div "Green" at bounding box center [387, 320] width 33 height 15
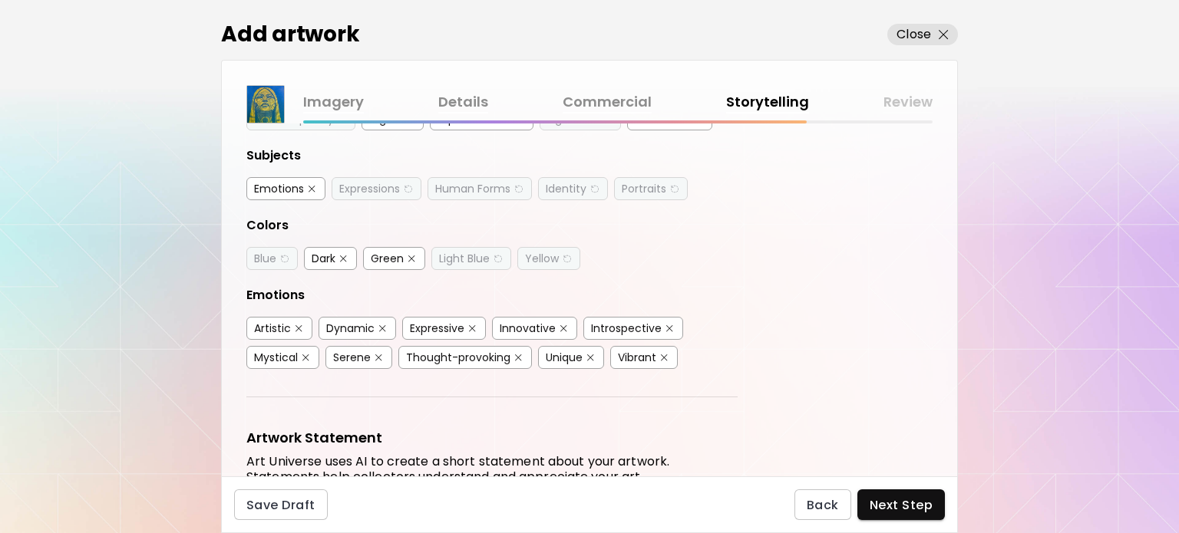
scroll to position [307, 0]
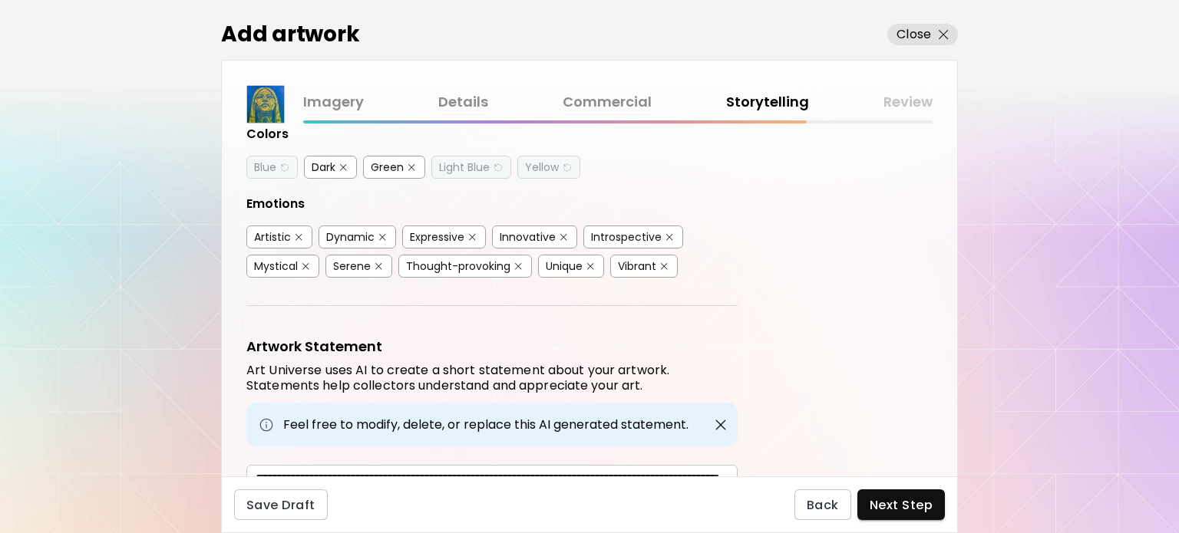
click at [434, 232] on div "Expressive" at bounding box center [437, 237] width 55 height 15
click at [612, 233] on div "Introspective" at bounding box center [626, 237] width 71 height 15
click at [657, 265] on div "Vibrant" at bounding box center [644, 266] width 68 height 23
click at [287, 260] on div "Mystical" at bounding box center [276, 266] width 44 height 15
click at [358, 264] on div "Serene" at bounding box center [352, 266] width 38 height 15
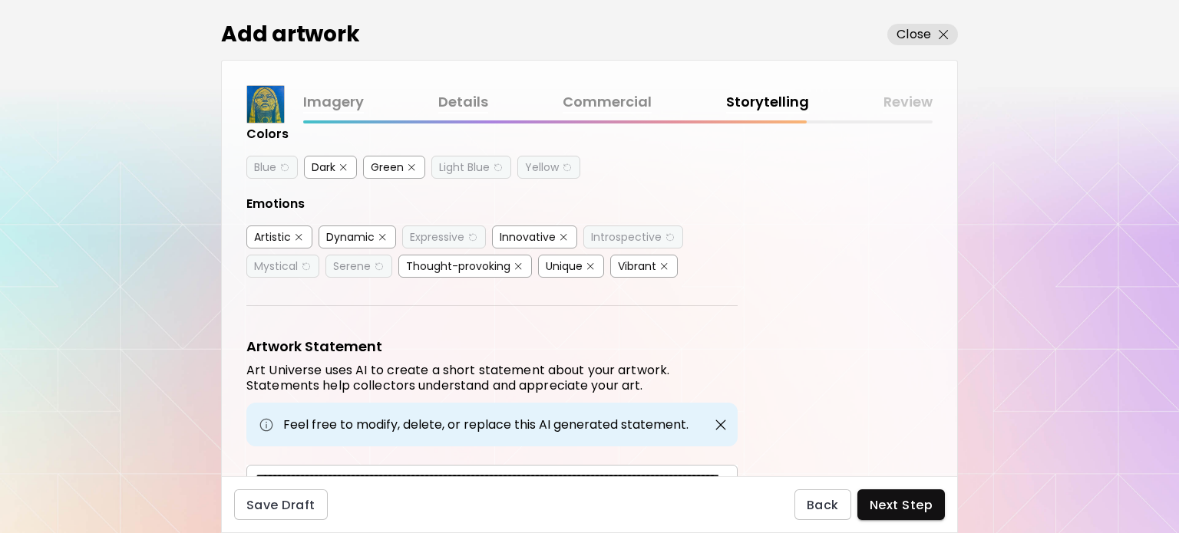
click at [282, 234] on div "Artistic" at bounding box center [272, 237] width 37 height 15
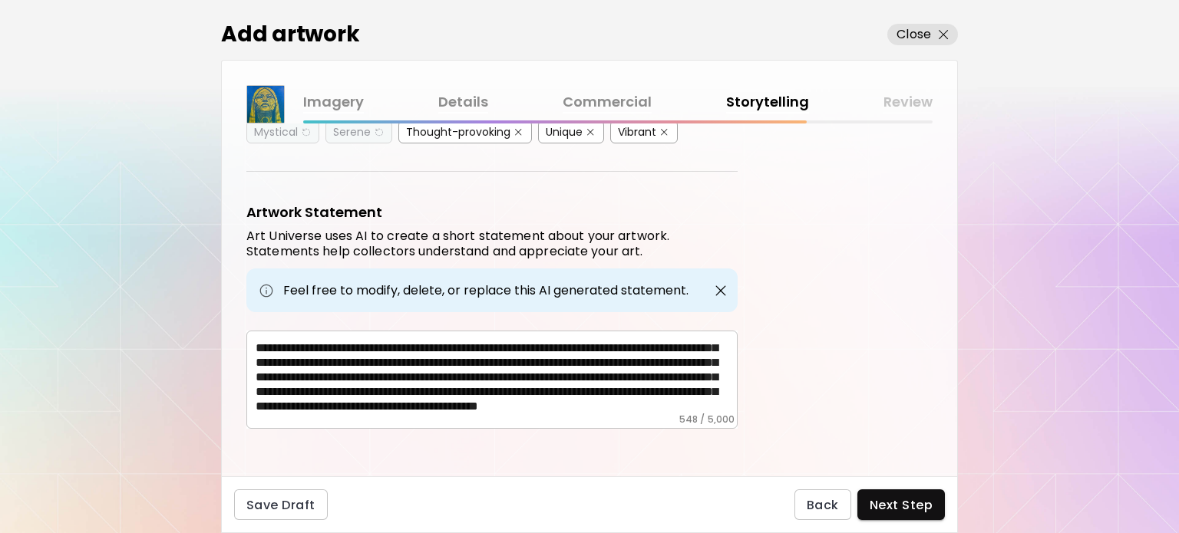
scroll to position [40, 0]
click at [906, 517] on button "Next Step" at bounding box center [901, 505] width 88 height 31
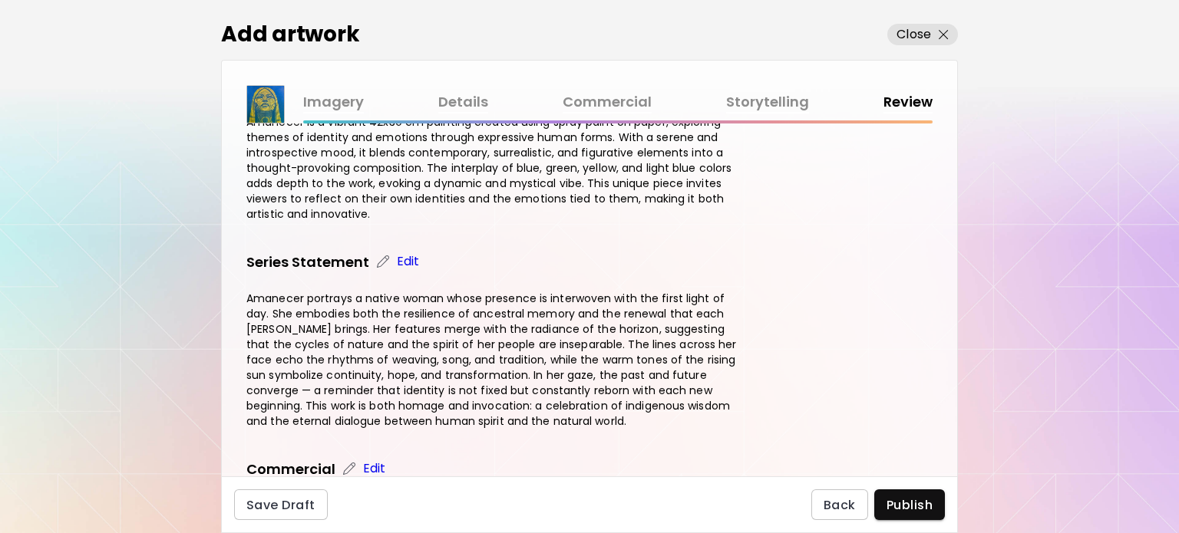
scroll to position [691, 0]
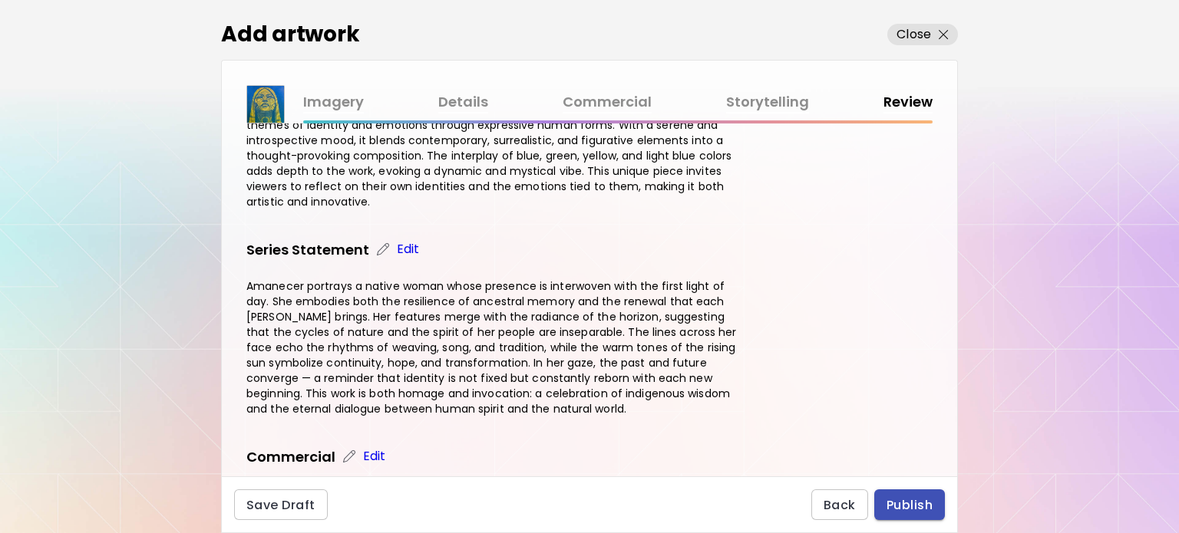
click at [900, 500] on span "Publish" at bounding box center [910, 505] width 46 height 16
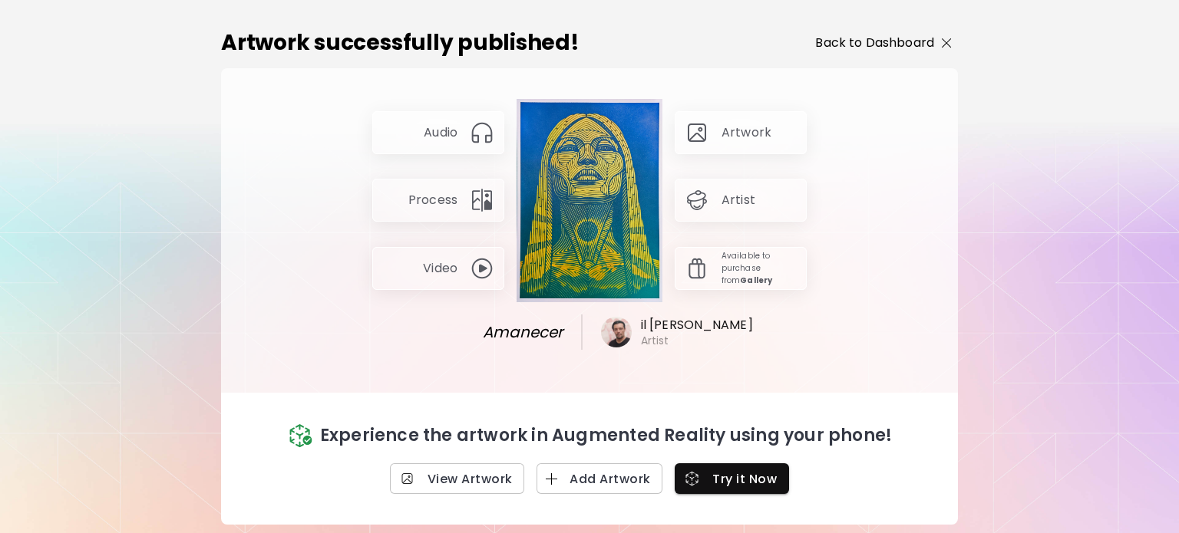
click at [919, 41] on p "Back to Dashboard" at bounding box center [874, 43] width 119 height 18
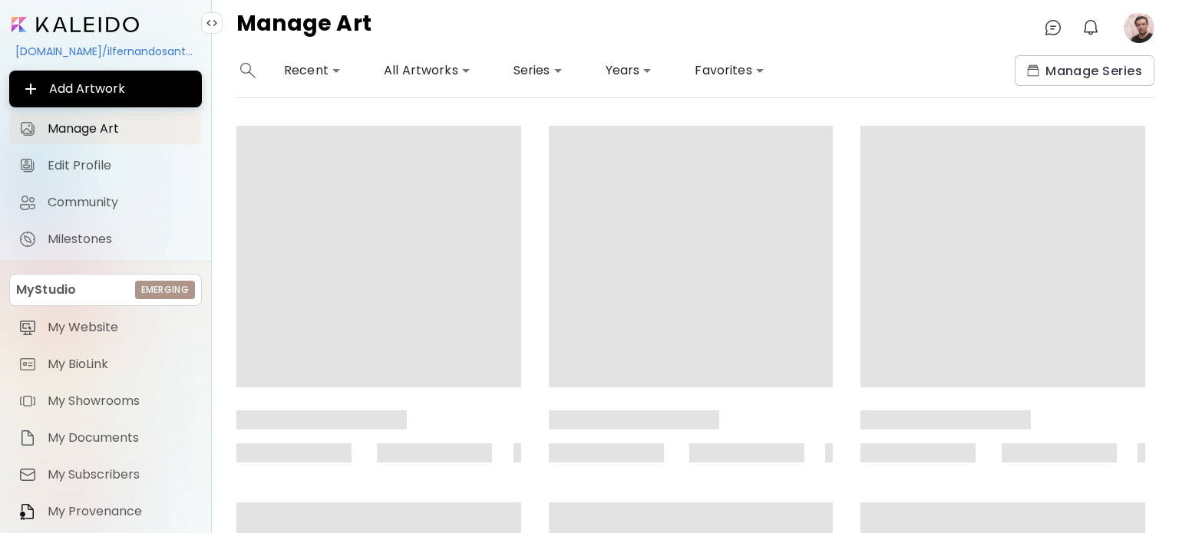
click at [1145, 25] on image at bounding box center [1139, 27] width 31 height 31
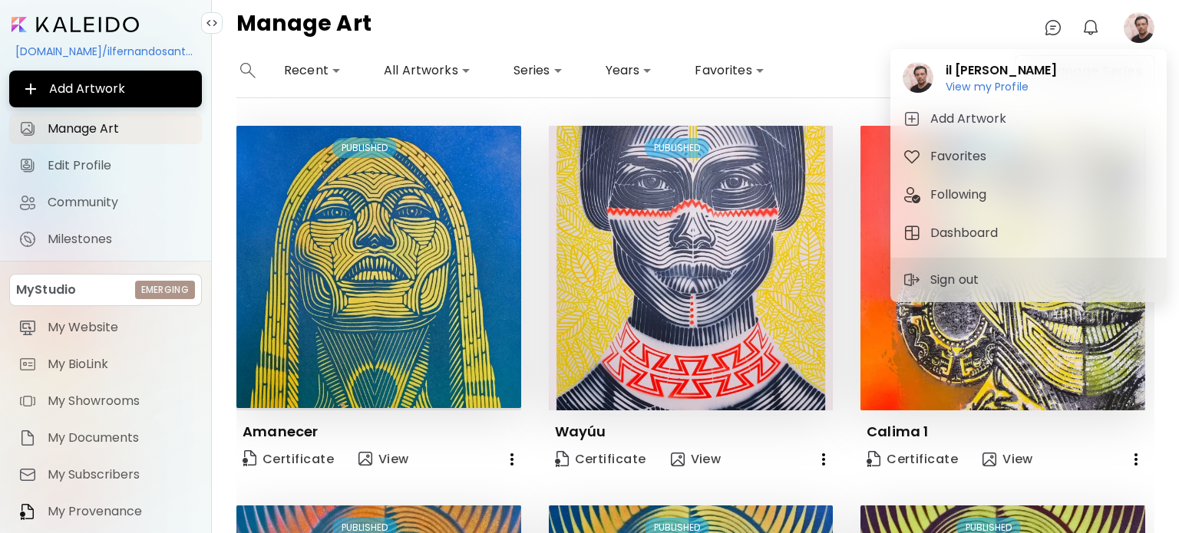
click at [1144, 25] on div at bounding box center [589, 266] width 1179 height 533
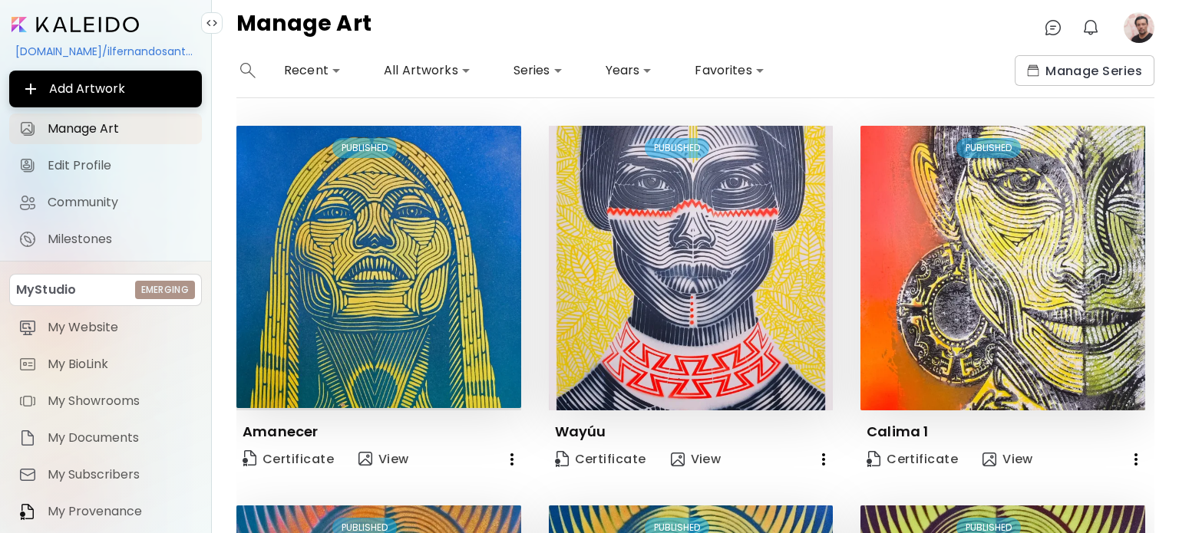
click at [1138, 30] on image at bounding box center [1139, 27] width 31 height 31
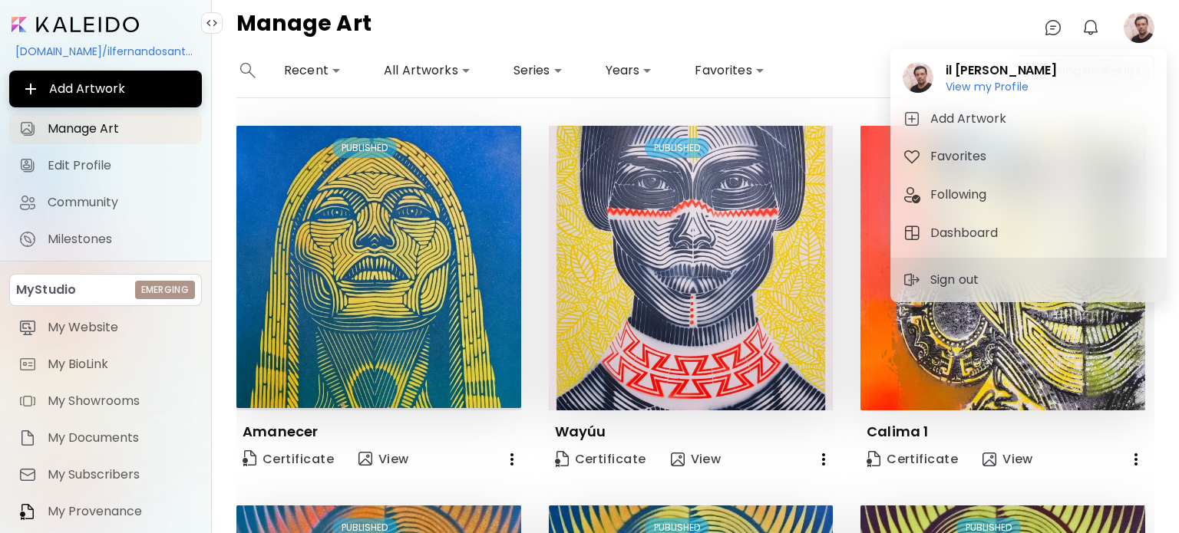
click at [963, 31] on div at bounding box center [589, 266] width 1179 height 533
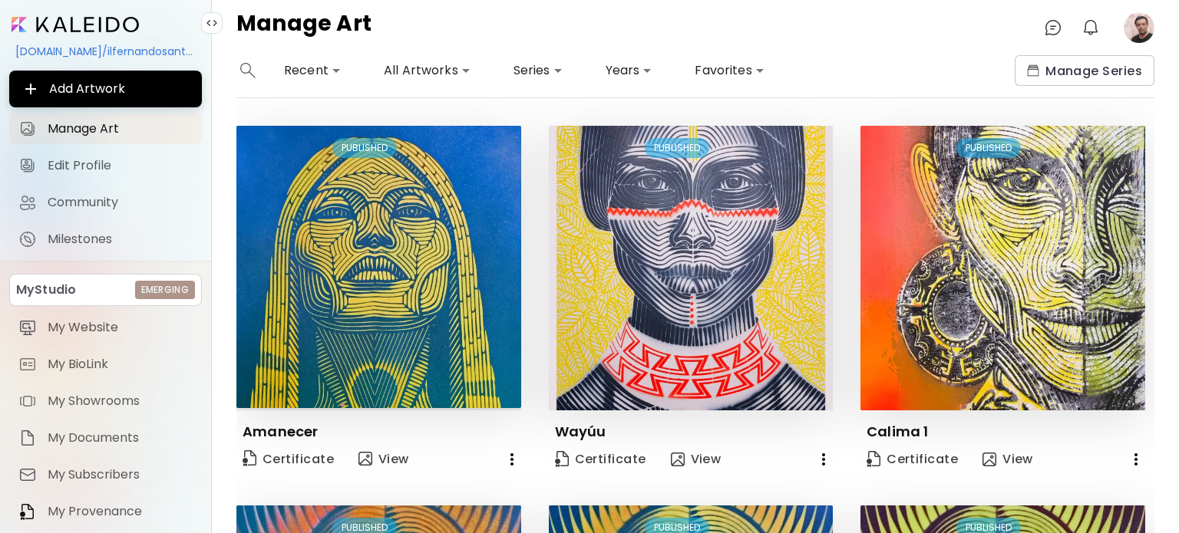
click at [1140, 31] on image at bounding box center [1139, 27] width 31 height 31
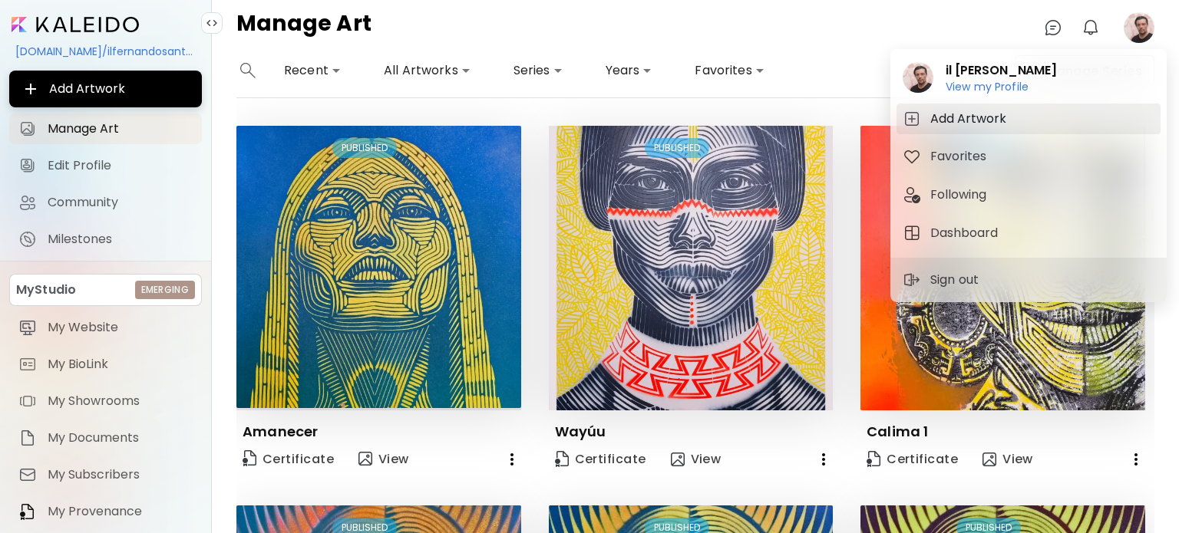
click at [981, 123] on h5 "Add Artwork" at bounding box center [970, 119] width 81 height 18
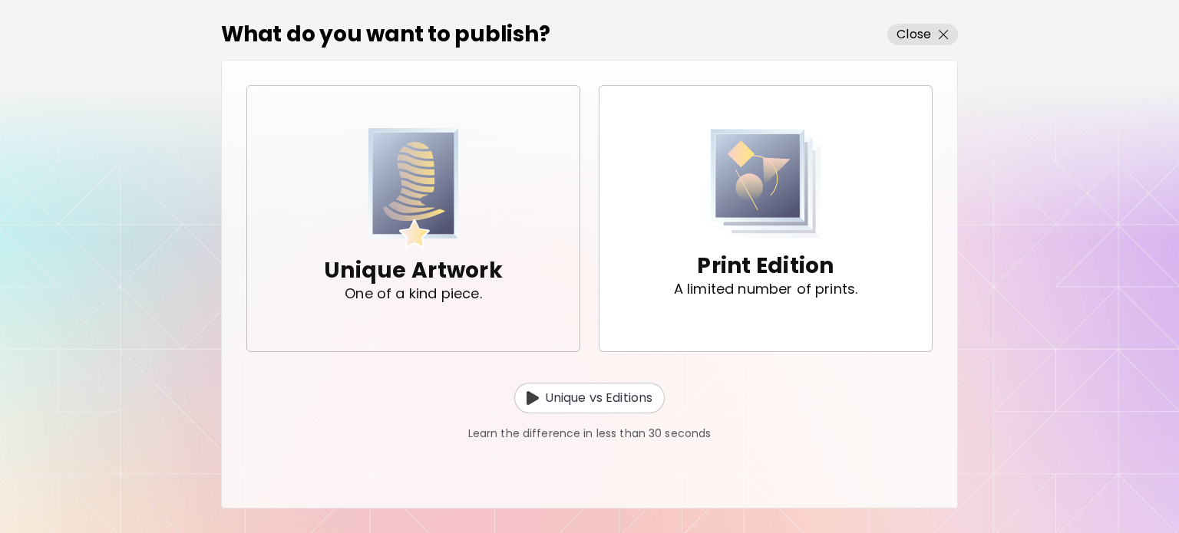
click at [476, 257] on p "Unique Artwork" at bounding box center [413, 271] width 179 height 31
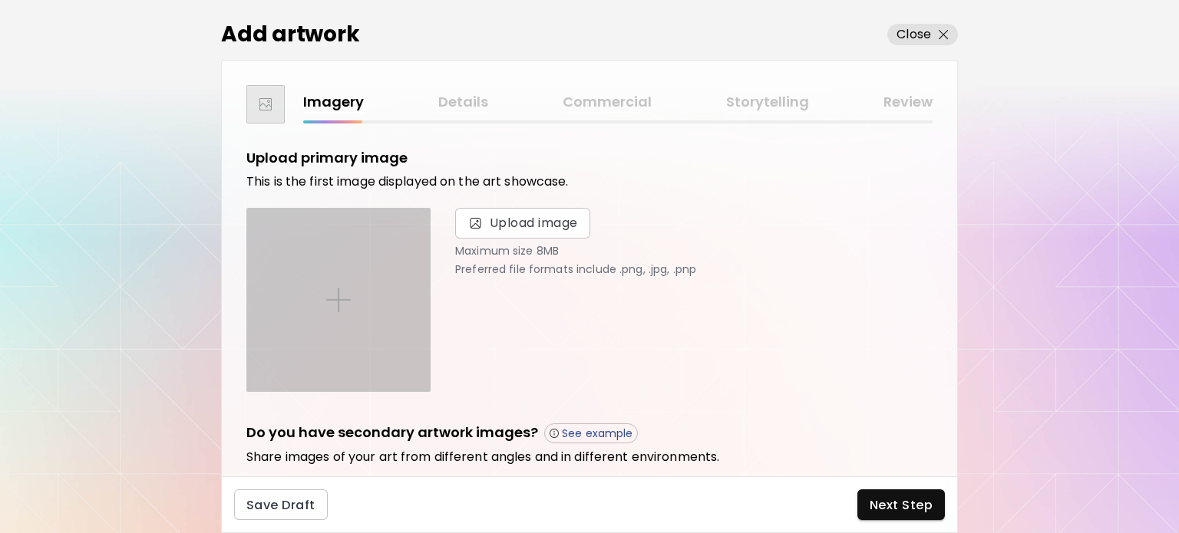
click at [338, 312] on img at bounding box center [338, 300] width 25 height 25
click at [0, 0] on input "file" at bounding box center [0, 0] width 0 height 0
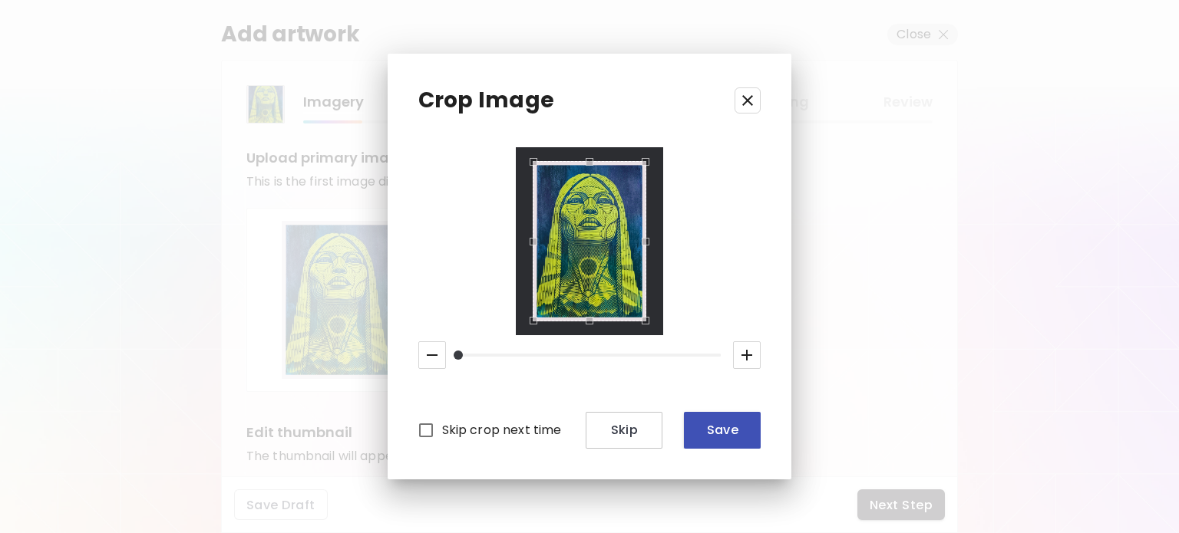
click at [717, 423] on span "Save" at bounding box center [722, 430] width 52 height 16
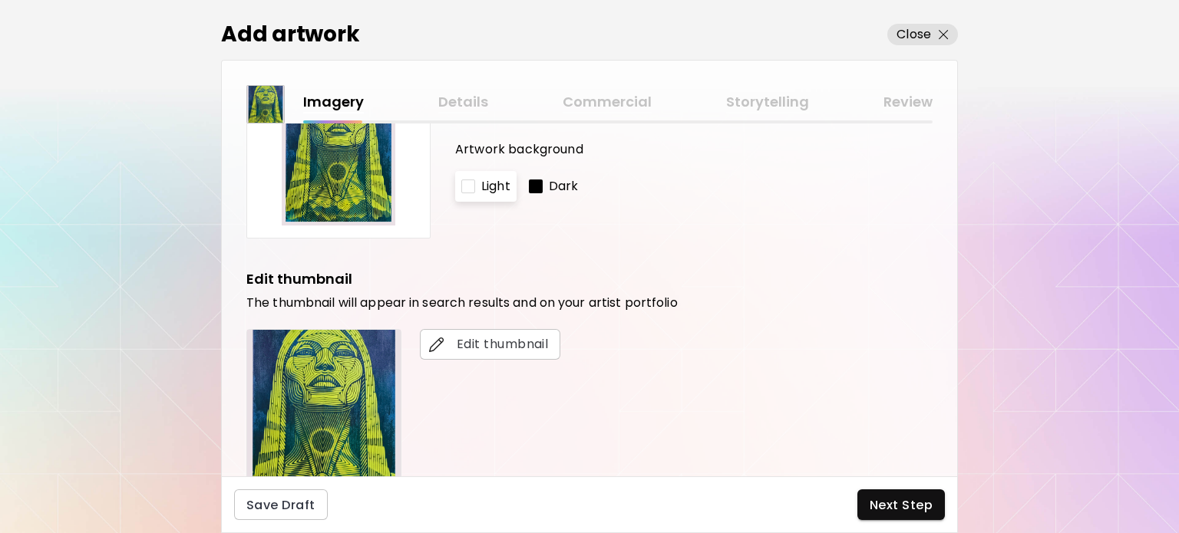
scroll to position [307, 0]
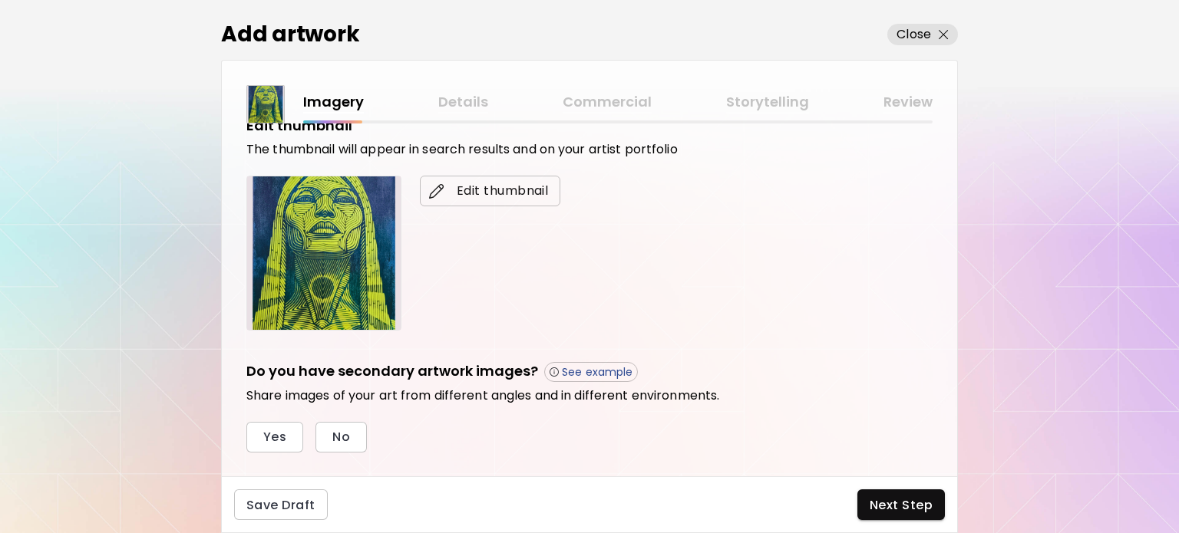
click at [451, 193] on span "Edit thumbnail" at bounding box center [490, 191] width 116 height 18
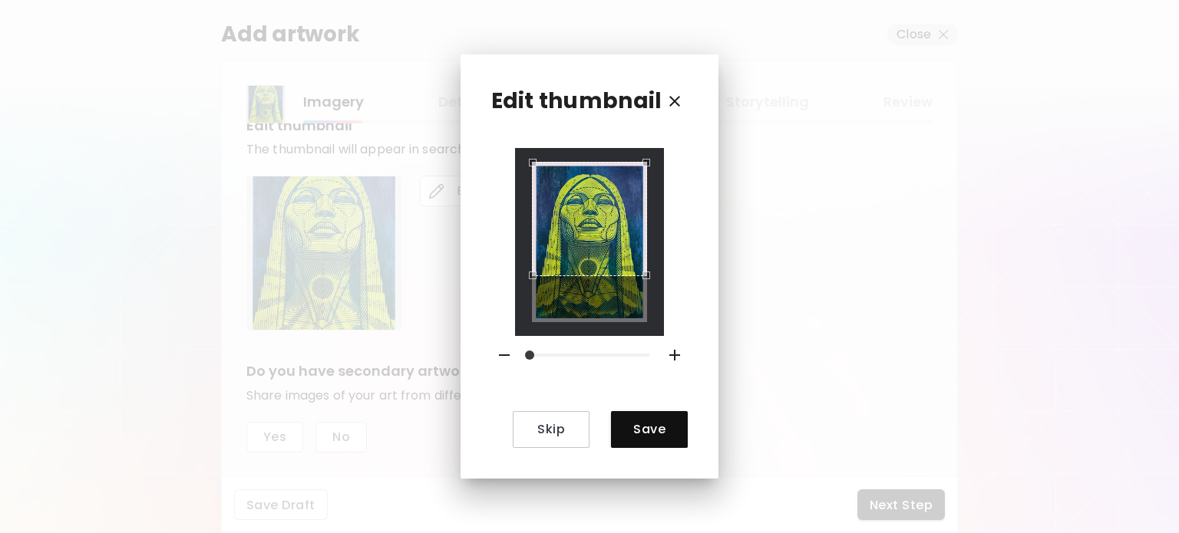
click at [580, 178] on div "Use the arrow keys to move the crop selection area" at bounding box center [589, 219] width 114 height 114
click at [670, 350] on icon "button" at bounding box center [675, 355] width 18 height 18
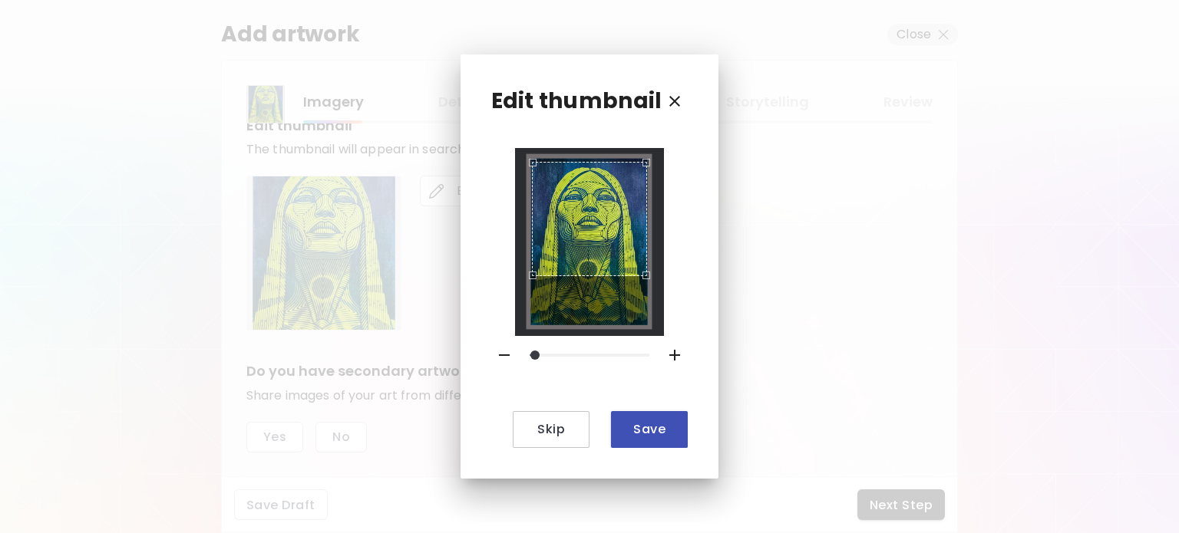
click at [646, 423] on span "Save" at bounding box center [649, 429] width 52 height 16
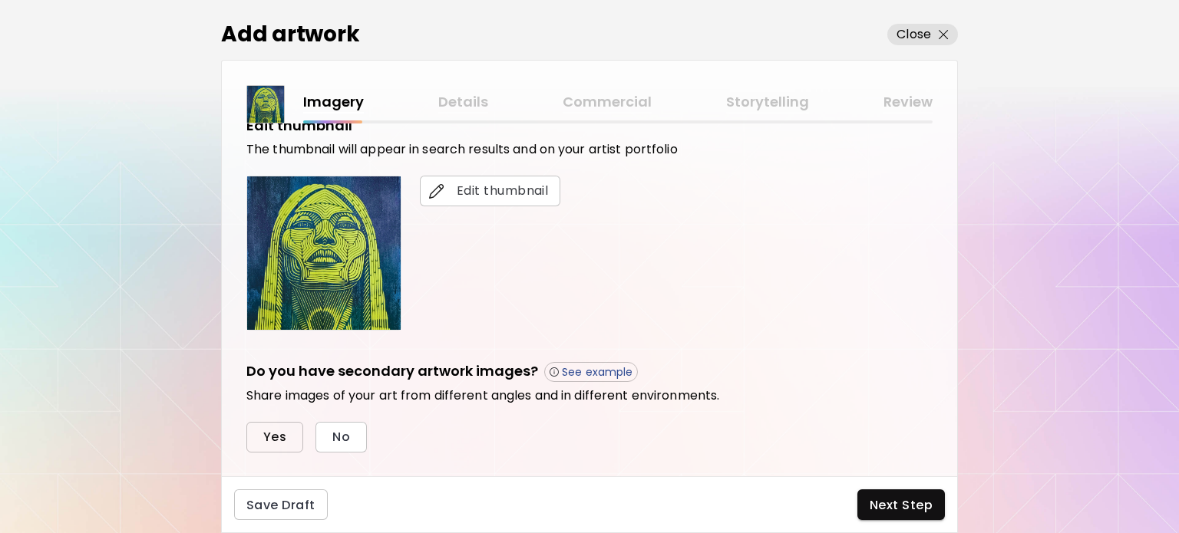
click at [264, 429] on span "Yes" at bounding box center [274, 437] width 23 height 16
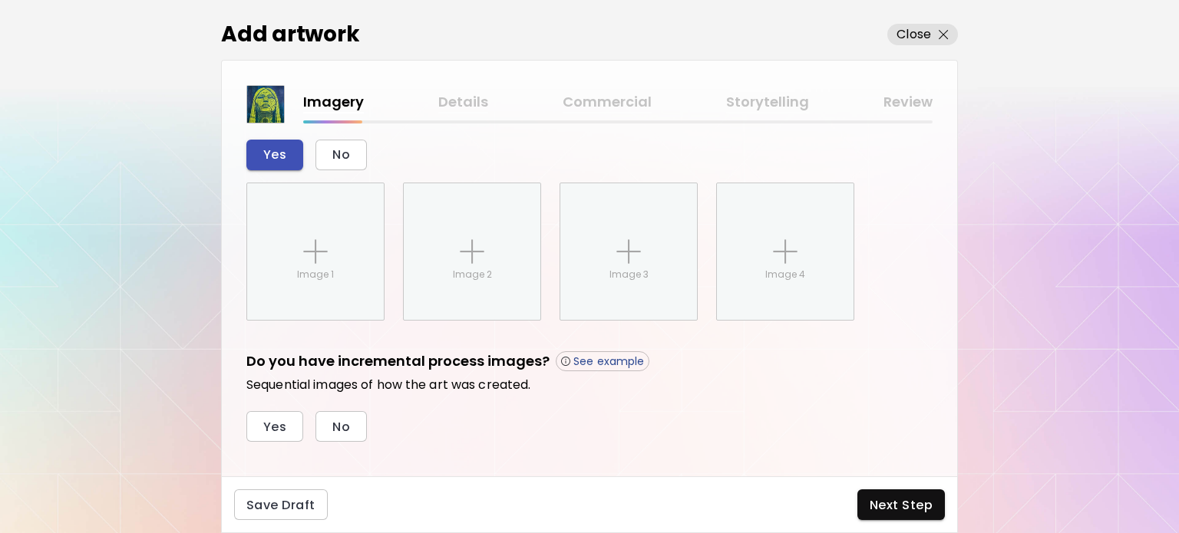
scroll to position [608, 0]
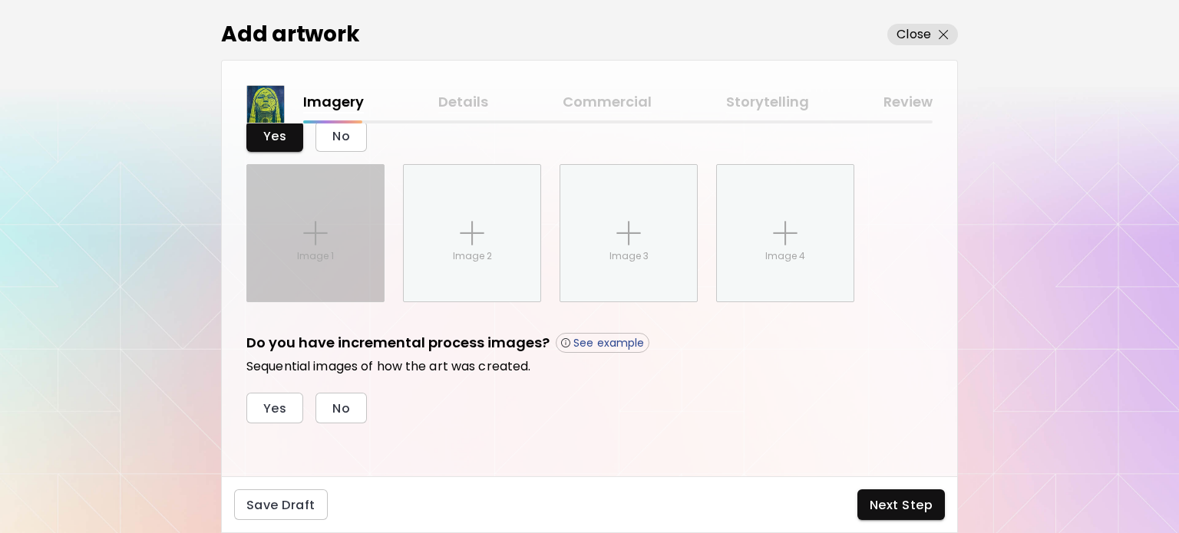
click at [322, 253] on p "Image 1" at bounding box center [315, 256] width 37 height 14
click at [0, 0] on input "Image 1" at bounding box center [0, 0] width 0 height 0
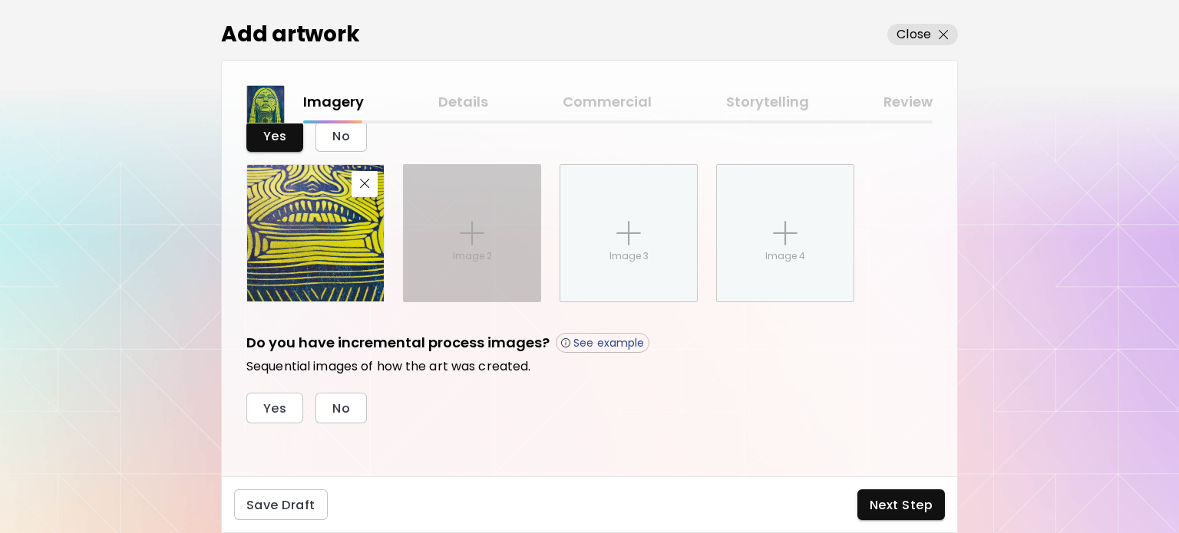
click at [481, 282] on div "Image 2" at bounding box center [472, 233] width 137 height 137
click at [0, 0] on input "Image 2" at bounding box center [0, 0] width 0 height 0
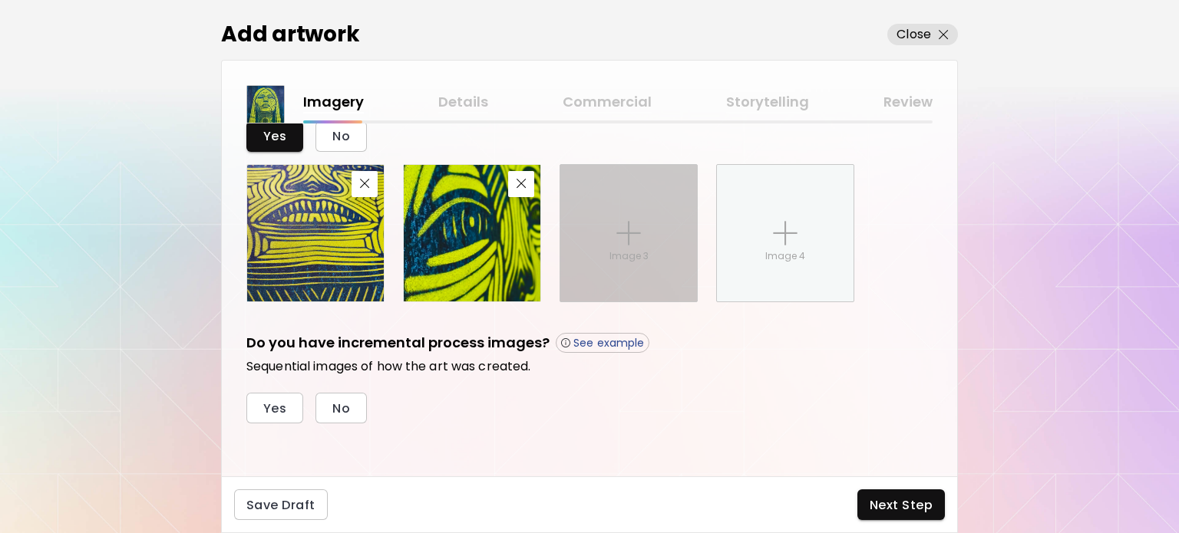
click at [637, 241] on img at bounding box center [628, 233] width 25 height 25
click at [0, 0] on input "Image 3" at bounding box center [0, 0] width 0 height 0
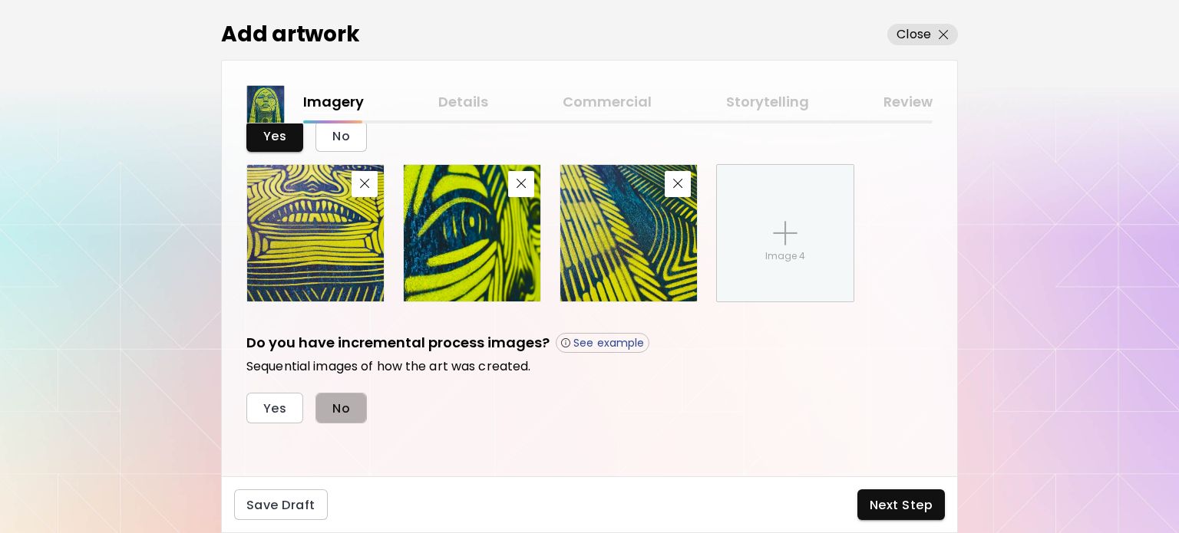
click at [337, 408] on span "No" at bounding box center [341, 409] width 18 height 16
click at [877, 507] on span "Next Step" at bounding box center [901, 505] width 63 height 16
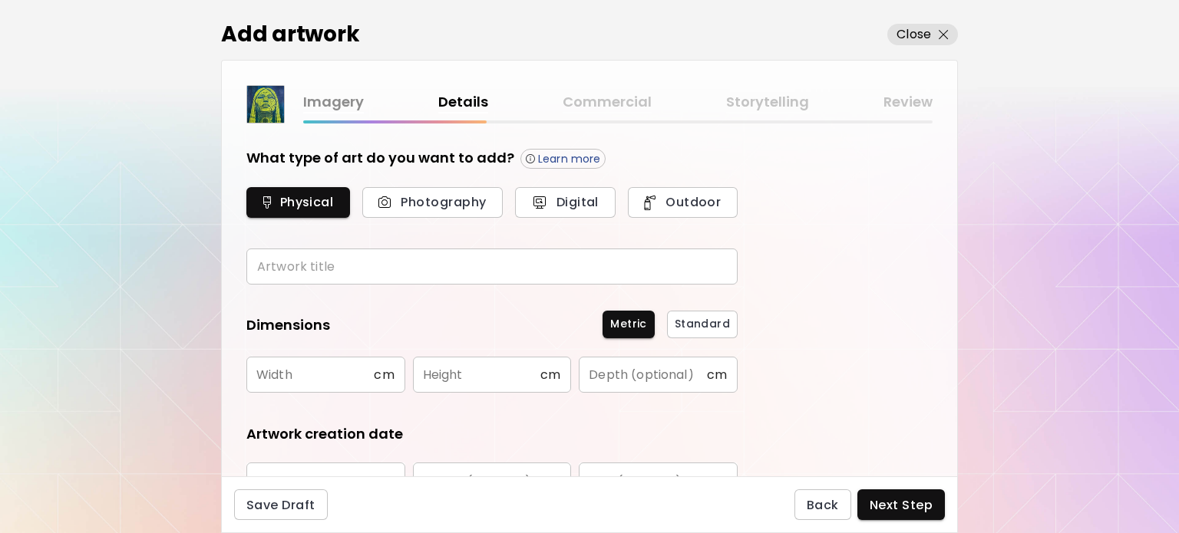
click at [360, 269] on input "text" at bounding box center [491, 267] width 491 height 36
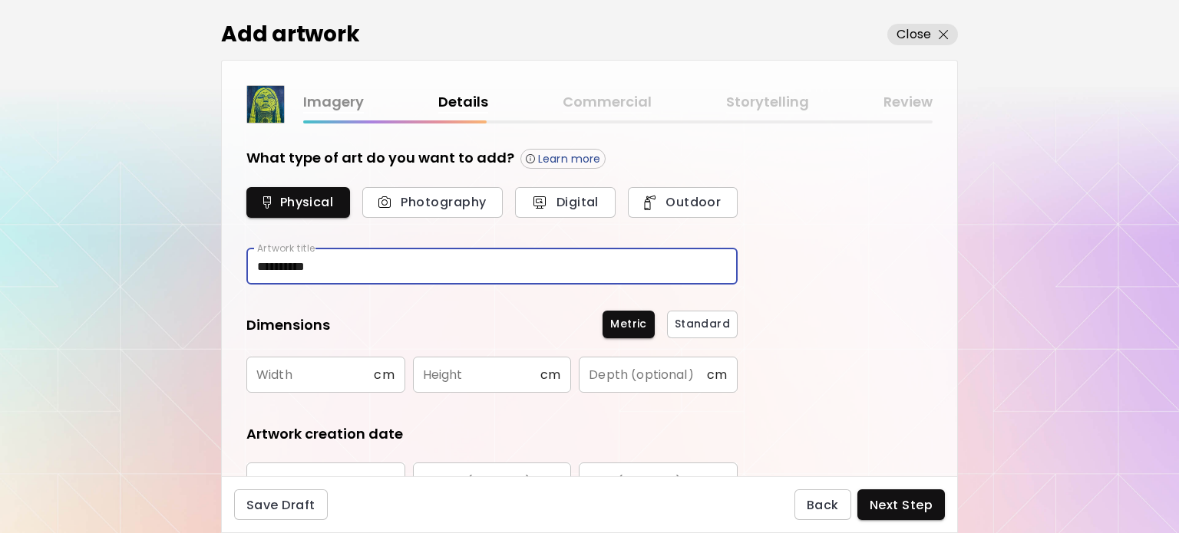
type input "**********"
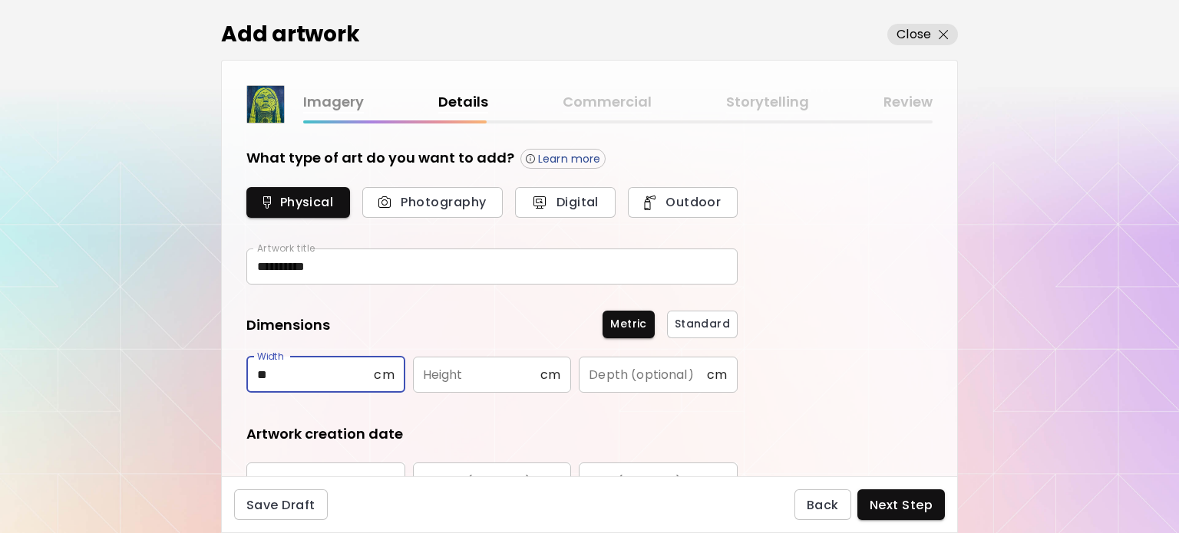
type input "**"
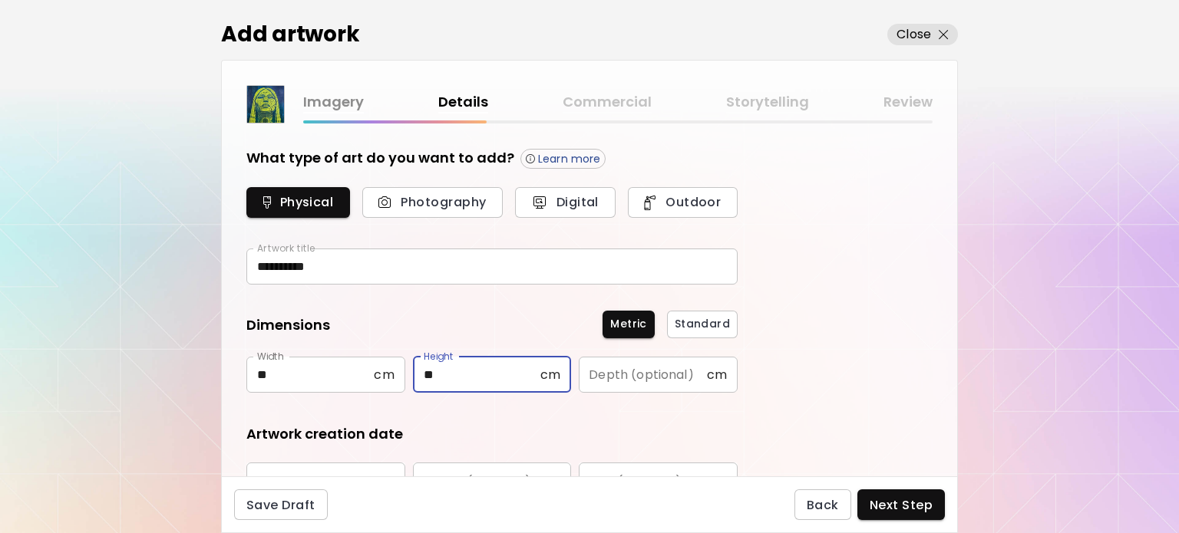
type input "**"
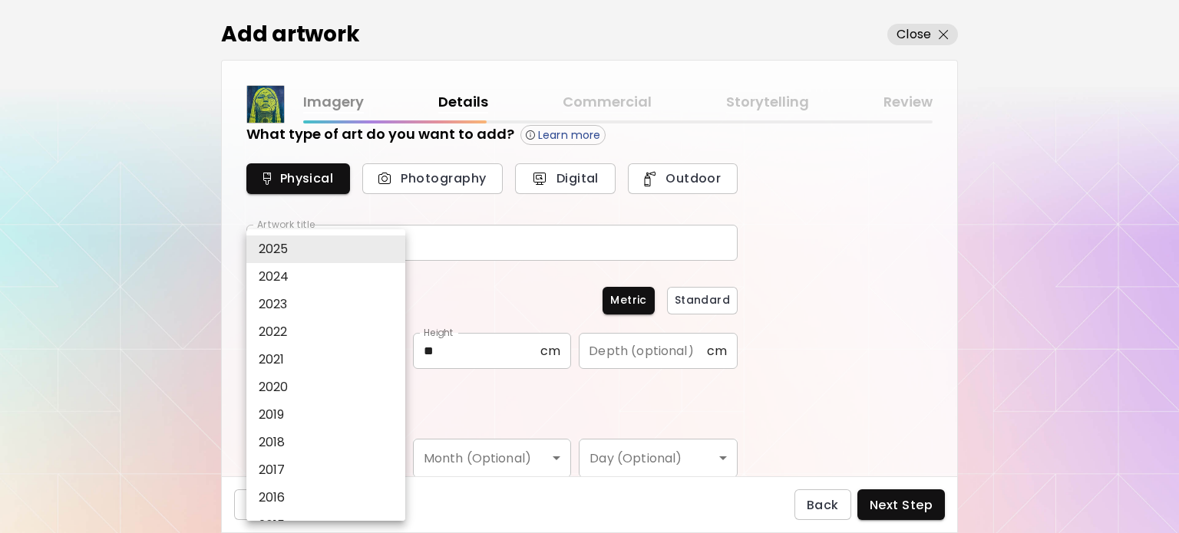
type input "****"
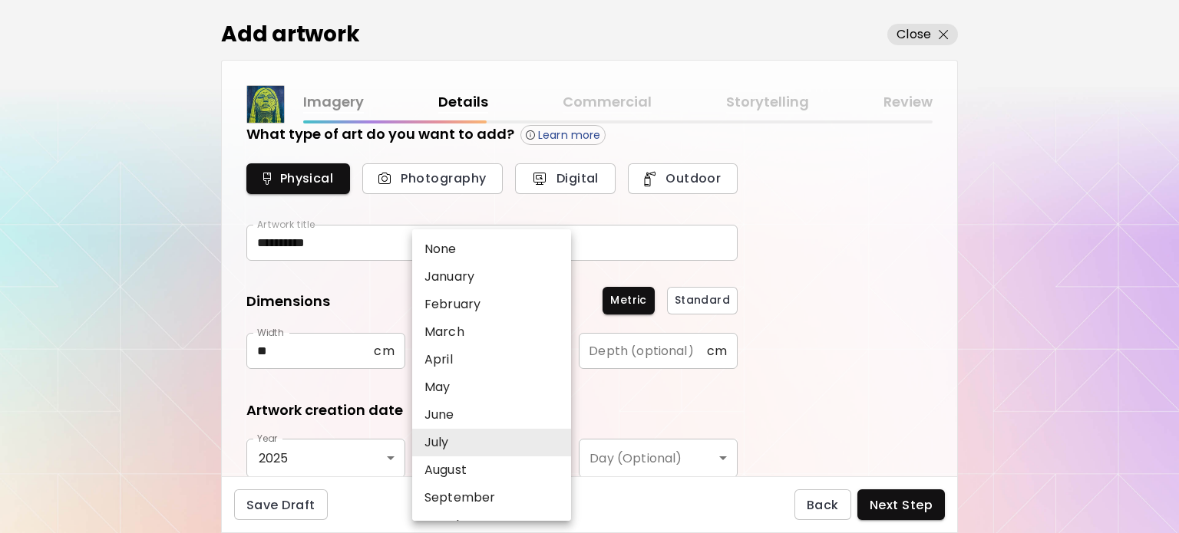
type input "****"
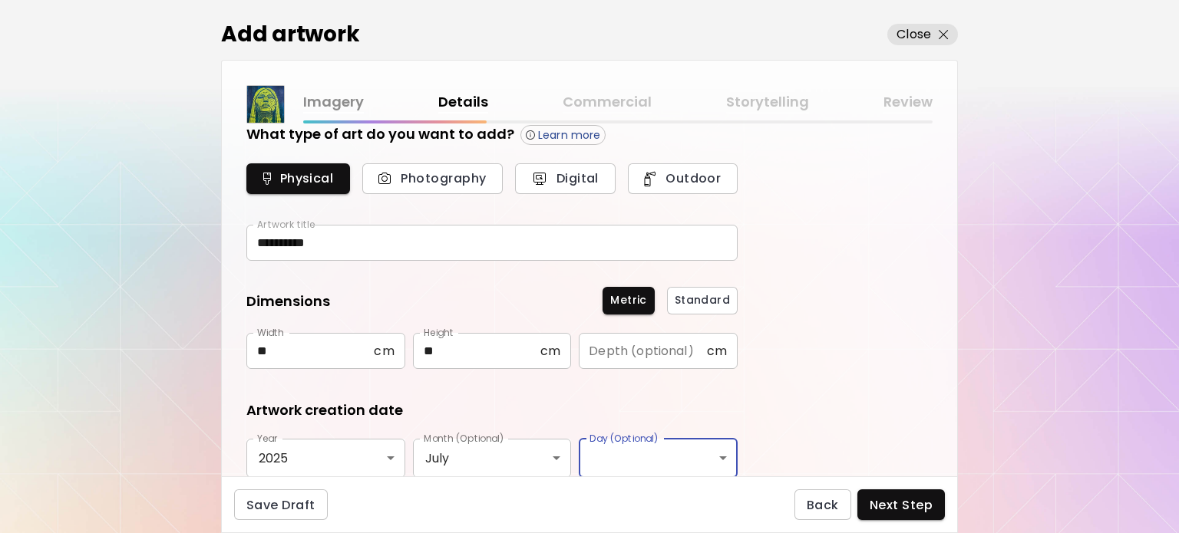
scroll to position [253, 0]
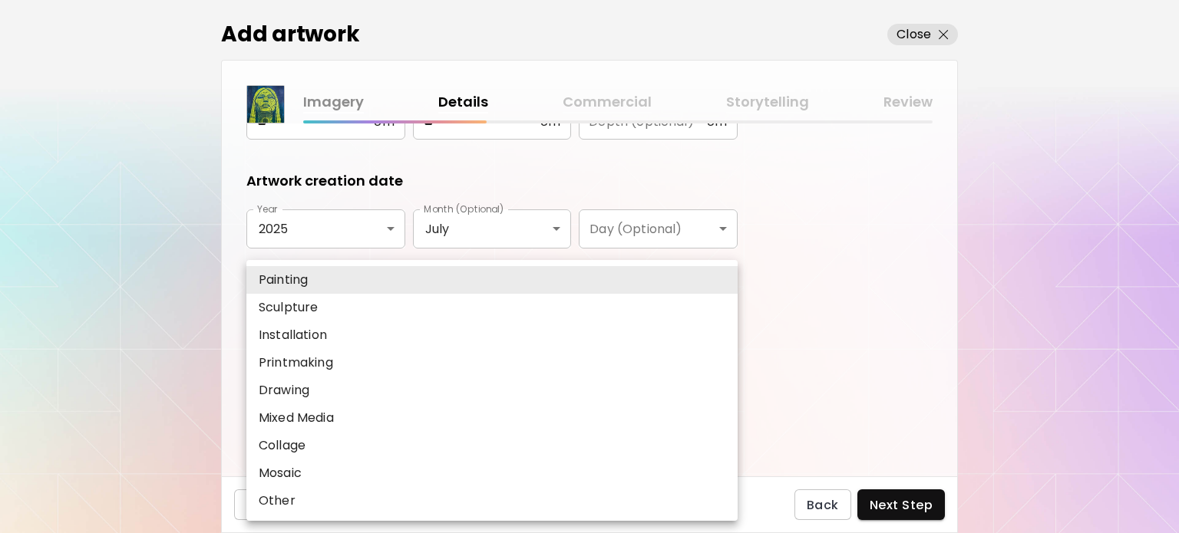
type input "********"
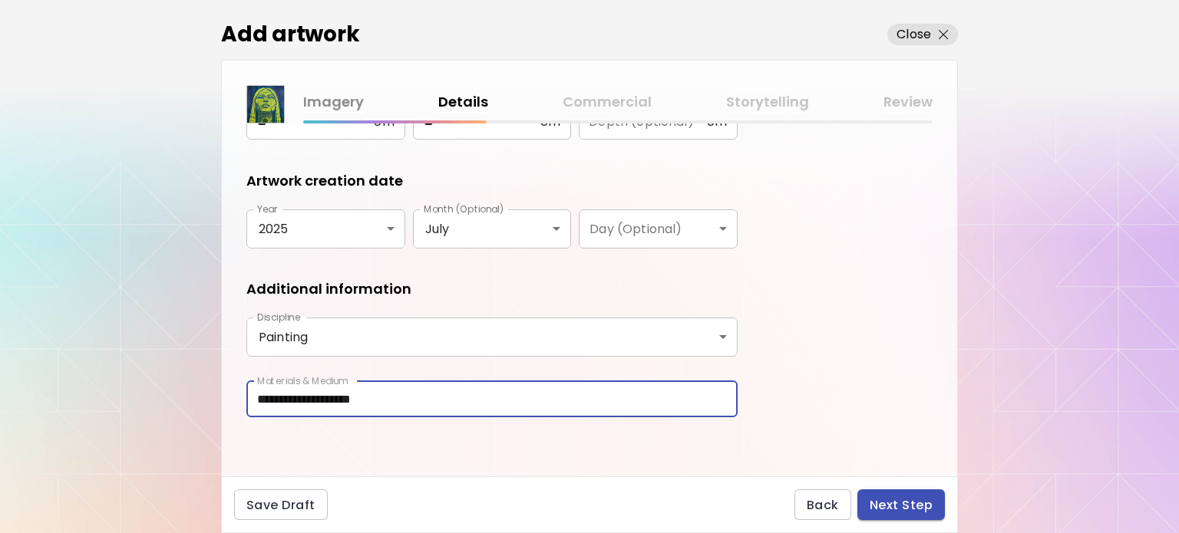
type input "**********"
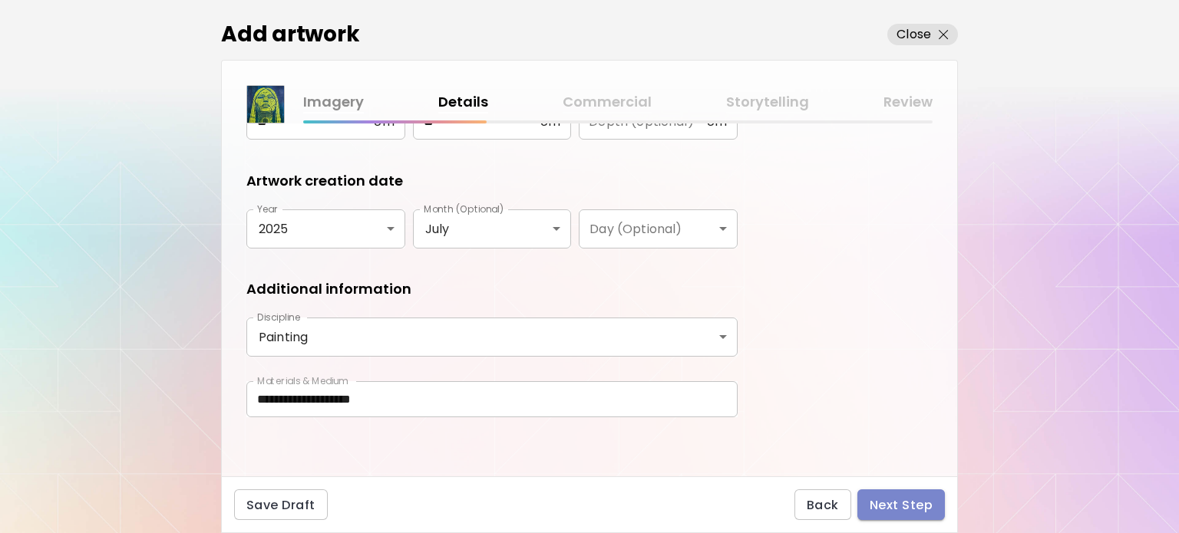
click at [894, 507] on span "Next Step" at bounding box center [901, 505] width 63 height 16
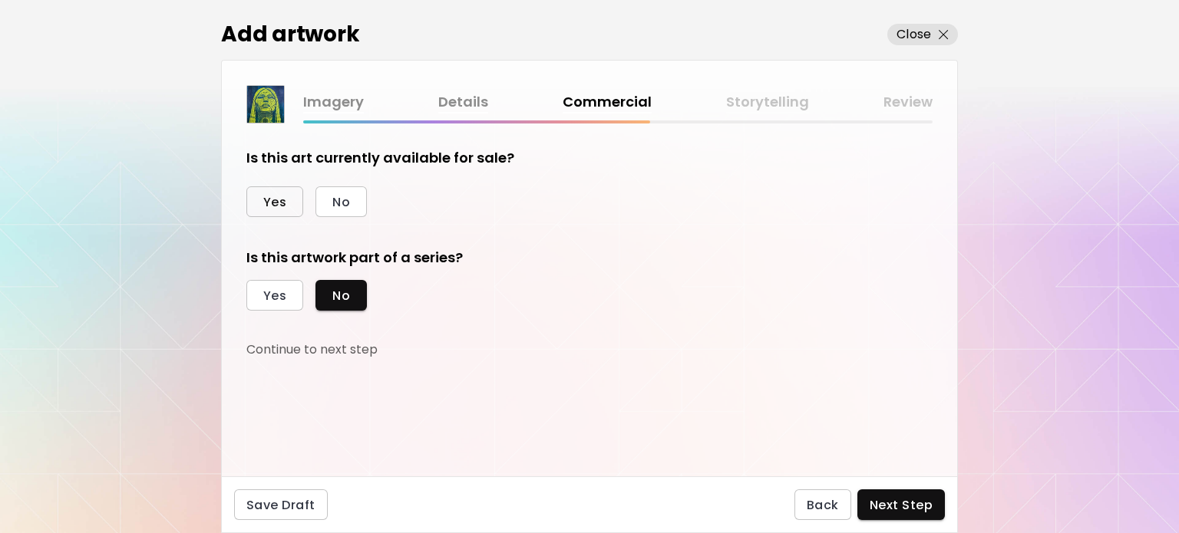
click at [274, 203] on span "Yes" at bounding box center [274, 202] width 23 height 16
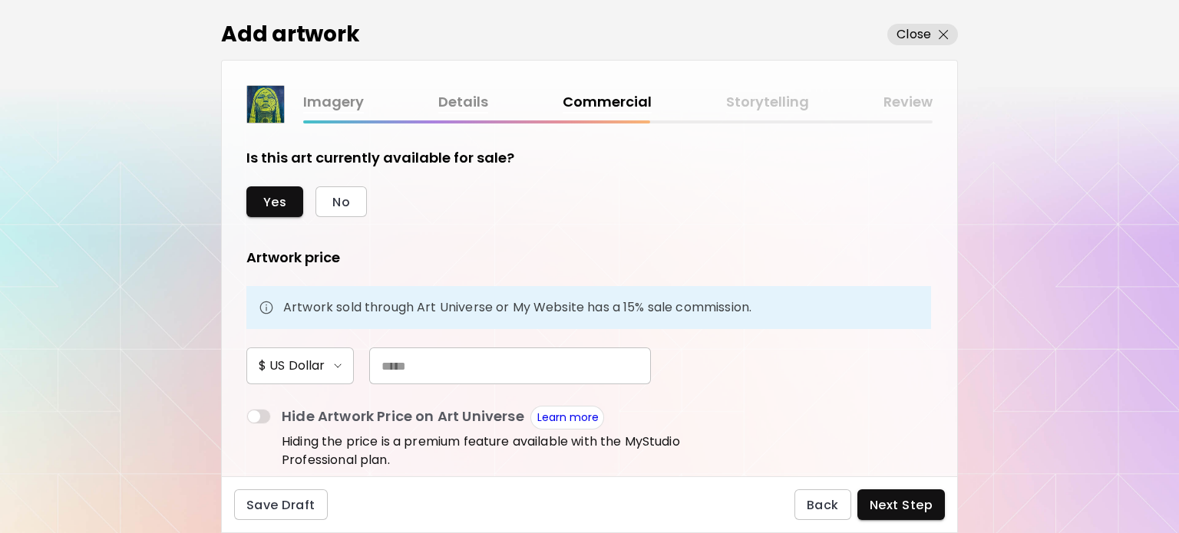
click at [438, 366] on input "text" at bounding box center [510, 366] width 282 height 37
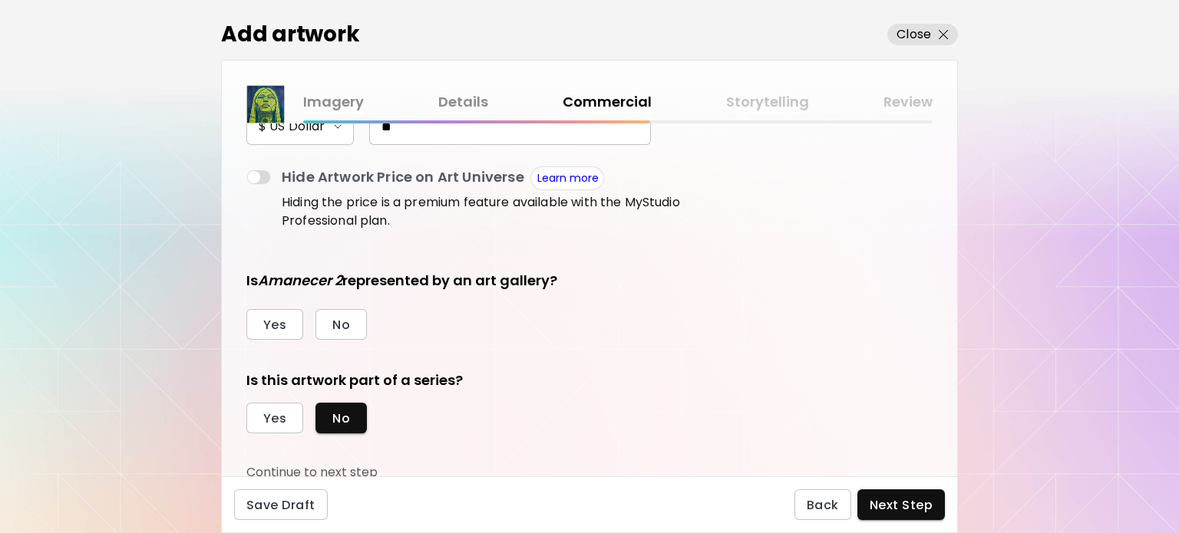
scroll to position [243, 0]
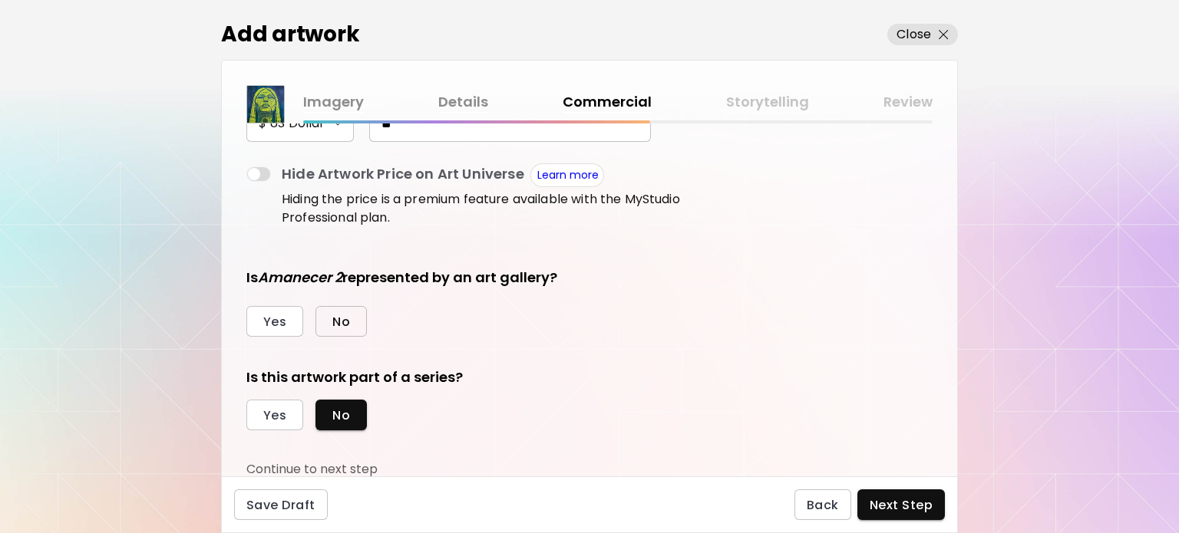
type input "**"
click at [347, 317] on span "No" at bounding box center [341, 322] width 18 height 16
click at [264, 413] on span "Yes" at bounding box center [274, 416] width 23 height 16
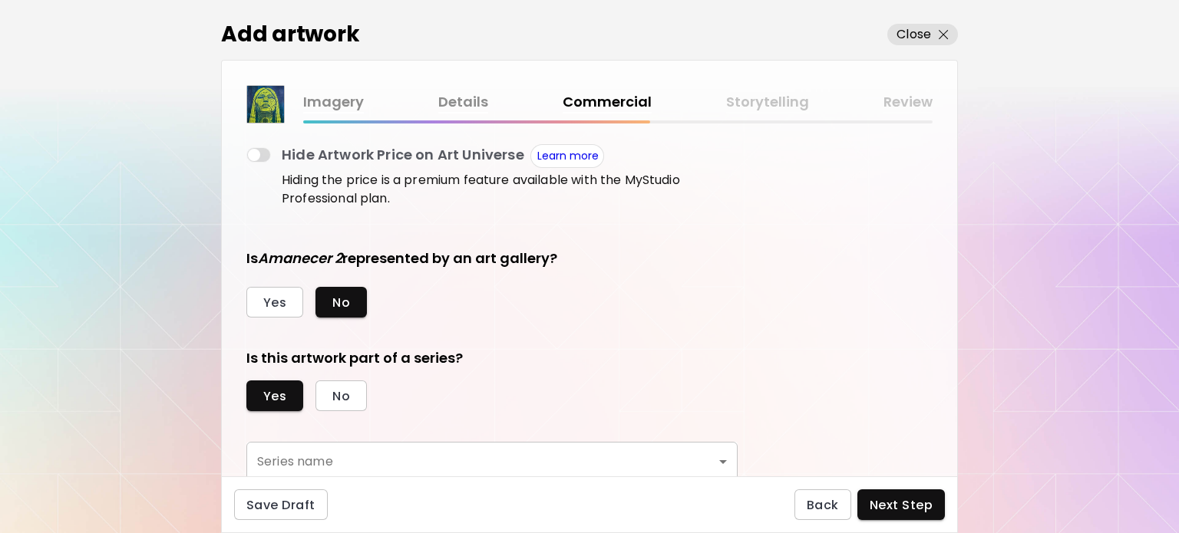
scroll to position [314, 0]
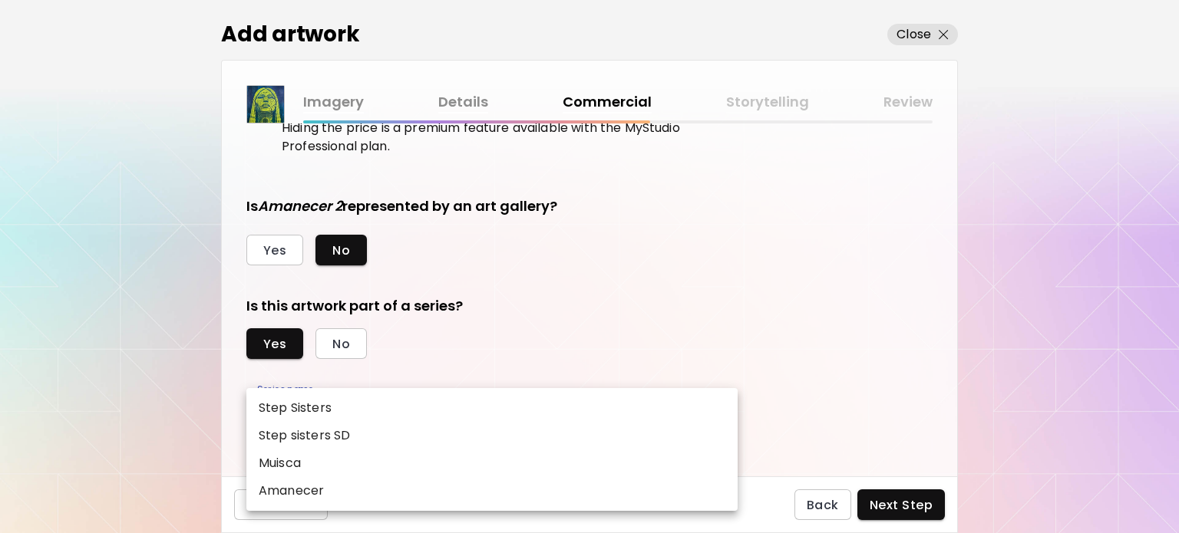
click at [323, 405] on body "kaleido.art/ilfernandosantos Add Artwork Manage Art Edit Profile Community Mile…" at bounding box center [589, 266] width 1179 height 533
click at [295, 497] on p "Amanecer" at bounding box center [291, 491] width 65 height 18
type input "********"
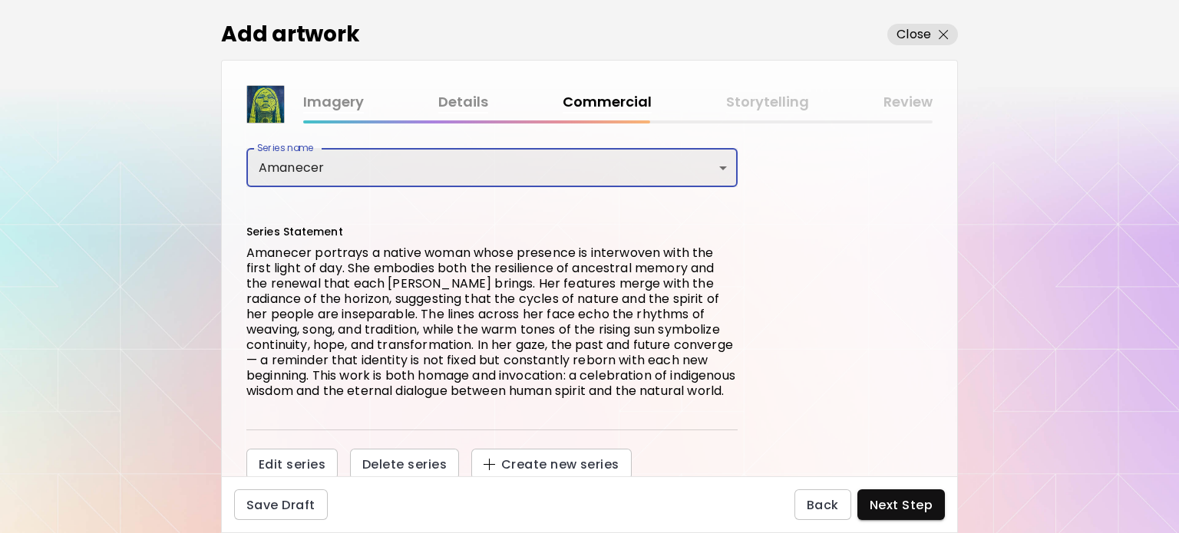
scroll to position [573, 0]
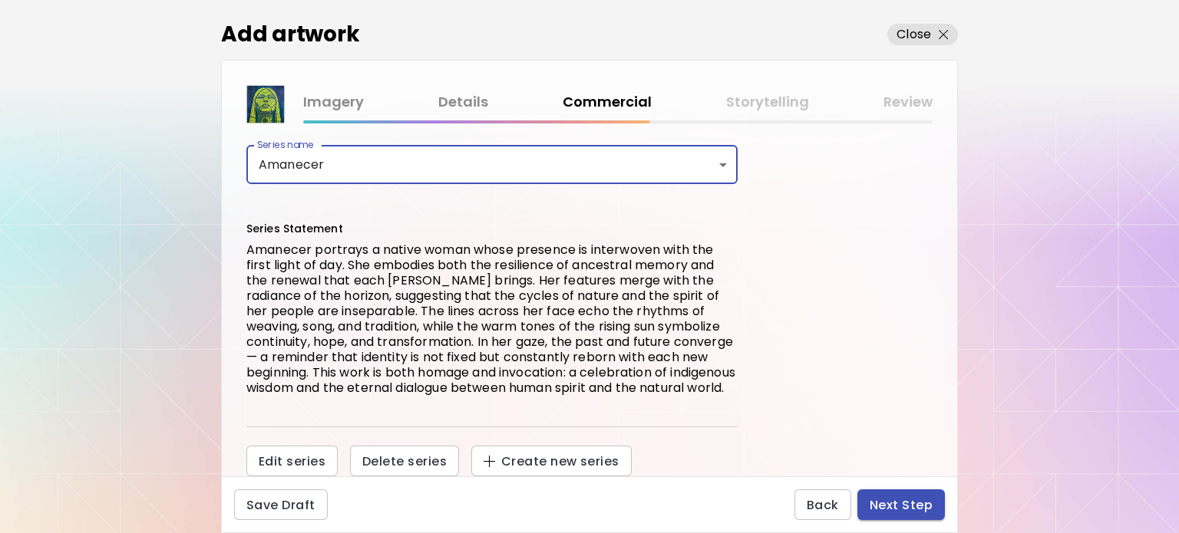
click at [924, 503] on span "Next Step" at bounding box center [901, 505] width 63 height 16
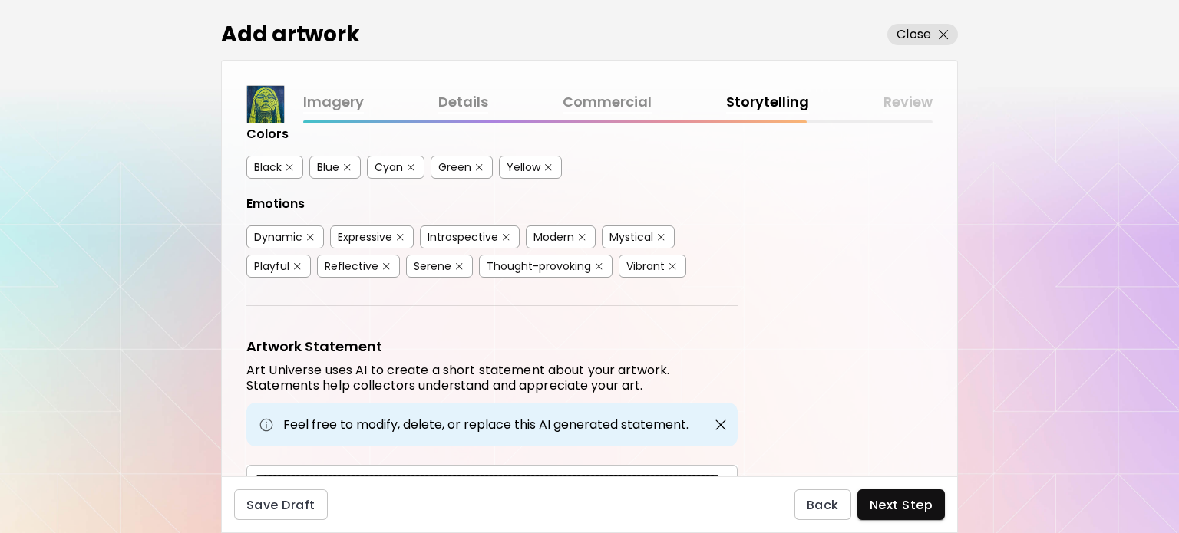
scroll to position [77, 0]
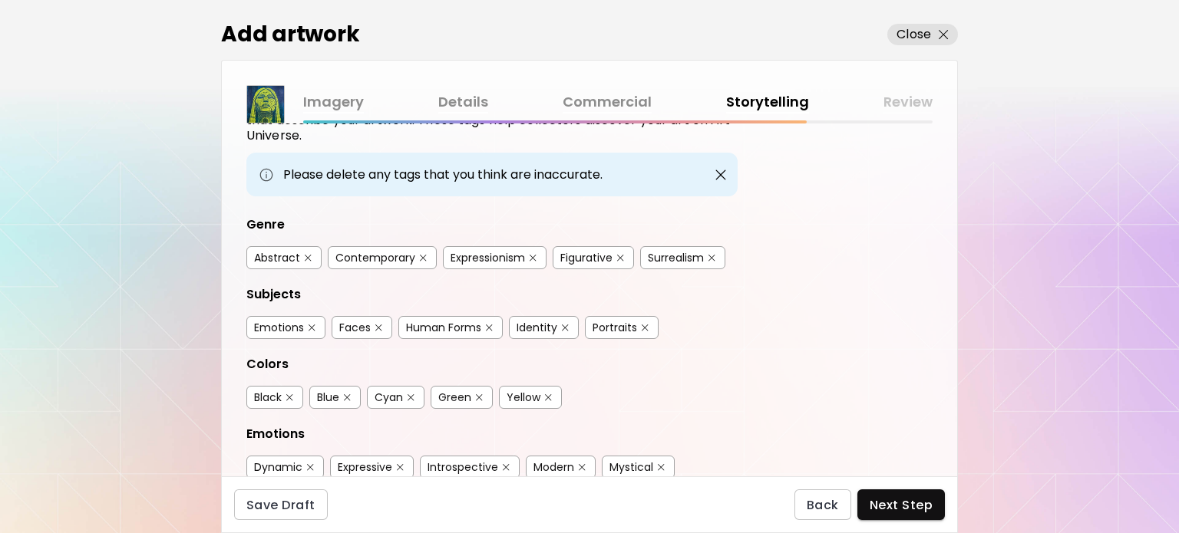
click at [362, 250] on div "Contemporary" at bounding box center [375, 257] width 80 height 15
click at [623, 255] on img "button" at bounding box center [620, 258] width 7 height 7
click at [662, 263] on div "Surrealism" at bounding box center [676, 257] width 56 height 15
click at [606, 326] on div "Portraits" at bounding box center [615, 327] width 45 height 15
click at [545, 325] on div "Identity" at bounding box center [537, 327] width 41 height 15
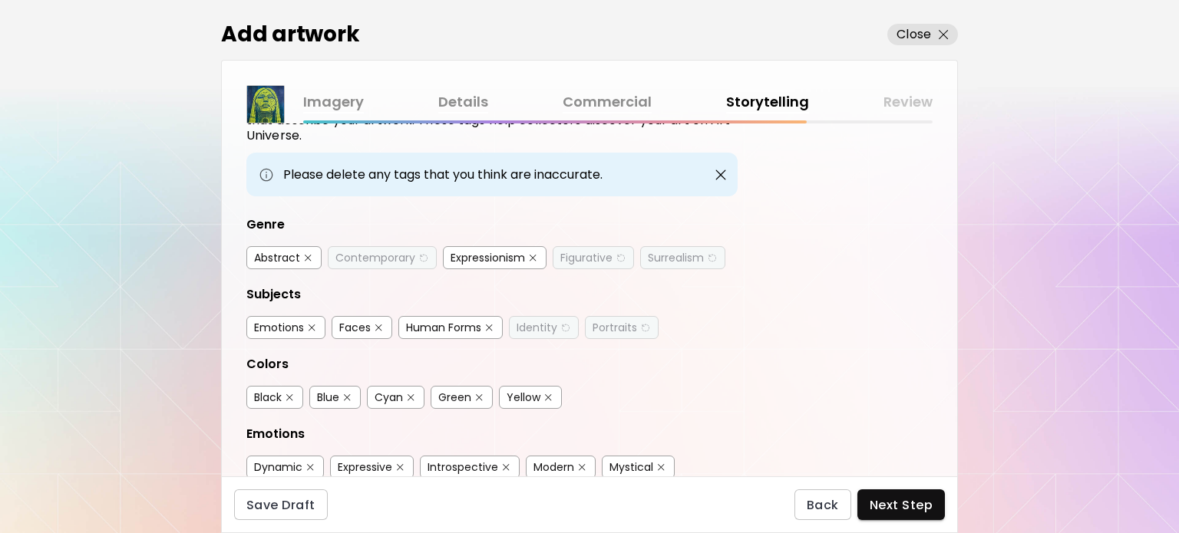
click at [432, 326] on div "Human Forms" at bounding box center [443, 327] width 75 height 15
click at [285, 324] on div "Emotions" at bounding box center [279, 327] width 50 height 15
click at [341, 389] on div "Blue" at bounding box center [334, 397] width 51 height 23
click at [387, 393] on div "Cyan" at bounding box center [389, 397] width 28 height 15
click at [458, 391] on div "Green" at bounding box center [454, 397] width 33 height 15
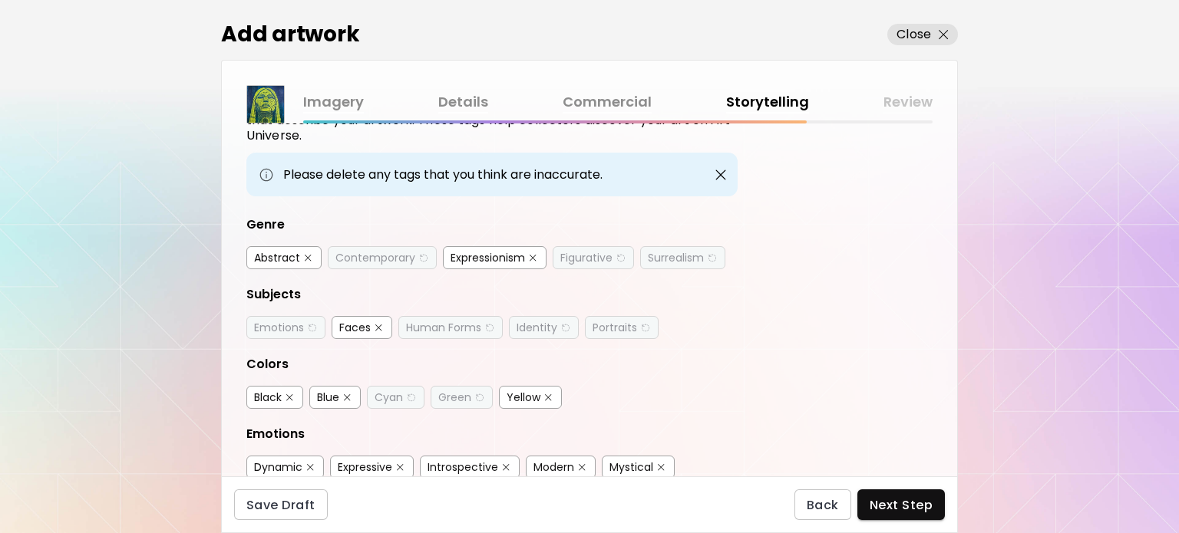
click at [528, 395] on div "Yellow" at bounding box center [524, 397] width 34 height 15
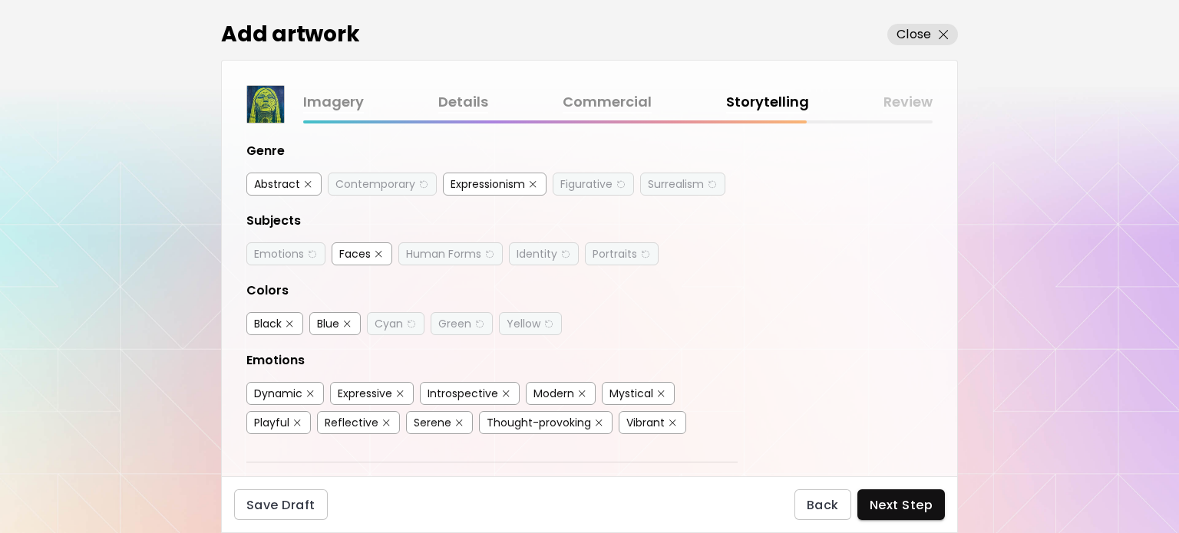
scroll to position [230, 0]
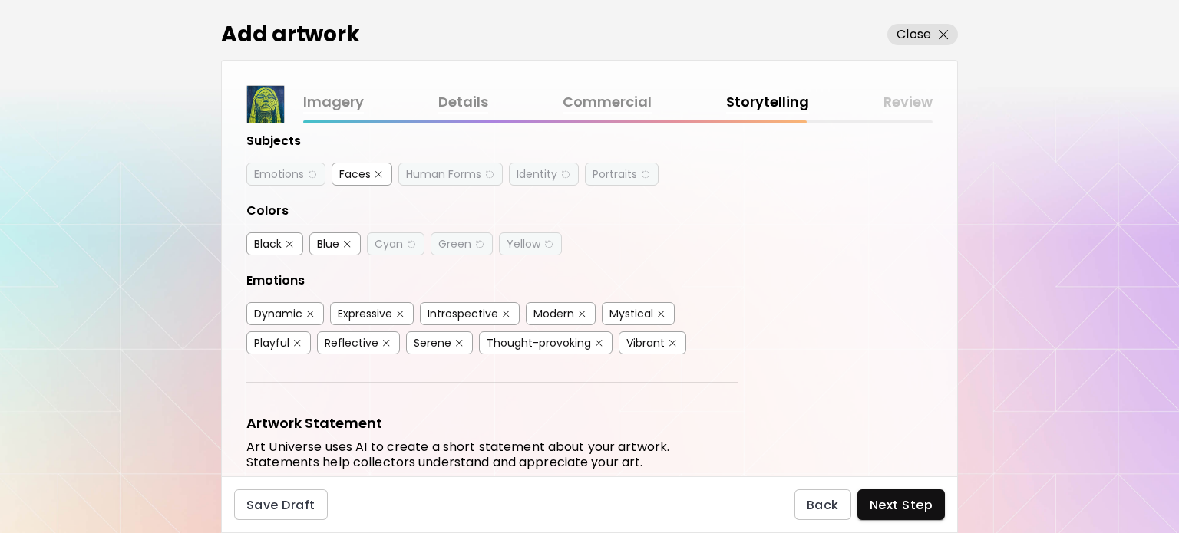
click at [347, 312] on div "Expressive" at bounding box center [365, 313] width 55 height 15
click at [626, 306] on div "Mystical" at bounding box center [631, 313] width 44 height 15
click at [559, 306] on div "Modern" at bounding box center [553, 313] width 41 height 15
click at [642, 336] on div "Vibrant" at bounding box center [645, 342] width 38 height 15
click at [432, 343] on div "Serene" at bounding box center [433, 342] width 38 height 15
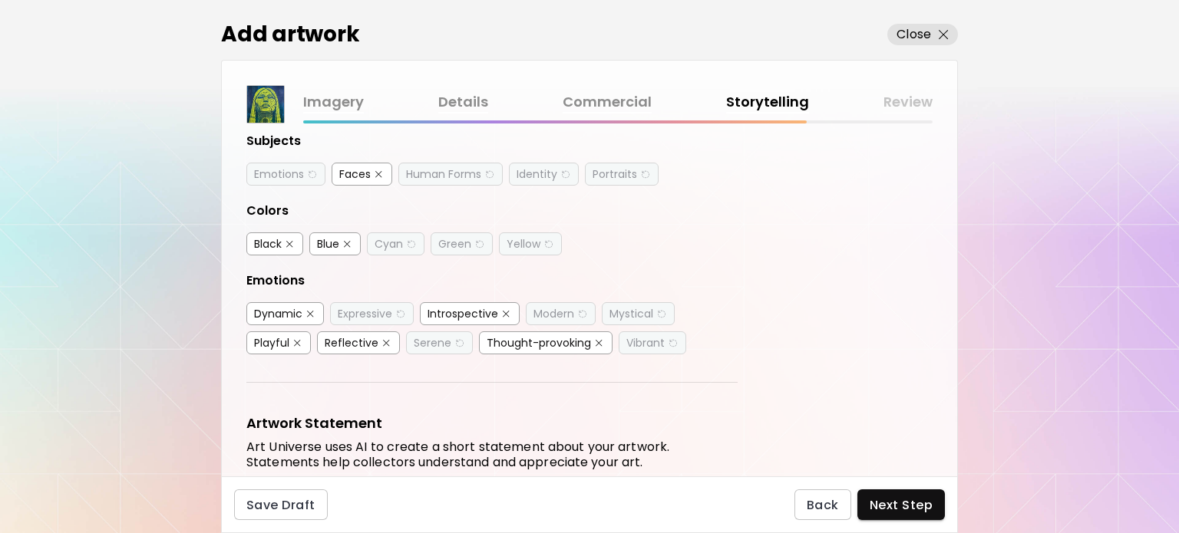
click at [340, 335] on div "Reflective" at bounding box center [352, 342] width 54 height 15
click at [878, 510] on span "Next Step" at bounding box center [901, 505] width 63 height 16
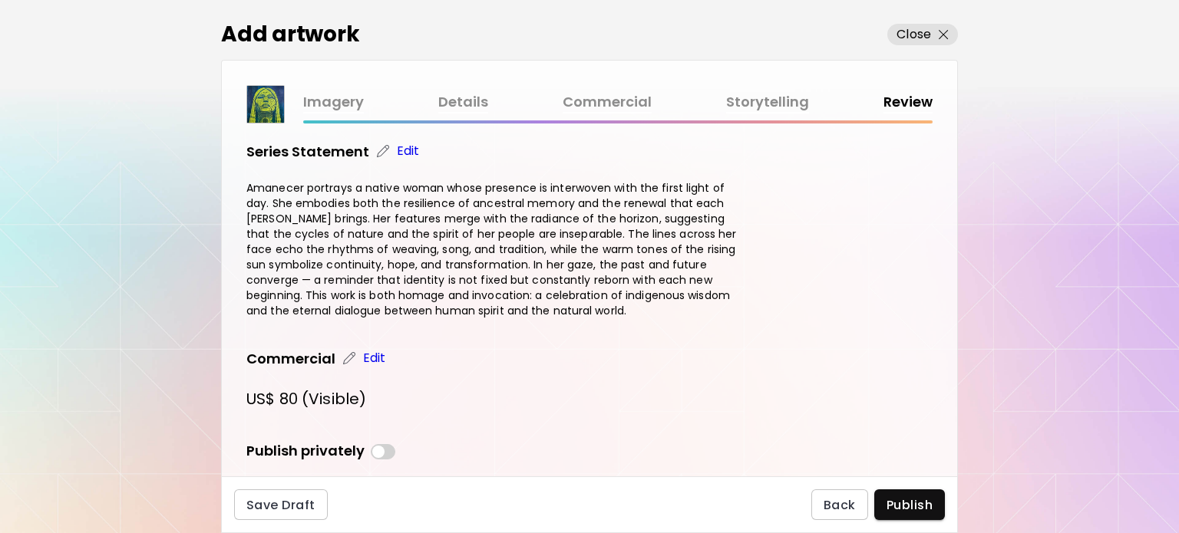
scroll to position [835, 0]
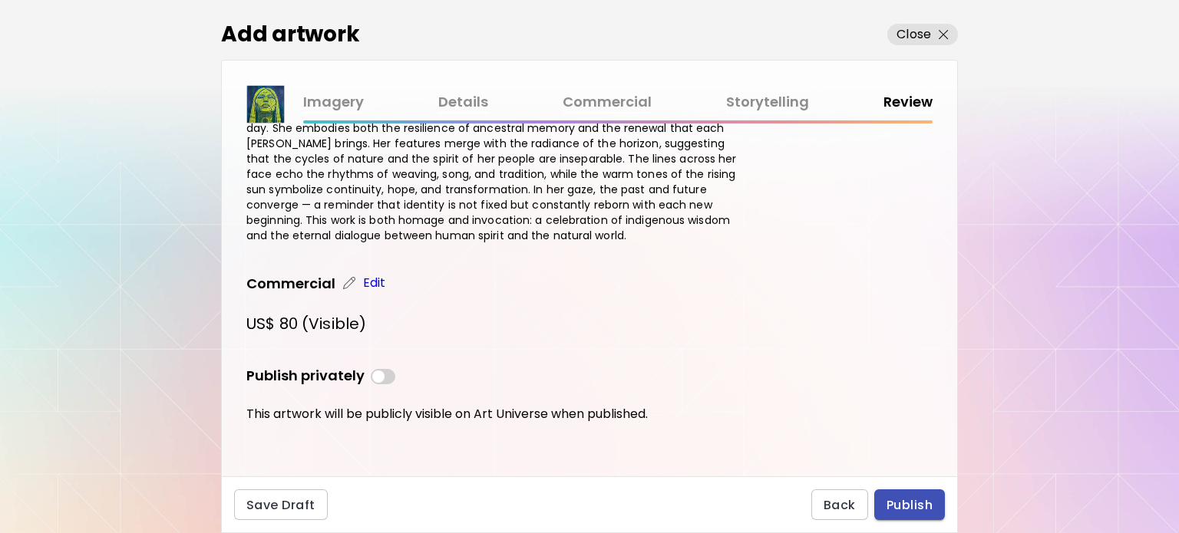
click at [900, 500] on span "Publish" at bounding box center [910, 505] width 46 height 16
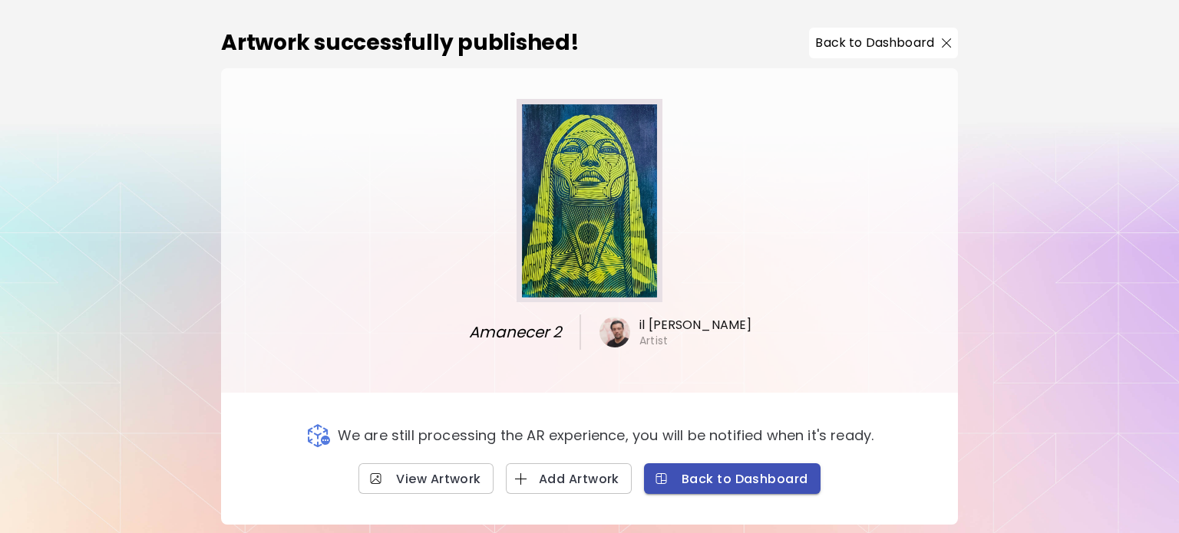
click at [729, 477] on span "Back to Dashboard" at bounding box center [732, 479] width 152 height 16
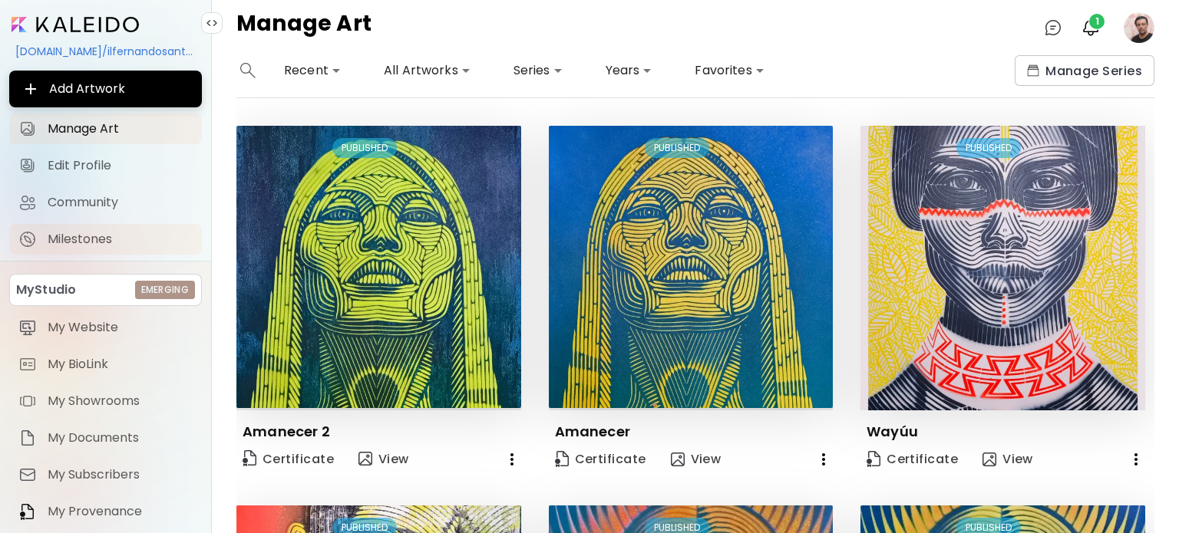
click at [103, 232] on span "Milestones" at bounding box center [120, 239] width 145 height 15
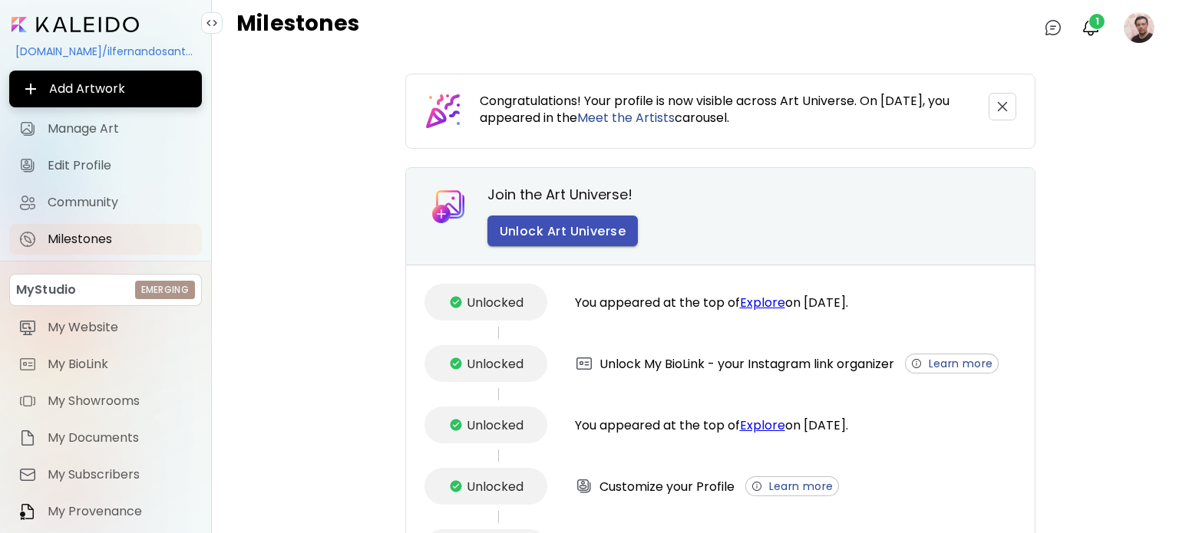
click at [602, 236] on span "Unlock Art Universe" at bounding box center [563, 231] width 127 height 16
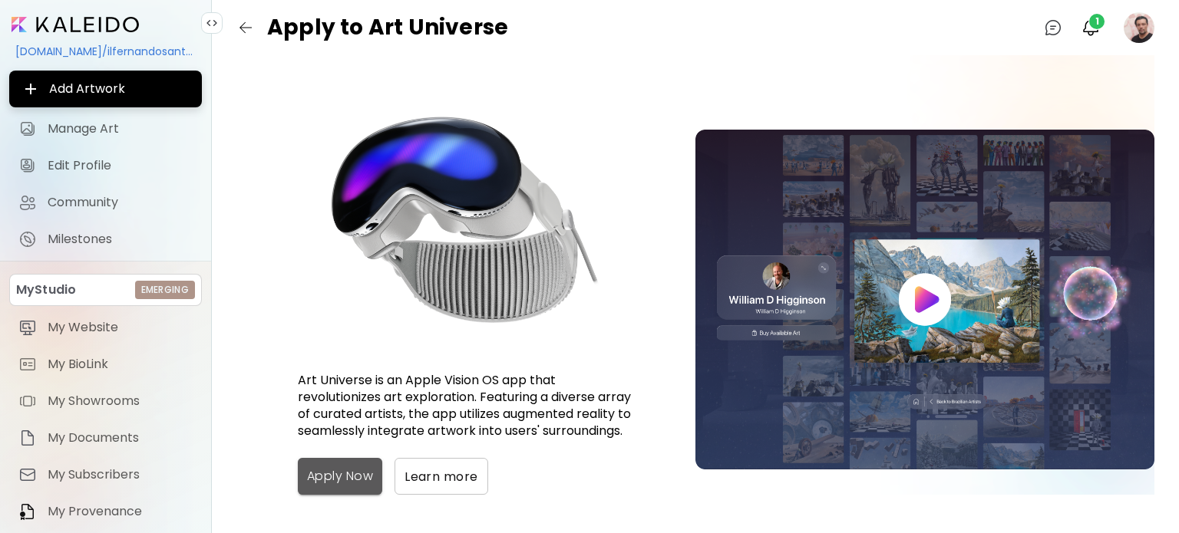
click at [357, 487] on button "Apply Now" at bounding box center [340, 476] width 84 height 37
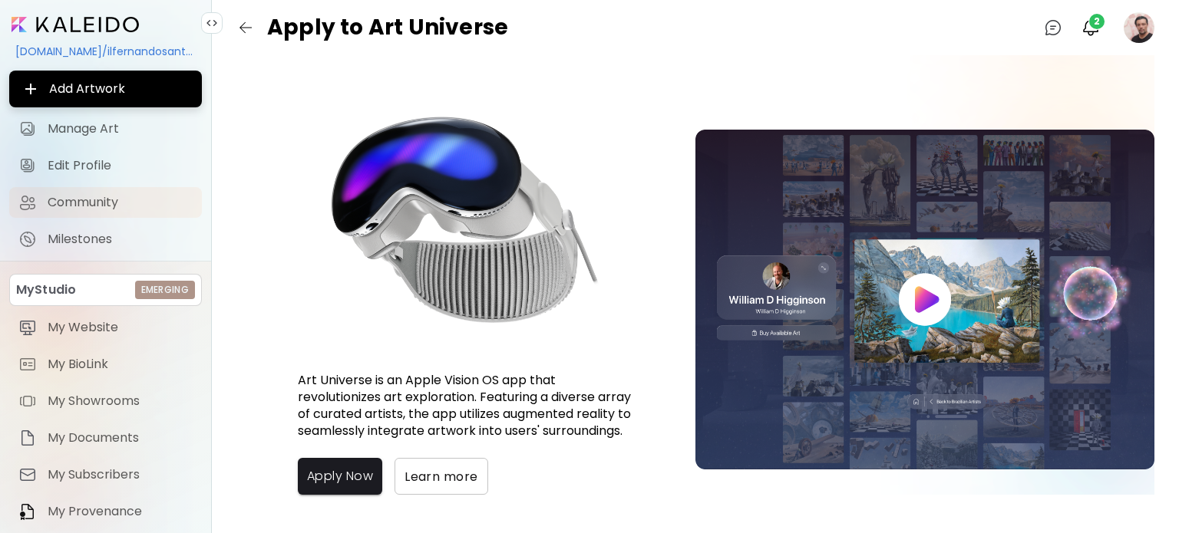
click at [89, 196] on span "Community" at bounding box center [120, 202] width 145 height 15
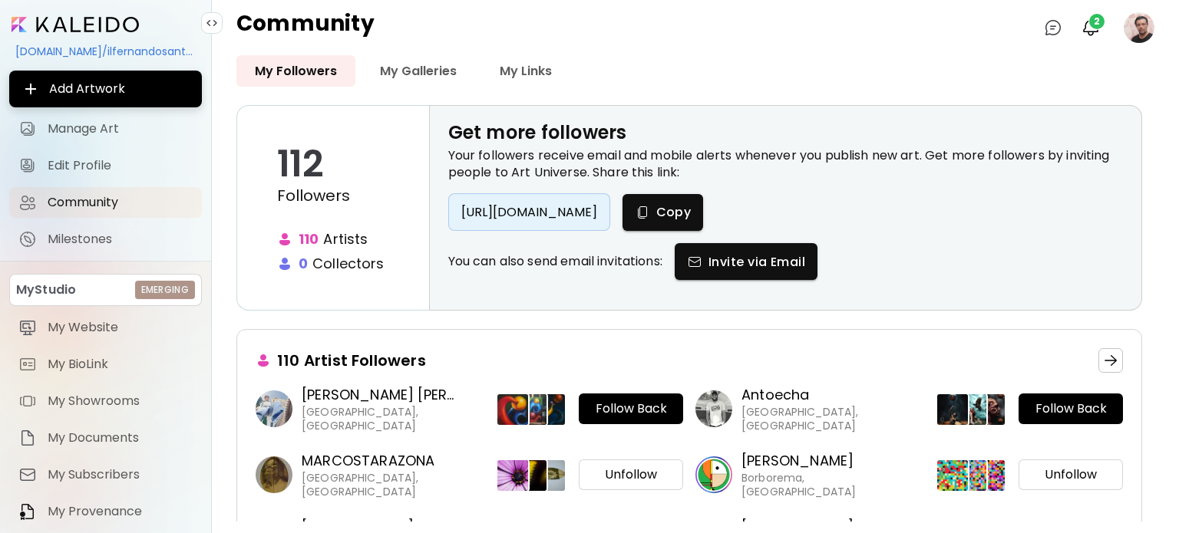
click at [610, 214] on div "https://www.kaleido.art/join?artist=ilfernandosantos" at bounding box center [529, 212] width 162 height 38
drag, startPoint x: 732, startPoint y: 208, endPoint x: 633, endPoint y: 200, distance: 100.1
click at [610, 200] on div "https://www.kaleido.art/join?artist=ilfernandosantos" at bounding box center [529, 212] width 162 height 38
click at [610, 201] on div "https://www.kaleido.art/join?artist=ilfernandosantos" at bounding box center [529, 212] width 162 height 38
click at [610, 202] on div "https://www.kaleido.art/join?artist=ilfernandosantos" at bounding box center [529, 212] width 162 height 38
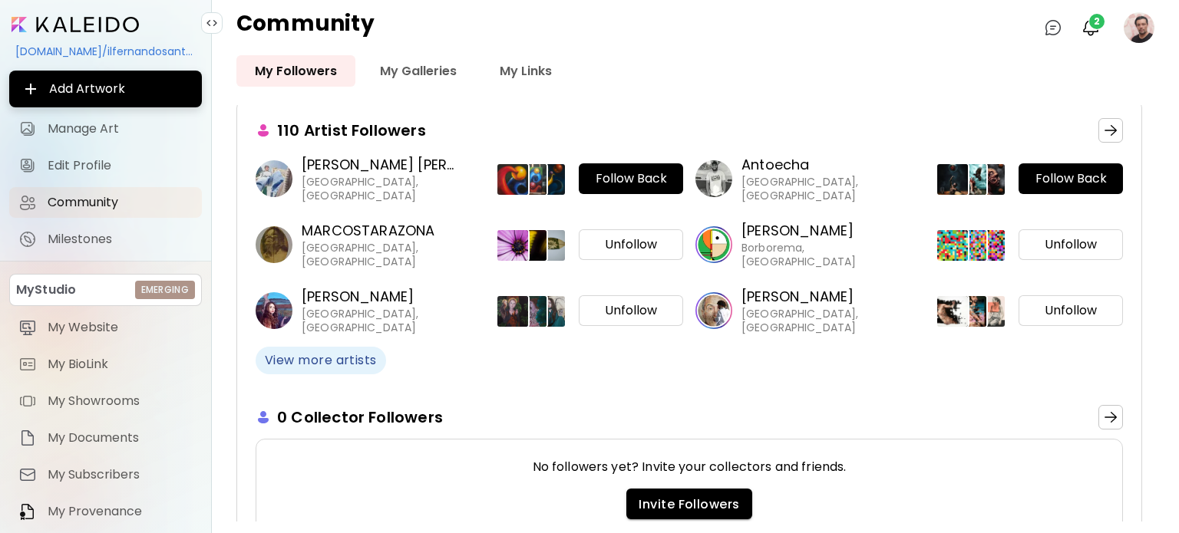
scroll to position [302, 0]
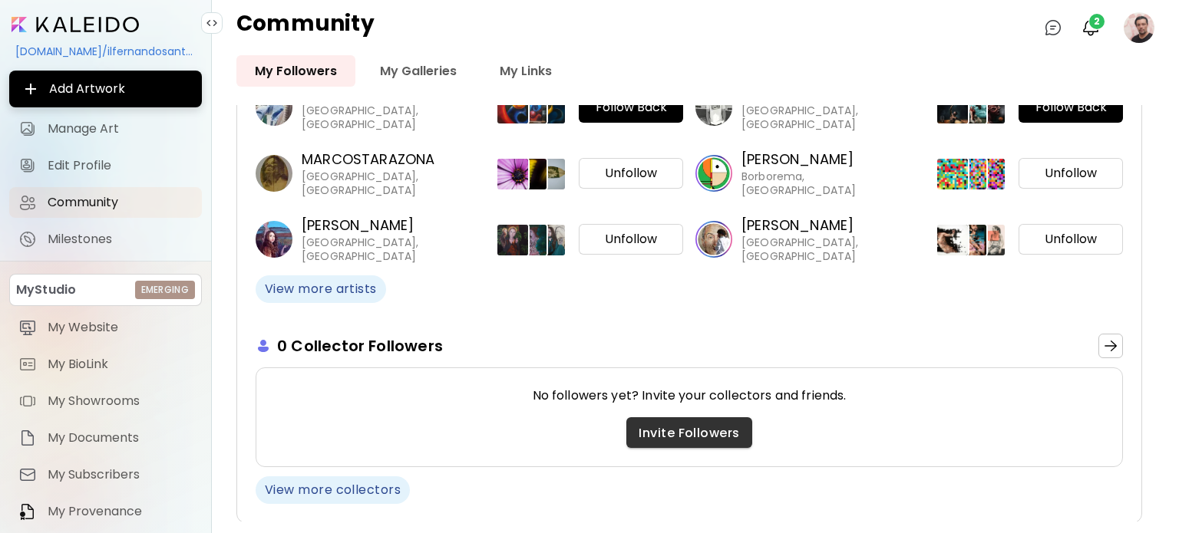
click at [668, 431] on span "Invite Followers" at bounding box center [689, 433] width 101 height 16
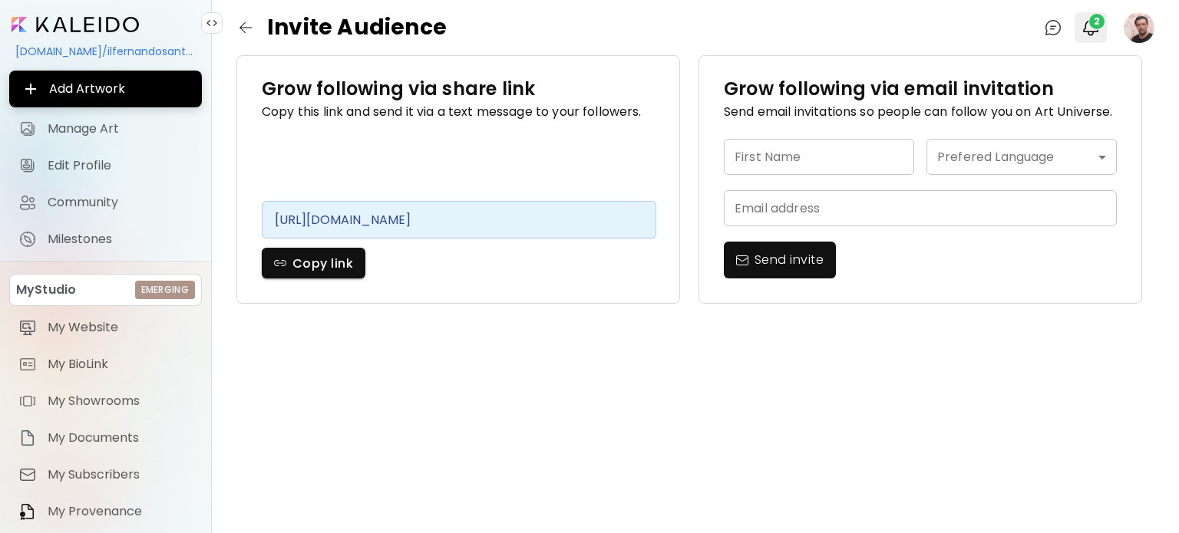
click at [1097, 21] on span "2" at bounding box center [1096, 21] width 15 height 15
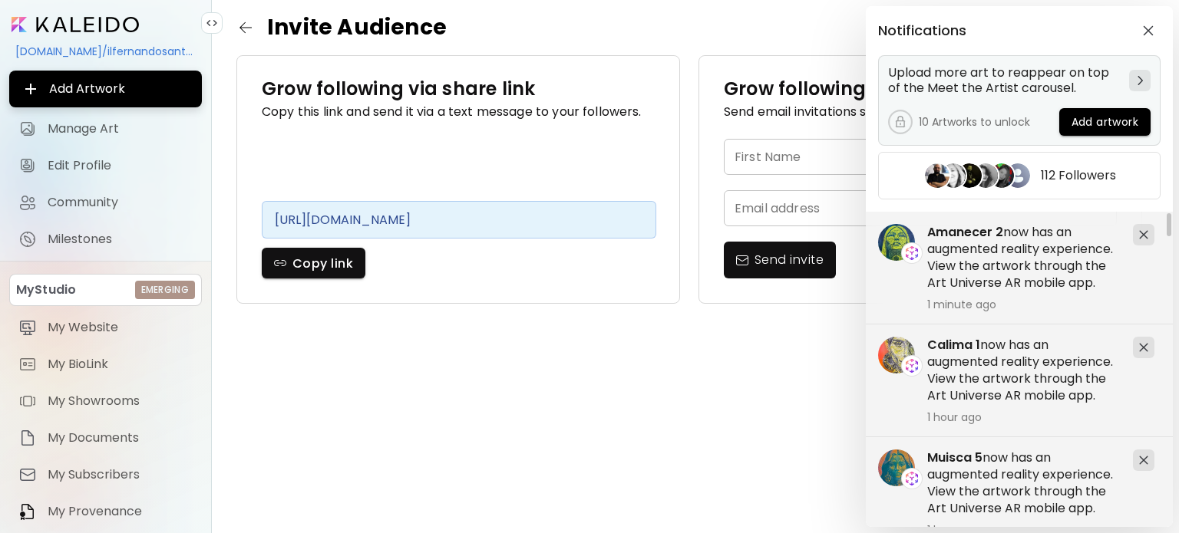
click at [1102, 124] on span "Add artwork" at bounding box center [1105, 122] width 67 height 16
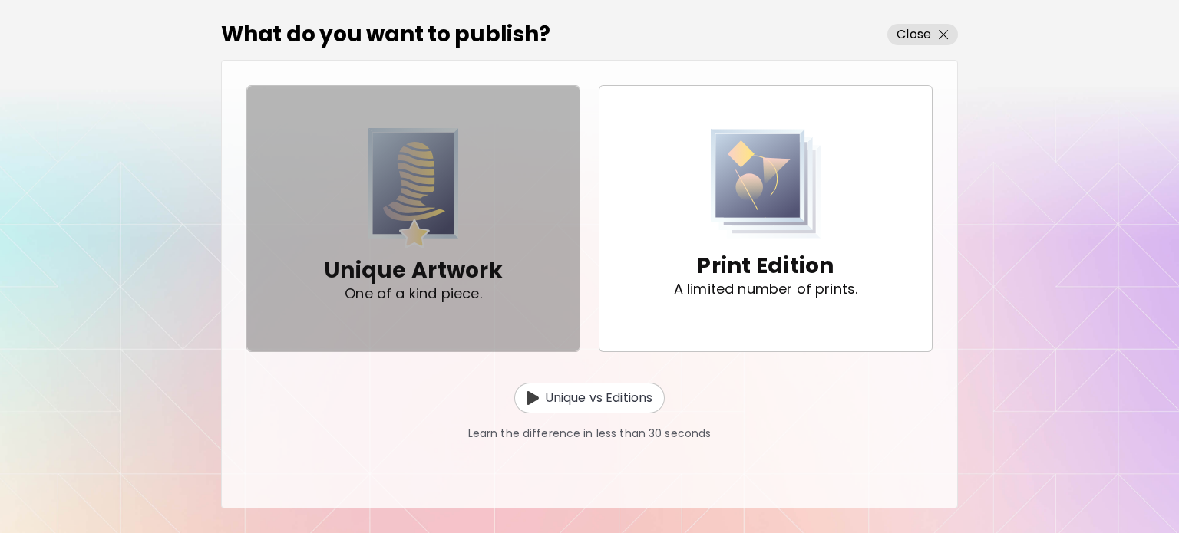
click at [412, 210] on img "button" at bounding box center [413, 188] width 91 height 121
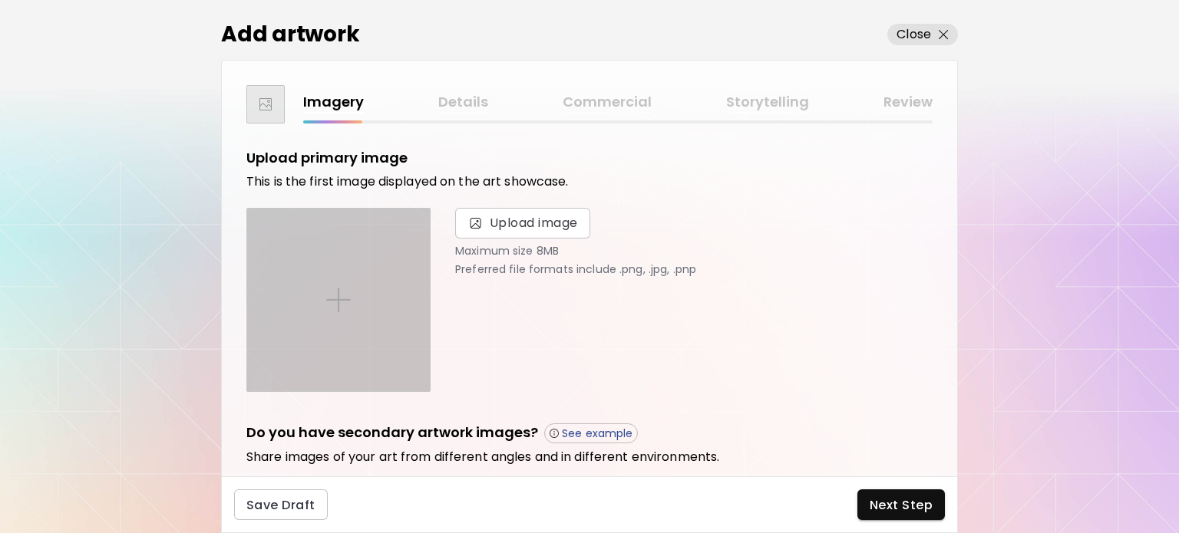
click at [342, 290] on img at bounding box center [338, 300] width 25 height 25
click at [0, 0] on input "file" at bounding box center [0, 0] width 0 height 0
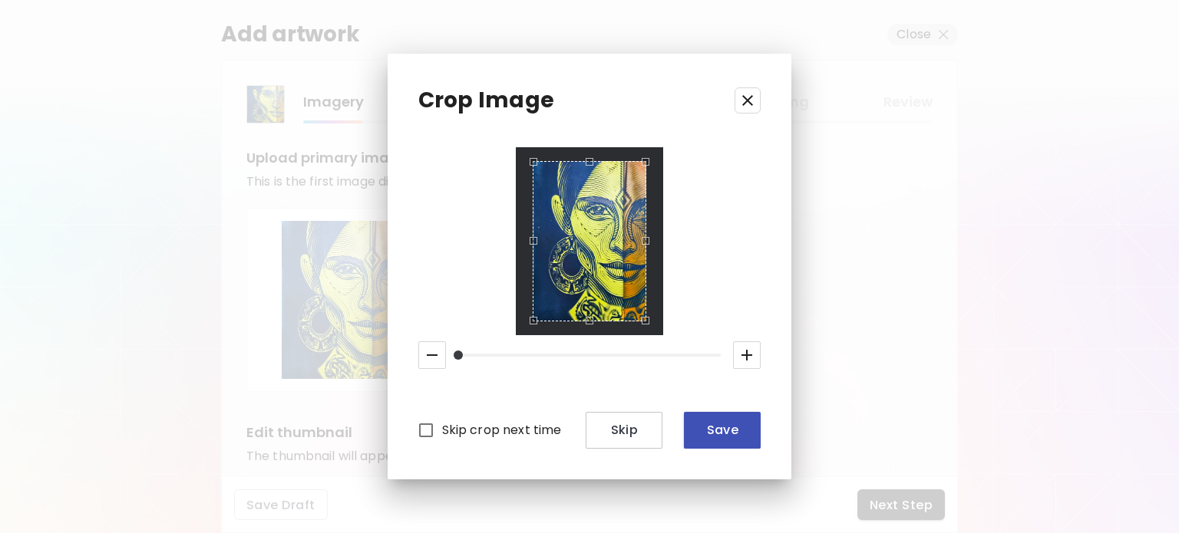
click at [710, 428] on span "Save" at bounding box center [722, 430] width 52 height 16
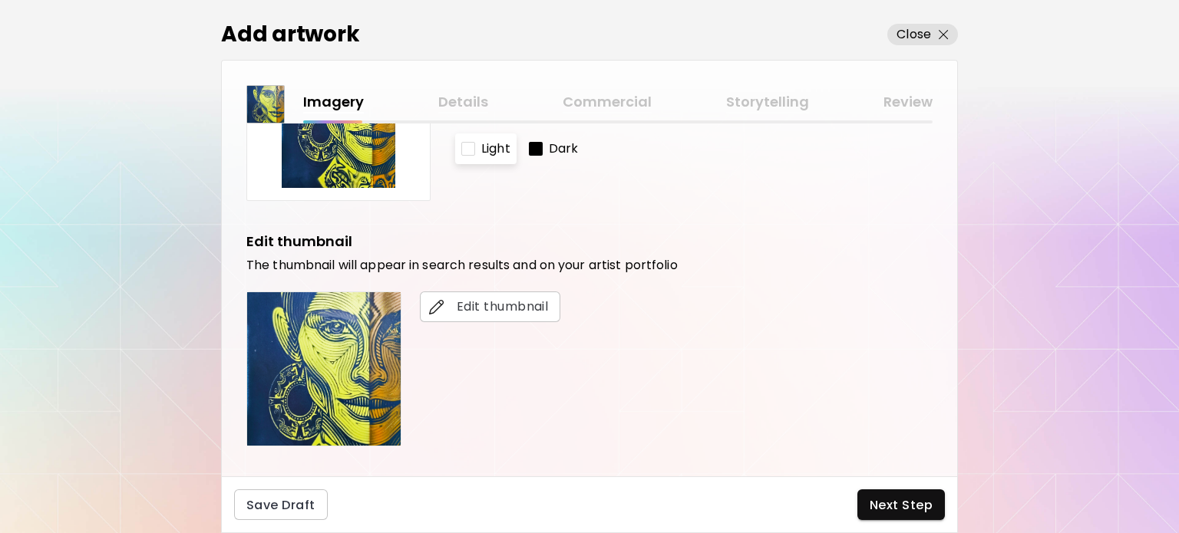
scroll to position [230, 0]
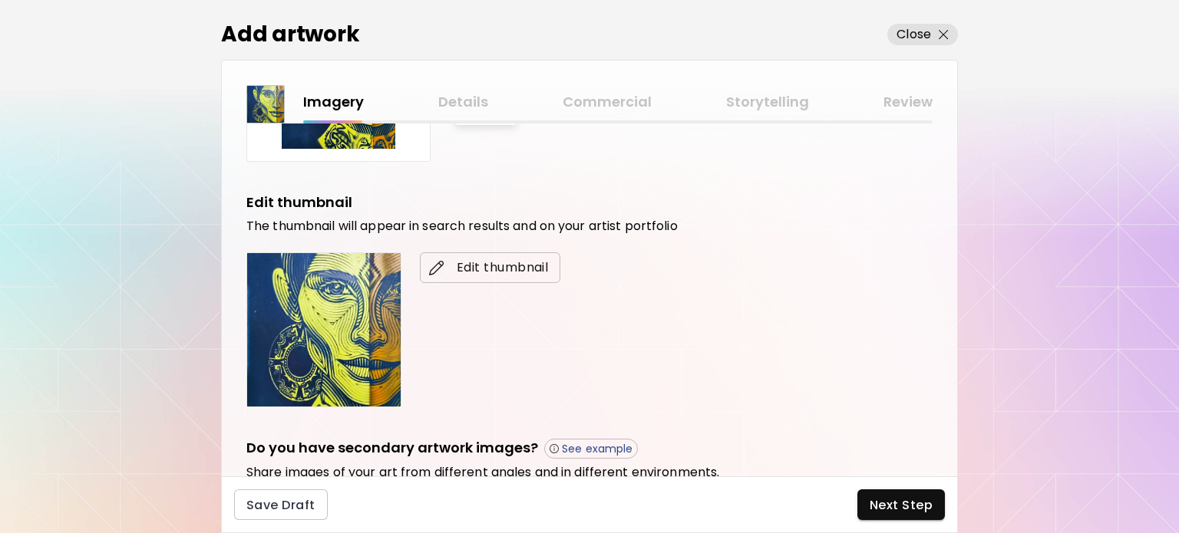
click at [489, 269] on span "Edit thumbnail" at bounding box center [490, 268] width 116 height 18
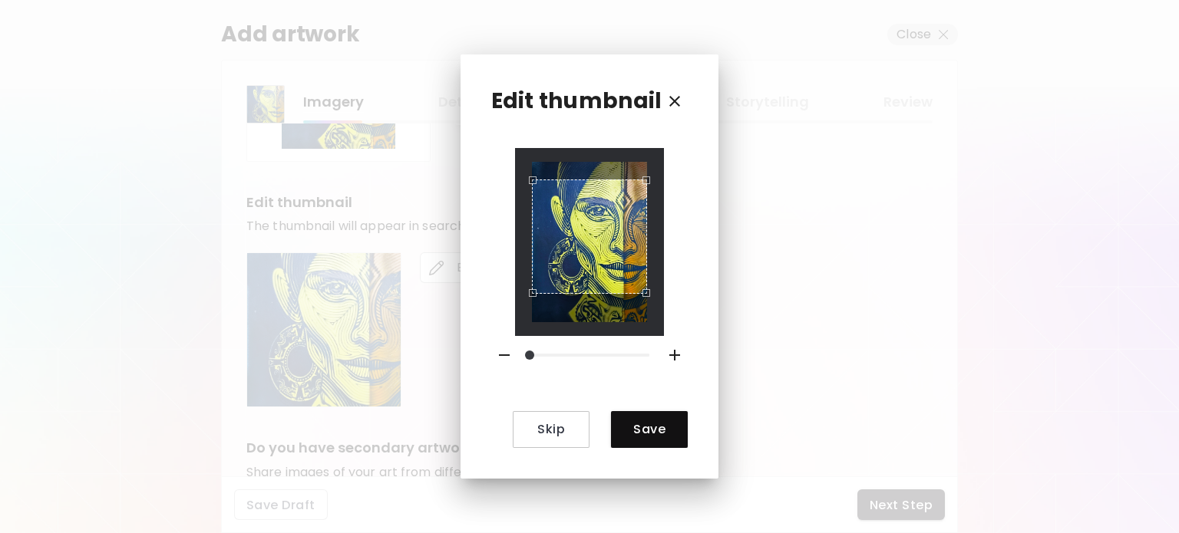
click at [604, 246] on div "Use the arrow keys to move the crop selection area" at bounding box center [589, 237] width 114 height 114
click at [546, 435] on span "Skip" at bounding box center [551, 429] width 52 height 16
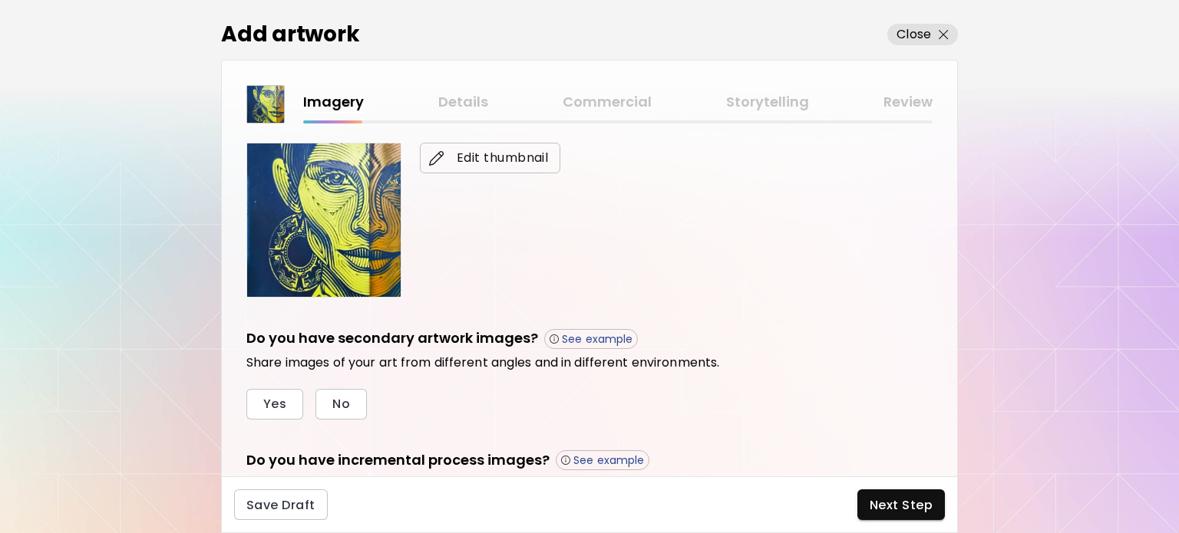
scroll to position [457, 0]
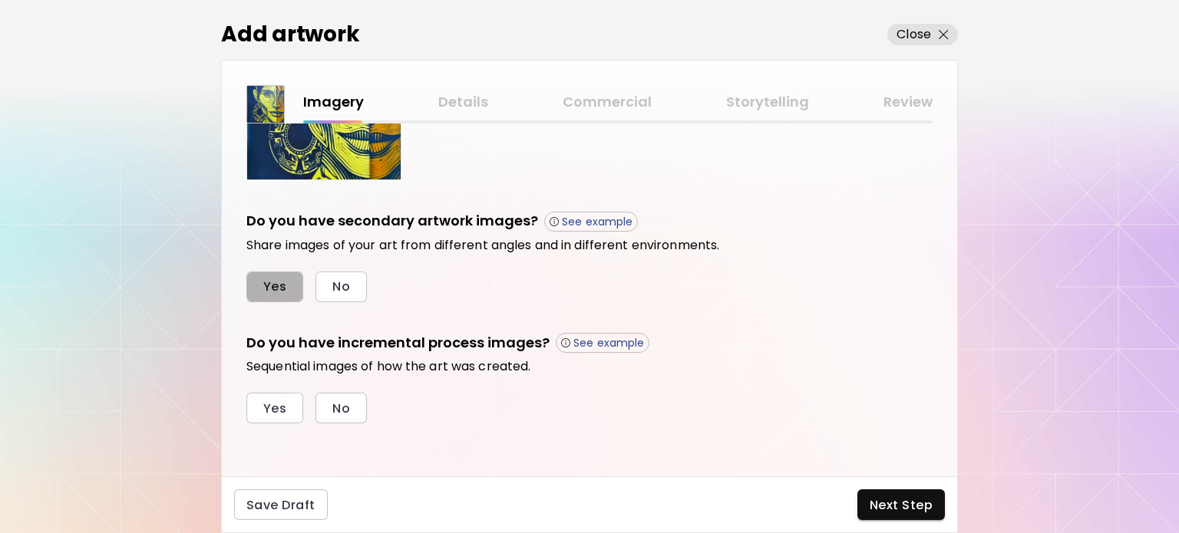
click at [269, 285] on span "Yes" at bounding box center [274, 287] width 23 height 16
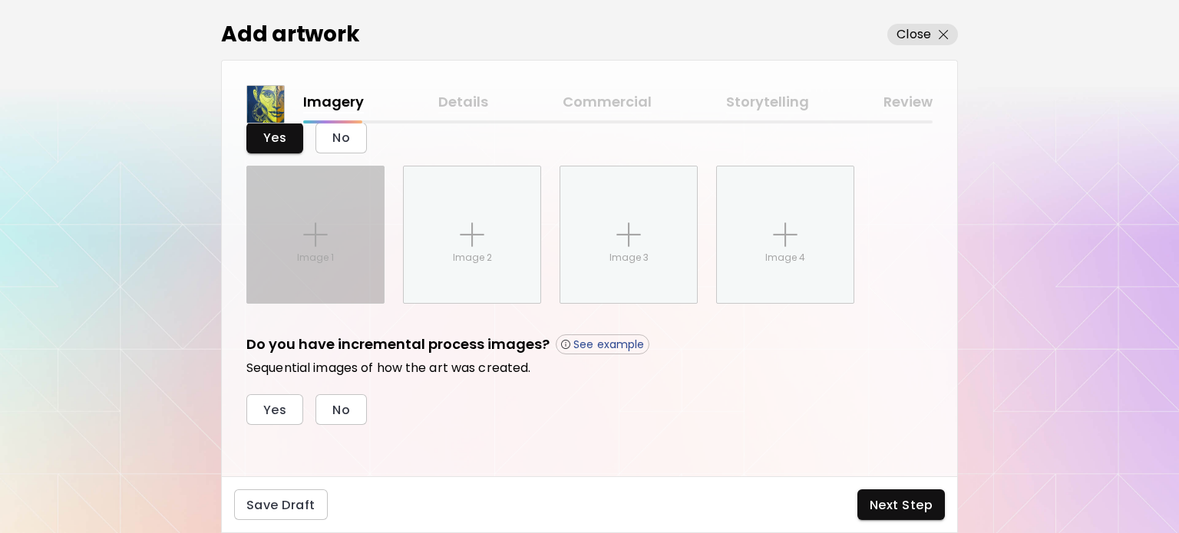
scroll to position [608, 0]
click at [356, 257] on div "Image 1" at bounding box center [315, 233] width 137 height 137
click at [0, 0] on input "Image 1" at bounding box center [0, 0] width 0 height 0
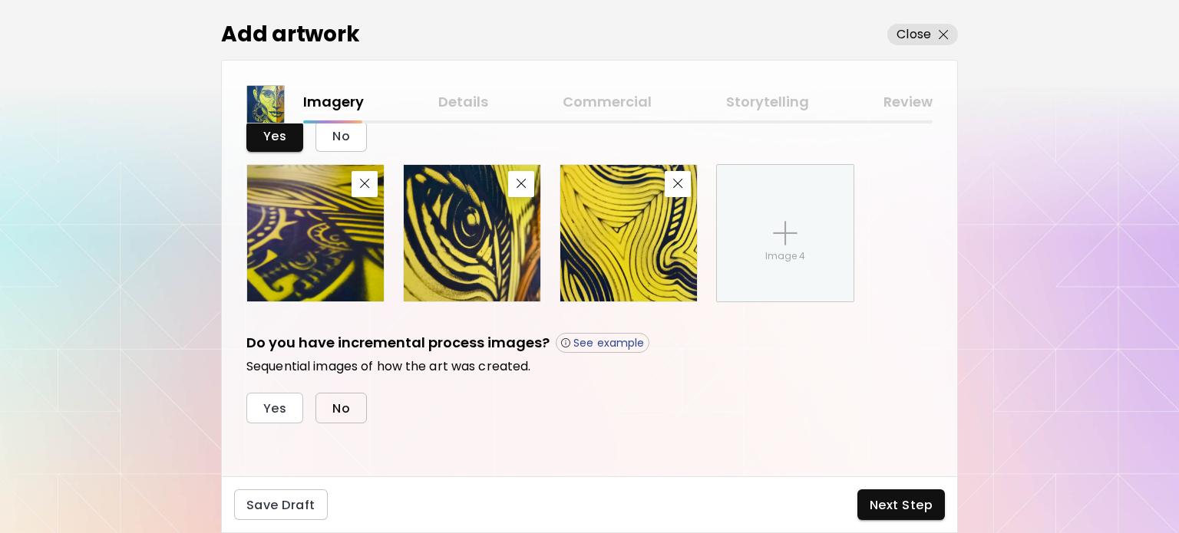
click at [346, 406] on span "No" at bounding box center [341, 409] width 18 height 16
click at [896, 510] on span "Next Step" at bounding box center [901, 505] width 63 height 16
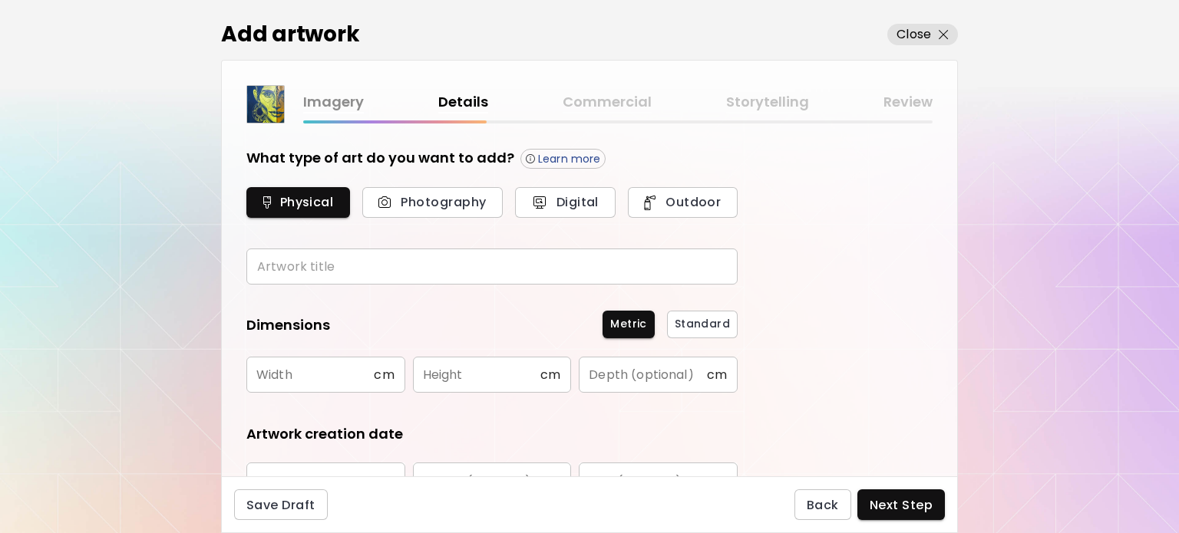
drag, startPoint x: 289, startPoint y: 273, endPoint x: 298, endPoint y: 273, distance: 9.2
click at [289, 273] on input "text" at bounding box center [491, 267] width 491 height 36
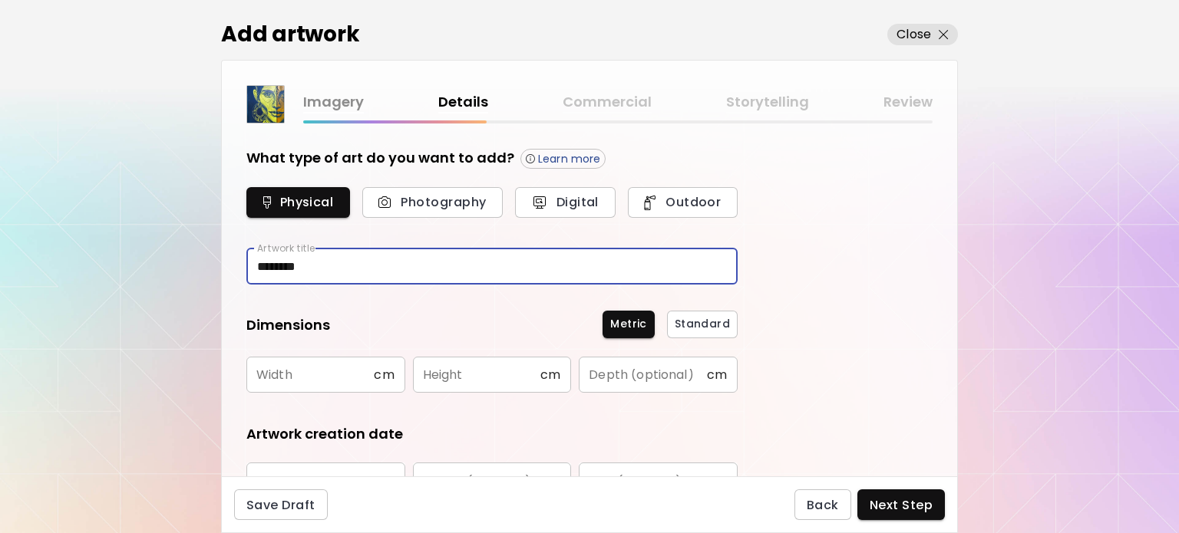
type input "********"
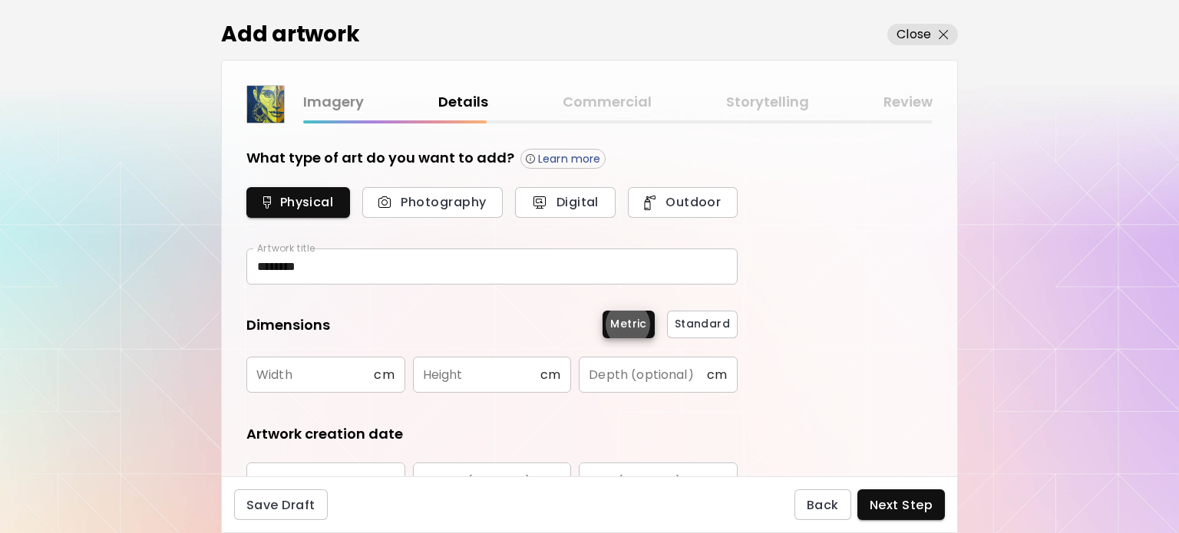
click at [356, 391] on input "text" at bounding box center [309, 375] width 127 height 36
type input "**"
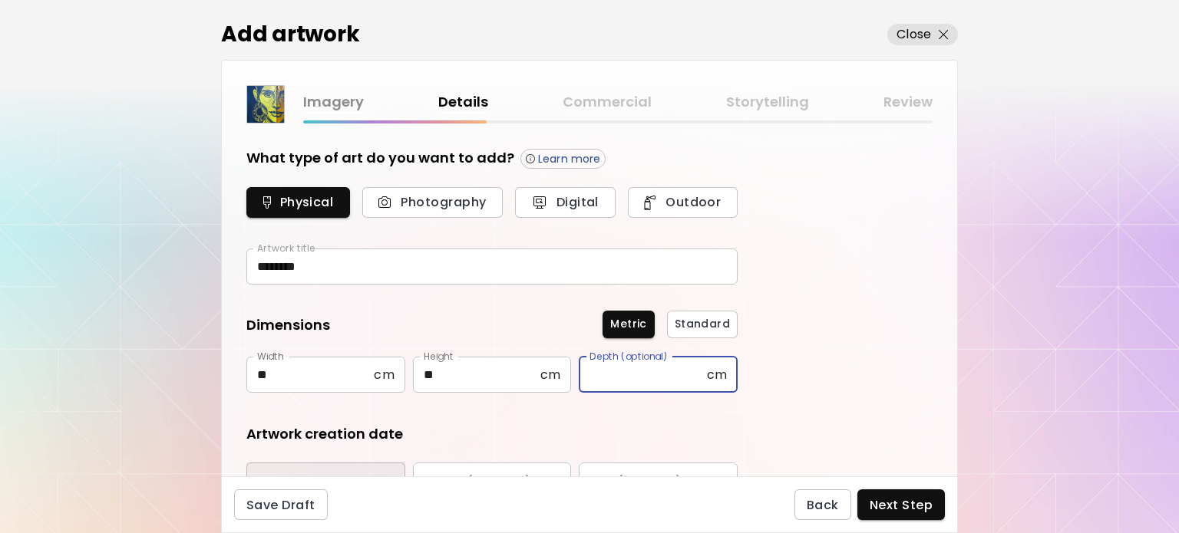
scroll to position [24, 0]
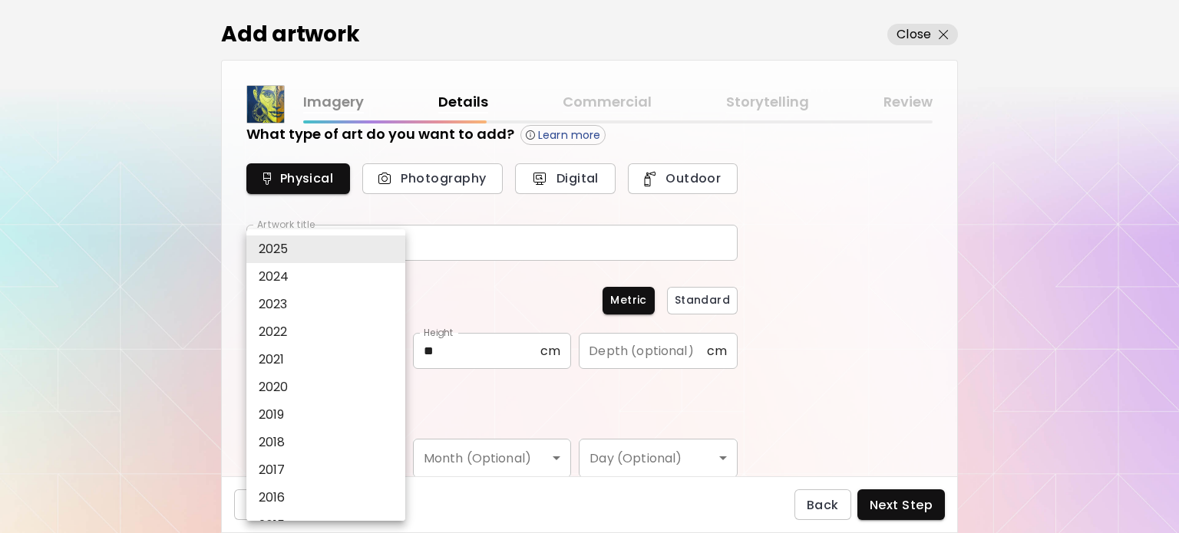
type input "****"
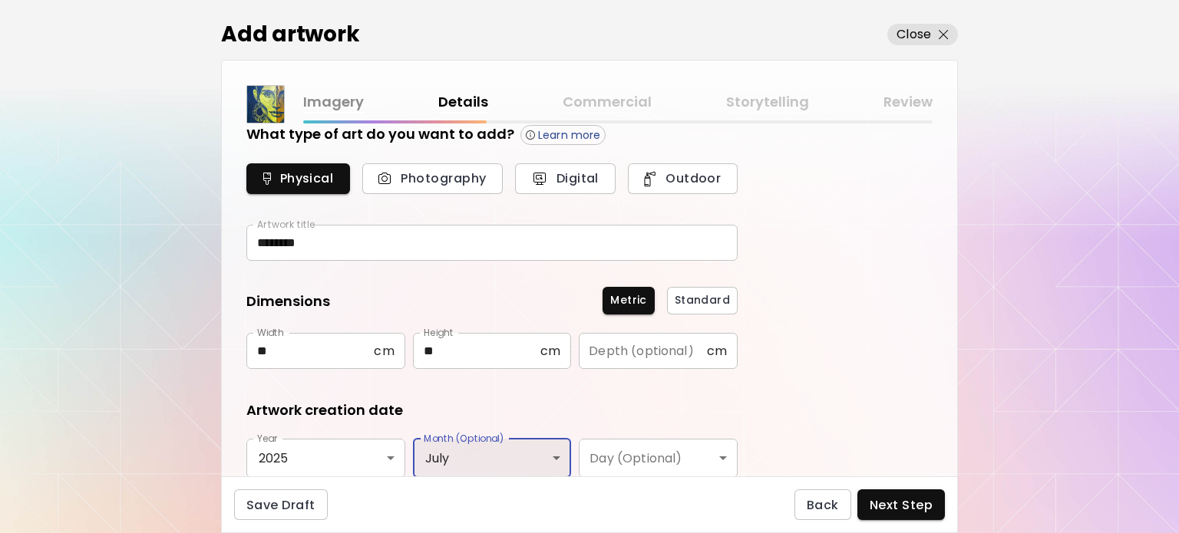
type input "****"
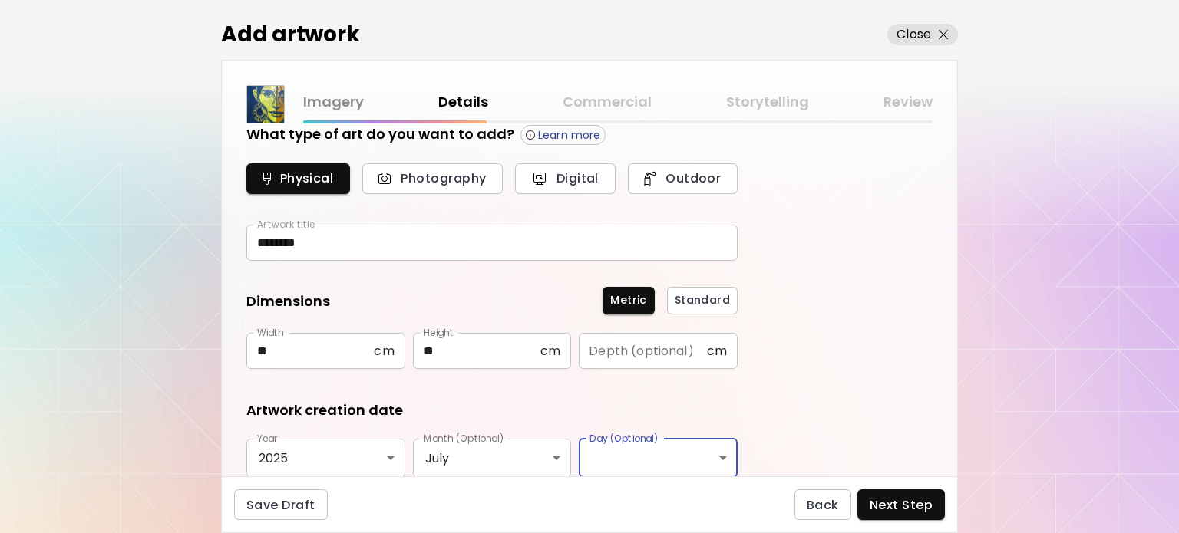
scroll to position [253, 0]
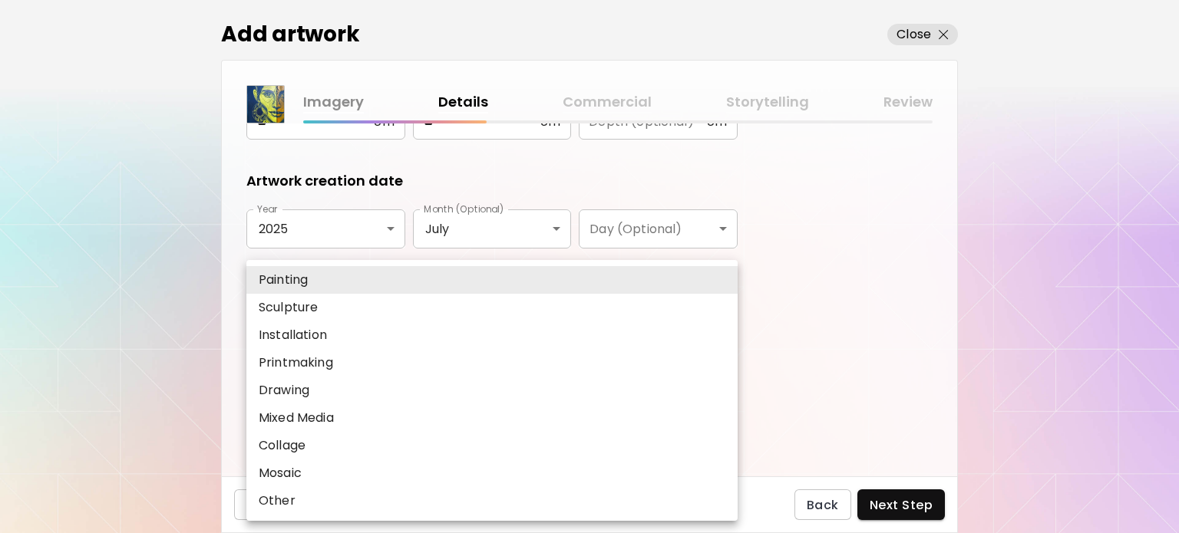
type input "********"
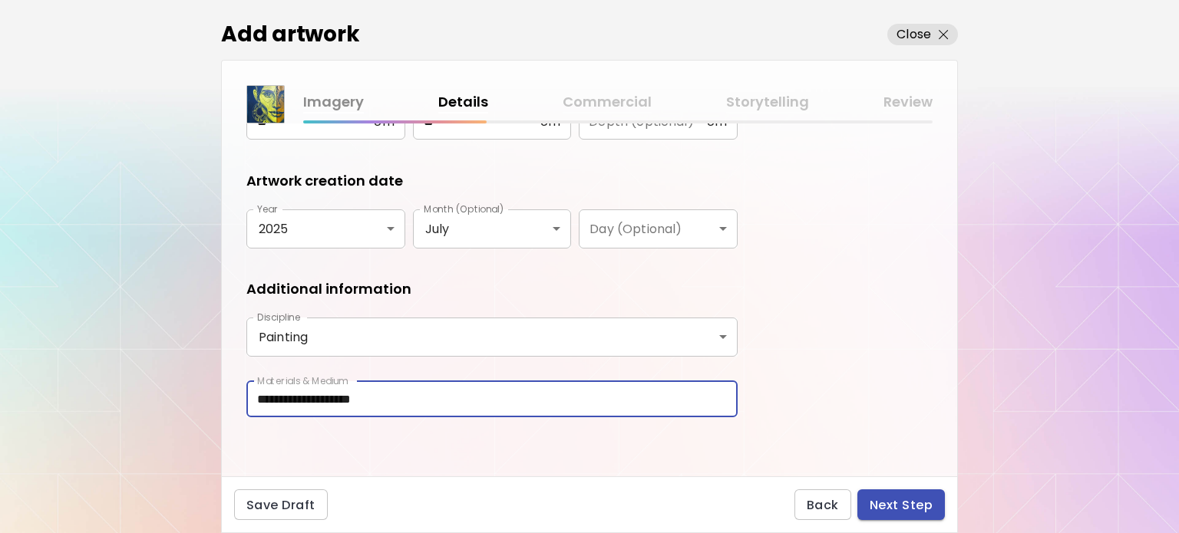
type input "**********"
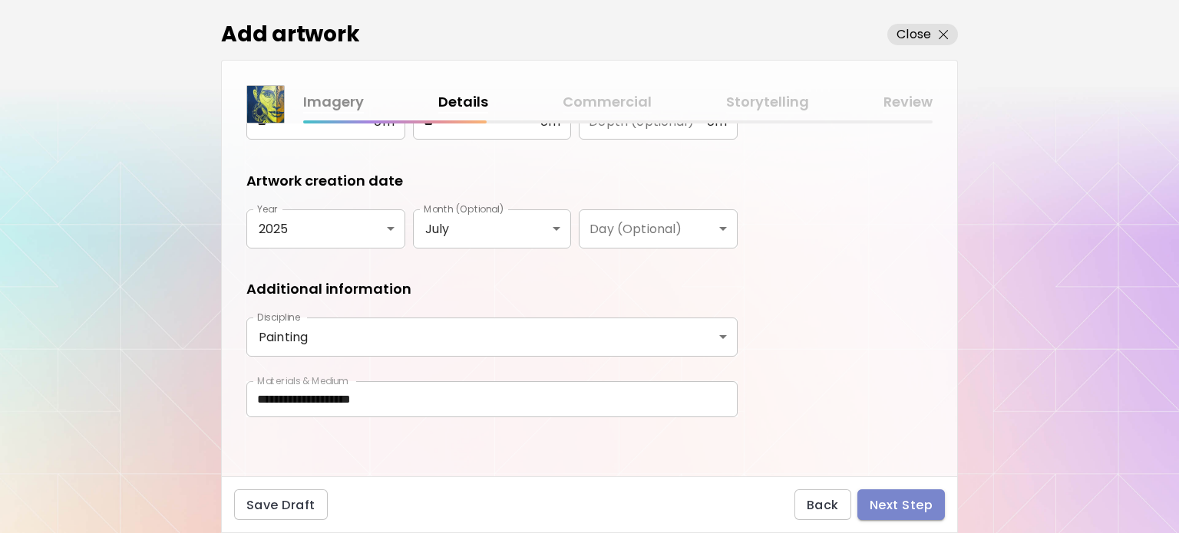
click at [894, 495] on button "Next Step" at bounding box center [901, 505] width 88 height 31
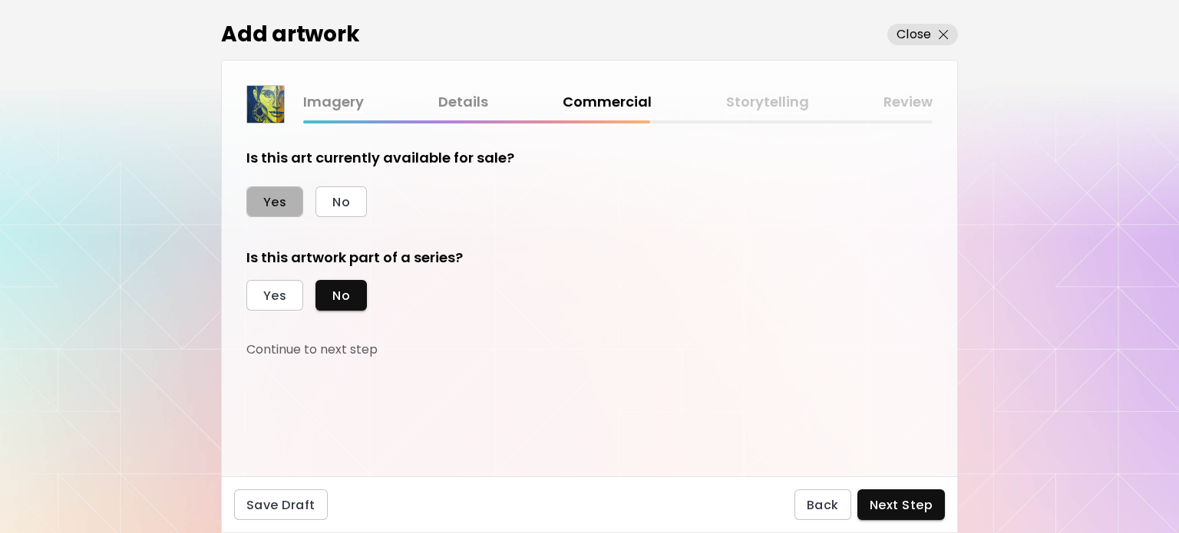
click at [286, 200] on span "Yes" at bounding box center [274, 202] width 23 height 16
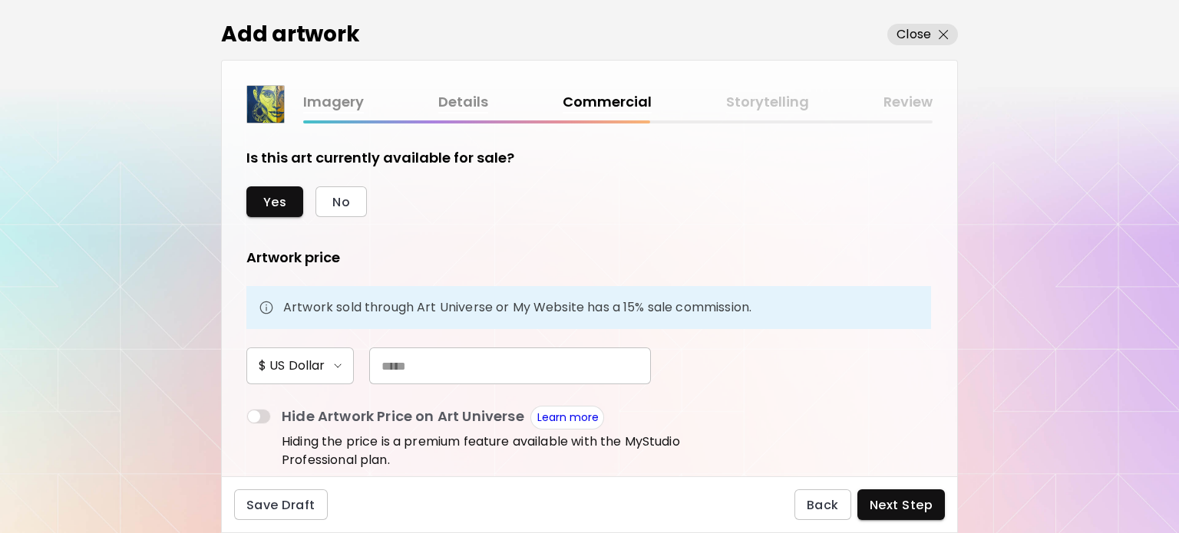
click at [429, 362] on input "text" at bounding box center [510, 366] width 282 height 37
type input "**"
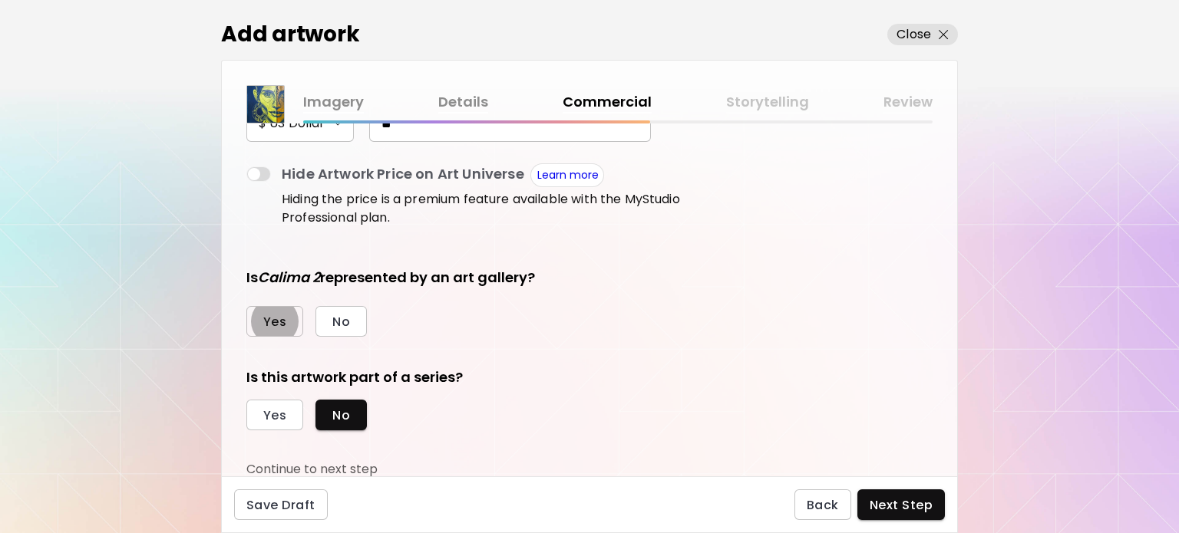
scroll to position [166, 0]
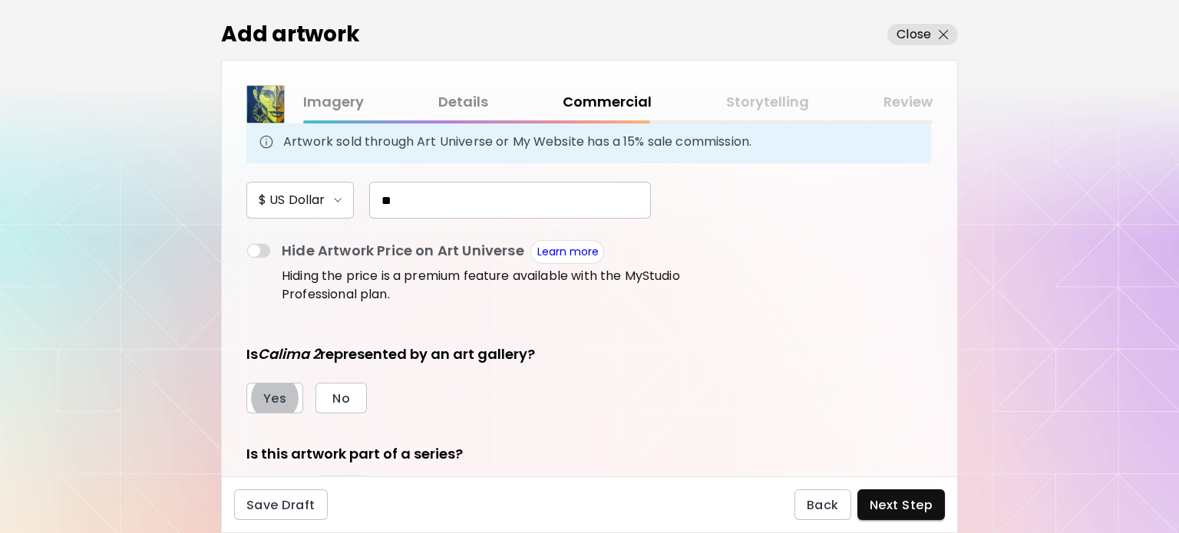
click at [417, 208] on input "**" at bounding box center [510, 200] width 282 height 37
type input "**"
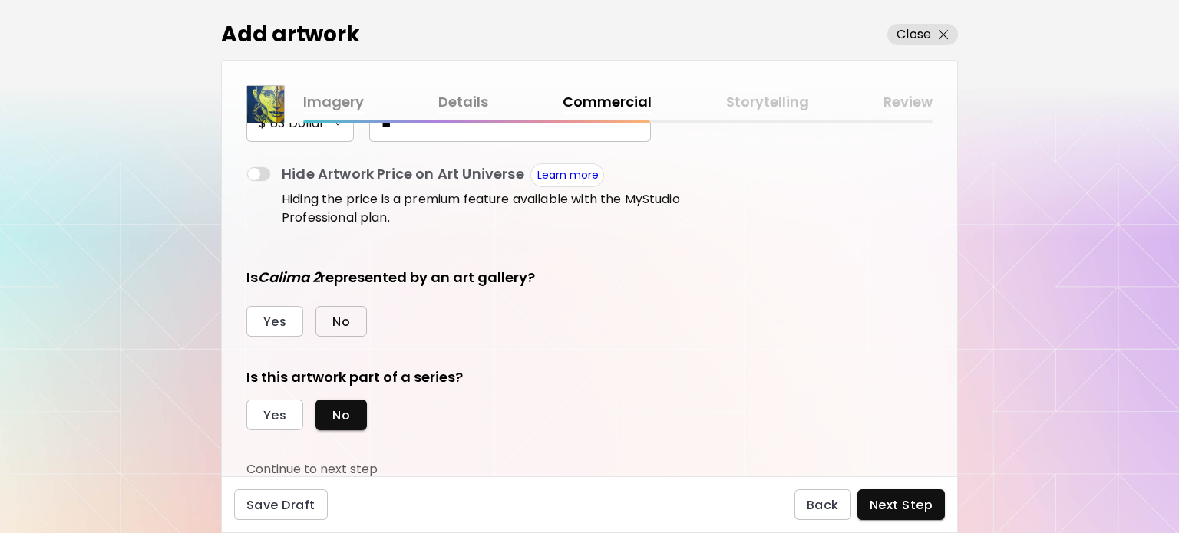
click at [342, 322] on span "No" at bounding box center [341, 322] width 18 height 16
click at [271, 411] on span "Yes" at bounding box center [274, 416] width 23 height 16
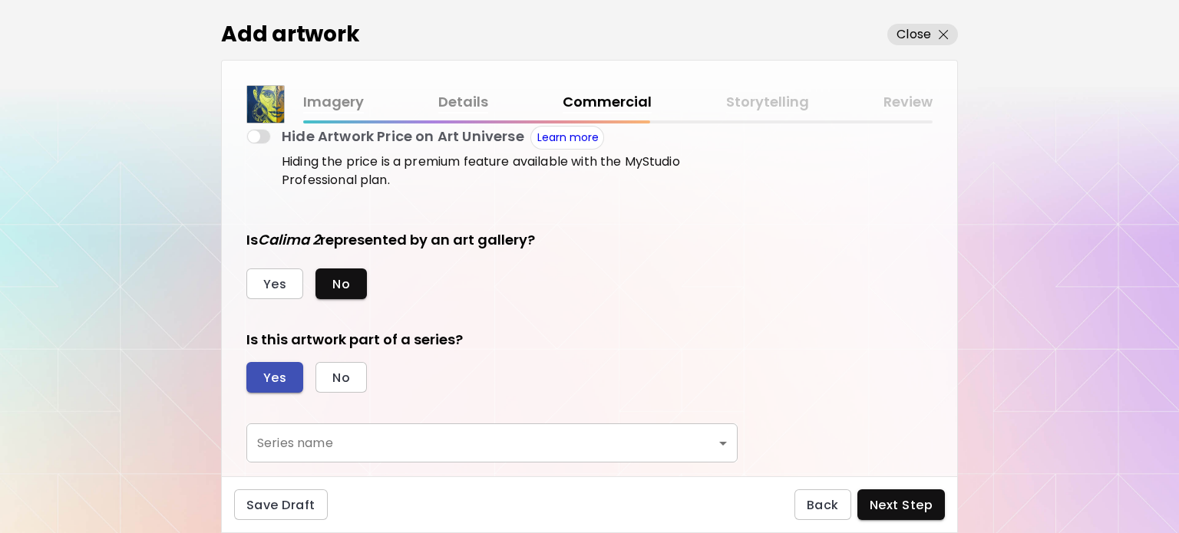
scroll to position [314, 0]
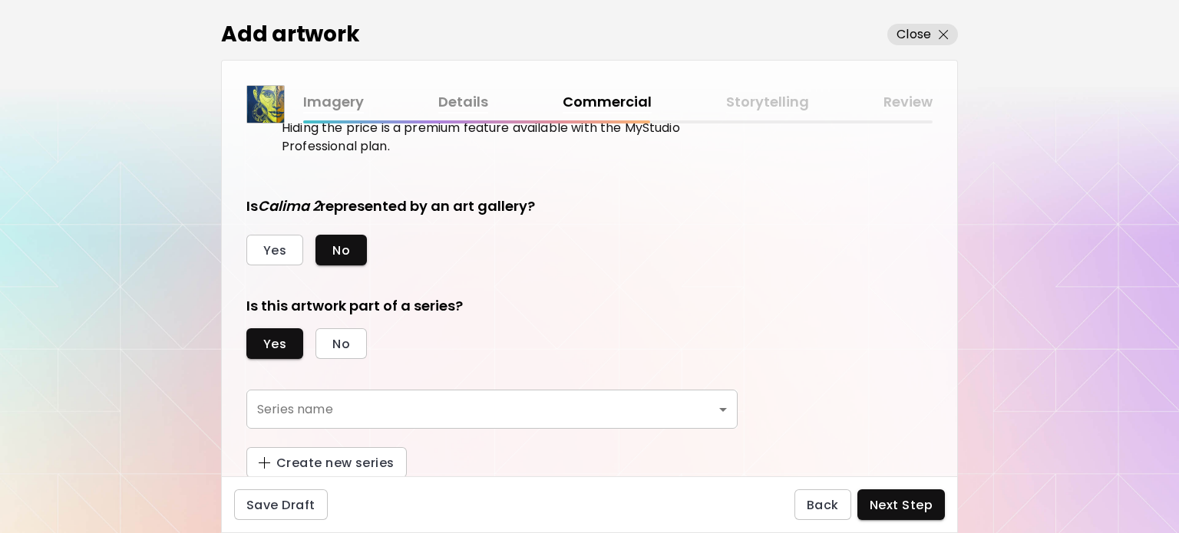
click at [282, 398] on body "kaleido.art/ilfernandosantos Add Artwork Manage Art Edit Profile Community Mile…" at bounding box center [589, 266] width 1179 height 533
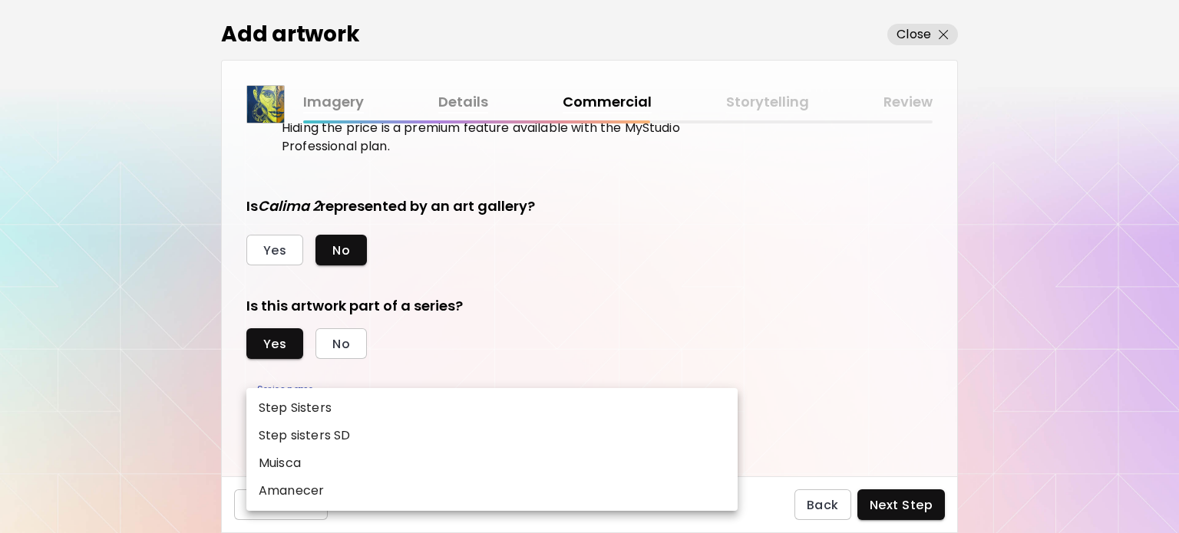
click at [137, 398] on div at bounding box center [589, 266] width 1179 height 533
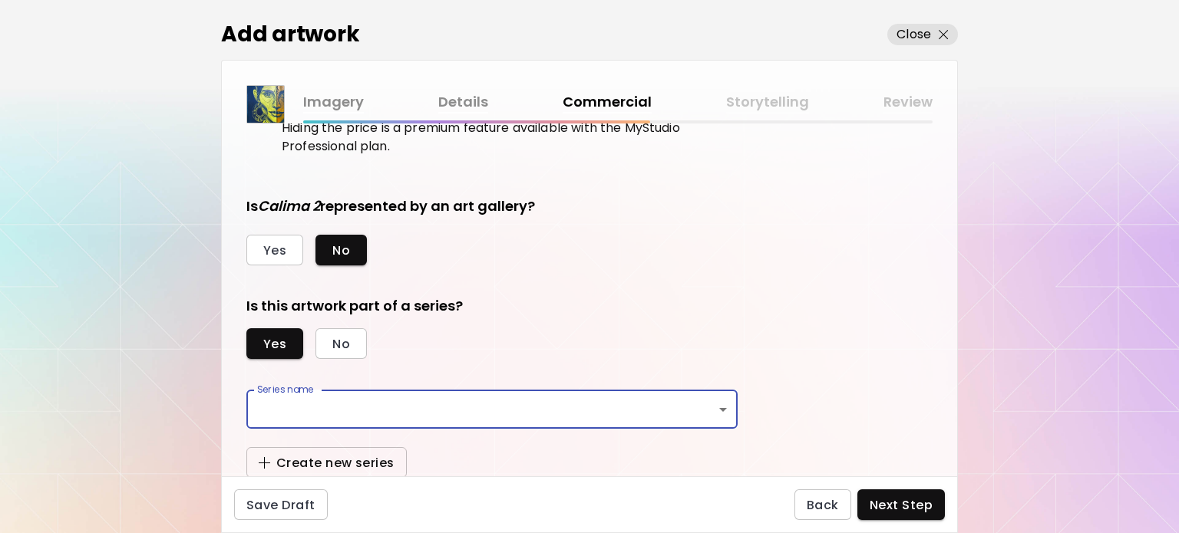
click at [339, 459] on span "Create new series" at bounding box center [327, 463] width 136 height 16
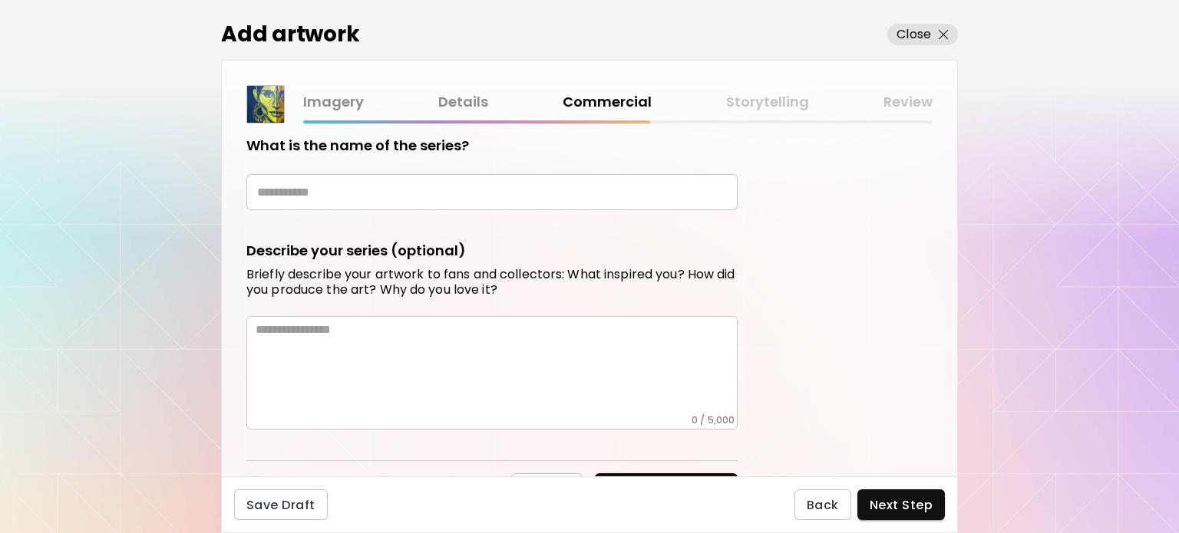
scroll to position [594, 0]
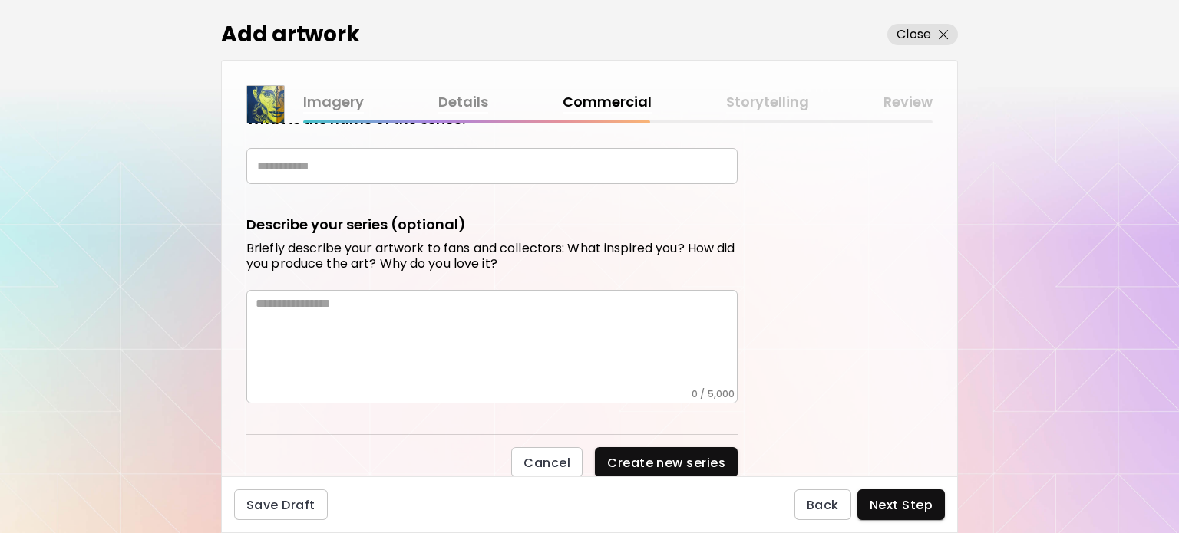
click at [295, 140] on div "What is the name of the series? ​" at bounding box center [491, 147] width 491 height 74
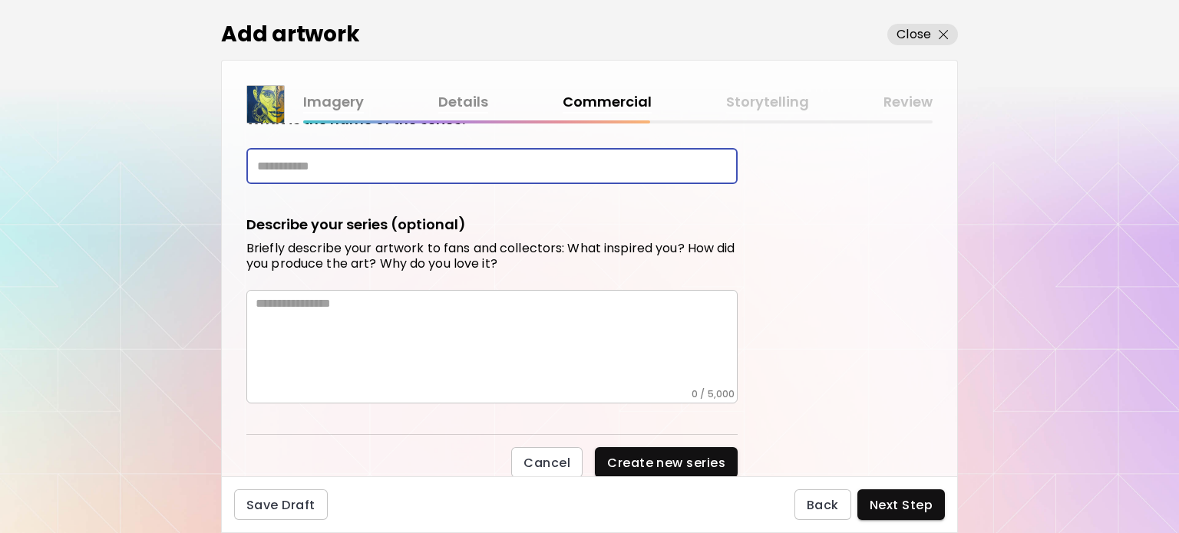
click at [298, 169] on input "text" at bounding box center [491, 166] width 491 height 36
type input "******"
click at [345, 309] on textarea at bounding box center [497, 342] width 482 height 92
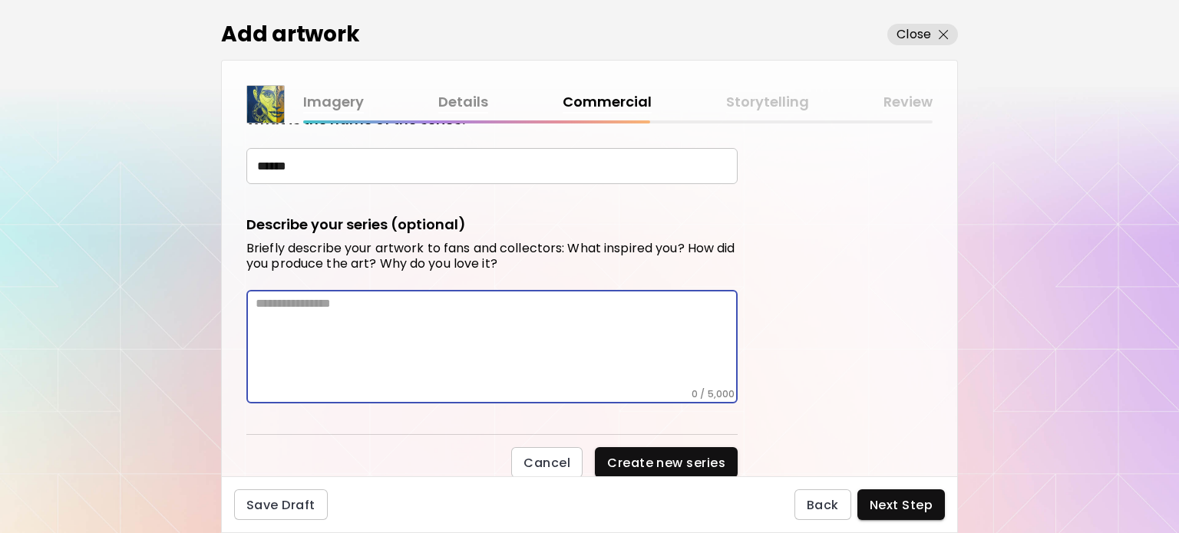
paste textarea "**********"
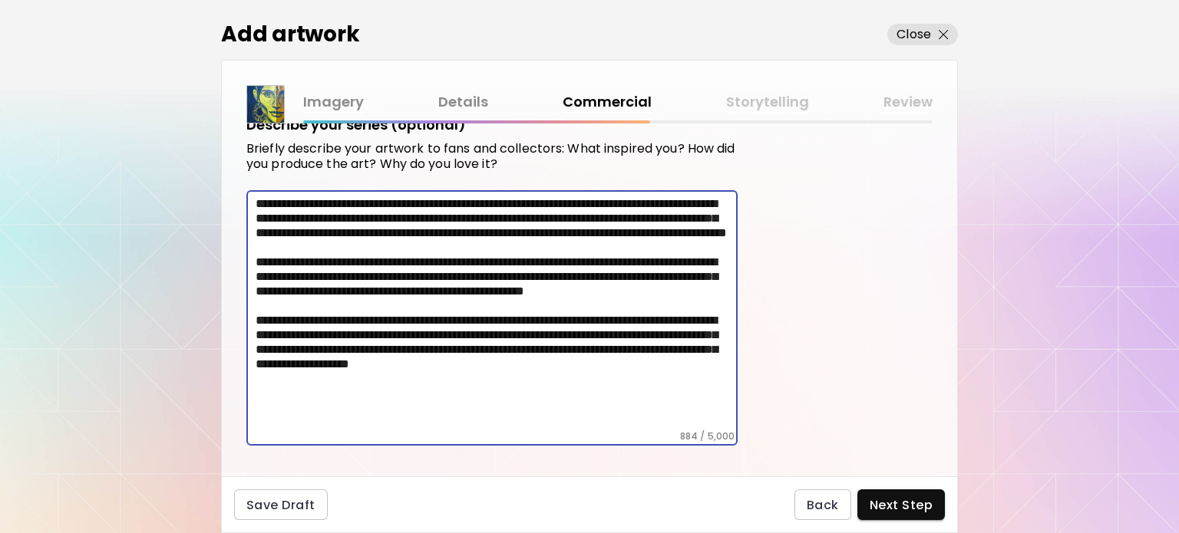
scroll to position [736, 0]
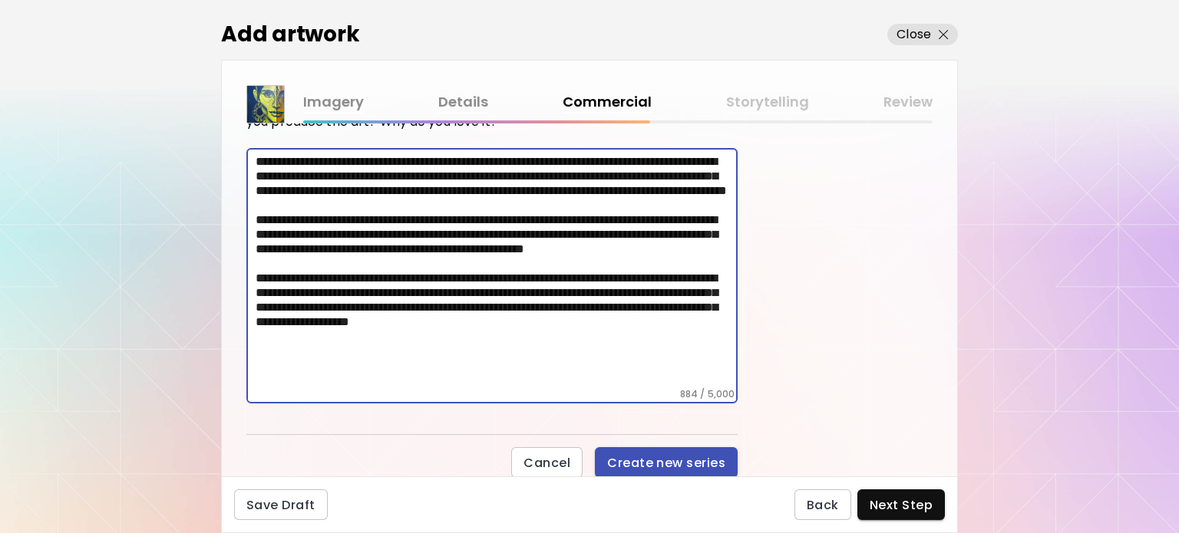
type textarea "**********"
click at [690, 455] on span "Create new series" at bounding box center [666, 463] width 118 height 16
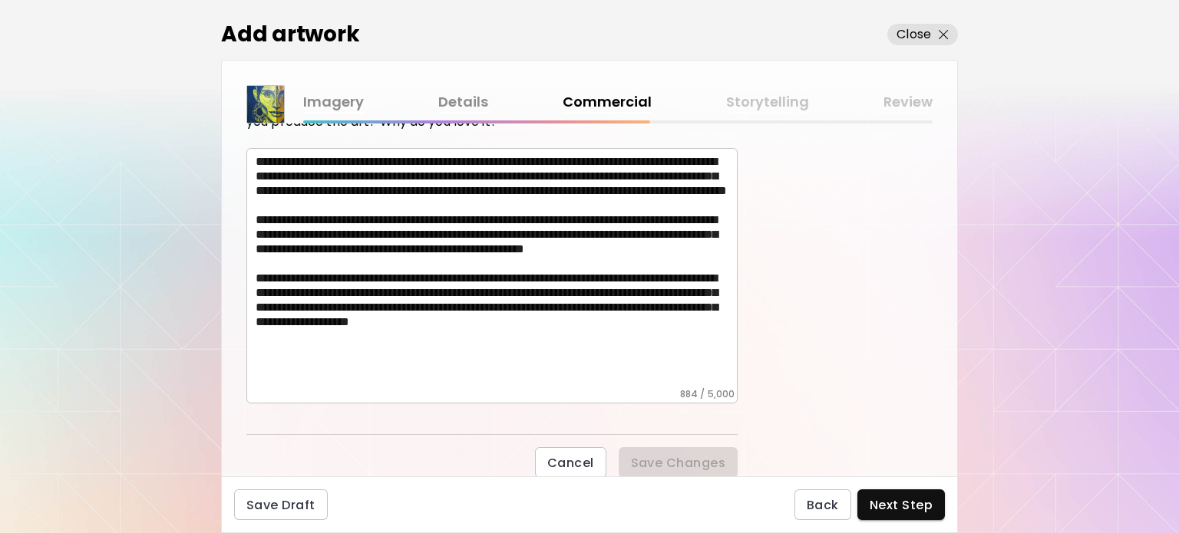
scroll to position [588, 0]
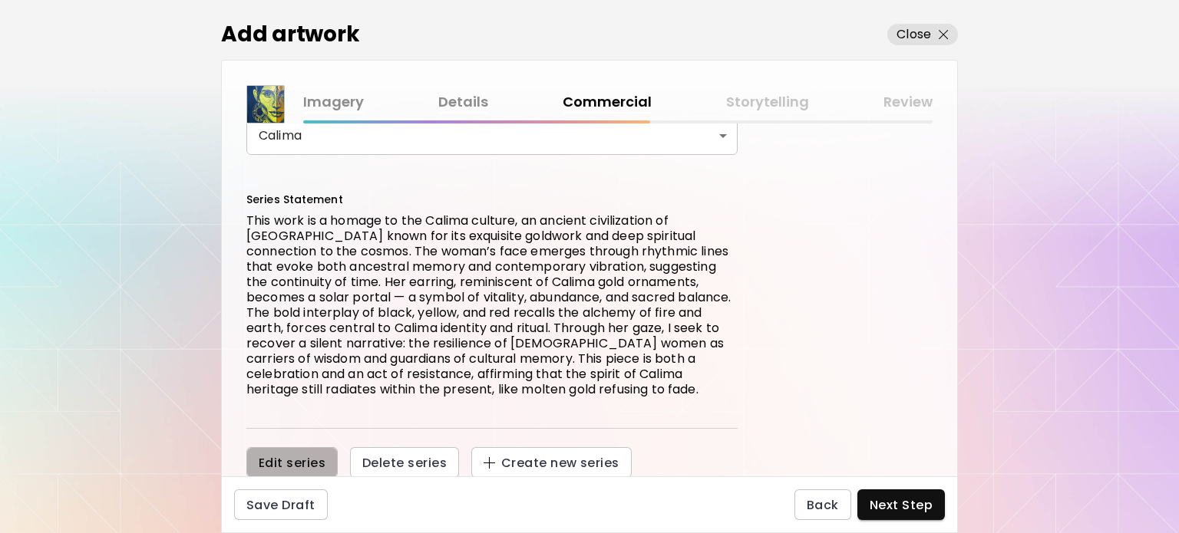
click at [308, 466] on span "Edit series" at bounding box center [292, 463] width 67 height 16
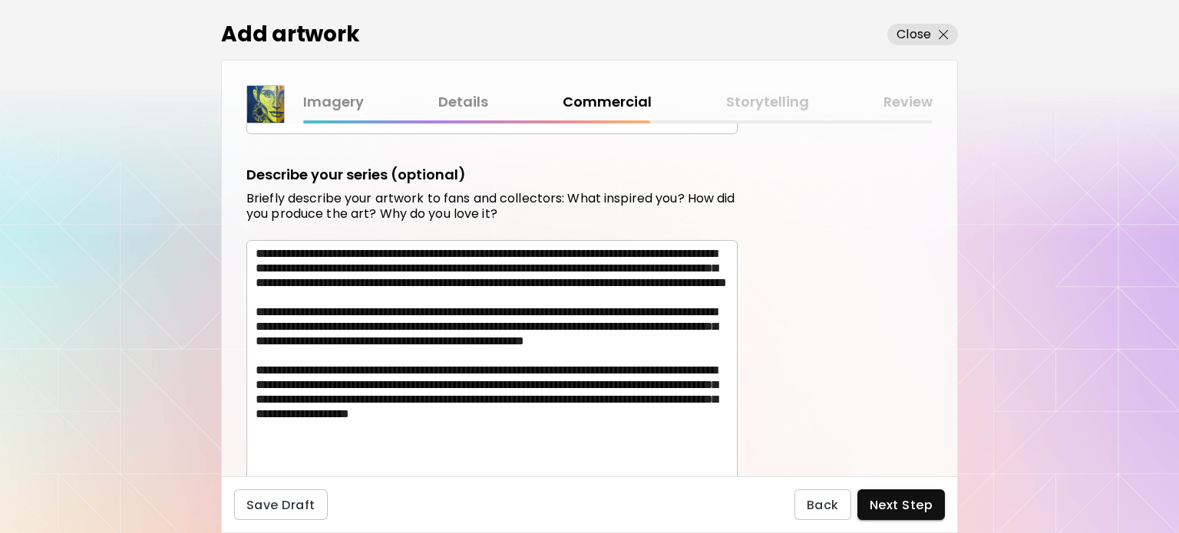
scroll to position [352, 0]
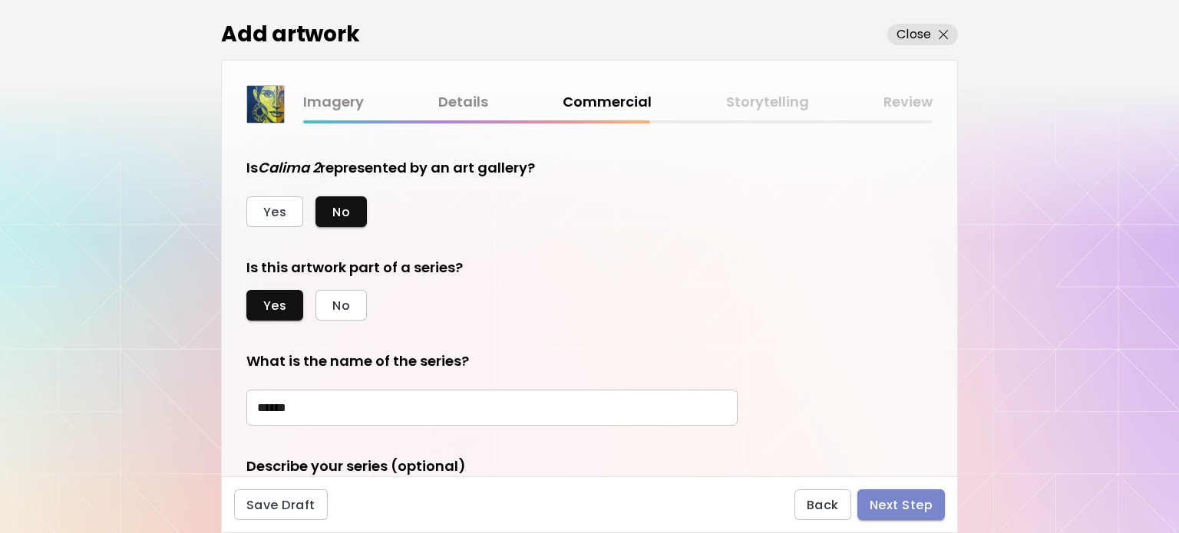
click at [896, 500] on span "Next Step" at bounding box center [901, 505] width 63 height 16
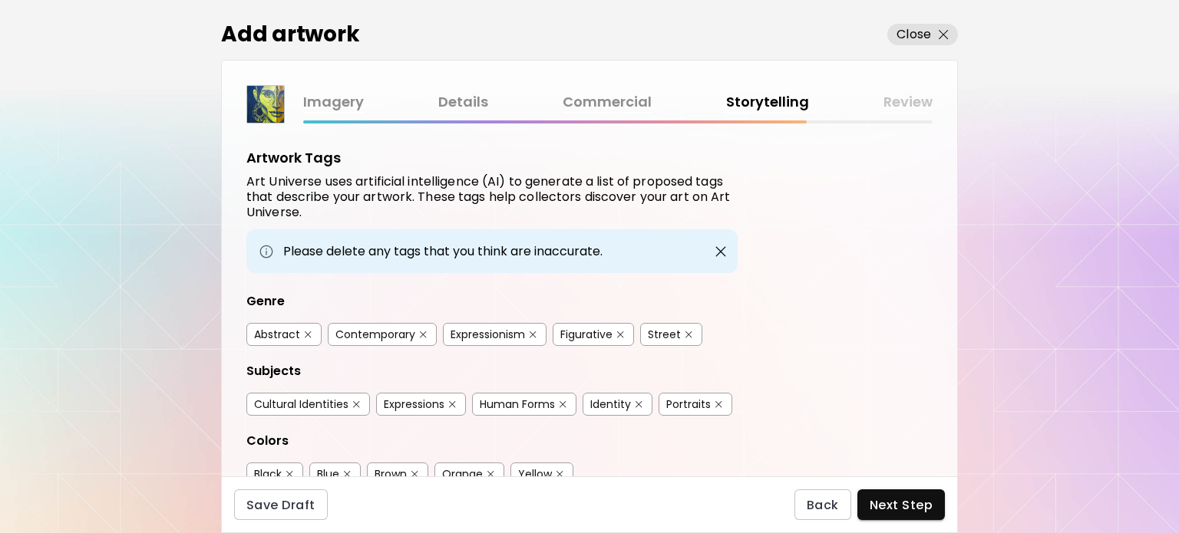
click at [381, 329] on div "Contemporary" at bounding box center [375, 334] width 80 height 15
click at [639, 331] on div "Abstract Contemporary Expressionism Figurative Street" at bounding box center [491, 334] width 491 height 23
click at [596, 332] on div "Figurative" at bounding box center [586, 334] width 52 height 15
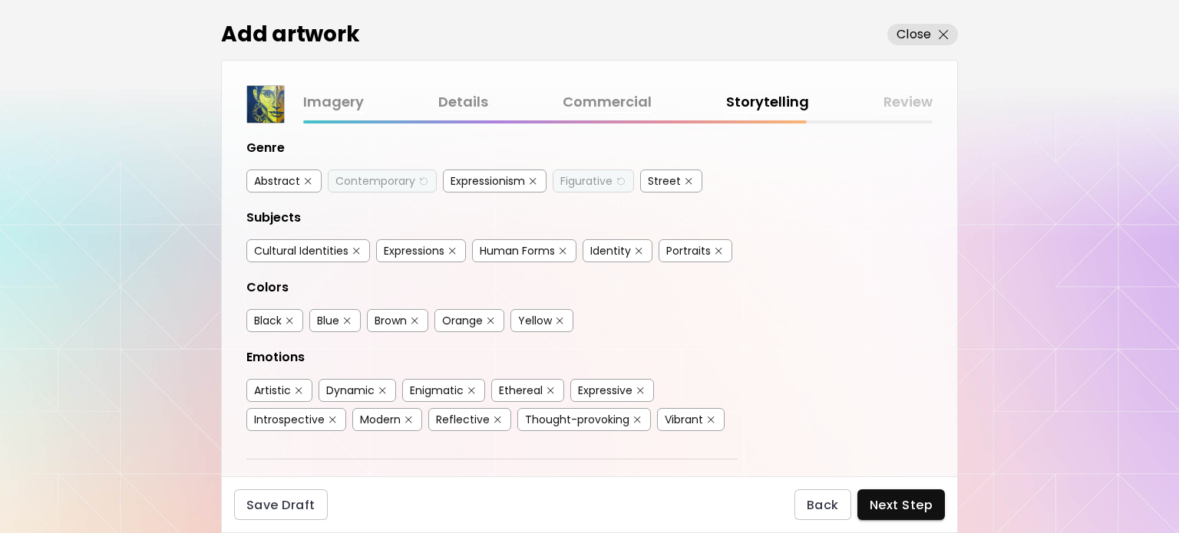
click at [270, 243] on div "Cultural Identities" at bounding box center [301, 250] width 94 height 15
click at [519, 254] on div "Human Forms" at bounding box center [517, 250] width 75 height 15
click at [626, 249] on div "Identity" at bounding box center [610, 250] width 41 height 15
click at [700, 239] on div "Portraits" at bounding box center [696, 250] width 74 height 23
click at [679, 257] on div "Portraits" at bounding box center [696, 250] width 74 height 23
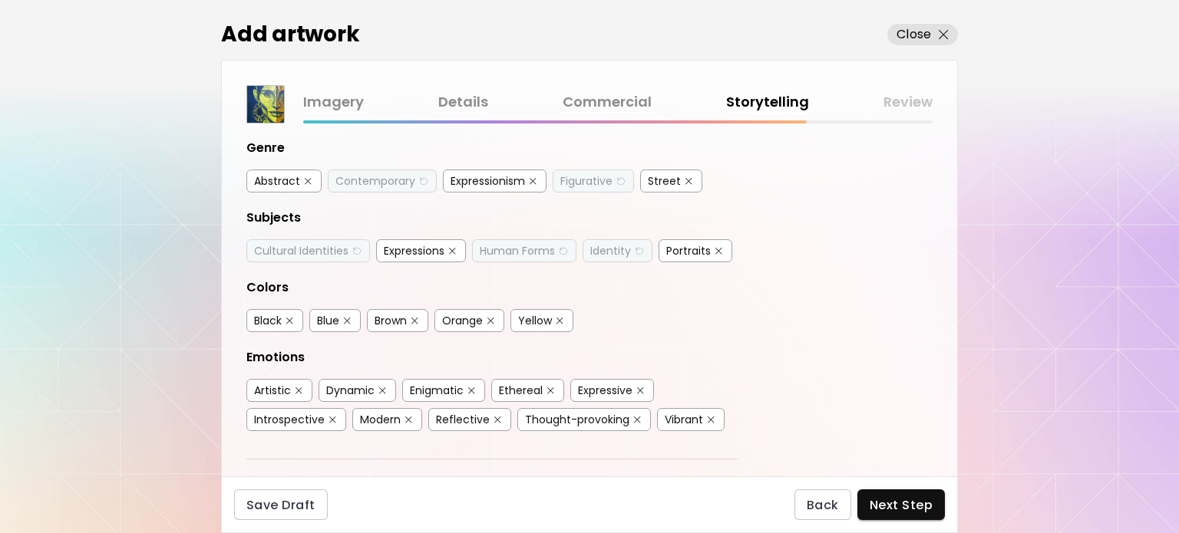
click at [681, 247] on div "Portraits" at bounding box center [688, 250] width 45 height 15
click at [527, 315] on div "Yellow" at bounding box center [535, 320] width 34 height 15
click at [446, 317] on div "Orange" at bounding box center [462, 320] width 41 height 15
click at [319, 315] on div "Blue" at bounding box center [328, 320] width 22 height 15
click at [279, 319] on div "Black" at bounding box center [268, 320] width 28 height 15
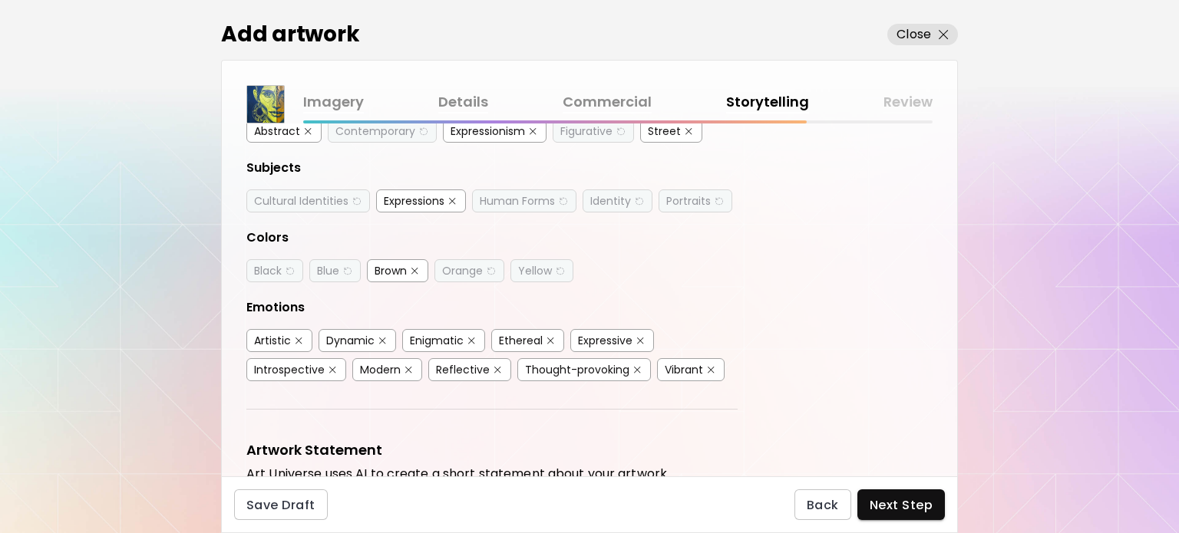
scroll to position [230, 0]
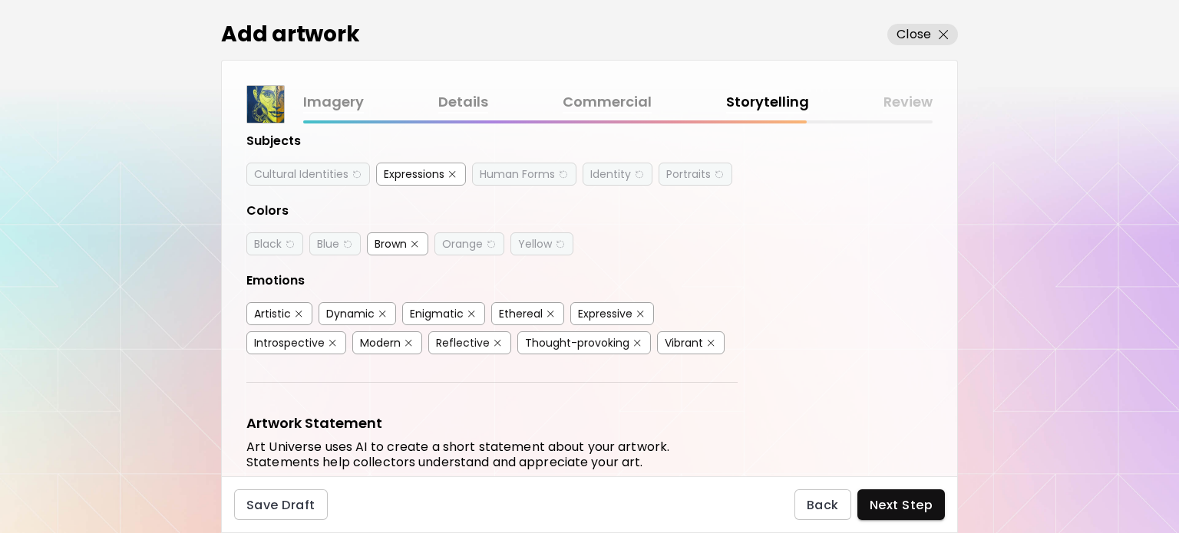
click at [434, 306] on div "Enigmatic" at bounding box center [437, 313] width 54 height 15
click at [588, 309] on div "Expressive" at bounding box center [605, 313] width 55 height 15
click at [668, 338] on div "Vibrant" at bounding box center [684, 342] width 38 height 15
click at [387, 338] on div "Modern" at bounding box center [380, 342] width 41 height 15
click at [292, 335] on div "Introspective" at bounding box center [289, 342] width 71 height 15
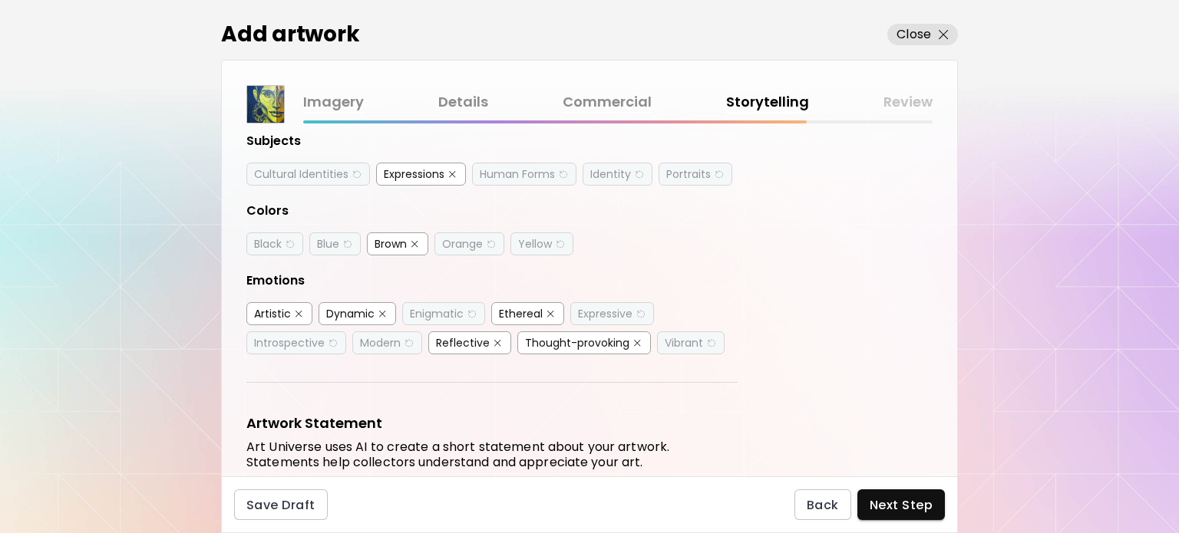
click at [282, 306] on div "Artistic" at bounding box center [272, 313] width 37 height 15
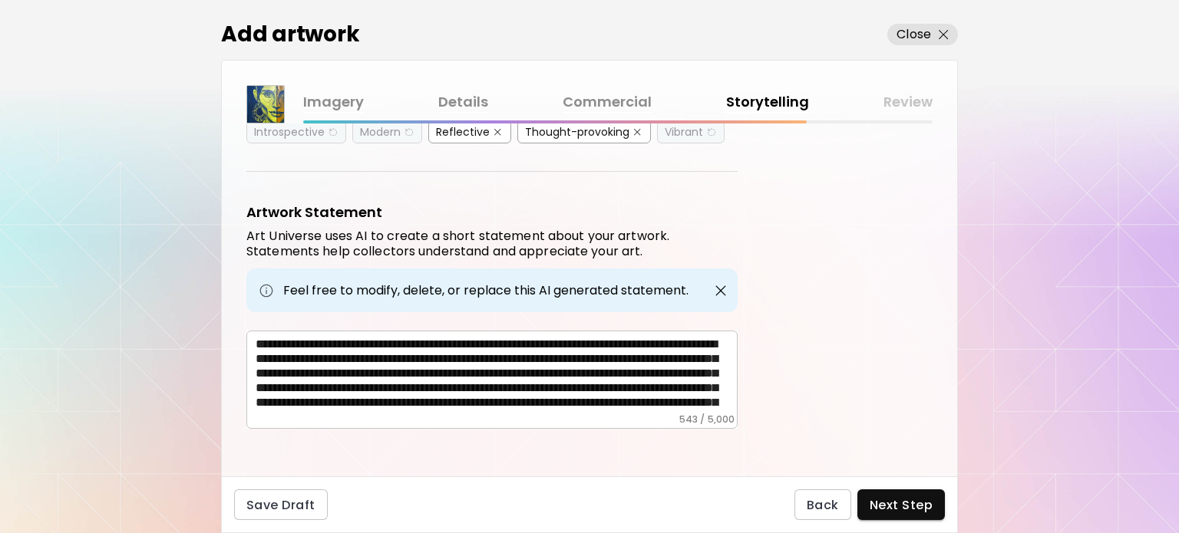
scroll to position [40, 0]
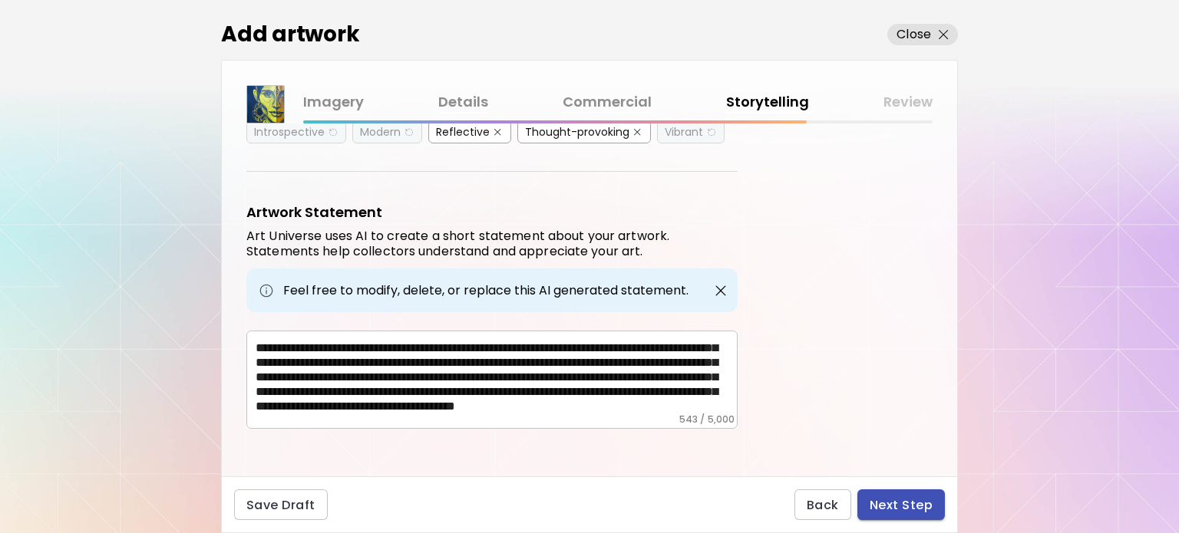
click at [920, 508] on span "Next Step" at bounding box center [901, 505] width 63 height 16
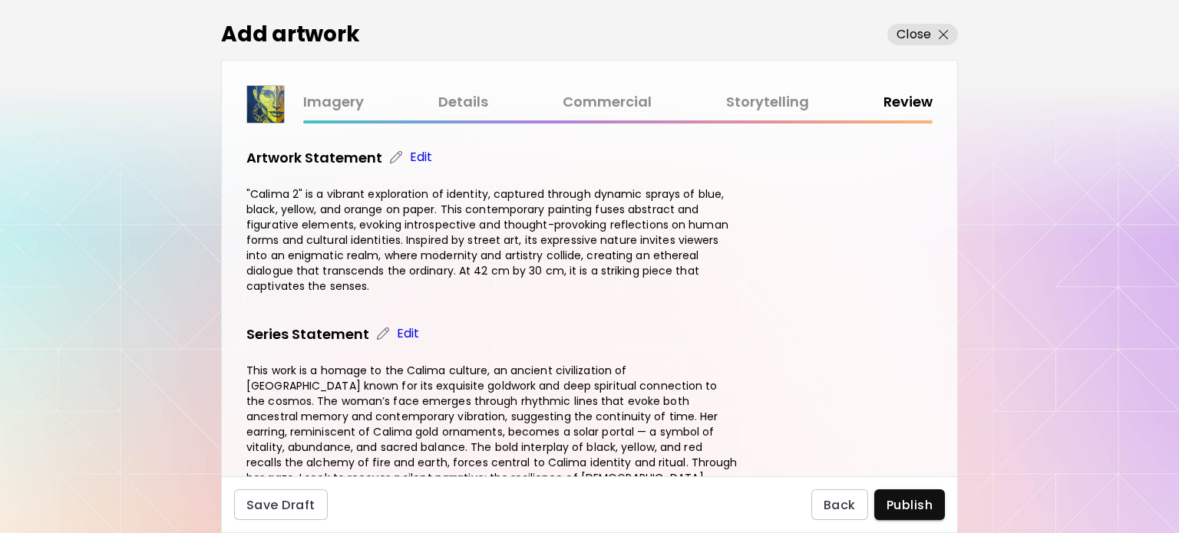
scroll to position [614, 0]
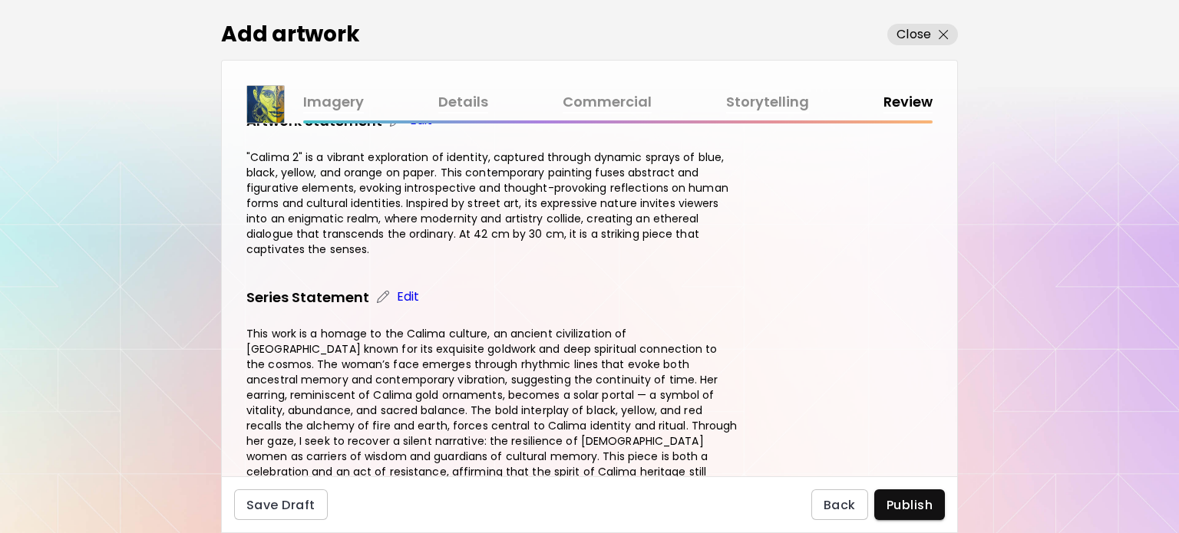
click at [913, 509] on span "Publish" at bounding box center [910, 505] width 46 height 16
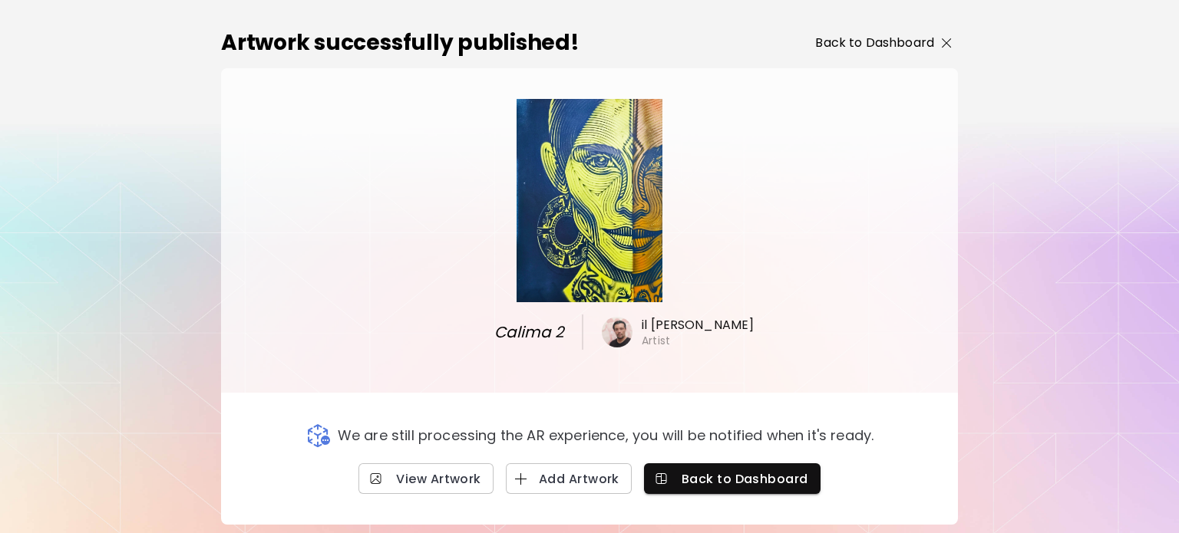
click at [873, 55] on button "Back to Dashboard" at bounding box center [883, 43] width 149 height 31
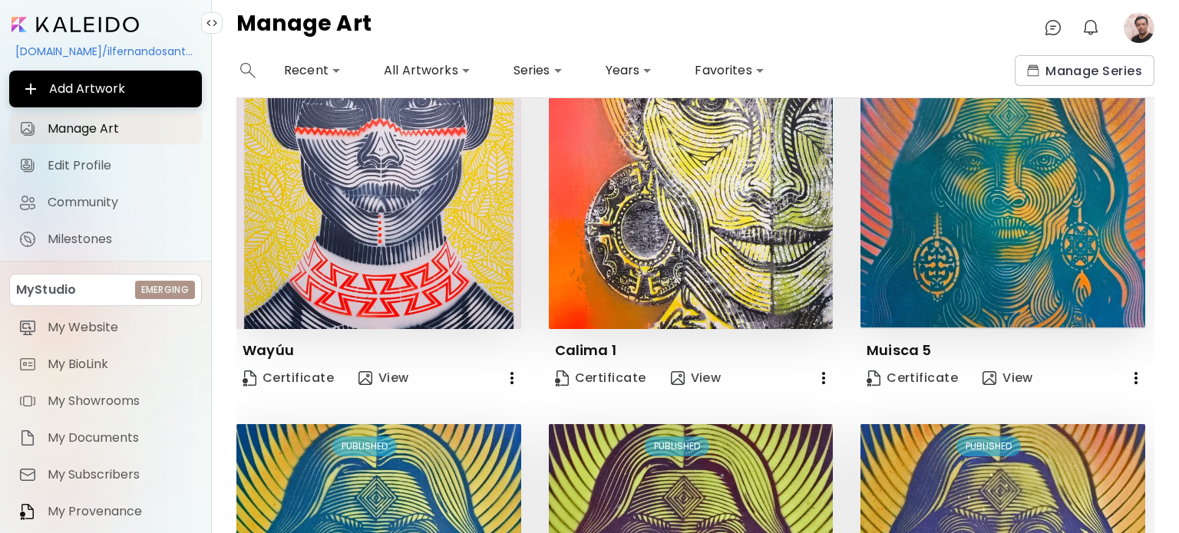
scroll to position [614, 0]
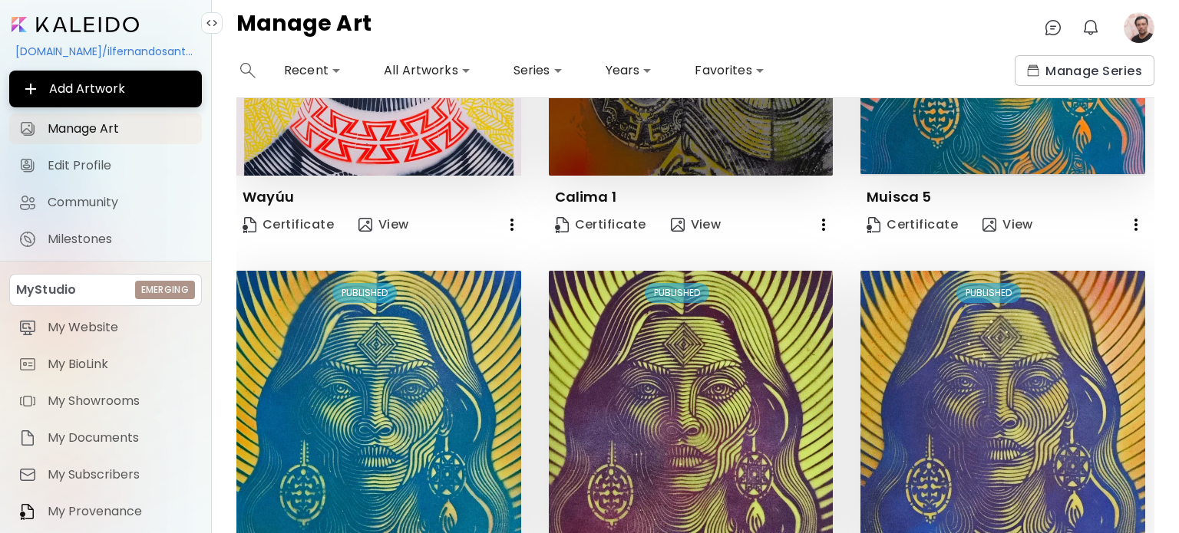
click at [674, 122] on img at bounding box center [691, 34] width 285 height 285
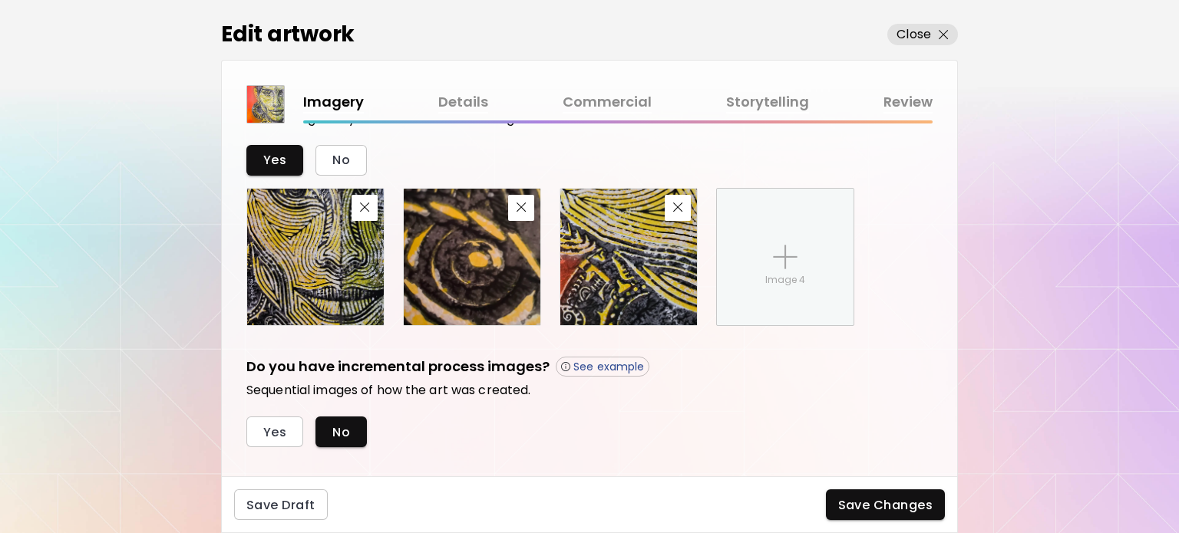
scroll to position [608, 0]
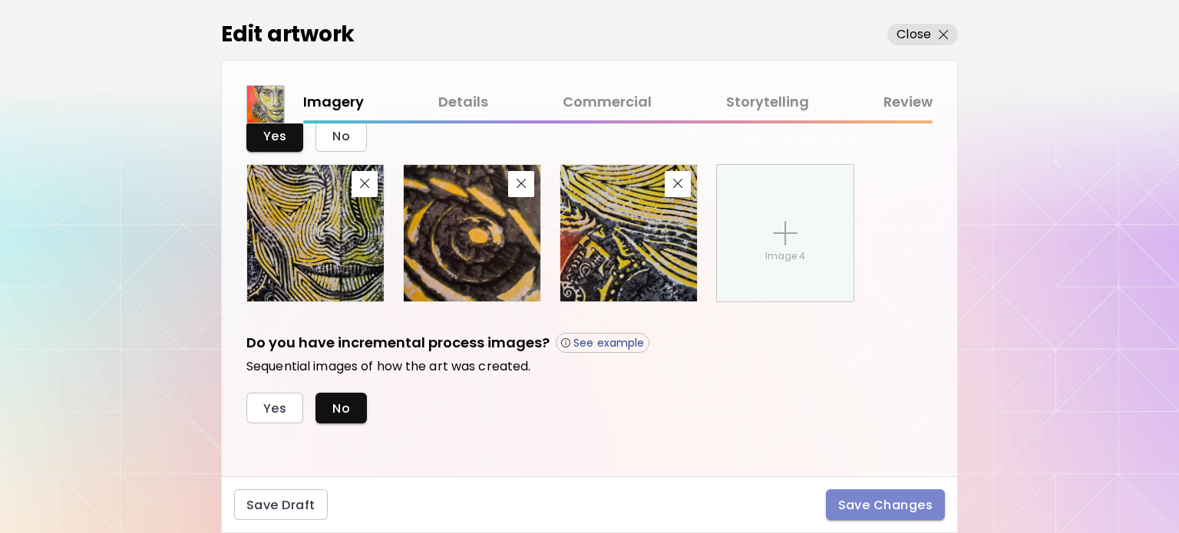
click at [887, 509] on span "Save Changes" at bounding box center [885, 505] width 95 height 16
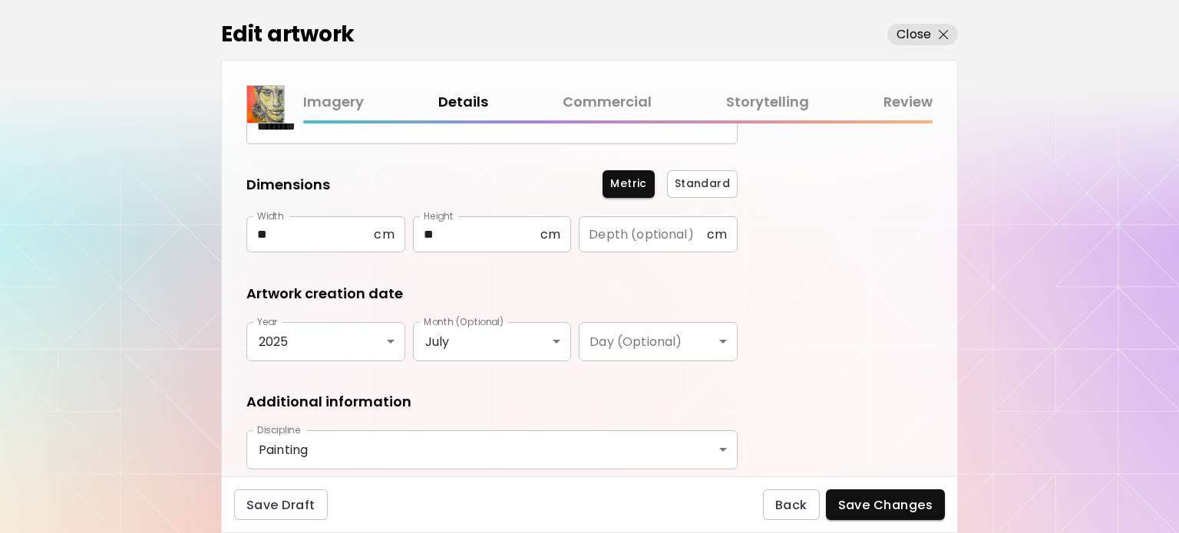
scroll to position [253, 0]
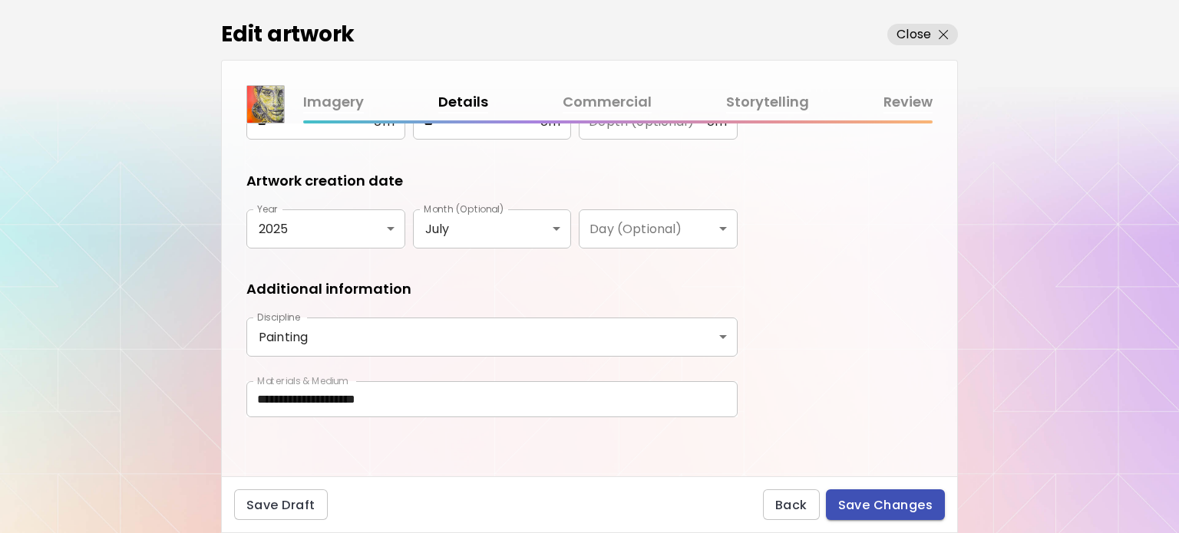
click at [870, 509] on span "Save Changes" at bounding box center [885, 505] width 95 height 16
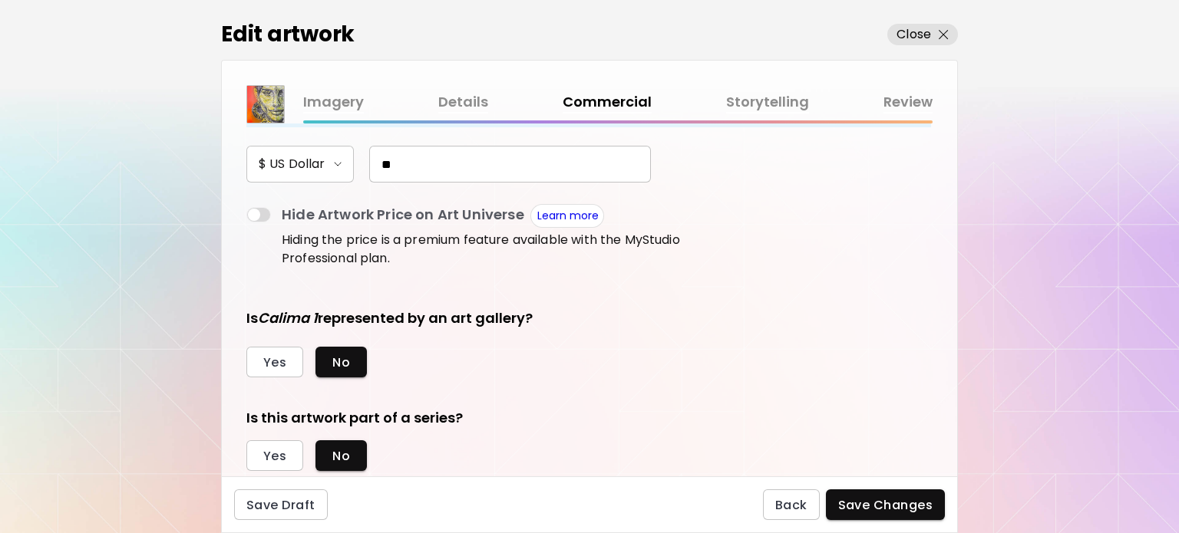
scroll to position [243, 0]
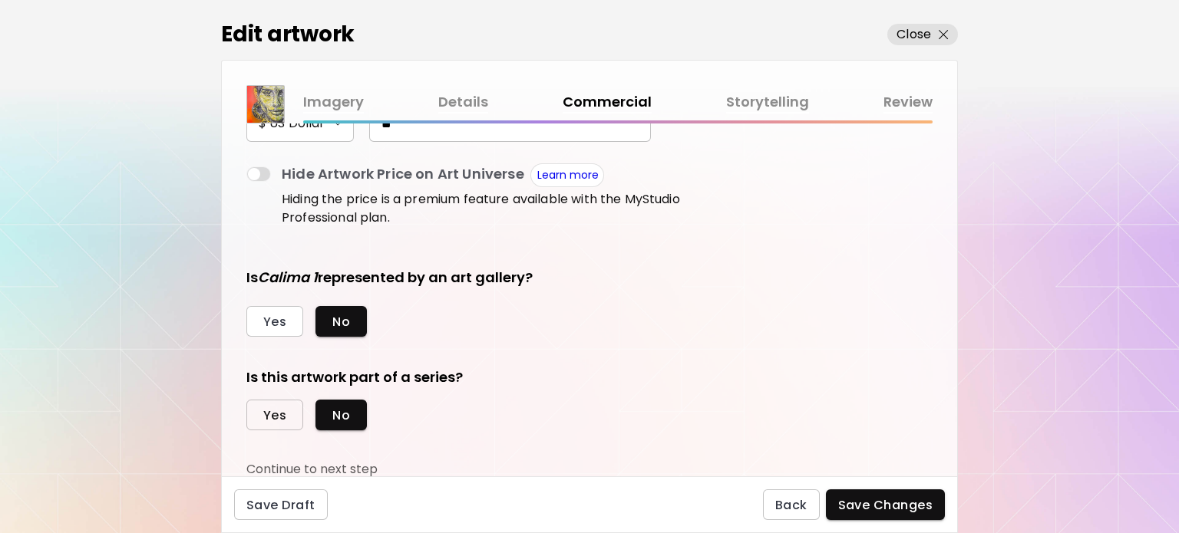
click at [270, 417] on span "Yes" at bounding box center [274, 416] width 23 height 16
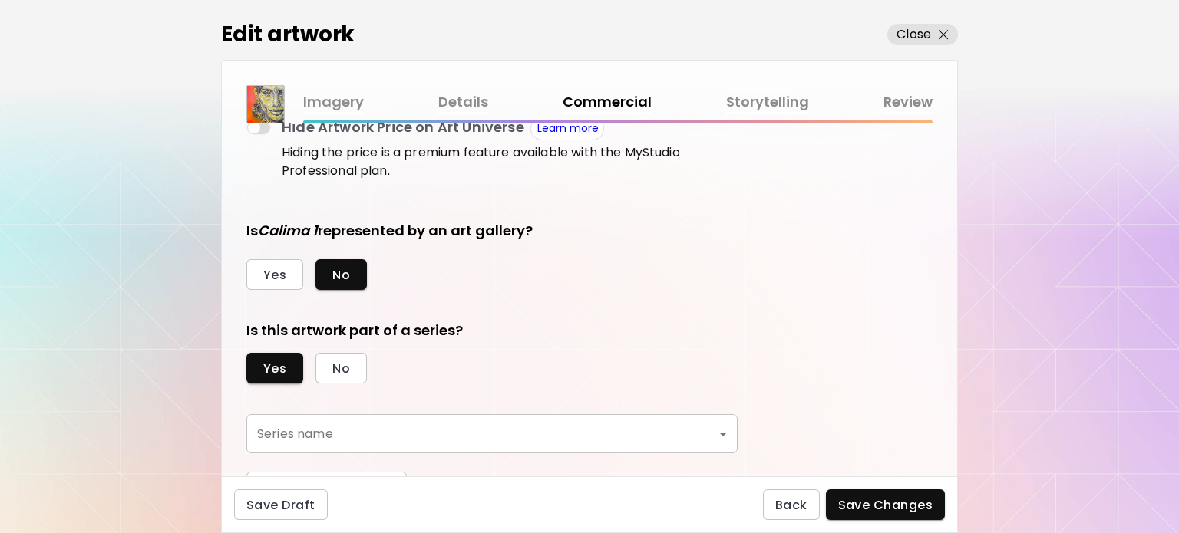
scroll to position [314, 0]
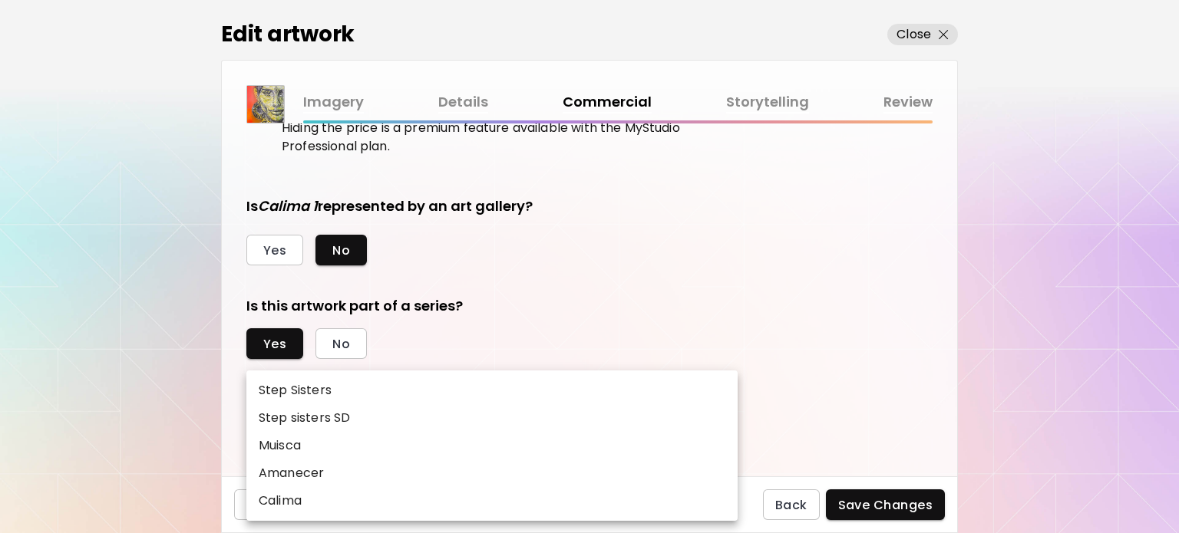
click at [364, 408] on body "[DOMAIN_NAME]/ilfernandosantos Add Artwork Manage Art Edit Profile Community Mi…" at bounding box center [589, 266] width 1179 height 533
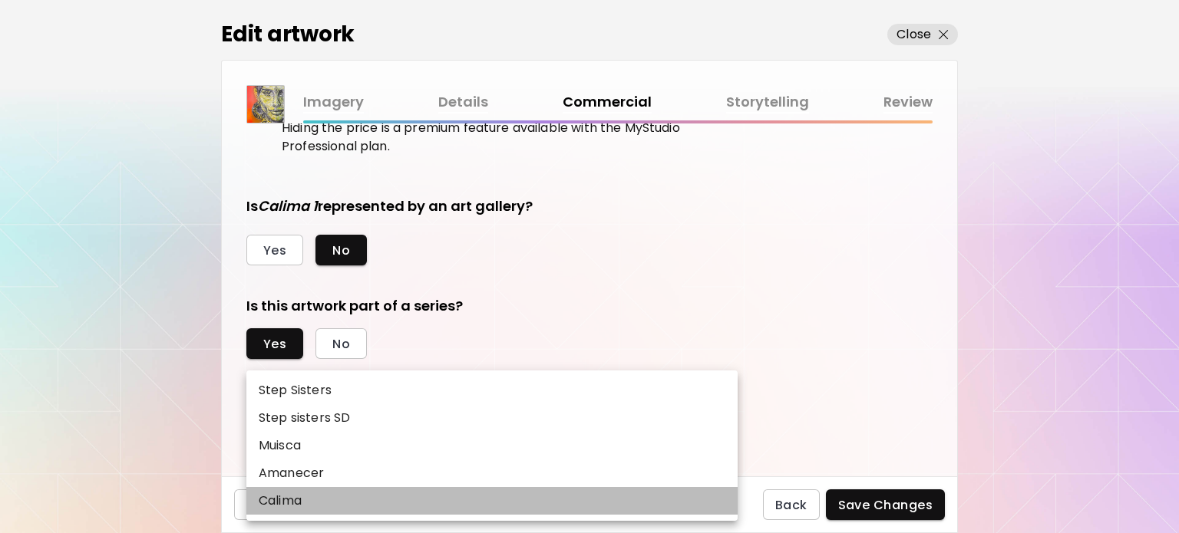
click at [318, 502] on li "Calima" at bounding box center [491, 501] width 491 height 28
type input "******"
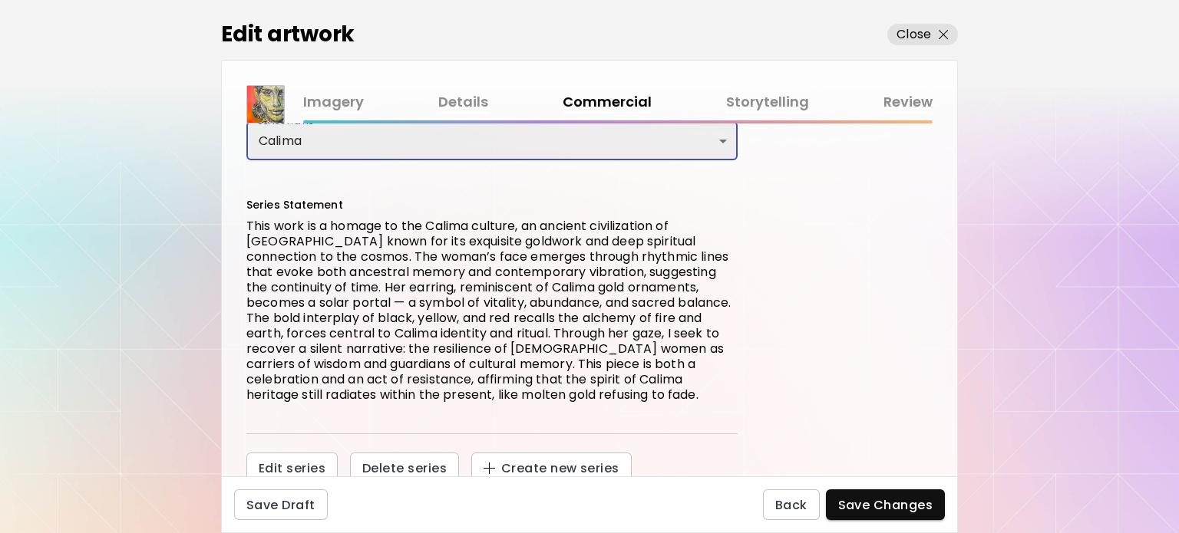
scroll to position [588, 0]
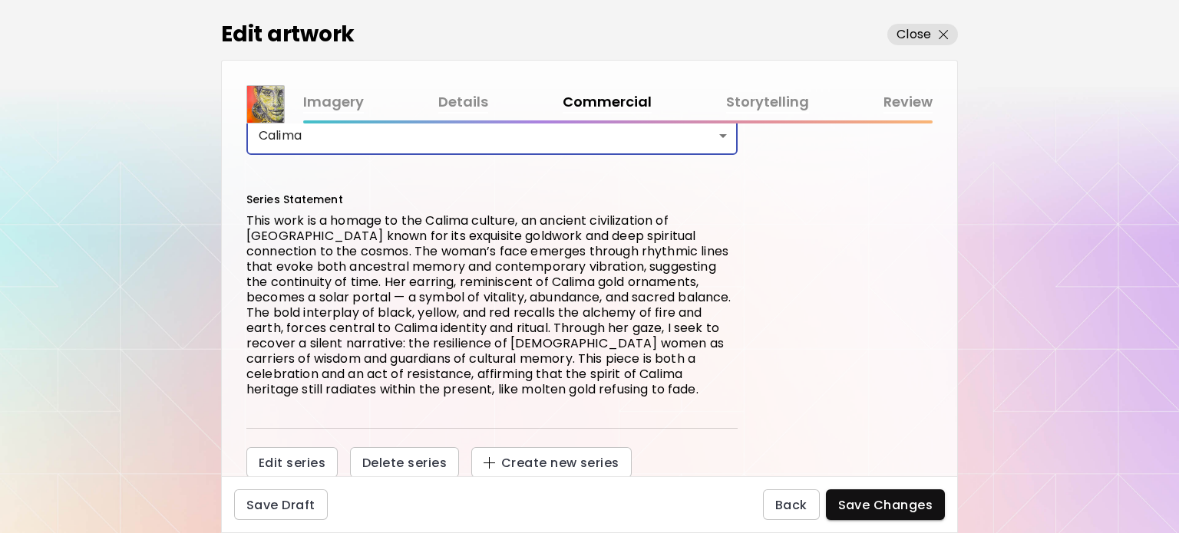
click at [888, 509] on span "Save Changes" at bounding box center [885, 505] width 95 height 16
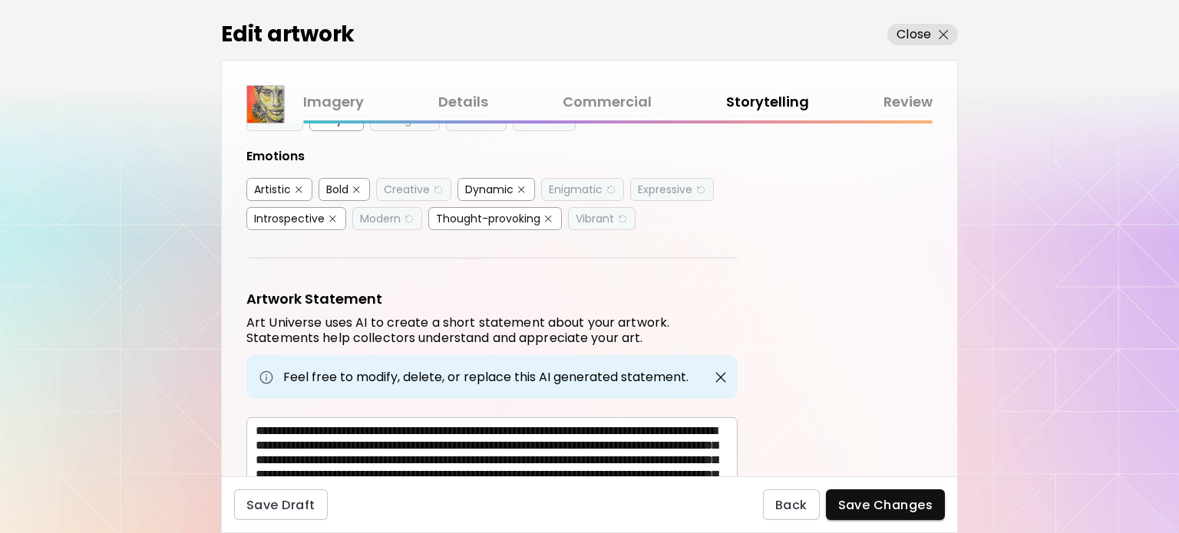
scroll to position [470, 0]
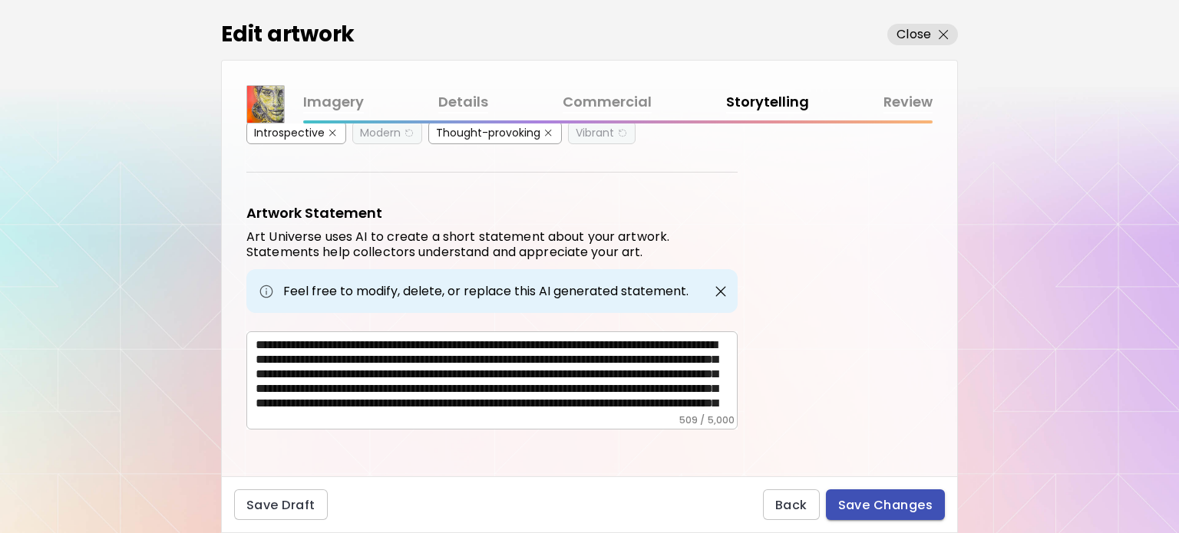
click at [881, 508] on span "Save Changes" at bounding box center [885, 505] width 95 height 16
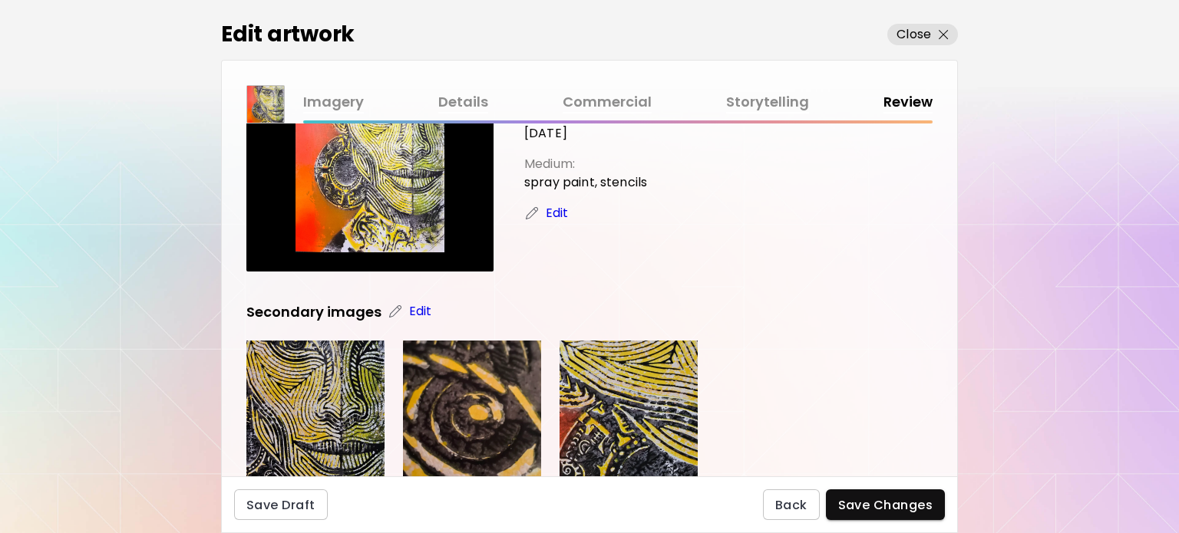
scroll to position [384, 0]
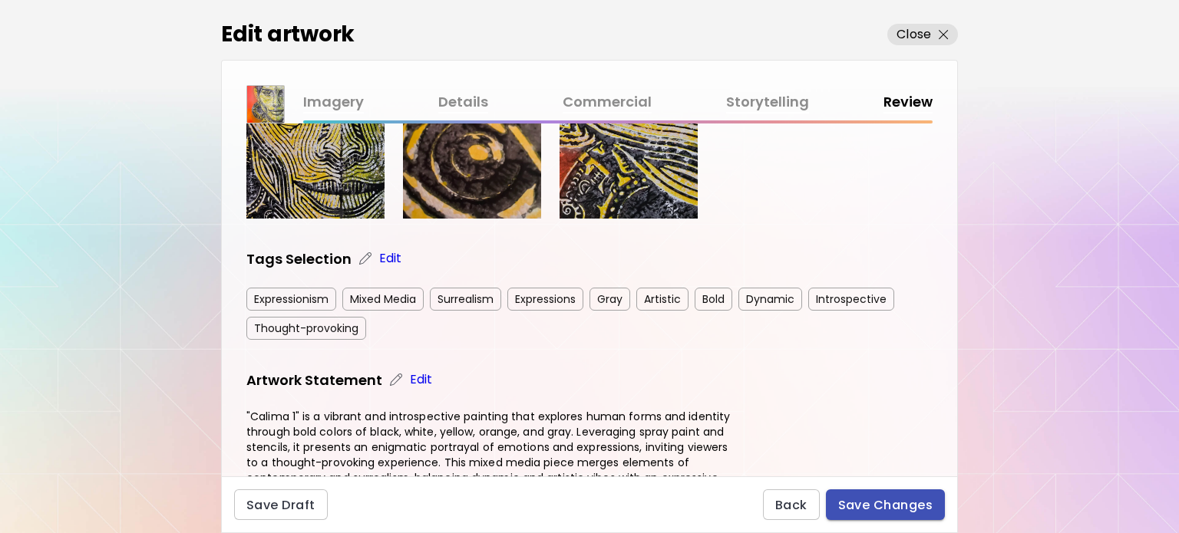
click at [870, 504] on span "Save Changes" at bounding box center [885, 505] width 95 height 16
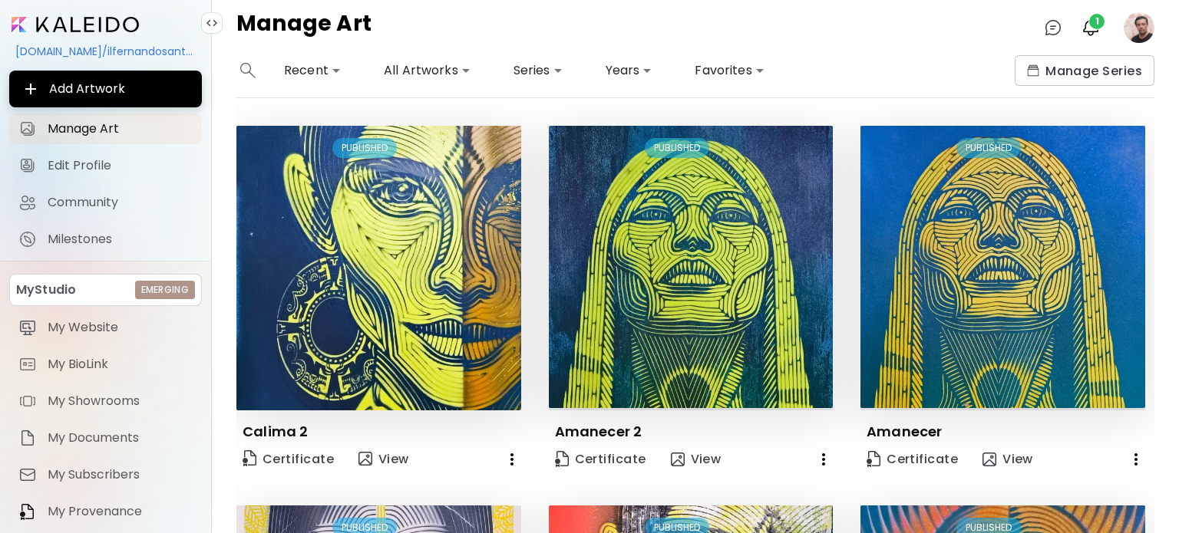
click at [1143, 27] on image at bounding box center [1139, 27] width 31 height 31
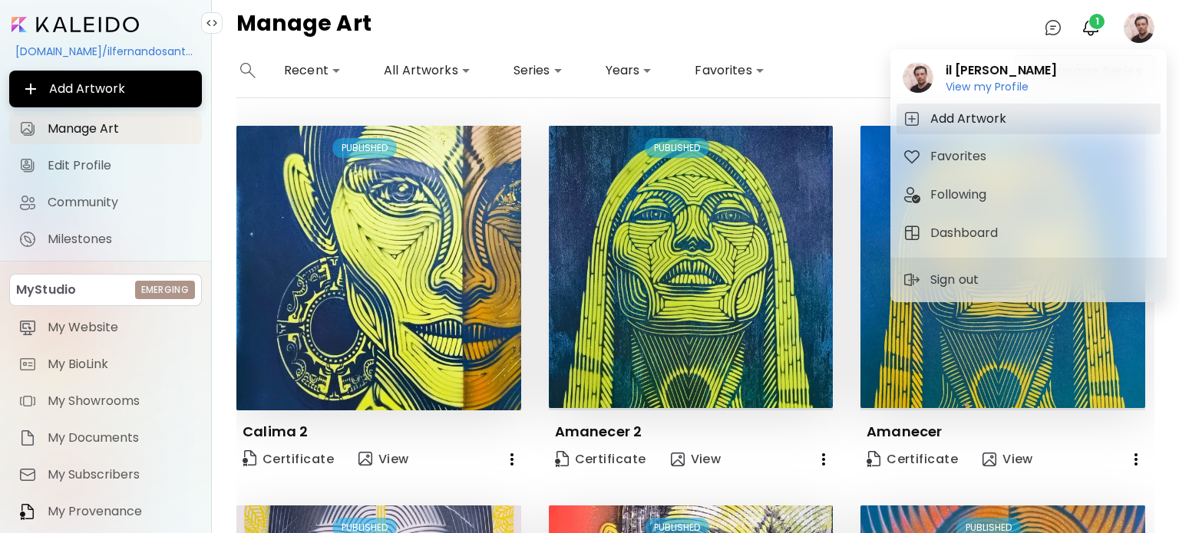
click at [974, 112] on h5 "Add Artwork" at bounding box center [970, 119] width 81 height 18
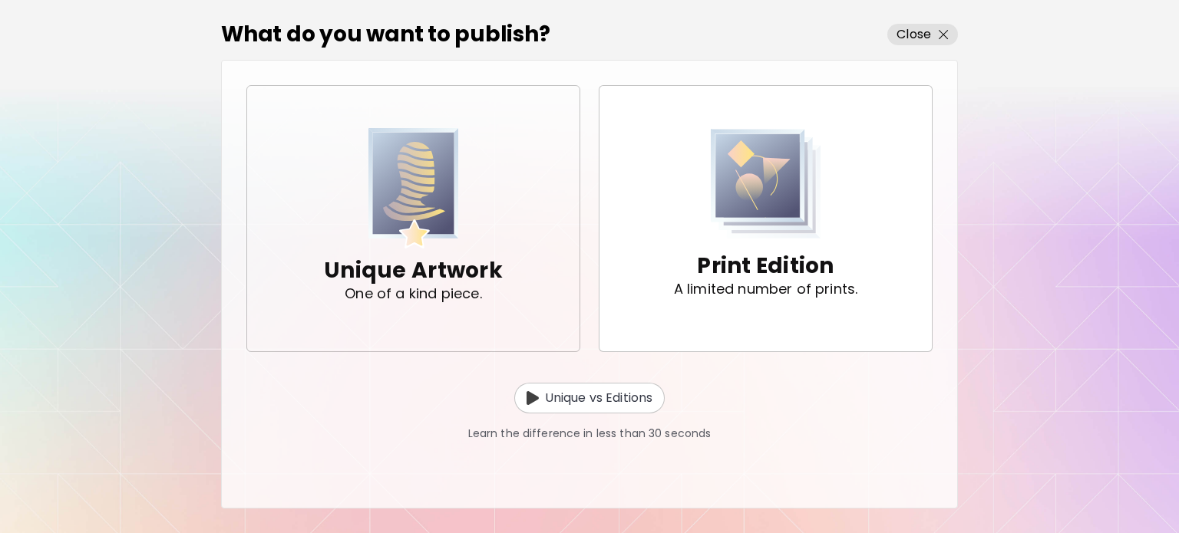
click at [421, 246] on img "button" at bounding box center [413, 188] width 91 height 121
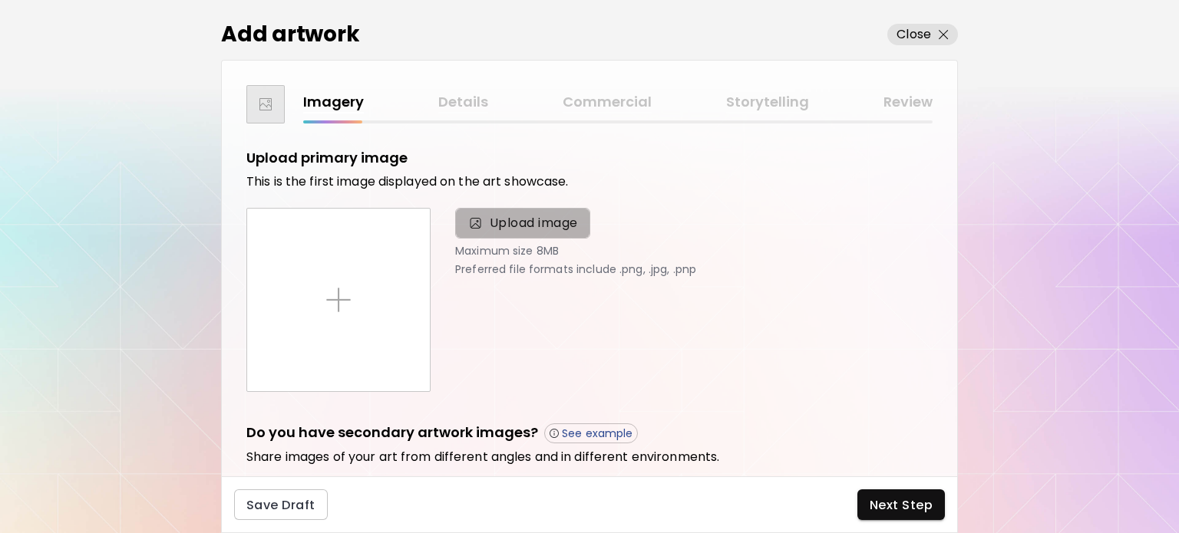
click at [504, 230] on span "Upload image" at bounding box center [534, 223] width 88 height 18
click at [0, 0] on input "Upload image" at bounding box center [0, 0] width 0 height 0
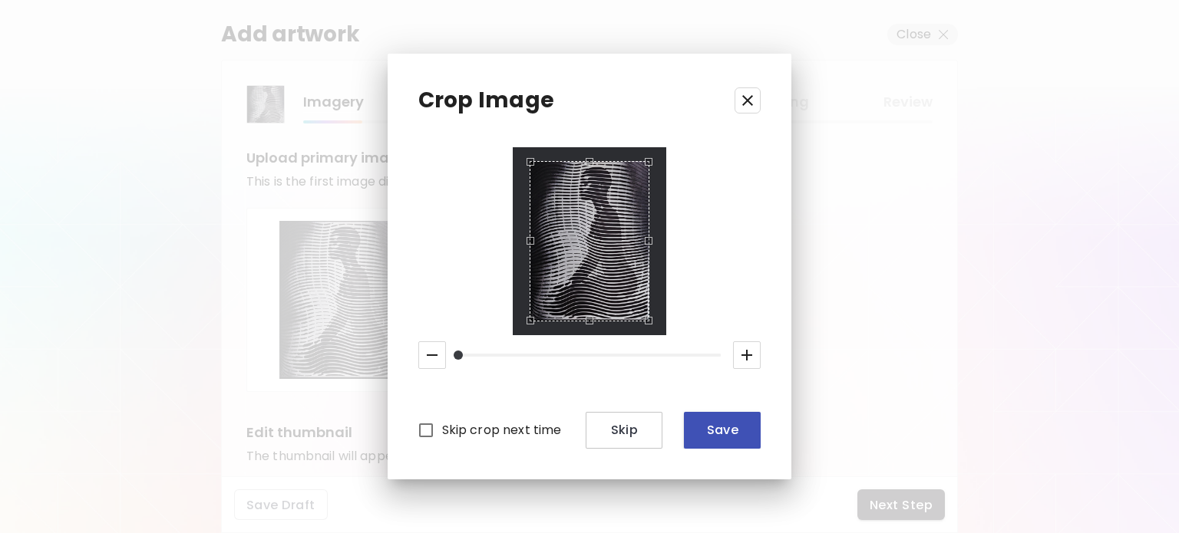
click at [735, 432] on span "Save" at bounding box center [722, 430] width 52 height 16
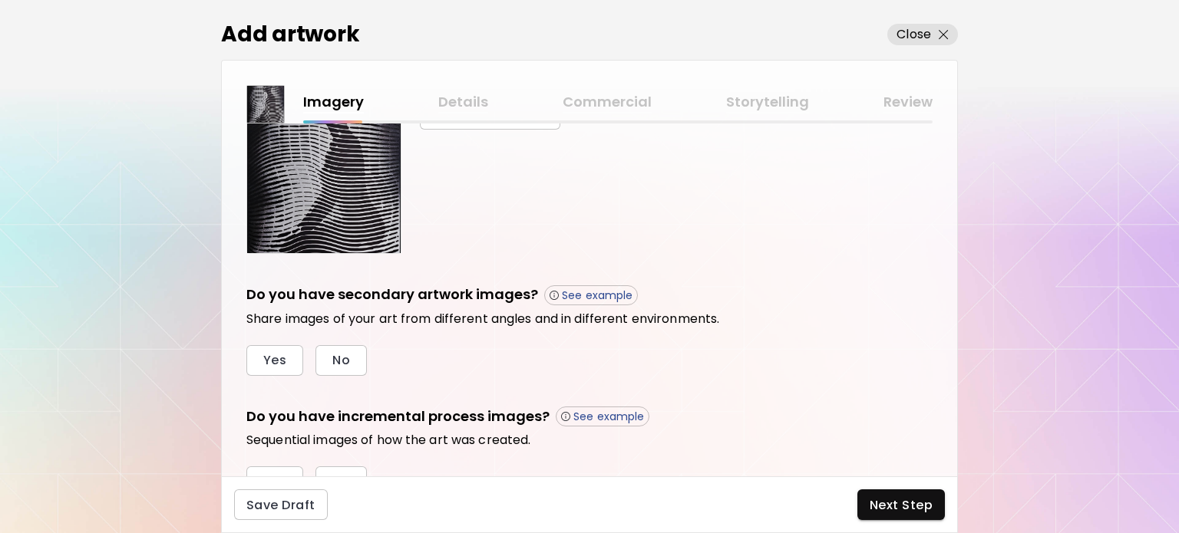
scroll to position [154, 0]
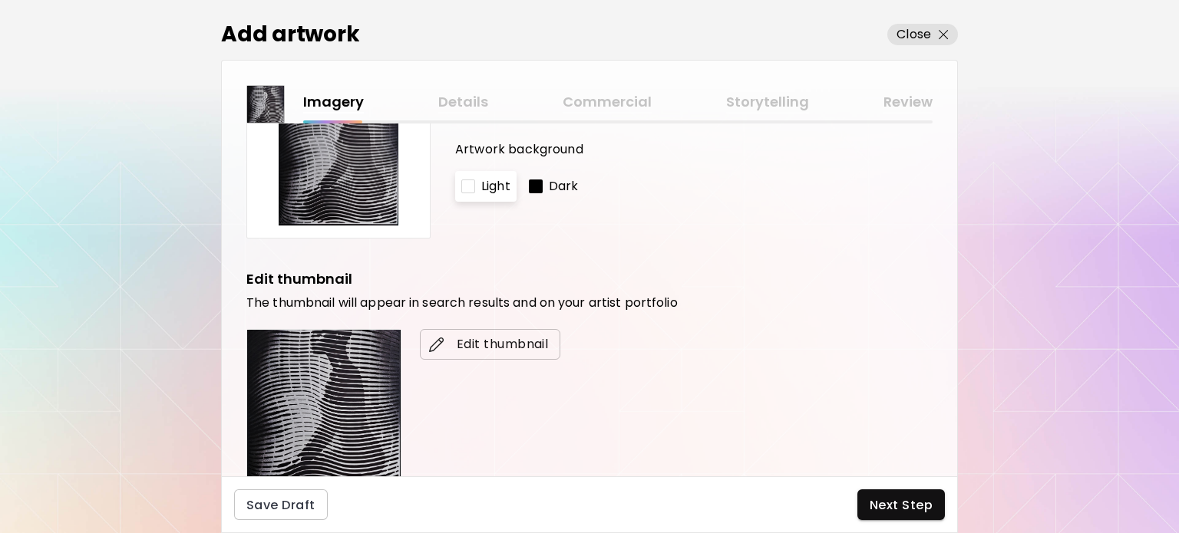
click at [507, 339] on span "Edit thumbnail" at bounding box center [490, 344] width 116 height 18
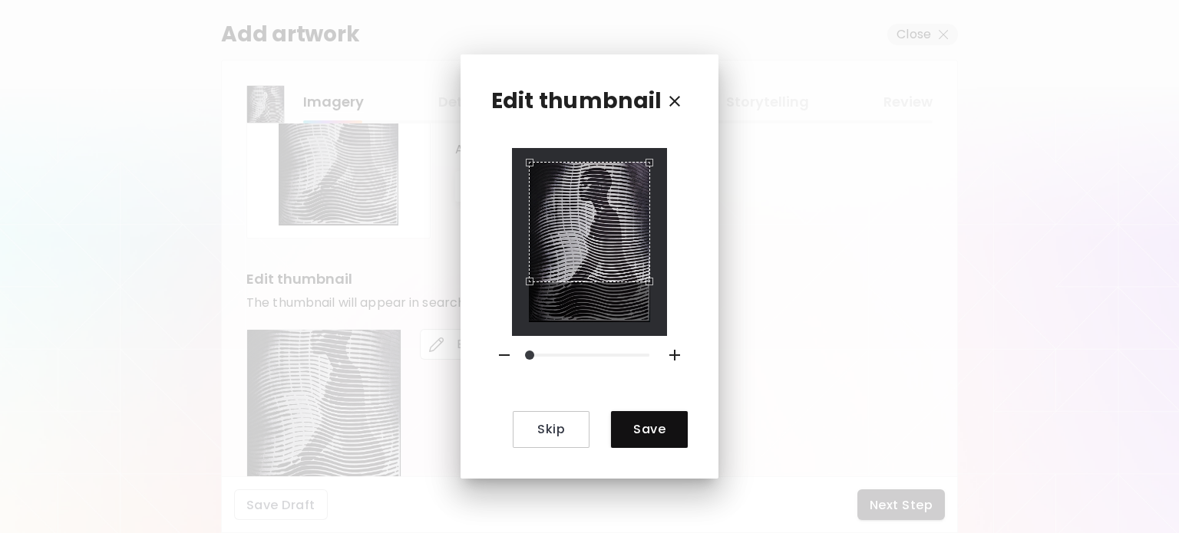
click at [571, 198] on div "Use the arrow keys to move the crop selection area" at bounding box center [589, 222] width 121 height 121
click at [674, 361] on icon "button" at bounding box center [675, 355] width 18 height 18
click at [617, 187] on div "Use the arrow keys to move the crop selection area" at bounding box center [589, 222] width 121 height 121
click at [587, 171] on div "Use the arrow keys to move the crop selection area" at bounding box center [589, 222] width 121 height 121
click at [586, 143] on div "Edit thumbnail Skip Save" at bounding box center [590, 267] width 259 height 424
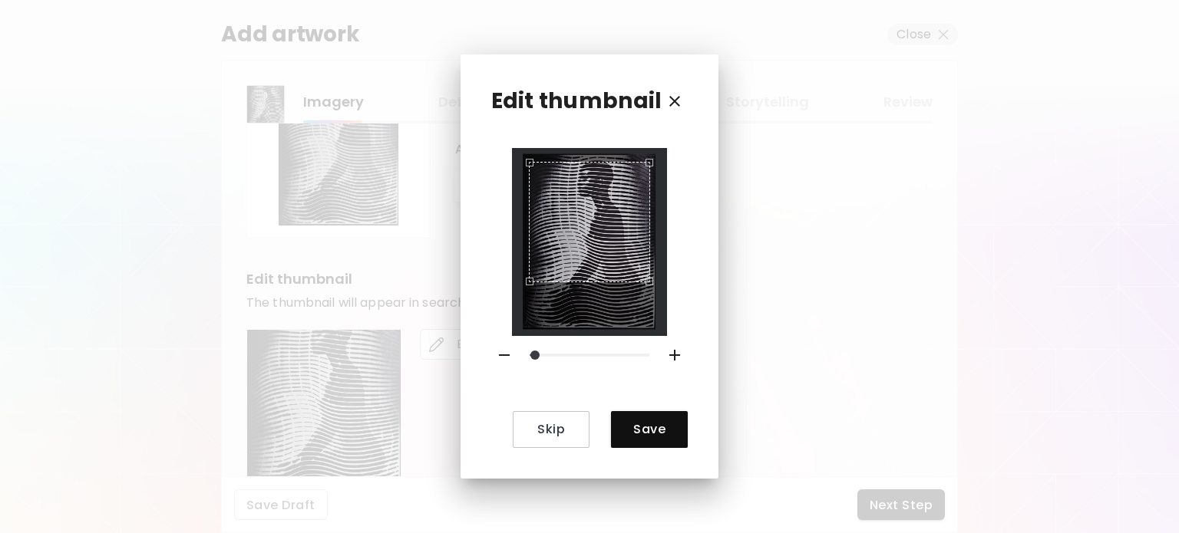
click at [672, 358] on icon "button" at bounding box center [674, 355] width 11 height 11
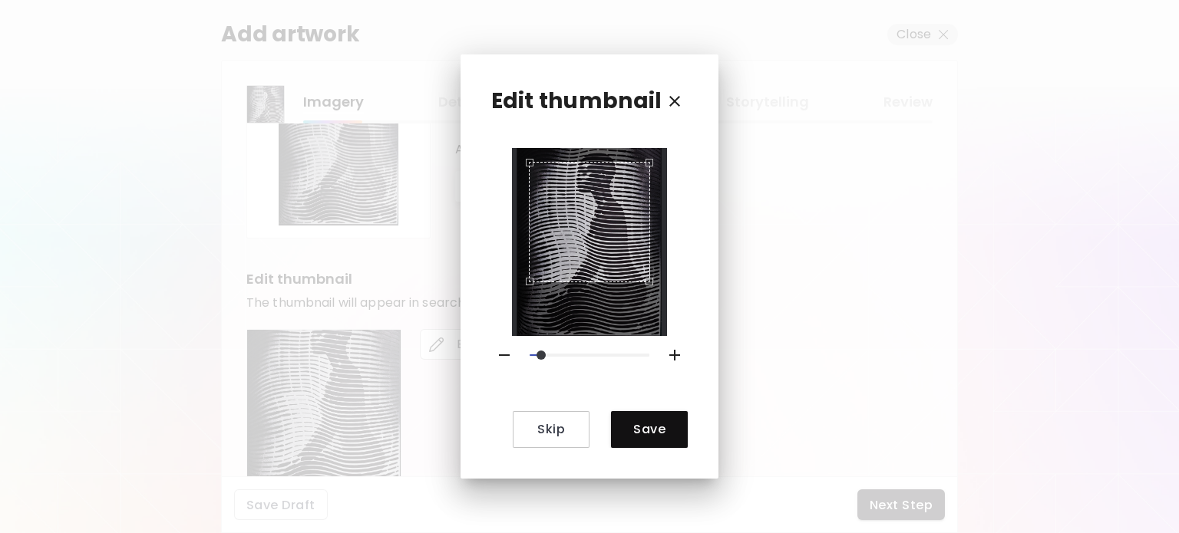
click at [593, 175] on div "Use the arrow keys to move the crop selection area" at bounding box center [589, 222] width 121 height 121
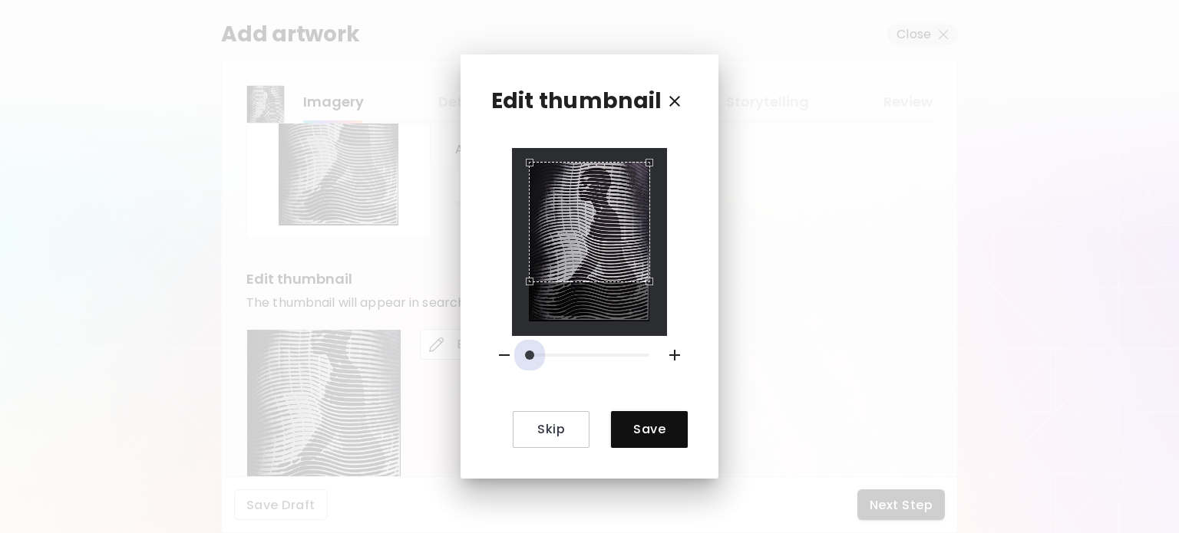
drag, startPoint x: 547, startPoint y: 345, endPoint x: 506, endPoint y: 343, distance: 40.7
click at [506, 343] on div at bounding box center [590, 355] width 210 height 38
click at [581, 171] on div "Use the arrow keys to move the crop selection area" at bounding box center [589, 222] width 121 height 121
click at [672, 358] on icon "button" at bounding box center [674, 355] width 11 height 11
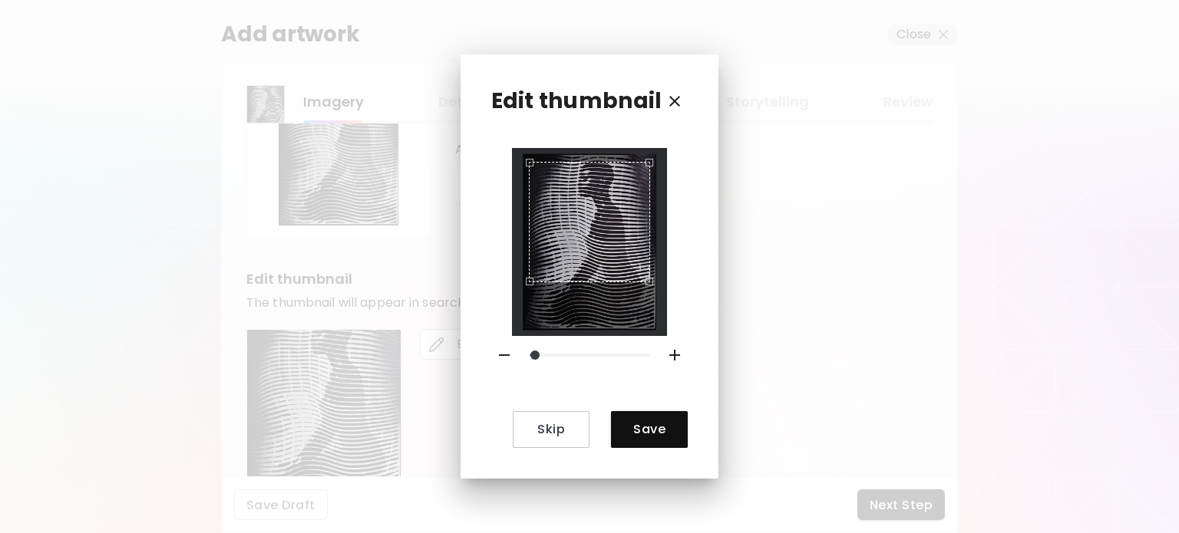
click at [672, 358] on icon "button" at bounding box center [674, 355] width 11 height 11
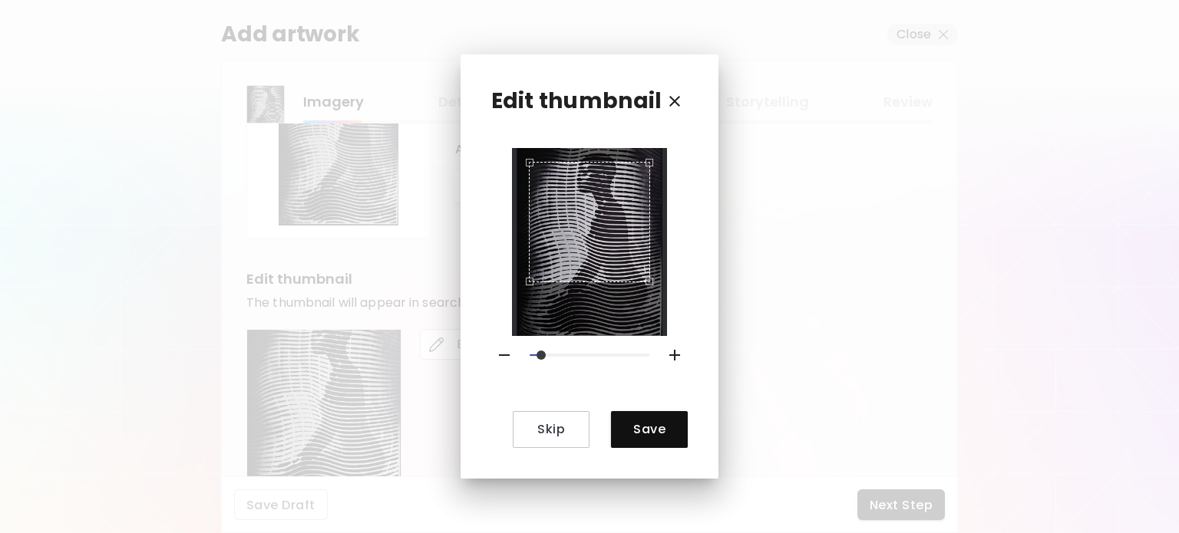
click at [672, 358] on icon "button" at bounding box center [674, 355] width 11 height 11
click at [568, 107] on div "Edit thumbnail Skip Save" at bounding box center [590, 267] width 259 height 424
click at [599, 371] on div "Skip Save" at bounding box center [589, 297] width 197 height 299
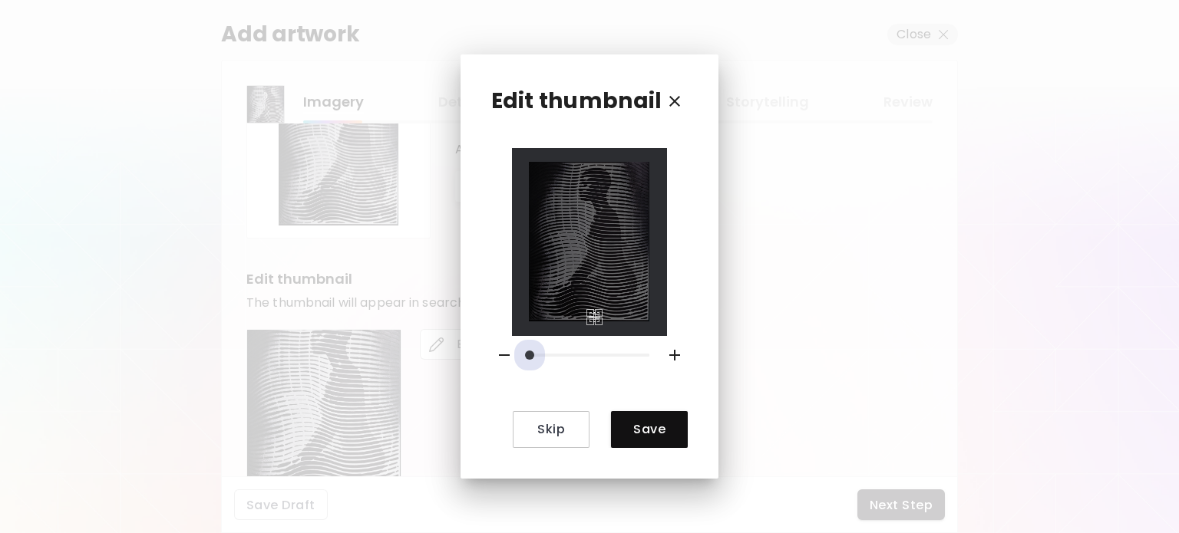
drag, startPoint x: 554, startPoint y: 355, endPoint x: 500, endPoint y: 348, distance: 54.3
click at [500, 348] on div at bounding box center [590, 355] width 210 height 38
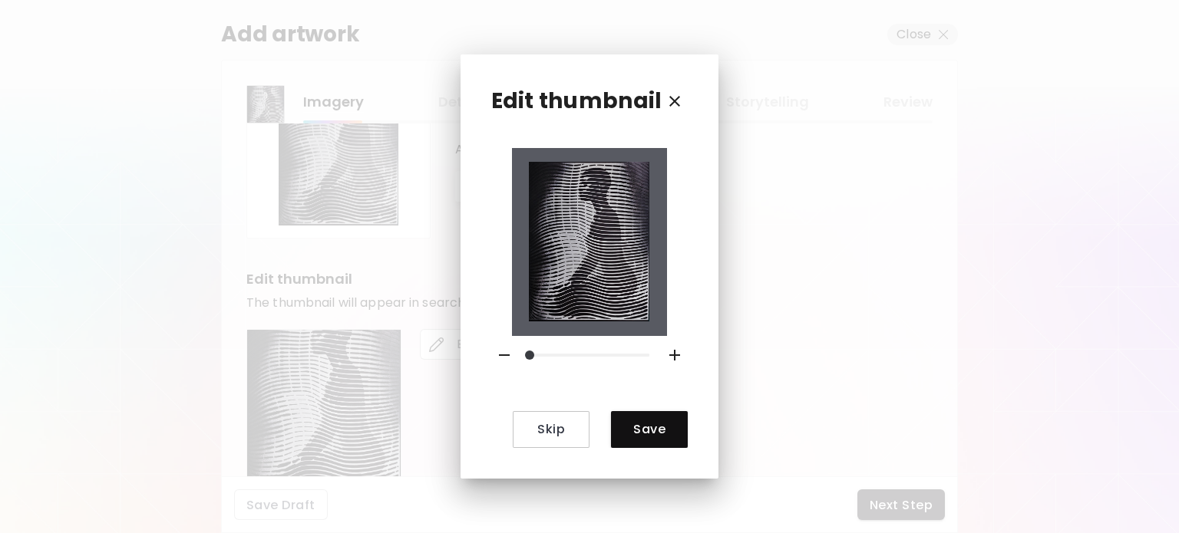
click at [583, 180] on img at bounding box center [589, 242] width 121 height 160
click at [586, 175] on img at bounding box center [589, 242] width 121 height 160
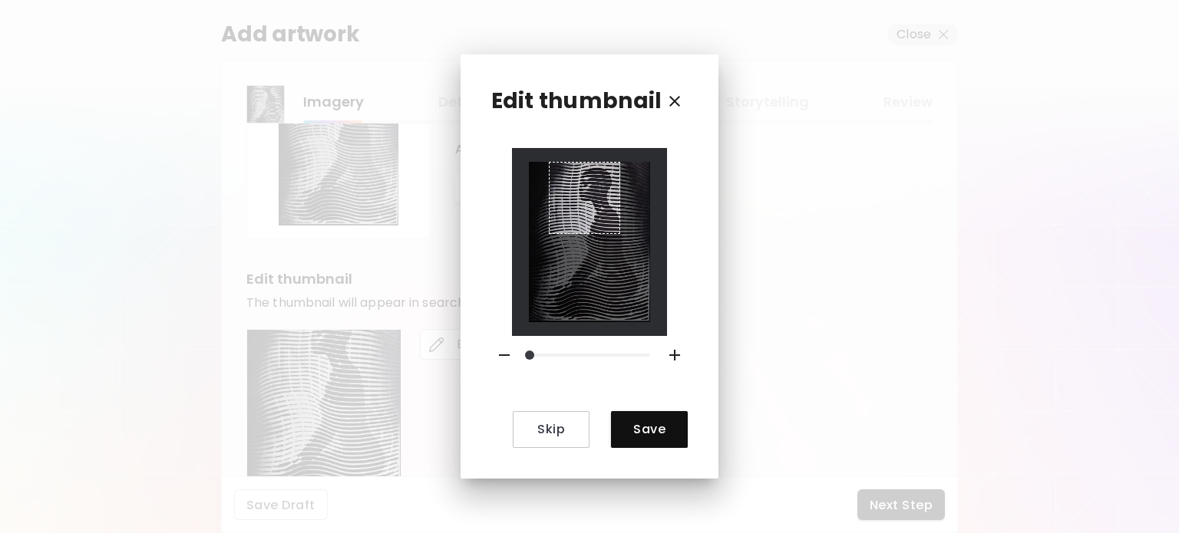
click at [680, 134] on div "Edit thumbnail Skip Save" at bounding box center [590, 267] width 259 height 424
click at [606, 175] on div "Use the arrow keys to move the crop selection area" at bounding box center [592, 197] width 71 height 71
click at [632, 237] on div "Use the arrow keys to move the south east drag handle to change the crop select…" at bounding box center [632, 237] width 0 height 0
click at [637, 204] on div "Use the arrow keys to move the crop selection area" at bounding box center [604, 207] width 91 height 91
click at [547, 265] on div "Use the arrow keys to move the south west drag handle to change the crop select…" at bounding box center [547, 265] width 0 height 0
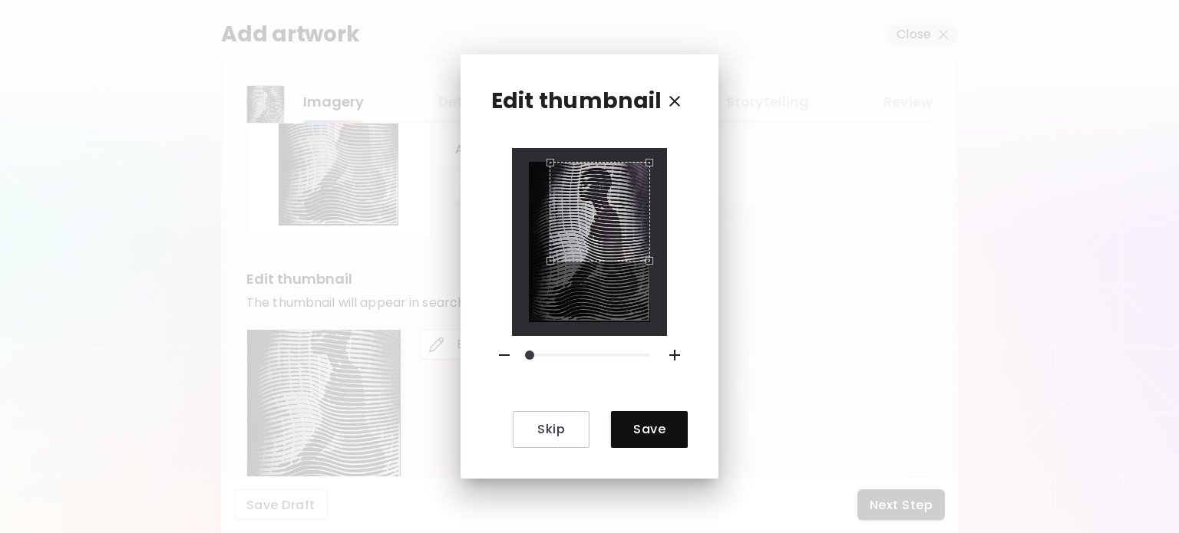
click at [593, 226] on div "Use the arrow keys to move the crop selection area" at bounding box center [600, 212] width 100 height 100
click at [540, 272] on div "Use the arrow keys to move the south west drag handle to change the crop select…" at bounding box center [540, 272] width 0 height 0
click at [646, 429] on span "Save" at bounding box center [649, 429] width 52 height 16
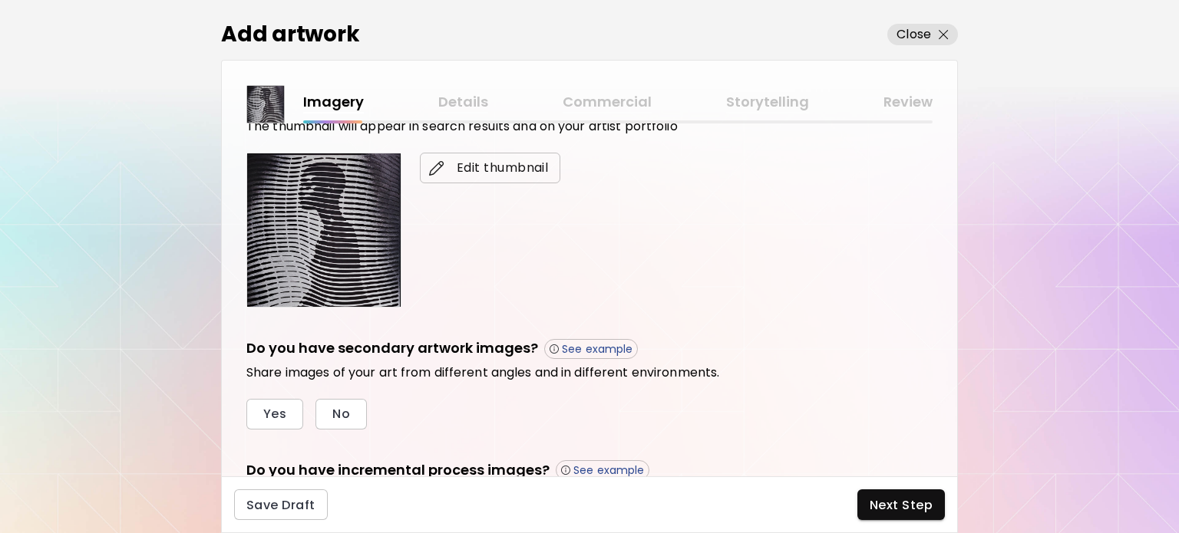
scroll to position [457, 0]
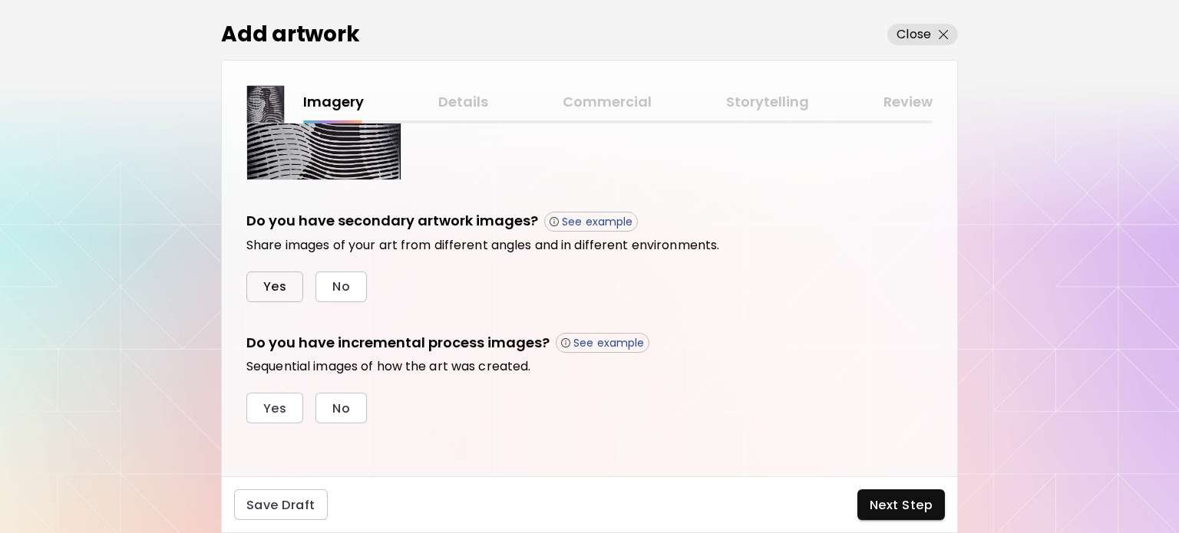
click at [273, 298] on button "Yes" at bounding box center [274, 287] width 57 height 31
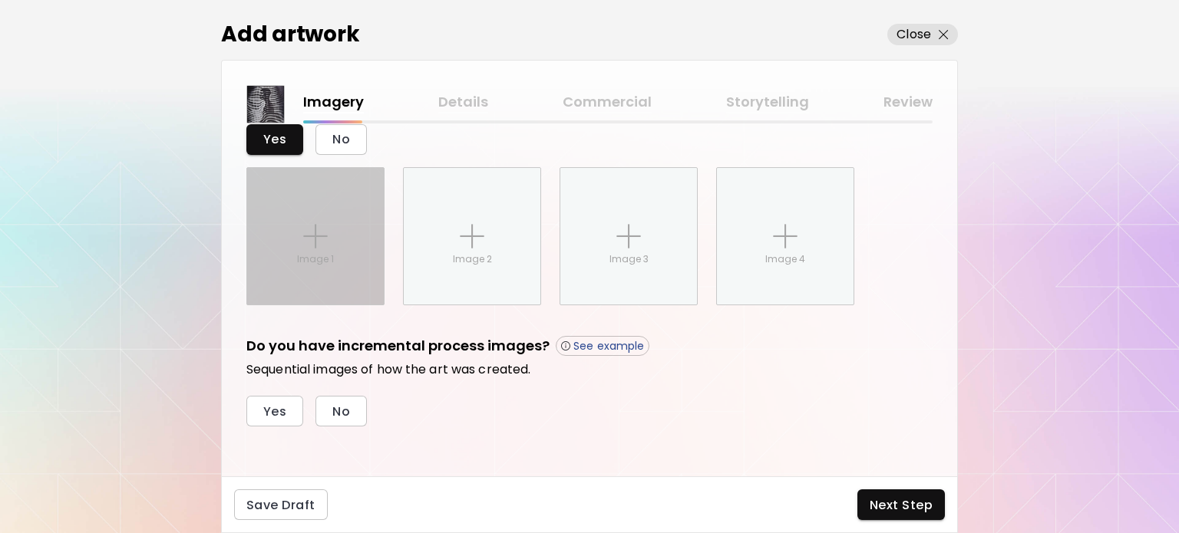
scroll to position [608, 0]
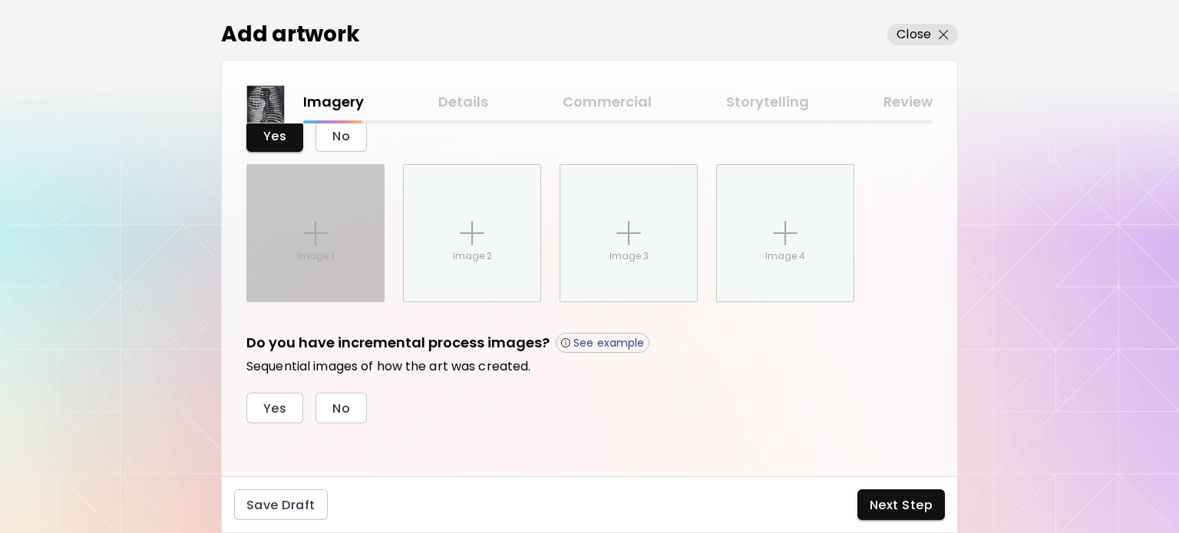
click at [307, 272] on div "Image 1" at bounding box center [315, 233] width 137 height 137
click at [0, 0] on input "Image 1" at bounding box center [0, 0] width 0 height 0
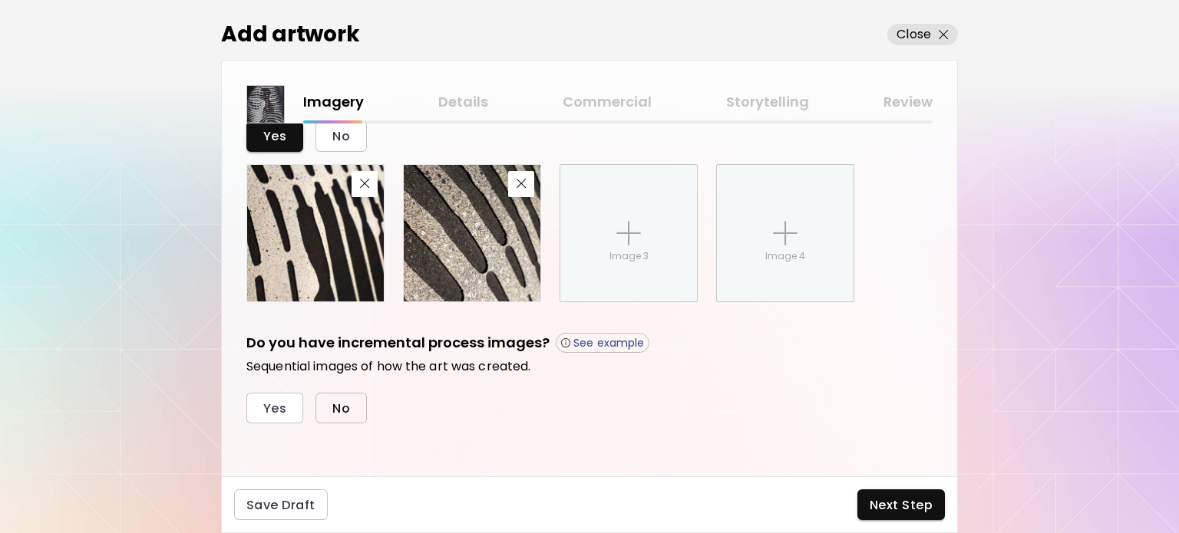
click at [325, 412] on button "No" at bounding box center [340, 408] width 51 height 31
click at [892, 499] on span "Next Step" at bounding box center [901, 505] width 63 height 16
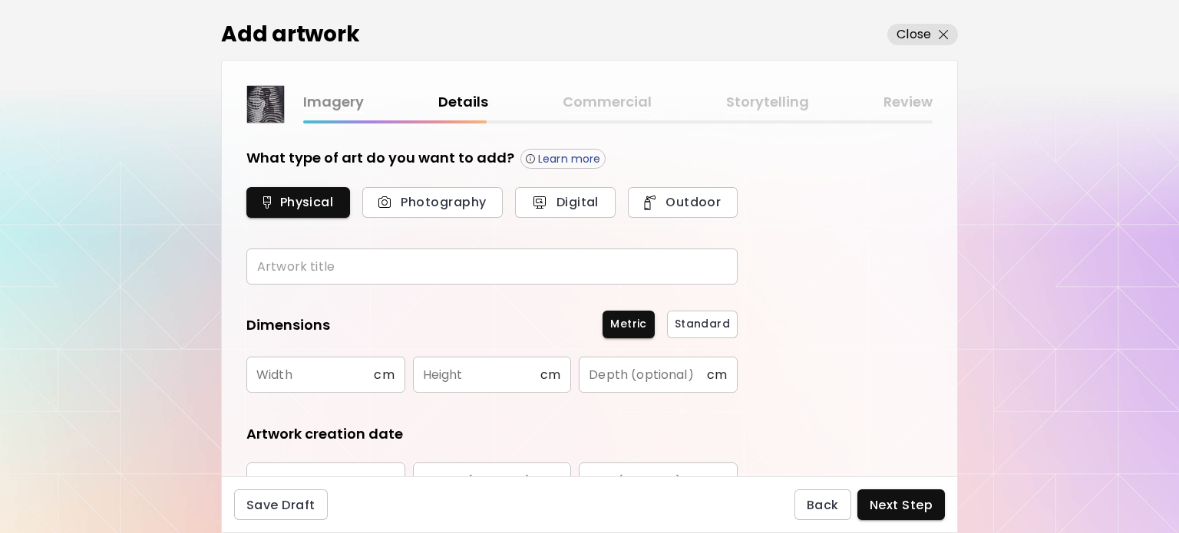
click at [297, 263] on input "text" at bounding box center [491, 267] width 491 height 36
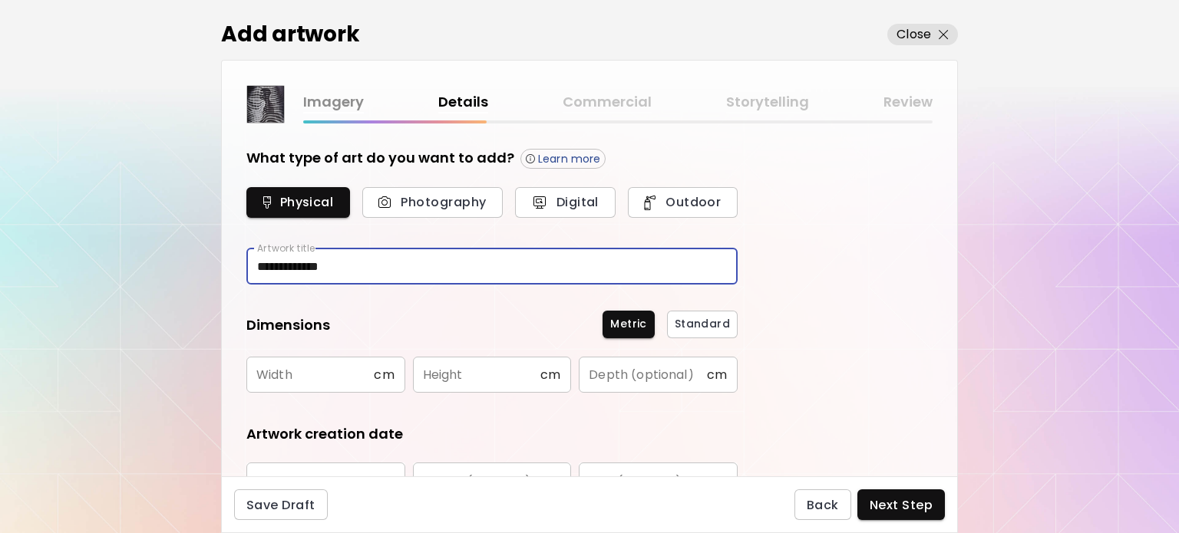
type input "**********"
click at [279, 380] on input "text" at bounding box center [309, 375] width 127 height 36
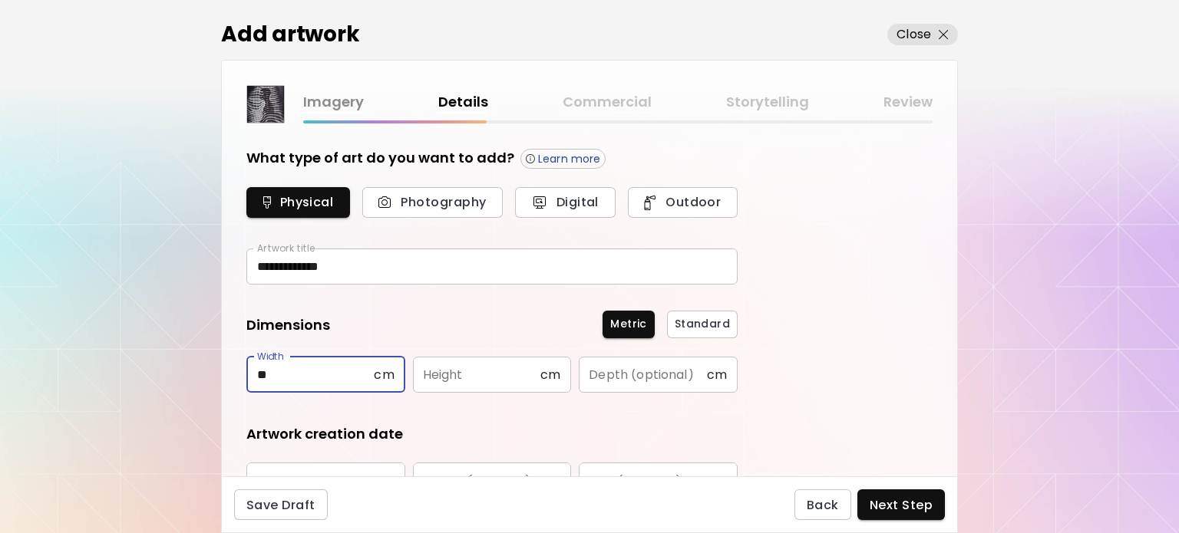
type input "**"
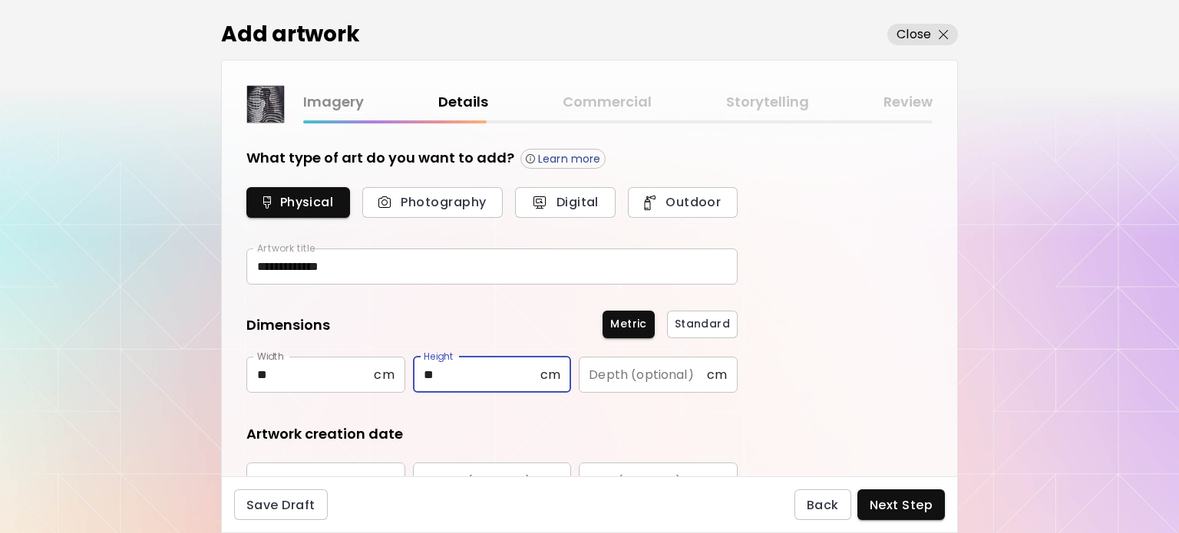
type input "**"
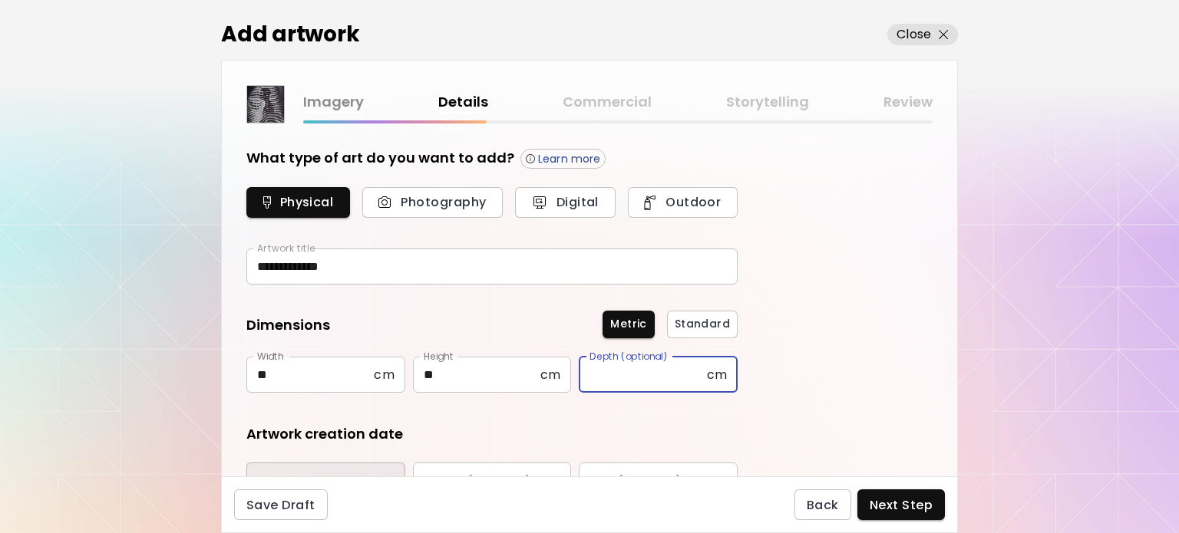
scroll to position [24, 0]
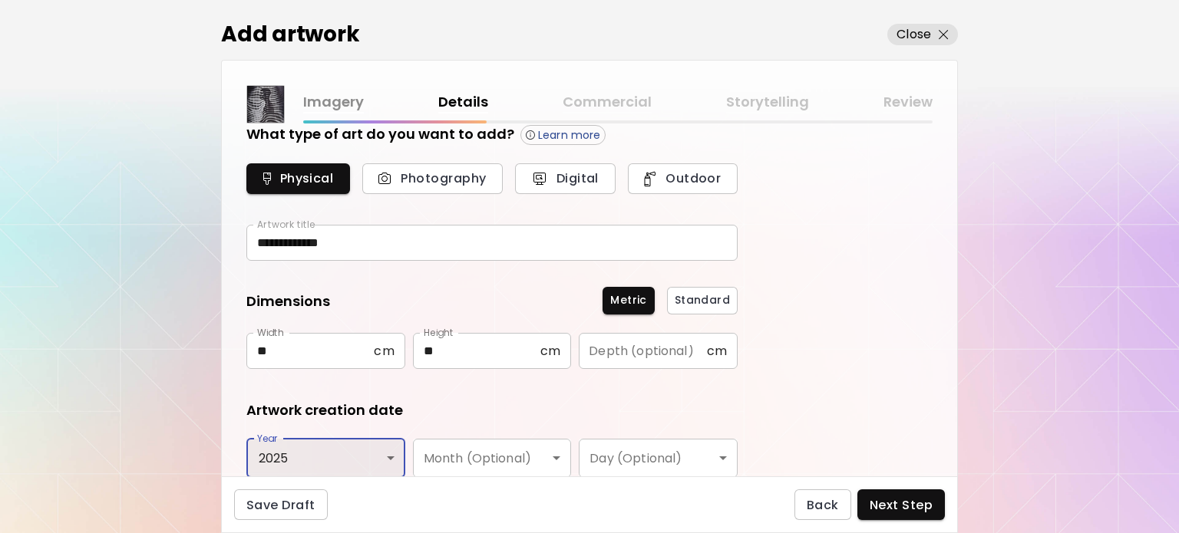
type input "****"
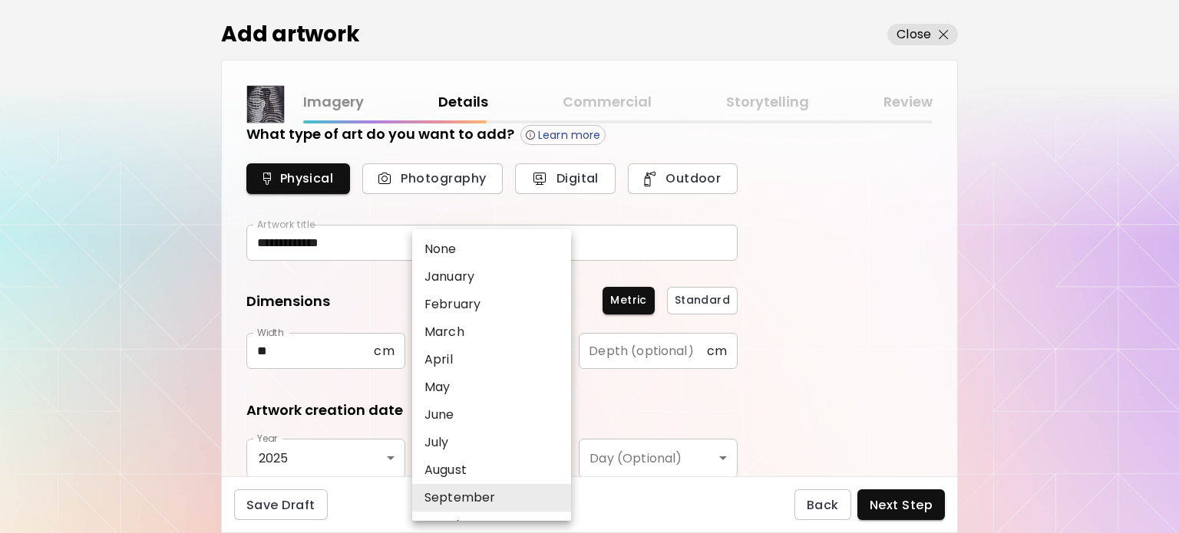
type input "*********"
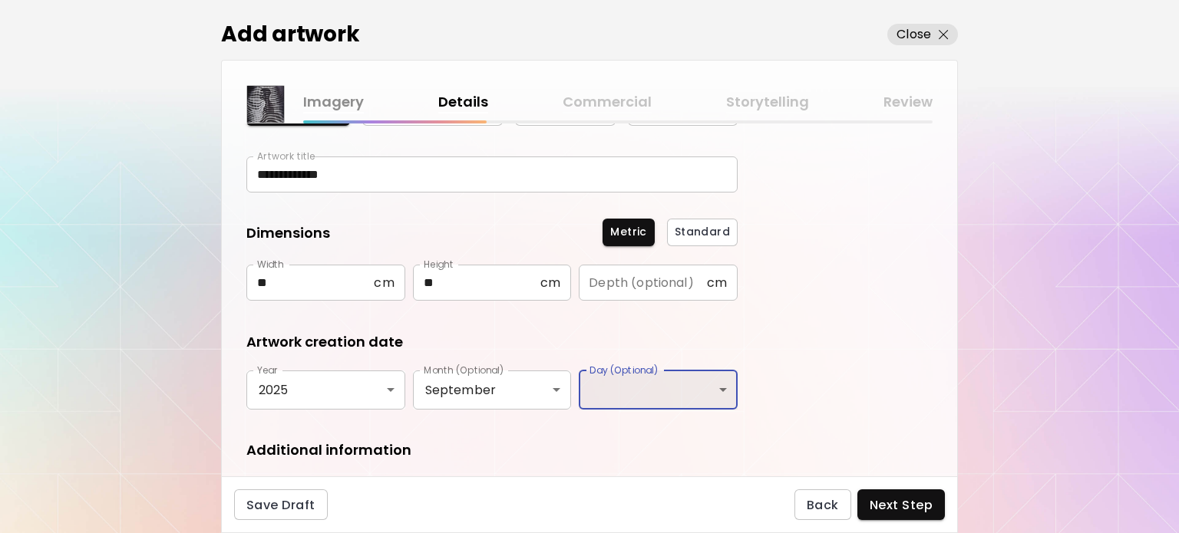
scroll to position [253, 0]
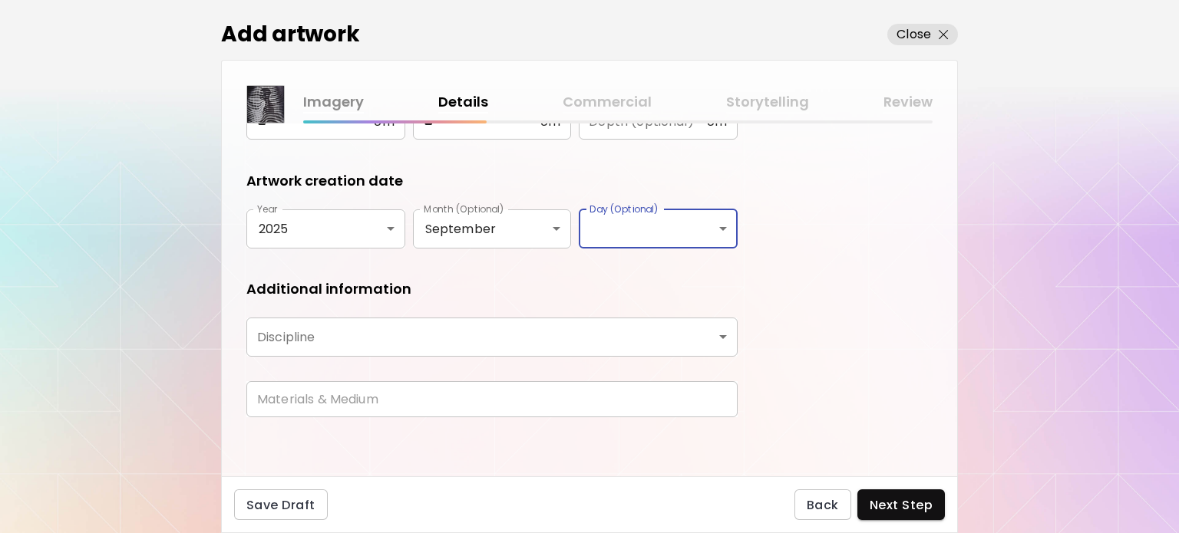
click at [329, 324] on body "**********" at bounding box center [589, 266] width 1179 height 533
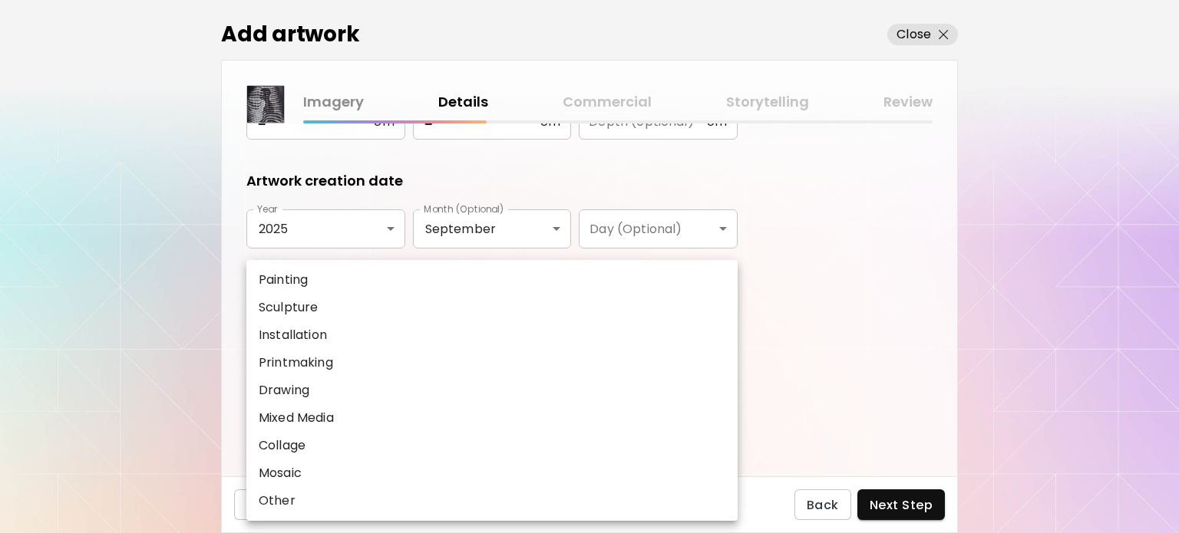
click at [292, 282] on p "Painting" at bounding box center [283, 280] width 49 height 18
type input "********"
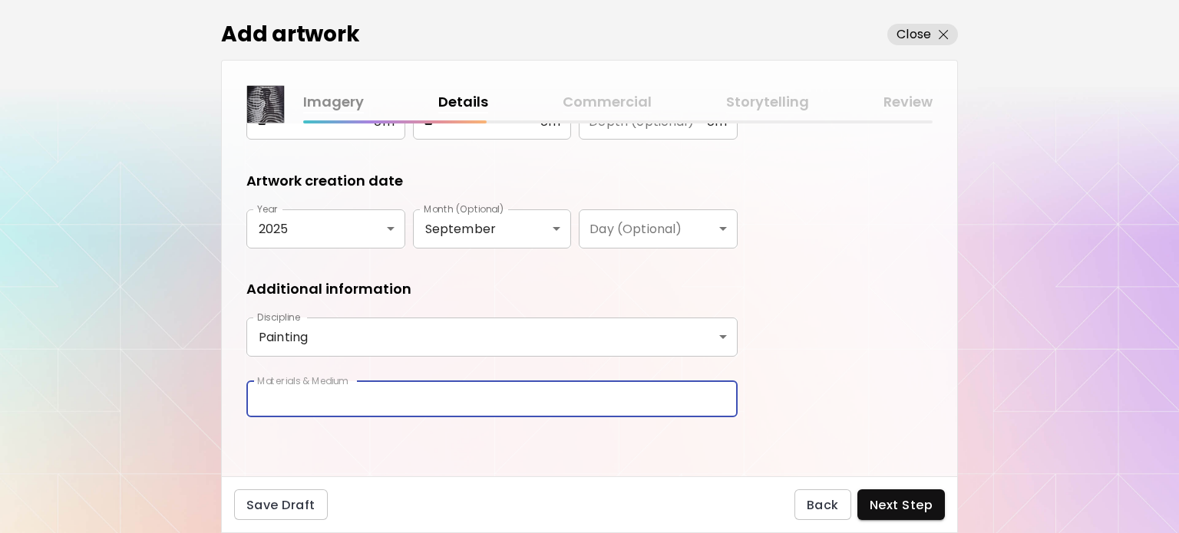
click at [286, 401] on input "text" at bounding box center [491, 400] width 491 height 36
type input "*"
type input "**********"
click at [907, 503] on span "Next Step" at bounding box center [901, 505] width 63 height 16
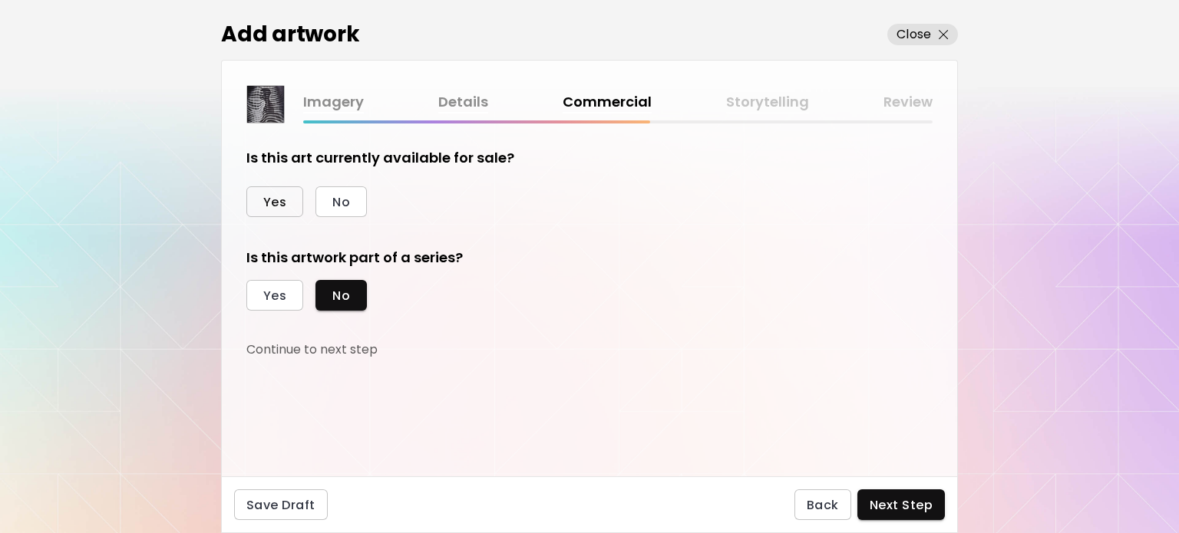
click at [257, 198] on button "Yes" at bounding box center [274, 202] width 57 height 31
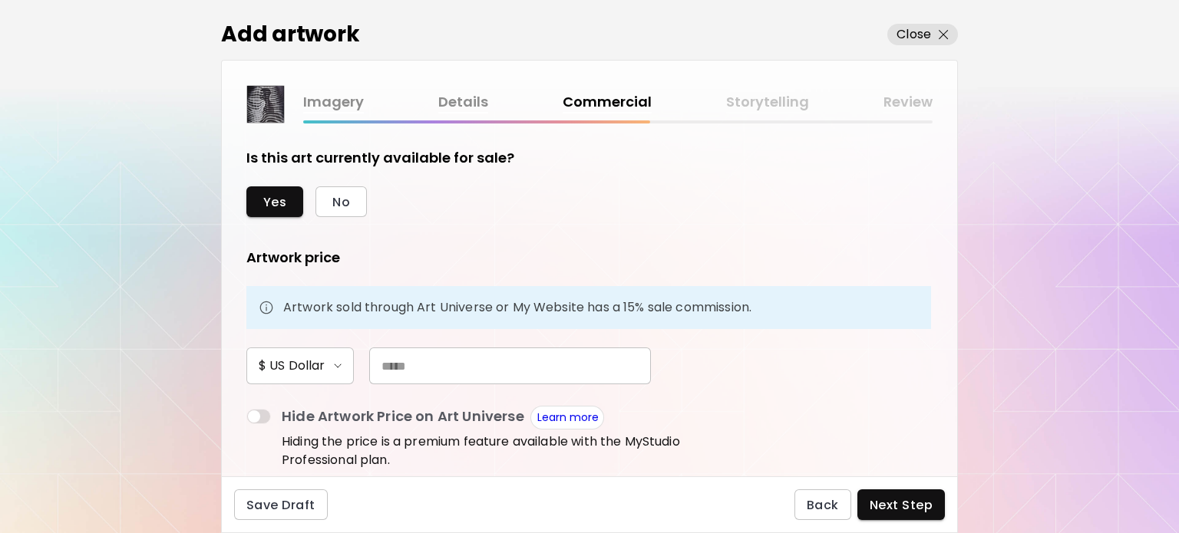
click at [399, 372] on input "text" at bounding box center [510, 366] width 282 height 37
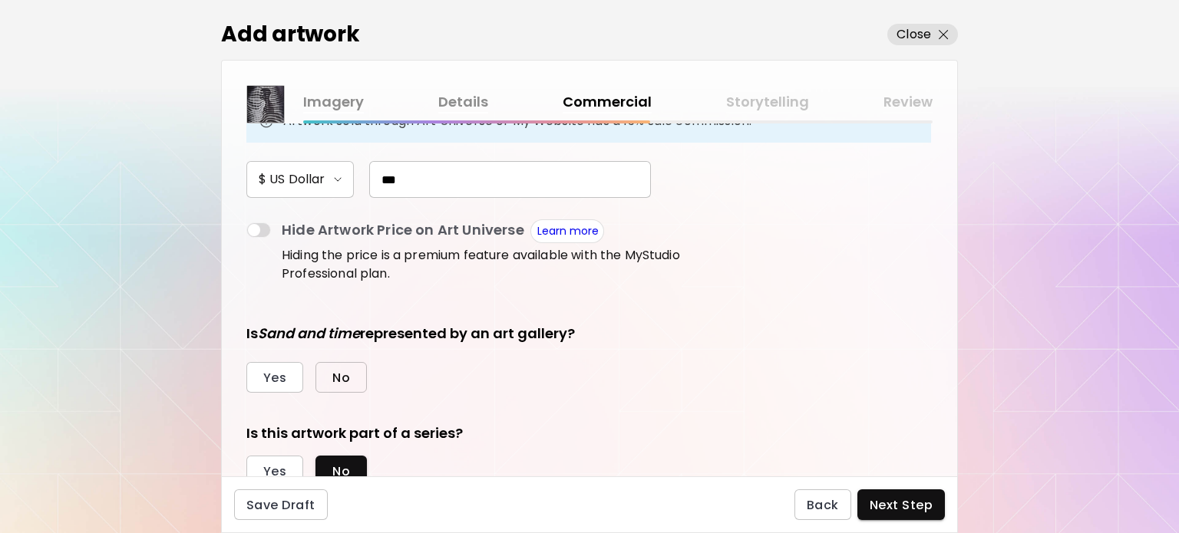
scroll to position [230, 0]
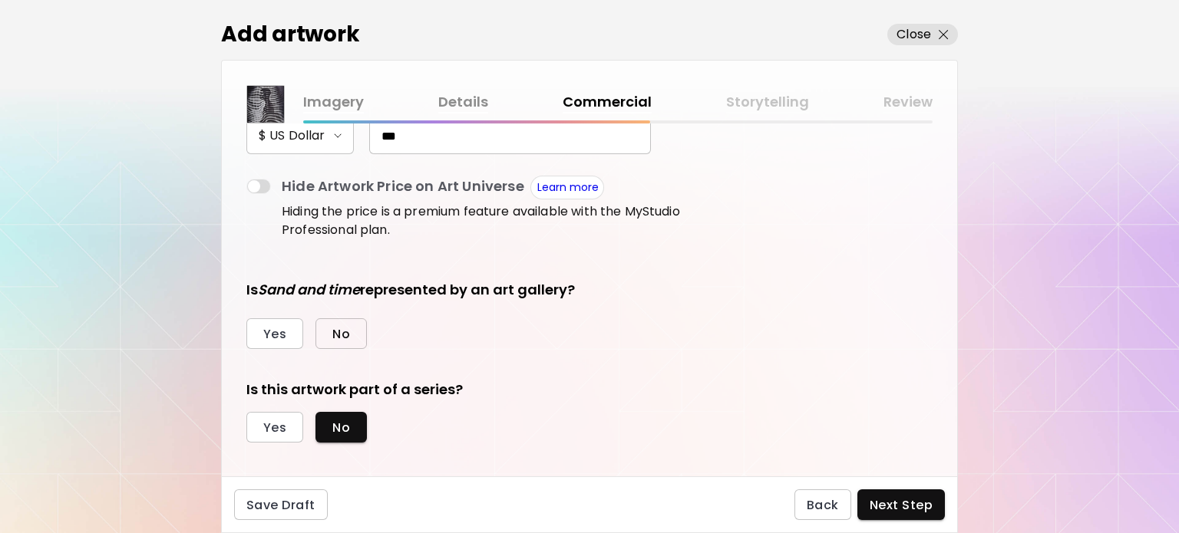
type input "***"
click at [330, 334] on button "No" at bounding box center [340, 334] width 51 height 31
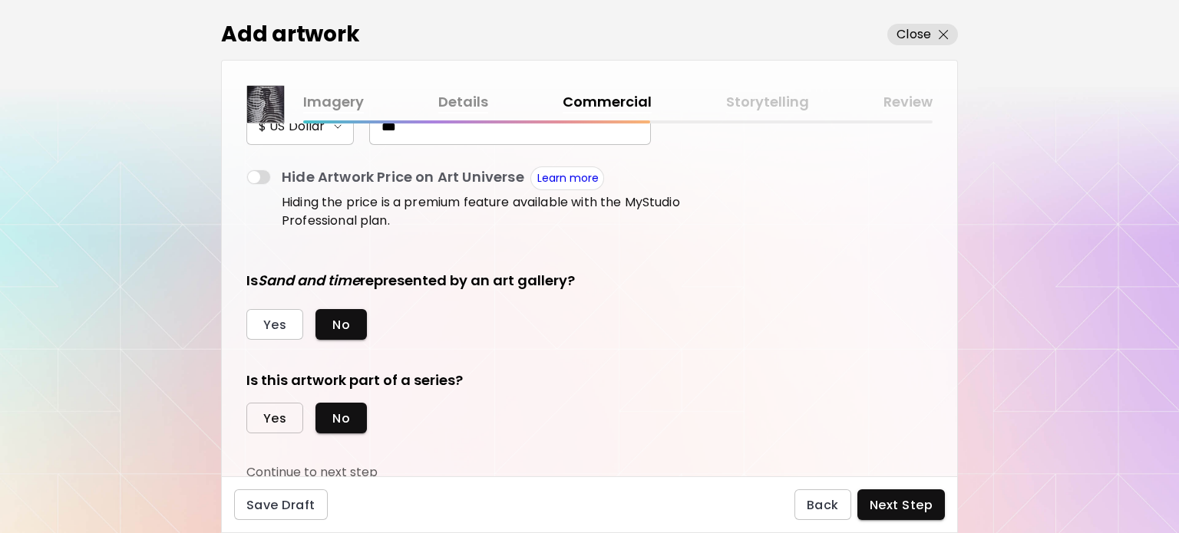
scroll to position [243, 0]
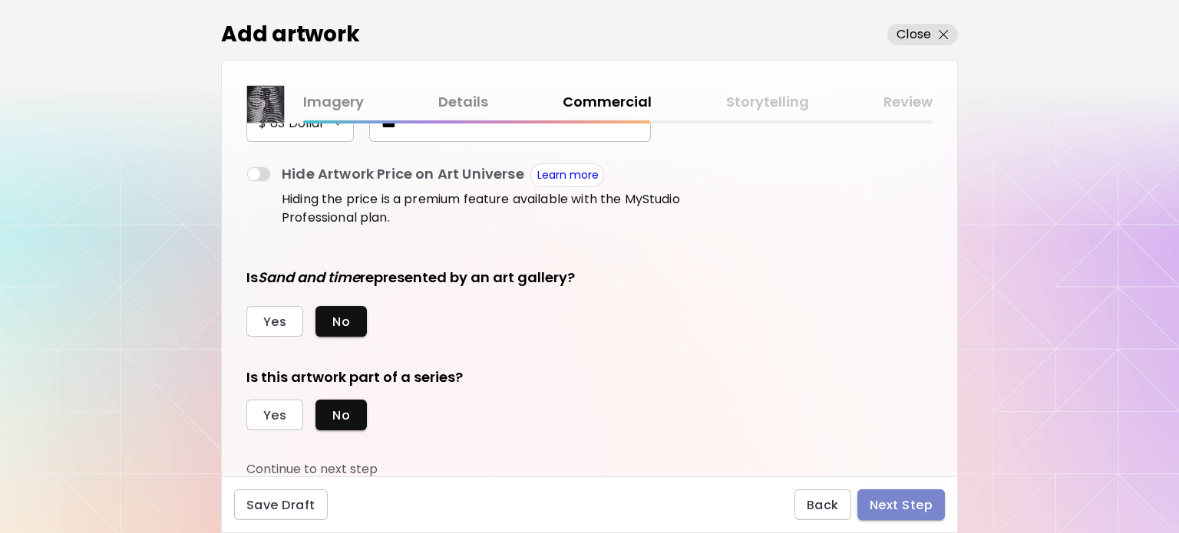
click at [881, 509] on span "Next Step" at bounding box center [901, 505] width 63 height 16
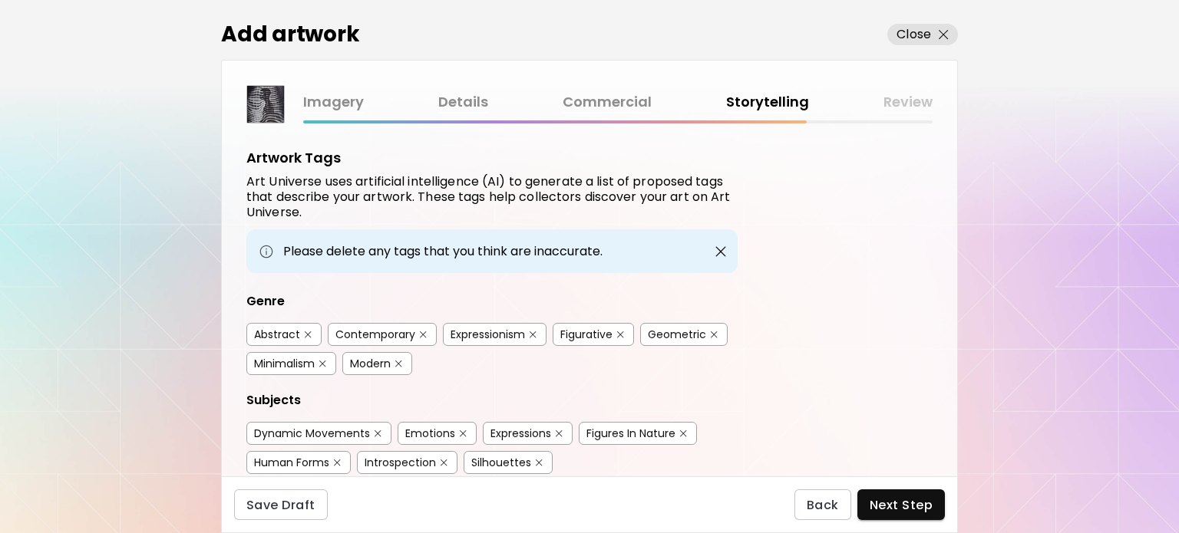
click at [381, 335] on div "Contemporary" at bounding box center [375, 334] width 80 height 15
click at [496, 323] on div "Expressionism" at bounding box center [495, 334] width 104 height 23
click at [470, 327] on div "Expressionism" at bounding box center [488, 334] width 74 height 15
click at [568, 335] on div "Figurative" at bounding box center [586, 334] width 52 height 15
click at [306, 359] on div "Minimalism" at bounding box center [284, 363] width 61 height 15
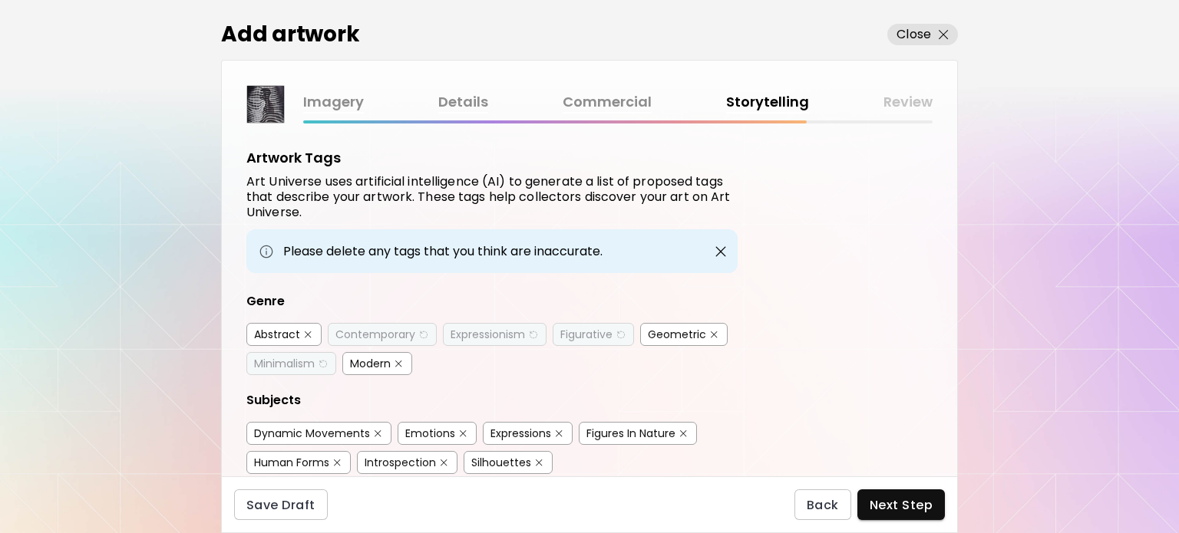
click at [657, 327] on div "Geometric" at bounding box center [677, 334] width 58 height 15
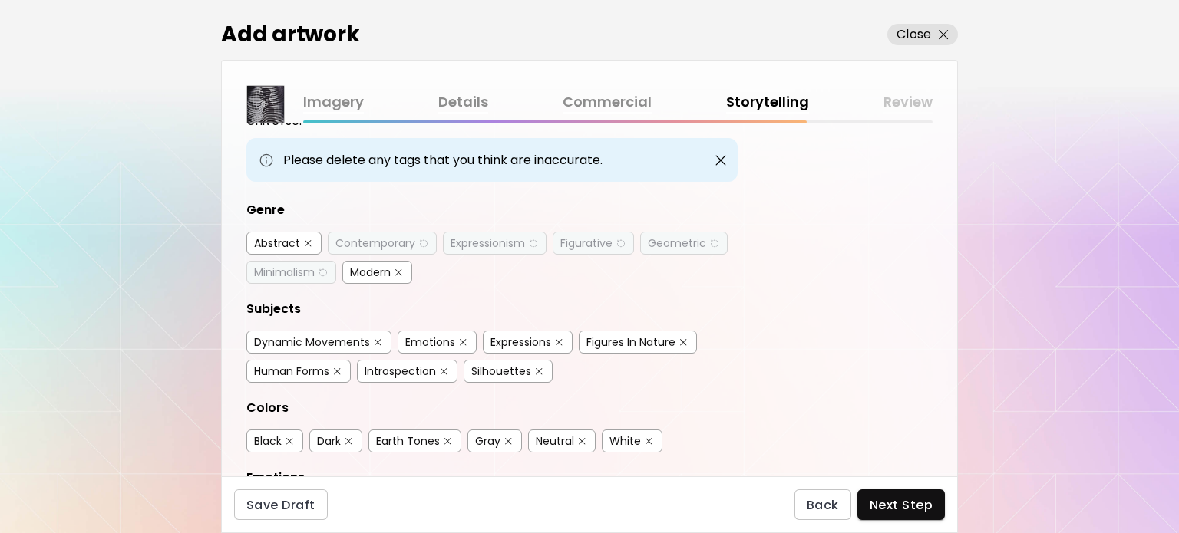
scroll to position [230, 0]
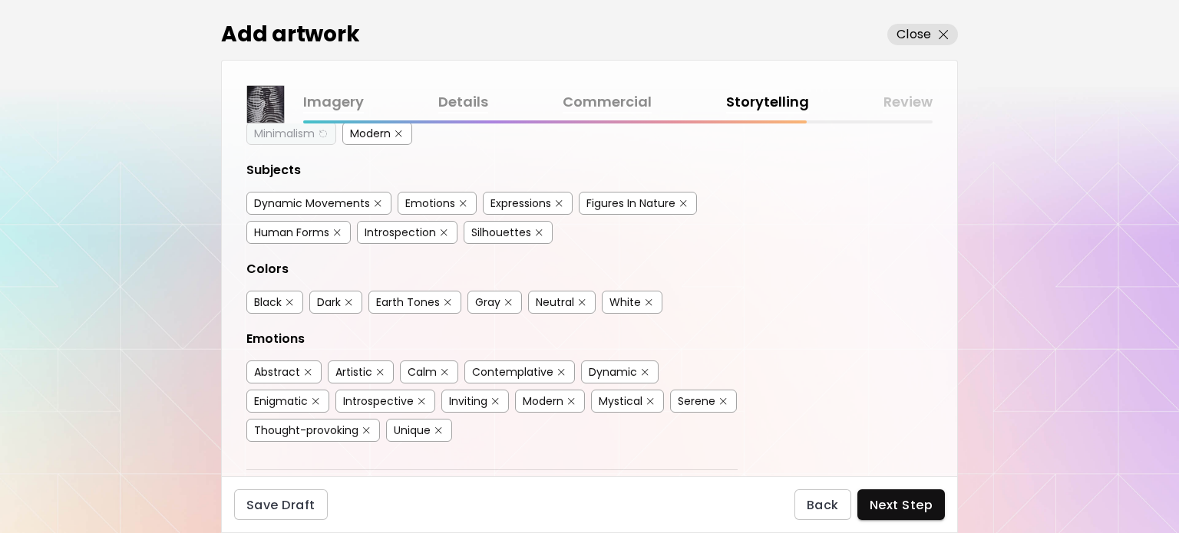
click at [335, 200] on div "Dynamic Movements" at bounding box center [312, 203] width 116 height 15
click at [441, 201] on div "Emotions" at bounding box center [430, 203] width 50 height 15
click at [498, 229] on div "Silhouettes" at bounding box center [501, 232] width 60 height 15
click at [307, 232] on div "Human Forms" at bounding box center [291, 232] width 75 height 15
click at [283, 294] on div "Black" at bounding box center [274, 302] width 57 height 23
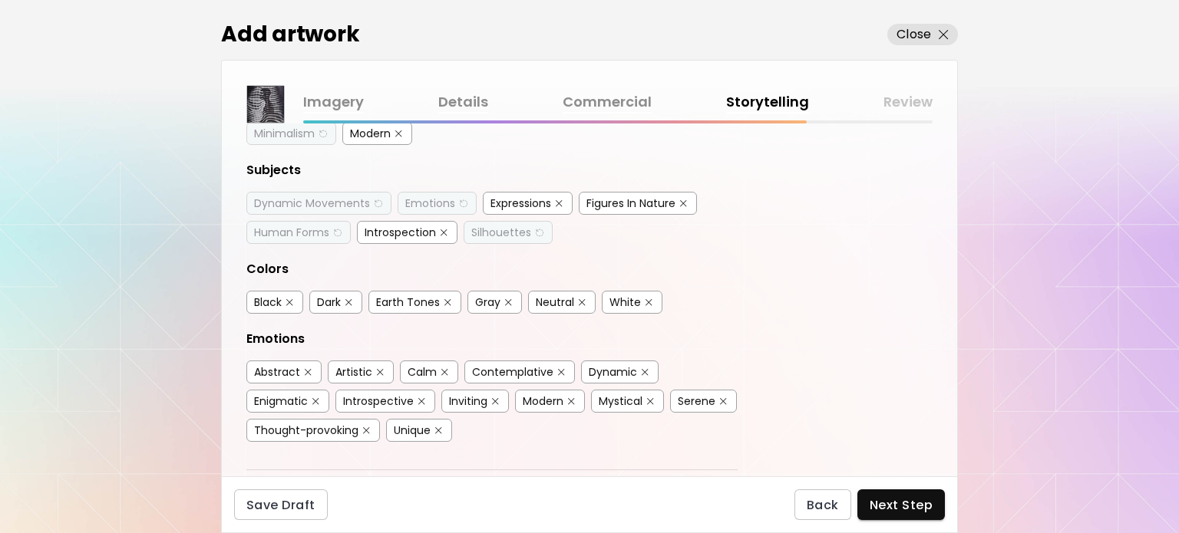
click at [627, 296] on div "White" at bounding box center [624, 302] width 31 height 15
click at [332, 296] on div "Dark" at bounding box center [329, 302] width 24 height 15
click at [504, 297] on button "button" at bounding box center [509, 303] width 12 height 12
click at [350, 365] on div "Artistic" at bounding box center [353, 372] width 37 height 15
click at [421, 368] on div "Calm" at bounding box center [422, 372] width 29 height 15
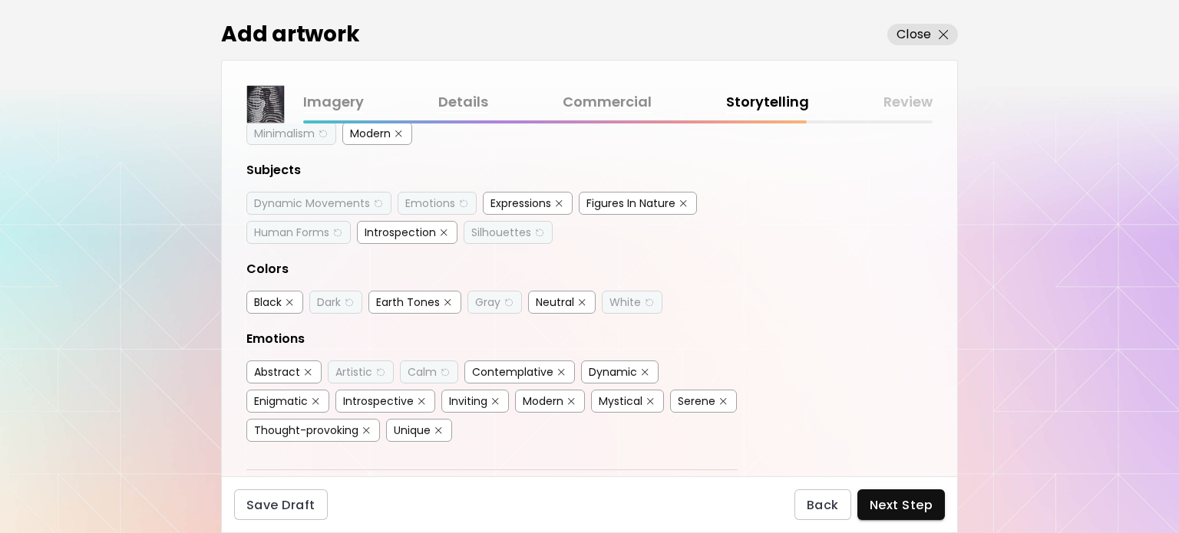
click at [485, 368] on div "Contemplative" at bounding box center [512, 372] width 81 height 15
click at [543, 401] on div "Modern" at bounding box center [543, 401] width 41 height 15
click at [607, 394] on div "Mystical" at bounding box center [621, 401] width 44 height 15
click at [701, 395] on div "Serene" at bounding box center [697, 401] width 38 height 15
click at [293, 394] on div "Enigmatic" at bounding box center [281, 401] width 54 height 15
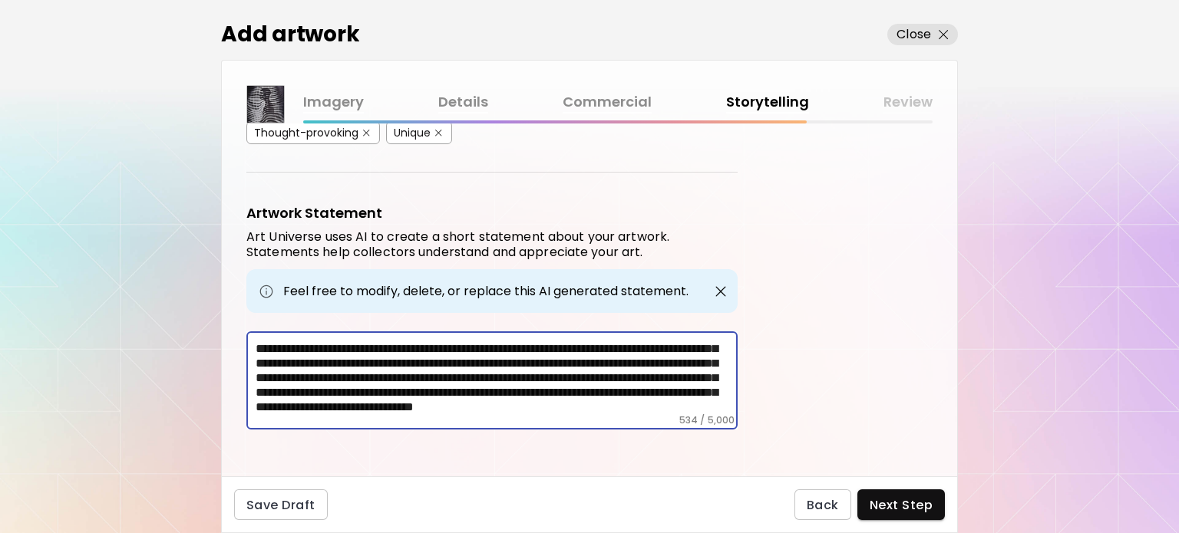
scroll to position [0, 0]
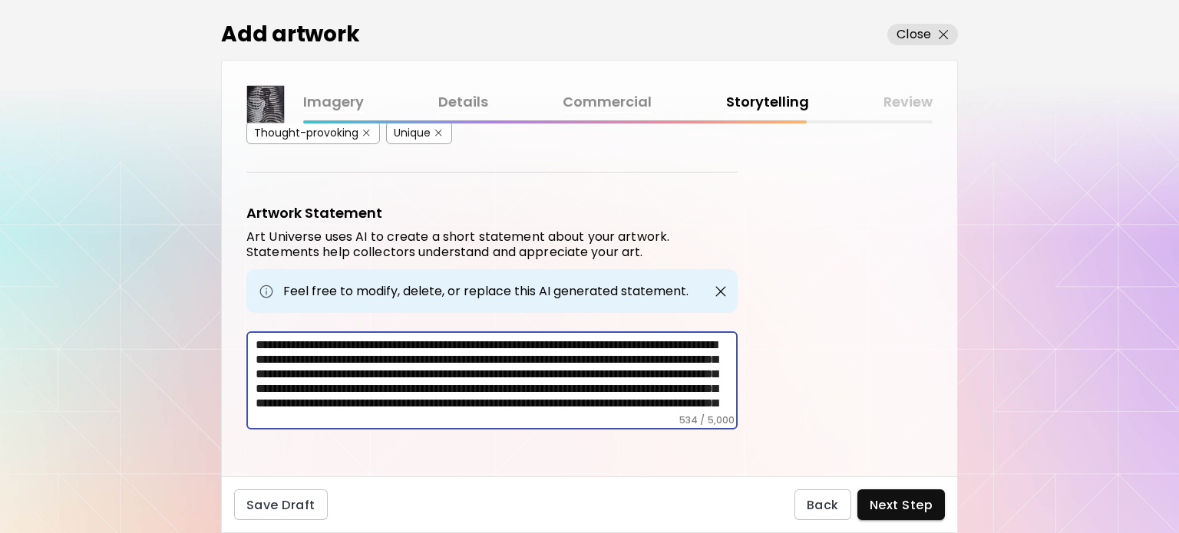
drag, startPoint x: 613, startPoint y: 405, endPoint x: 163, endPoint y: 237, distance: 479.9
click at [164, 238] on div "Add artwork Close Imagery Details Commercial Storytelling Review Artwork Tags A…" at bounding box center [589, 266] width 1179 height 533
paste textarea "**********"
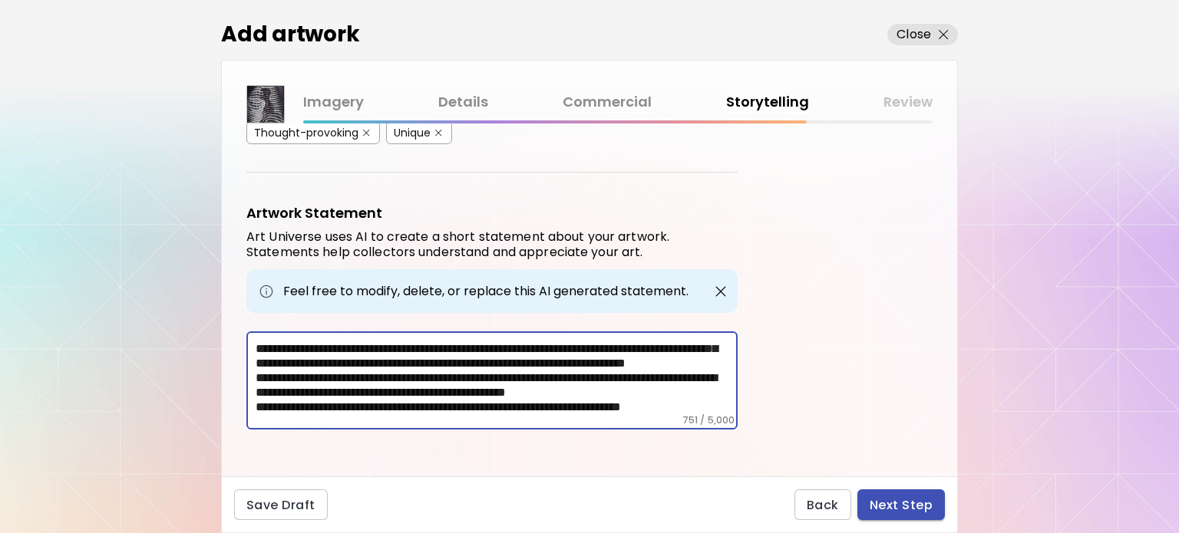
type textarea "**********"
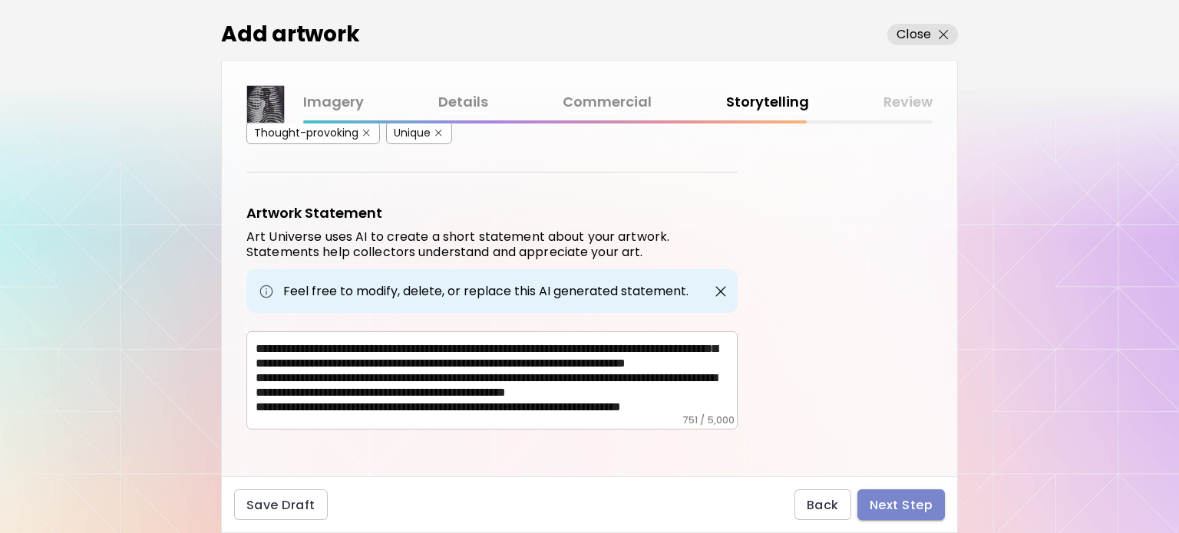
click at [894, 503] on span "Next Step" at bounding box center [901, 505] width 63 height 16
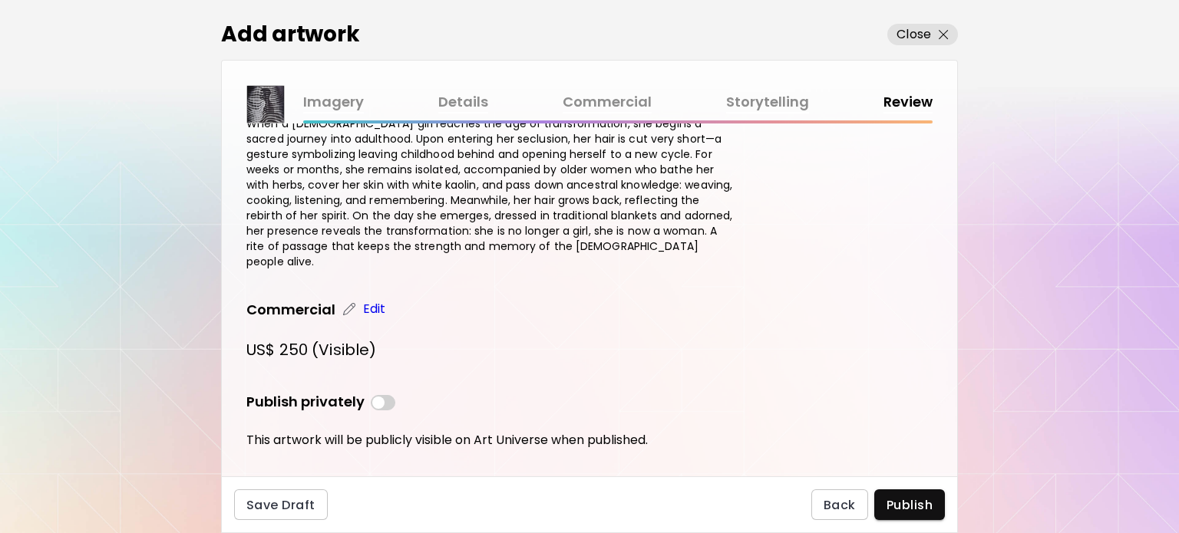
scroll to position [687, 0]
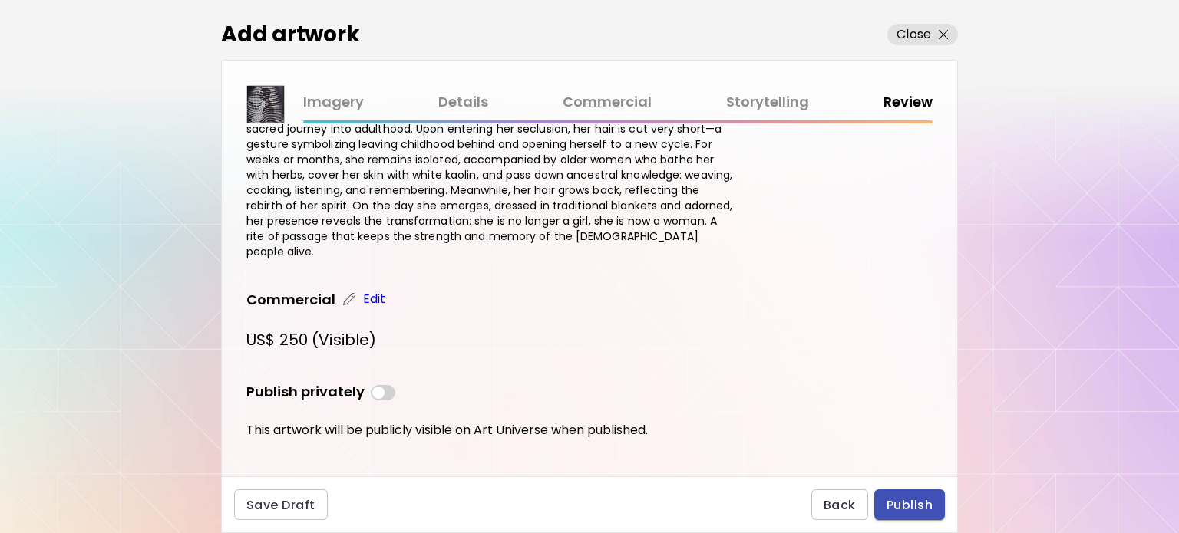
click at [916, 508] on span "Publish" at bounding box center [910, 505] width 46 height 16
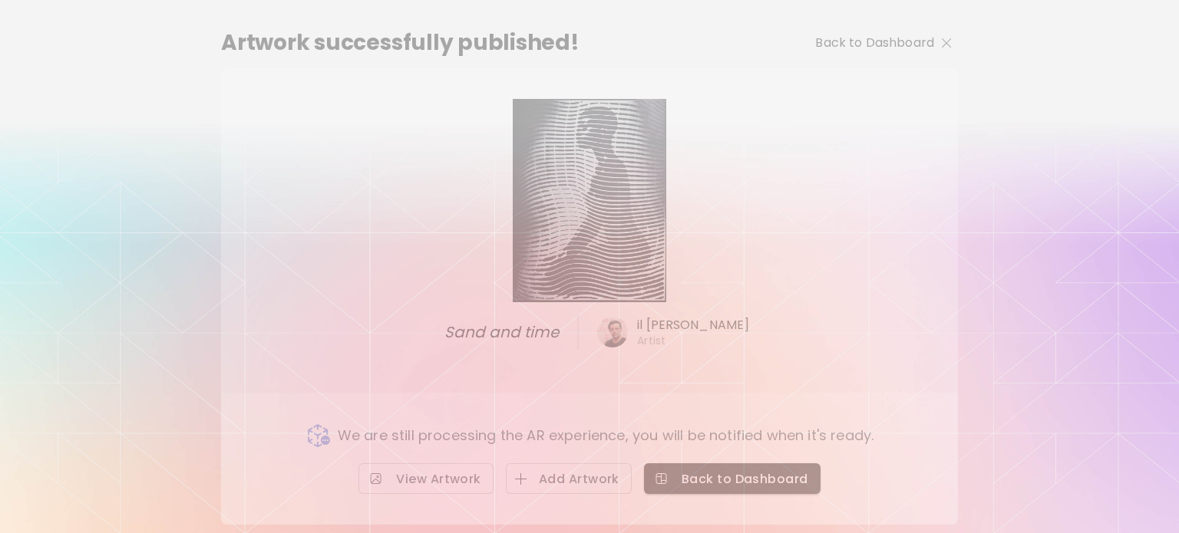
click at [823, 49] on p "Back to Dashboard" at bounding box center [874, 43] width 119 height 18
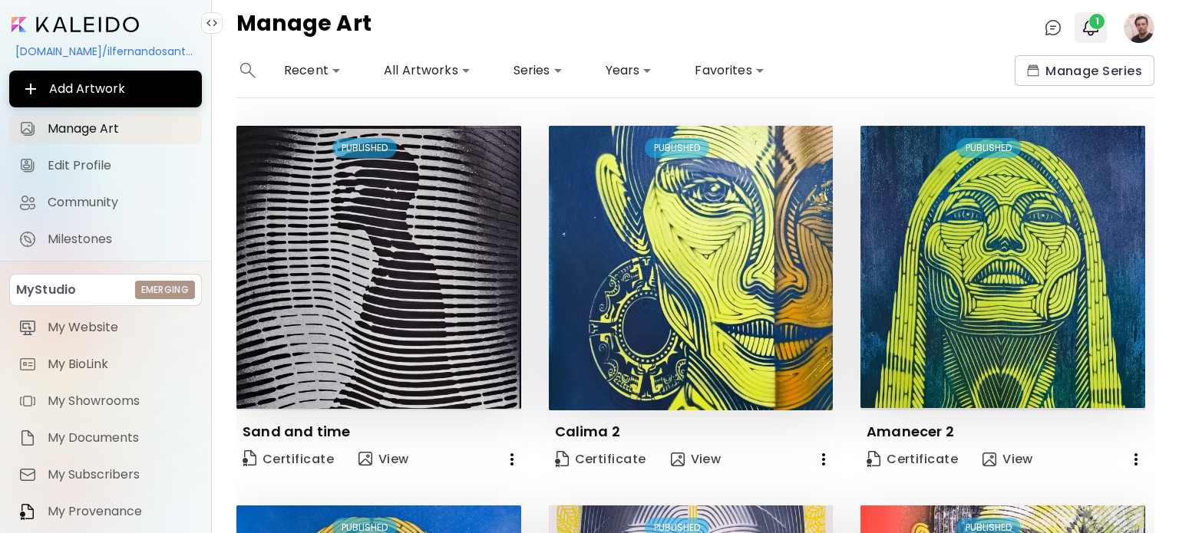
click at [1089, 24] on span "1" at bounding box center [1096, 21] width 15 height 15
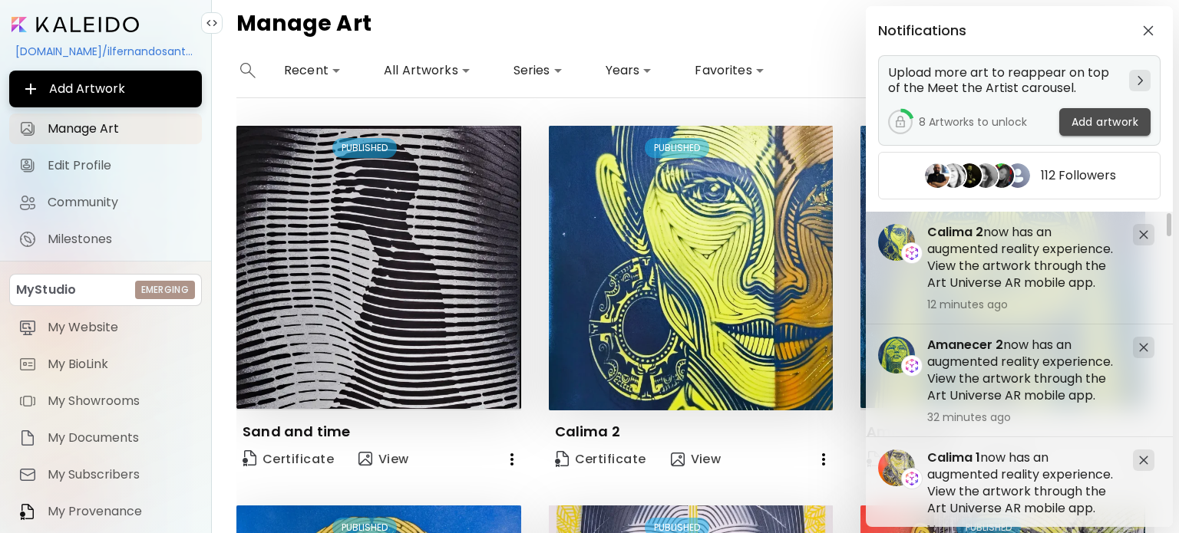
click at [1095, 120] on span "Add artwork" at bounding box center [1105, 122] width 67 height 16
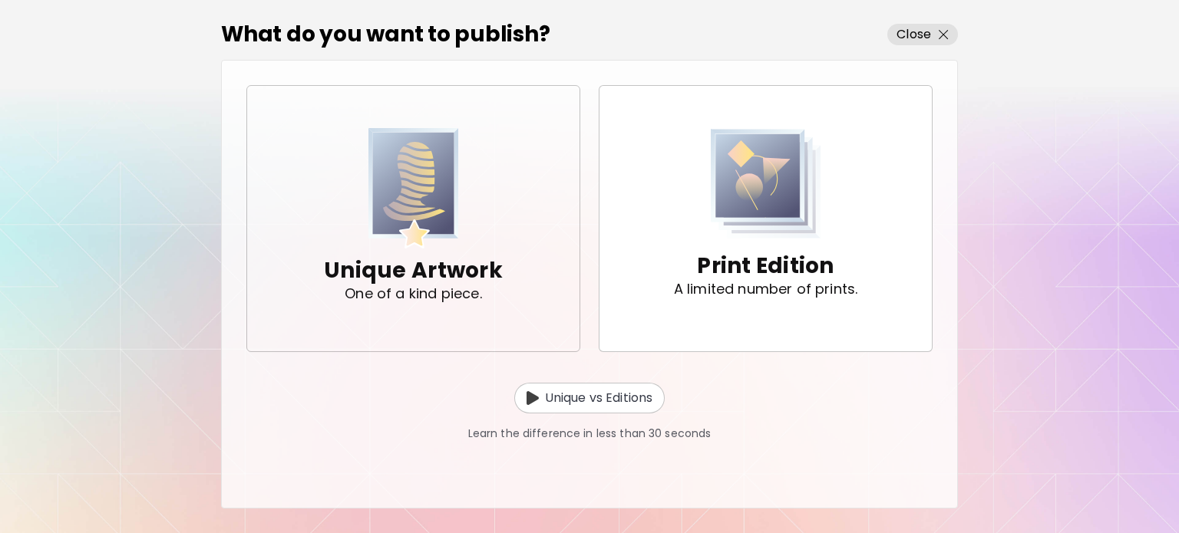
click at [356, 220] on div "Unique Artwork One of a kind piece." at bounding box center [413, 218] width 179 height 180
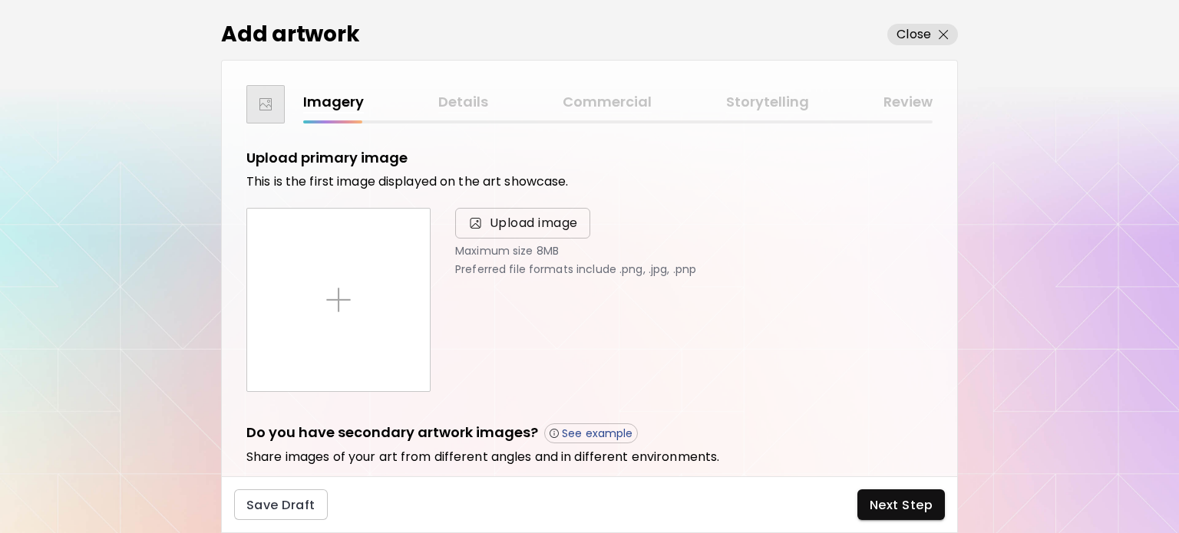
click at [514, 226] on span "Upload image" at bounding box center [534, 223] width 88 height 18
click at [0, 0] on input "Upload image" at bounding box center [0, 0] width 0 height 0
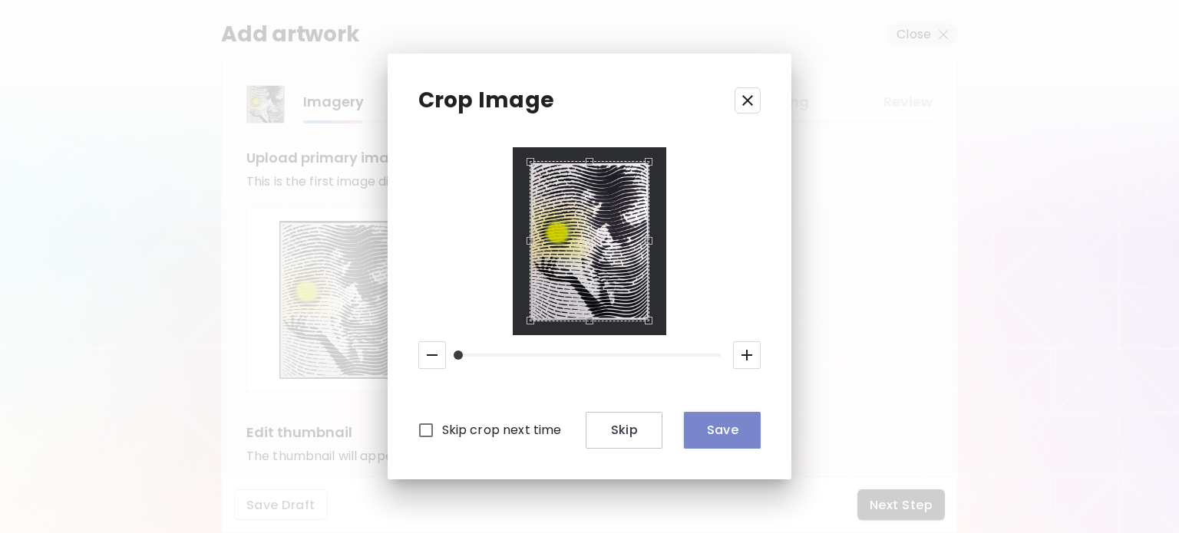
click at [739, 431] on span "Save" at bounding box center [722, 430] width 52 height 16
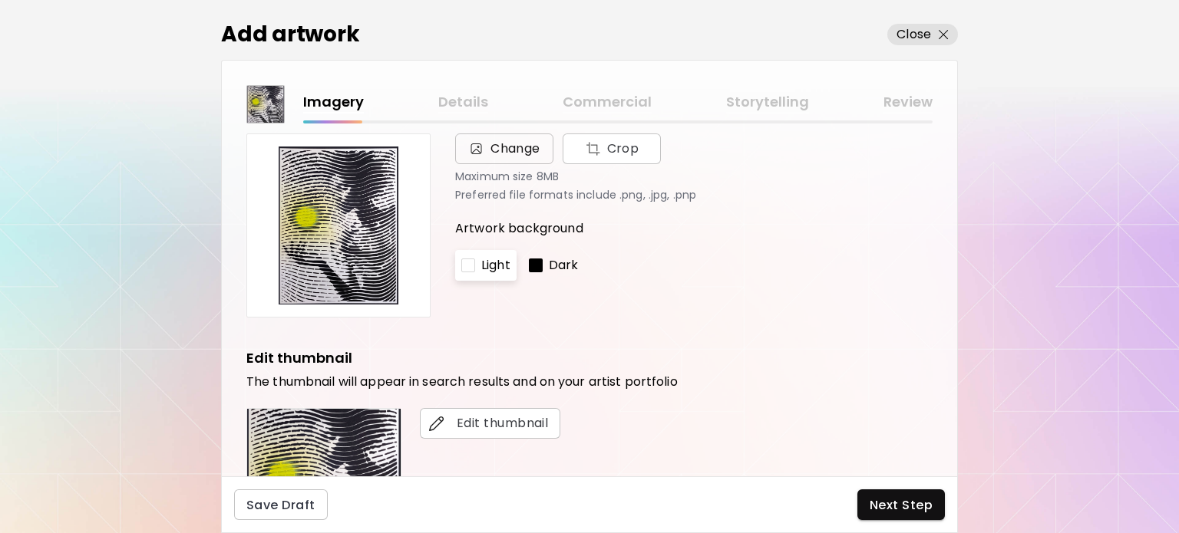
scroll to position [307, 0]
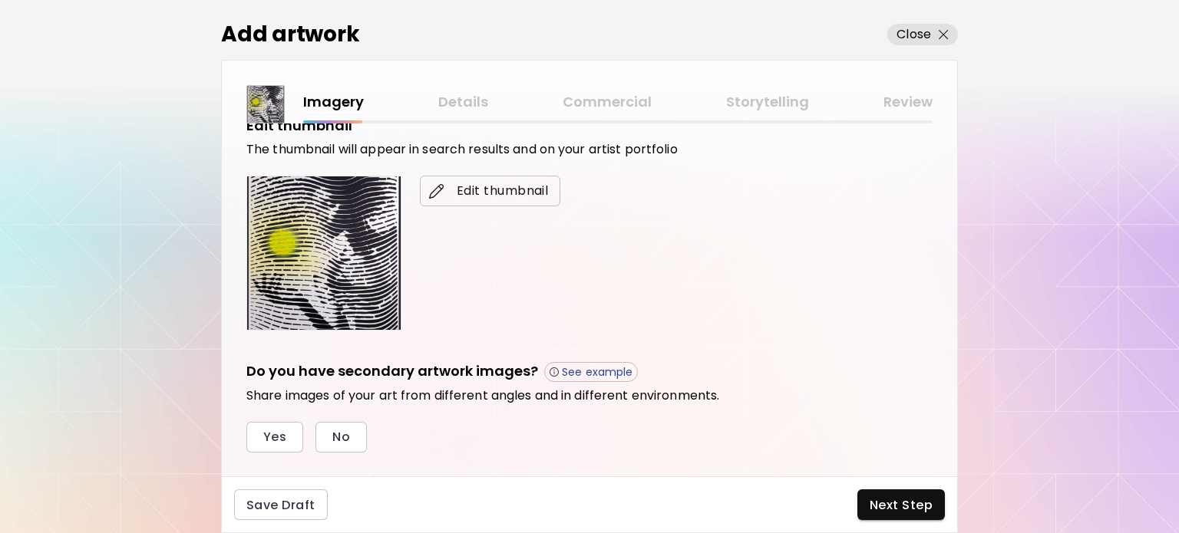
click at [490, 187] on span "Edit thumbnail" at bounding box center [490, 191] width 116 height 18
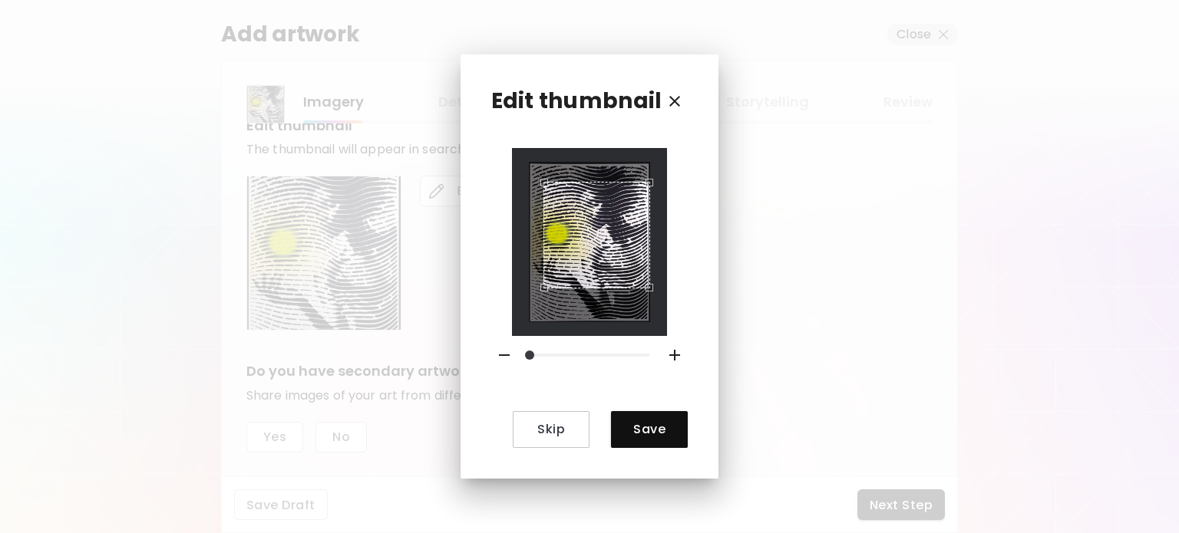
click at [541, 292] on div at bounding box center [589, 242] width 121 height 160
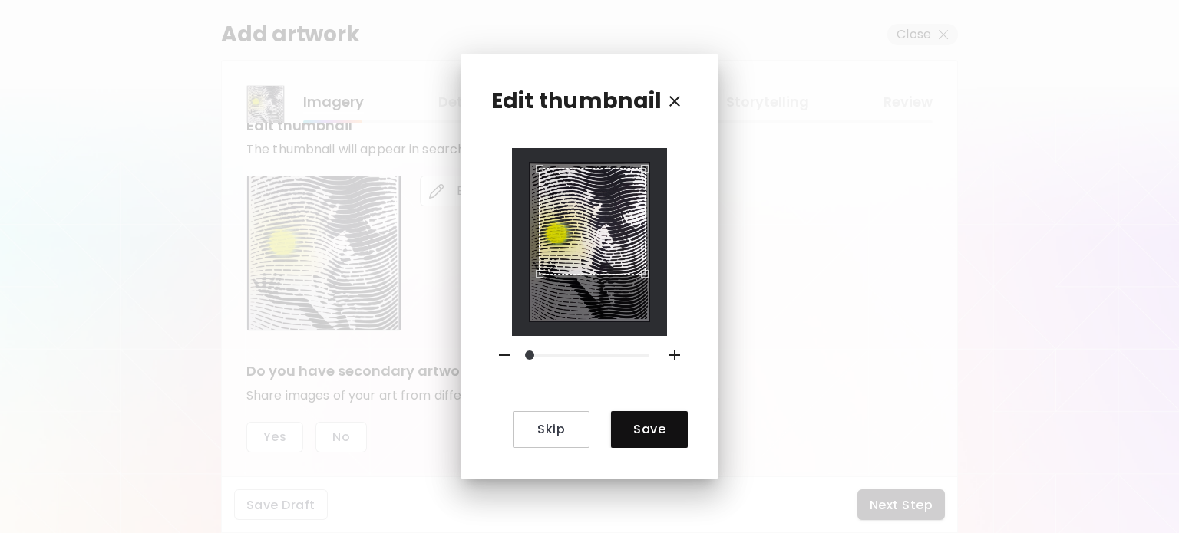
click at [566, 242] on div "Use the arrow keys to move the crop selection area" at bounding box center [592, 221] width 107 height 107
click at [649, 428] on span "Save" at bounding box center [649, 429] width 52 height 16
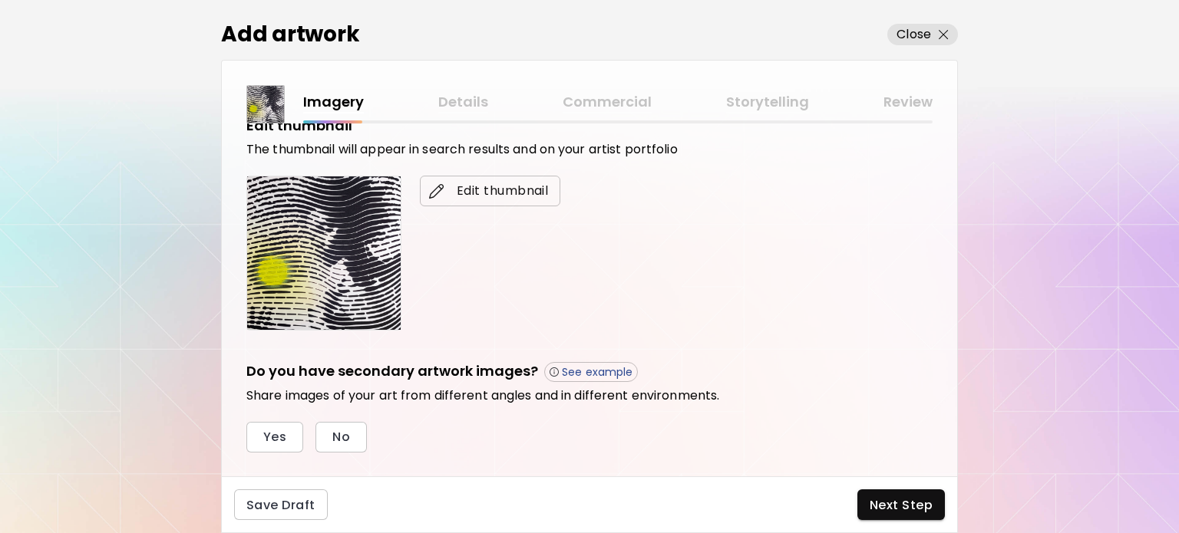
scroll to position [457, 0]
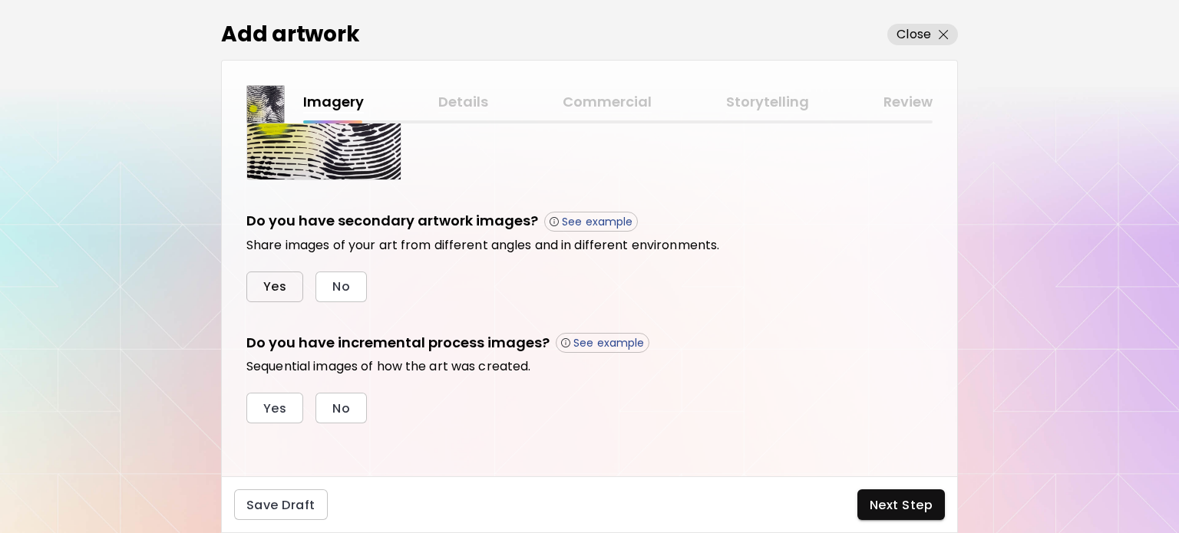
click at [277, 291] on span "Yes" at bounding box center [274, 287] width 23 height 16
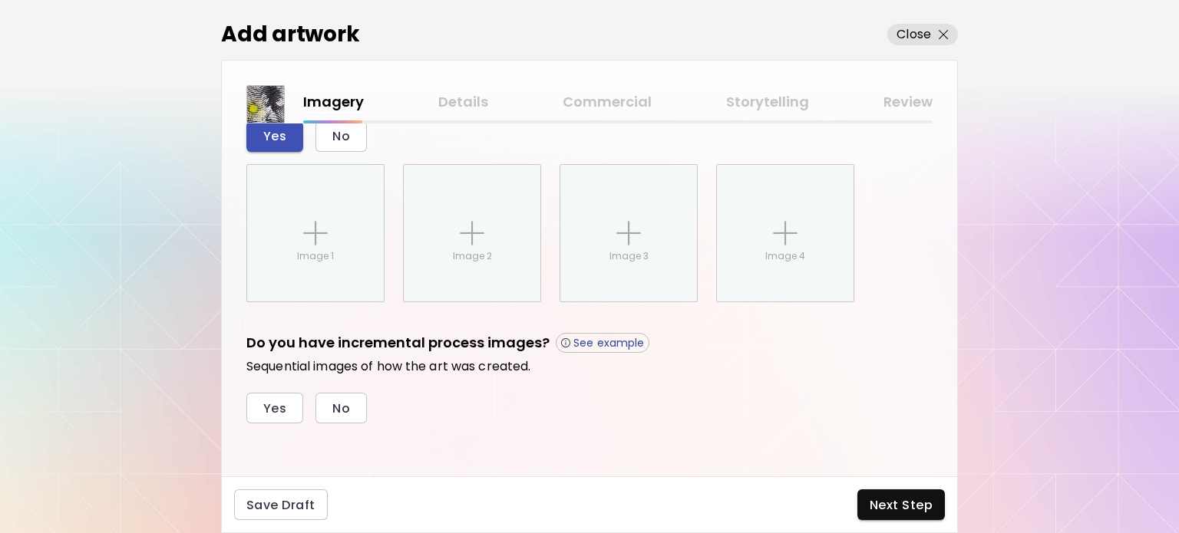
scroll to position [608, 0]
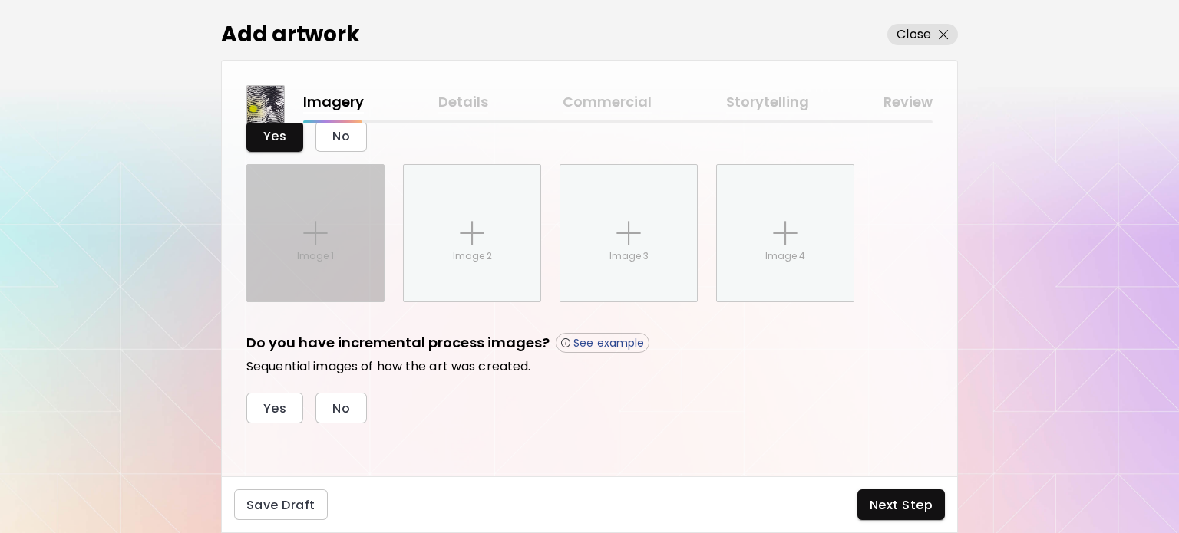
click at [296, 248] on div "Image 1" at bounding box center [315, 233] width 137 height 137
click at [0, 0] on input "Image 1" at bounding box center [0, 0] width 0 height 0
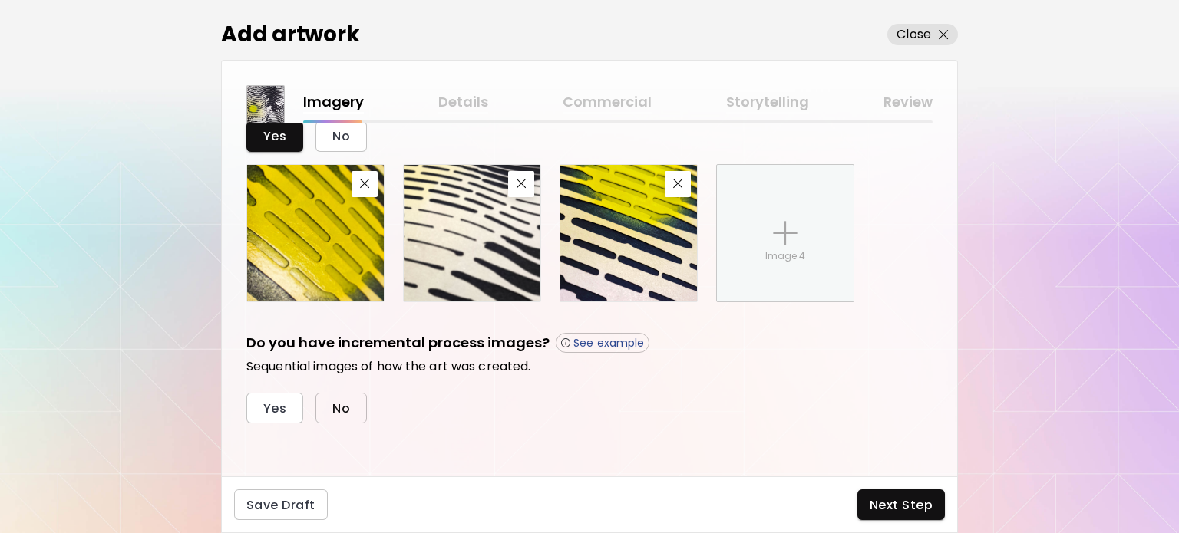
click at [339, 410] on span "No" at bounding box center [341, 409] width 18 height 16
click at [906, 505] on span "Next Step" at bounding box center [901, 505] width 63 height 16
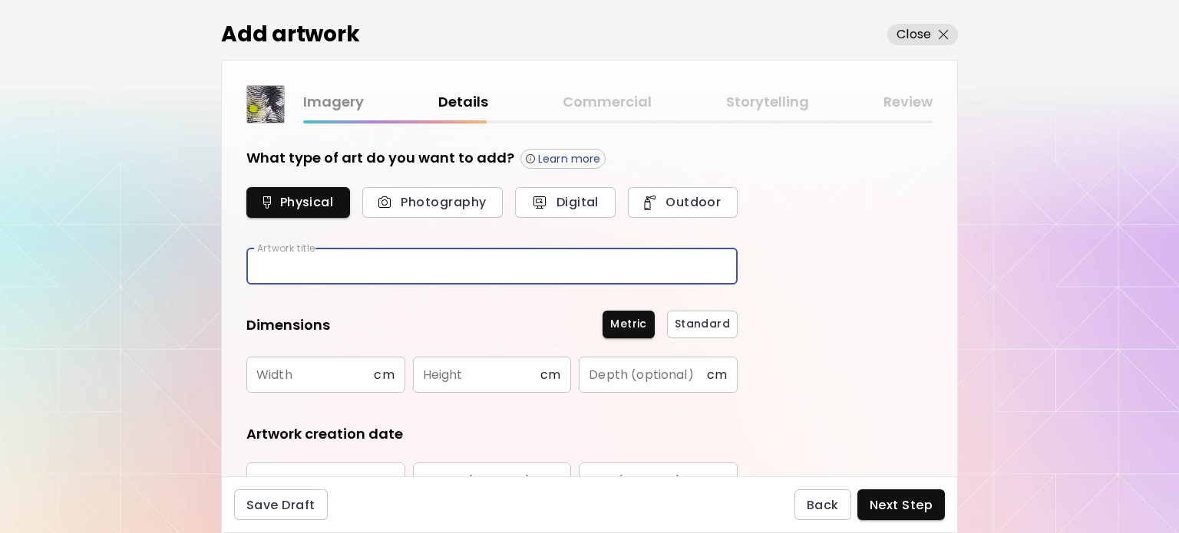
click at [334, 261] on input "text" at bounding box center [491, 267] width 491 height 36
type input "**********"
click at [299, 368] on input "text" at bounding box center [309, 375] width 127 height 36
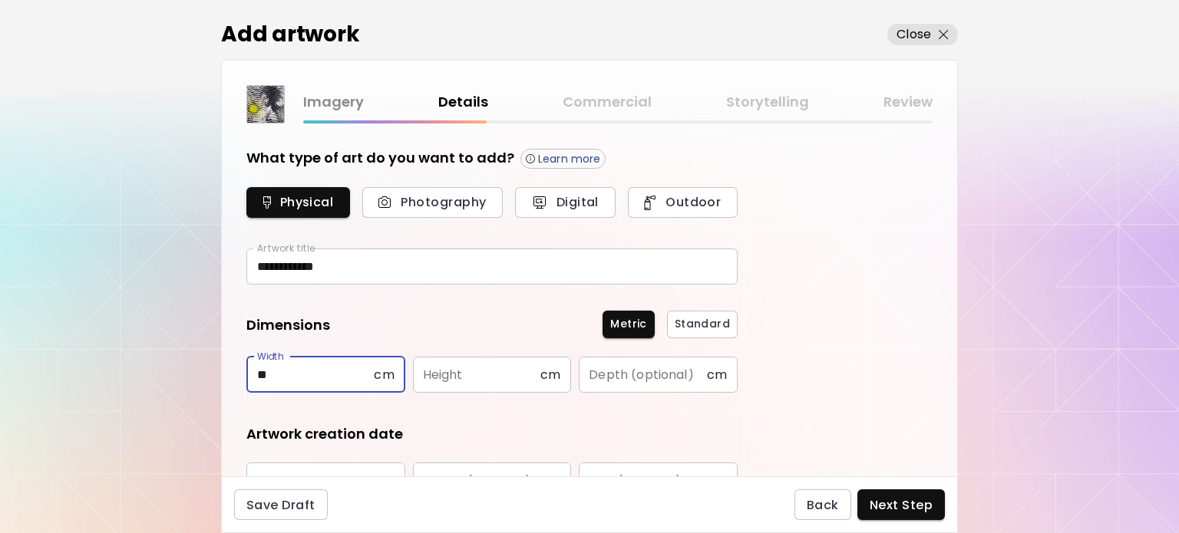
type input "**"
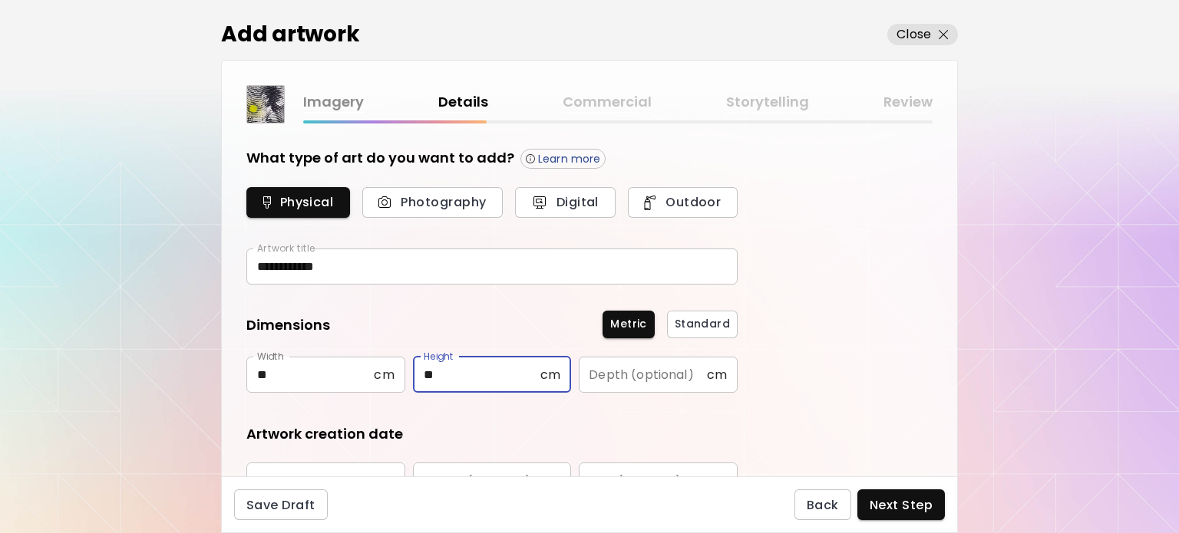
type input "**"
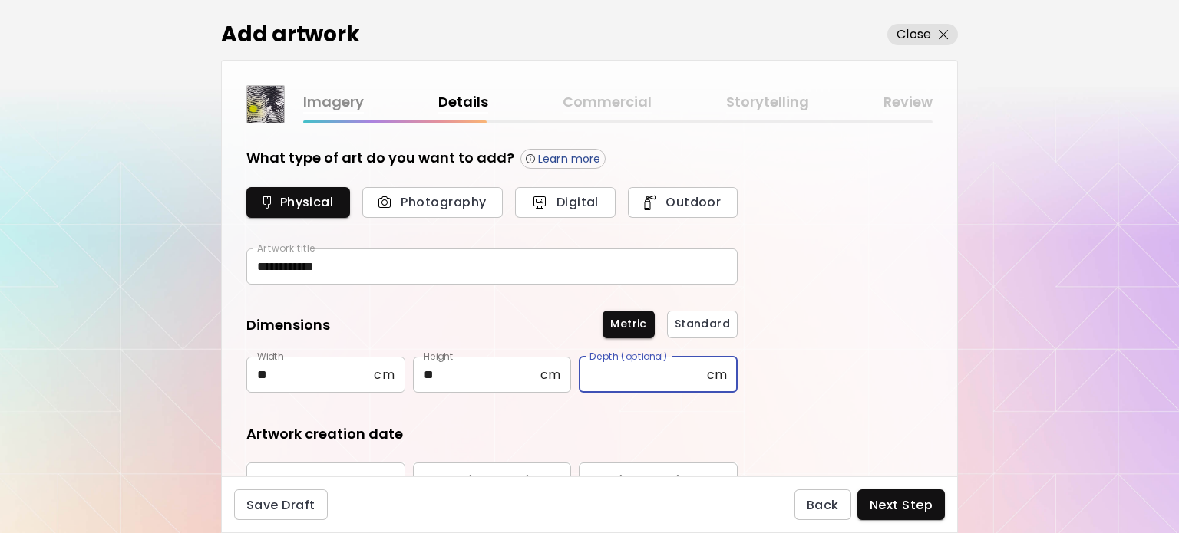
scroll to position [230, 0]
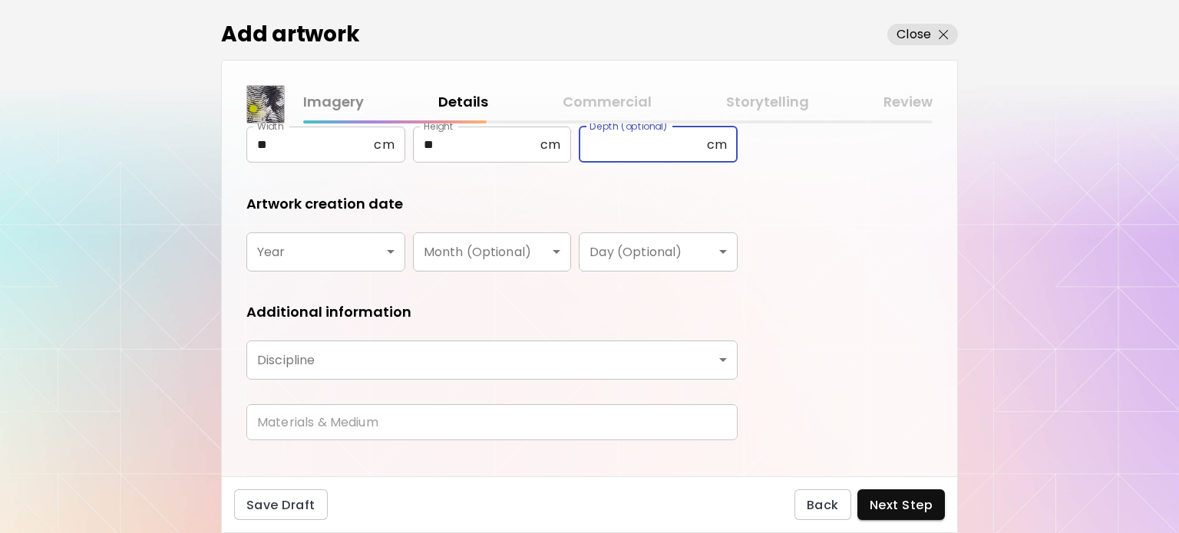
click at [315, 362] on body "**********" at bounding box center [589, 266] width 1179 height 533
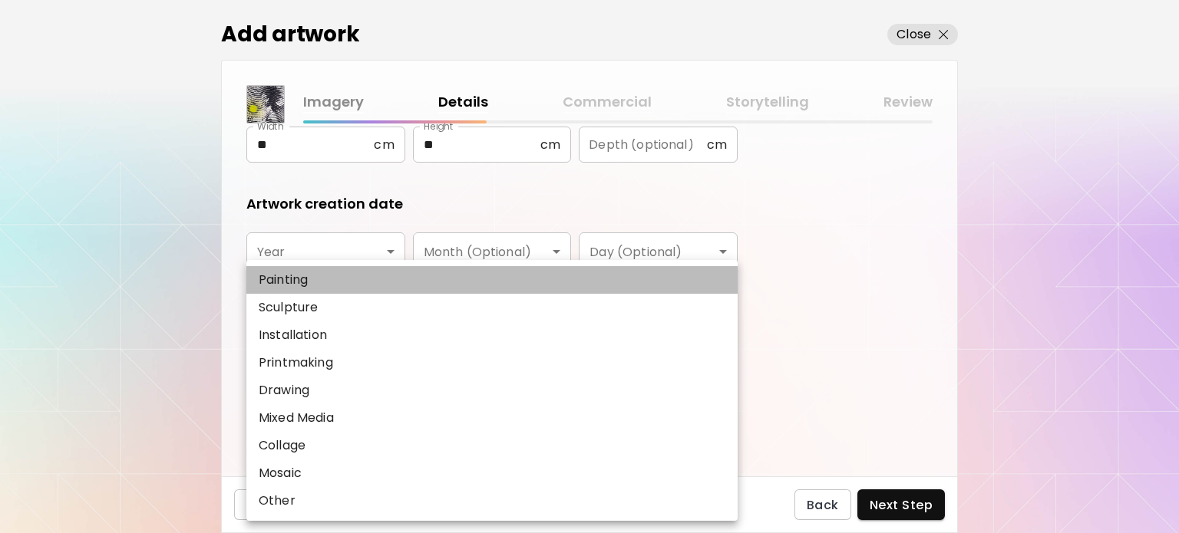
click at [289, 279] on p "Painting" at bounding box center [283, 280] width 49 height 18
type input "********"
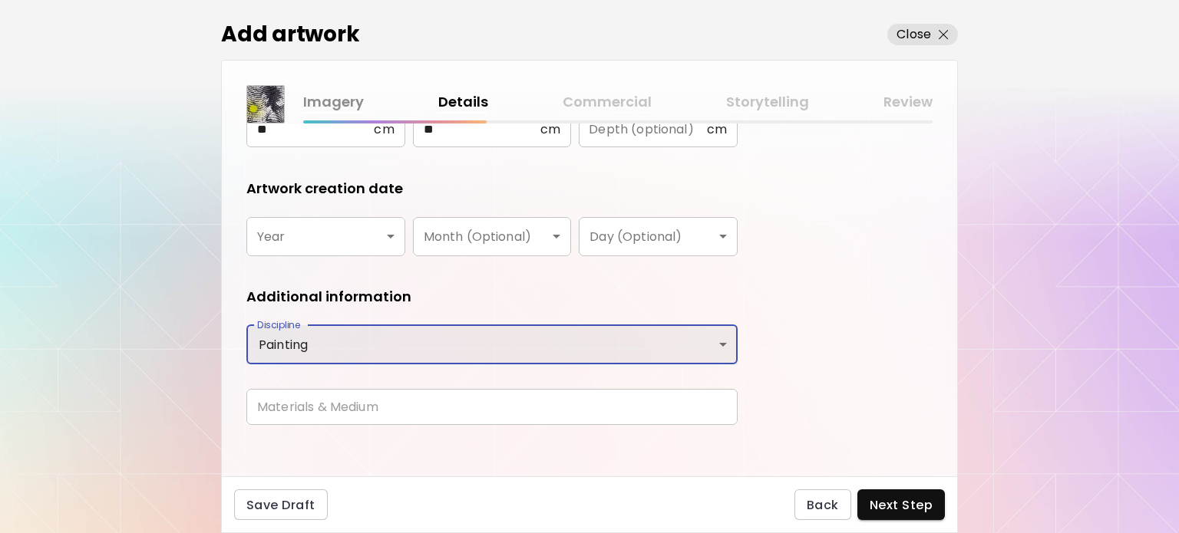
scroll to position [253, 0]
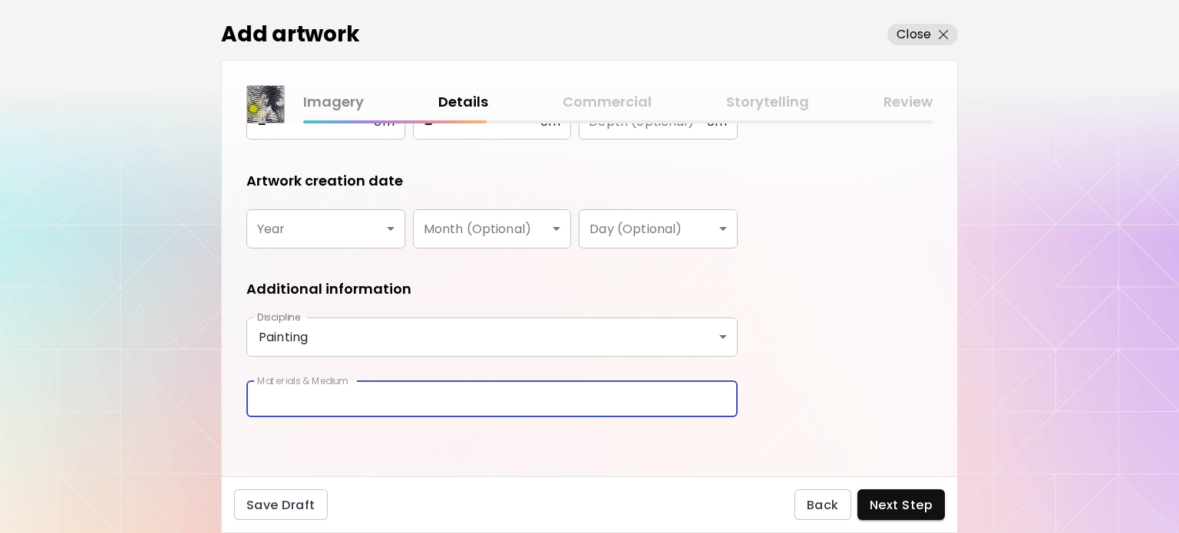
click at [301, 398] on input "text" at bounding box center [491, 400] width 491 height 36
type input "**********"
click at [900, 507] on span "Next Step" at bounding box center [901, 505] width 63 height 16
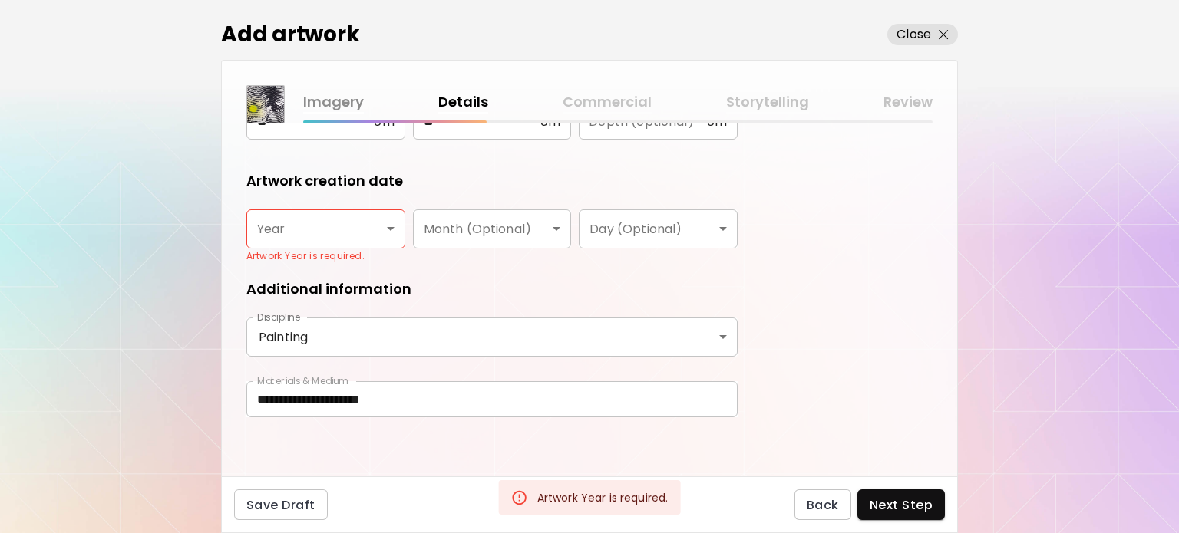
click at [334, 226] on body "**********" at bounding box center [589, 266] width 1179 height 533
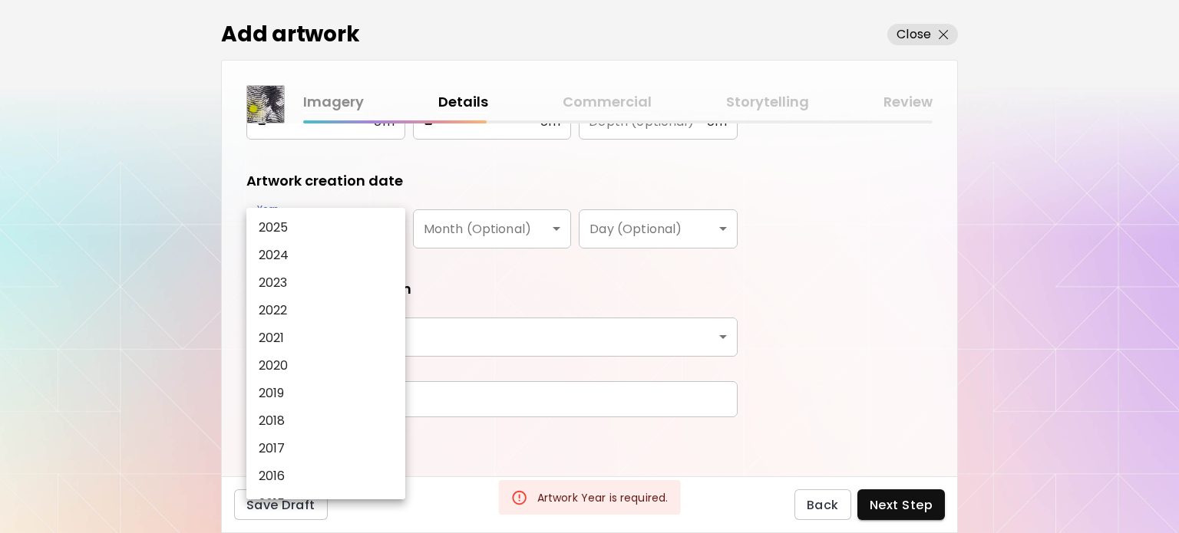
click at [316, 226] on li "2025" at bounding box center [329, 228] width 167 height 28
type input "****"
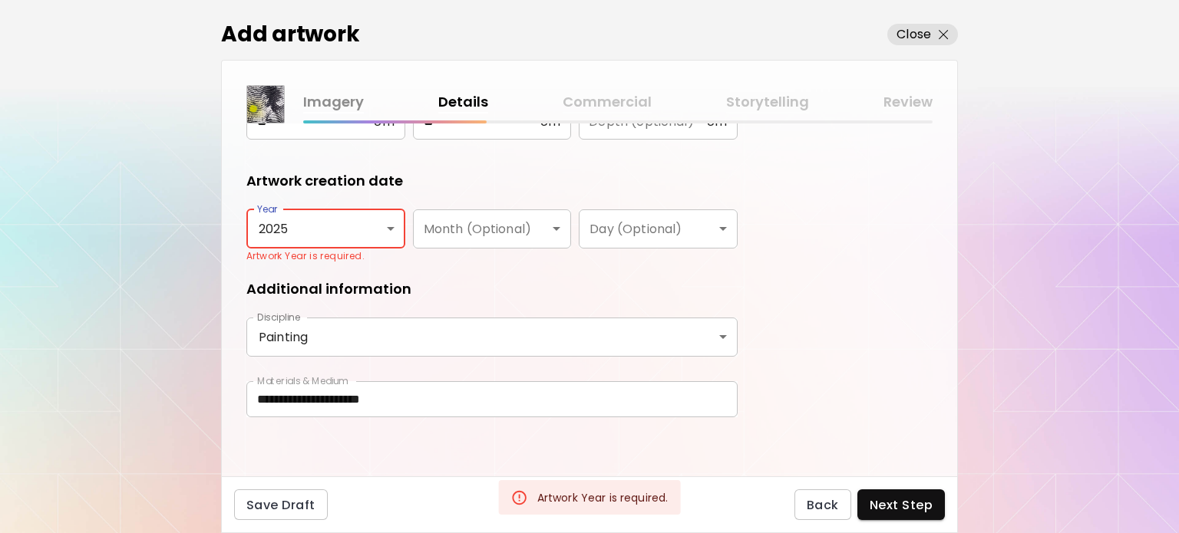
click at [470, 223] on body "**********" at bounding box center [589, 266] width 1179 height 533
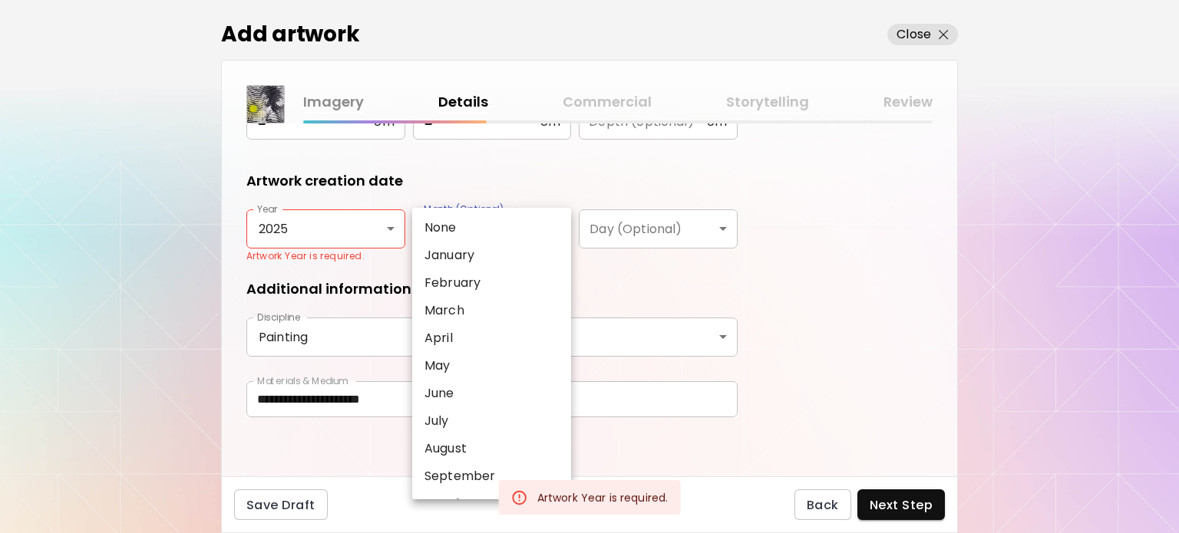
click at [455, 469] on p "September" at bounding box center [459, 476] width 71 height 18
type input "*********"
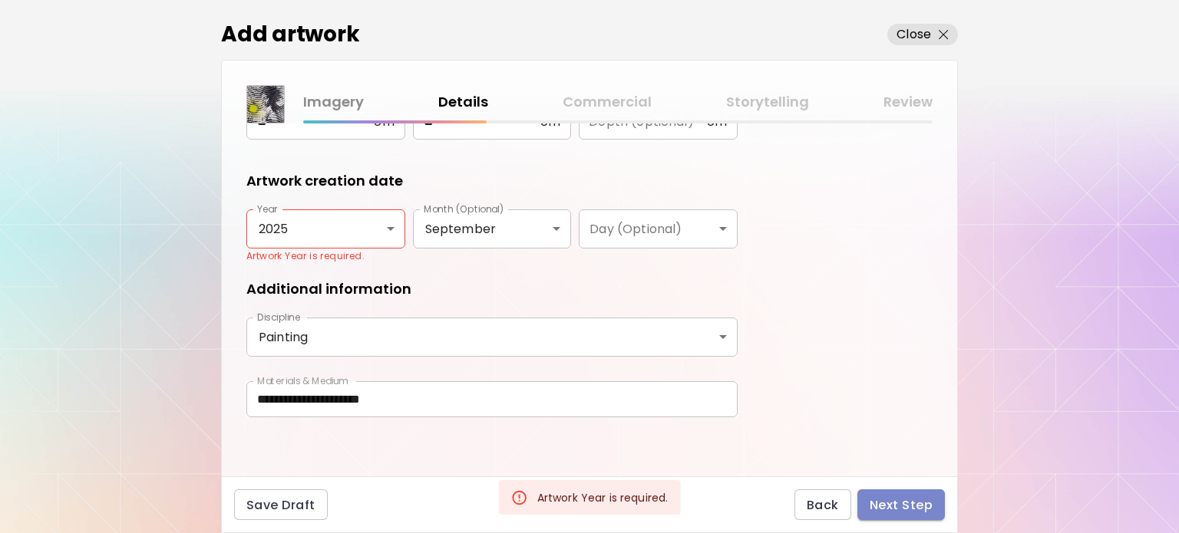
click at [887, 503] on span "Next Step" at bounding box center [901, 505] width 63 height 16
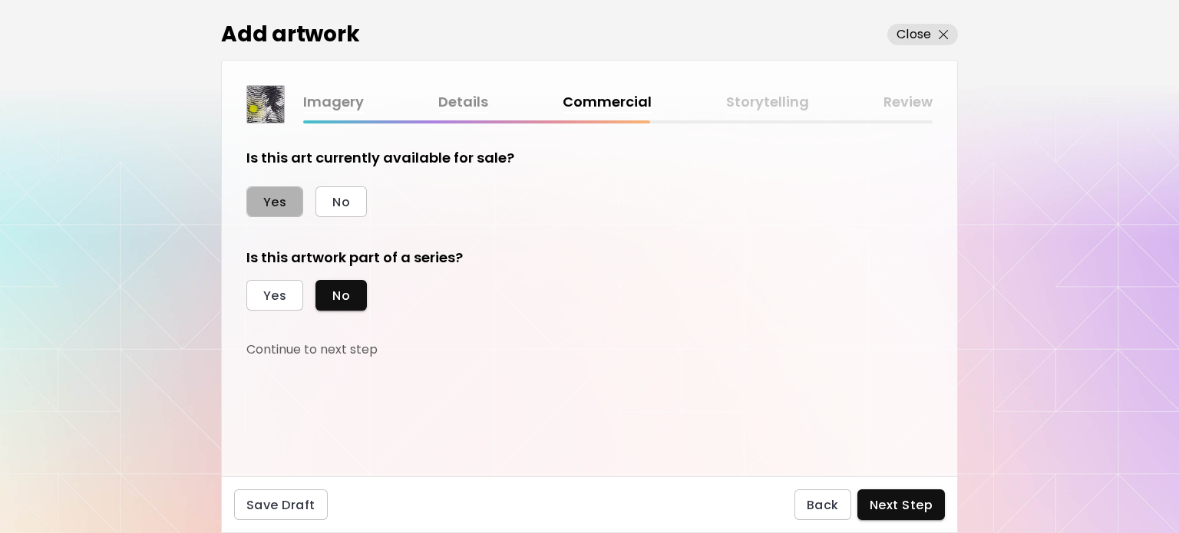
click at [284, 201] on span "Yes" at bounding box center [274, 202] width 23 height 16
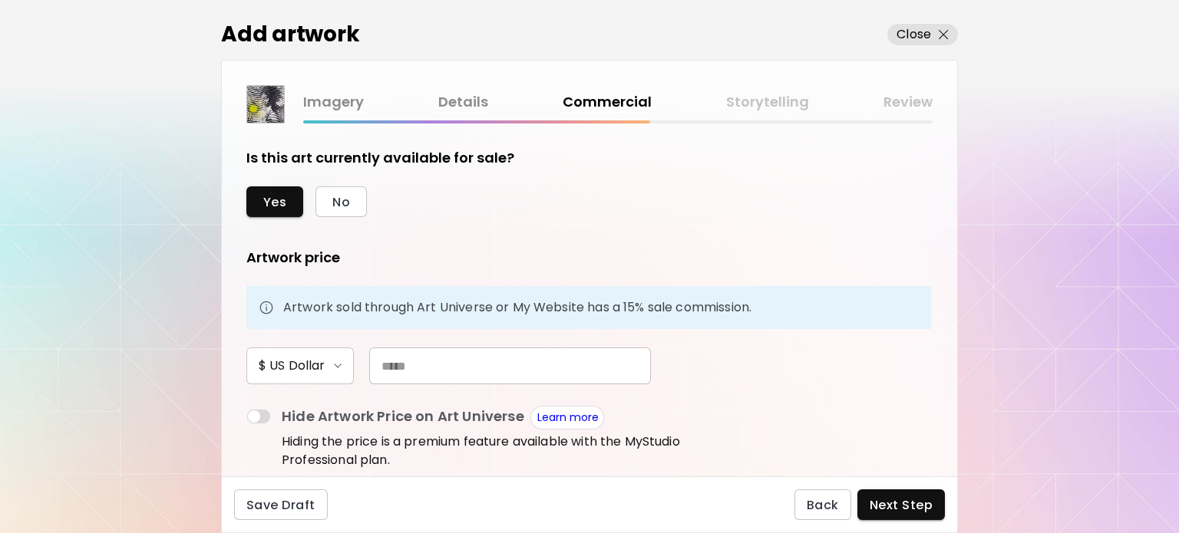
click at [423, 371] on input "text" at bounding box center [510, 366] width 282 height 37
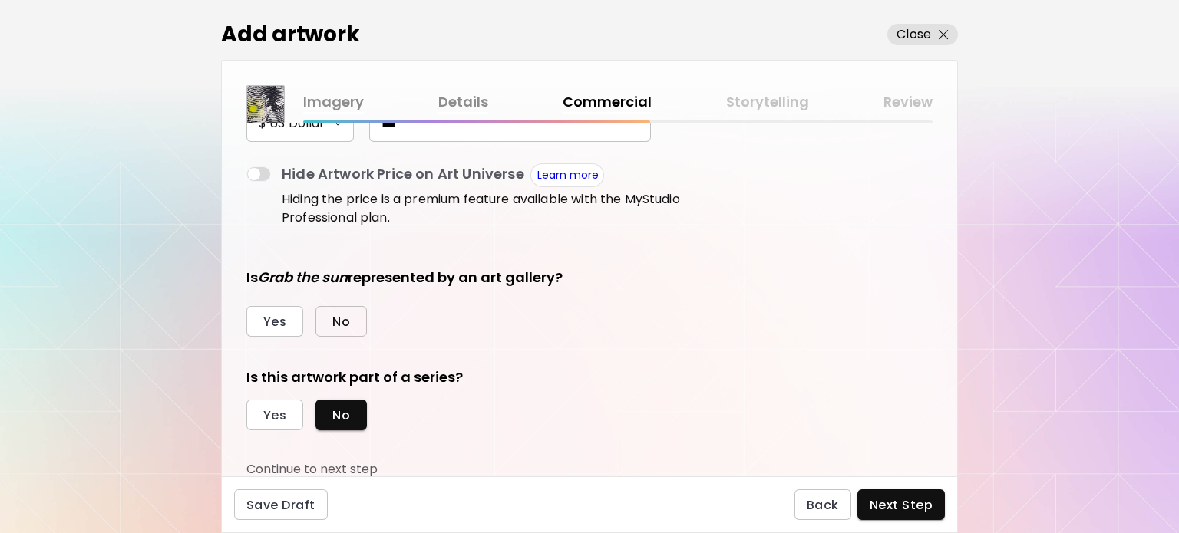
type input "***"
click at [342, 331] on button "No" at bounding box center [340, 321] width 51 height 31
click at [888, 504] on span "Next Step" at bounding box center [901, 505] width 63 height 16
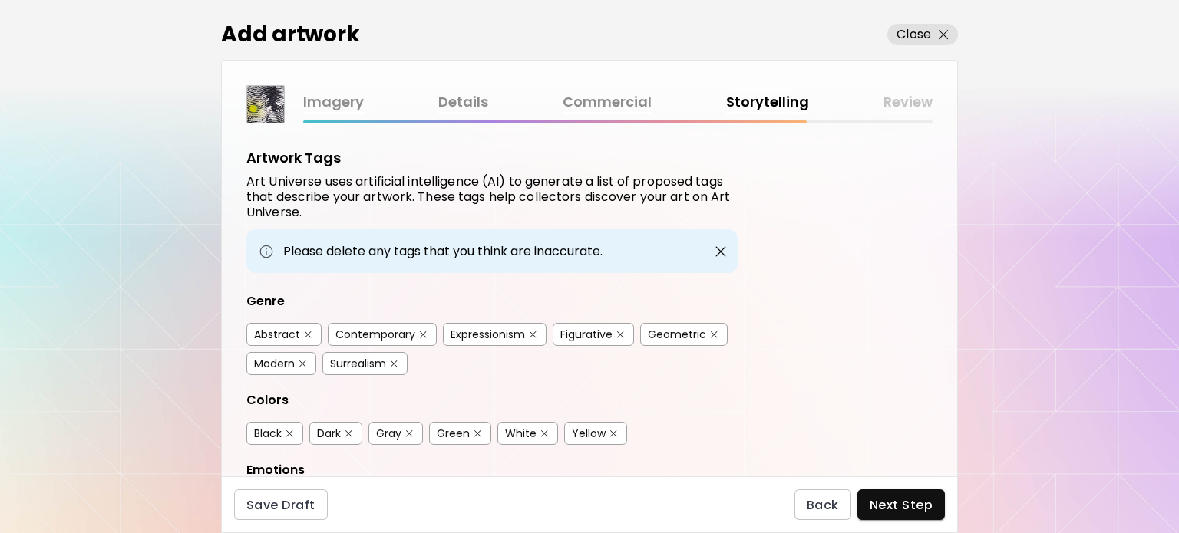
click at [274, 335] on div "Abstract" at bounding box center [277, 334] width 46 height 15
click at [362, 340] on div "Contemporary" at bounding box center [375, 334] width 80 height 15
click at [273, 339] on div "Abstract" at bounding box center [277, 334] width 46 height 15
click at [586, 335] on div "Figurative" at bounding box center [586, 334] width 52 height 15
click at [292, 362] on div "Modern" at bounding box center [274, 363] width 41 height 15
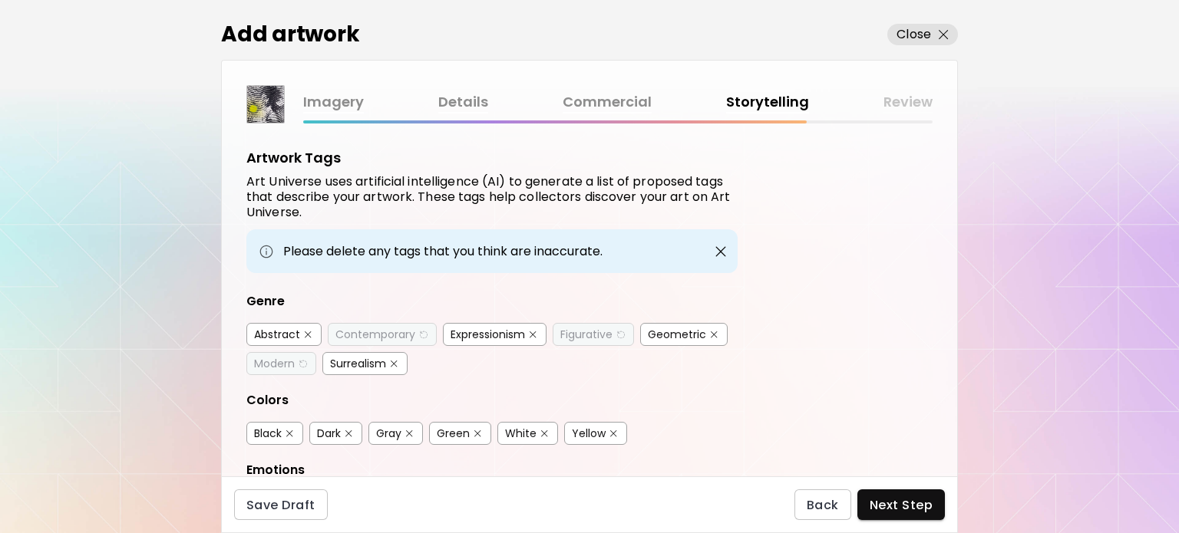
click at [386, 363] on div "Surrealism" at bounding box center [358, 363] width 56 height 15
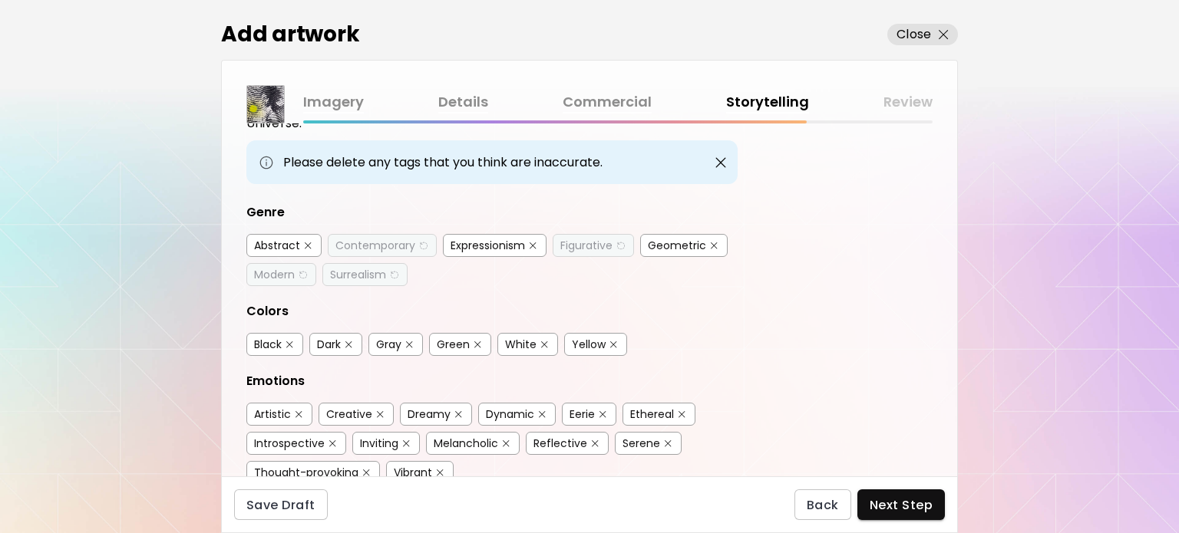
scroll to position [230, 0]
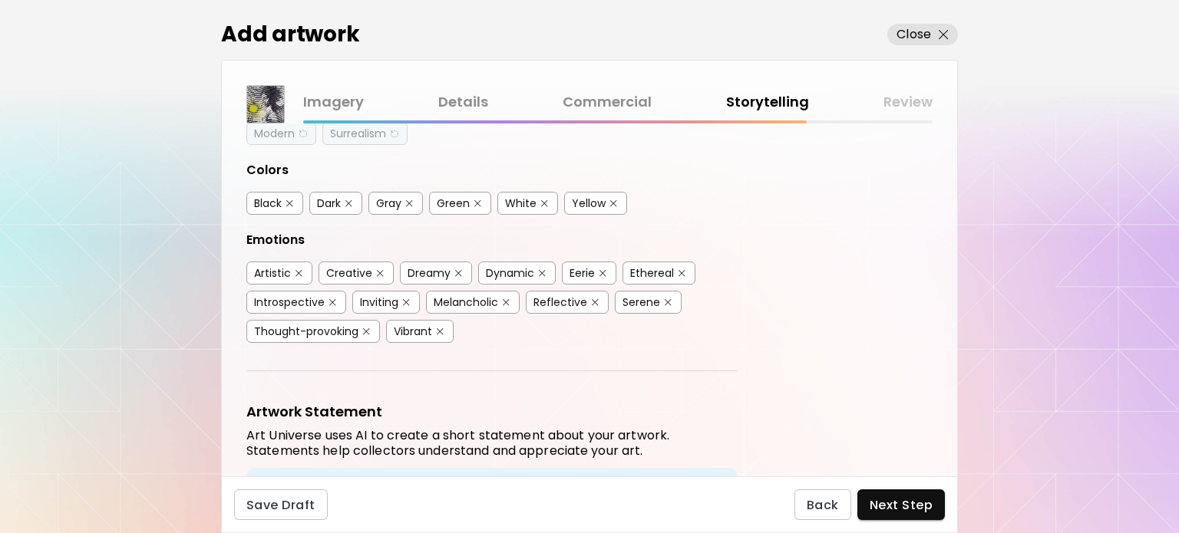
click at [268, 203] on div "Black" at bounding box center [268, 203] width 28 height 15
click at [532, 201] on div "White" at bounding box center [520, 203] width 31 height 15
click at [590, 199] on div "Yellow" at bounding box center [589, 203] width 34 height 15
click at [395, 196] on div "Gray" at bounding box center [388, 203] width 25 height 15
click at [279, 270] on div "Artistic" at bounding box center [272, 273] width 37 height 15
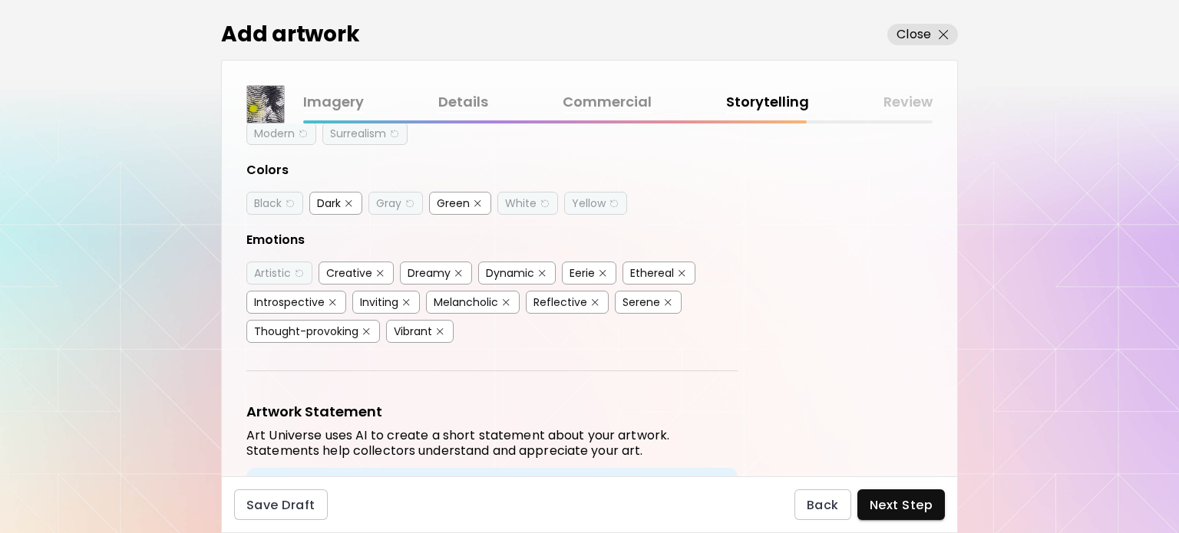
click at [507, 266] on div "Dynamic" at bounding box center [510, 273] width 48 height 15
click at [640, 266] on div "Ethereal" at bounding box center [652, 273] width 44 height 15
click at [543, 297] on div "Reflective" at bounding box center [560, 302] width 54 height 15
click at [639, 296] on div "Serene" at bounding box center [642, 302] width 38 height 15
click at [435, 331] on button "button" at bounding box center [440, 332] width 12 height 12
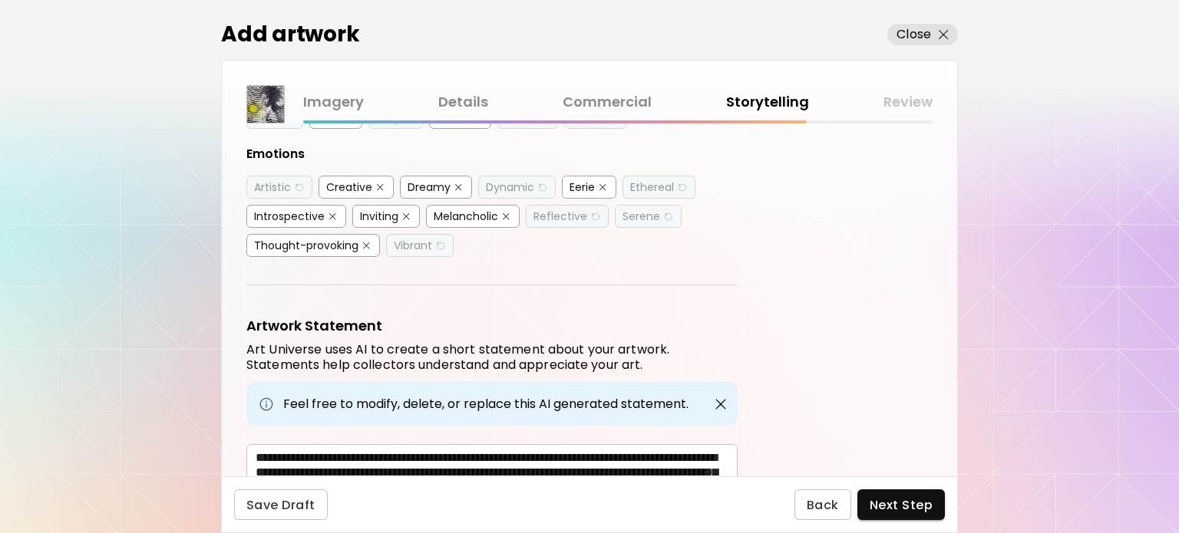
scroll to position [430, 0]
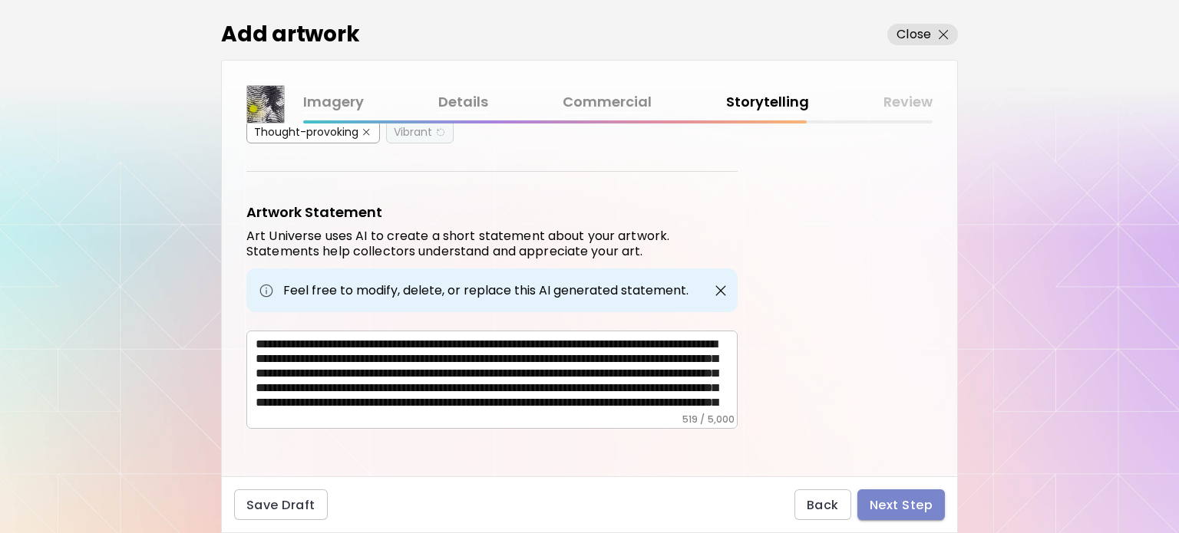
click at [912, 511] on span "Next Step" at bounding box center [901, 505] width 63 height 16
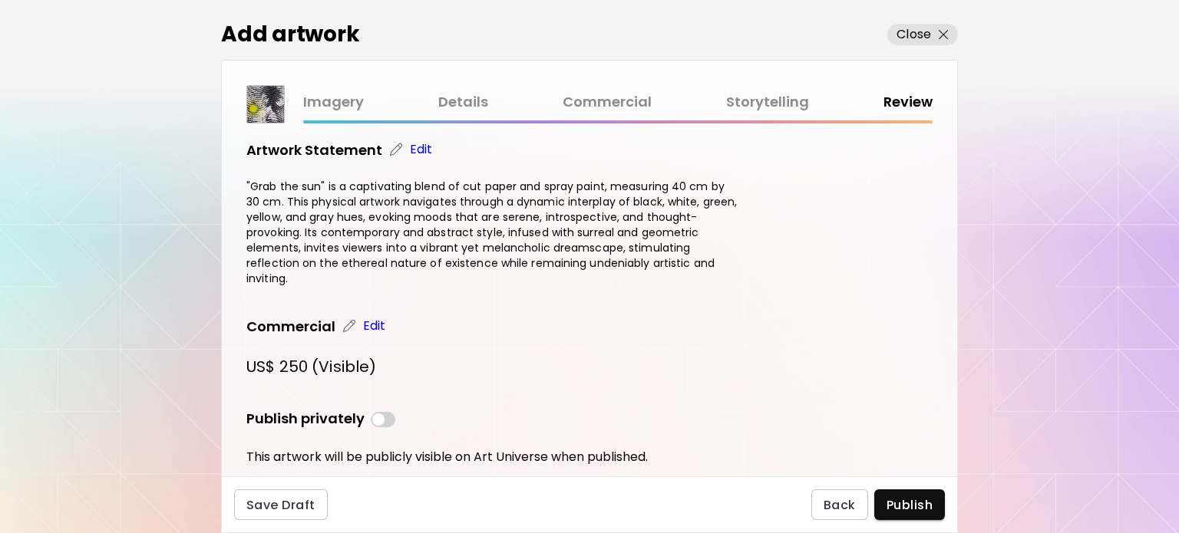
scroll to position [656, 0]
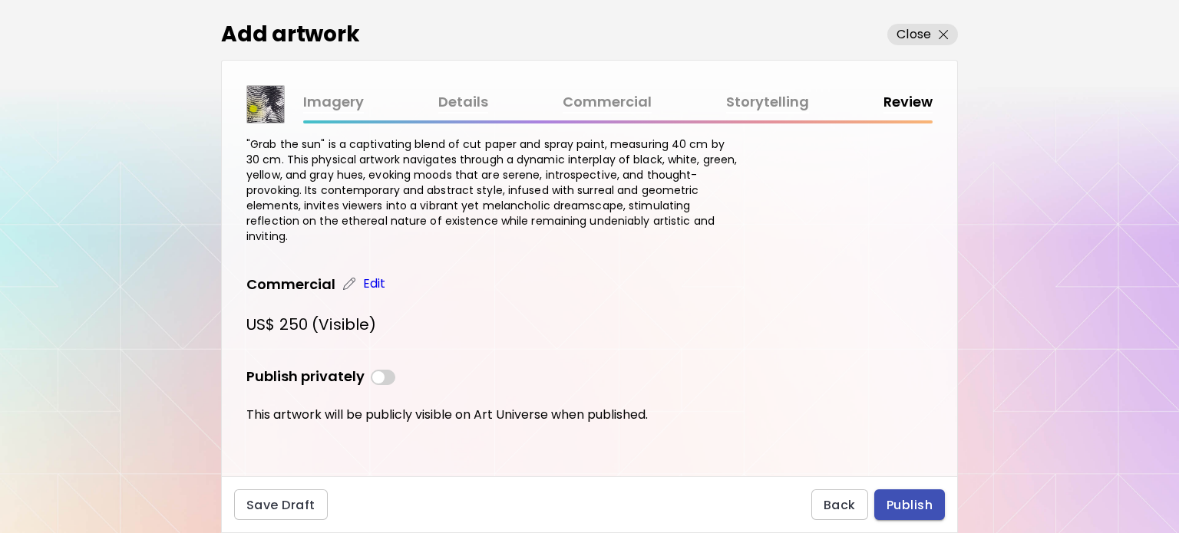
click at [907, 514] on button "Publish" at bounding box center [909, 505] width 71 height 31
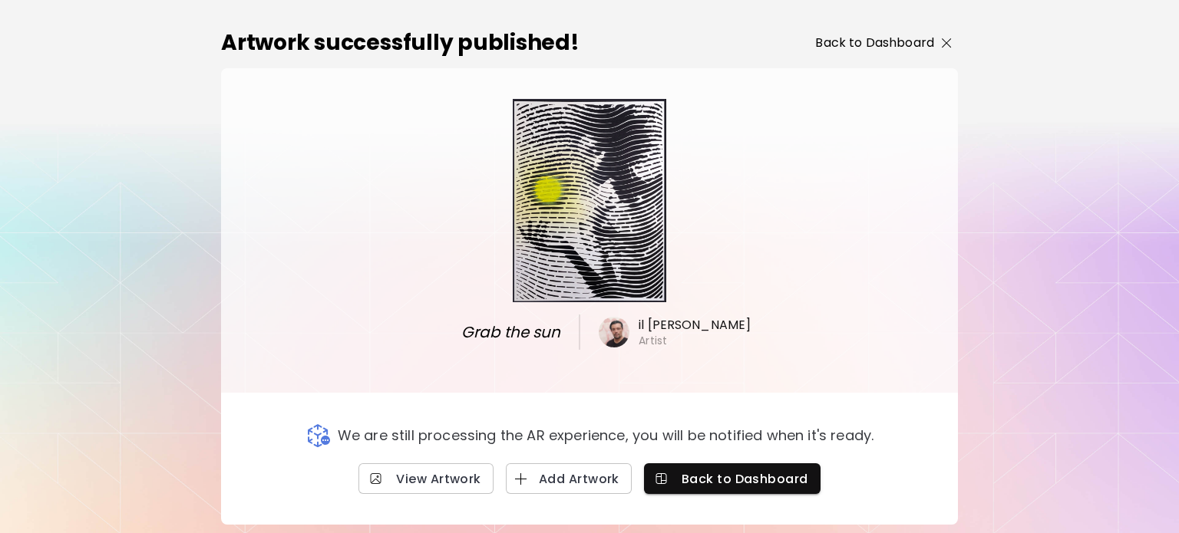
click at [862, 36] on p "Back to Dashboard" at bounding box center [874, 43] width 119 height 18
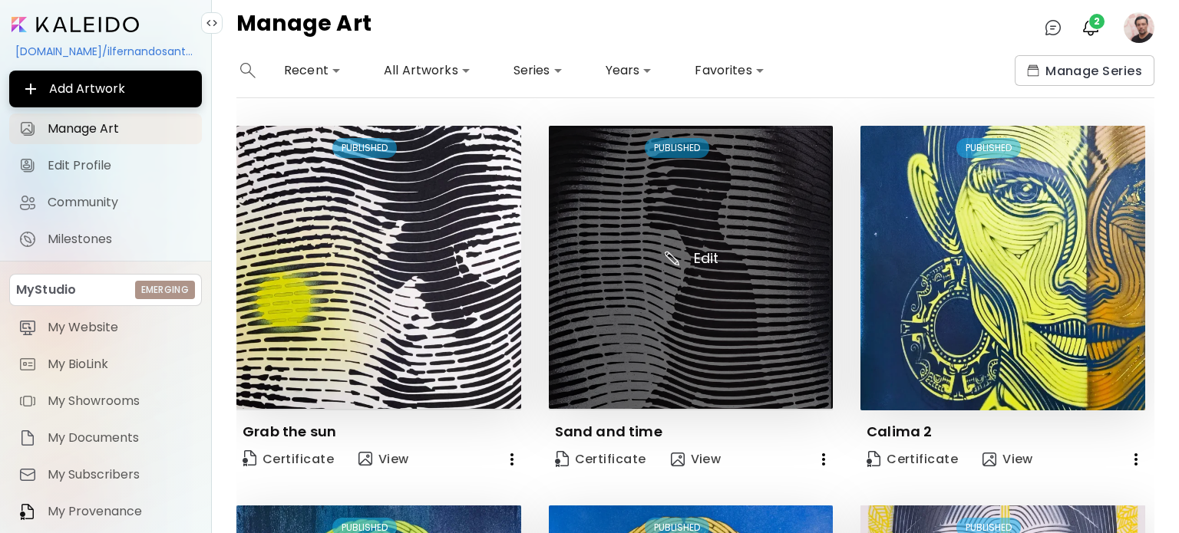
click at [741, 203] on img at bounding box center [691, 267] width 285 height 283
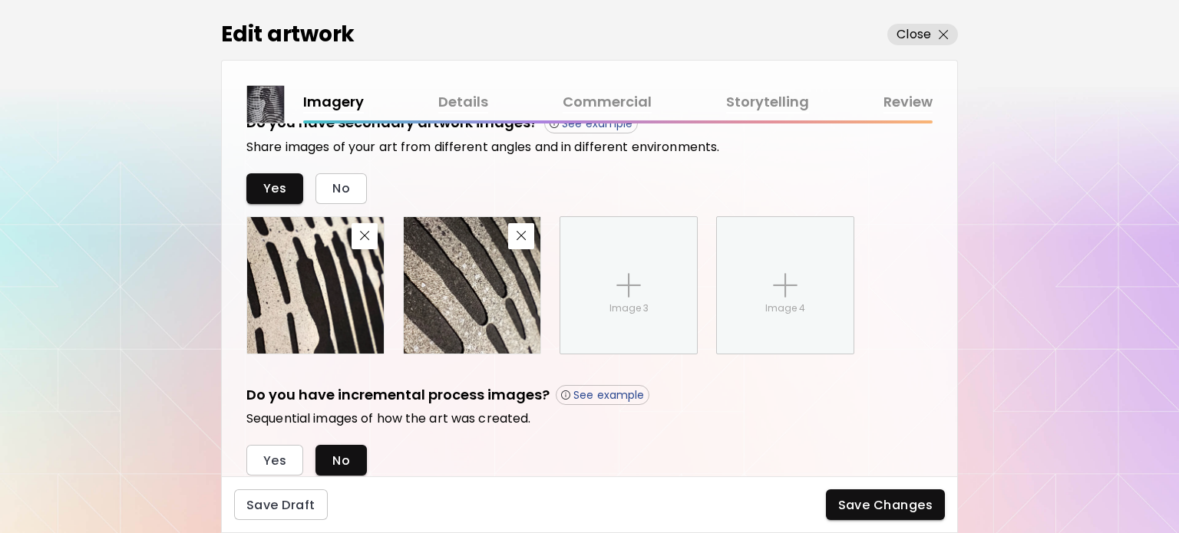
scroll to position [531, 0]
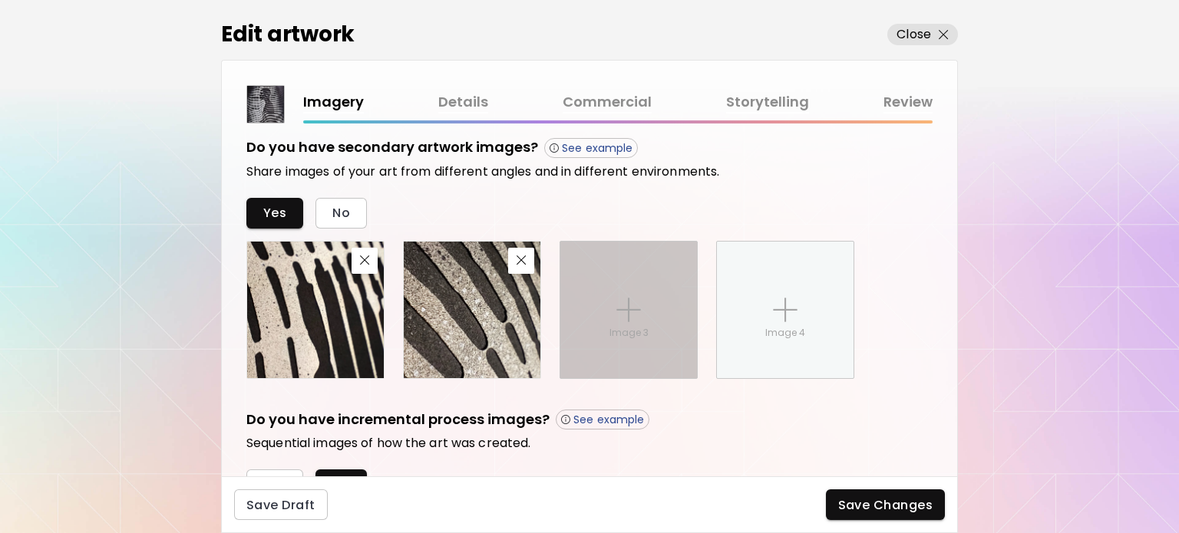
click at [611, 312] on div "Image 3" at bounding box center [628, 310] width 137 height 137
click at [0, 0] on input "Image 3" at bounding box center [0, 0] width 0 height 0
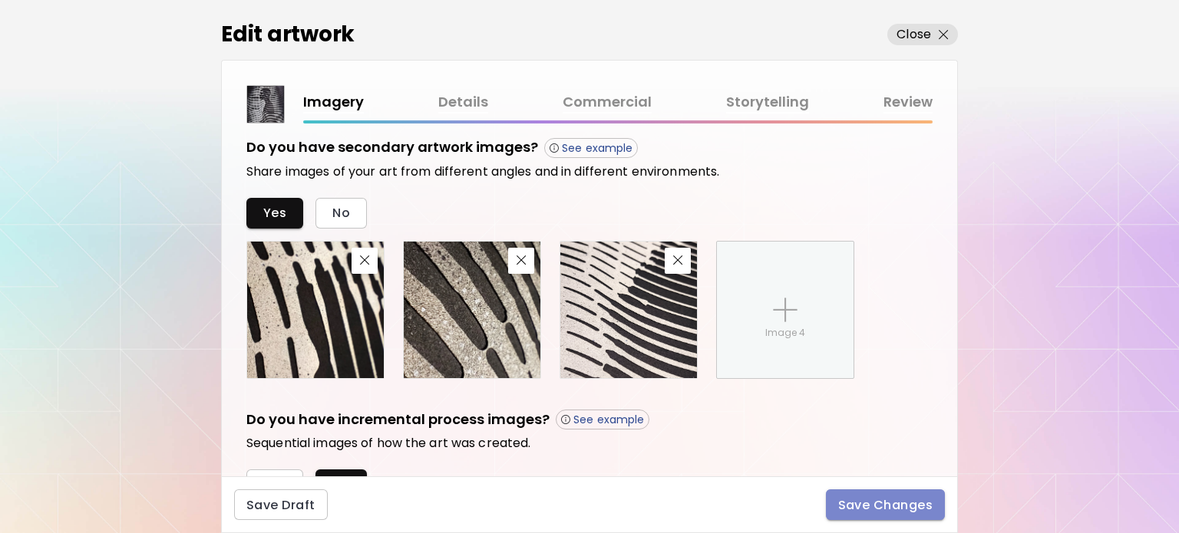
click at [860, 505] on span "Save Changes" at bounding box center [885, 505] width 95 height 16
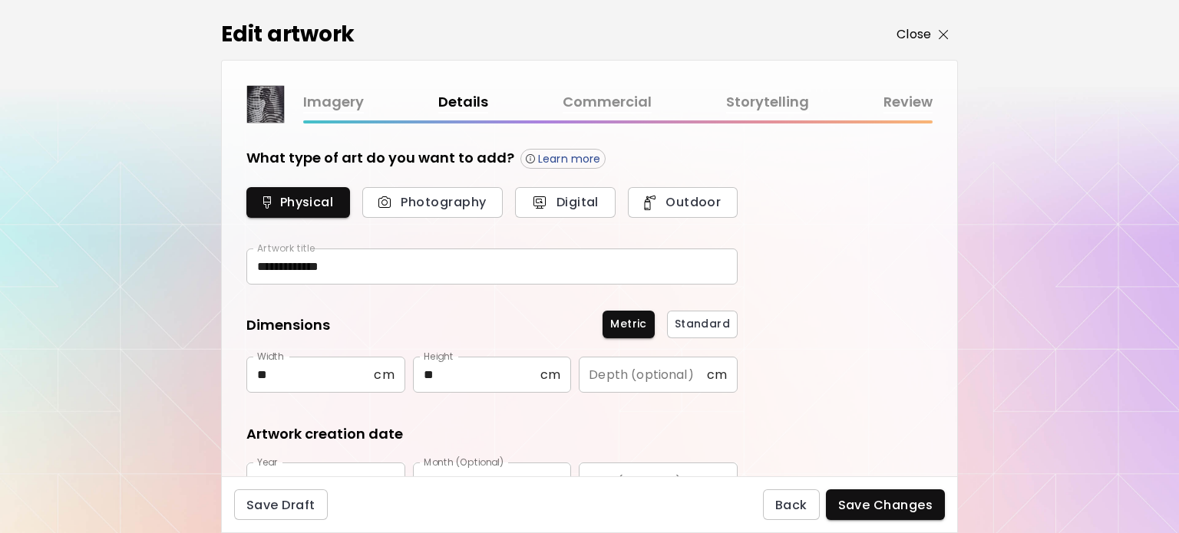
click at [923, 32] on p "Close" at bounding box center [914, 34] width 35 height 18
